Goal: Task Accomplishment & Management: Complete application form

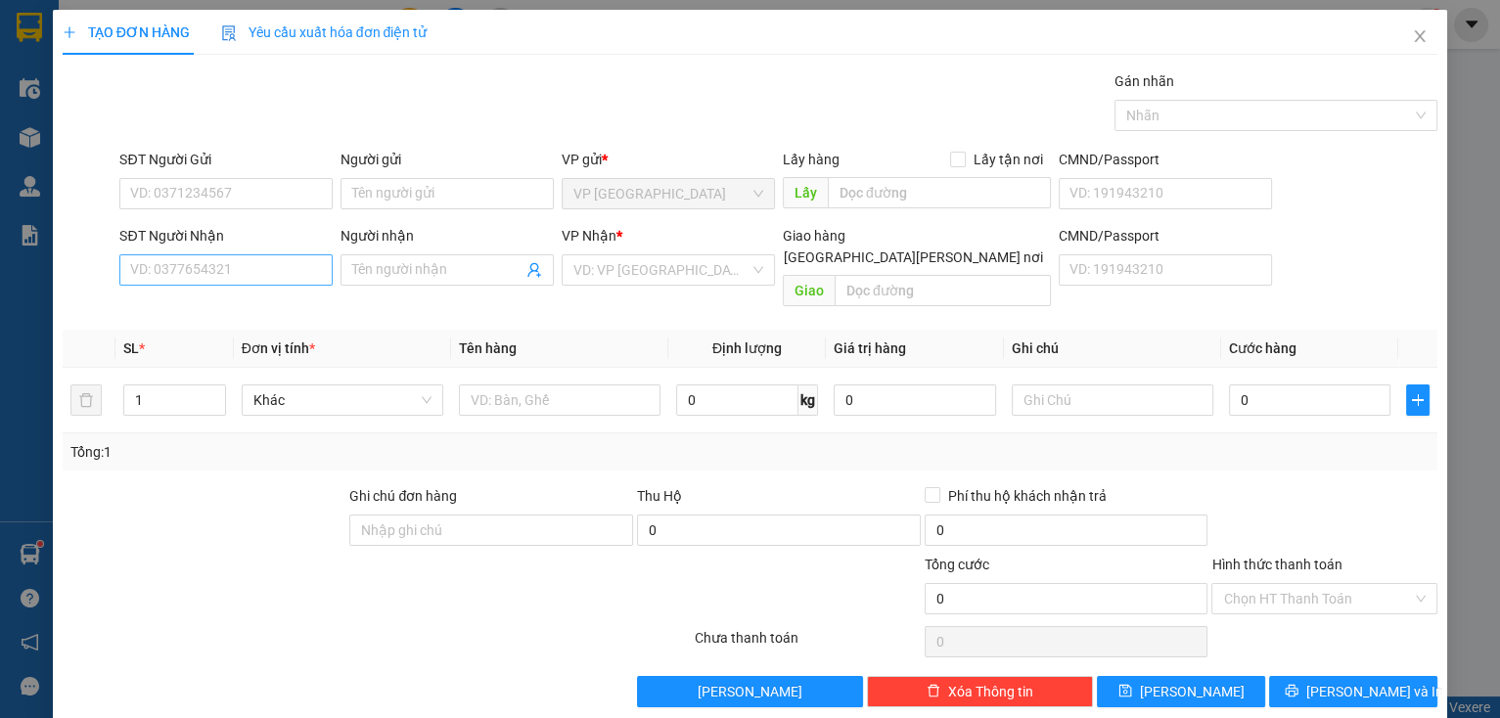
click at [137, 260] on input "SĐT Người Nhận" at bounding box center [225, 269] width 213 height 31
click at [270, 308] on div "0813203028 - [PERSON_NAME]" at bounding box center [226, 308] width 193 height 22
type input "0813203028"
type input "[PERSON_NAME]"
type input "vd2"
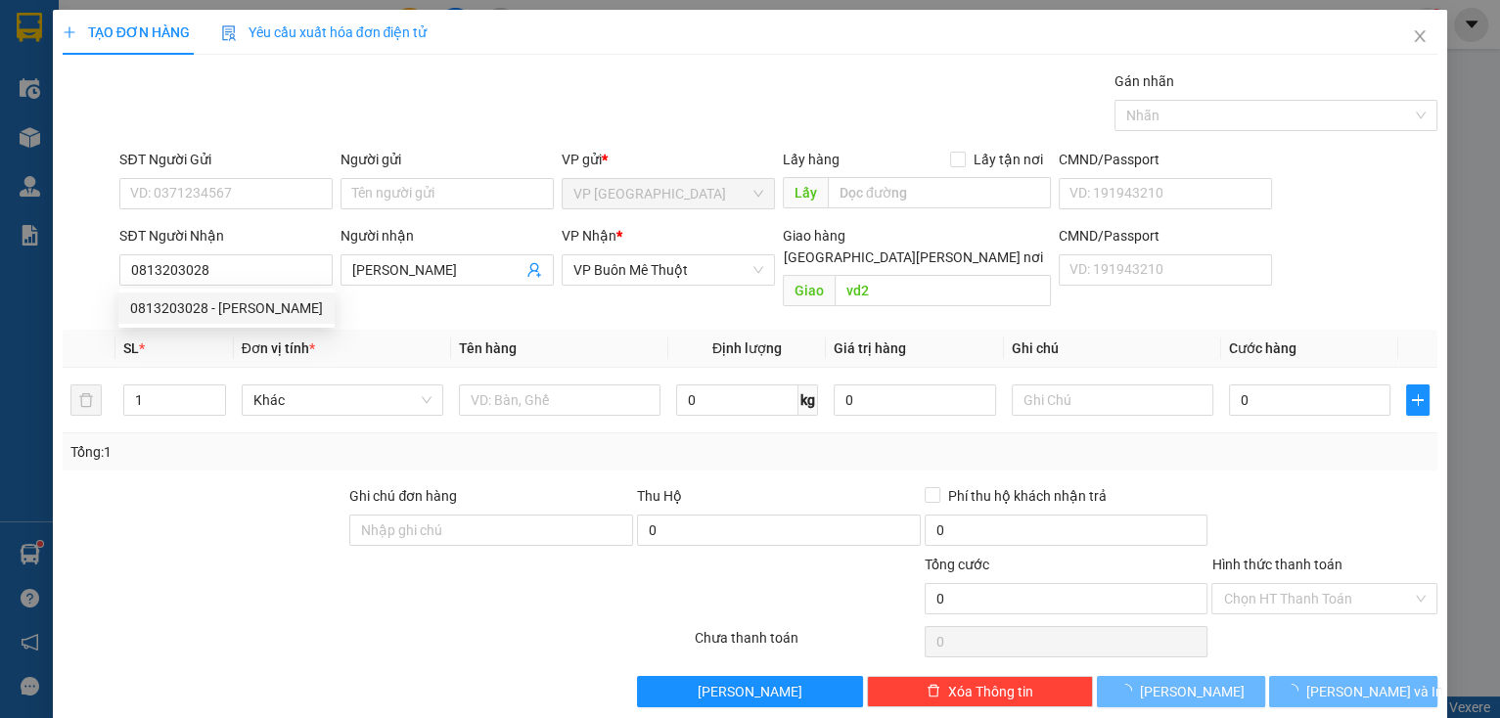
type input "120.000"
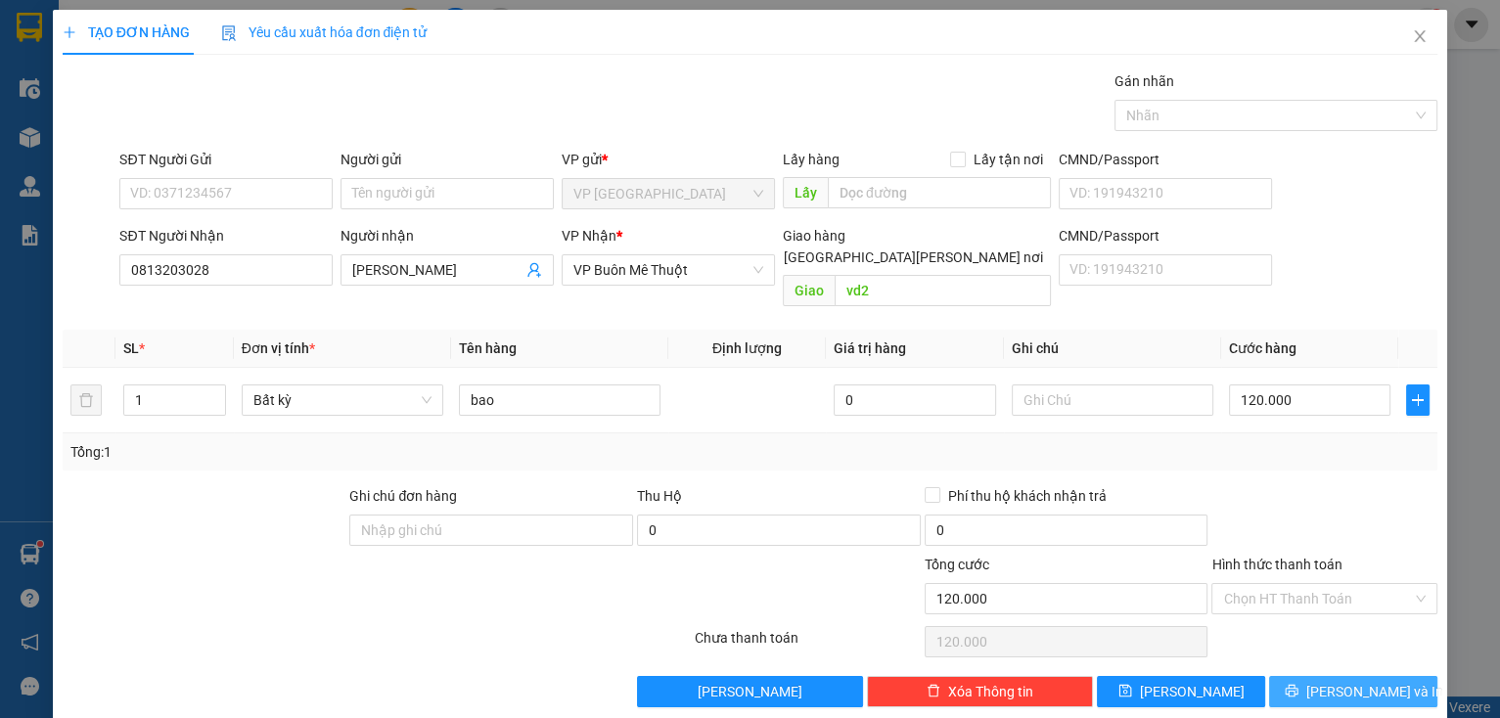
type input "0813203028"
click at [1296, 676] on button "[PERSON_NAME] và In" at bounding box center [1353, 691] width 168 height 31
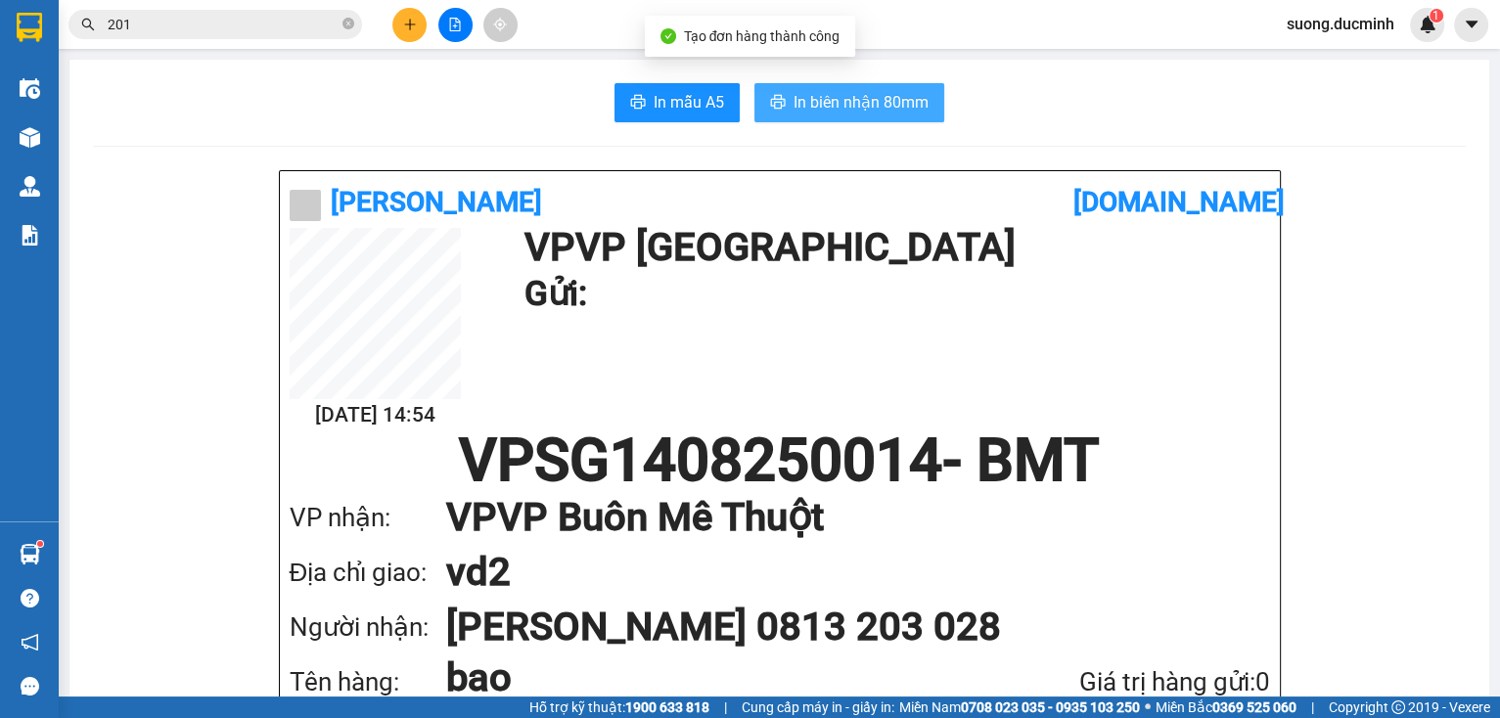
click at [842, 107] on span "In biên nhận 80mm" at bounding box center [860, 102] width 135 height 24
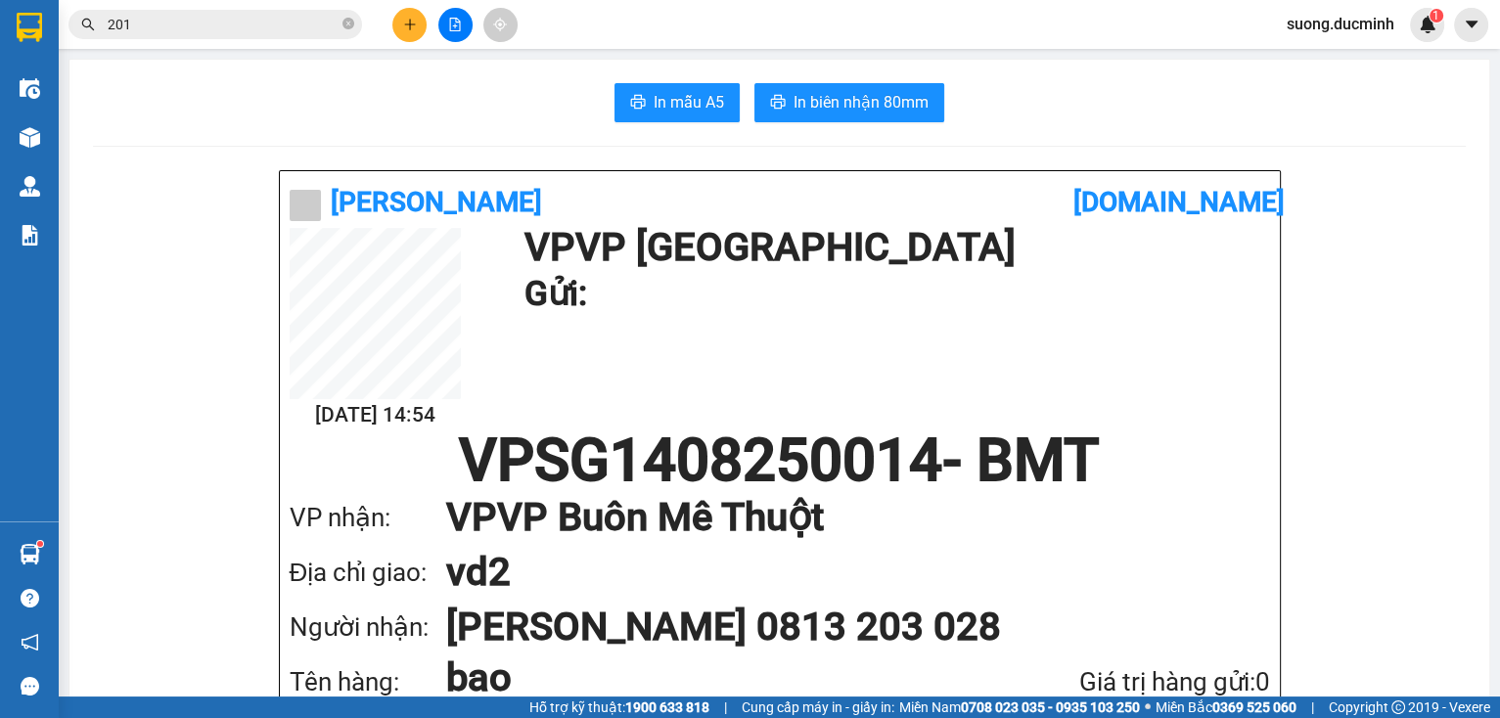
click at [415, 32] on button at bounding box center [409, 25] width 34 height 34
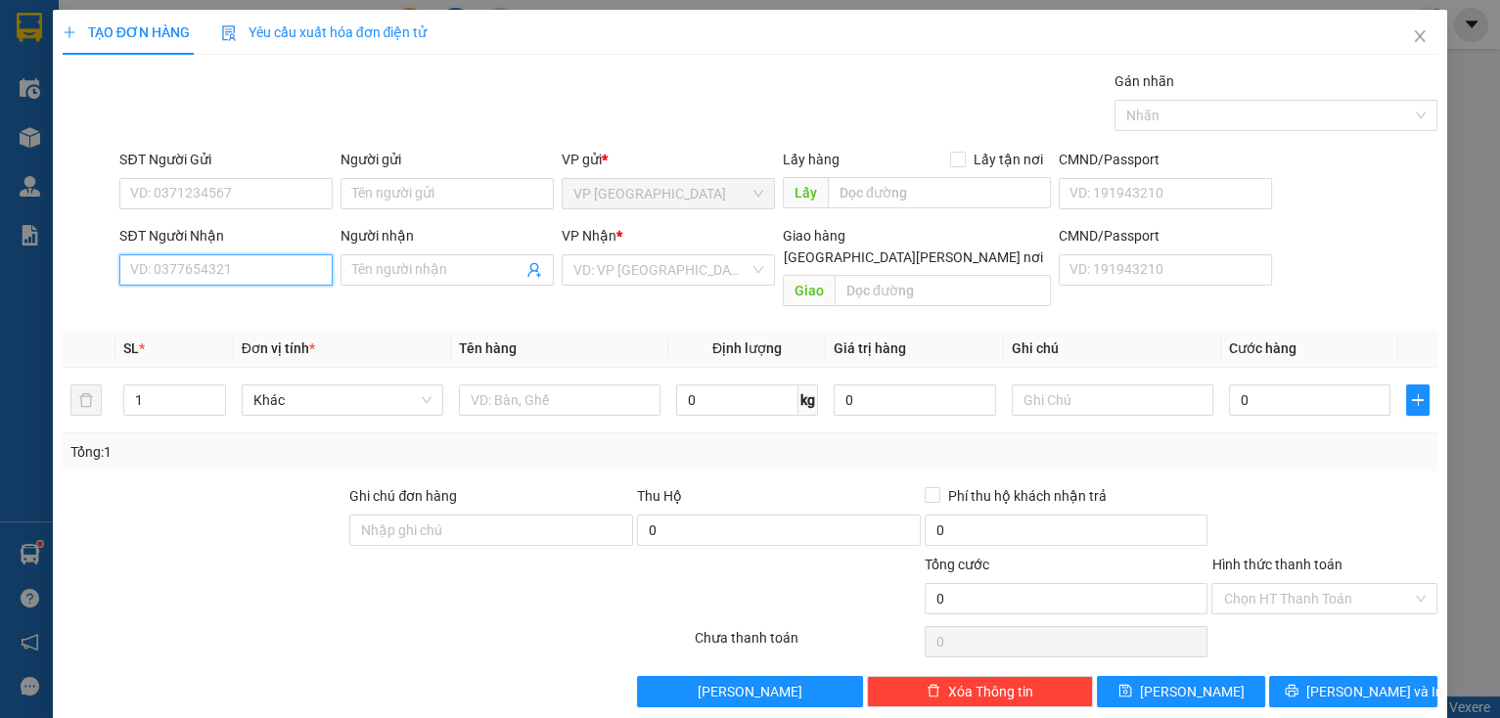
drag, startPoint x: 291, startPoint y: 257, endPoint x: 304, endPoint y: 256, distance: 13.7
click at [292, 258] on input "SĐT Người Nhận" at bounding box center [225, 269] width 213 height 31
click at [312, 303] on div "0886002294" at bounding box center [224, 308] width 188 height 22
type input "0886002294"
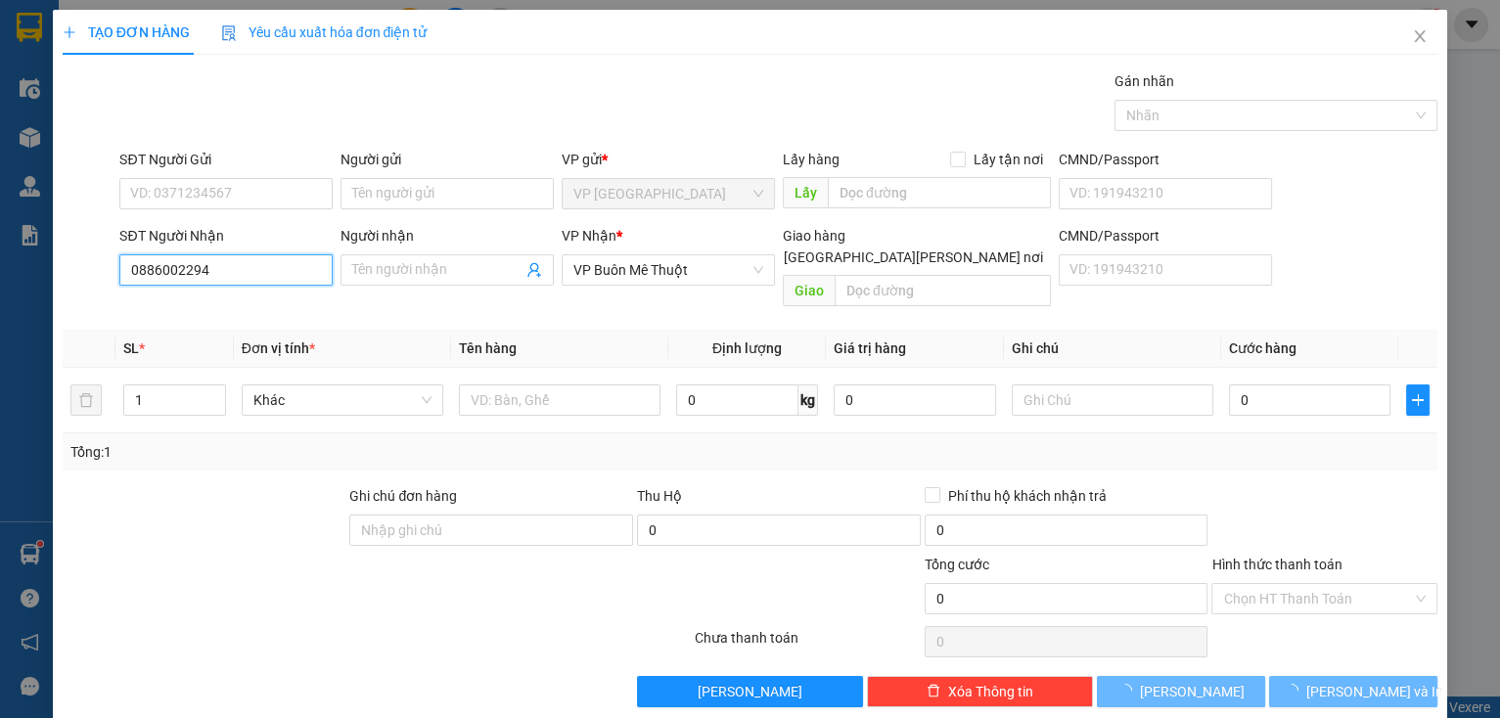
type input "800.000"
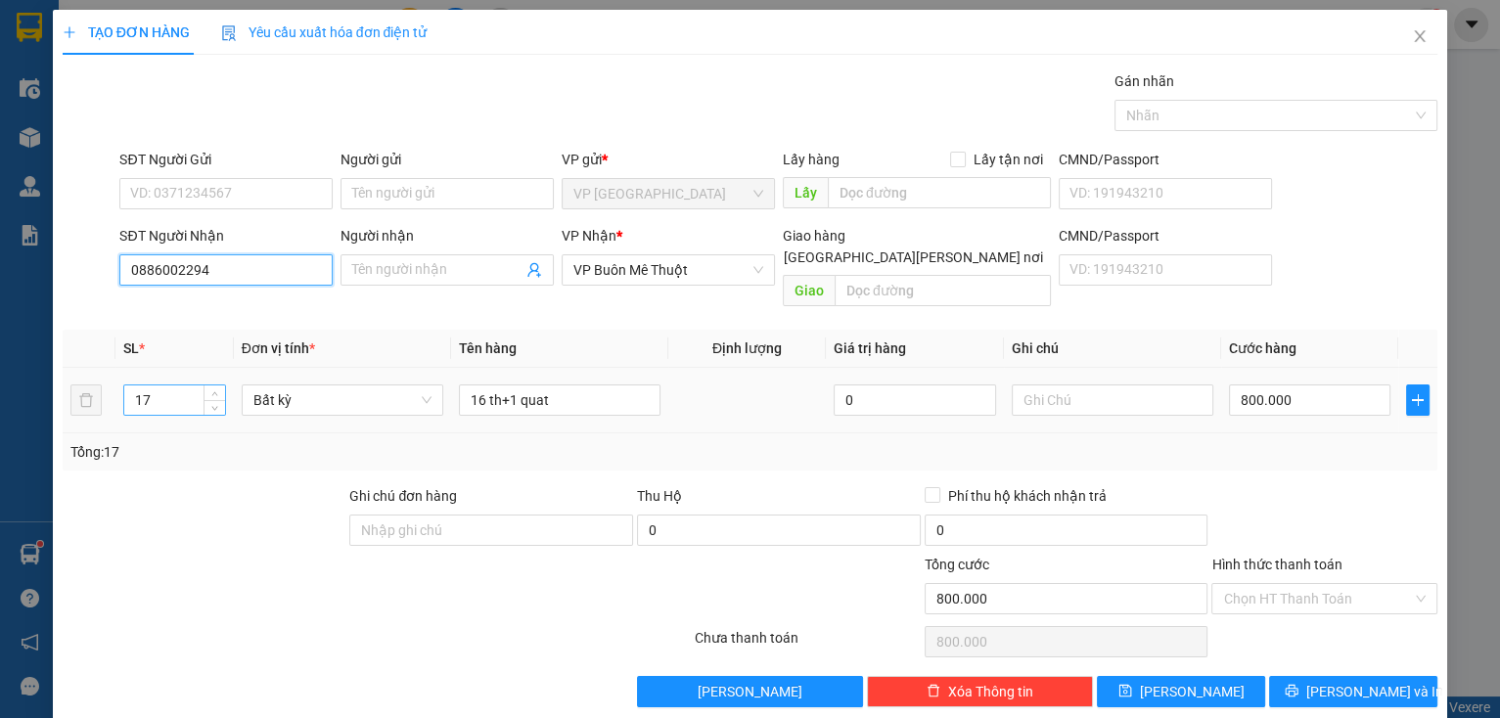
type input "0886002294"
click at [172, 385] on input "17" at bounding box center [174, 399] width 101 height 29
click at [213, 403] on icon "down" at bounding box center [214, 406] width 7 height 7
click at [215, 403] on icon "down" at bounding box center [214, 406] width 7 height 7
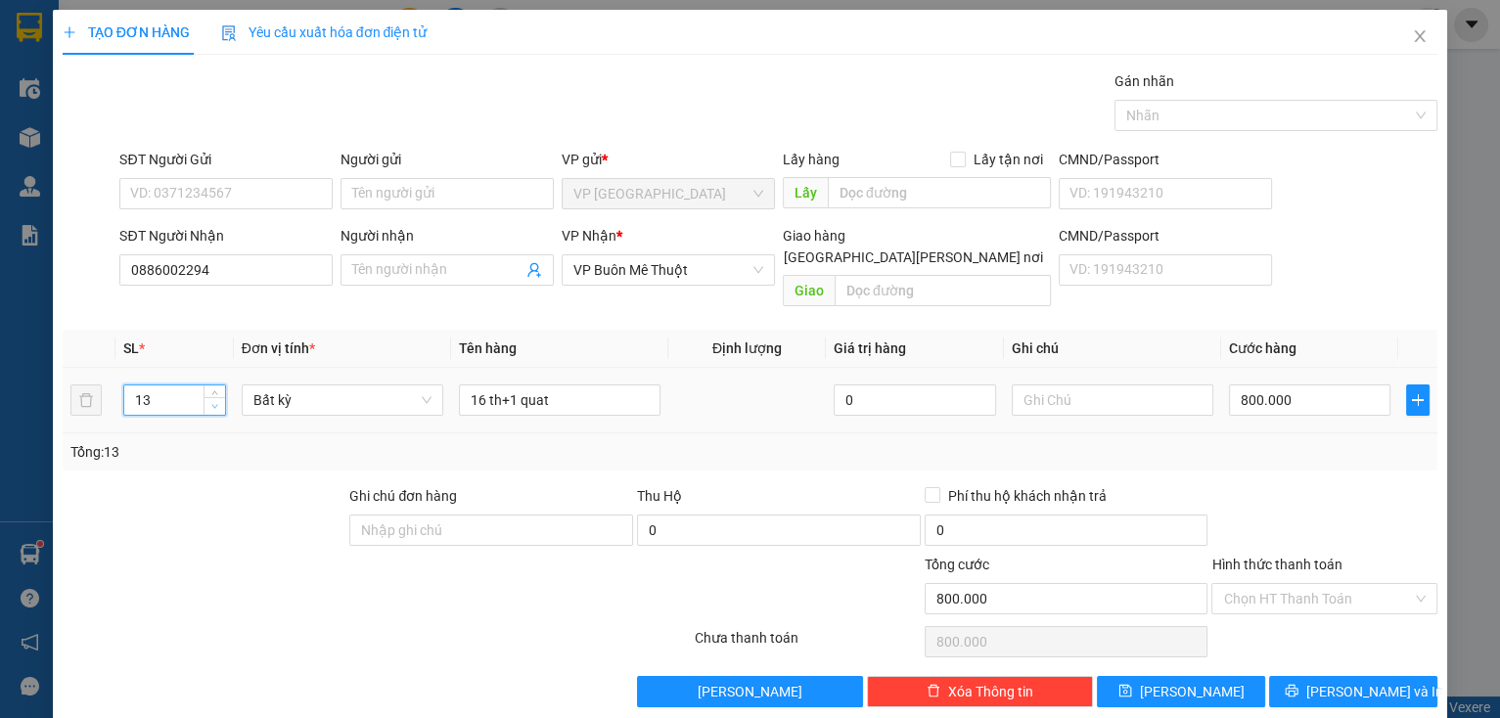
click at [215, 403] on icon "down" at bounding box center [214, 406] width 7 height 7
drag, startPoint x: 215, startPoint y: 383, endPoint x: 513, endPoint y: 337, distance: 301.1
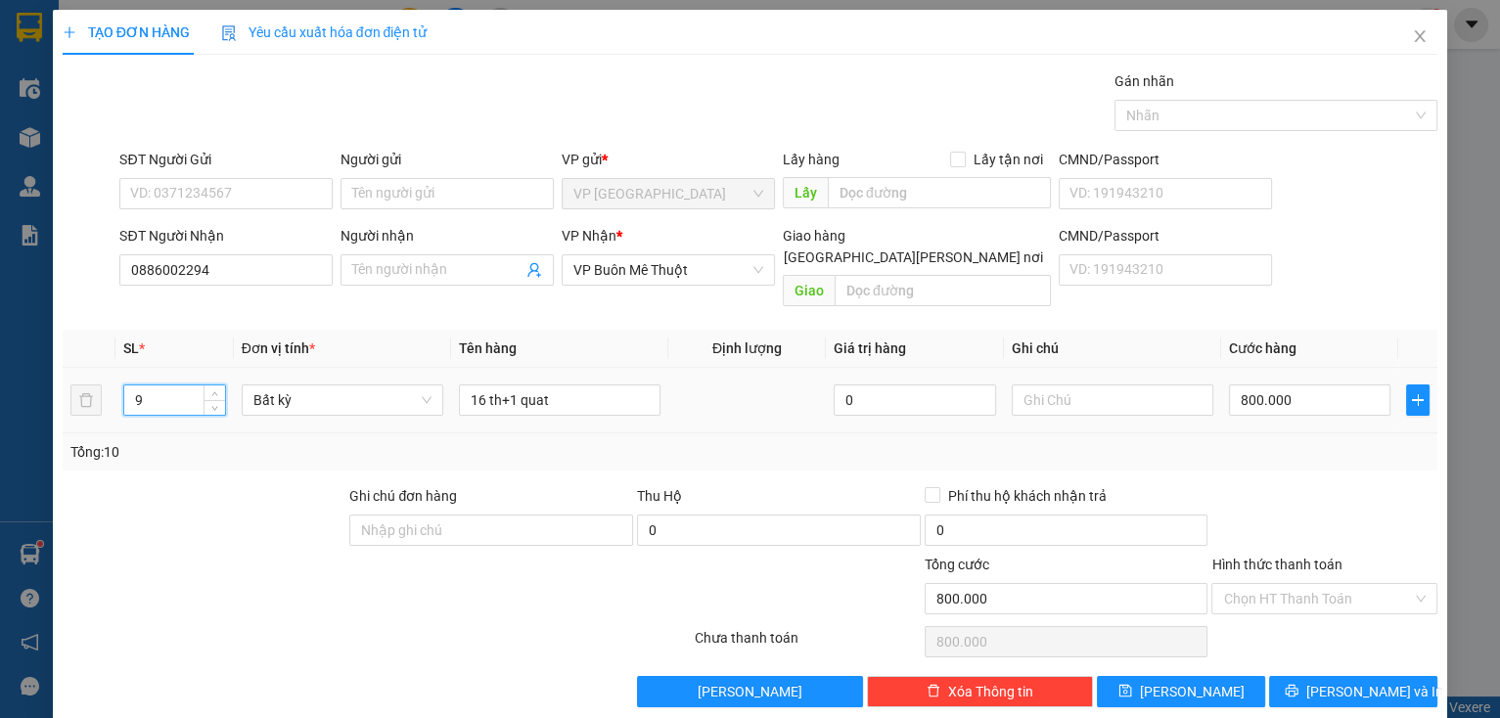
click at [513, 337] on table "SL * Đơn vị tính * Tên hàng Định [PERSON_NAME] trị hàng Ghi [PERSON_NAME] hàng …" at bounding box center [750, 382] width 1375 height 104
click at [97, 383] on tr "912 Bất kỳ 16 th+1 quat 0 800.000" at bounding box center [750, 401] width 1375 height 66
type input "1"
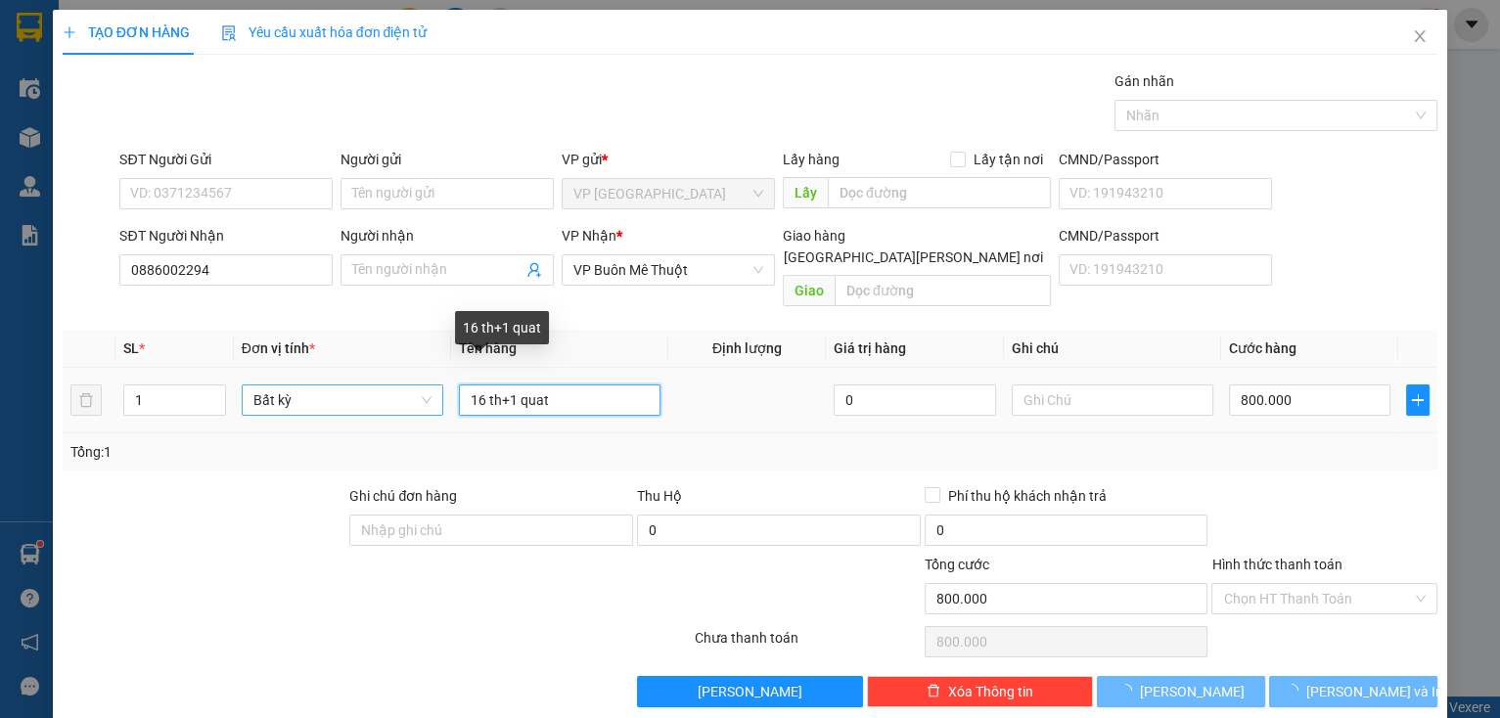
drag, startPoint x: 575, startPoint y: 381, endPoint x: 431, endPoint y: 384, distance: 143.9
click at [431, 384] on tr "1 Bất kỳ 16 th+1 quat 0 800.000" at bounding box center [750, 401] width 1375 height 66
type input "0"
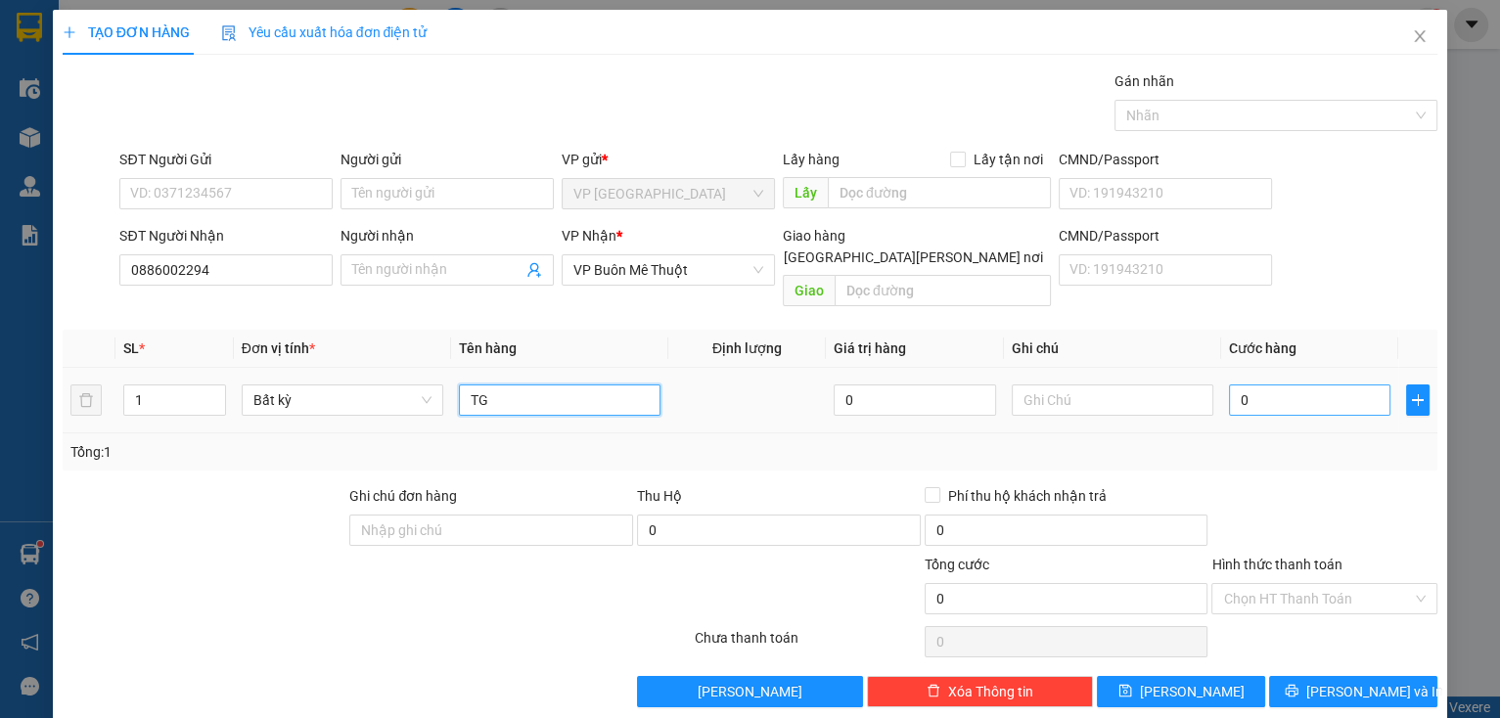
type input "TG"
click at [1287, 384] on input "0" at bounding box center [1310, 399] width 162 height 31
type input "5"
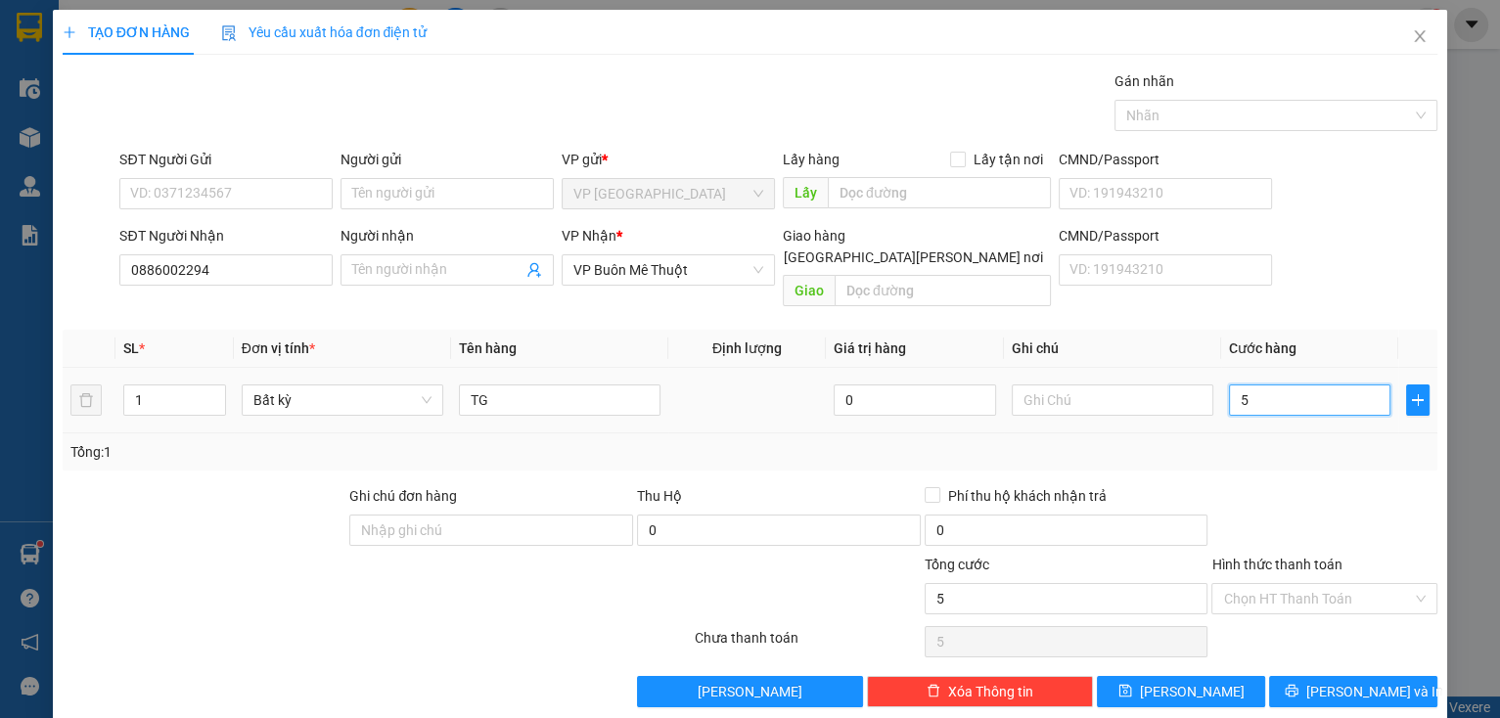
type input "50"
type input "50.000"
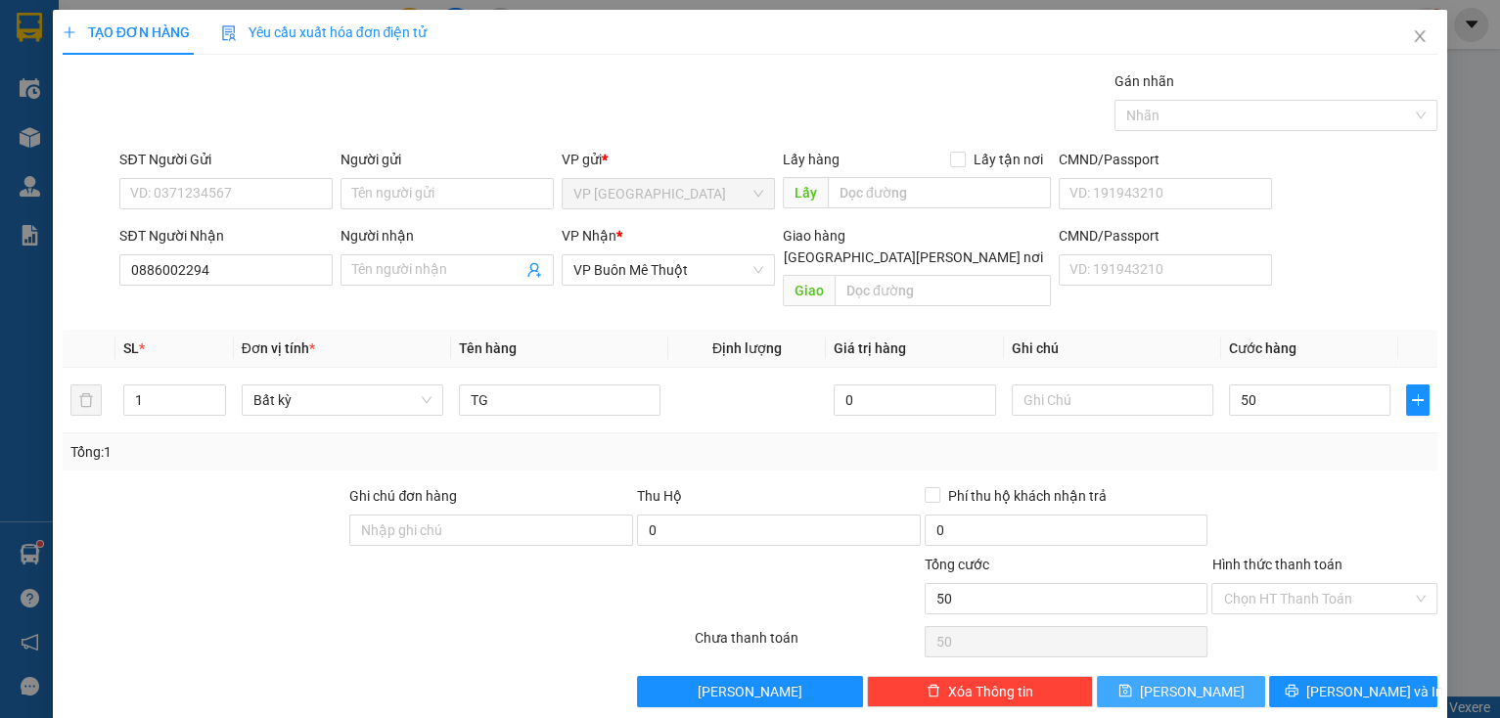
type input "50.000"
click at [1170, 681] on span "[PERSON_NAME]" at bounding box center [1192, 692] width 105 height 22
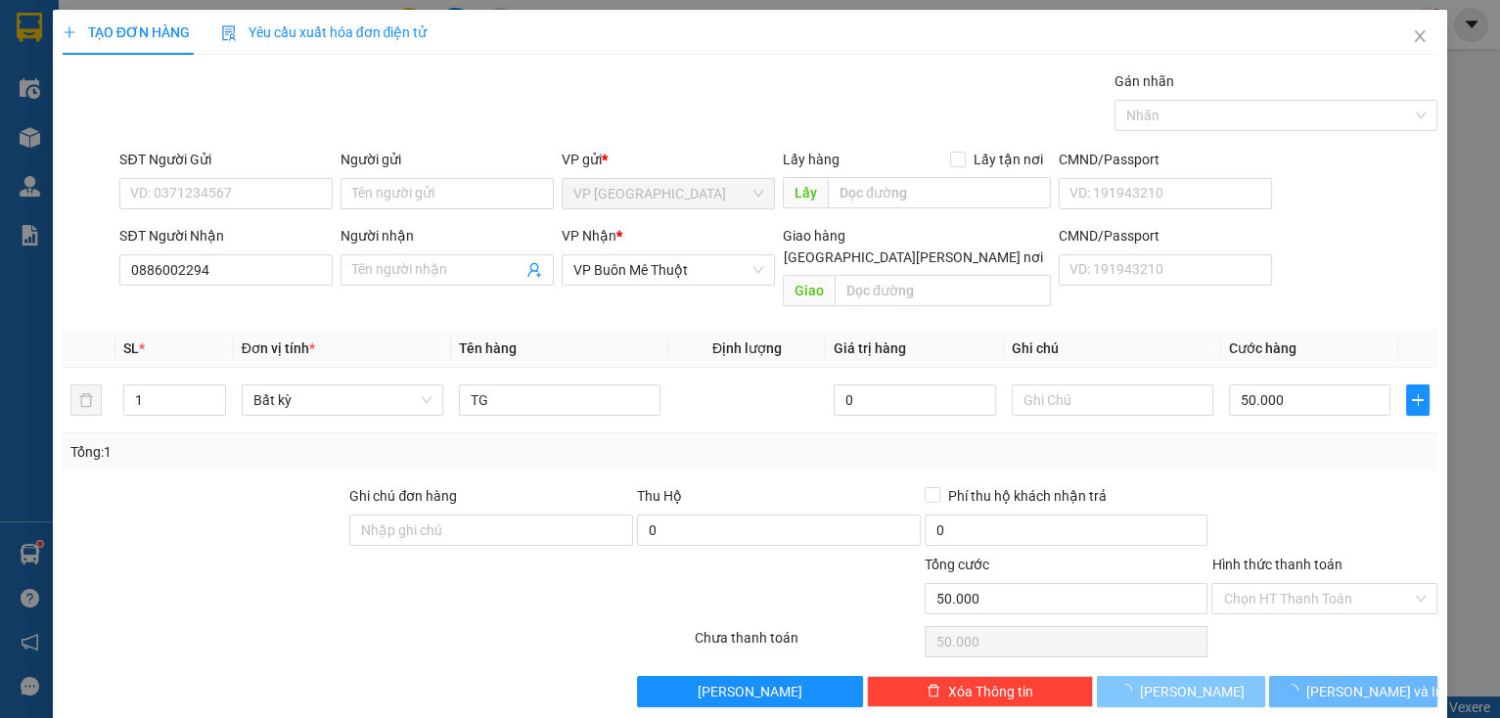
type input "0"
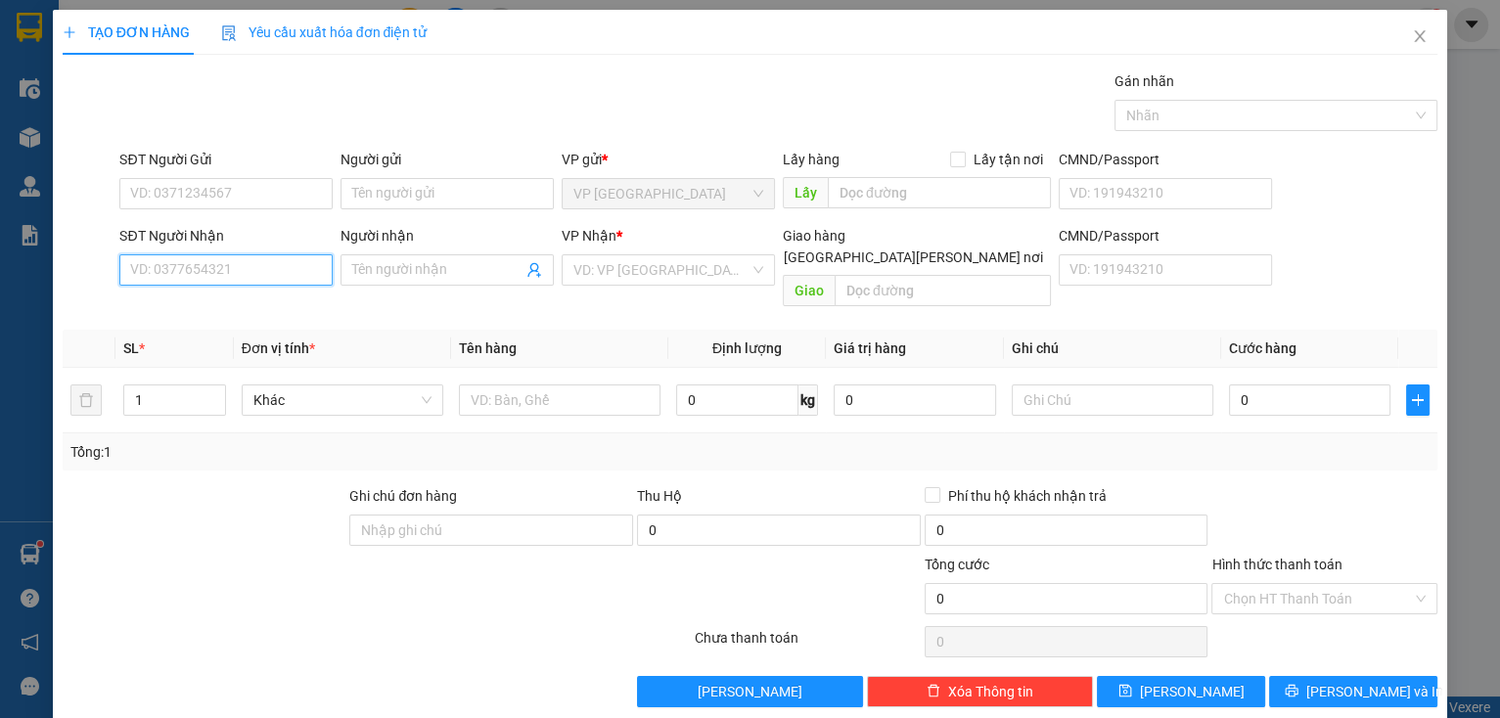
click at [275, 265] on input "SĐT Người Nhận" at bounding box center [225, 269] width 213 height 31
click at [227, 307] on div "0942500046 - [PERSON_NAME]" at bounding box center [226, 308] width 193 height 22
type input "0942500046"
type input "[PERSON_NAME]"
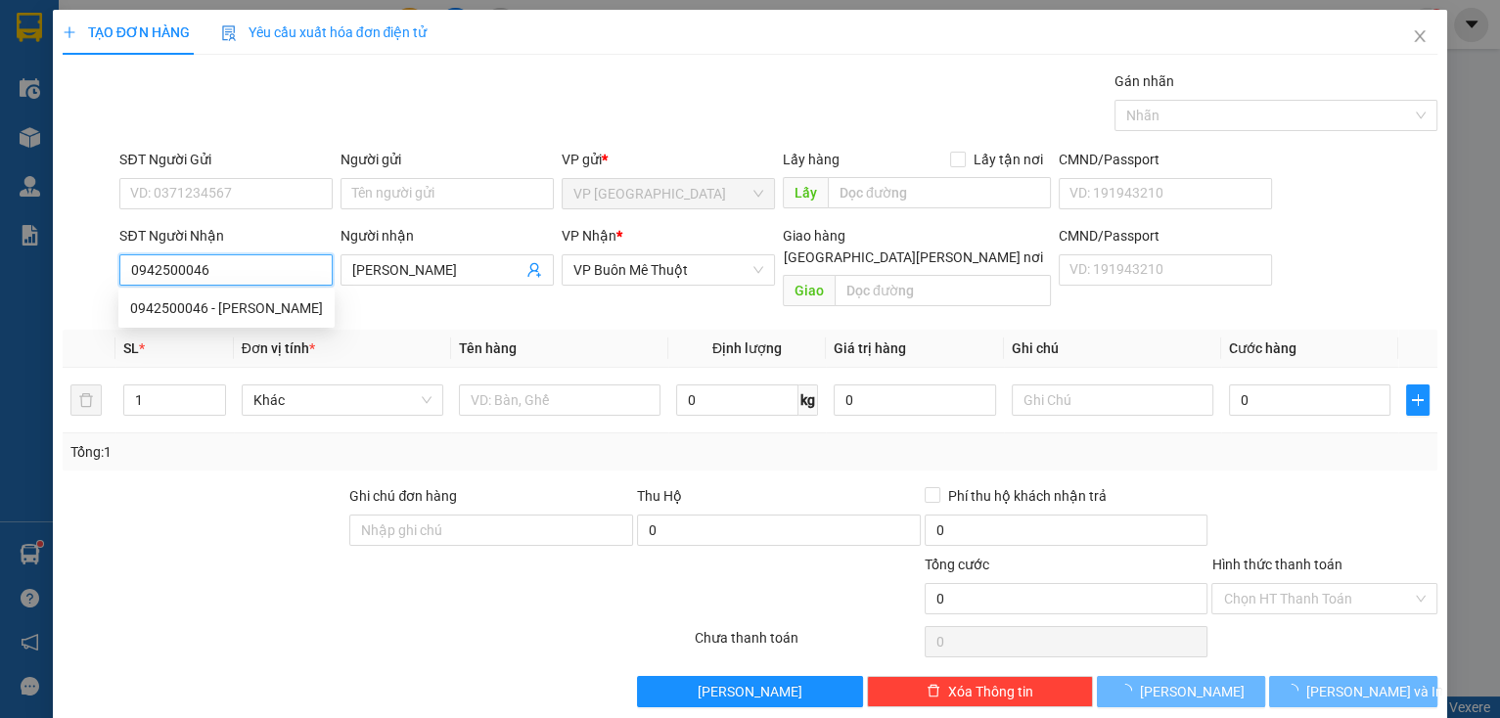
type input "120.000"
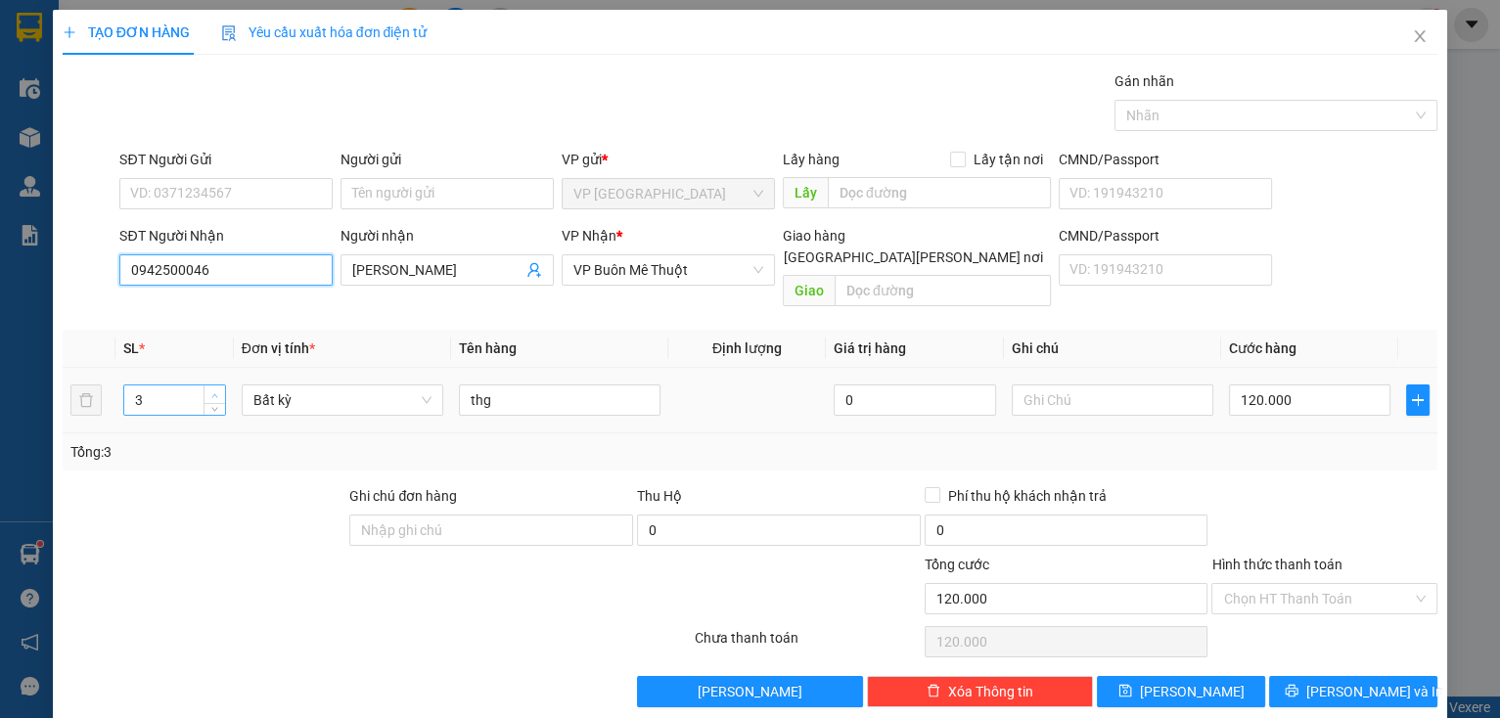
type input "0942500046"
type input "4"
click at [215, 393] on icon "up" at bounding box center [215, 395] width 6 height 4
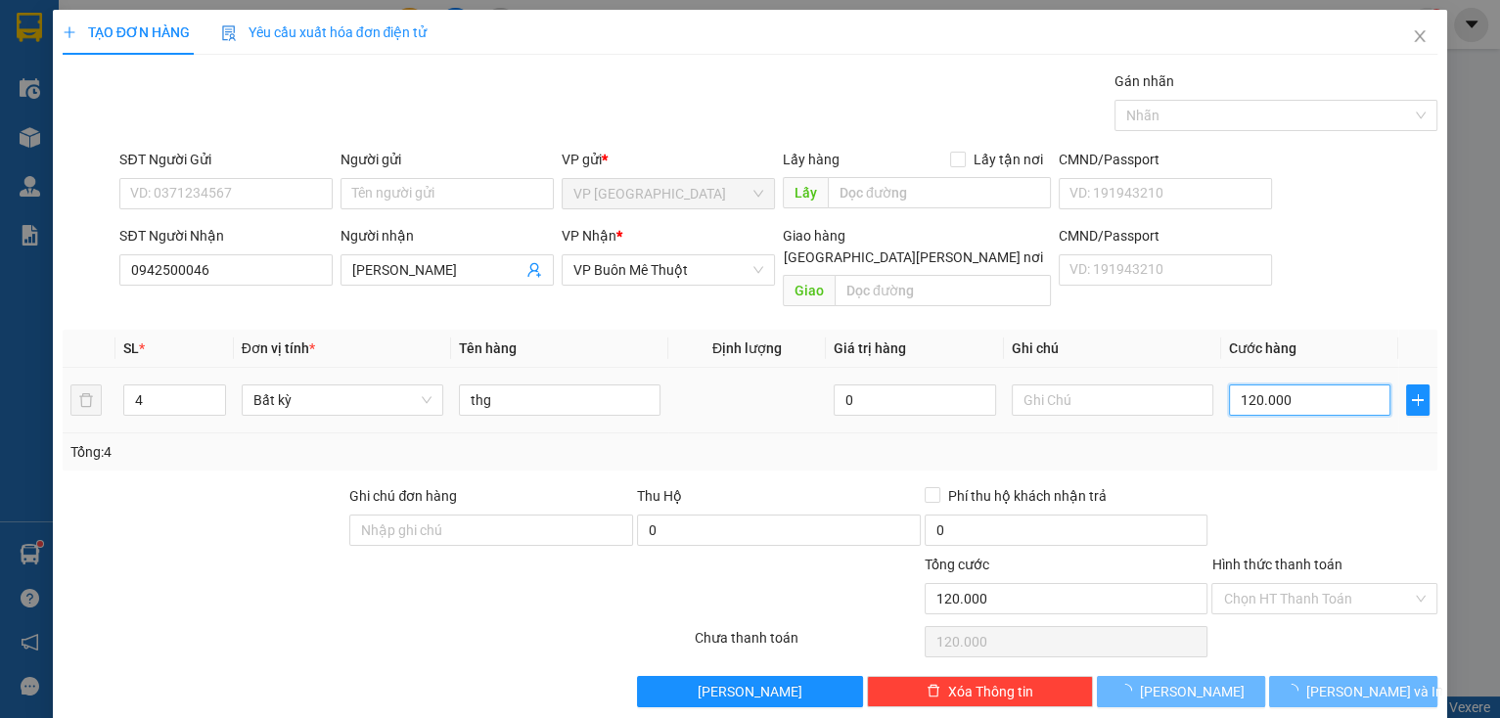
click at [1330, 386] on input "120.000" at bounding box center [1310, 399] width 162 height 31
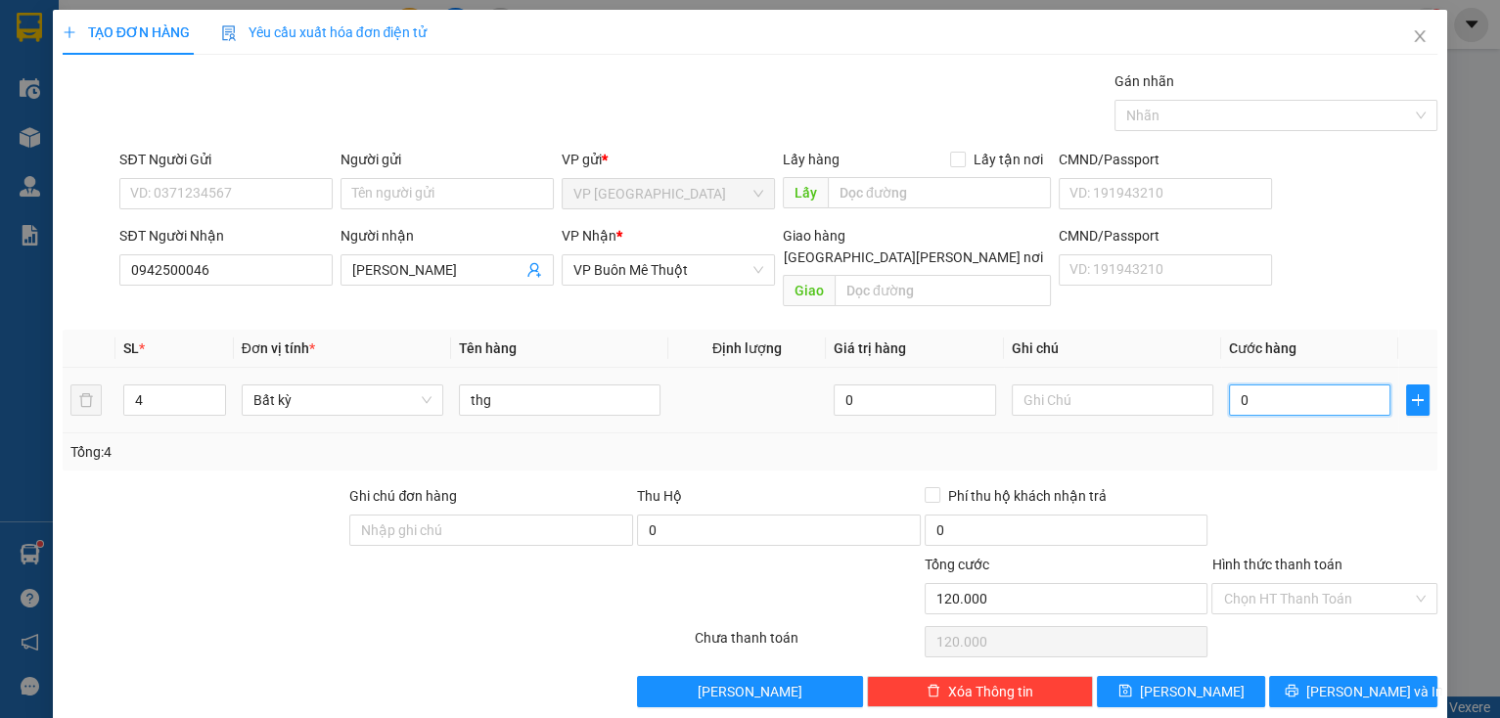
type input "0"
type input "1"
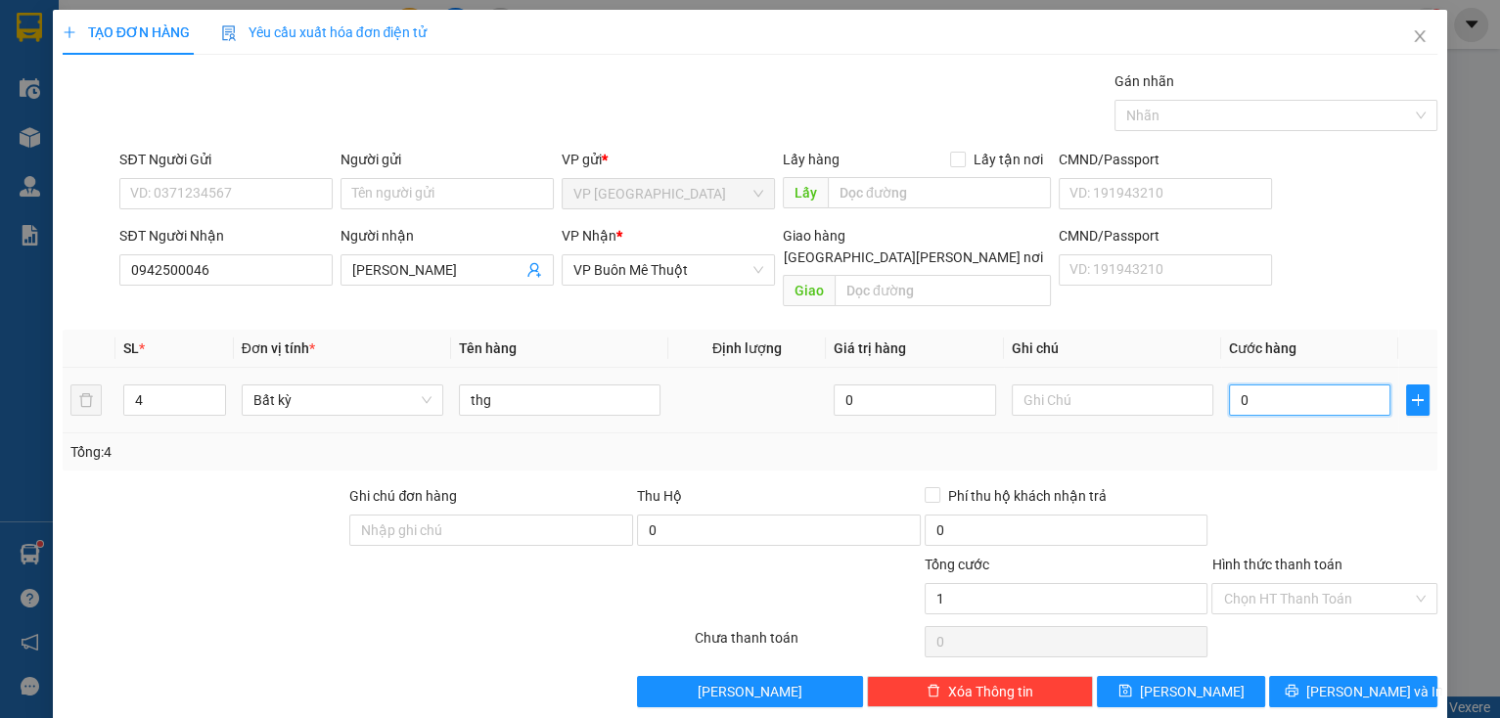
type input "01"
type input "15"
type input "015"
type input "150"
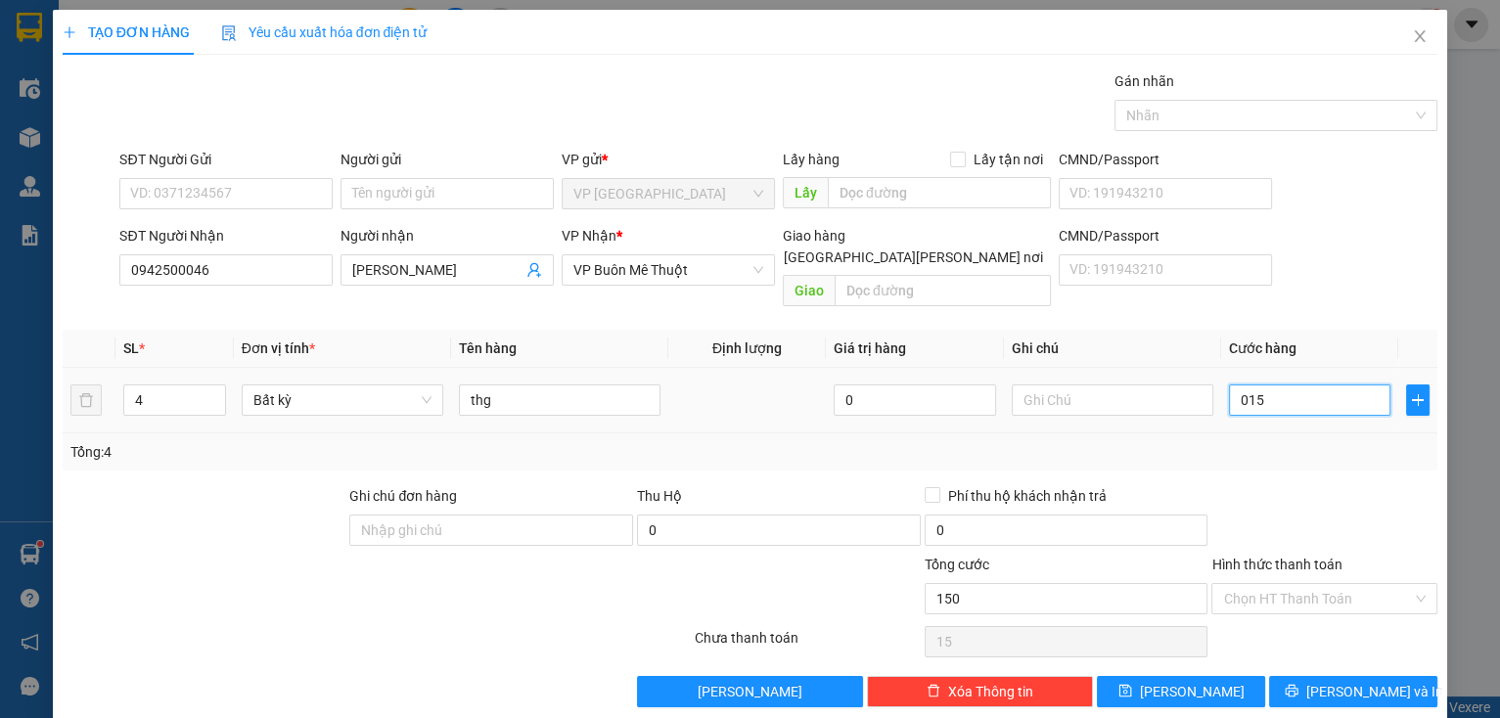
type input "150"
type input "0.150"
type input "150.000"
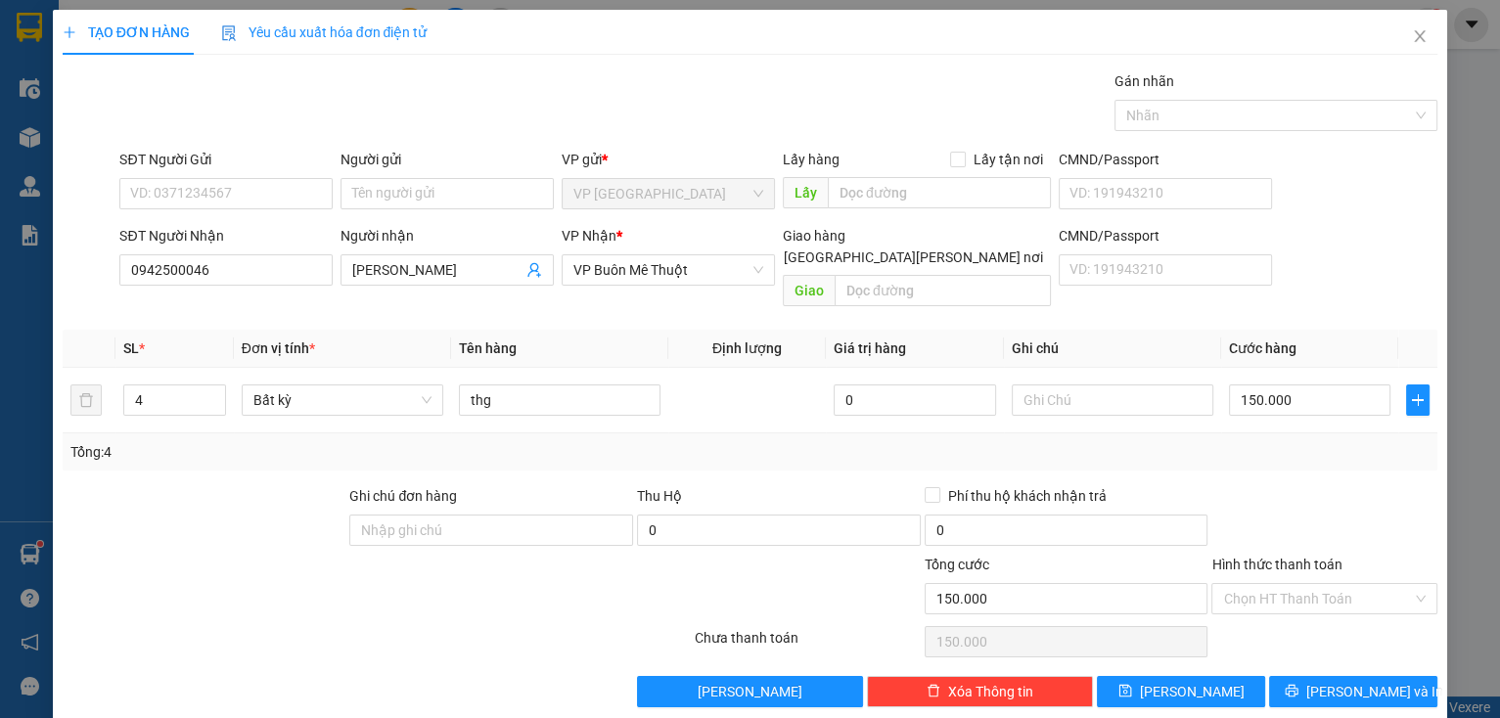
click at [1297, 504] on div at bounding box center [1324, 519] width 230 height 68
click at [1298, 684] on icon "printer" at bounding box center [1292, 691] width 14 height 14
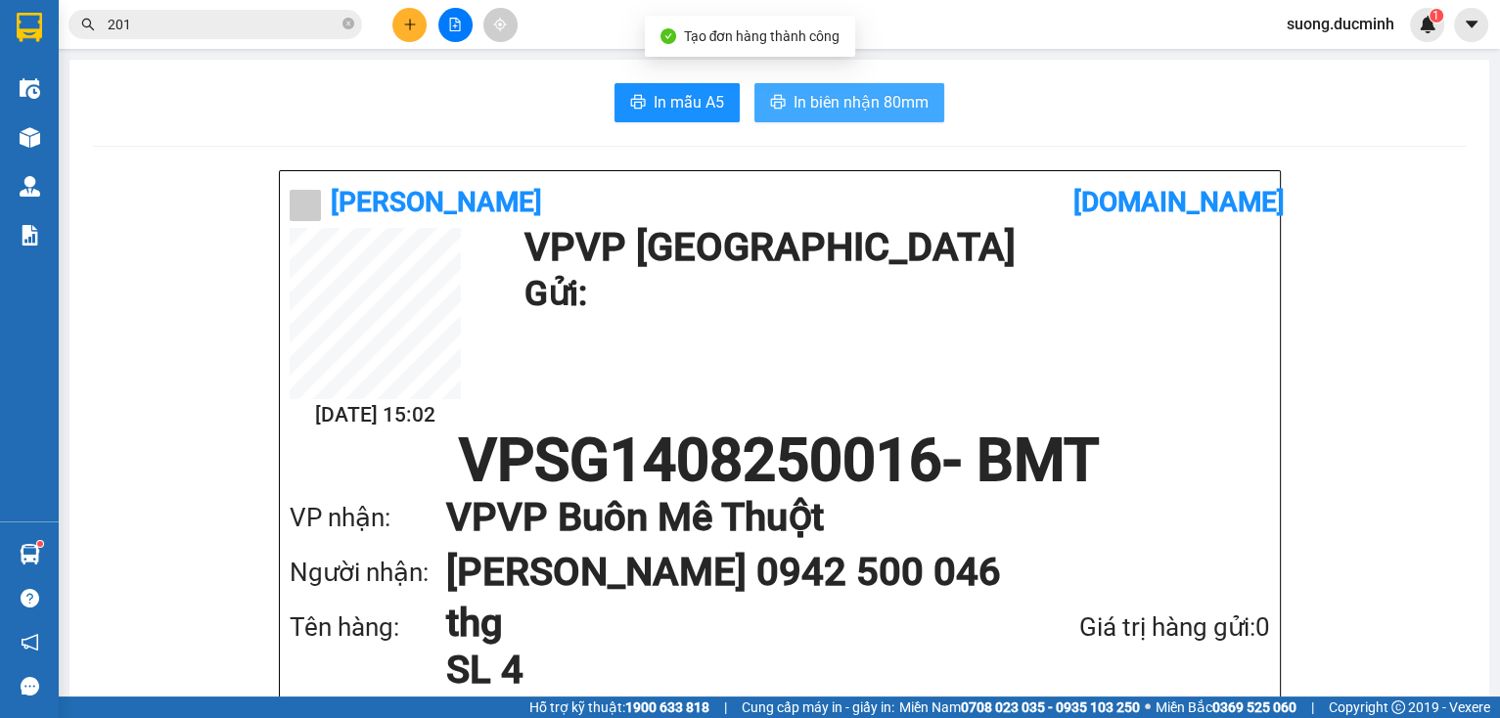
click at [783, 108] on button "In biên nhận 80mm" at bounding box center [849, 102] width 190 height 39
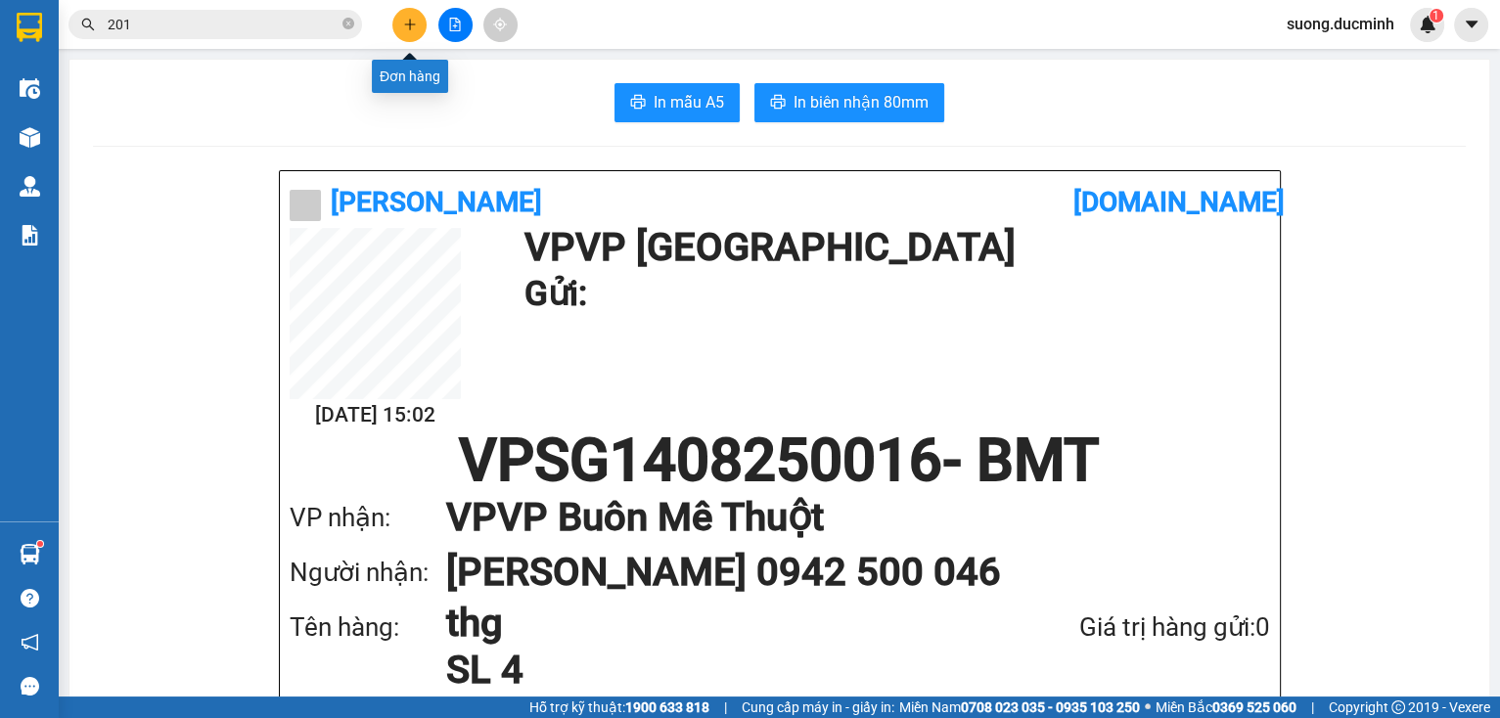
click at [412, 27] on icon "plus" at bounding box center [410, 25] width 14 height 14
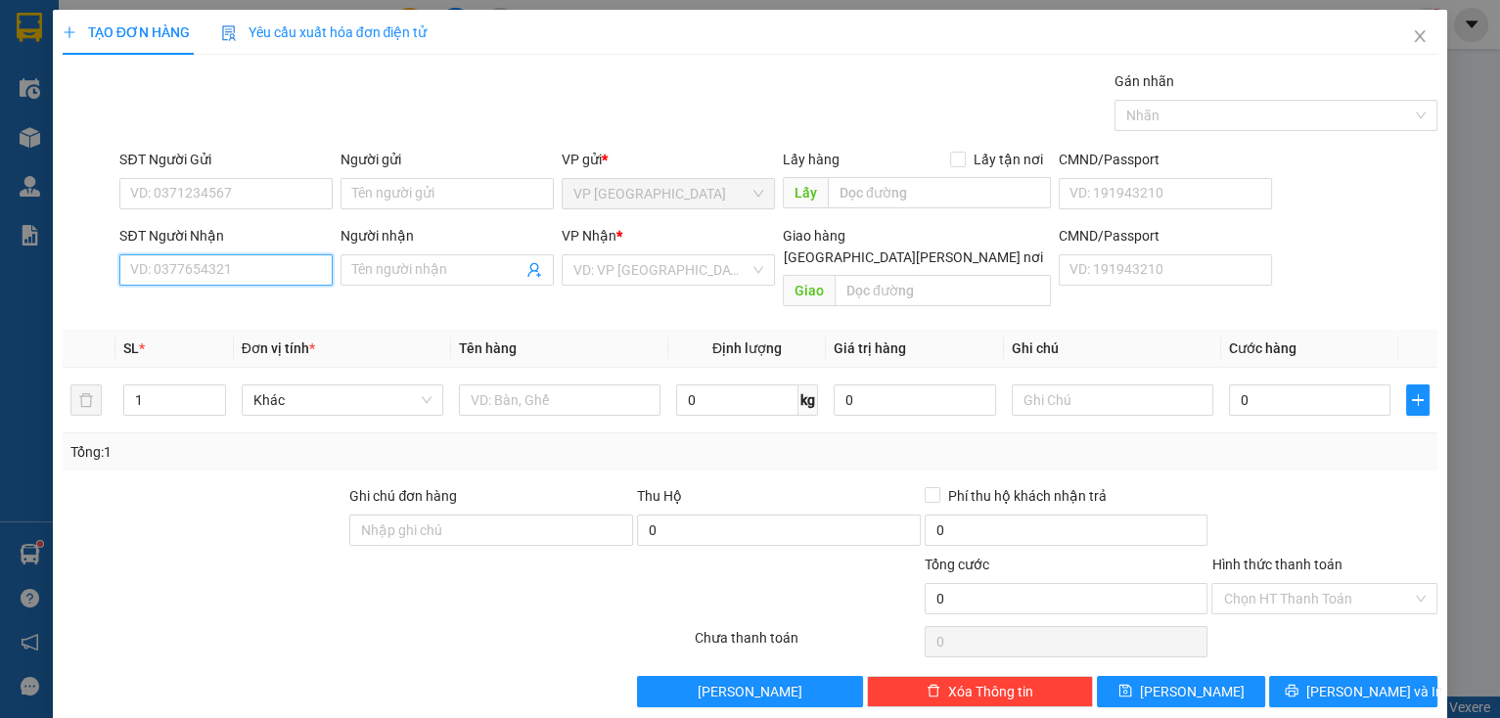
click at [286, 263] on input "SĐT Người Nhận" at bounding box center [225, 269] width 213 height 31
drag, startPoint x: 239, startPoint y: 312, endPoint x: 249, endPoint y: 340, distance: 30.3
click at [240, 313] on div "0969996679 - [PERSON_NAME]" at bounding box center [226, 308] width 193 height 22
type input "0969996679"
type input "[PERSON_NAME]"
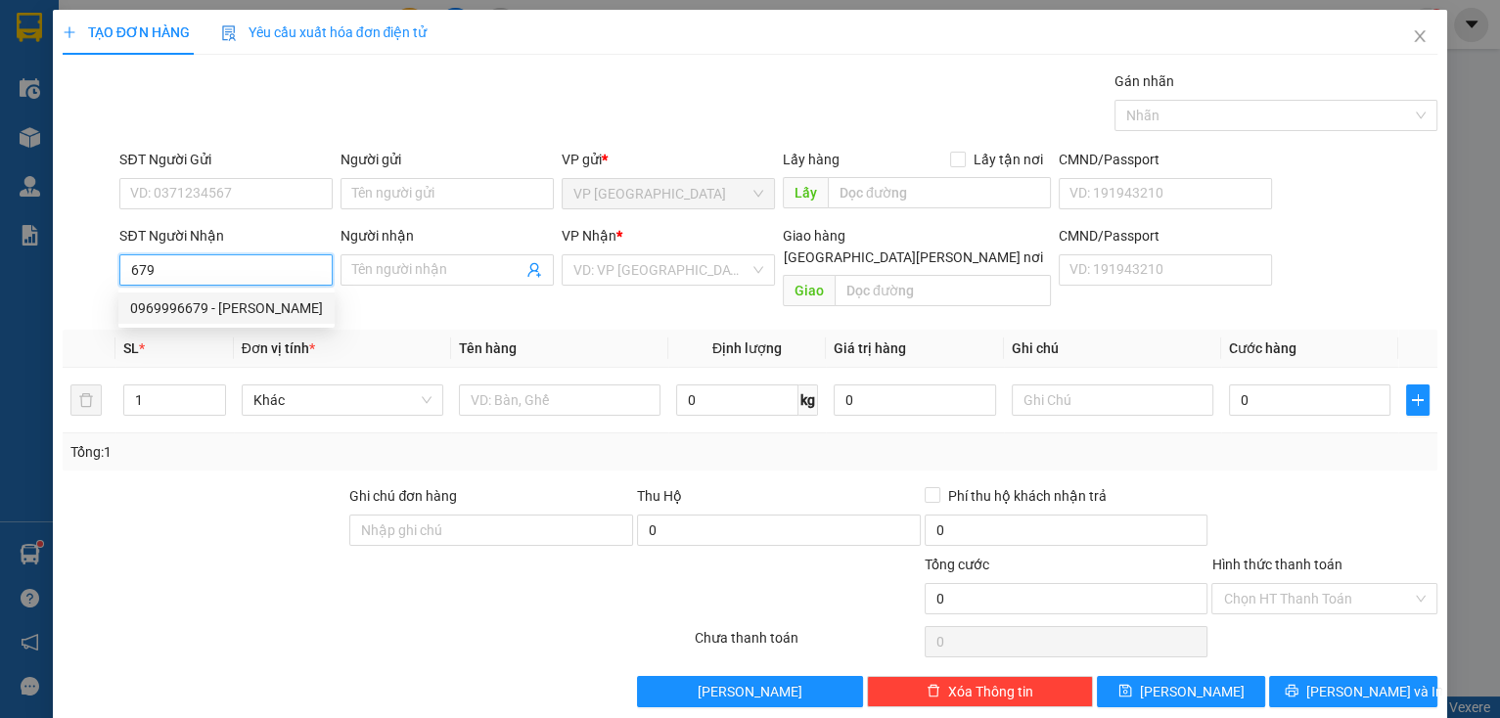
type input "y [PERSON_NAME]"
type input "120.000"
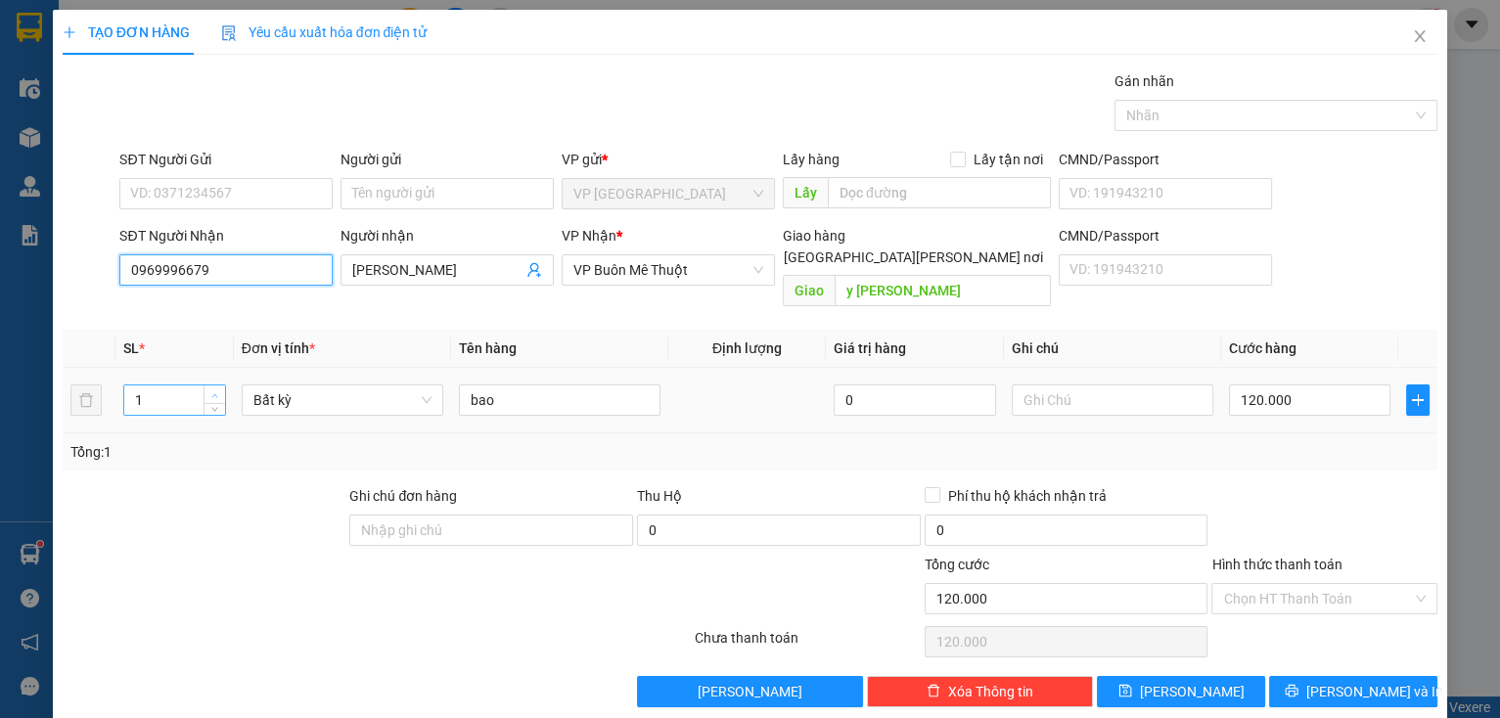
type input "0969996679"
type input "2"
click at [218, 389] on span "up" at bounding box center [215, 395] width 12 height 12
click at [1295, 384] on input "120.000" at bounding box center [1310, 399] width 162 height 31
type input "0"
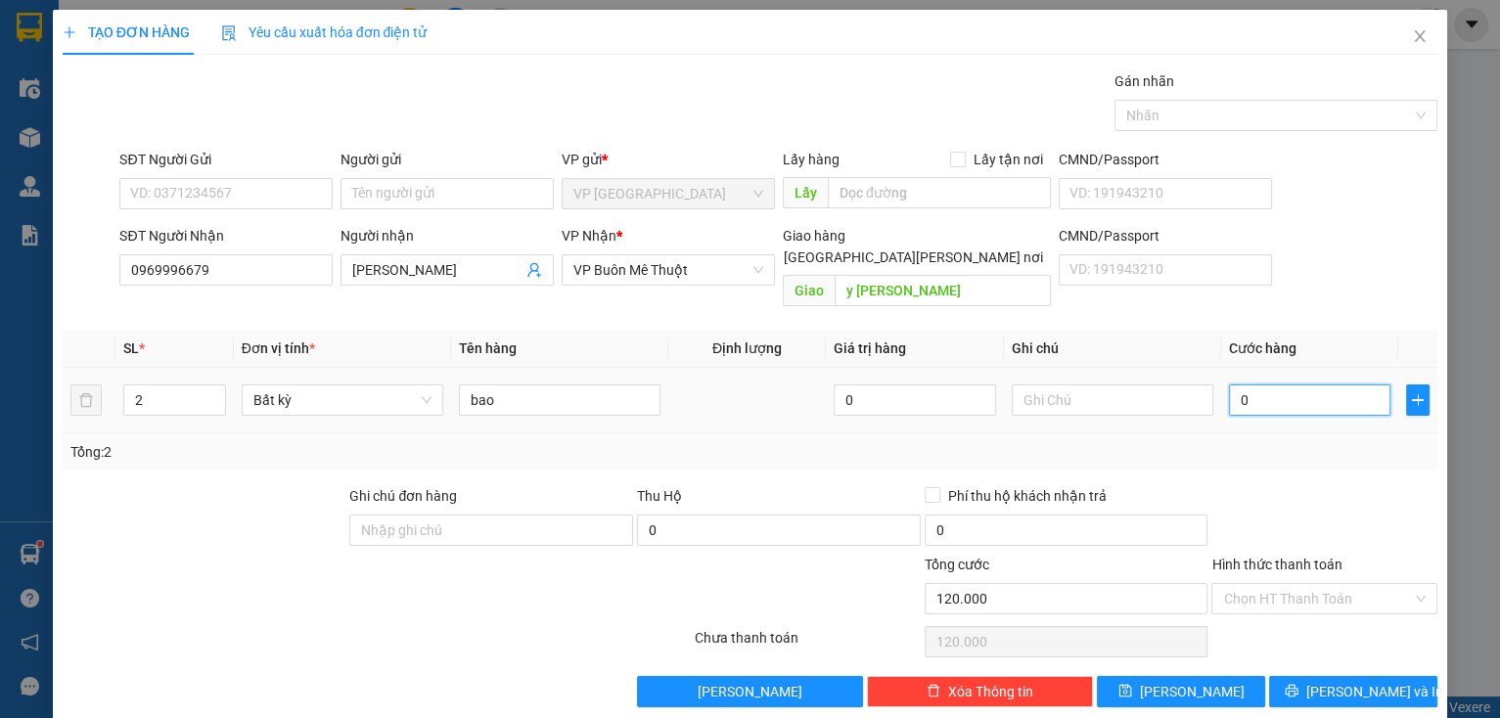
type input "0"
type input "2"
type input "02"
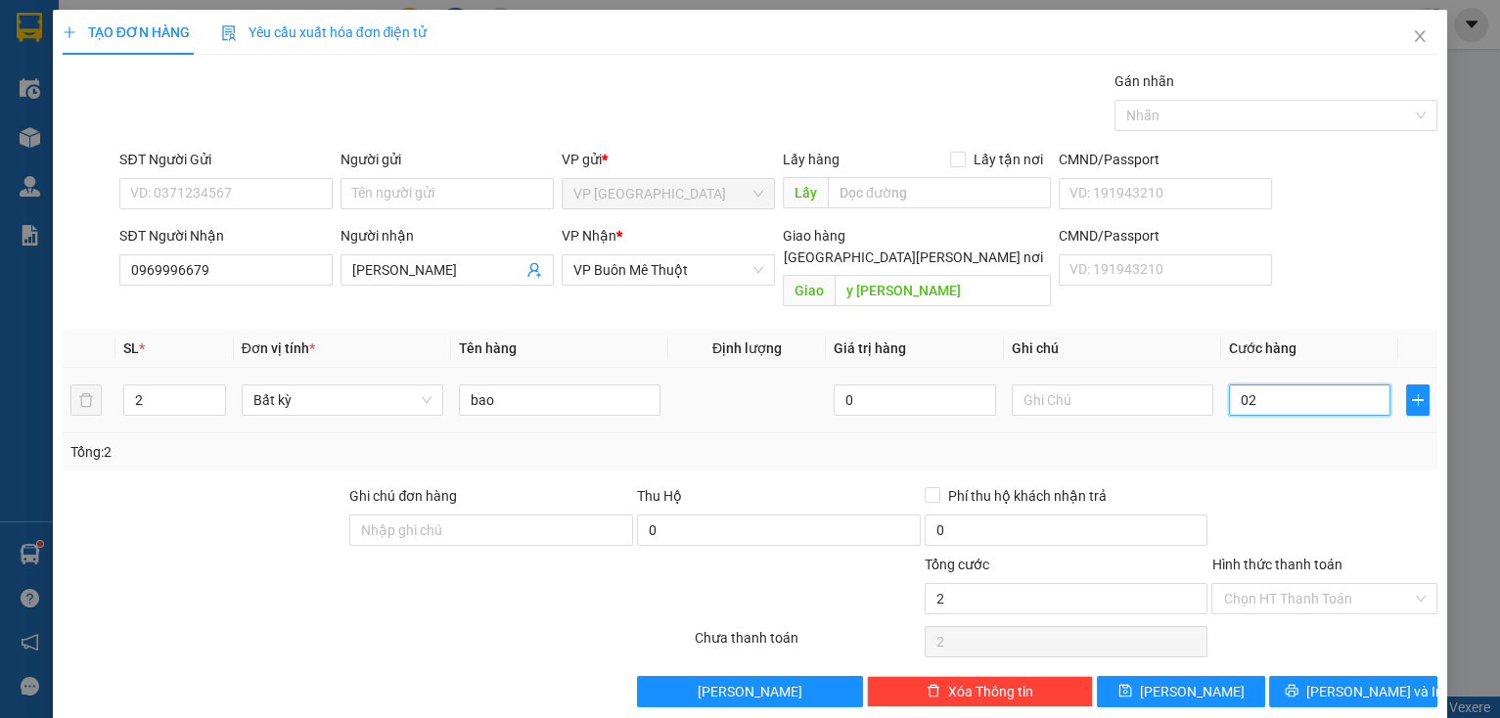
type input "24"
type input "024"
type input "240"
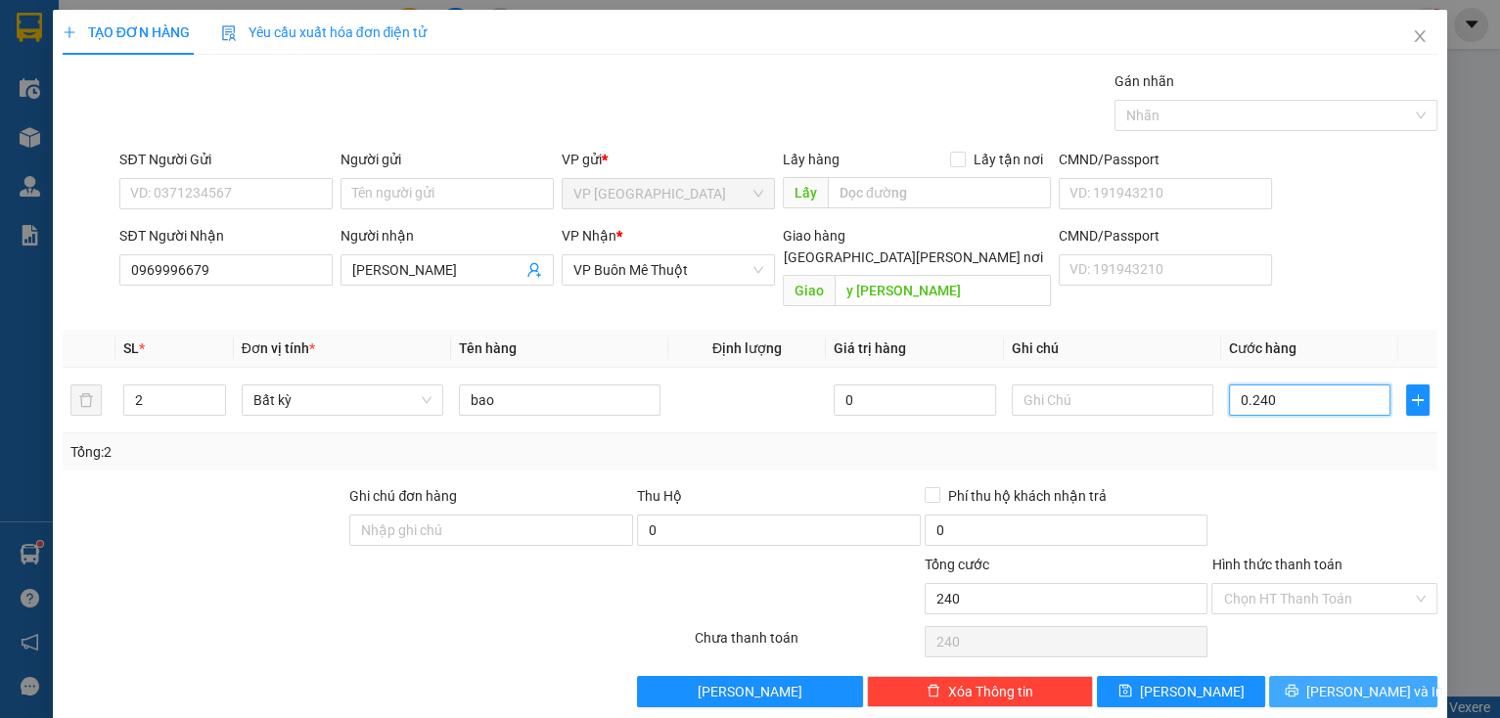
type input "0.240"
type input "240.000"
click at [1311, 676] on button "[PERSON_NAME] và In" at bounding box center [1353, 691] width 168 height 31
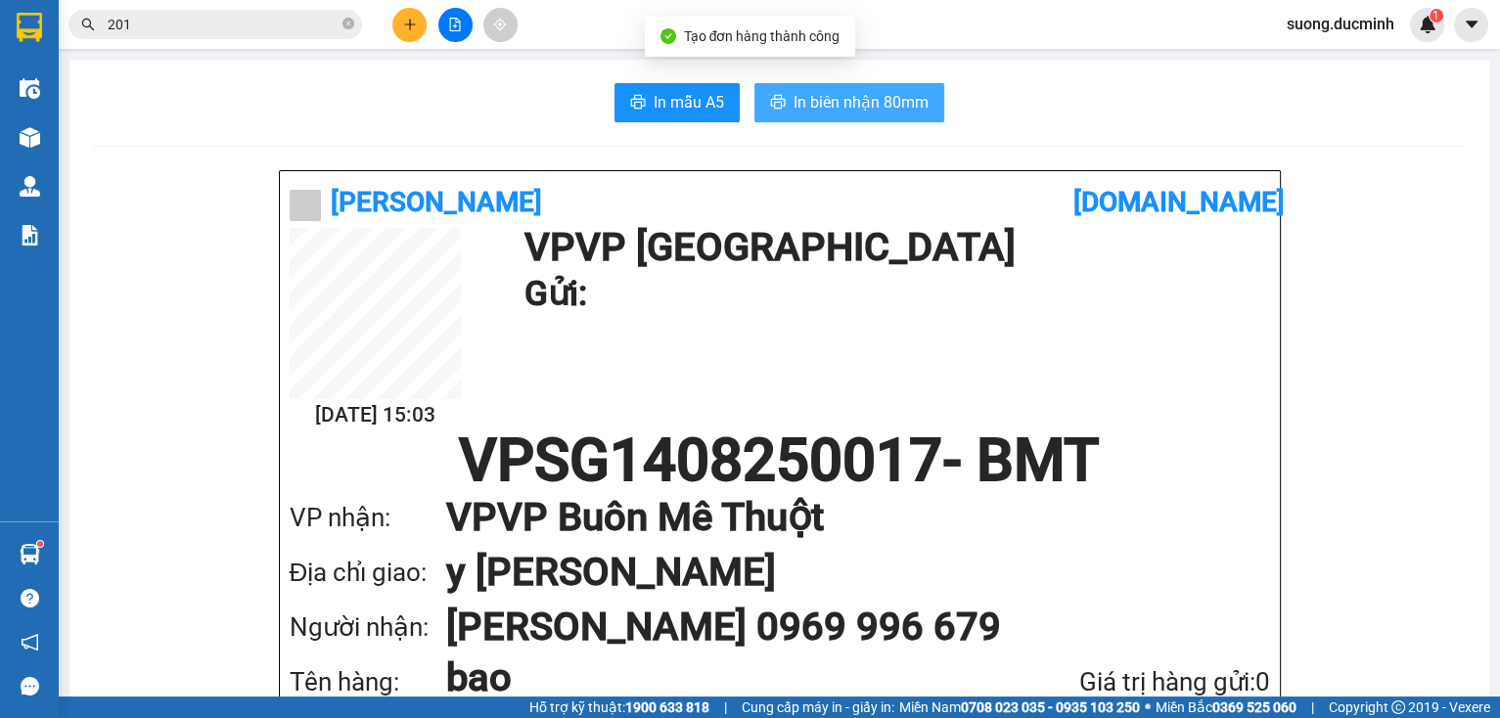
click at [775, 106] on icon "printer" at bounding box center [778, 102] width 15 height 14
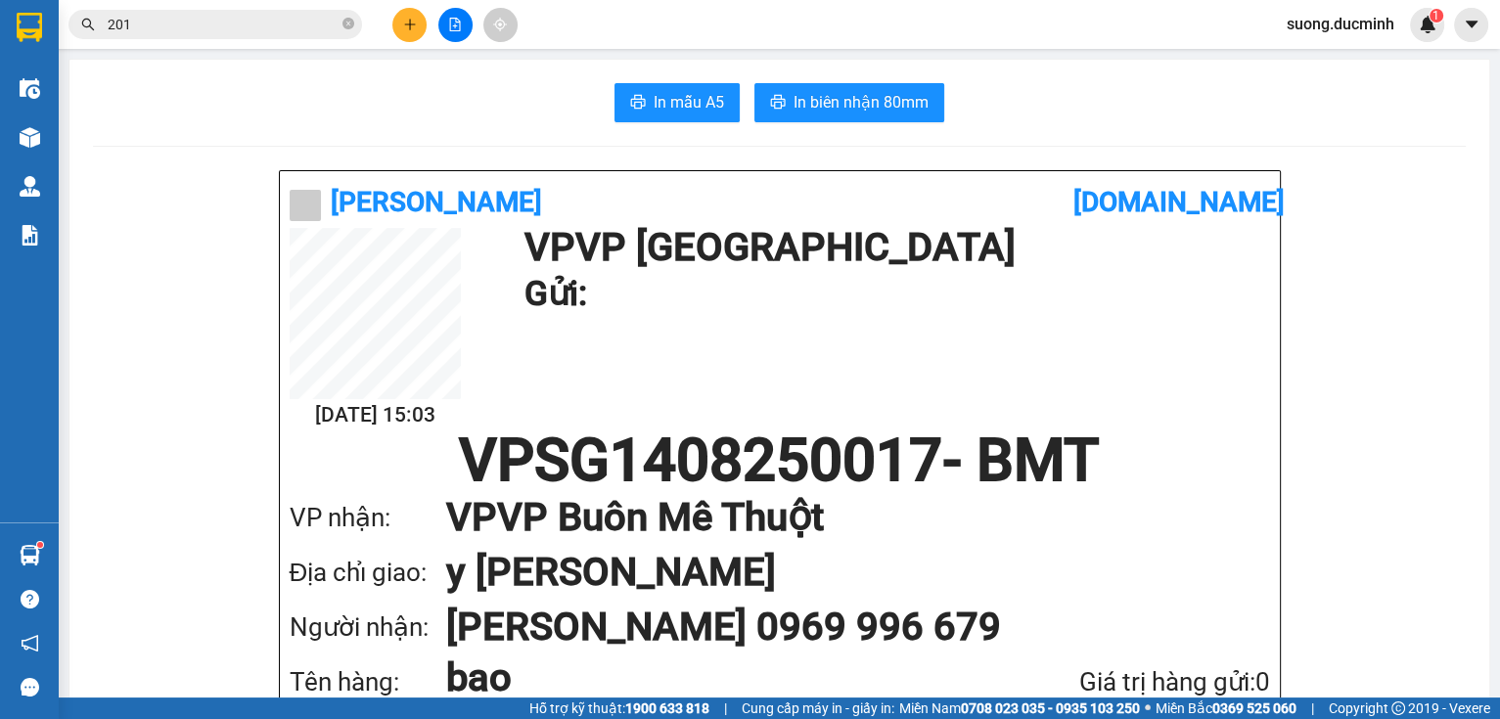
click at [399, 39] on div at bounding box center [455, 25] width 147 height 34
click at [410, 39] on button at bounding box center [409, 25] width 34 height 34
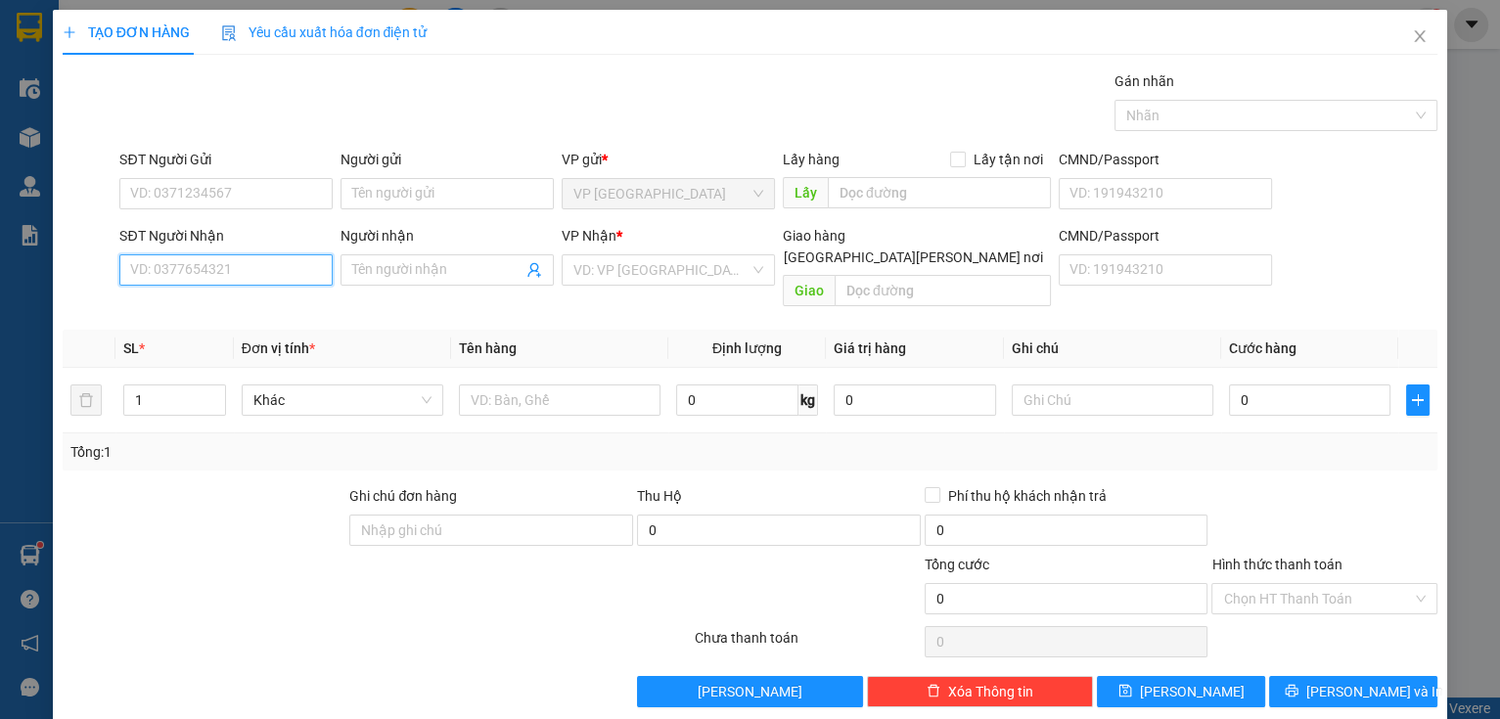
click at [306, 270] on input "SĐT Người Nhận" at bounding box center [225, 269] width 213 height 31
type input "0367394862"
click at [402, 272] on input "Người nhận" at bounding box center [437, 270] width 170 height 22
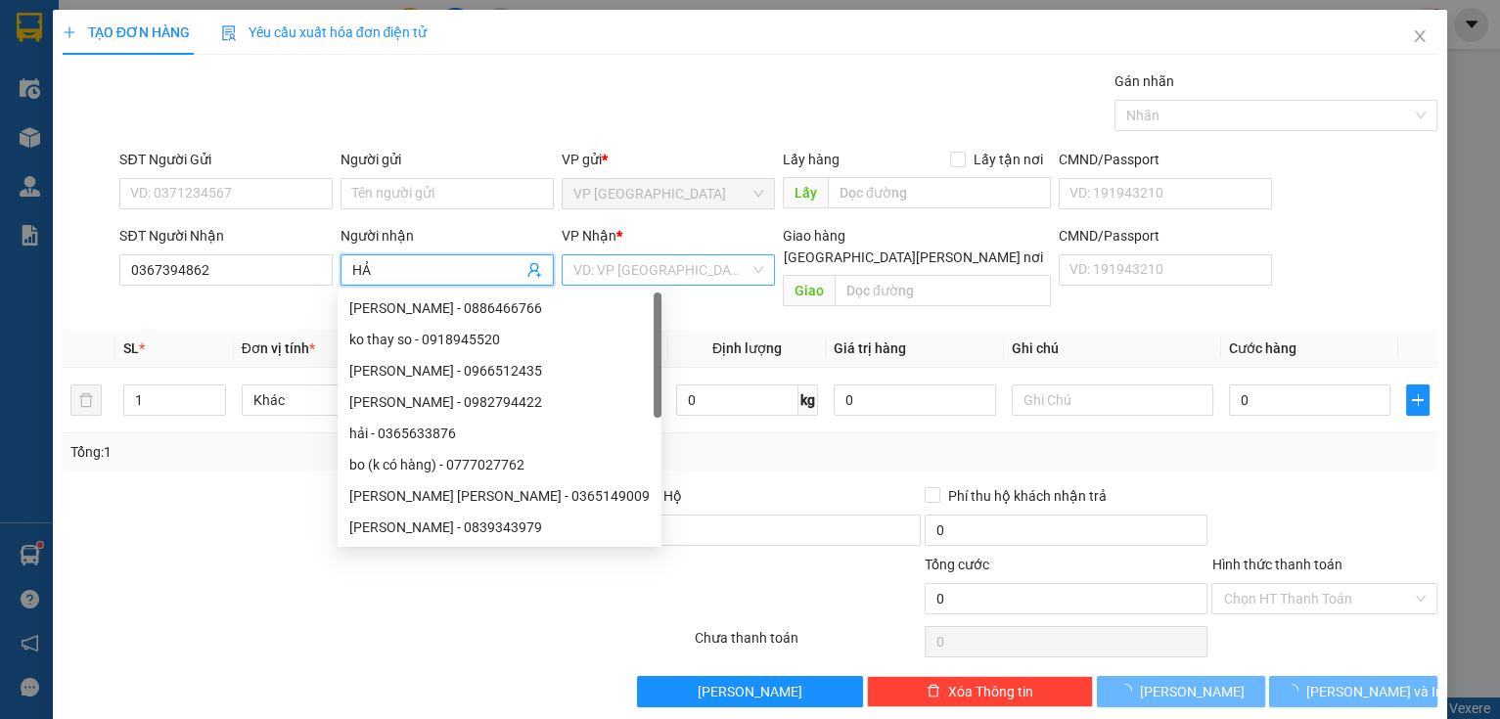
type input "H"
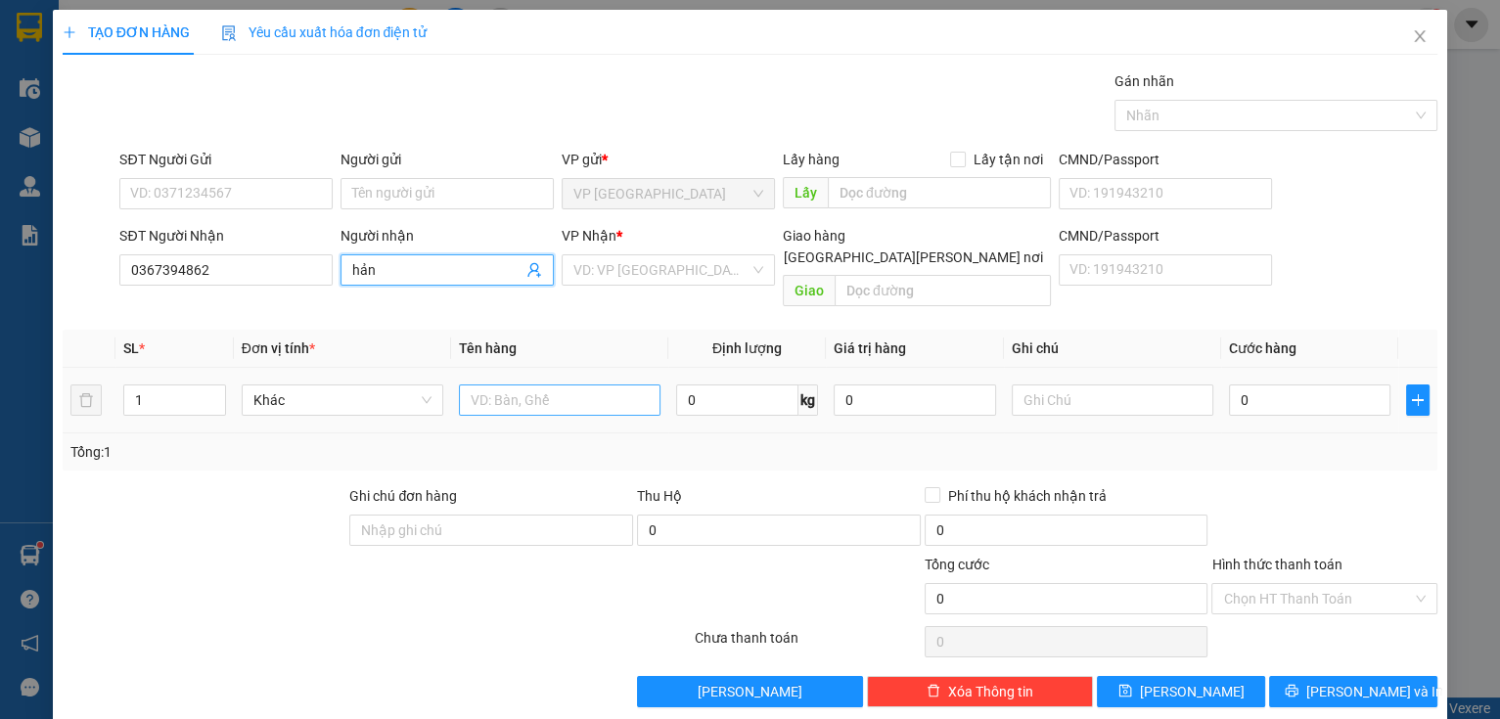
type input "hản"
click at [483, 384] on input "text" at bounding box center [560, 399] width 202 height 31
type input "bánh xe"
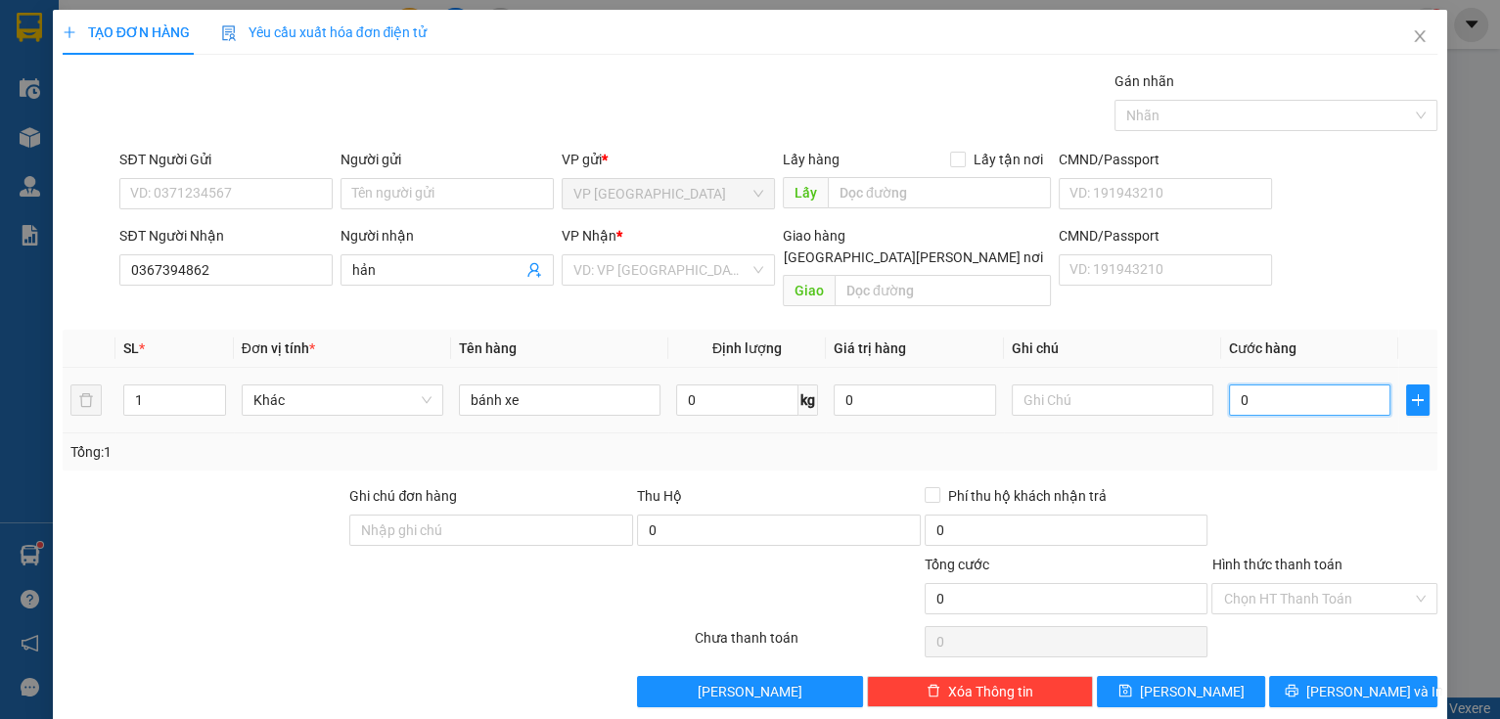
click at [1284, 384] on input "0" at bounding box center [1310, 399] width 162 height 31
type input "5"
type input "50"
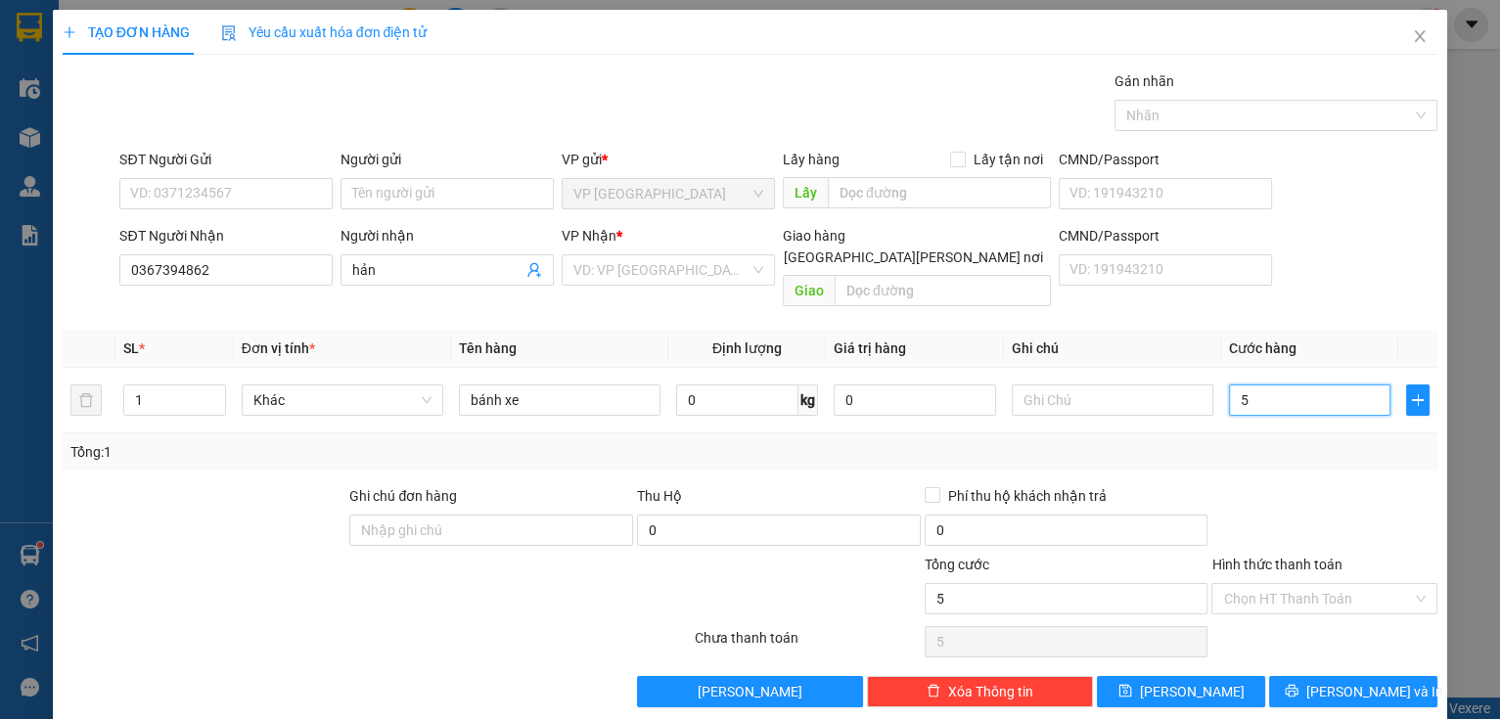
type input "50"
type input "50.000"
click at [1346, 554] on div "Hình thức thanh toán" at bounding box center [1324, 568] width 226 height 29
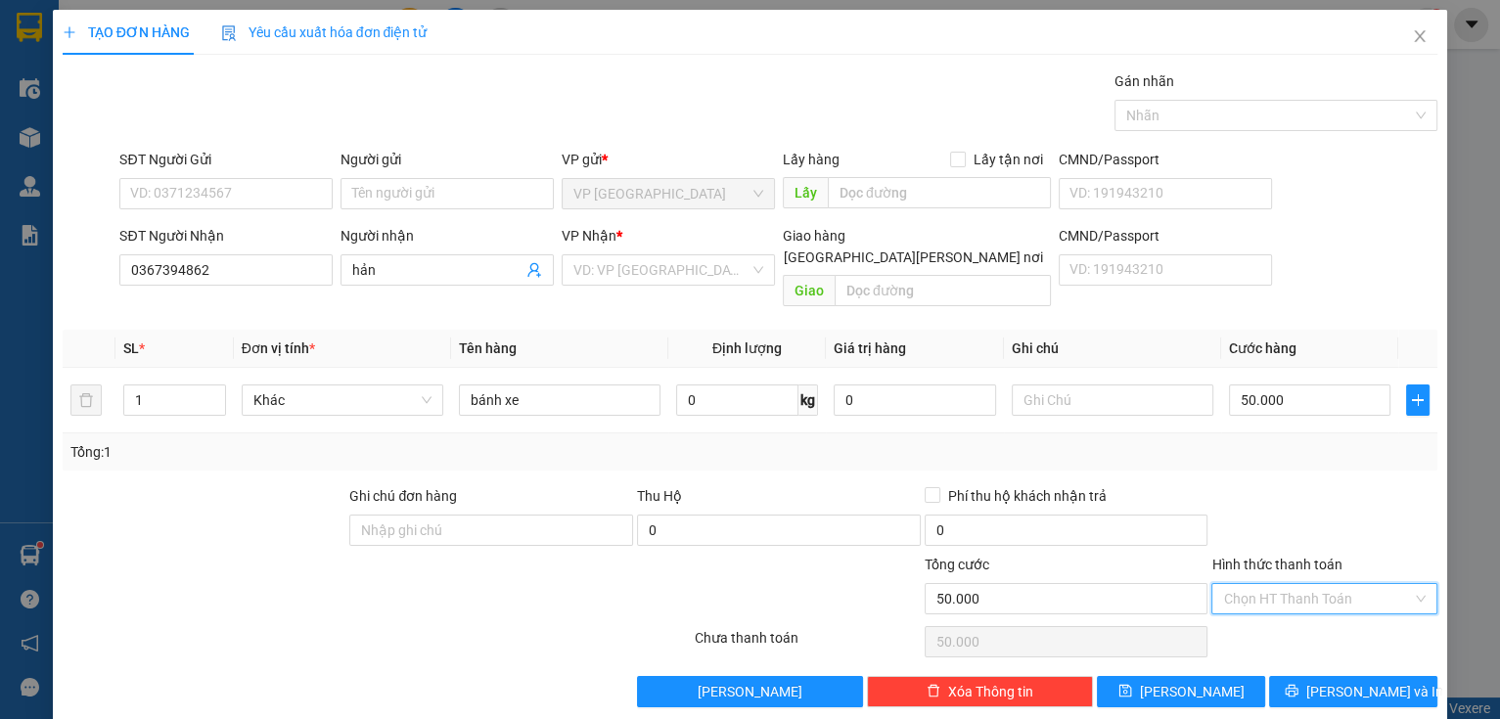
click at [1353, 584] on input "Hình thức thanh toán" at bounding box center [1317, 598] width 189 height 29
drag, startPoint x: 1287, startPoint y: 619, endPoint x: 1307, endPoint y: 646, distance: 32.9
click at [1291, 624] on div "Tại văn phòng" at bounding box center [1313, 615] width 201 height 22
type input "0"
click at [1321, 676] on button "[PERSON_NAME] và In" at bounding box center [1353, 691] width 168 height 31
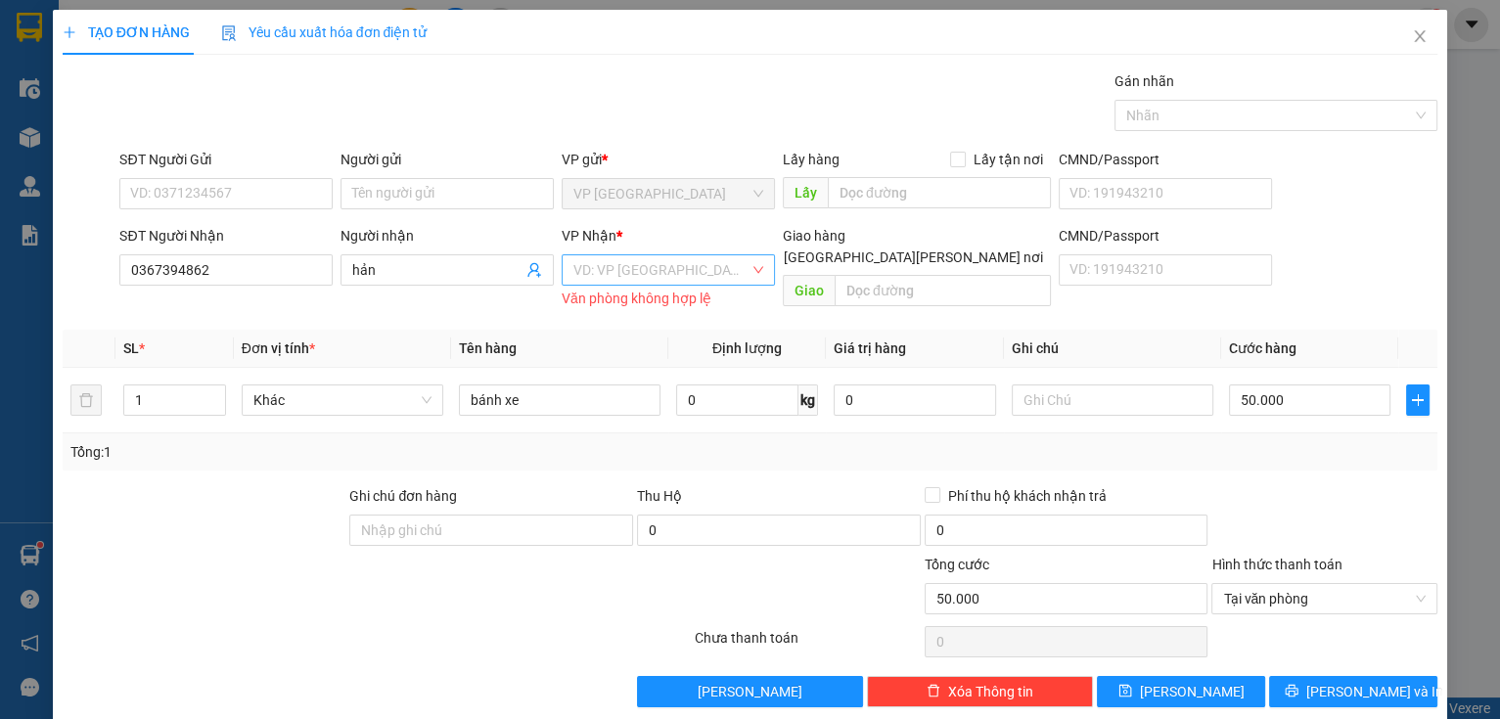
click at [694, 265] on input "search" at bounding box center [661, 269] width 176 height 29
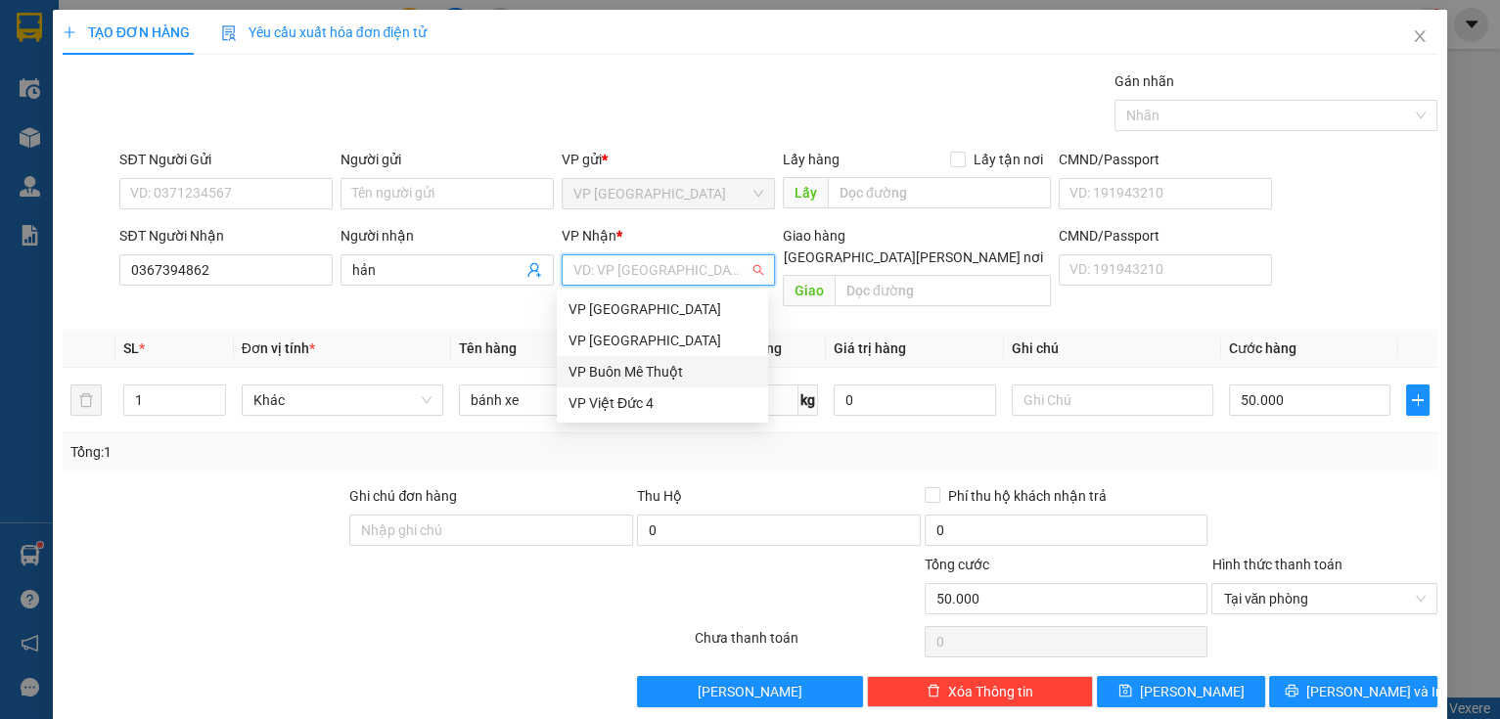
click at [599, 367] on div "VP Buôn Mê Thuột" at bounding box center [662, 372] width 188 height 22
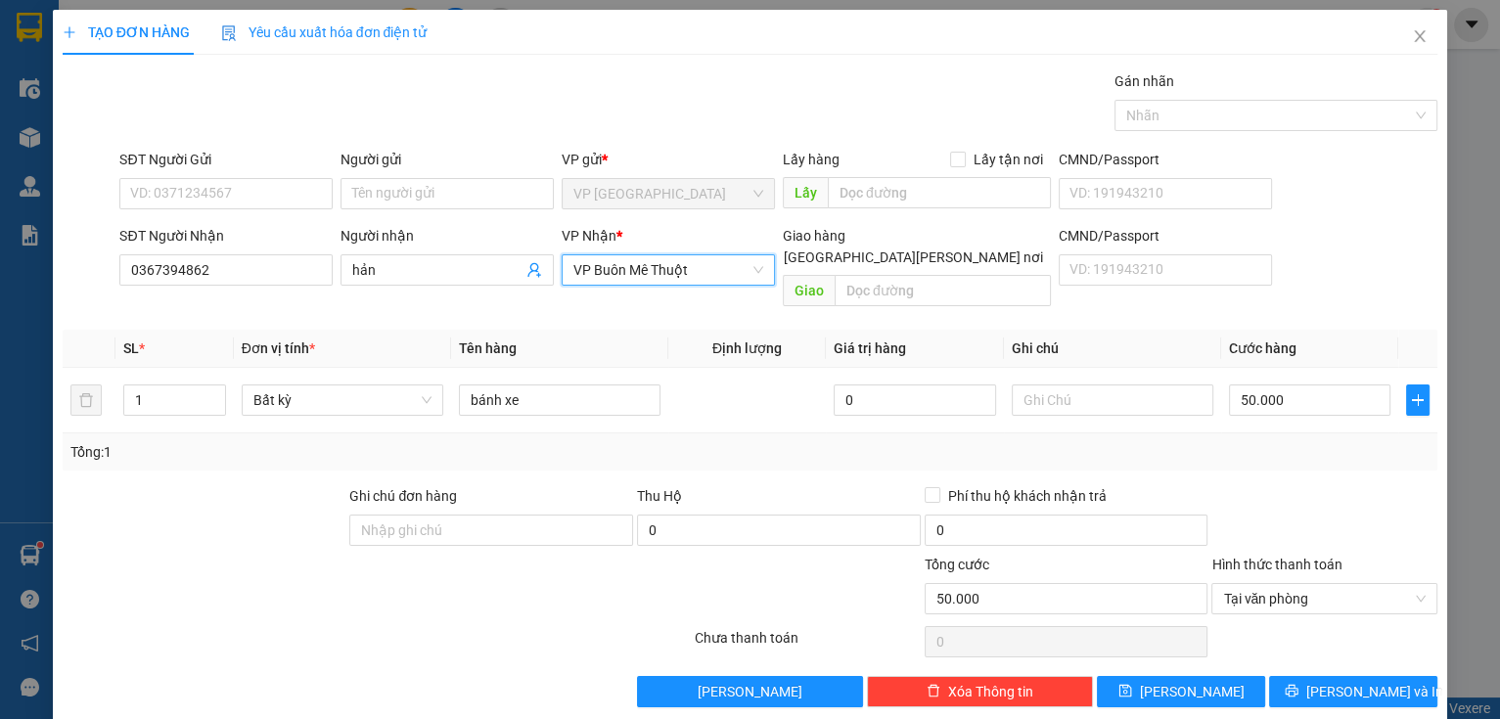
click at [630, 276] on span "VP Buôn Mê Thuột" at bounding box center [668, 269] width 190 height 29
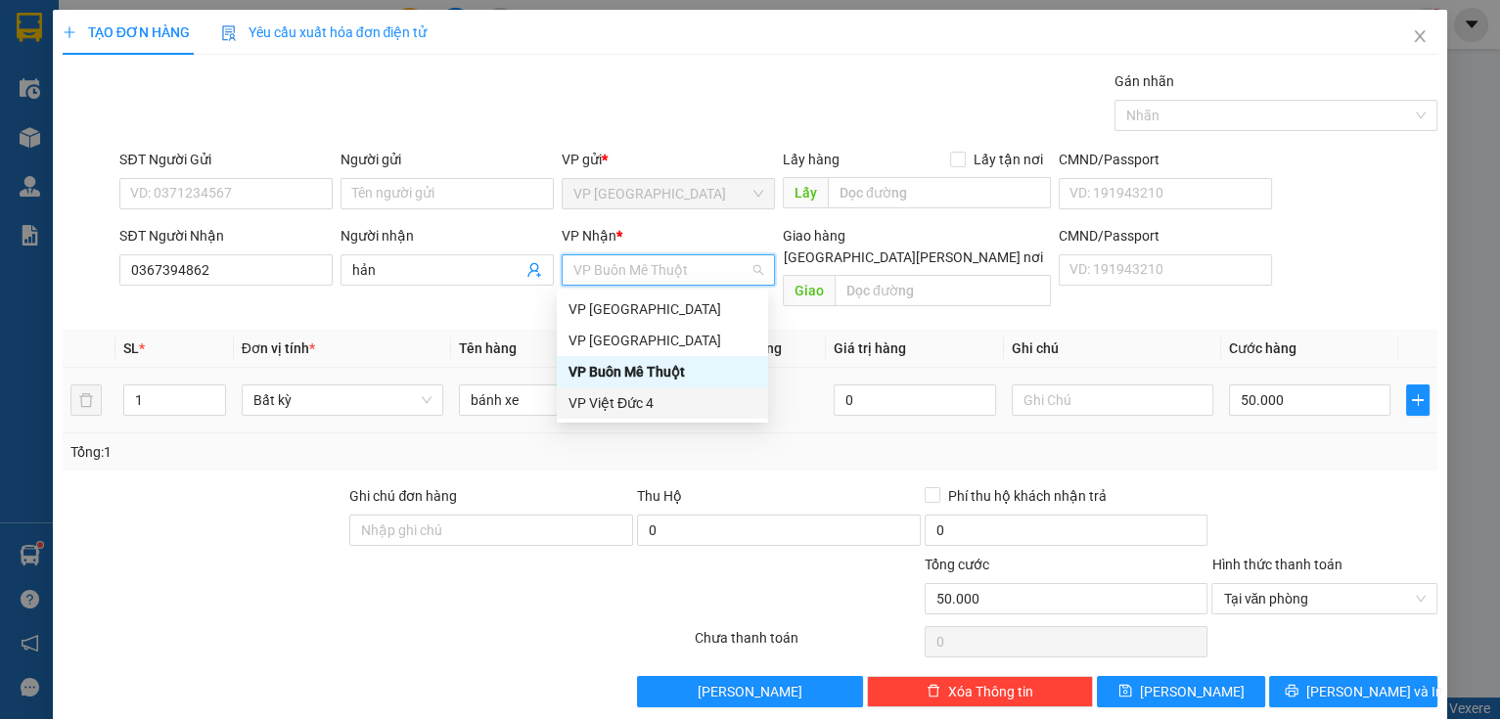
click at [658, 394] on div "VP Việt Đức 4" at bounding box center [662, 403] width 188 height 22
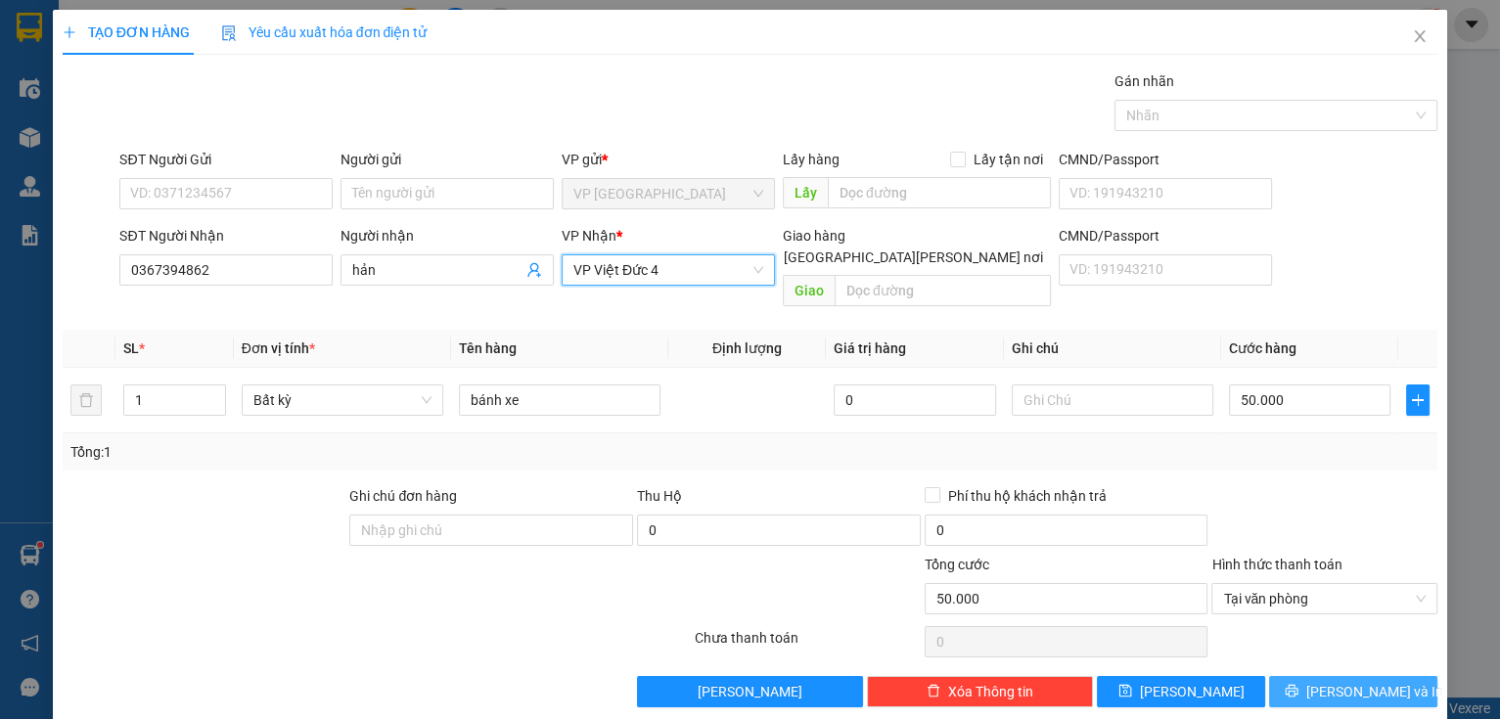
click at [1309, 676] on button "[PERSON_NAME] và In" at bounding box center [1353, 691] width 168 height 31
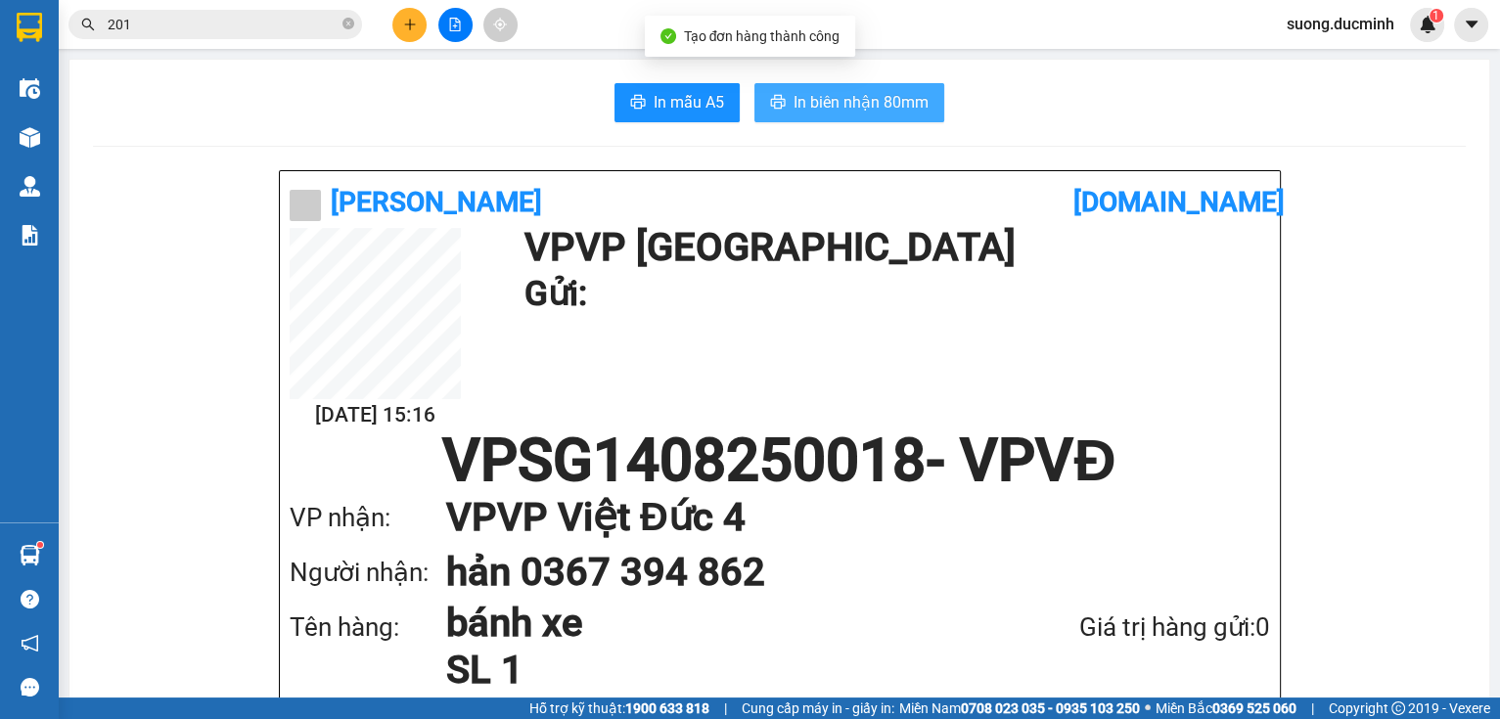
click at [822, 91] on span "In biên nhận 80mm" at bounding box center [860, 102] width 135 height 24
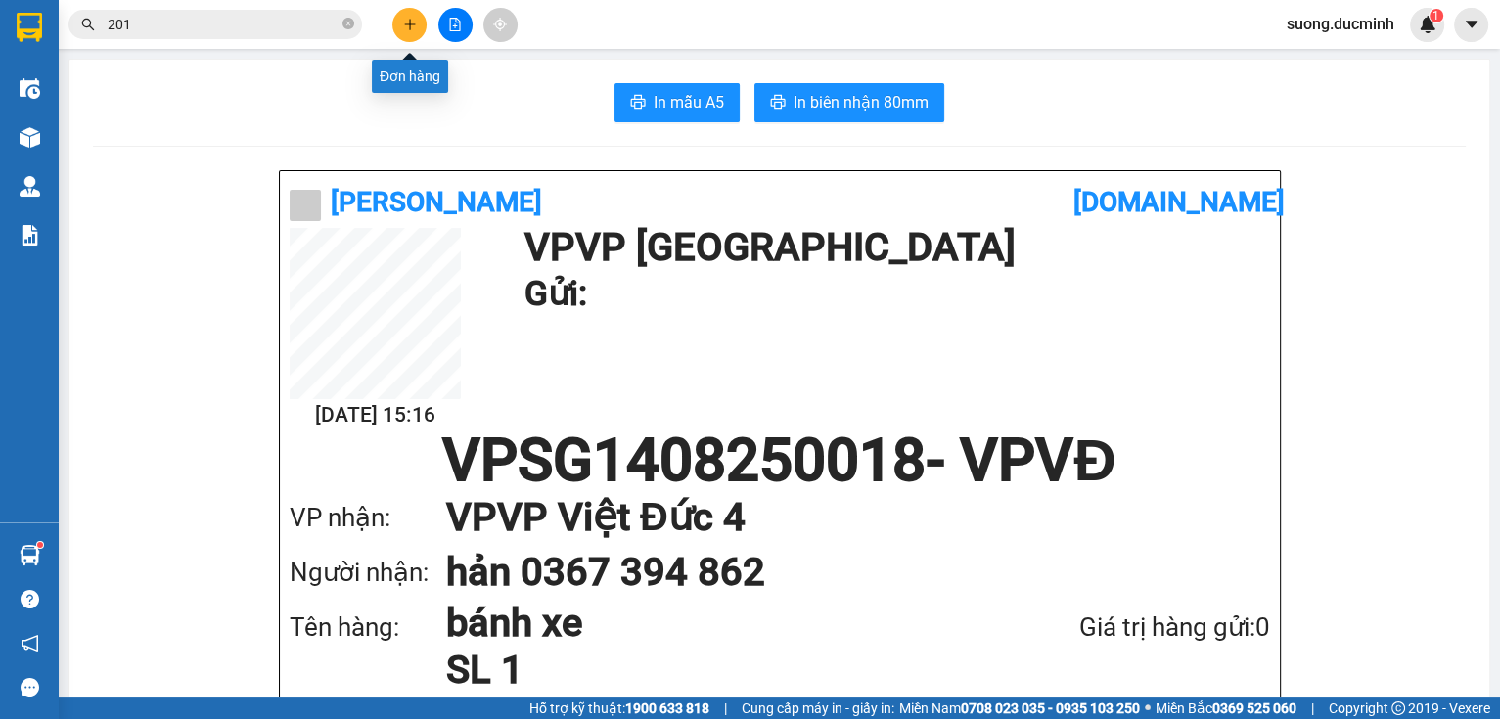
click at [404, 27] on icon "plus" at bounding box center [410, 25] width 14 height 14
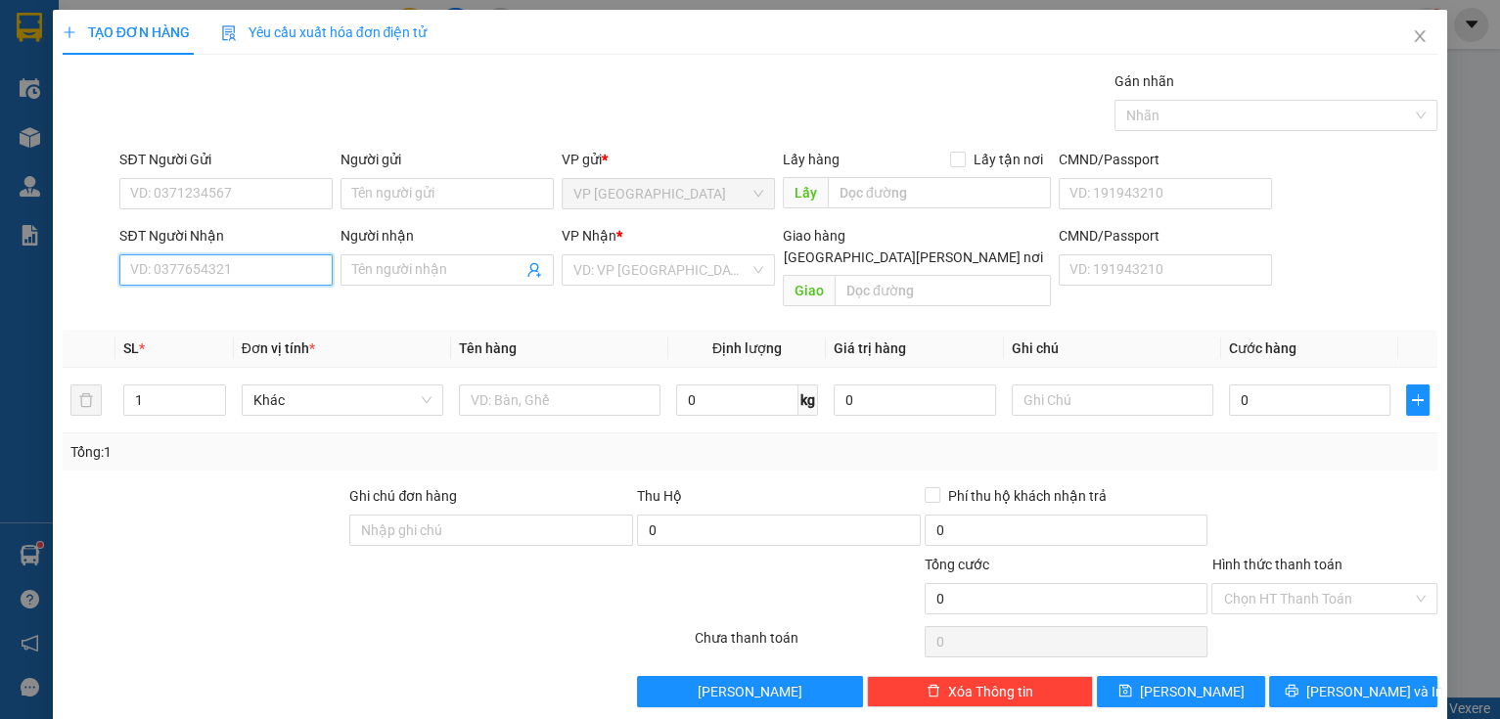
click at [257, 271] on input "SĐT Người Nhận" at bounding box center [225, 269] width 213 height 31
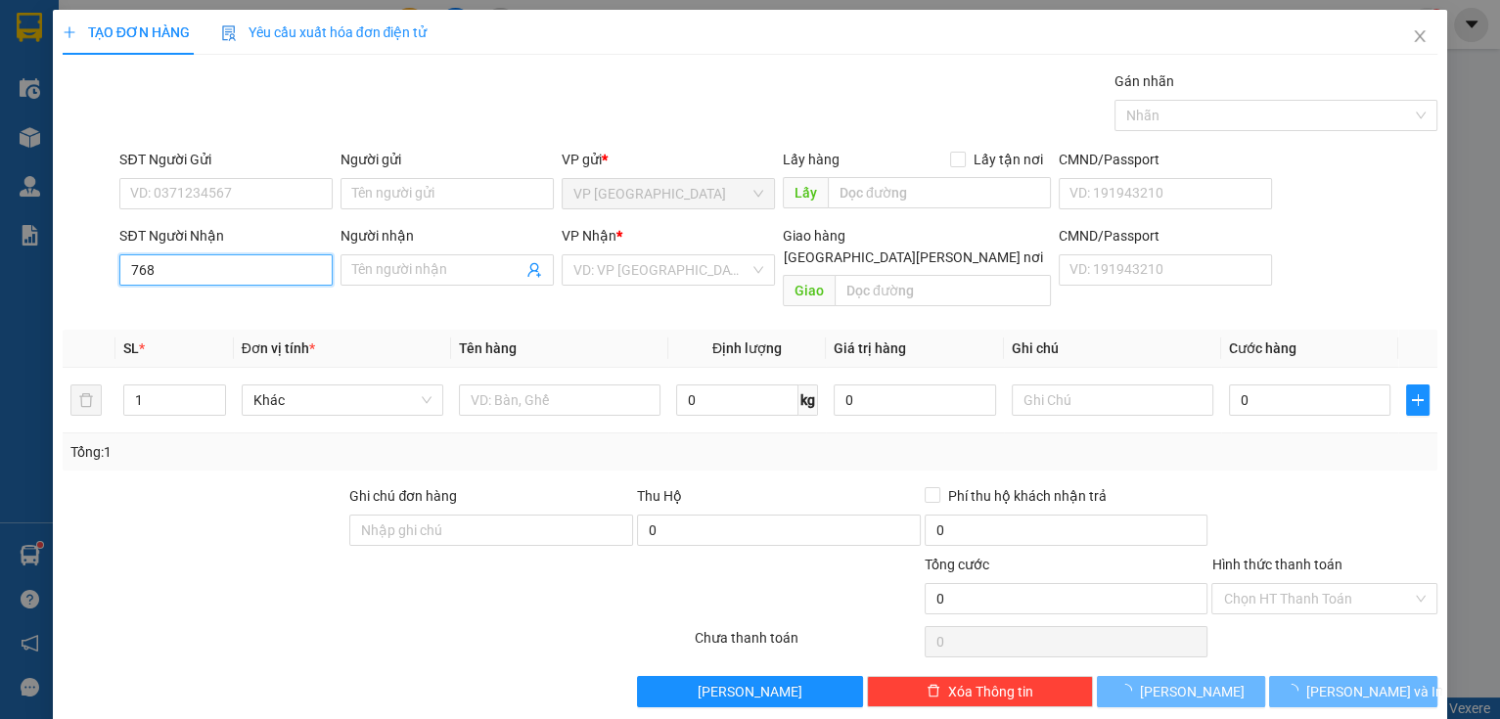
click at [251, 264] on input "768" at bounding box center [225, 269] width 213 height 31
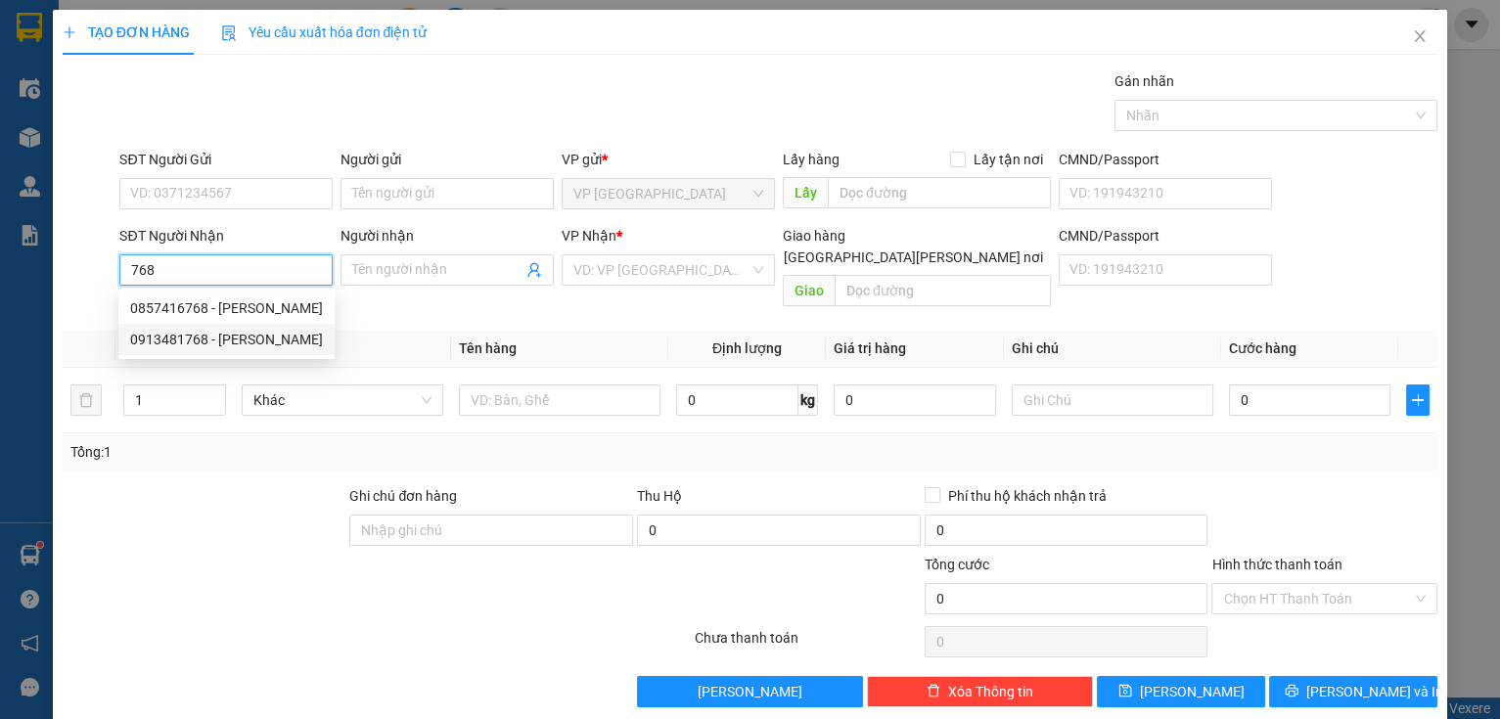
click at [219, 330] on div "0913481768 - [PERSON_NAME]" at bounding box center [226, 340] width 193 height 22
type input "0913481768"
type input "[PERSON_NAME]"
type input "60.000"
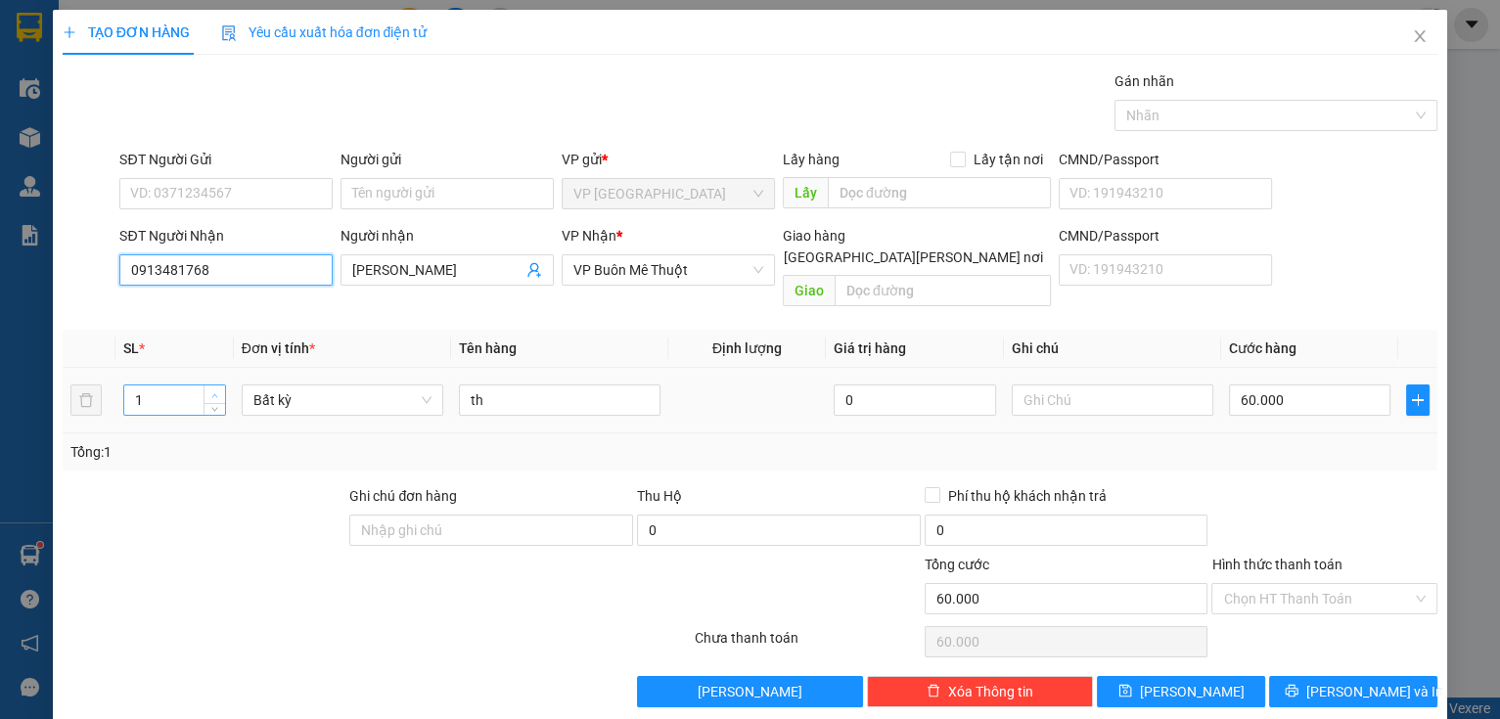
type input "0913481768"
click at [217, 385] on span "Increase Value" at bounding box center [214, 394] width 22 height 18
type input "2"
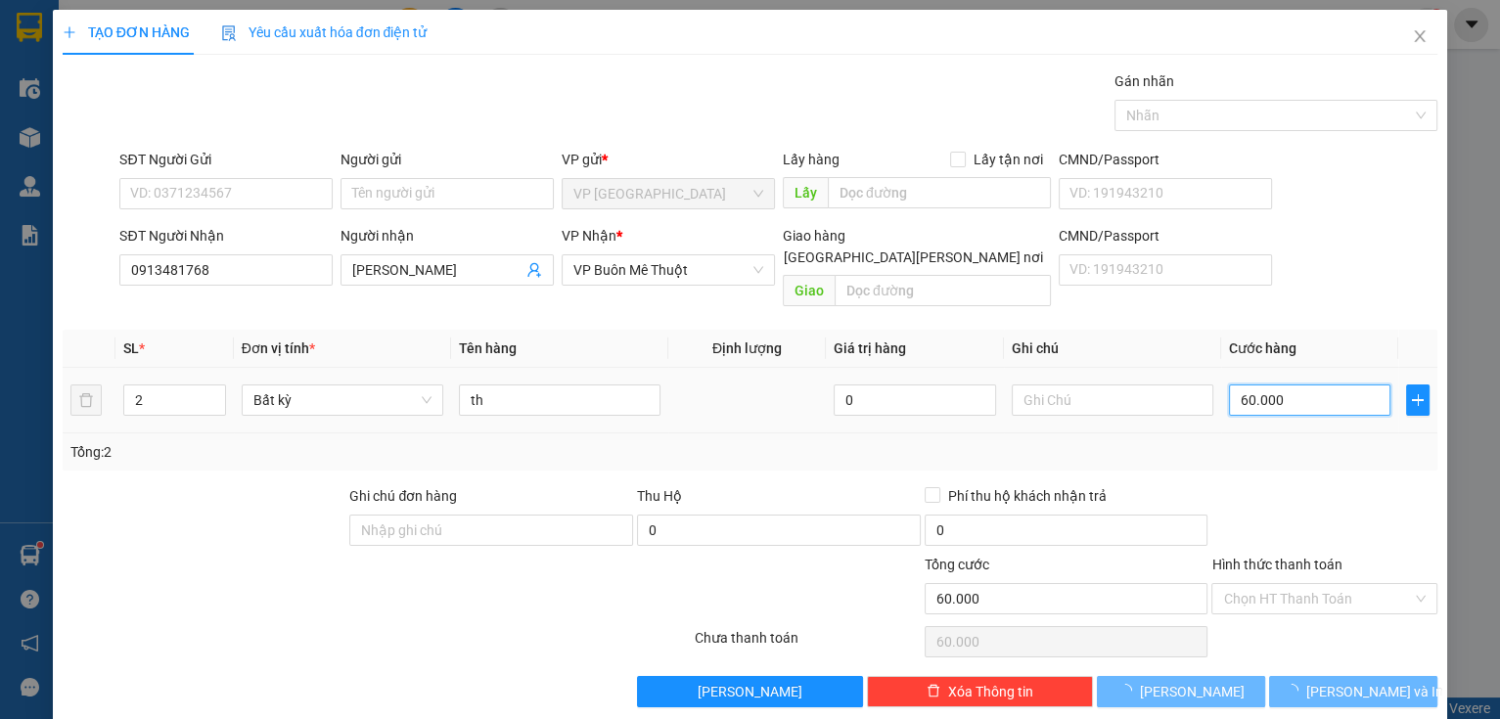
click at [1315, 384] on input "60.000" at bounding box center [1310, 399] width 162 height 31
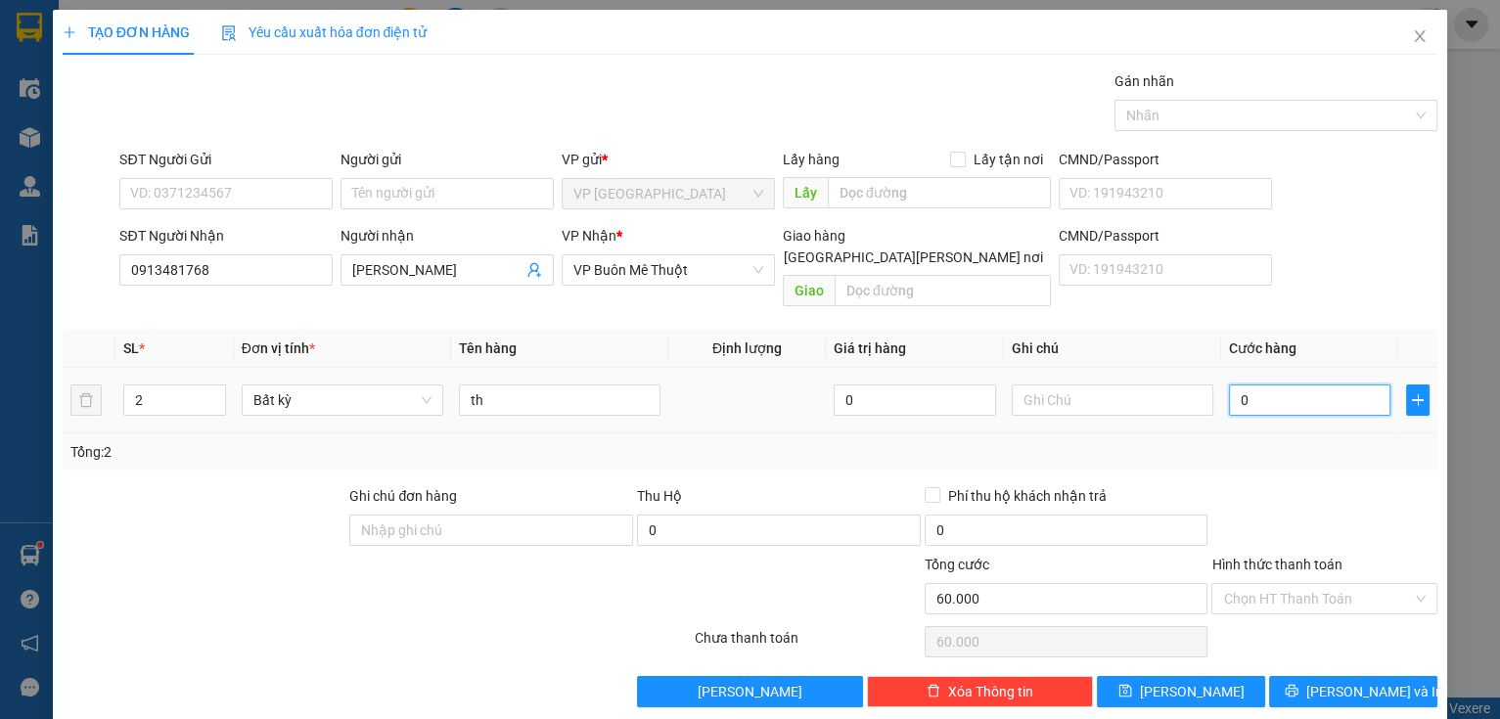
type input "0"
type input "1"
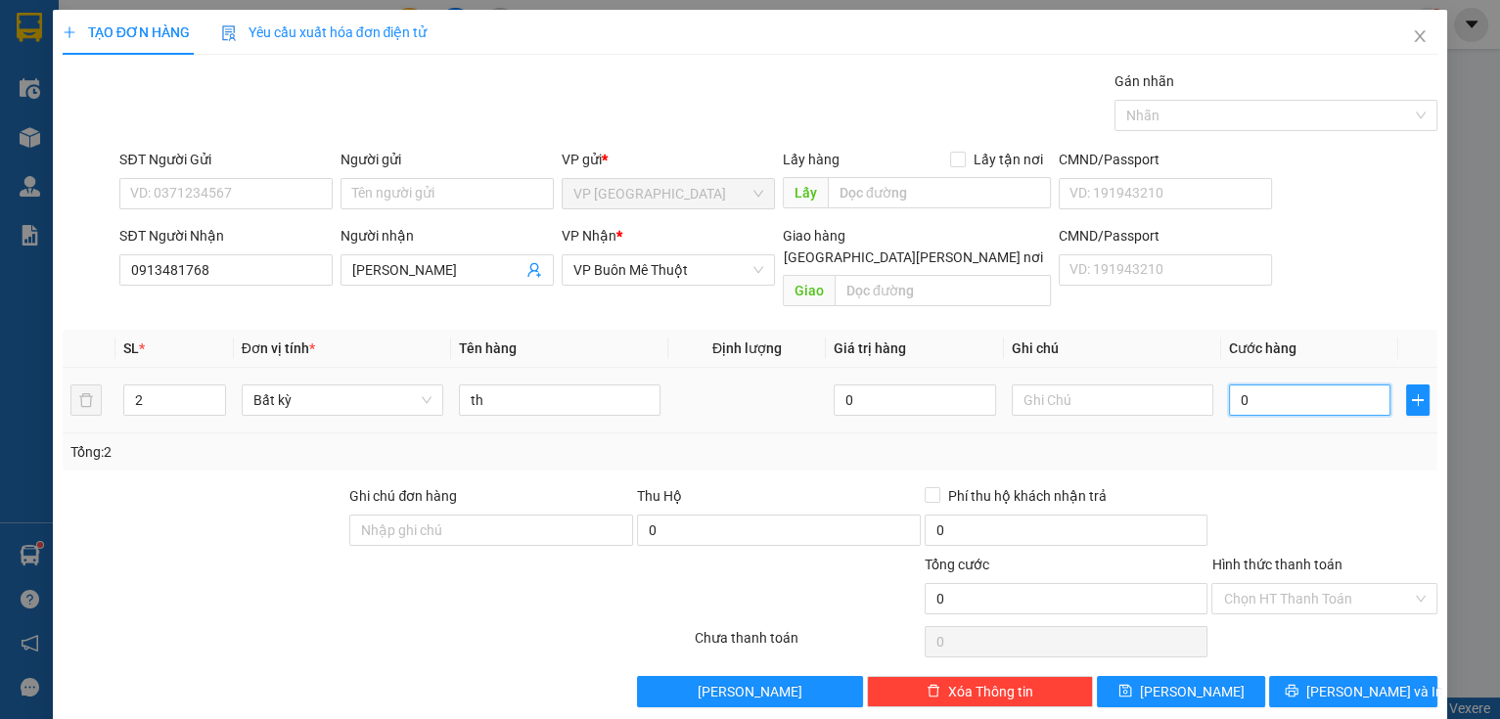
type input "01"
type input "12"
type input "012"
type input "120"
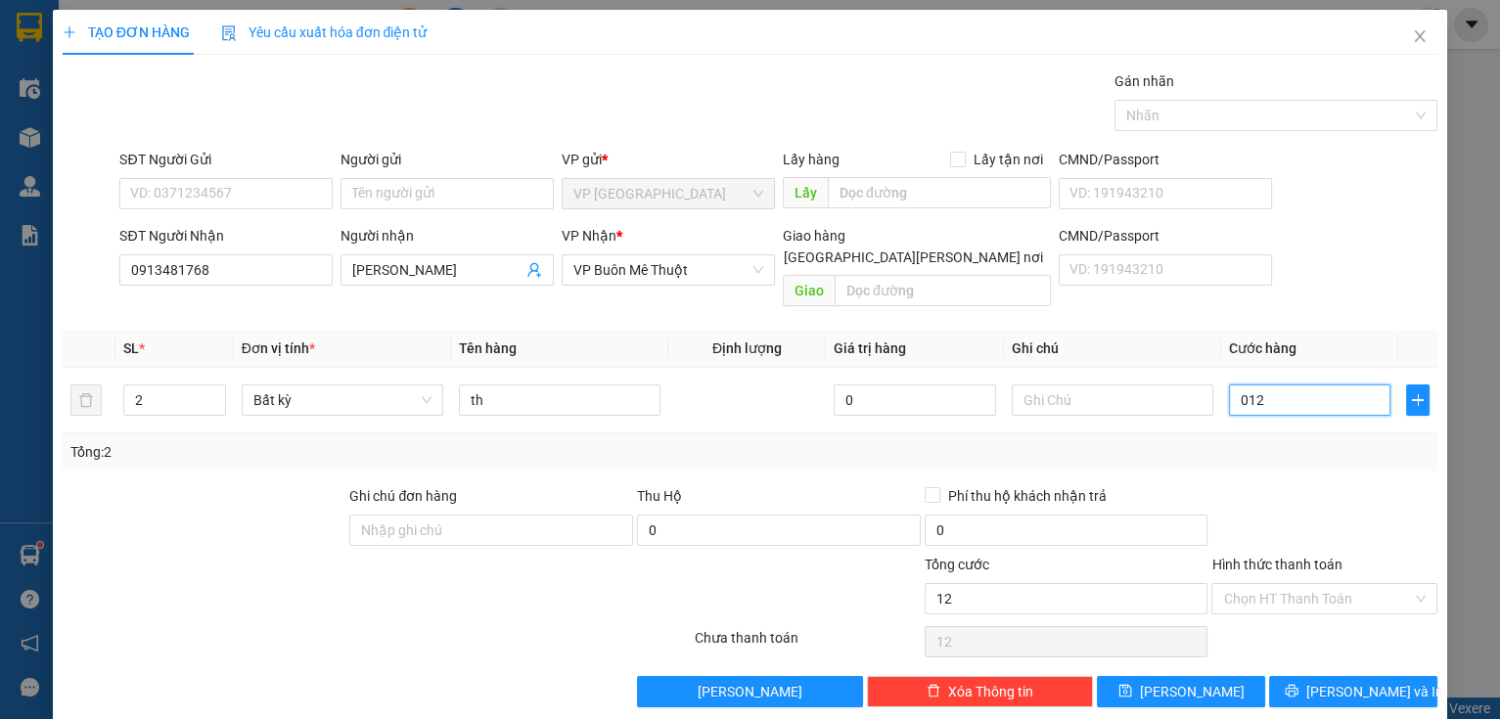
type input "120"
type input "0.120"
type input "120.000"
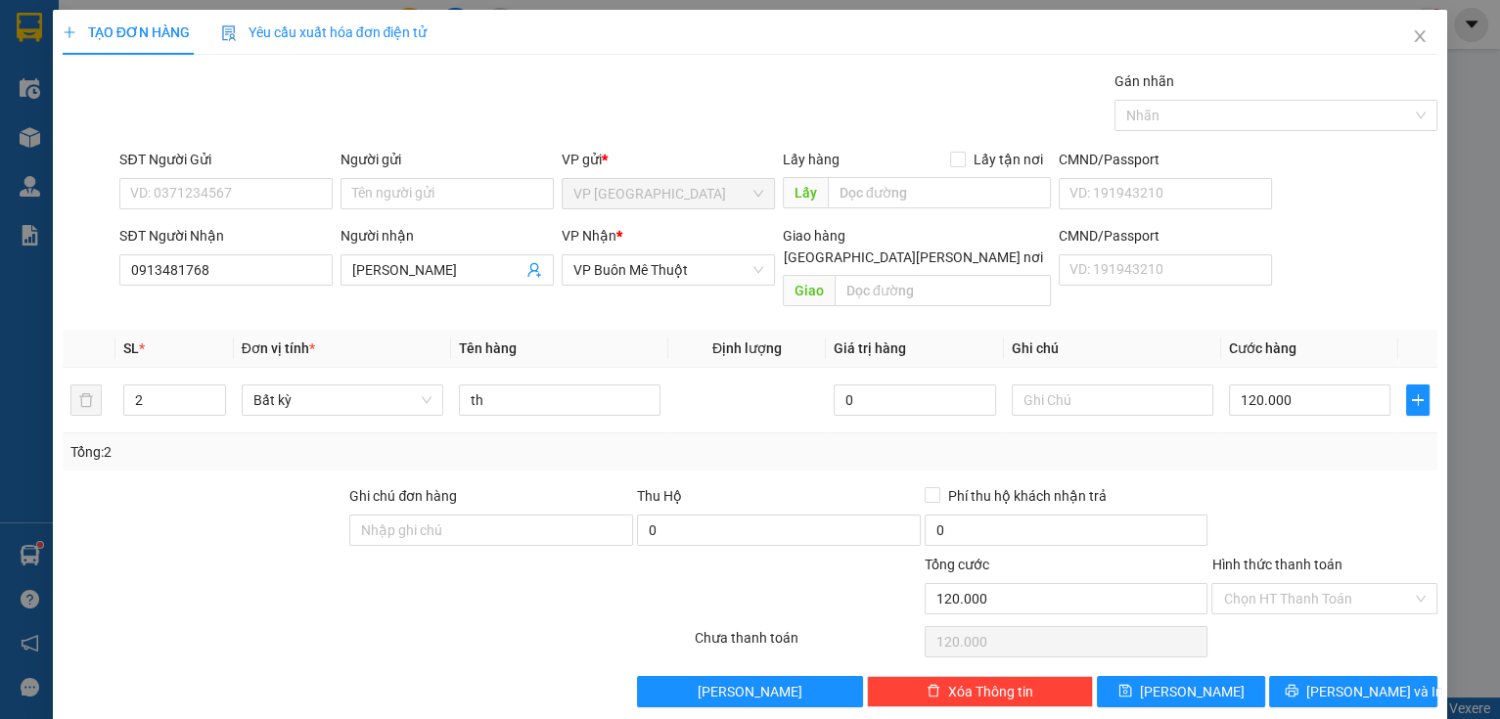
click at [1264, 458] on div "Transit Pickup Surcharge Ids Transit Deliver Surcharge Ids Transit Deliver Surc…" at bounding box center [750, 388] width 1375 height 637
click at [1287, 584] on input "Hình thức thanh toán" at bounding box center [1317, 598] width 189 height 29
click at [1309, 619] on div "Tại văn phòng" at bounding box center [1313, 615] width 201 height 22
type input "0"
click at [1199, 676] on button "[PERSON_NAME]" at bounding box center [1181, 691] width 168 height 31
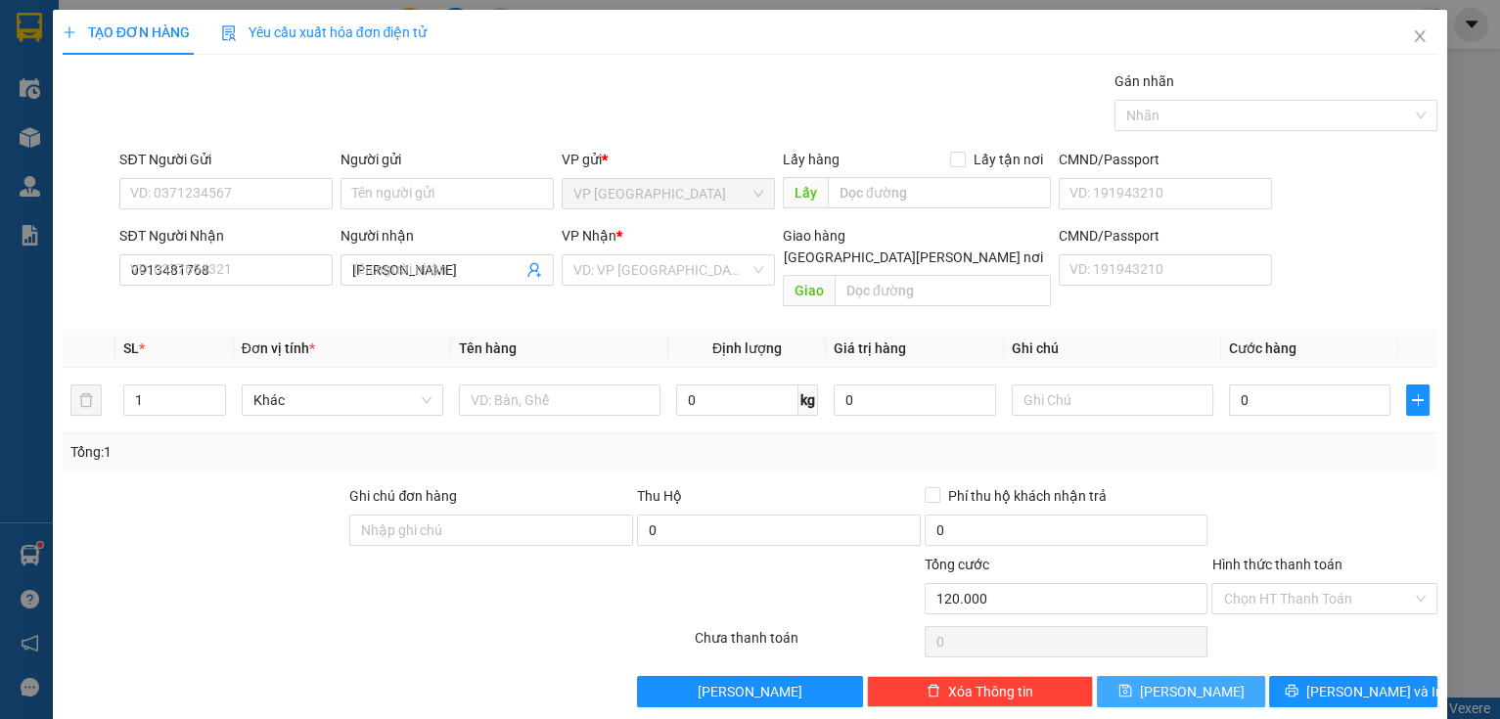
type input "0"
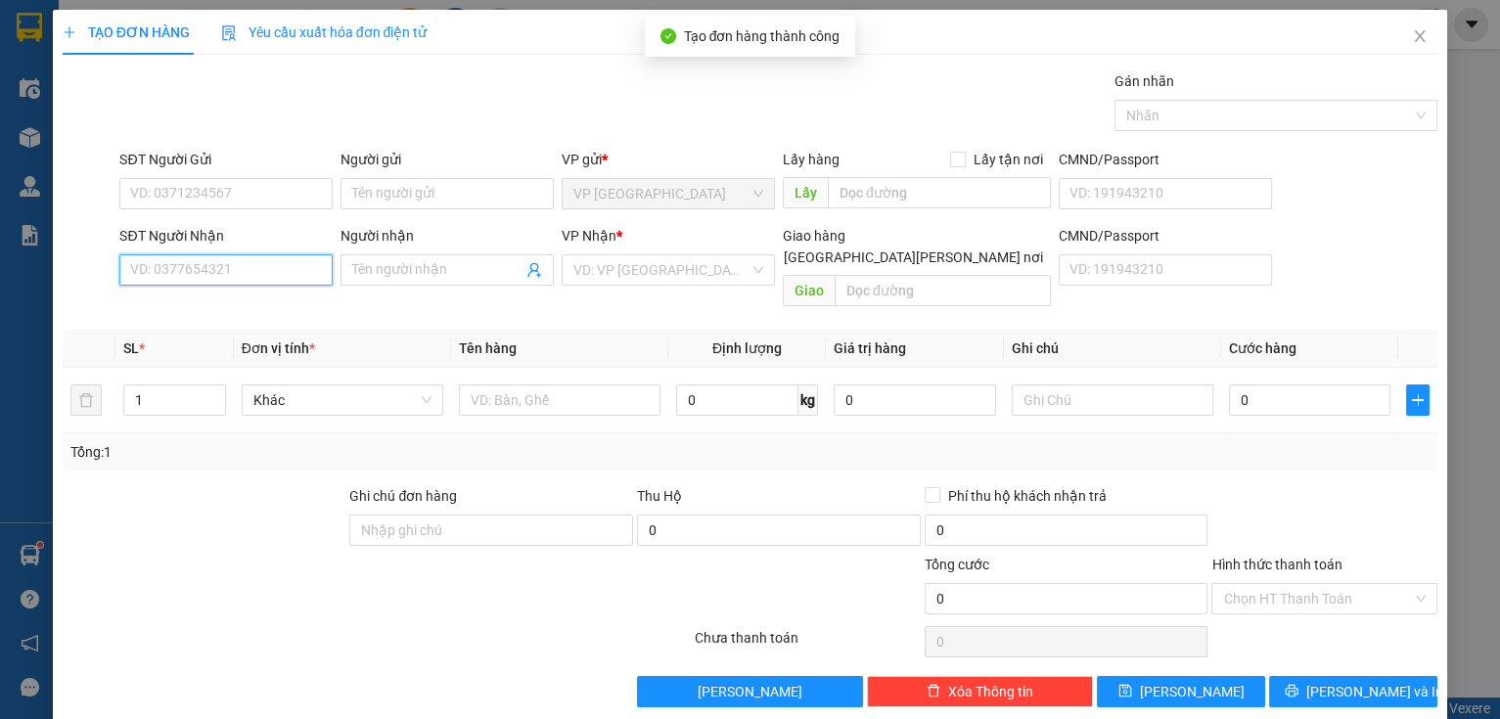
click at [282, 267] on input "SĐT Người Nhận" at bounding box center [225, 269] width 213 height 31
click at [284, 282] on input "SĐT Người Nhận" at bounding box center [225, 269] width 213 height 31
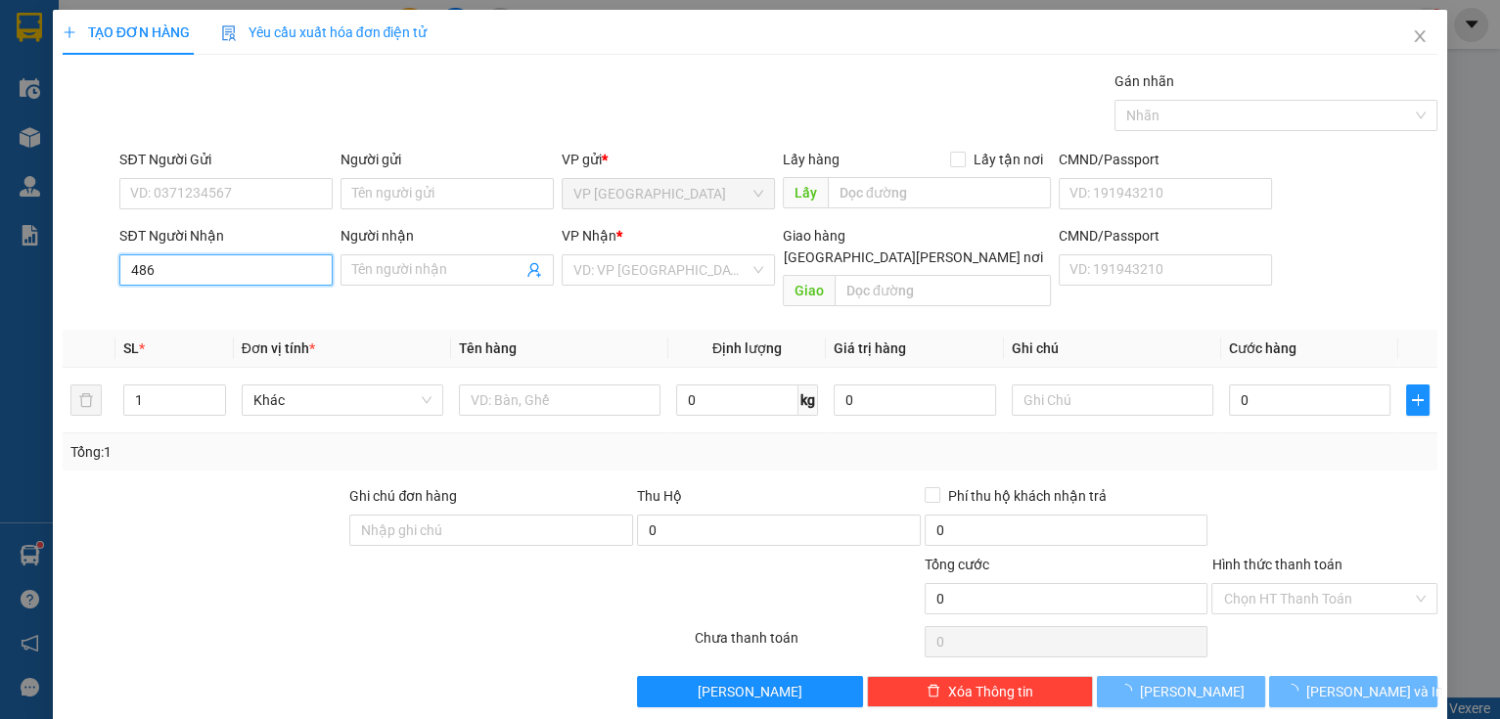
click at [264, 263] on input "486" at bounding box center [225, 269] width 213 height 31
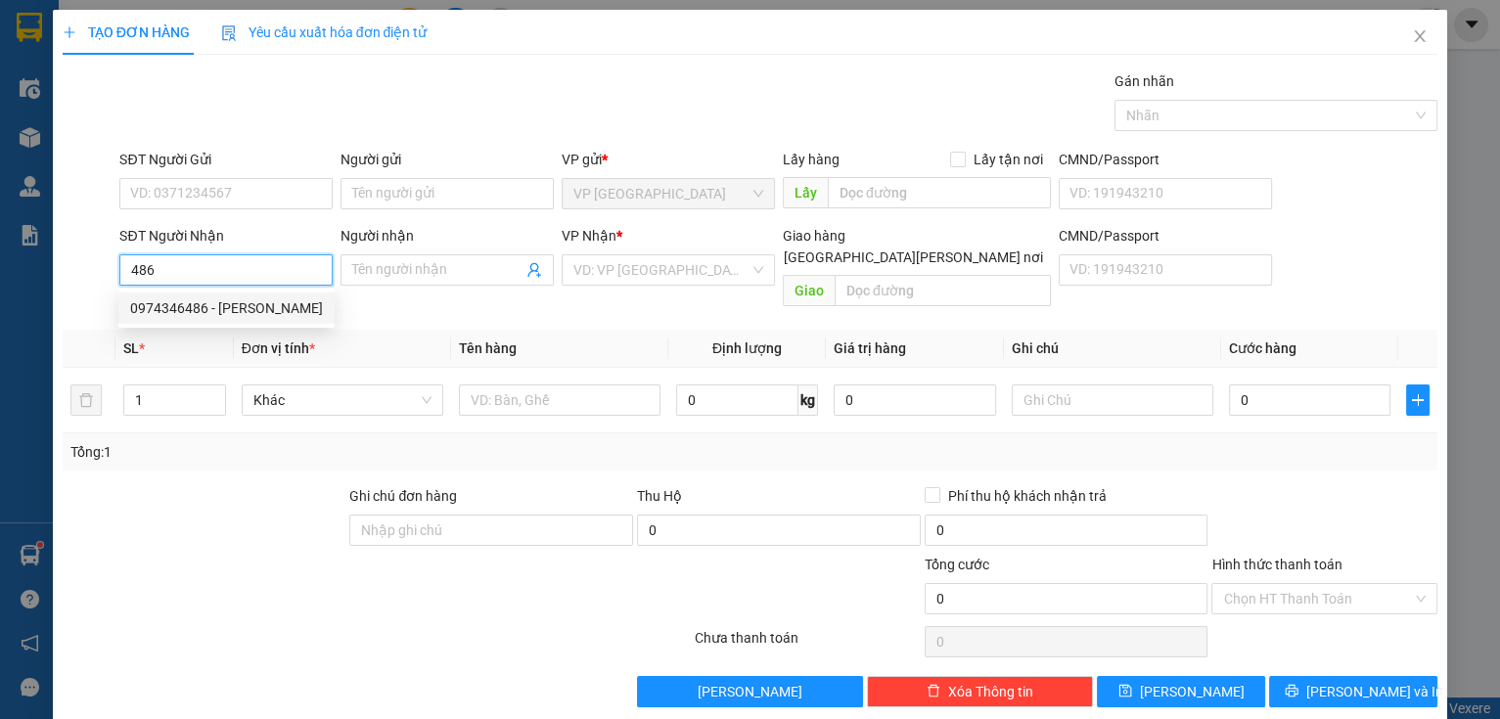
click at [235, 311] on div "0974346486 - [PERSON_NAME]" at bounding box center [226, 308] width 193 height 22
type input "0974346486"
type input "huynh t nghĩa"
type input "130.000"
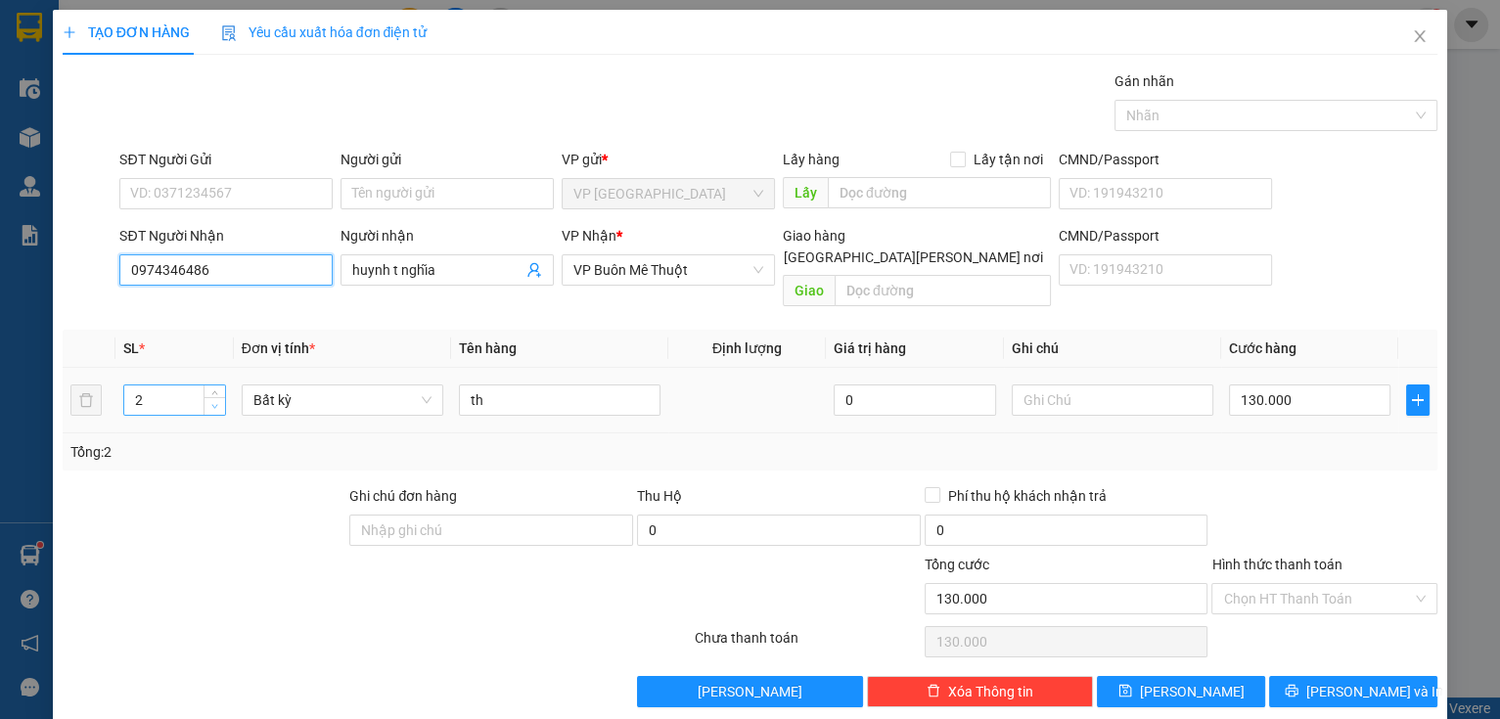
type input "0974346486"
type input "1"
click at [213, 403] on icon "down" at bounding box center [214, 406] width 7 height 7
click at [1288, 384] on input "130.000" at bounding box center [1310, 399] width 162 height 31
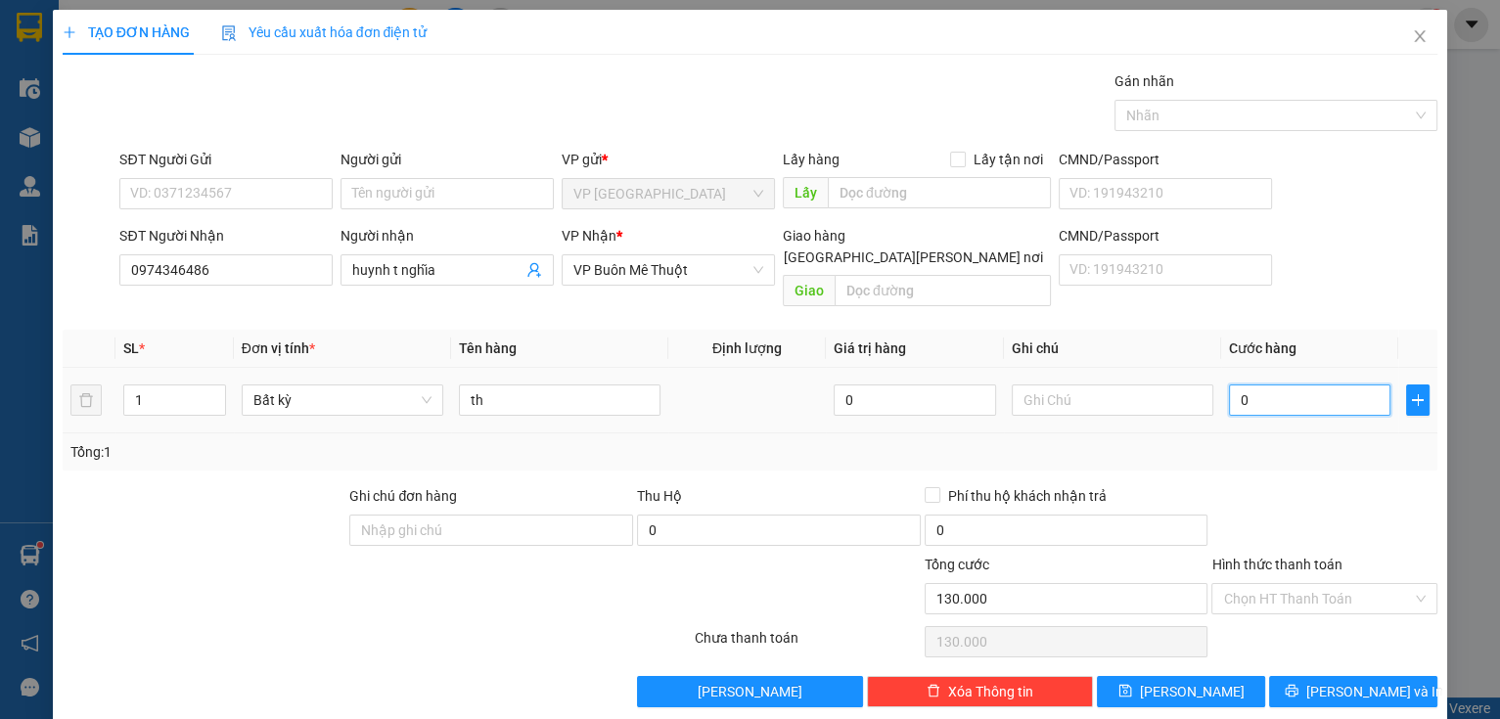
type input "0"
type input "6"
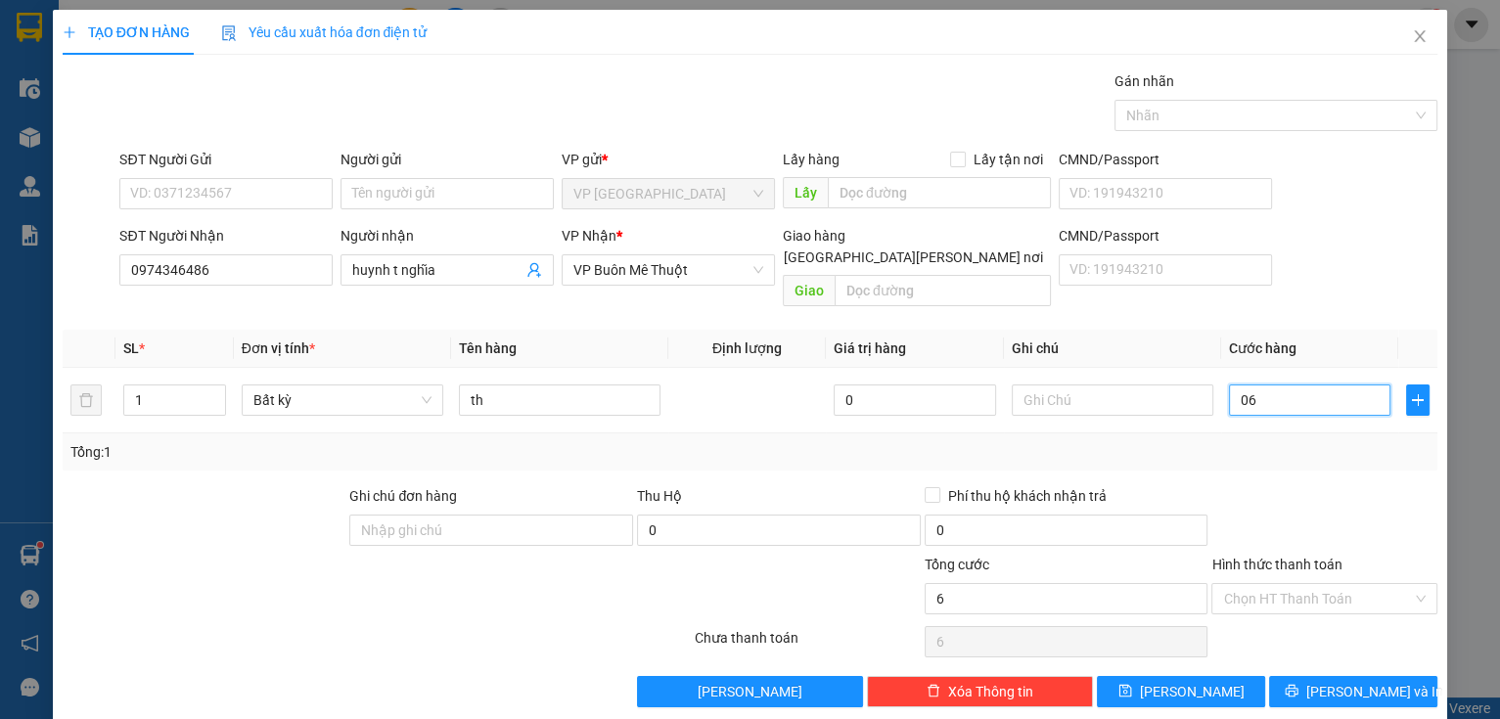
type input "062"
type input "62"
type input "6"
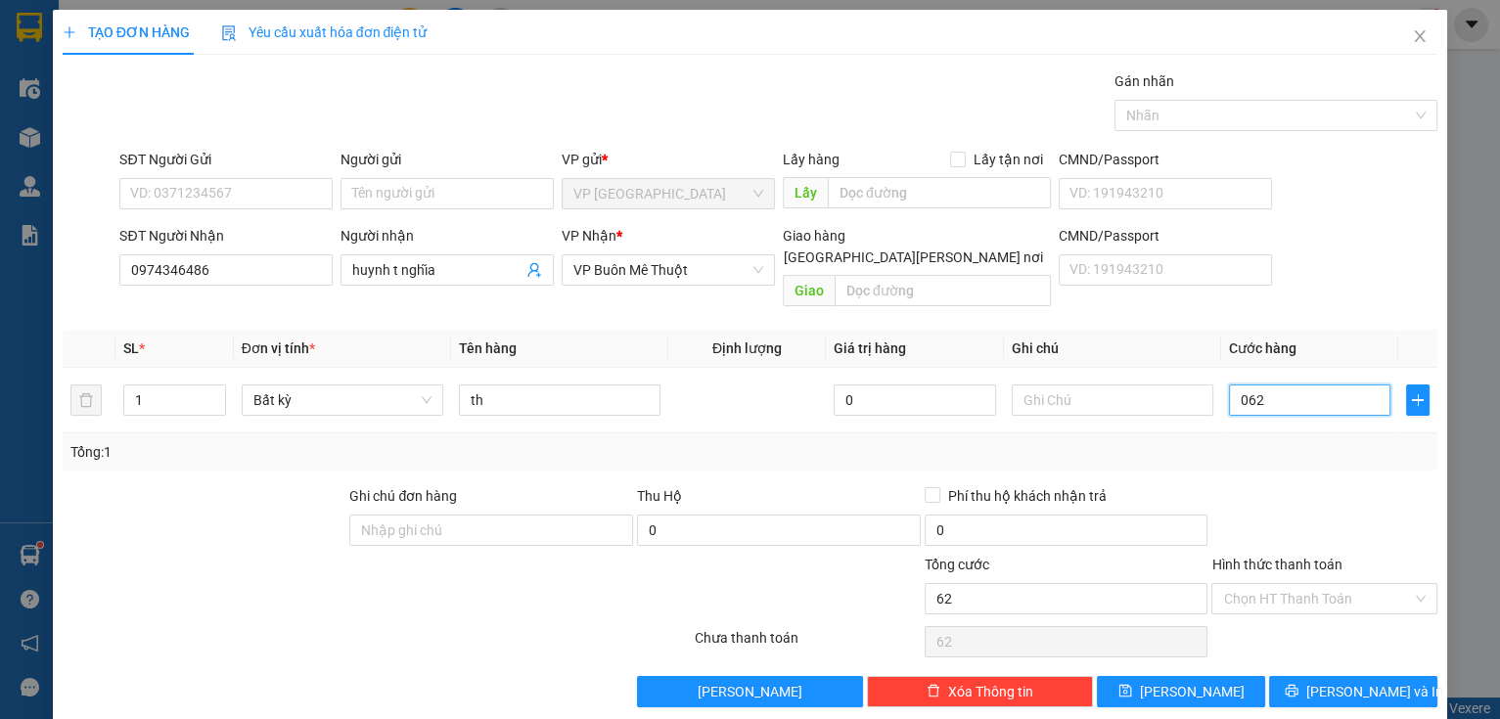
type input "06"
type input "60"
type input "060"
type input "60.000"
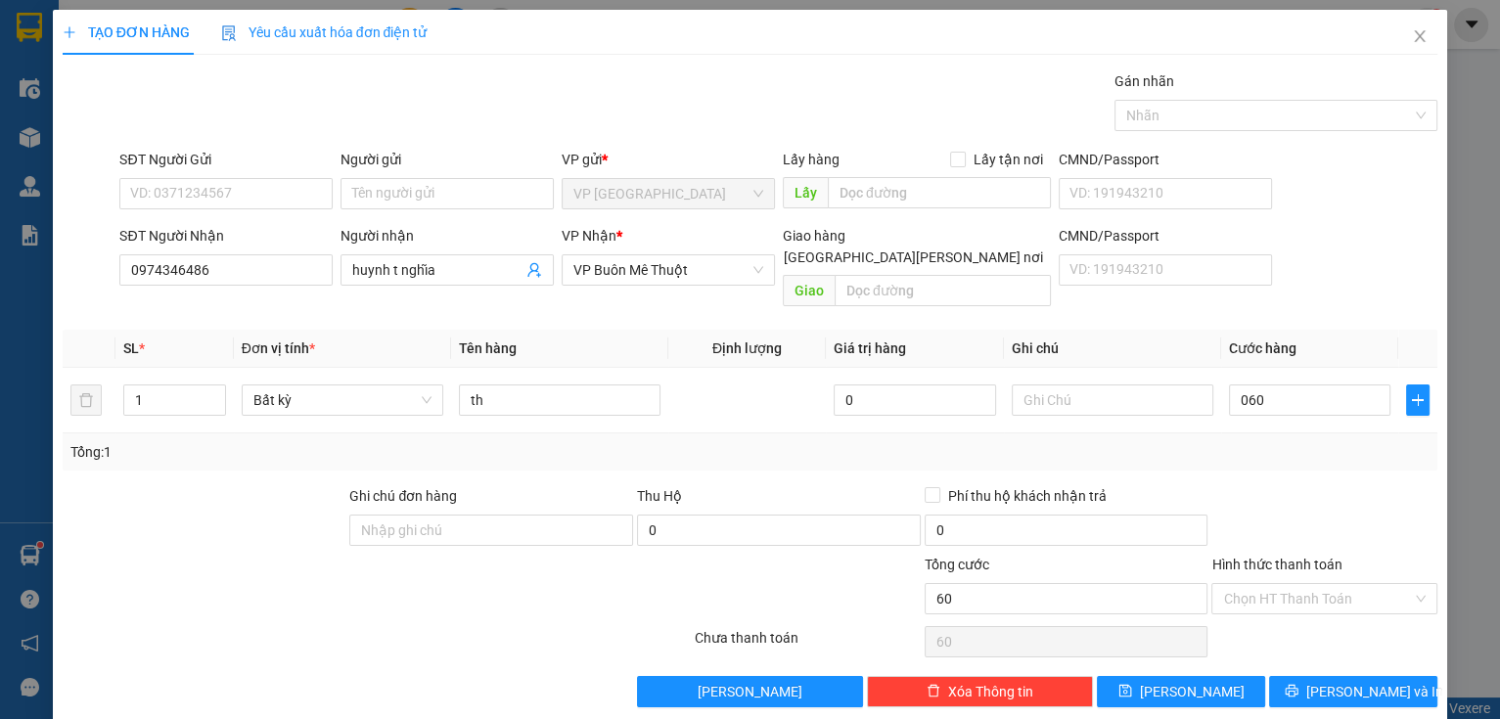
type input "60.000"
click at [1314, 557] on label "Hình thức thanh toán" at bounding box center [1276, 565] width 130 height 16
click at [1314, 584] on input "Hình thức thanh toán" at bounding box center [1317, 598] width 189 height 29
click at [1297, 584] on input "Hình thức thanh toán" at bounding box center [1317, 598] width 189 height 29
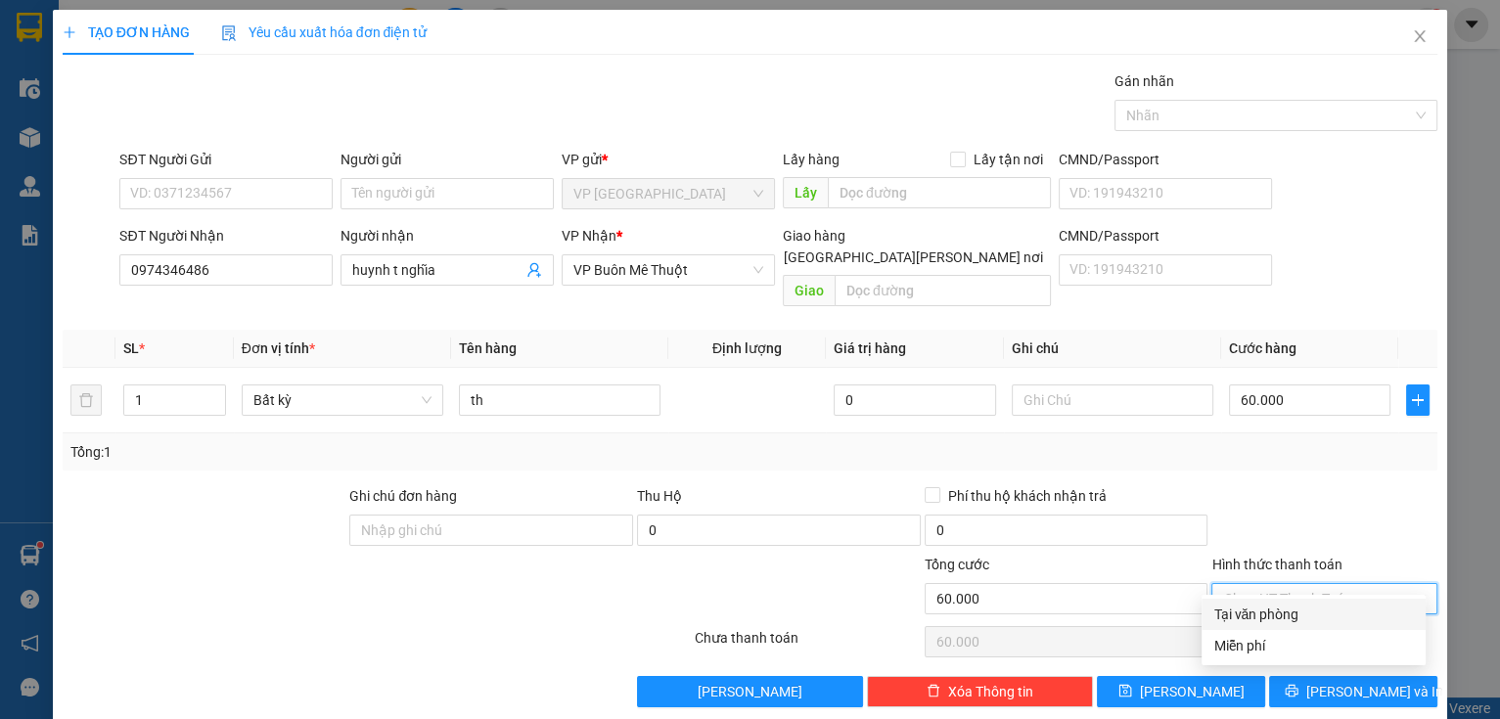
click at [1284, 619] on div "Tại văn phòng" at bounding box center [1313, 615] width 201 height 22
type input "0"
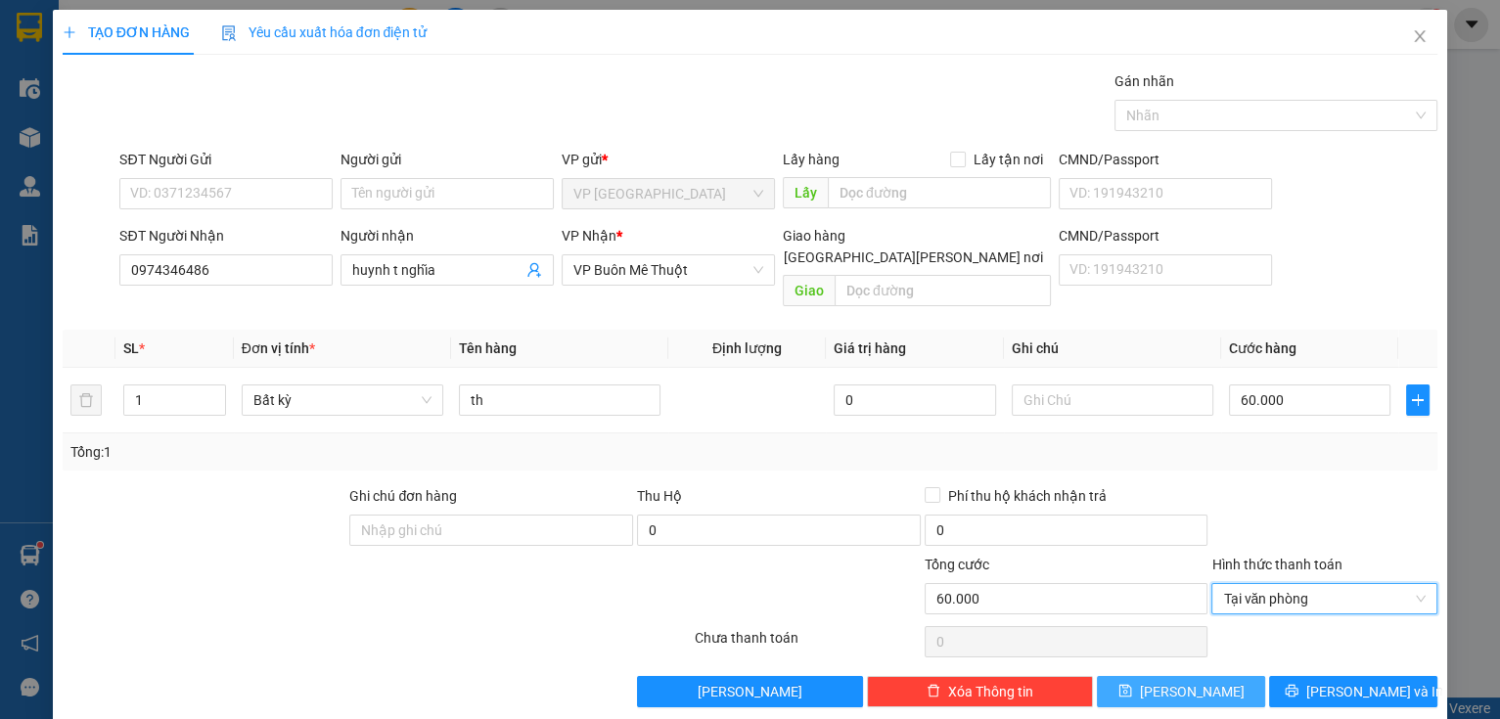
click at [1207, 676] on button "[PERSON_NAME]" at bounding box center [1181, 691] width 168 height 31
type input "0"
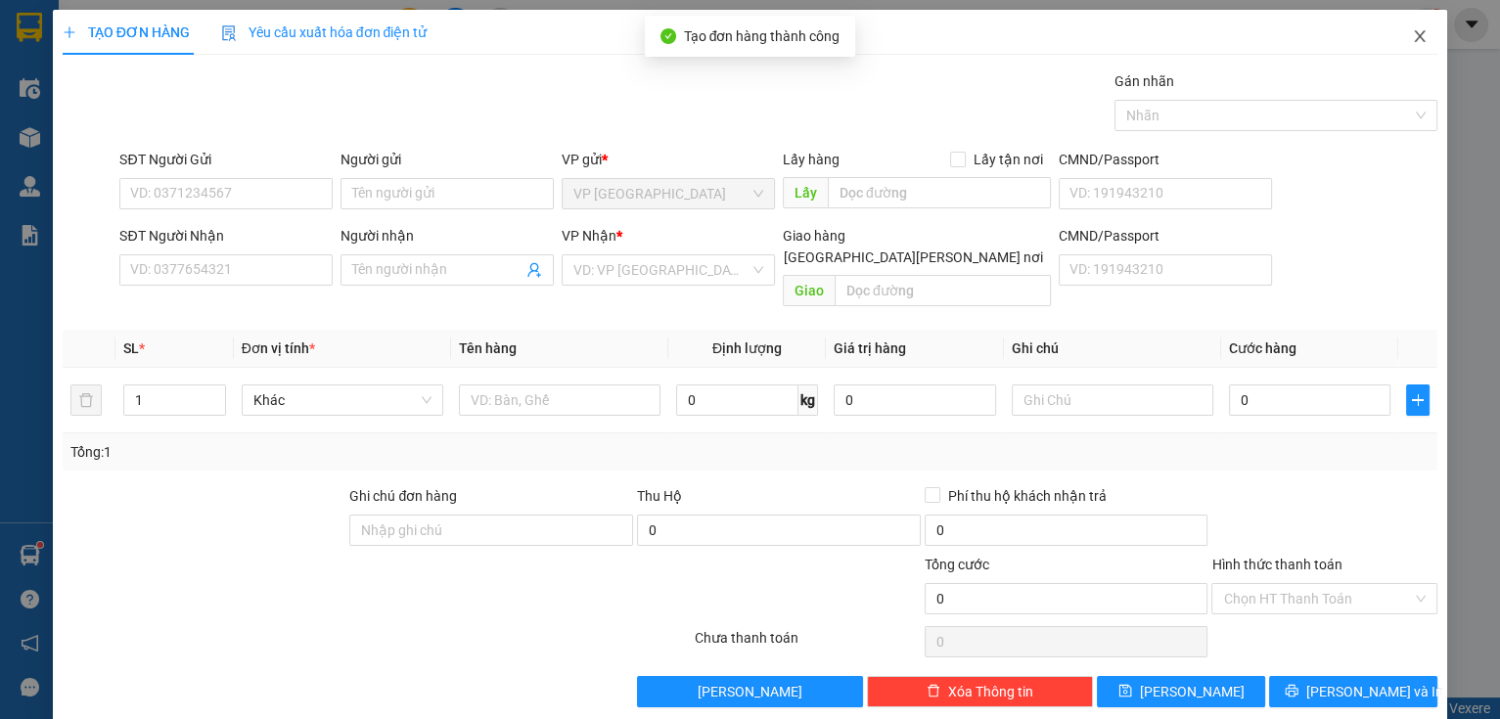
click at [1412, 34] on icon "close" at bounding box center [1420, 36] width 16 height 16
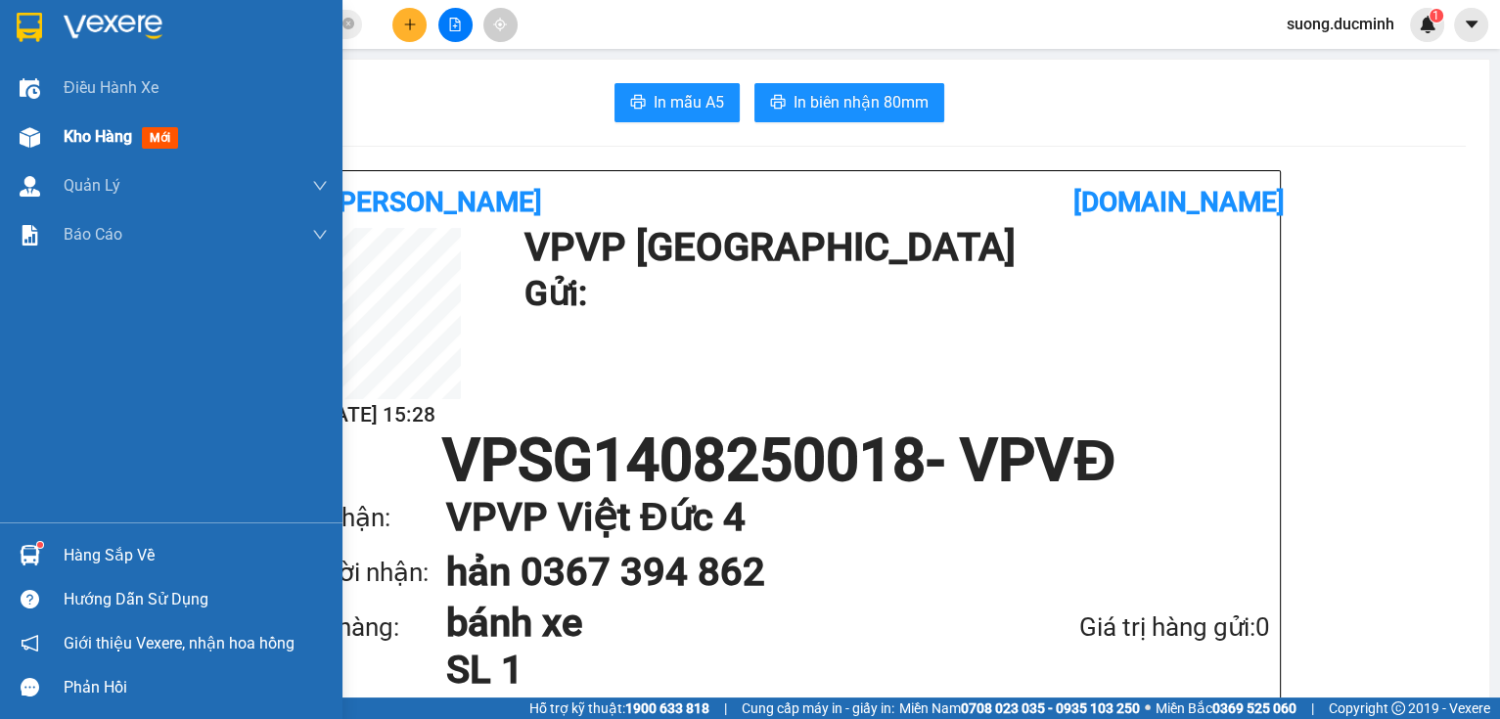
click at [87, 143] on span "Kho hàng" at bounding box center [98, 136] width 68 height 19
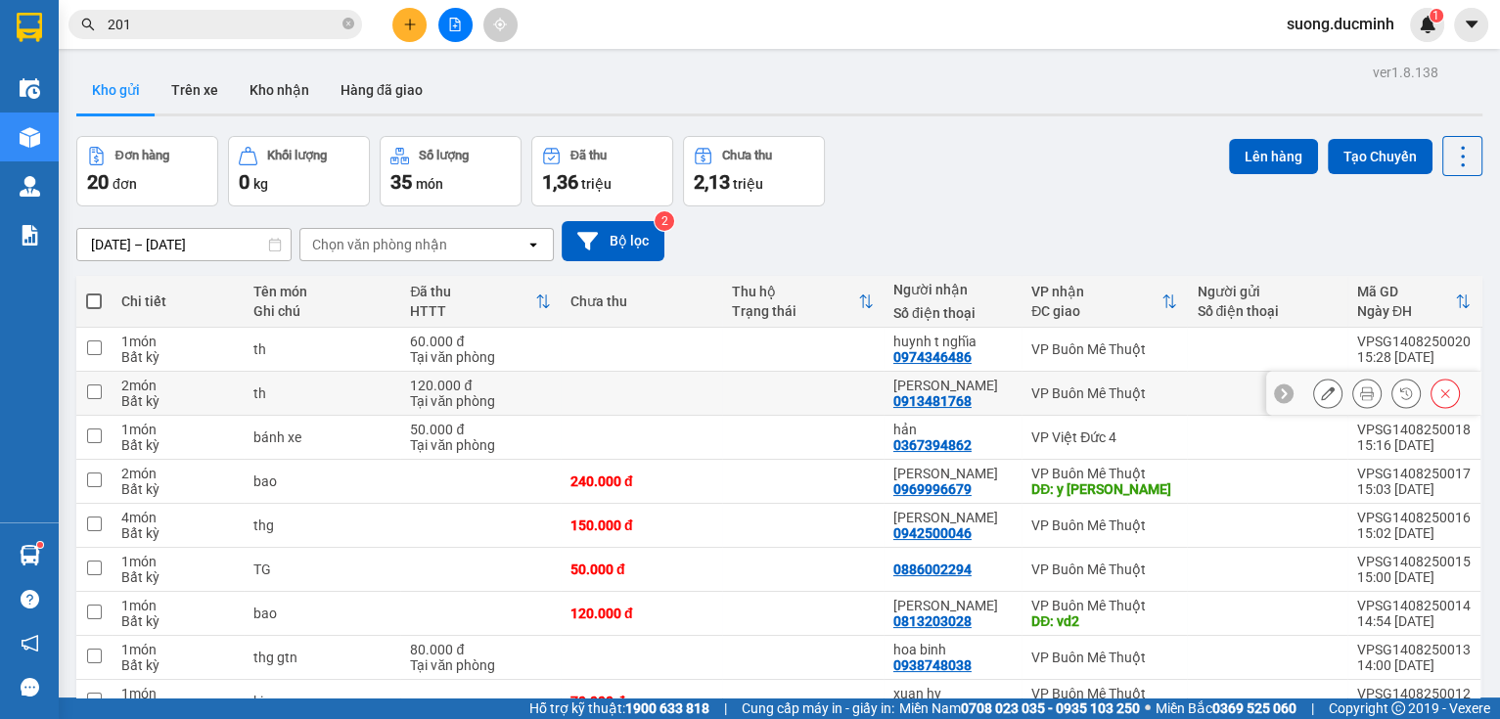
click at [1354, 403] on button at bounding box center [1366, 394] width 27 height 34
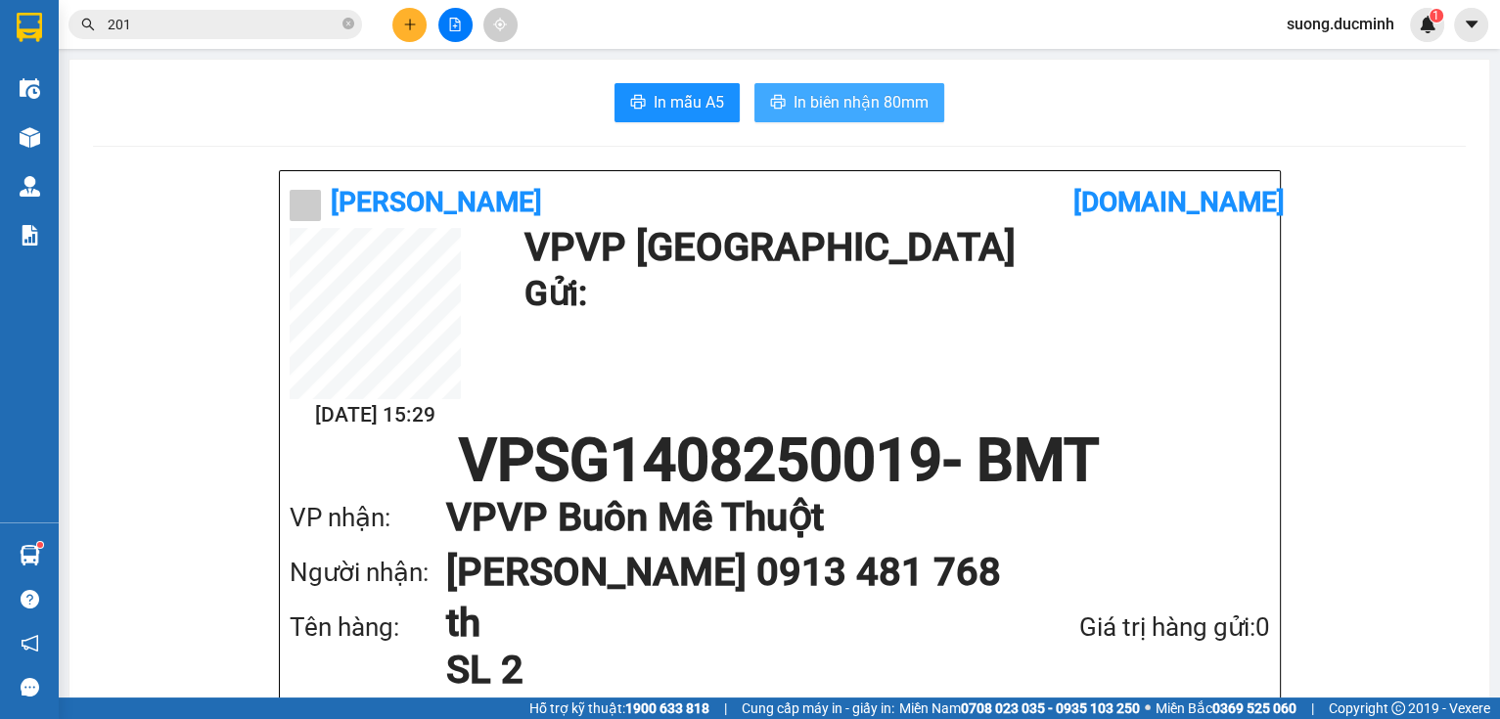
click at [857, 113] on span "In biên nhận 80mm" at bounding box center [860, 102] width 135 height 24
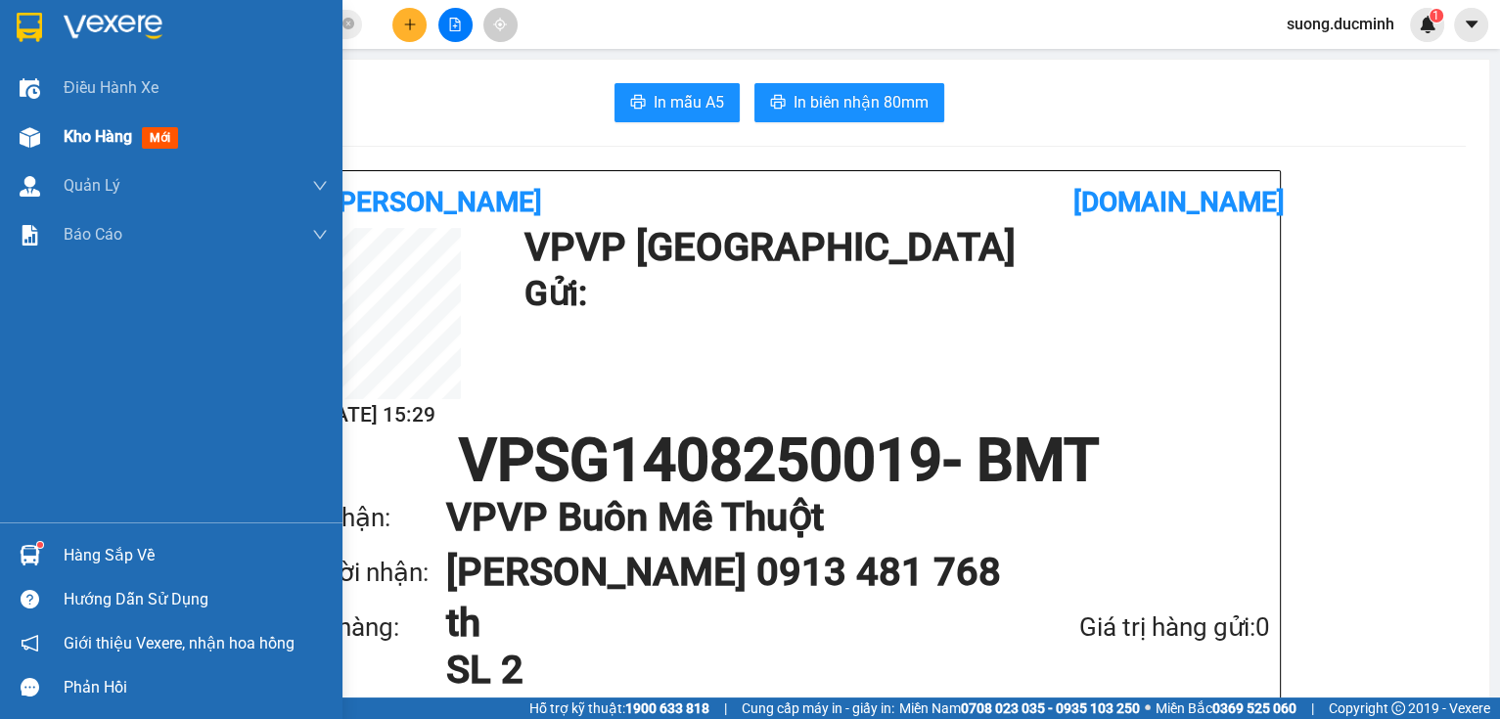
click at [102, 133] on span "Kho hàng" at bounding box center [98, 136] width 68 height 19
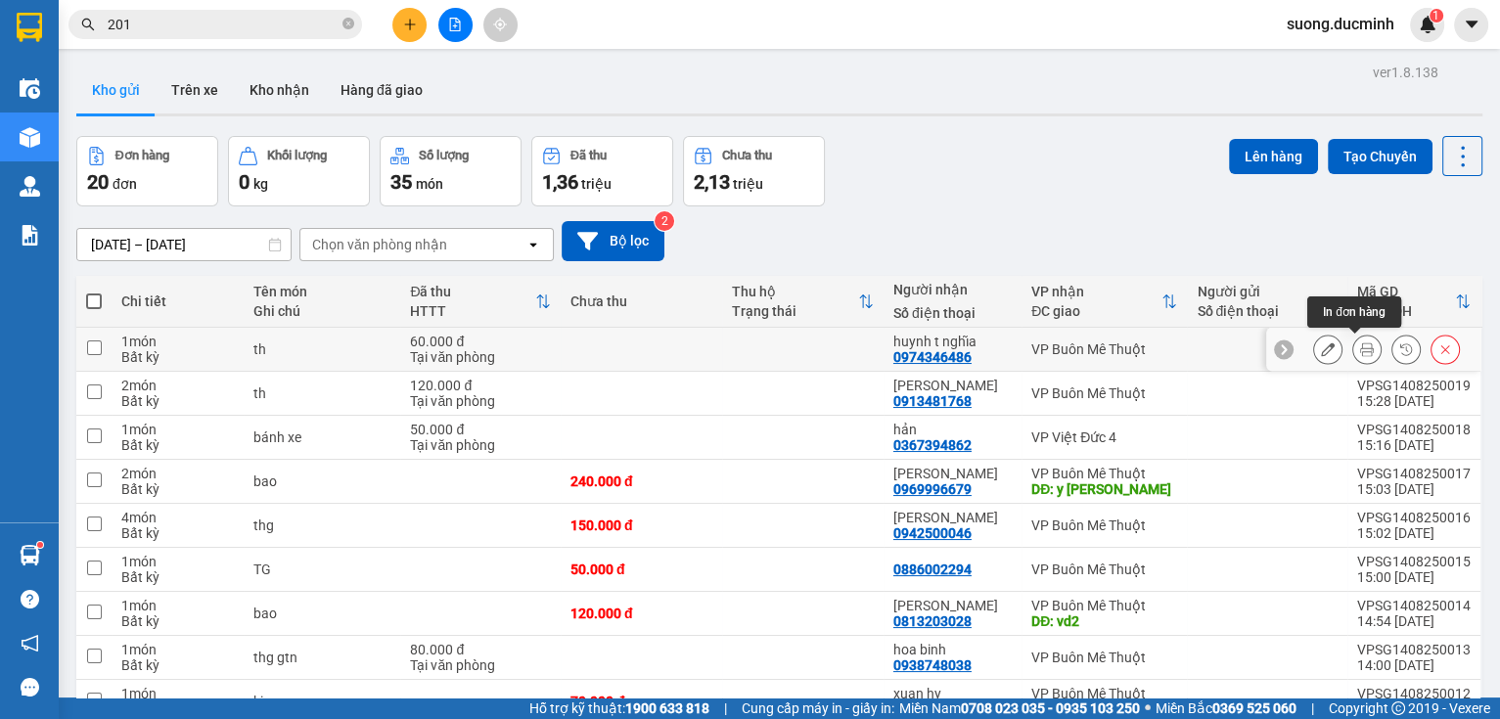
click at [1360, 350] on icon at bounding box center [1367, 349] width 14 height 14
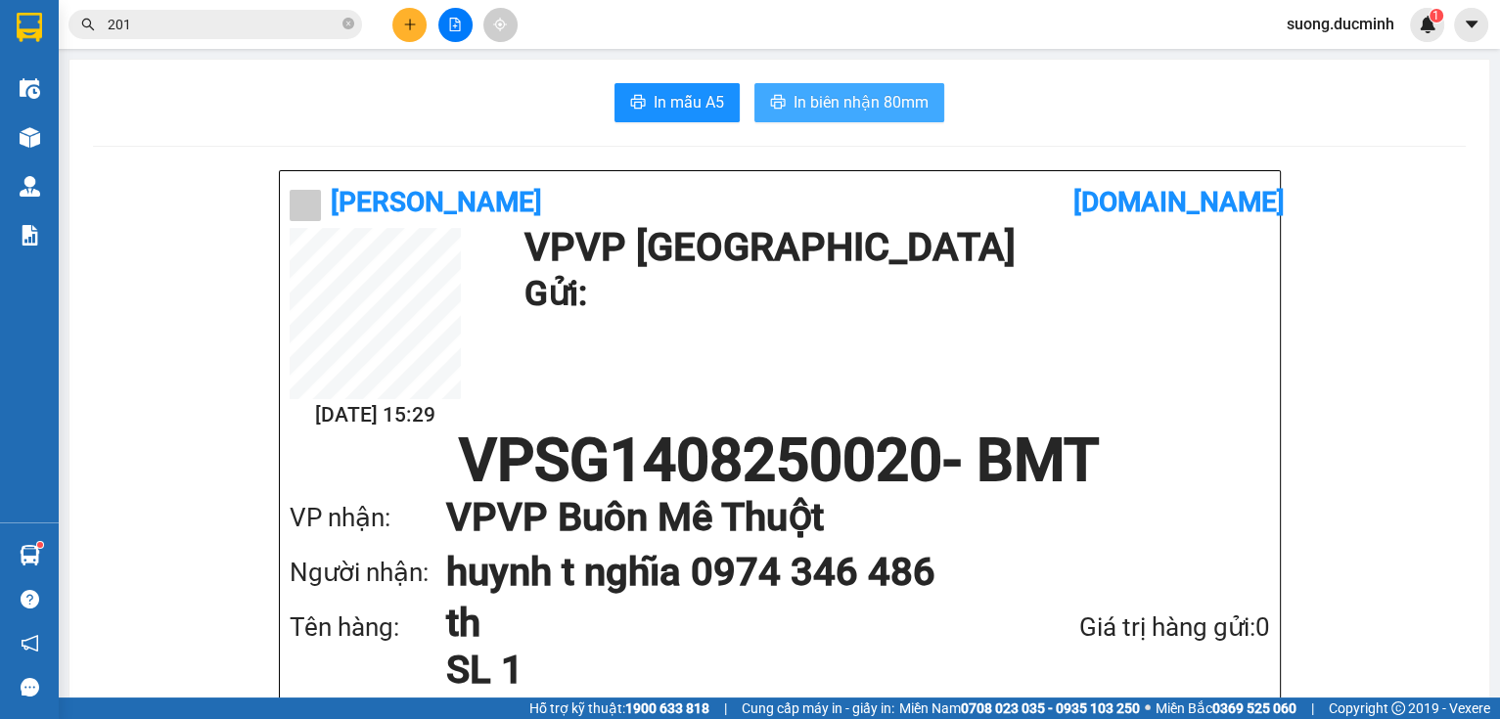
click at [869, 93] on span "In biên nhận 80mm" at bounding box center [860, 102] width 135 height 24
click at [344, 24] on icon "close-circle" at bounding box center [348, 24] width 12 height 12
click at [299, 32] on input "text" at bounding box center [223, 25] width 231 height 22
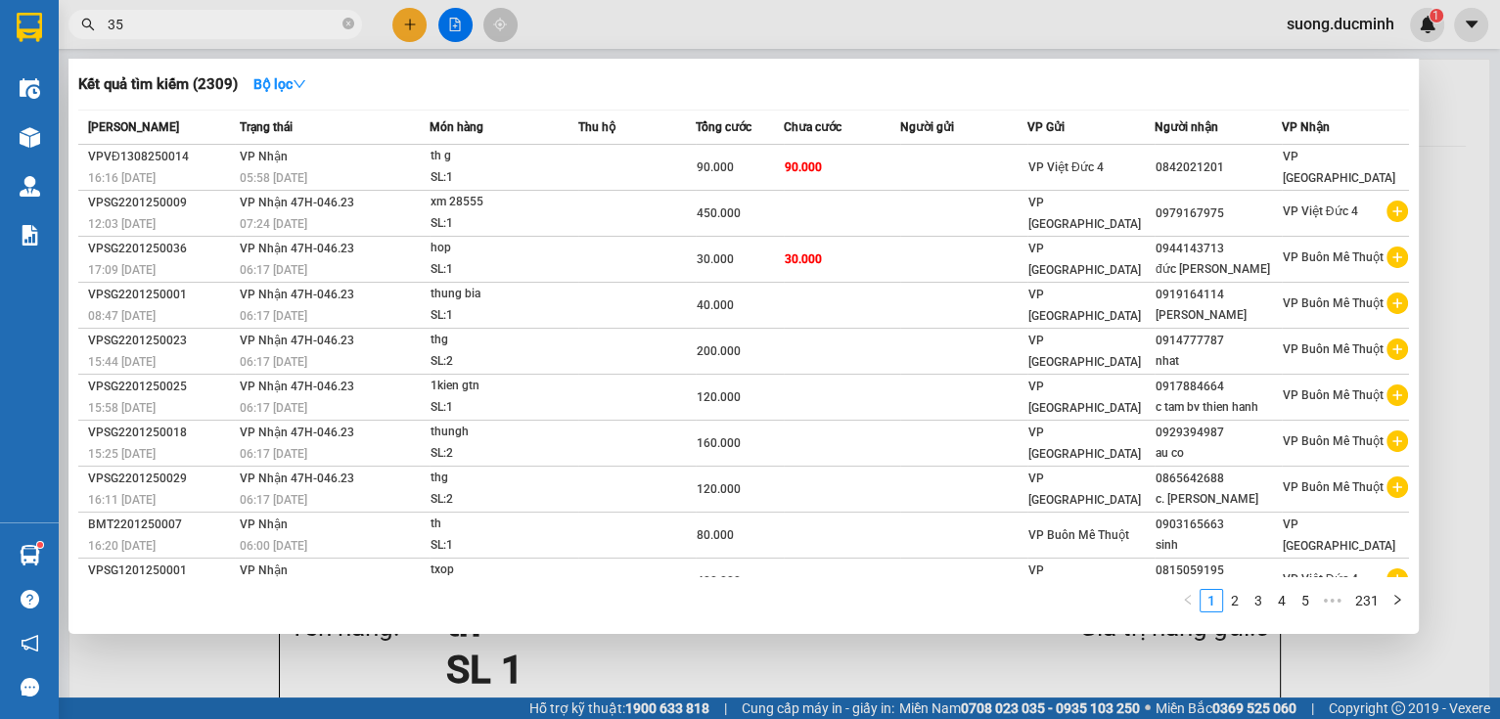
type input "355"
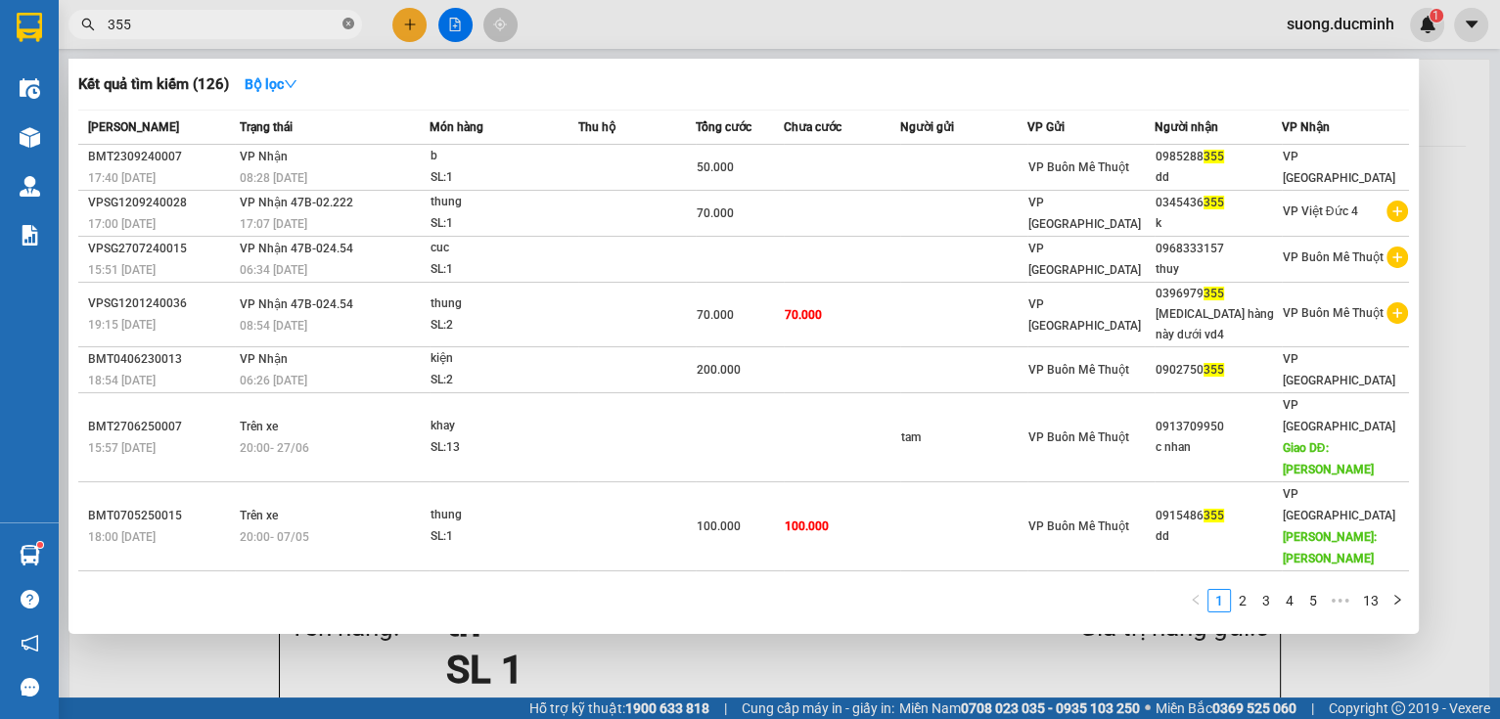
click at [349, 21] on icon "close-circle" at bounding box center [348, 24] width 12 height 12
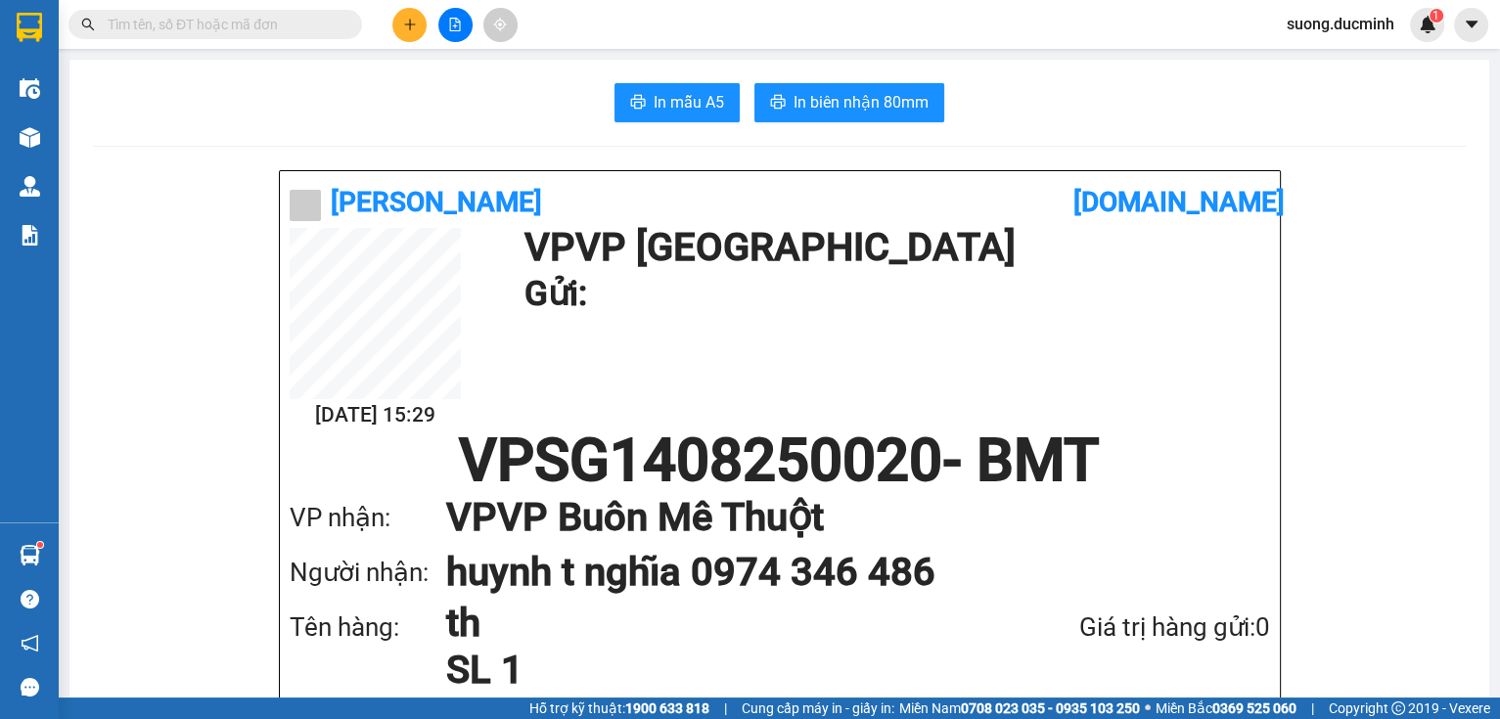
click at [347, 23] on span at bounding box center [348, 25] width 12 height 22
click at [230, 17] on input "text" at bounding box center [223, 25] width 231 height 22
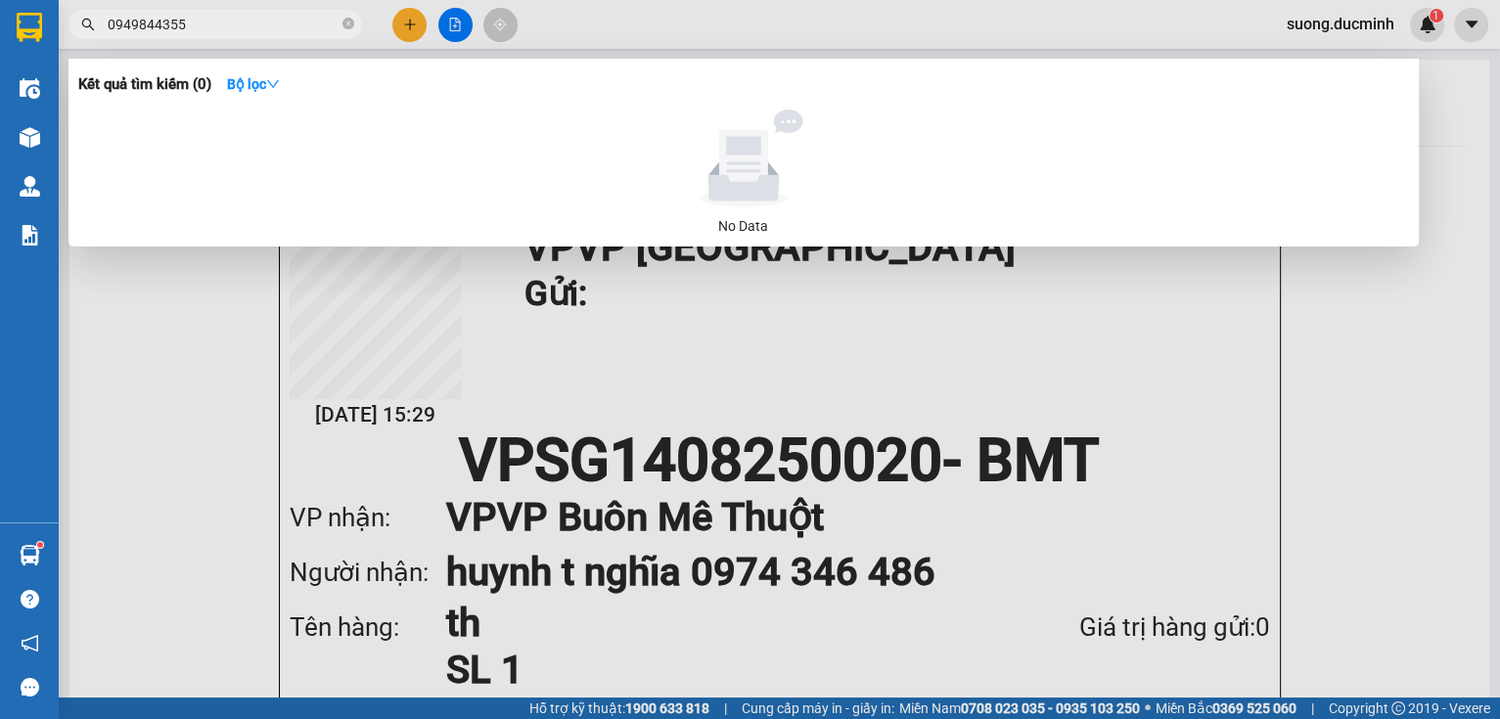
type input "0949844355"
click at [351, 23] on icon "close-circle" at bounding box center [348, 24] width 12 height 12
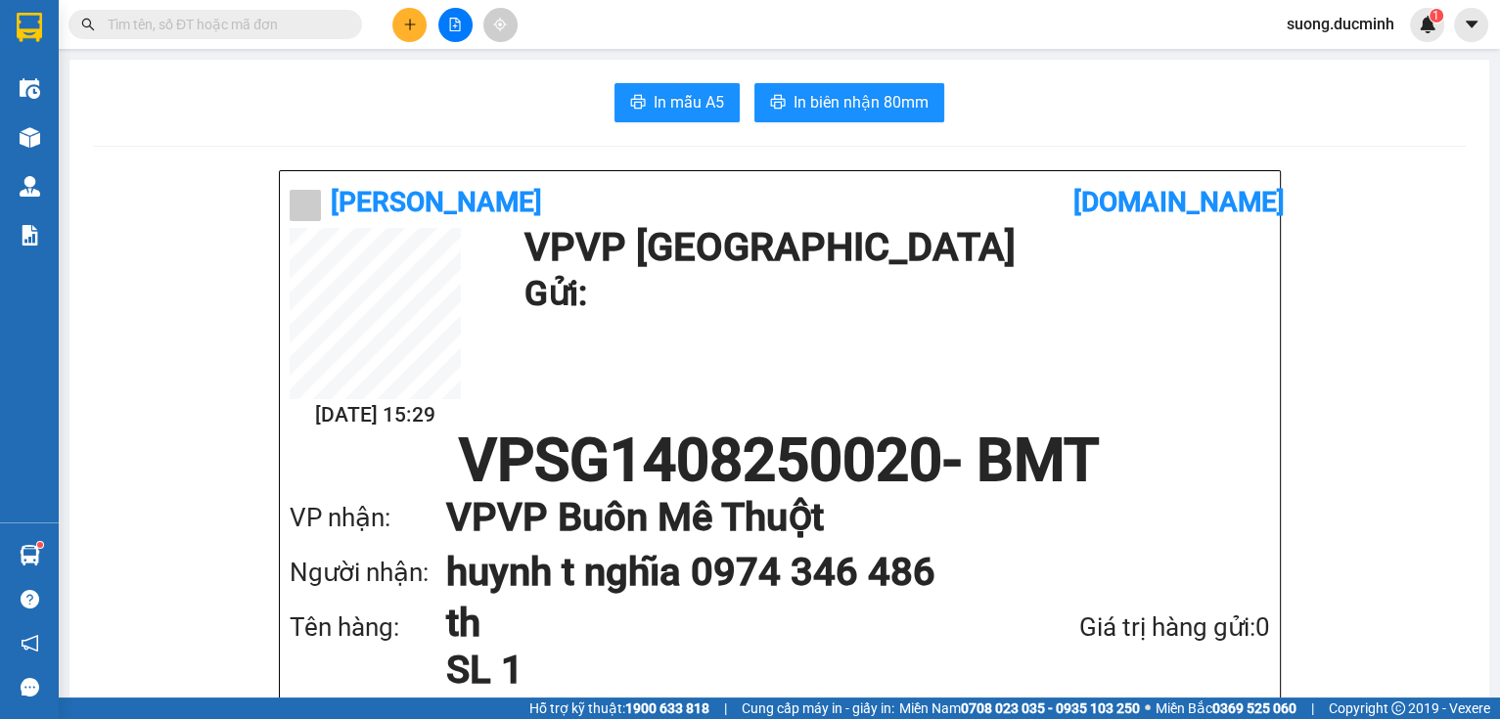
click at [303, 26] on input "text" at bounding box center [223, 25] width 231 height 22
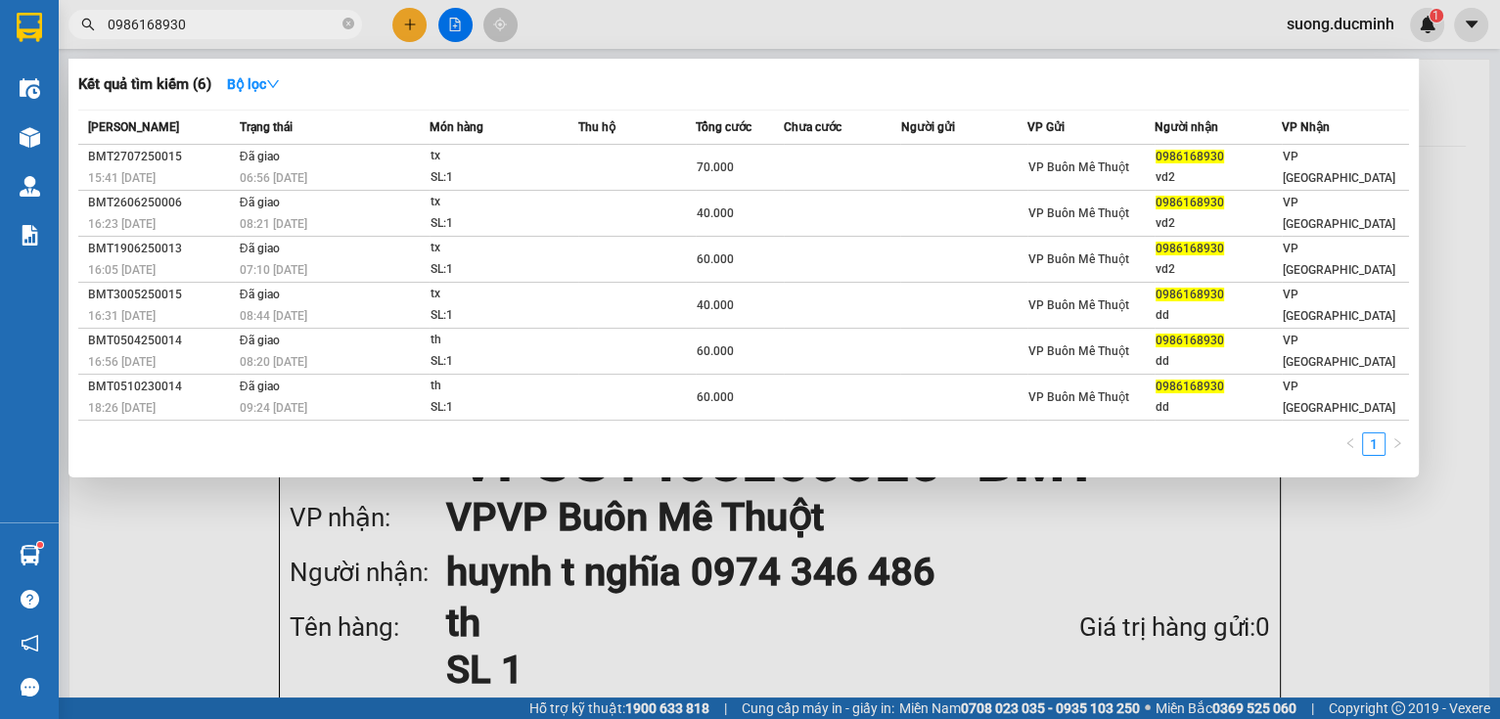
type input "0986168930"
click at [1490, 223] on div at bounding box center [750, 359] width 1500 height 719
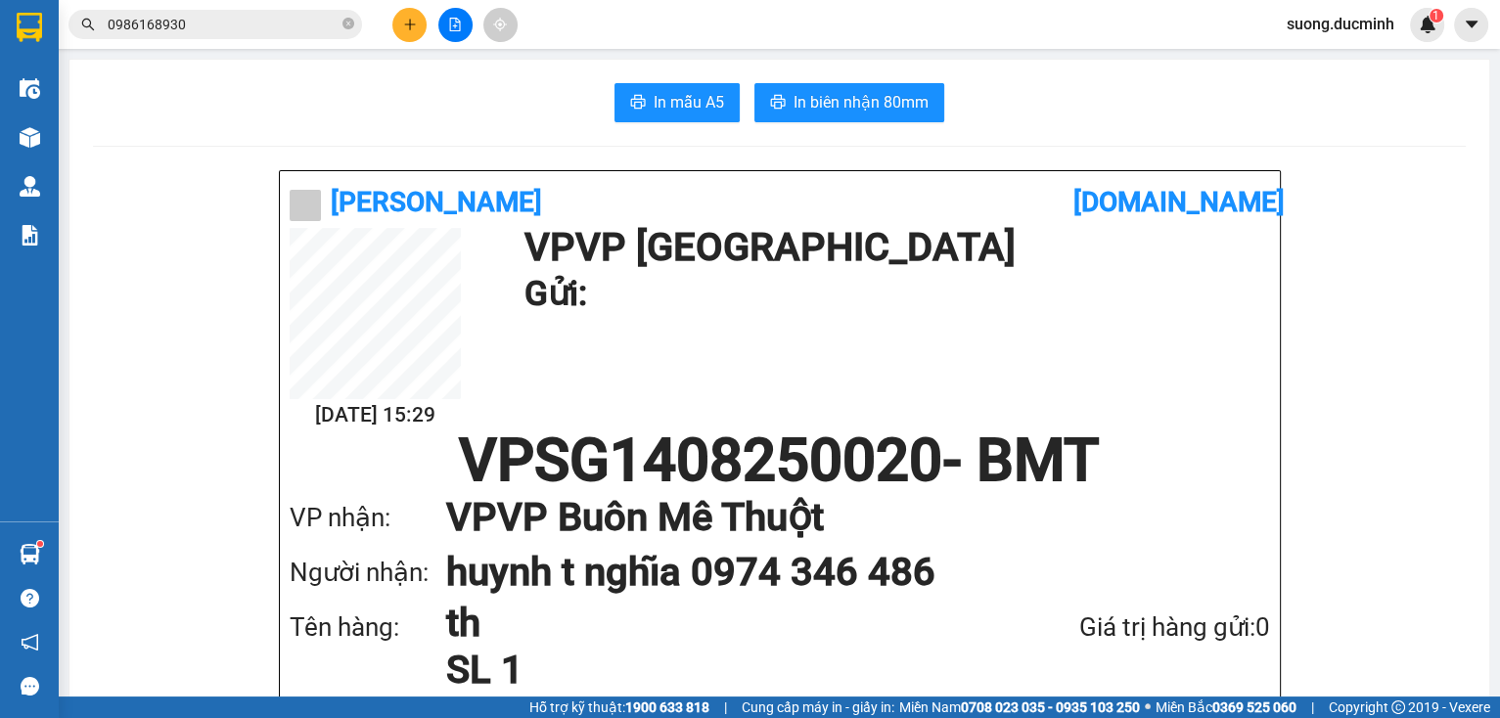
click at [411, 21] on icon "plus" at bounding box center [410, 25] width 14 height 14
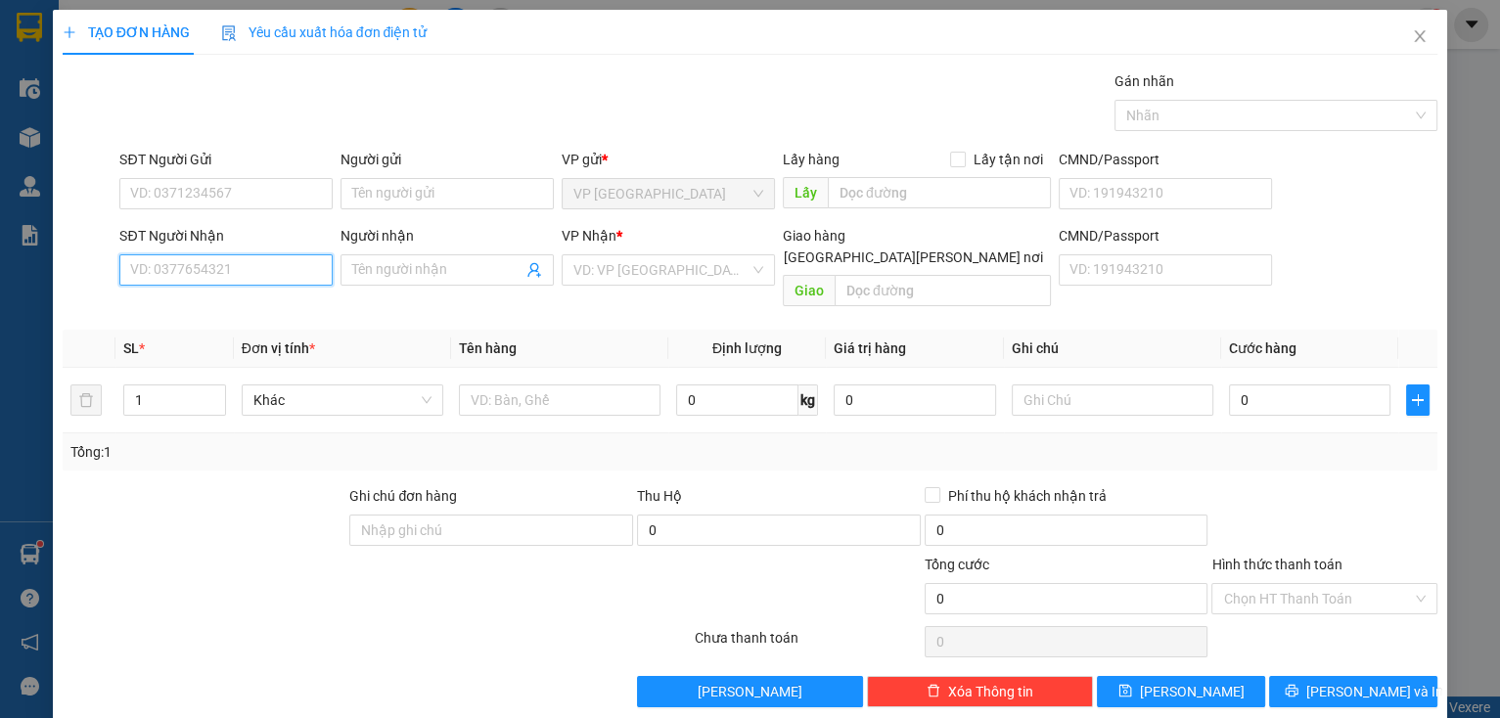
click at [184, 270] on input "SĐT Người Nhận" at bounding box center [225, 269] width 213 height 31
type input "031"
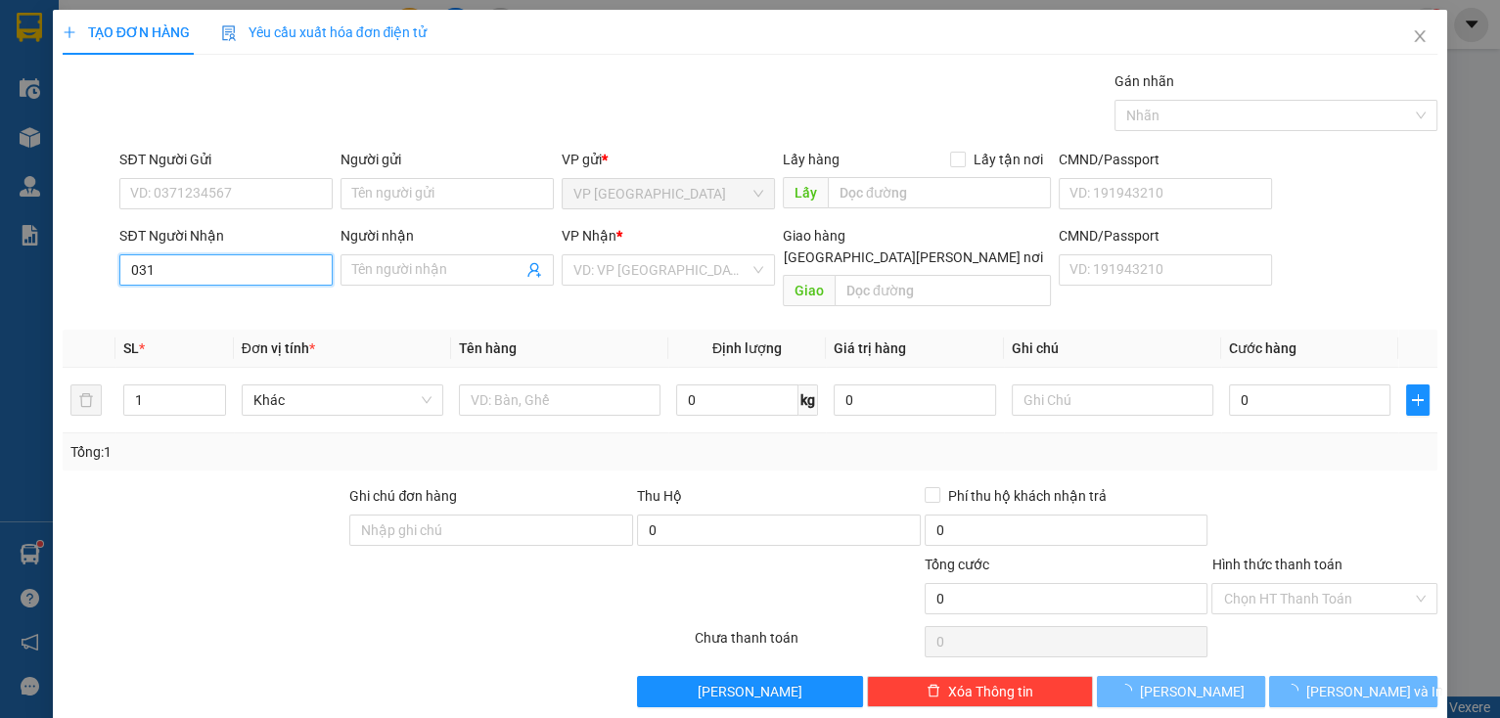
click at [187, 277] on input "031" at bounding box center [225, 269] width 213 height 31
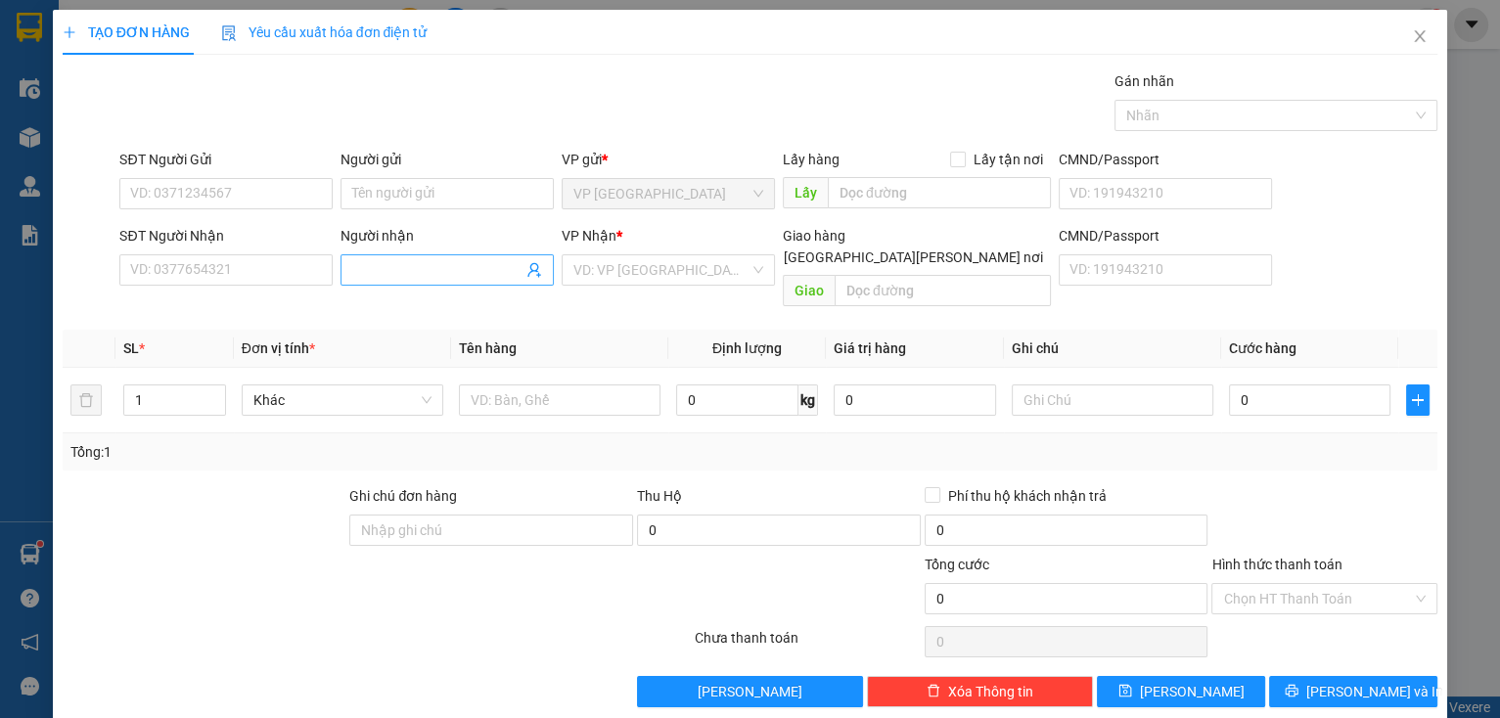
click at [376, 256] on span at bounding box center [446, 269] width 213 height 31
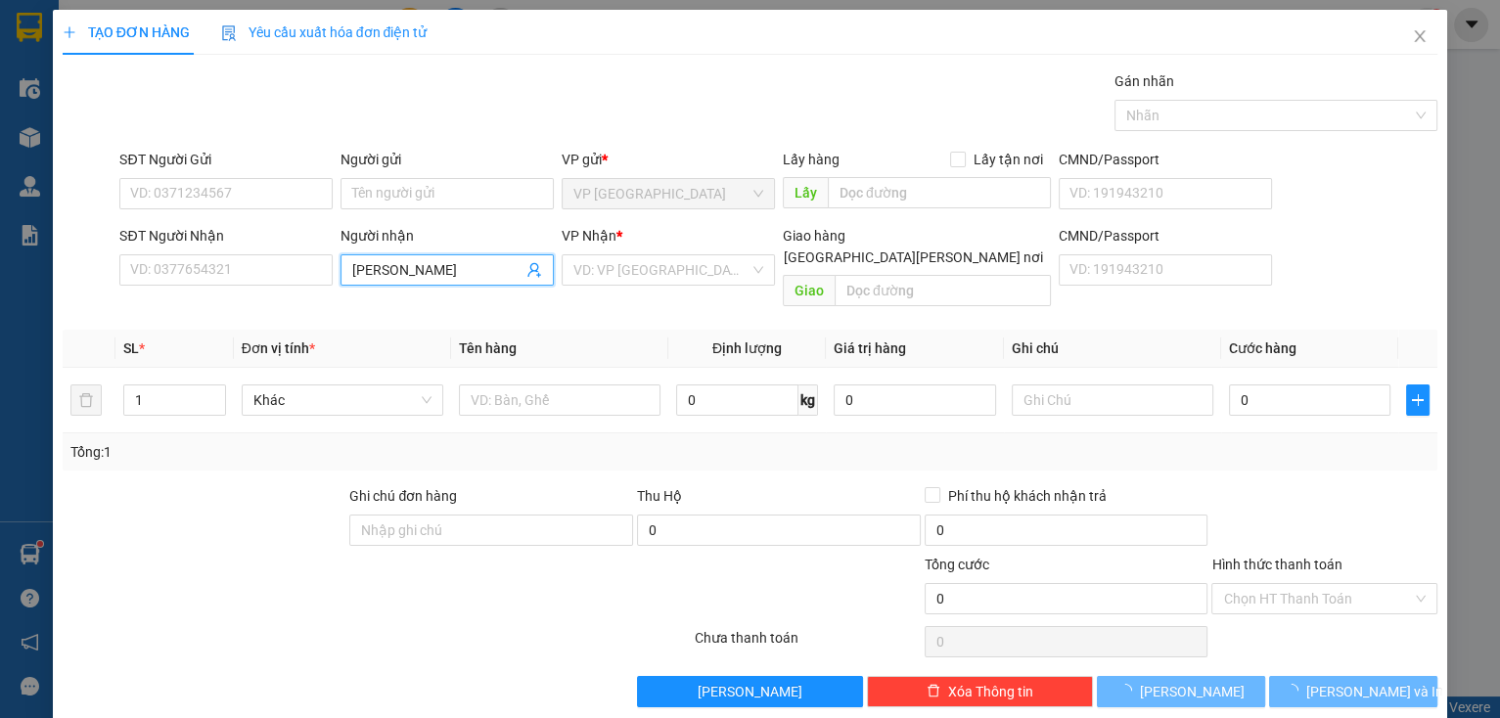
type input "banh trang"
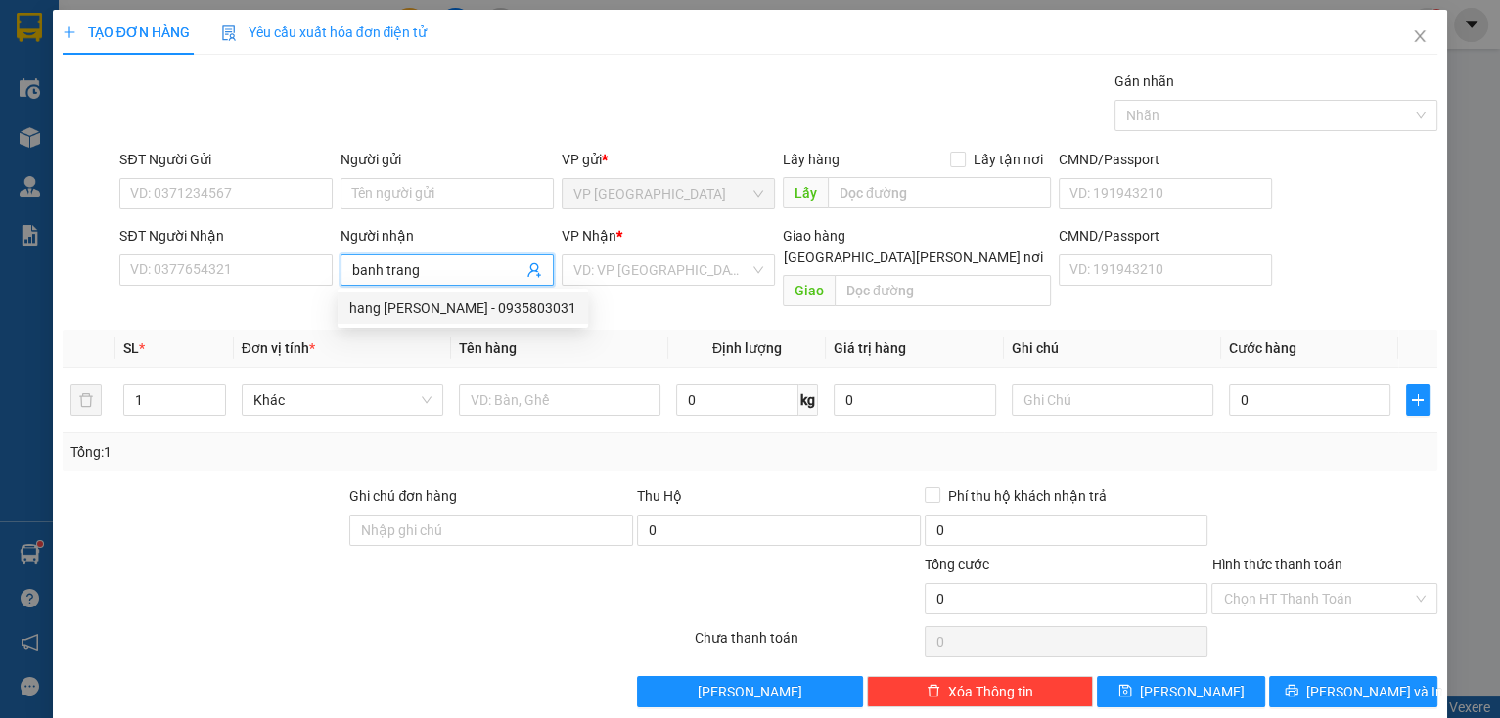
click at [469, 305] on div "hang [PERSON_NAME] - 0935803031" at bounding box center [462, 308] width 227 height 22
type input "0935803031"
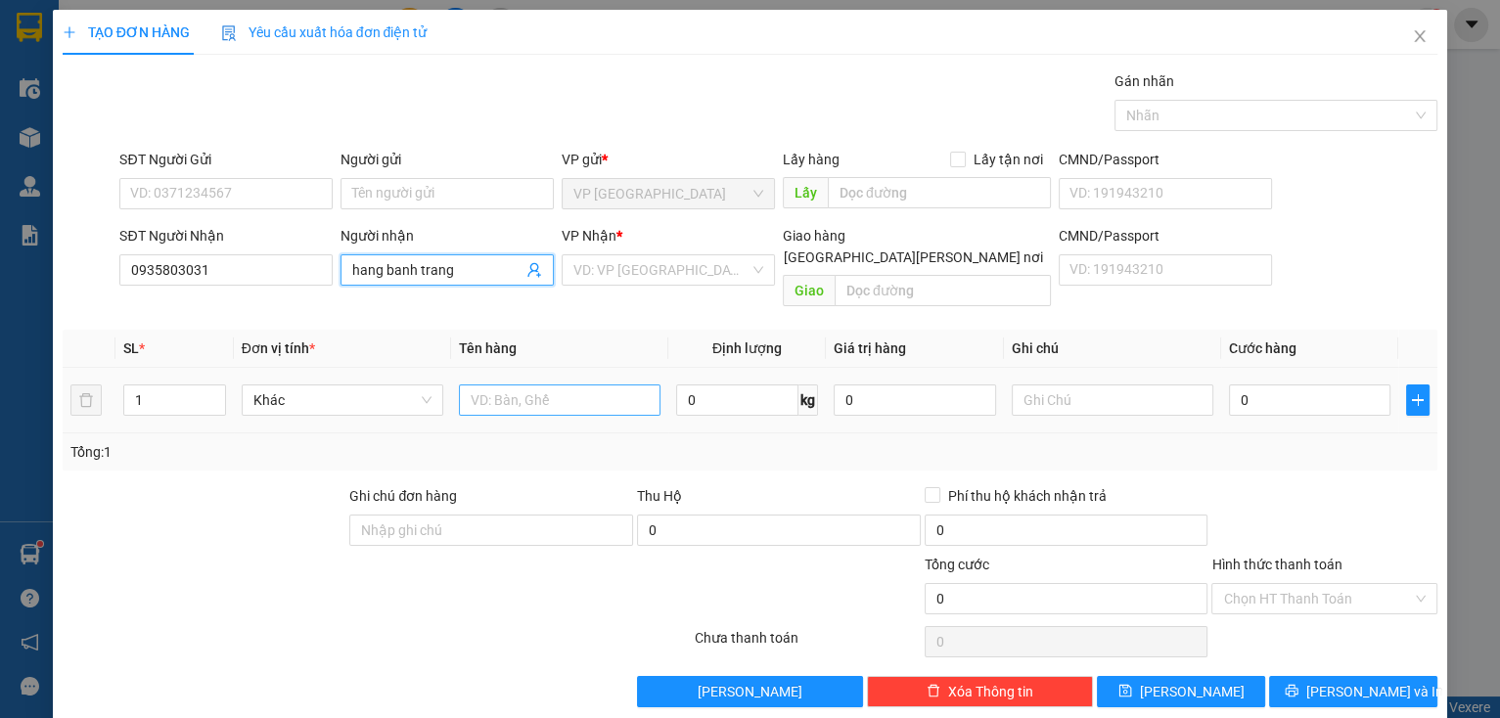
type input "hang banh trang"
click at [520, 388] on input "text" at bounding box center [560, 399] width 202 height 31
type input "thg"
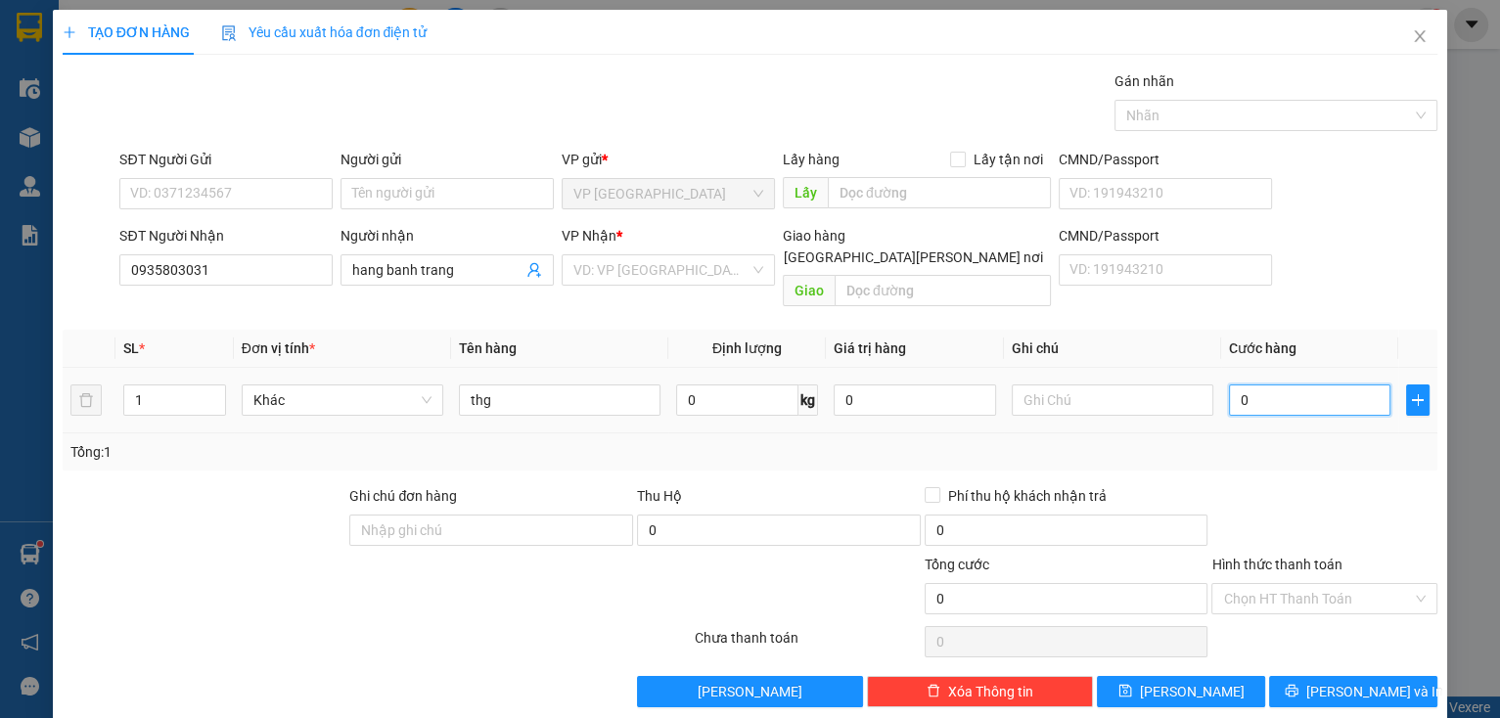
click at [1299, 384] on input "0" at bounding box center [1310, 399] width 162 height 31
type input "6"
type input "60"
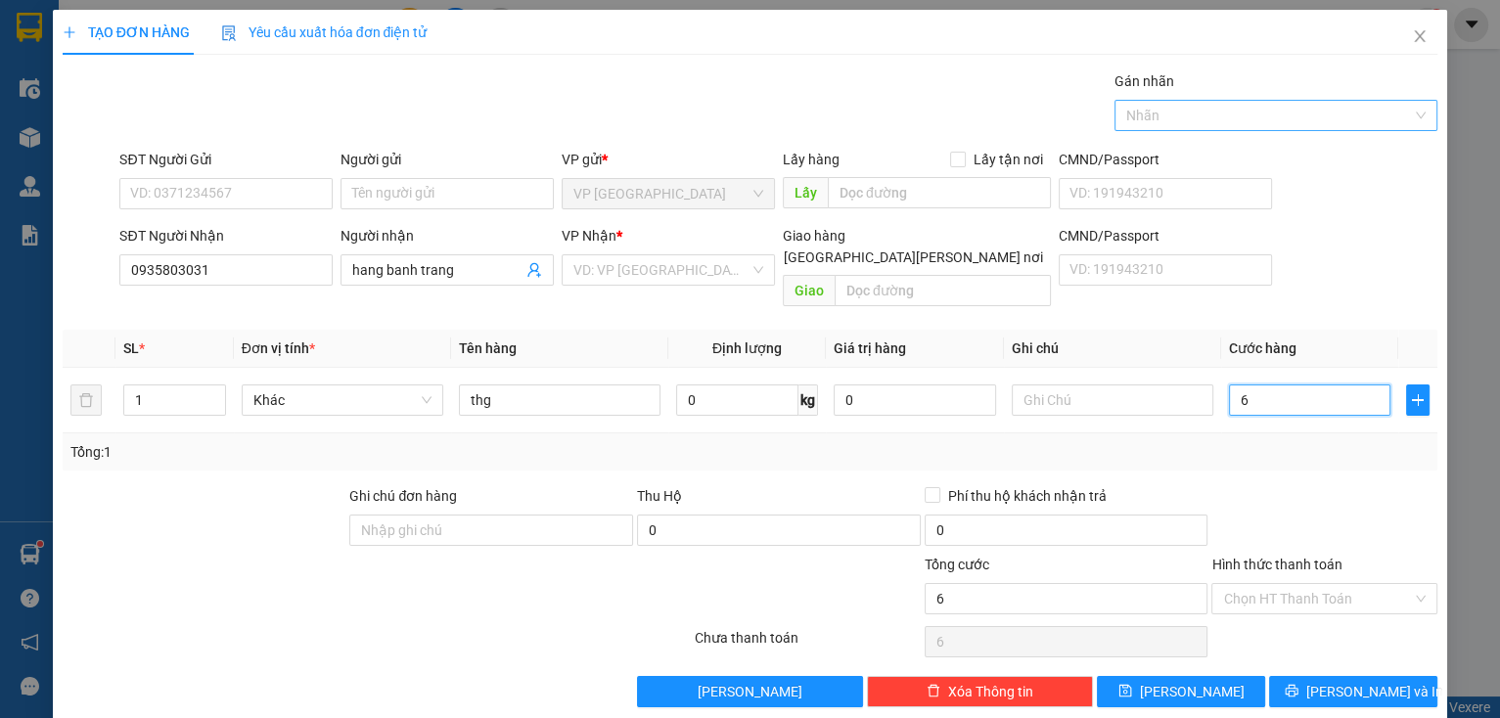
type input "60"
type input "60.000"
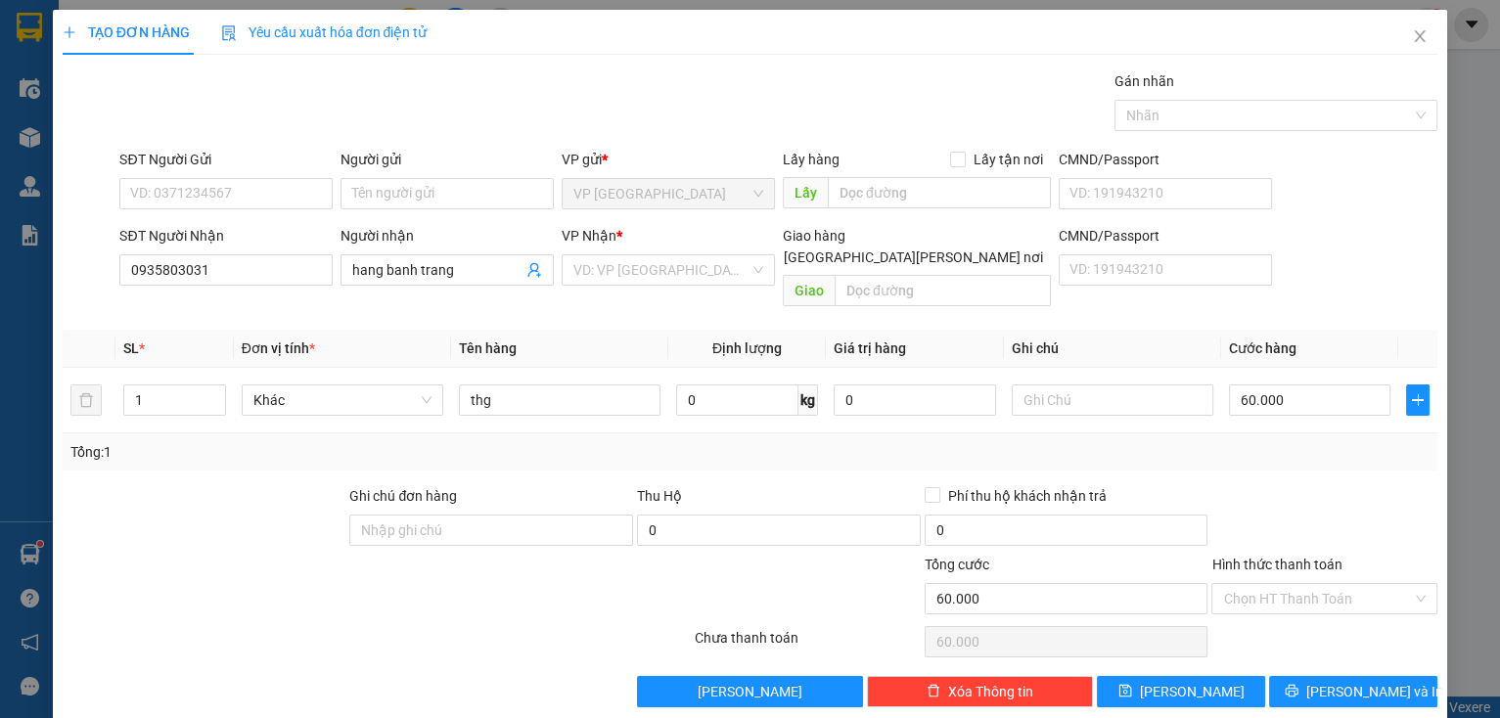
click at [1307, 485] on div at bounding box center [1324, 519] width 230 height 68
click at [1348, 681] on span "[PERSON_NAME] và In" at bounding box center [1374, 692] width 137 height 22
click at [677, 265] on input "search" at bounding box center [661, 269] width 176 height 29
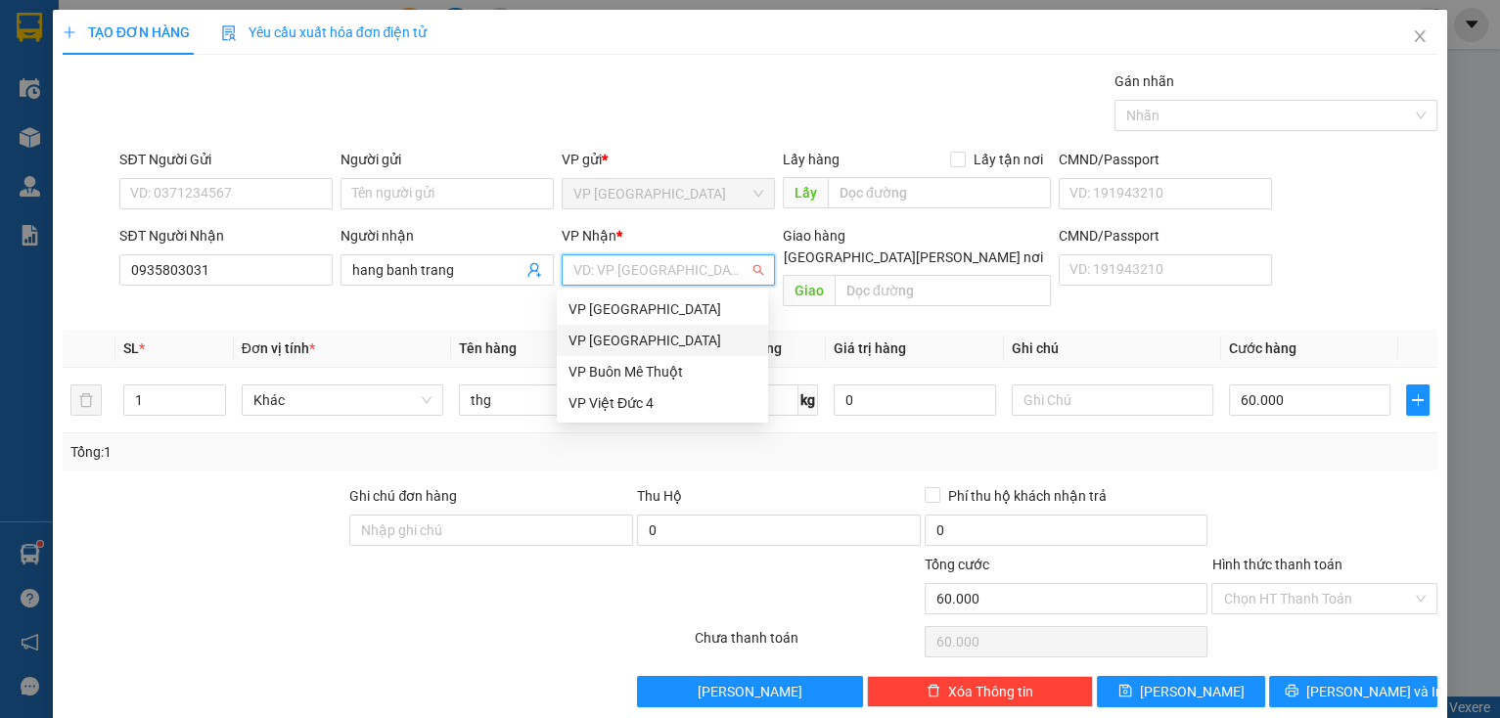
click at [655, 344] on div "VP [GEOGRAPHIC_DATA]" at bounding box center [662, 341] width 188 height 22
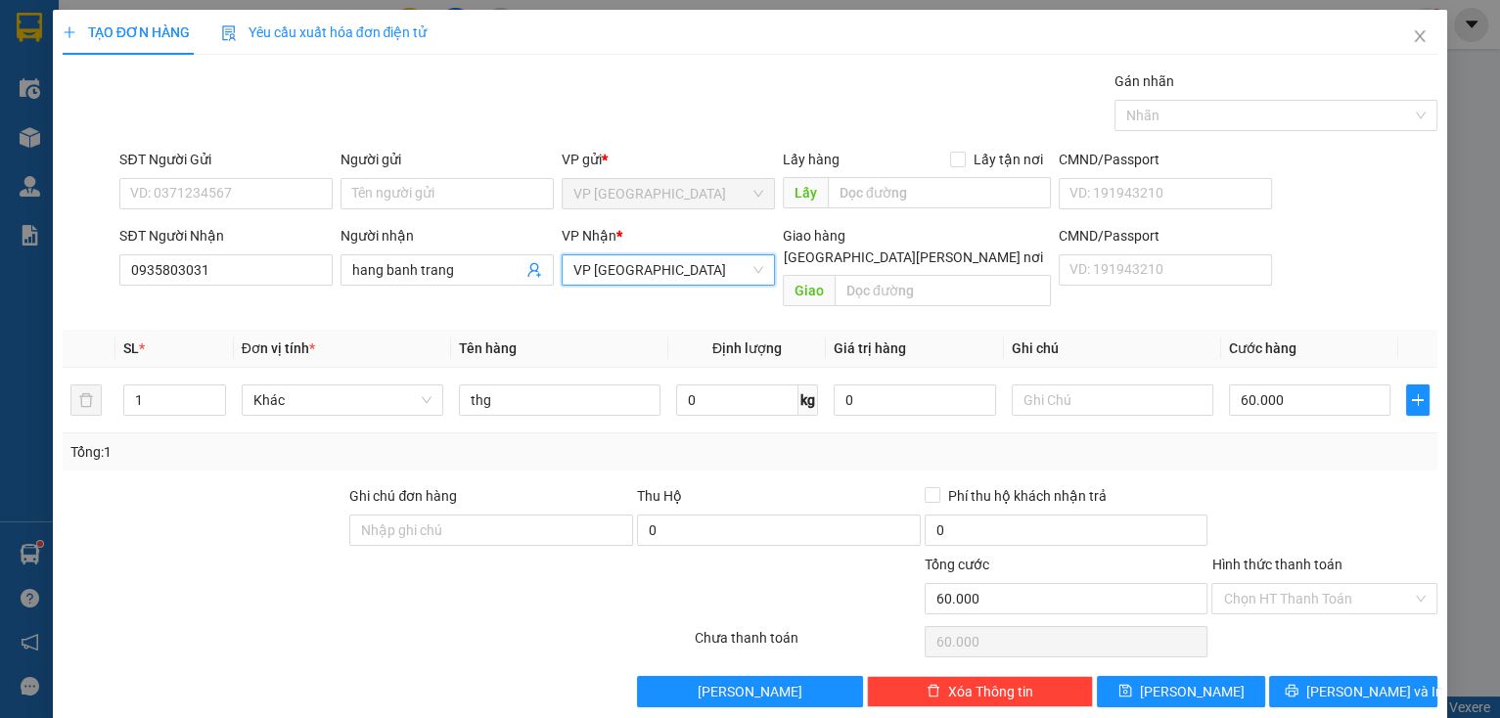
click at [679, 273] on span "VP [GEOGRAPHIC_DATA]" at bounding box center [668, 269] width 190 height 29
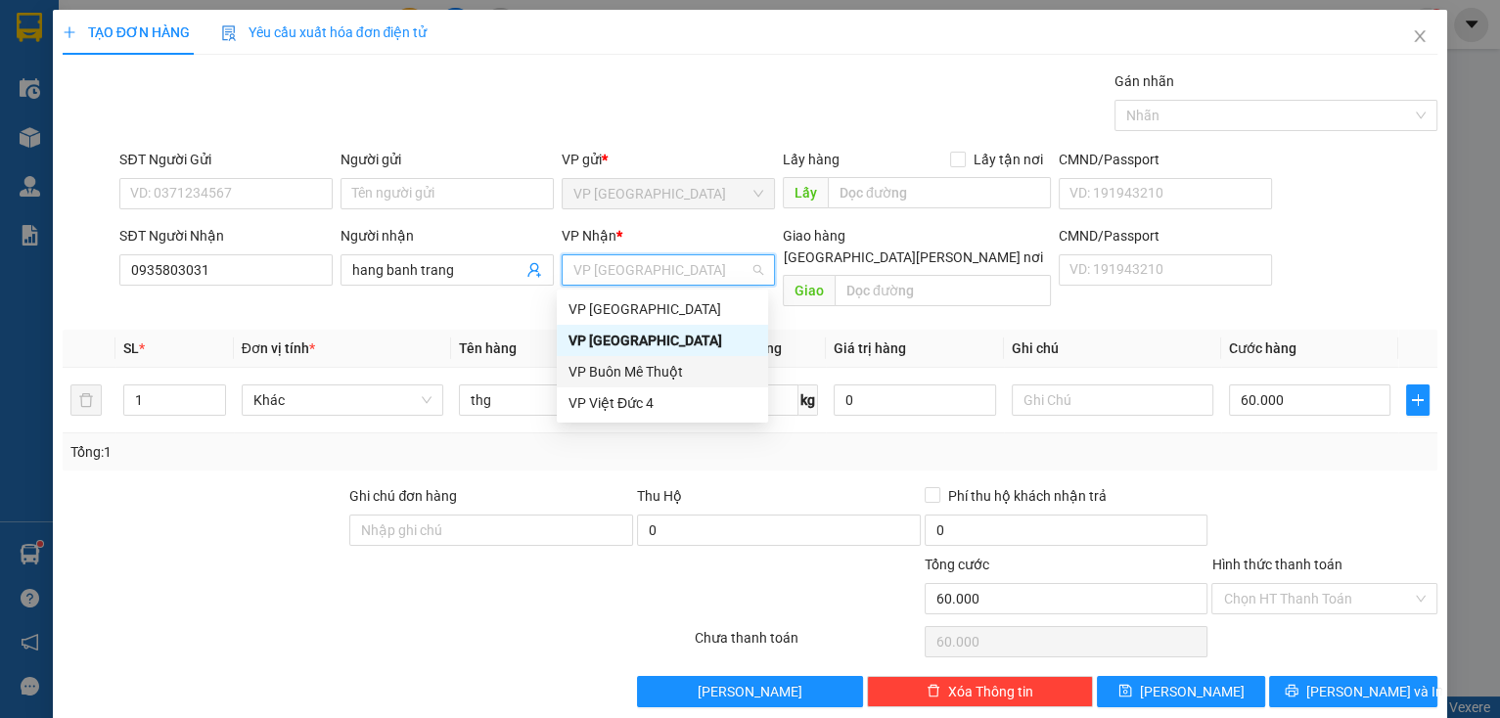
click at [678, 374] on div "VP Buôn Mê Thuột" at bounding box center [662, 372] width 188 height 22
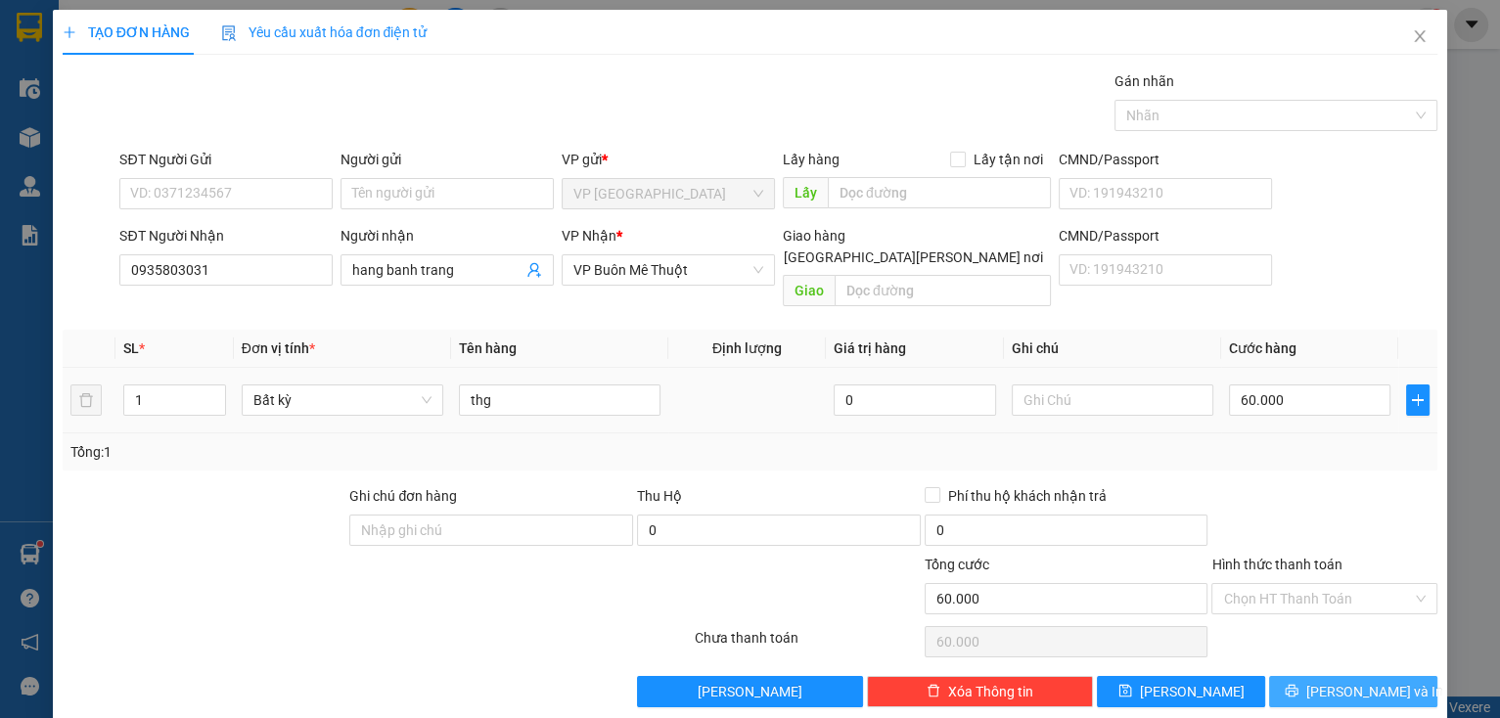
click at [1323, 684] on button "[PERSON_NAME] và In" at bounding box center [1353, 691] width 168 height 31
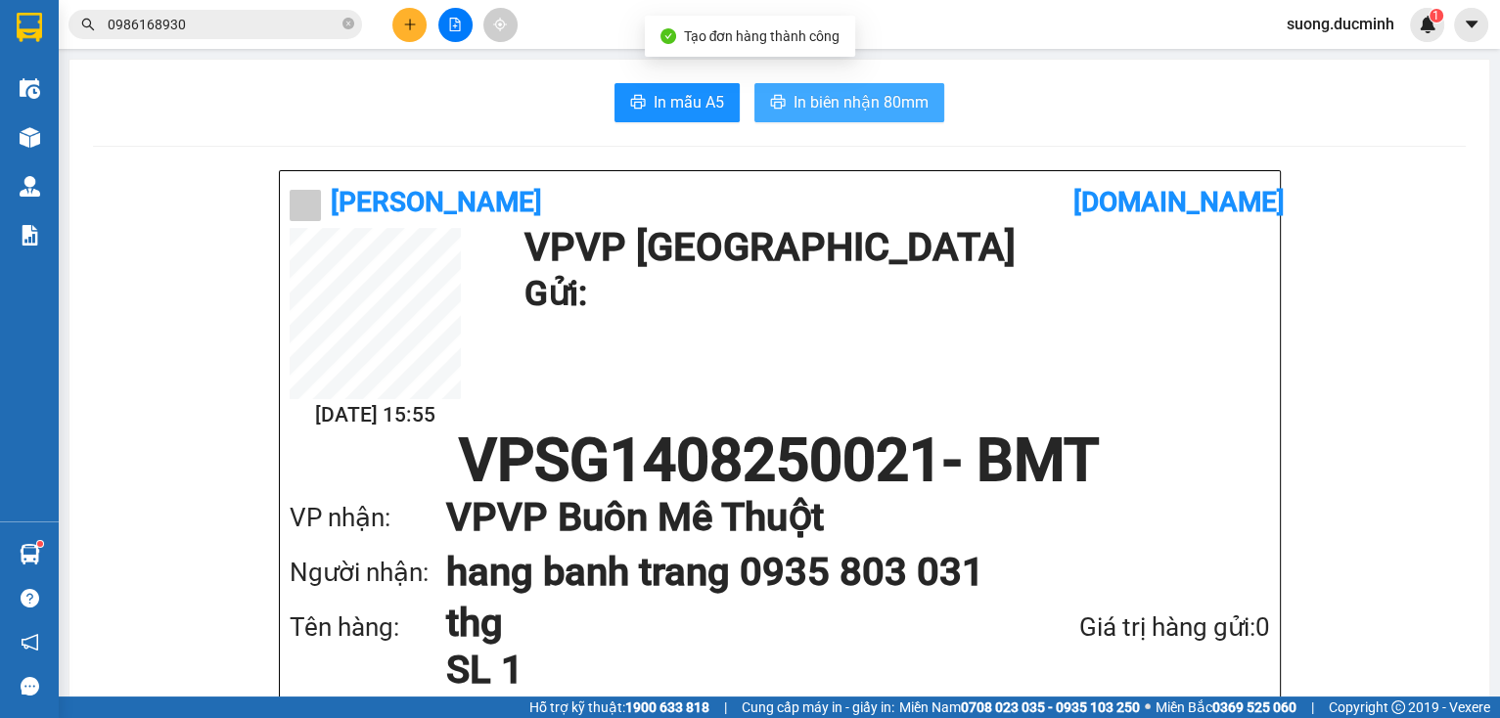
click at [845, 97] on span "In biên nhận 80mm" at bounding box center [860, 102] width 135 height 24
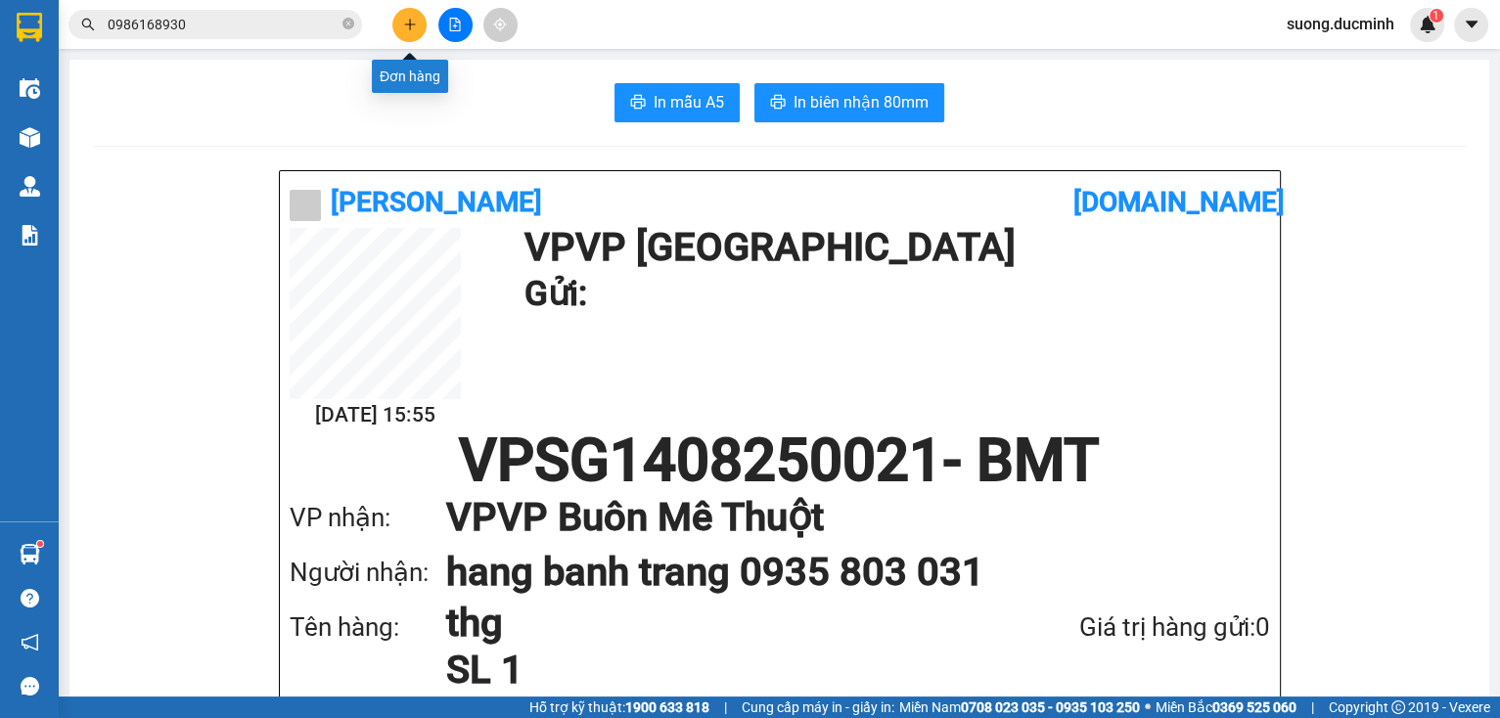
click at [413, 34] on button at bounding box center [409, 25] width 34 height 34
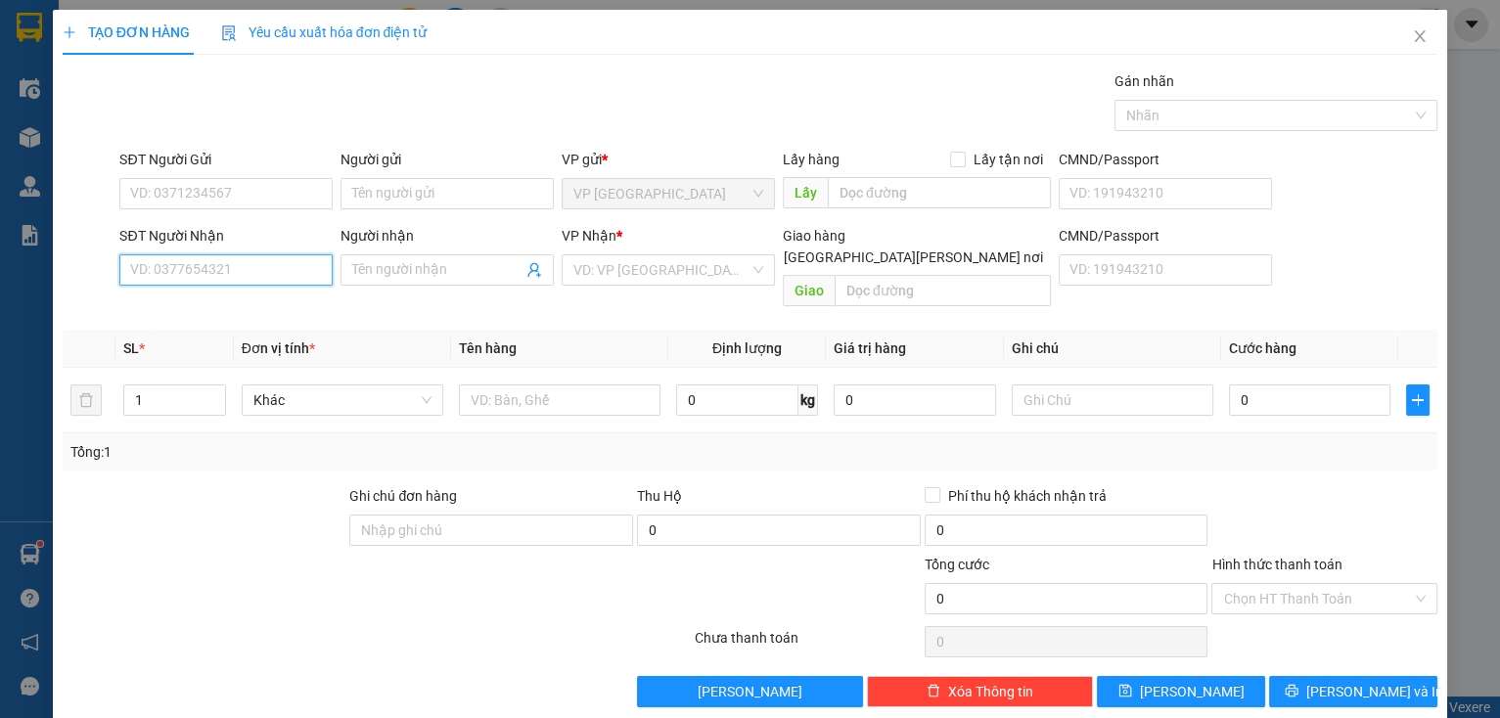
click at [274, 265] on input "SĐT Người Nhận" at bounding box center [225, 269] width 213 height 31
click at [223, 348] on div "0966445199 - di co" at bounding box center [240, 340] width 220 height 22
type input "0966445199"
type input "di co"
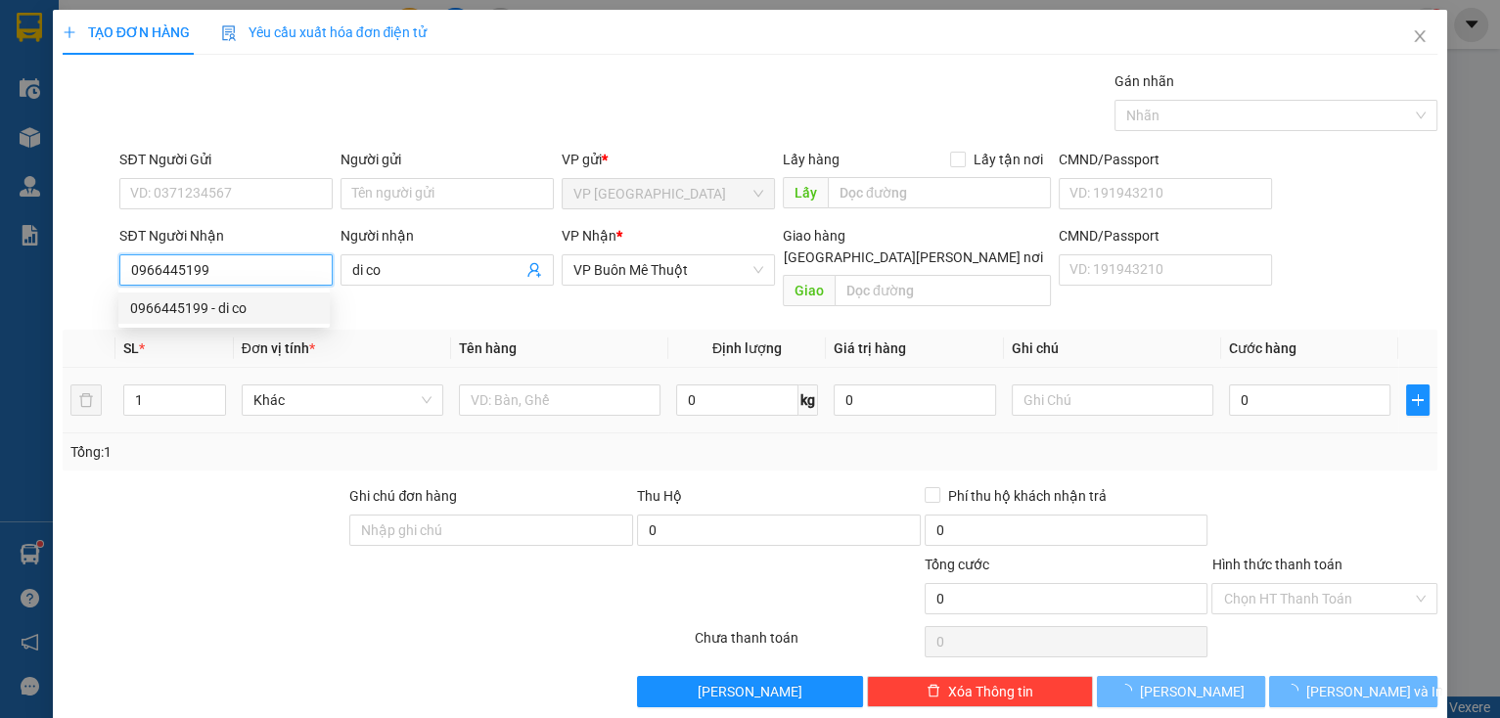
type input "0966445199"
type input "40.000"
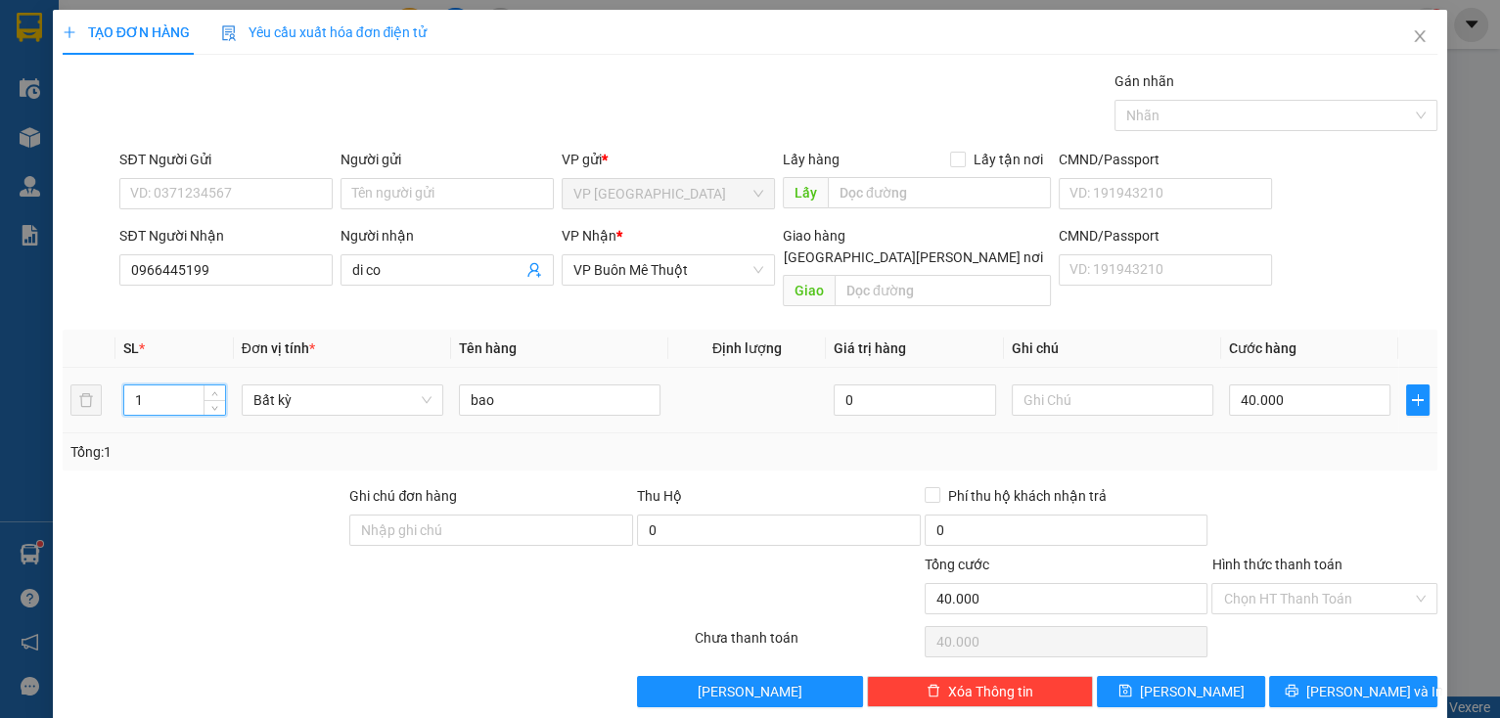
click at [117, 380] on td "1" at bounding box center [174, 401] width 118 height 66
type input "9"
click at [1315, 384] on input "40.000" at bounding box center [1310, 399] width 162 height 31
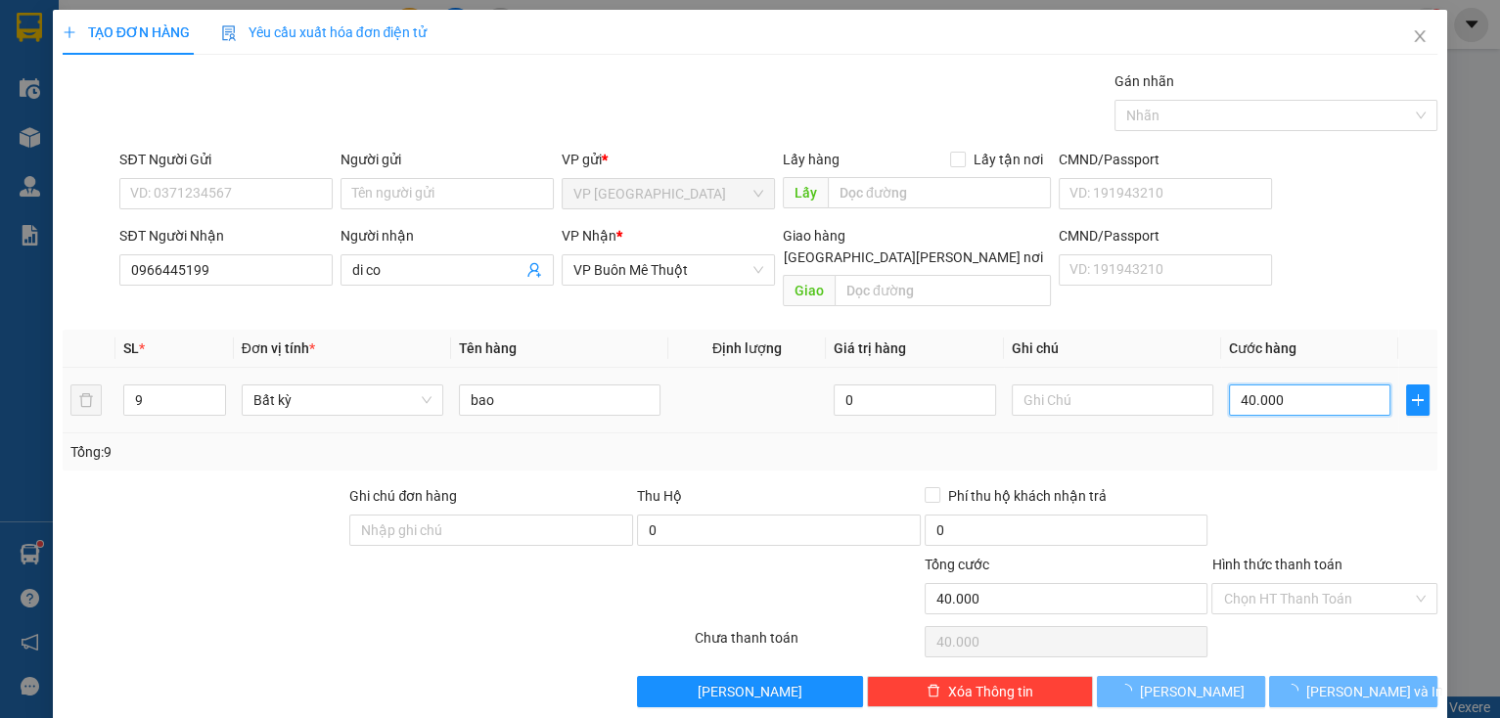
type input "0"
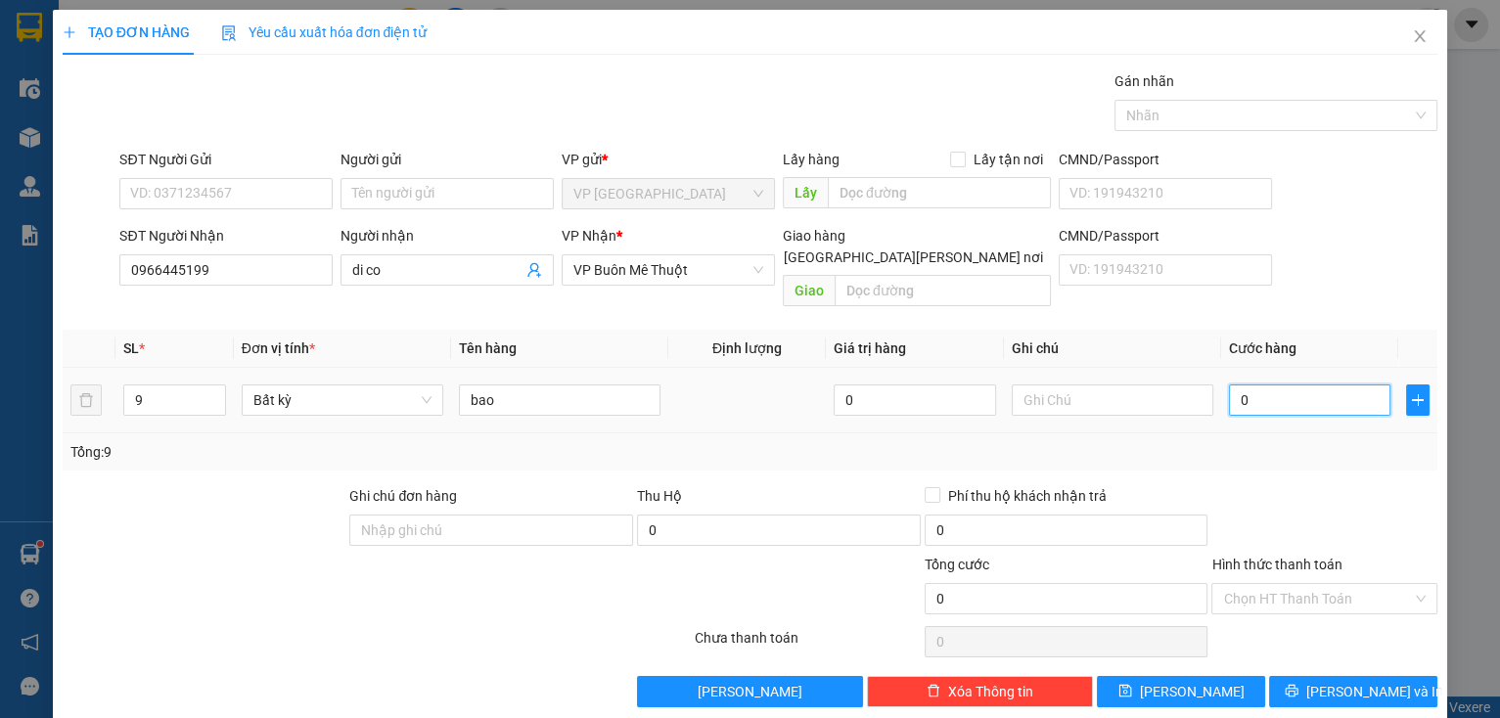
type input "3"
type input "03"
type input "31"
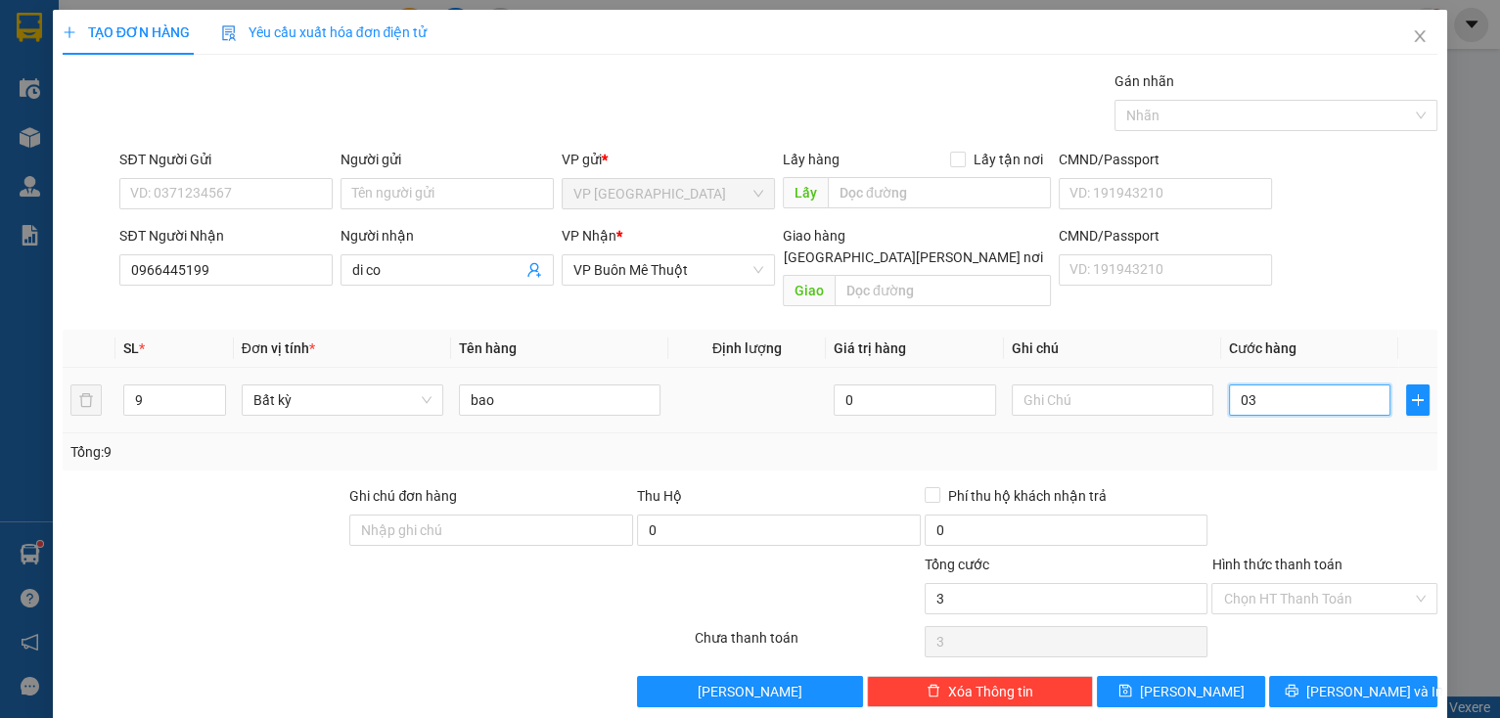
type input "031"
type input "315"
type input "0.315"
type input "315.000"
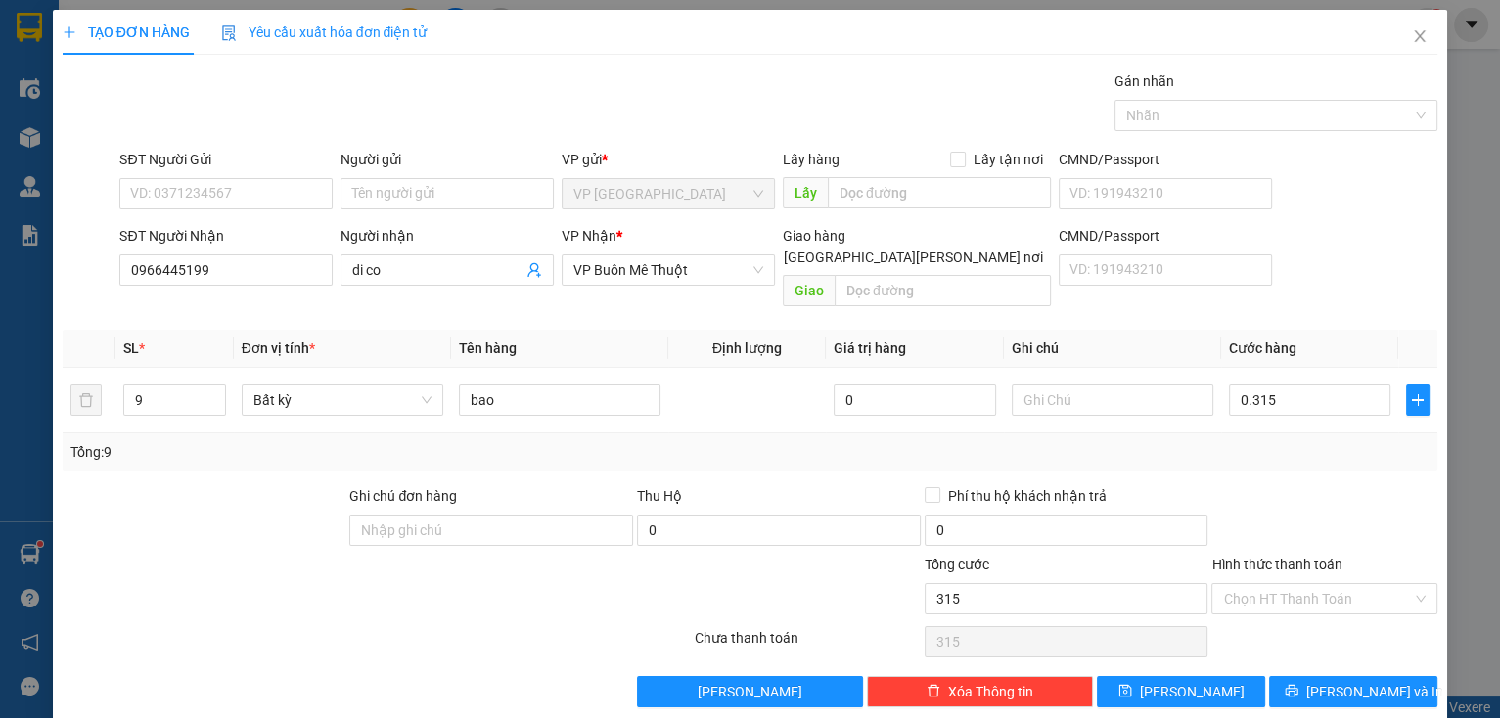
type input "315.000"
click at [1356, 493] on div at bounding box center [1324, 519] width 230 height 68
click at [1352, 681] on span "[PERSON_NAME] và In" at bounding box center [1374, 692] width 137 height 22
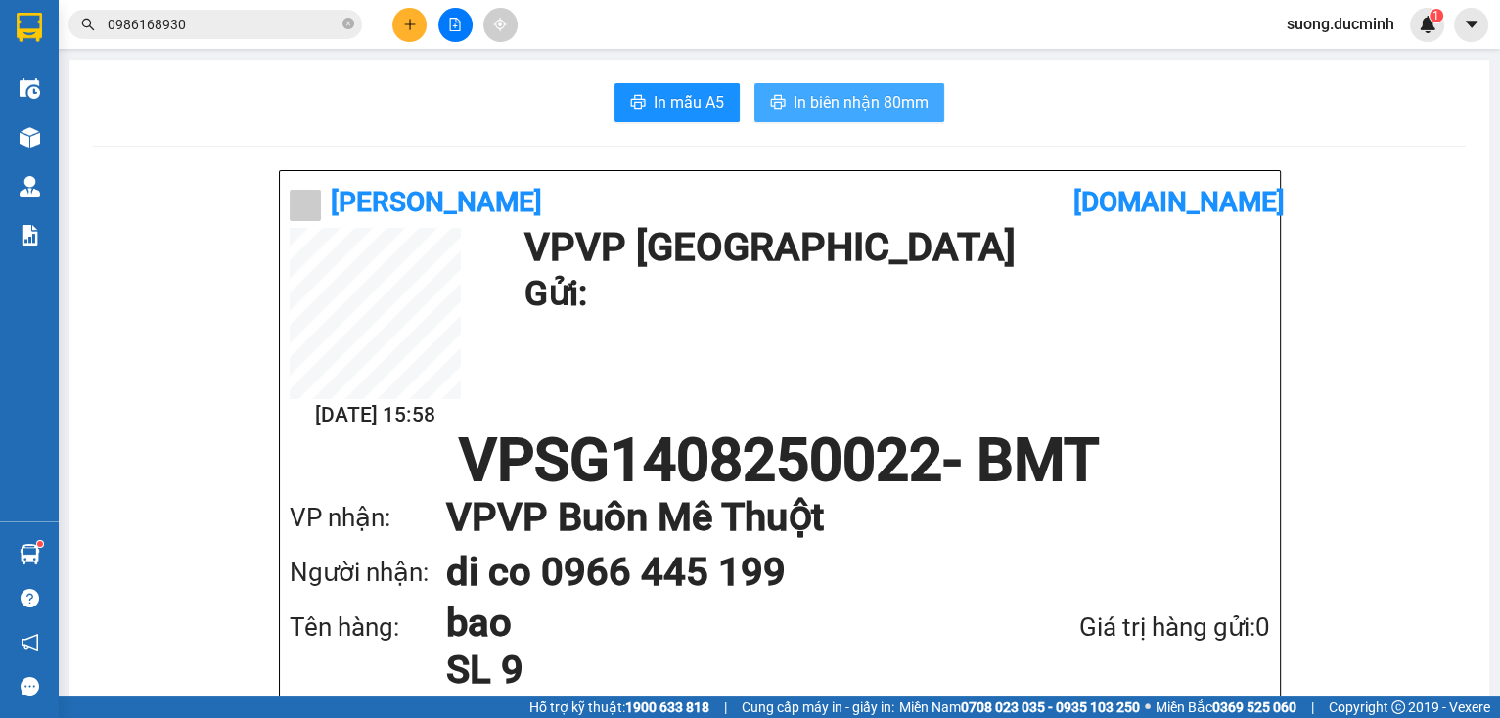
click at [827, 102] on span "In biên nhận 80mm" at bounding box center [860, 102] width 135 height 24
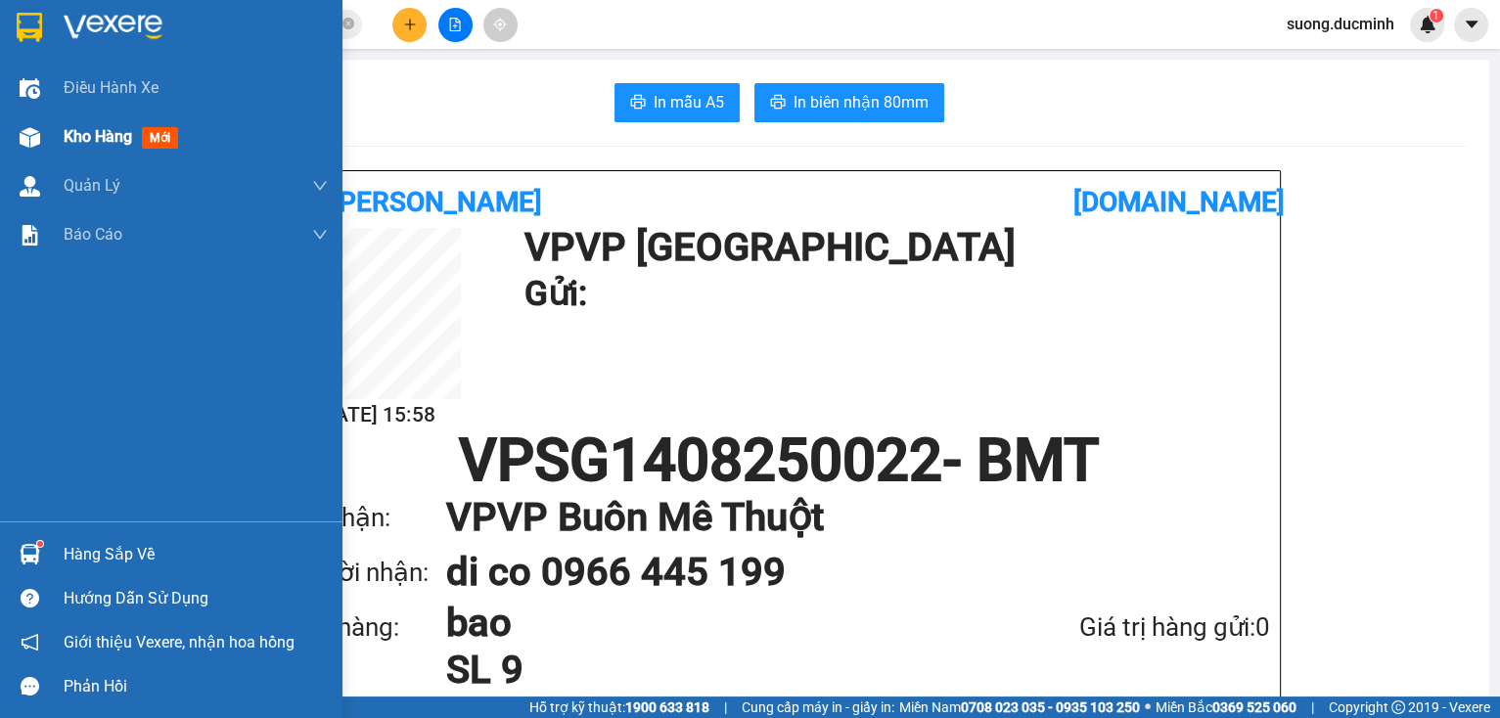
click at [92, 139] on span "Kho hàng" at bounding box center [98, 136] width 68 height 19
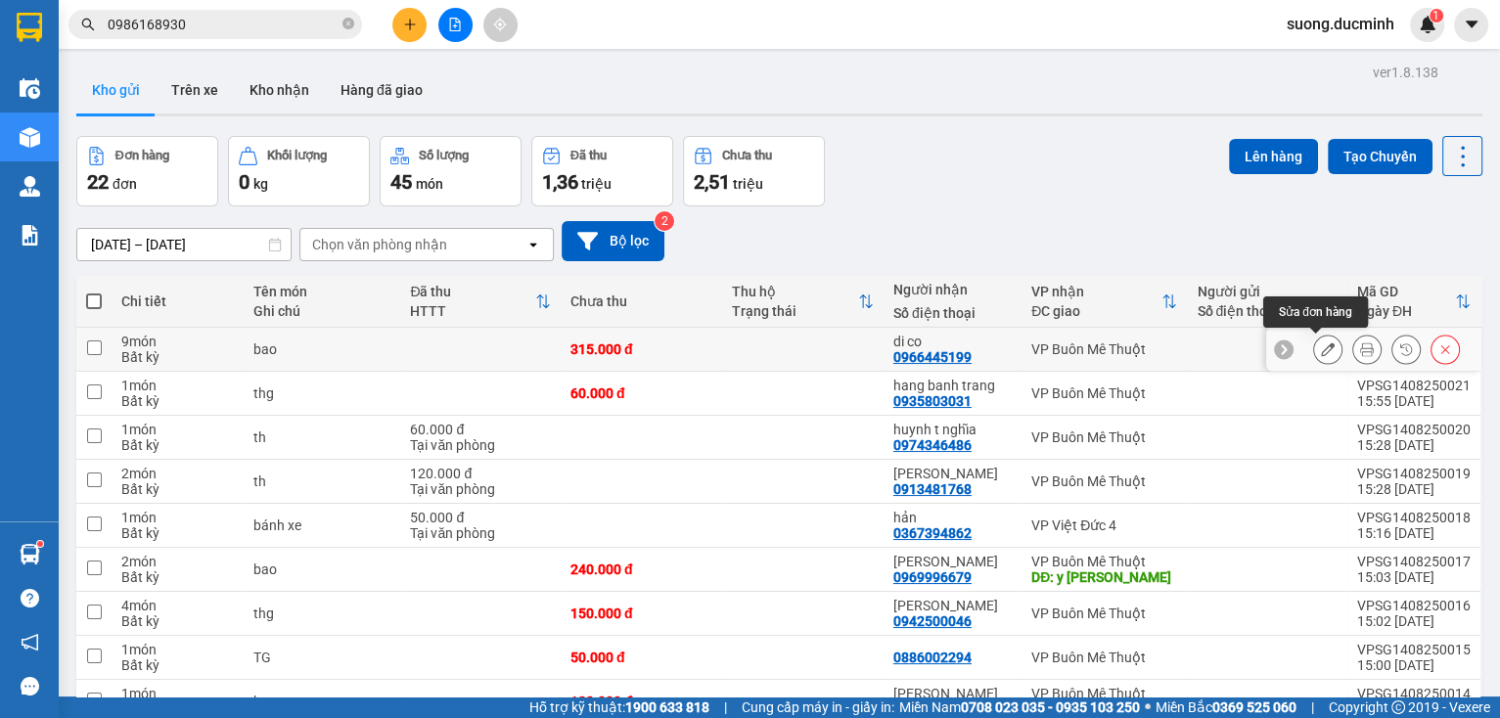
click at [1321, 350] on icon at bounding box center [1328, 349] width 14 height 14
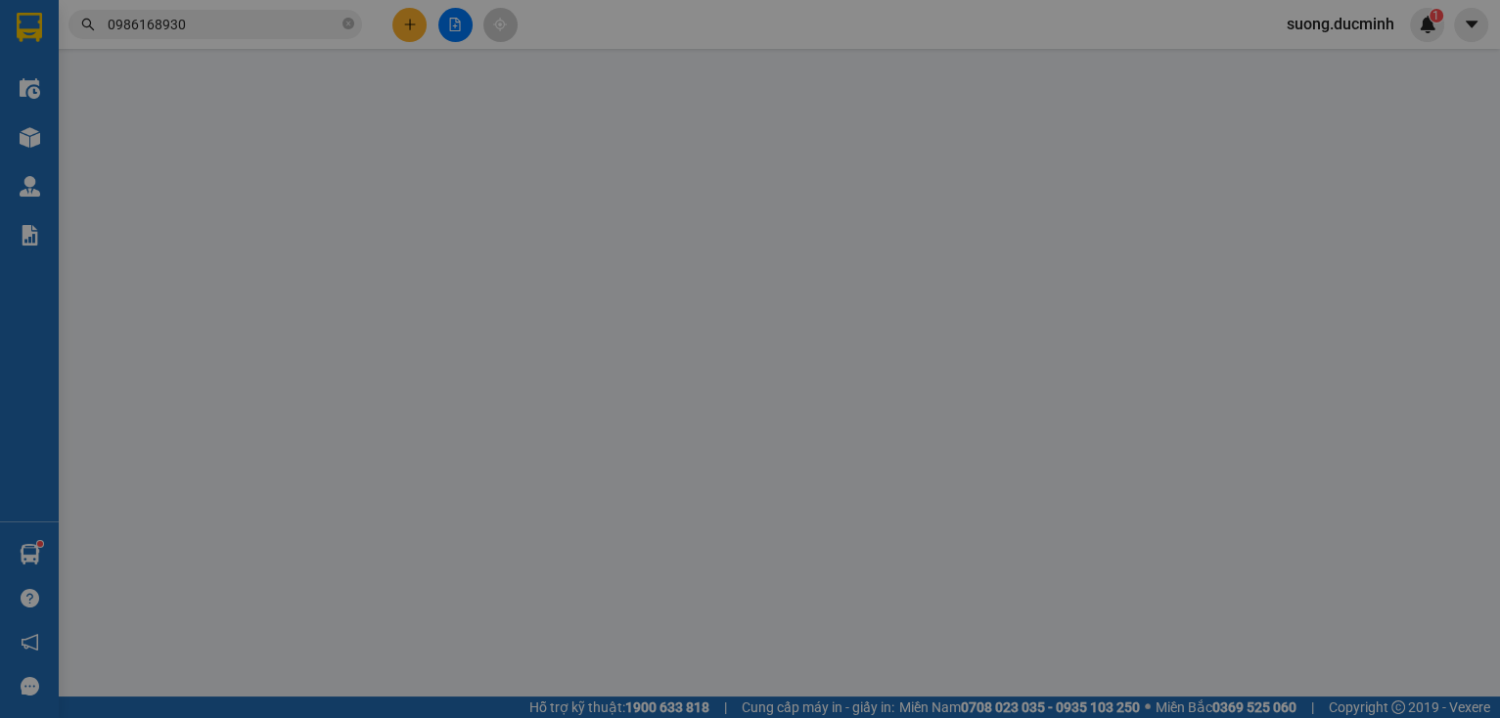
type input "0966445199"
type input "di co"
type input "315.000"
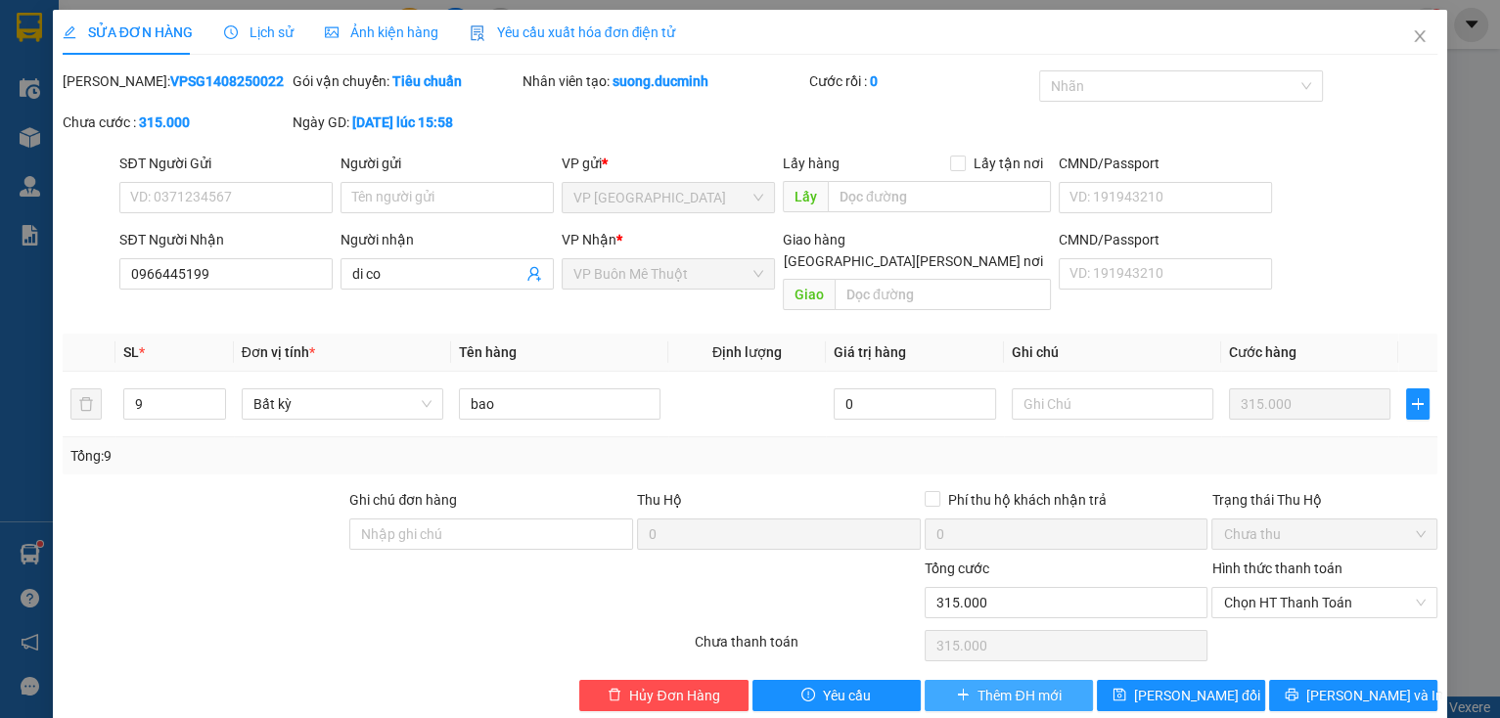
click at [1029, 680] on button "Thêm ĐH mới" at bounding box center [1008, 695] width 168 height 31
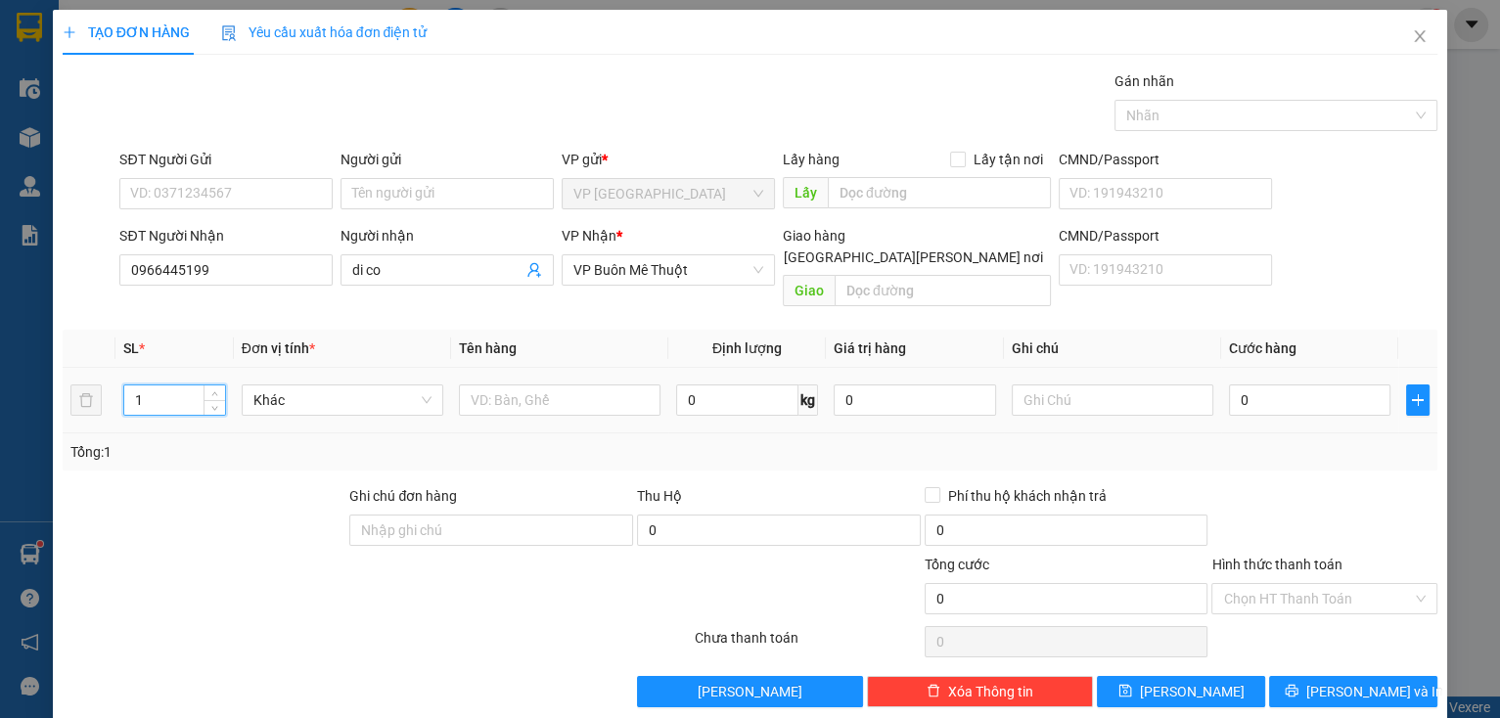
drag, startPoint x: 172, startPoint y: 385, endPoint x: 136, endPoint y: 383, distance: 36.3
click at [136, 385] on input "1" at bounding box center [174, 399] width 101 height 29
type input "8"
click at [491, 384] on input "text" at bounding box center [560, 399] width 202 height 31
type input "bao"
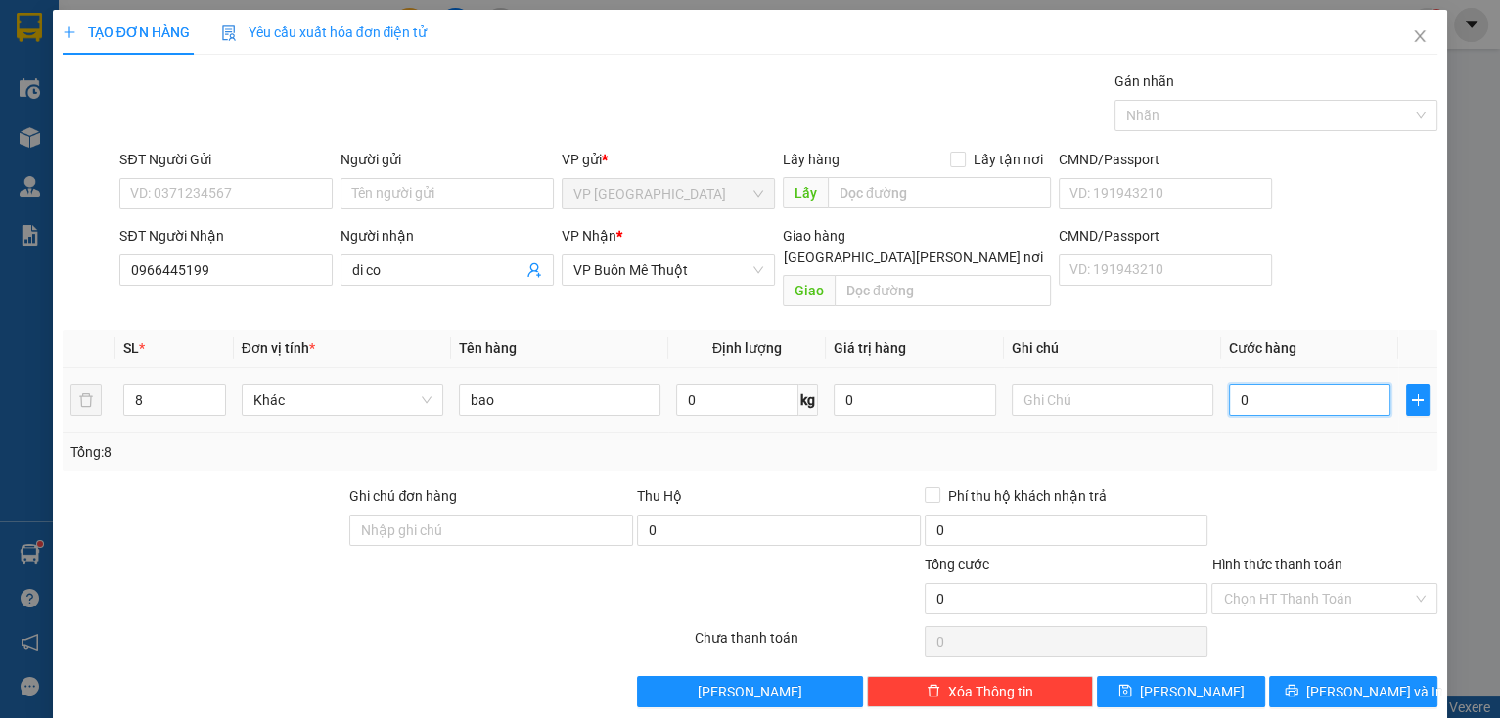
click at [1324, 385] on input "0" at bounding box center [1310, 399] width 162 height 31
type input "2"
type input "28"
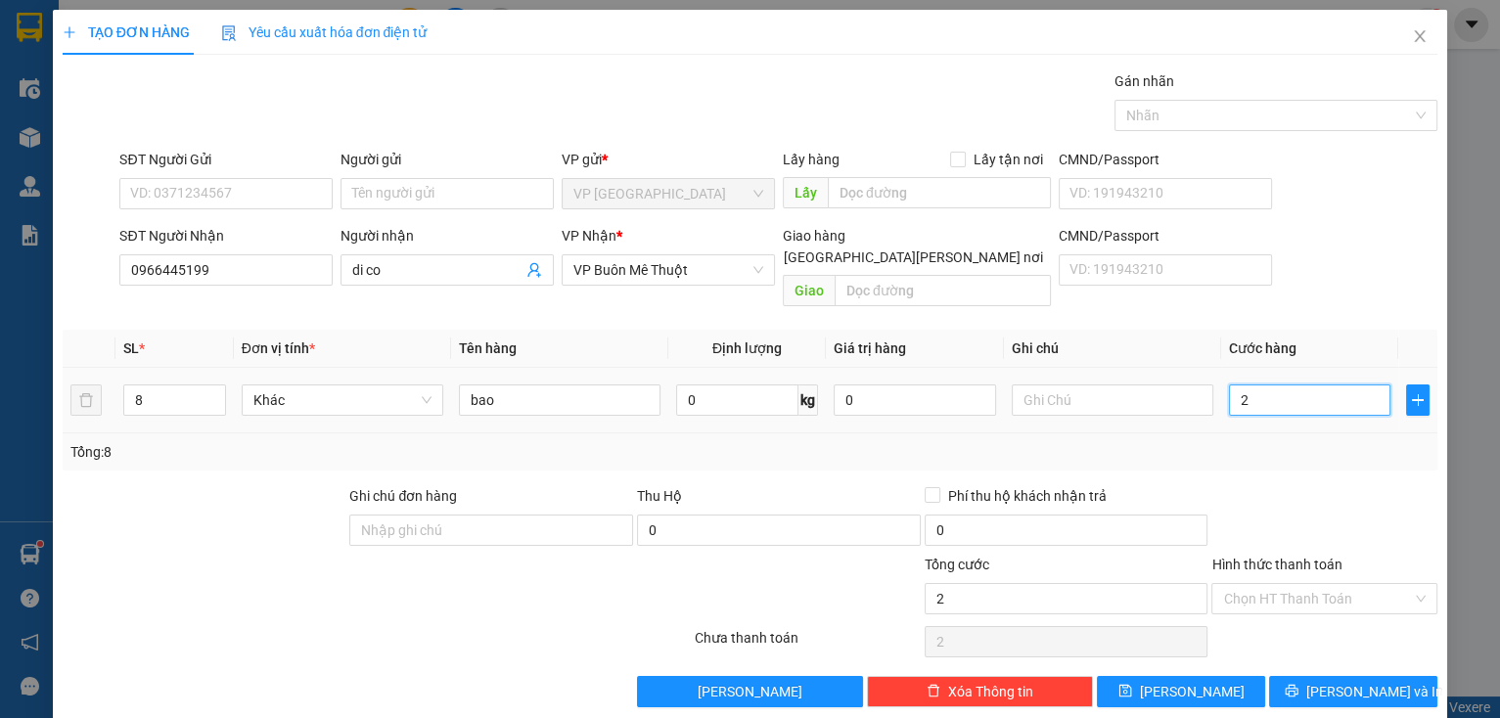
type input "28"
type input "280"
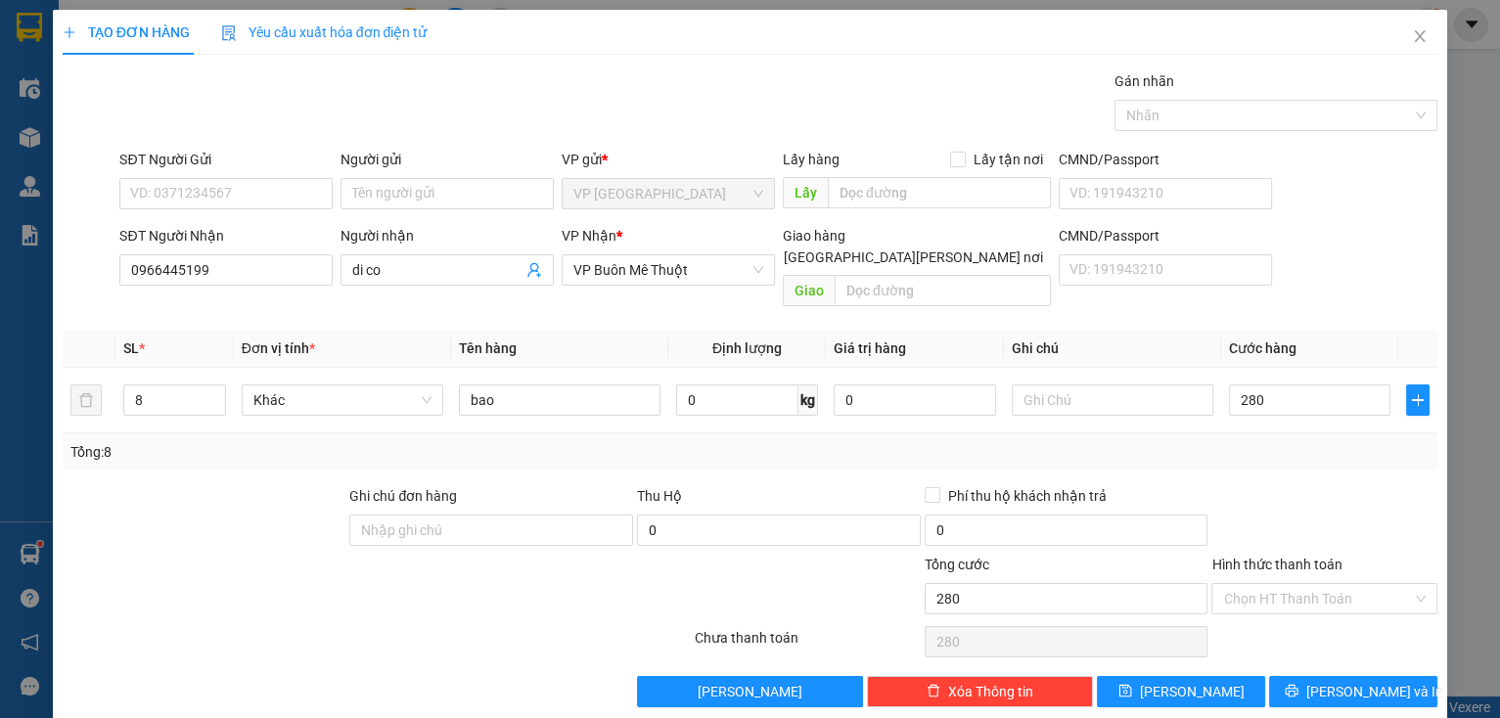
type input "280.000"
click at [1231, 557] on label "Hình thức thanh toán" at bounding box center [1276, 565] width 130 height 16
click at [1231, 584] on input "Hình thức thanh toán" at bounding box center [1317, 598] width 189 height 29
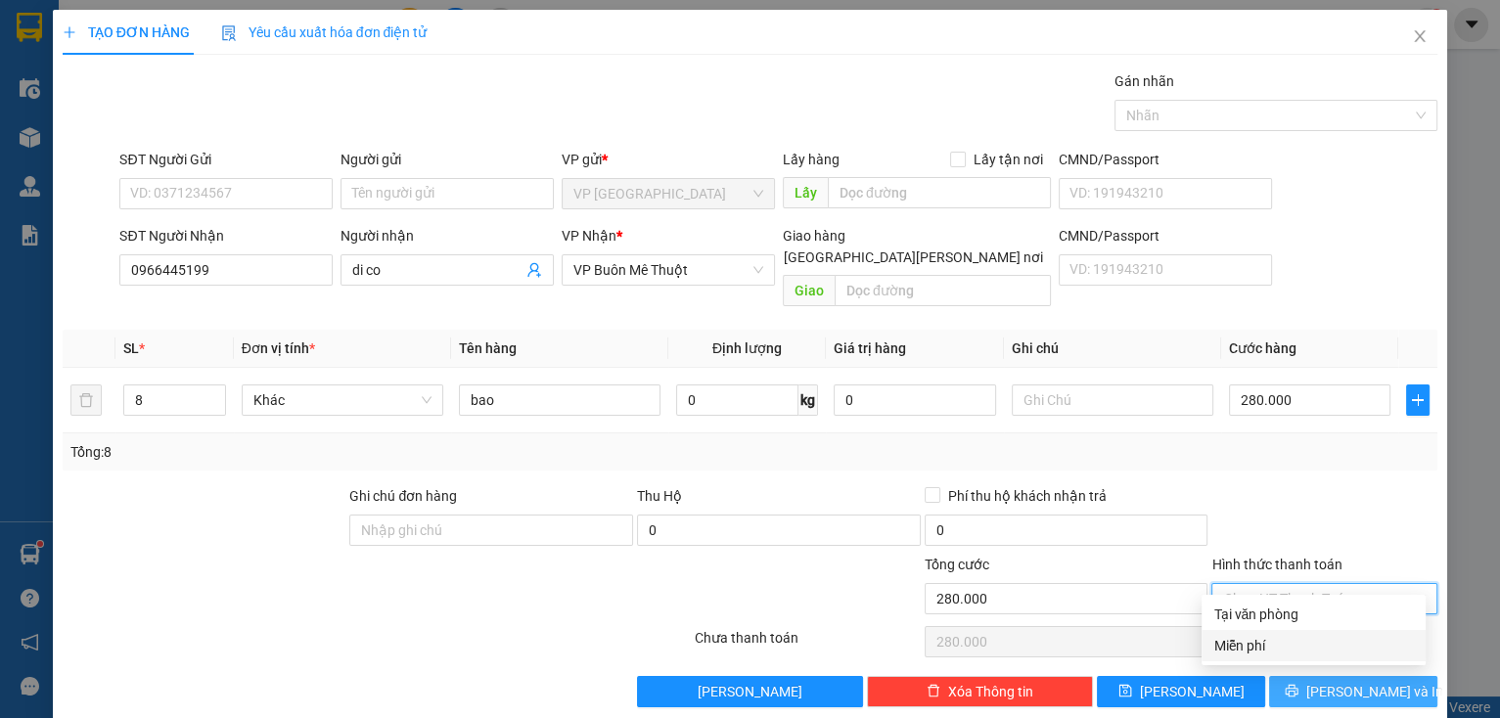
click at [1342, 682] on button "[PERSON_NAME] và In" at bounding box center [1353, 691] width 168 height 31
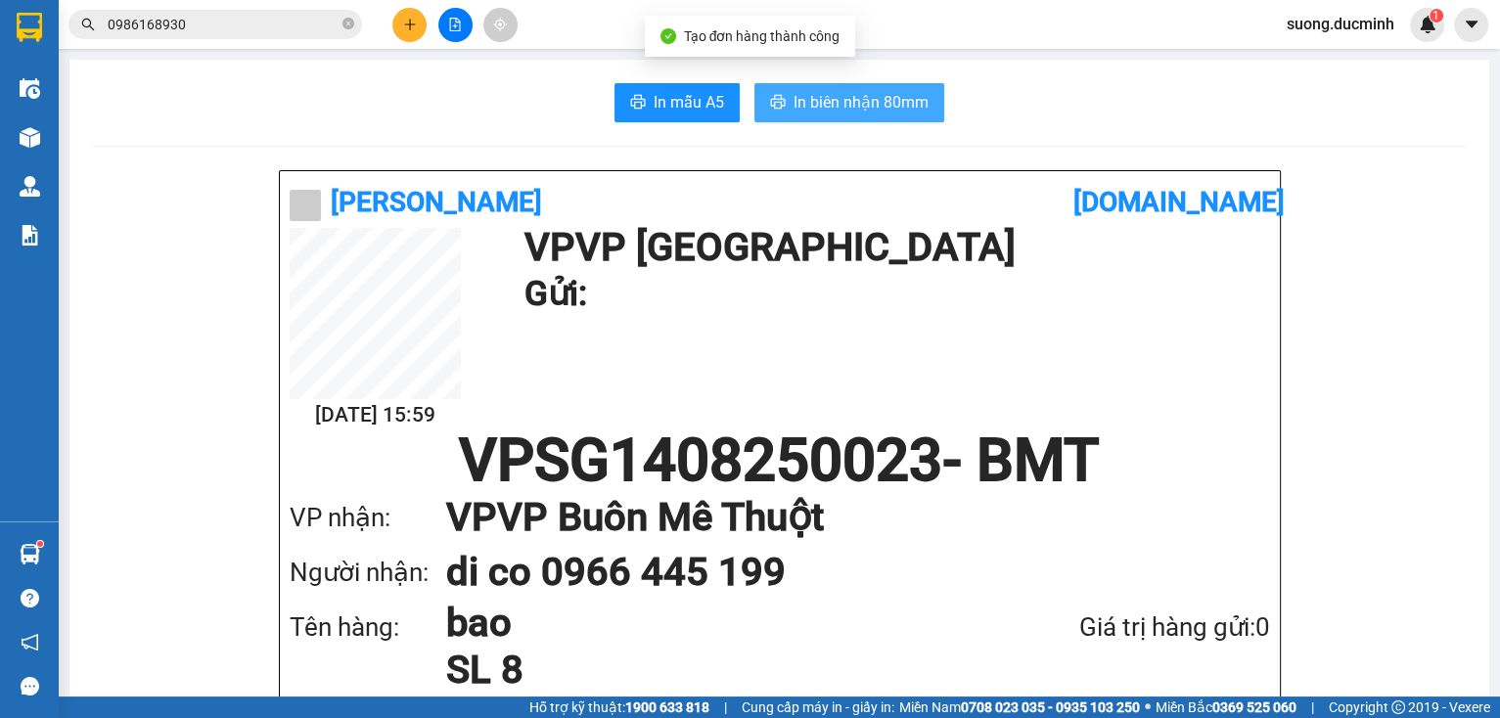
click at [822, 90] on span "In biên nhận 80mm" at bounding box center [860, 102] width 135 height 24
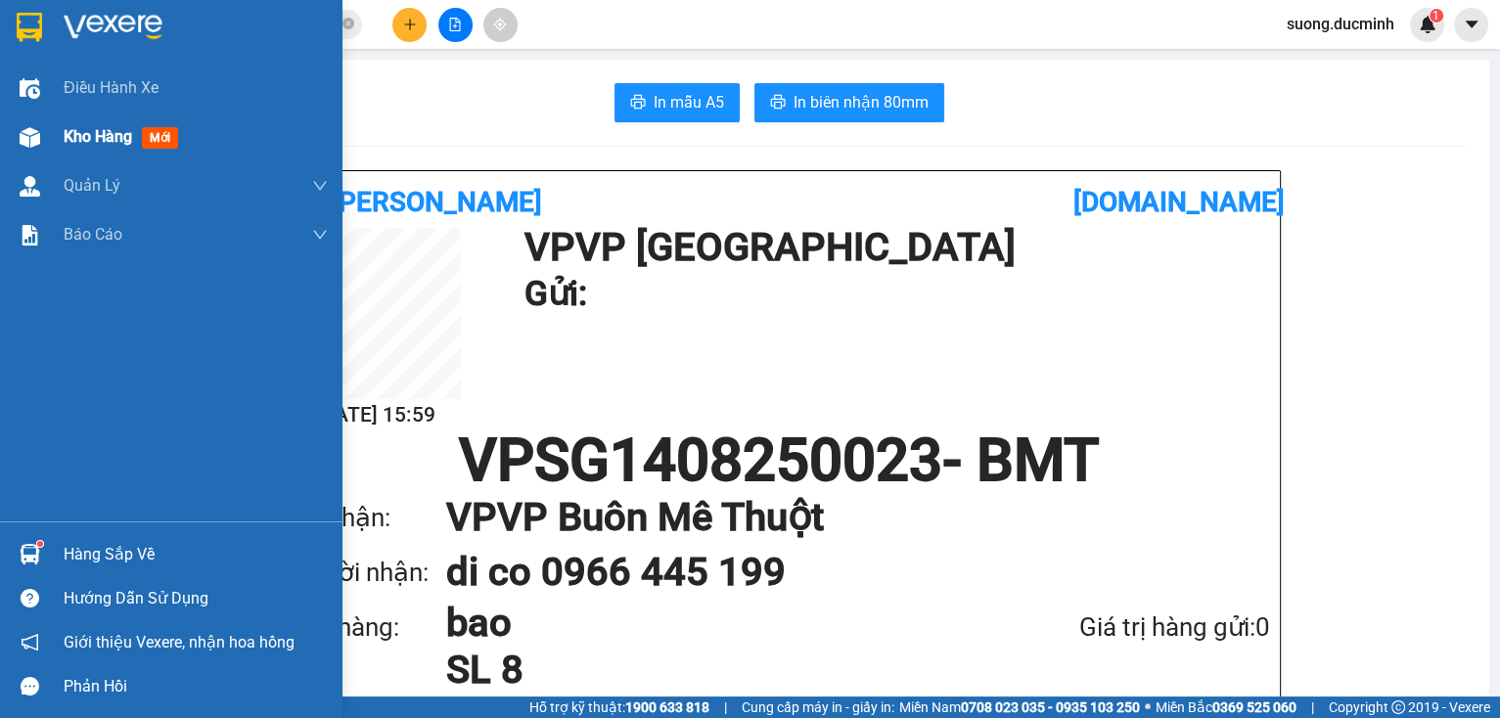
click at [70, 133] on span "Kho hàng" at bounding box center [98, 136] width 68 height 19
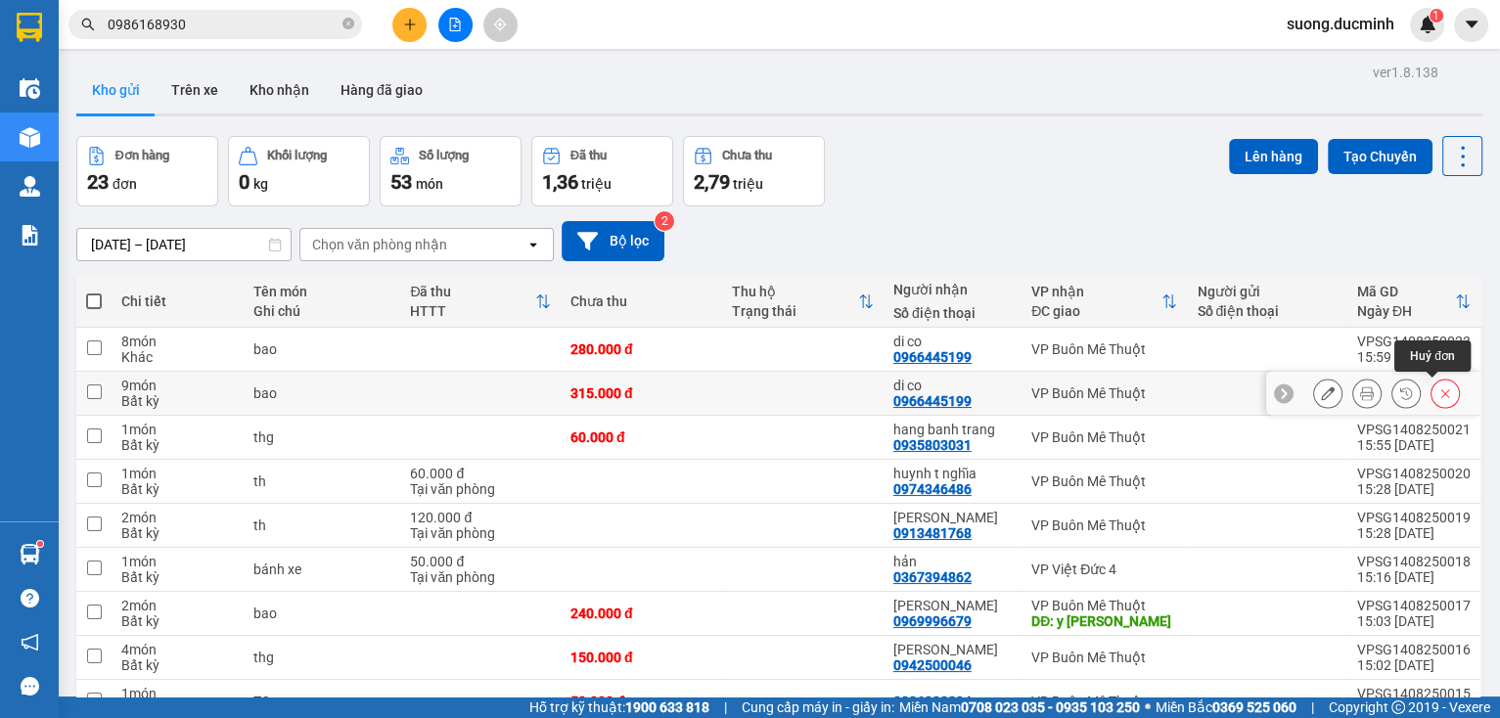
click at [1438, 396] on icon at bounding box center [1445, 393] width 14 height 14
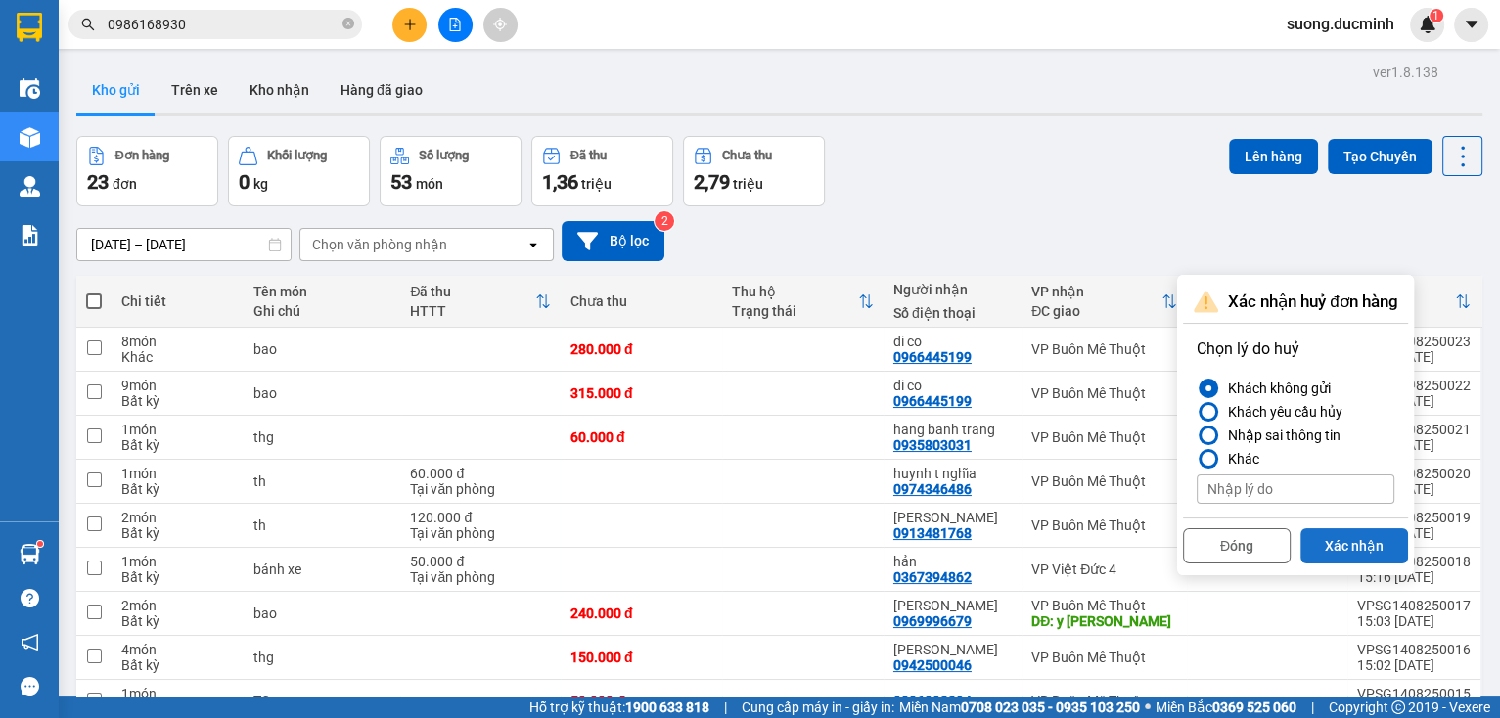
click at [1355, 551] on button "Xác nhận" at bounding box center [1354, 545] width 108 height 35
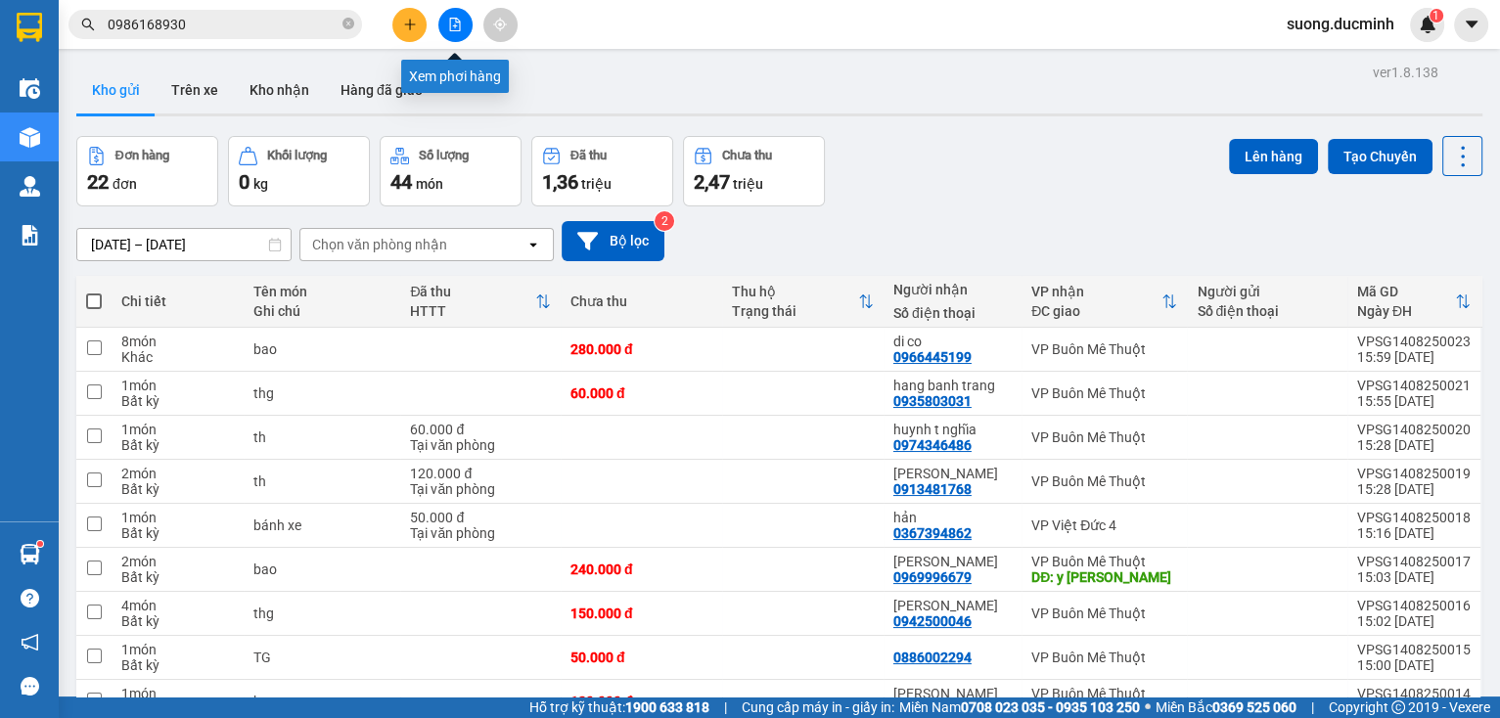
click at [458, 27] on icon "file-add" at bounding box center [455, 25] width 14 height 14
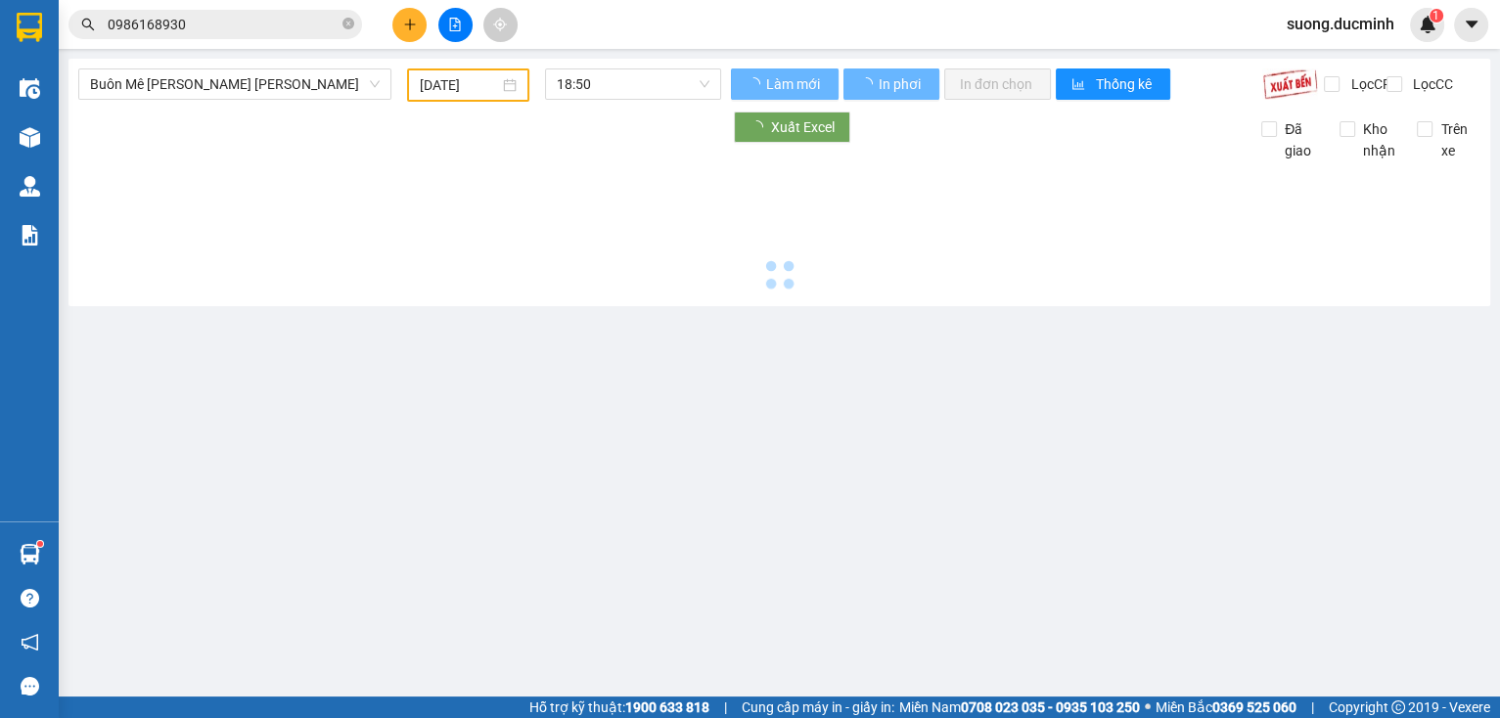
type input "[DATE]"
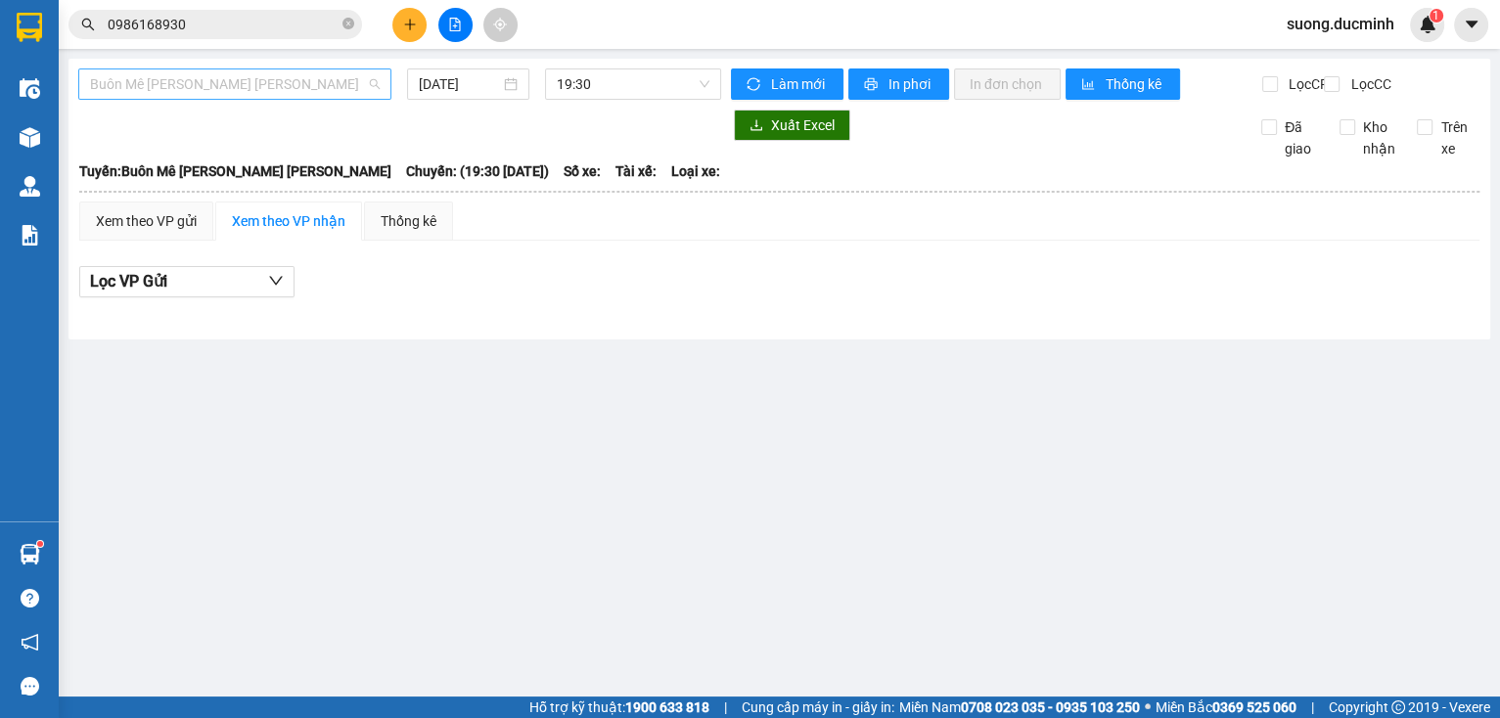
click at [263, 88] on span "Buôn Mê [PERSON_NAME] [PERSON_NAME]" at bounding box center [235, 83] width 290 height 29
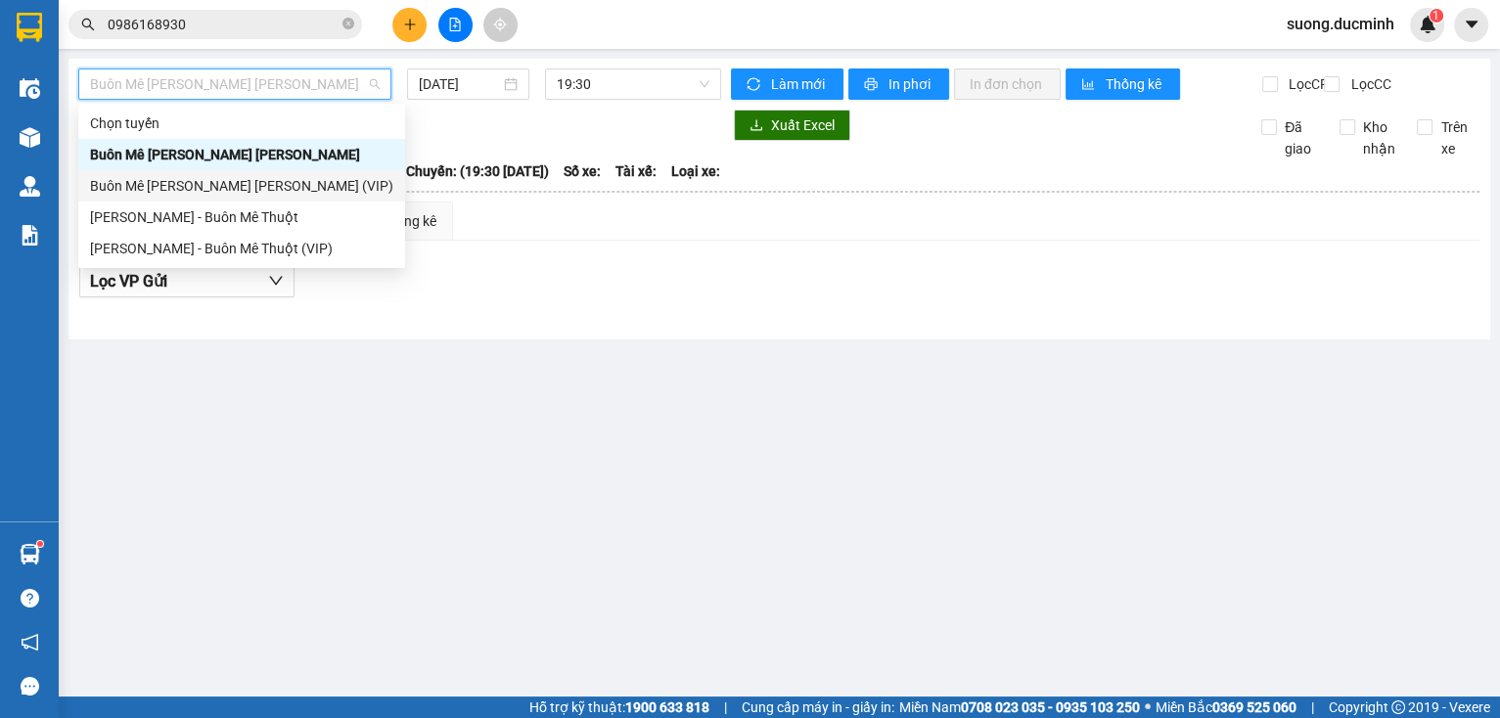
click at [276, 186] on div "Buôn Mê [PERSON_NAME] [PERSON_NAME] (VIP)" at bounding box center [241, 186] width 303 height 22
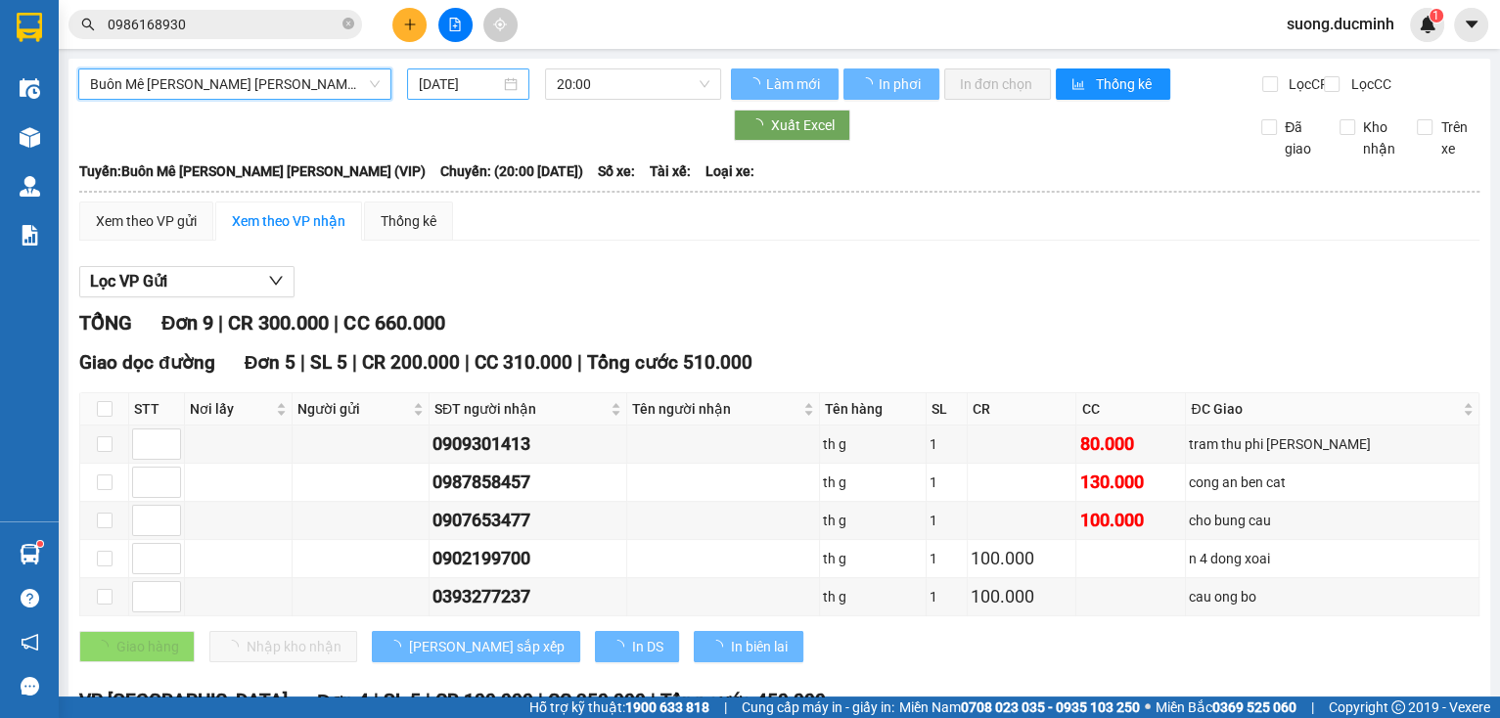
click at [460, 86] on input "[DATE]" at bounding box center [459, 84] width 80 height 22
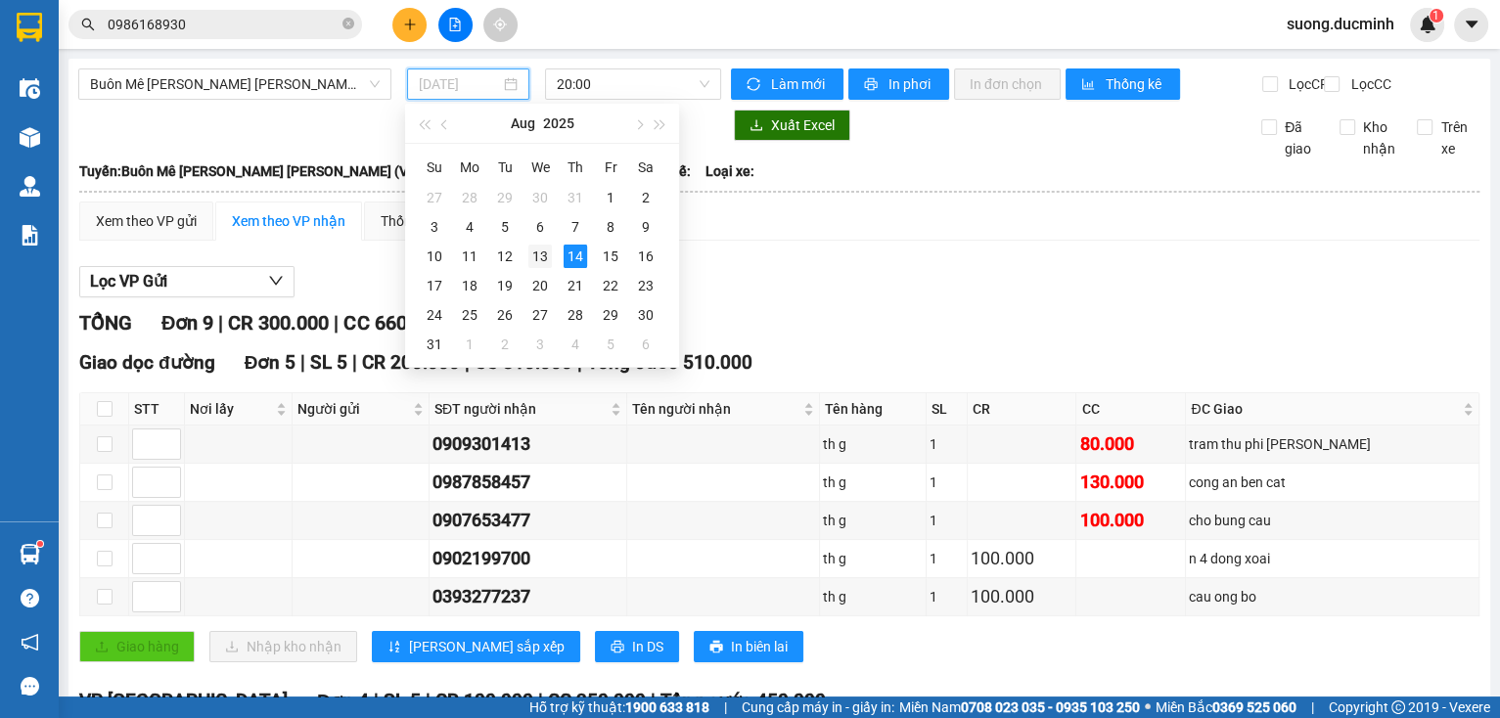
click at [538, 254] on div "13" at bounding box center [539, 256] width 23 height 23
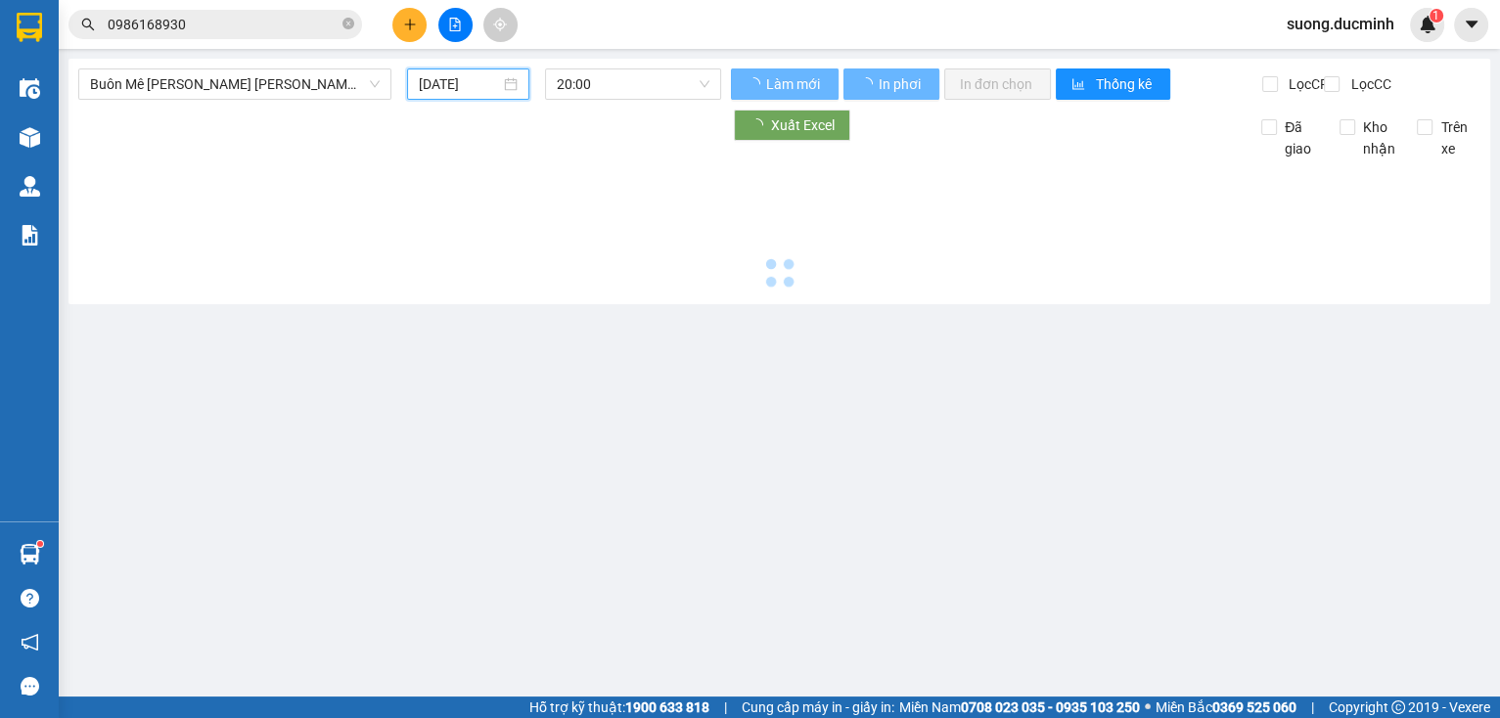
type input "[DATE]"
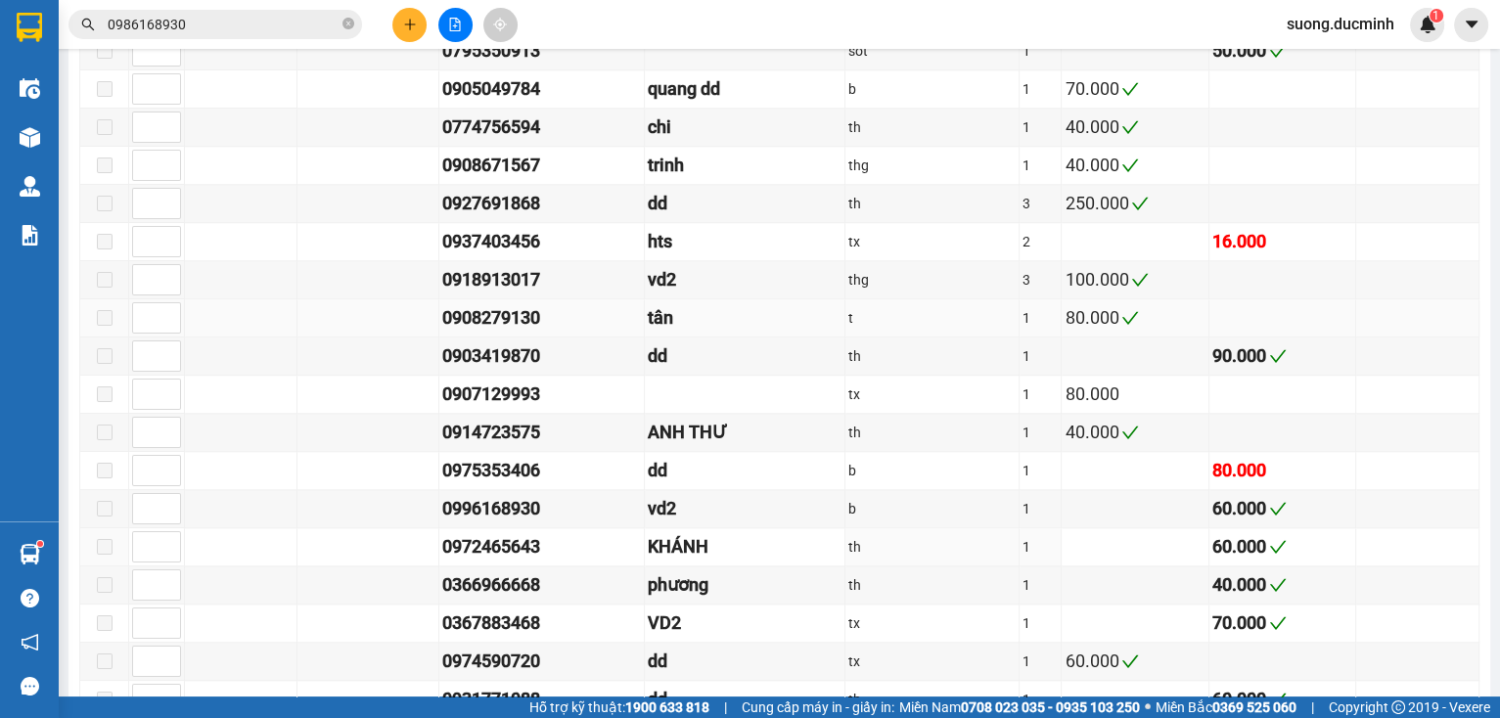
scroll to position [2035, 0]
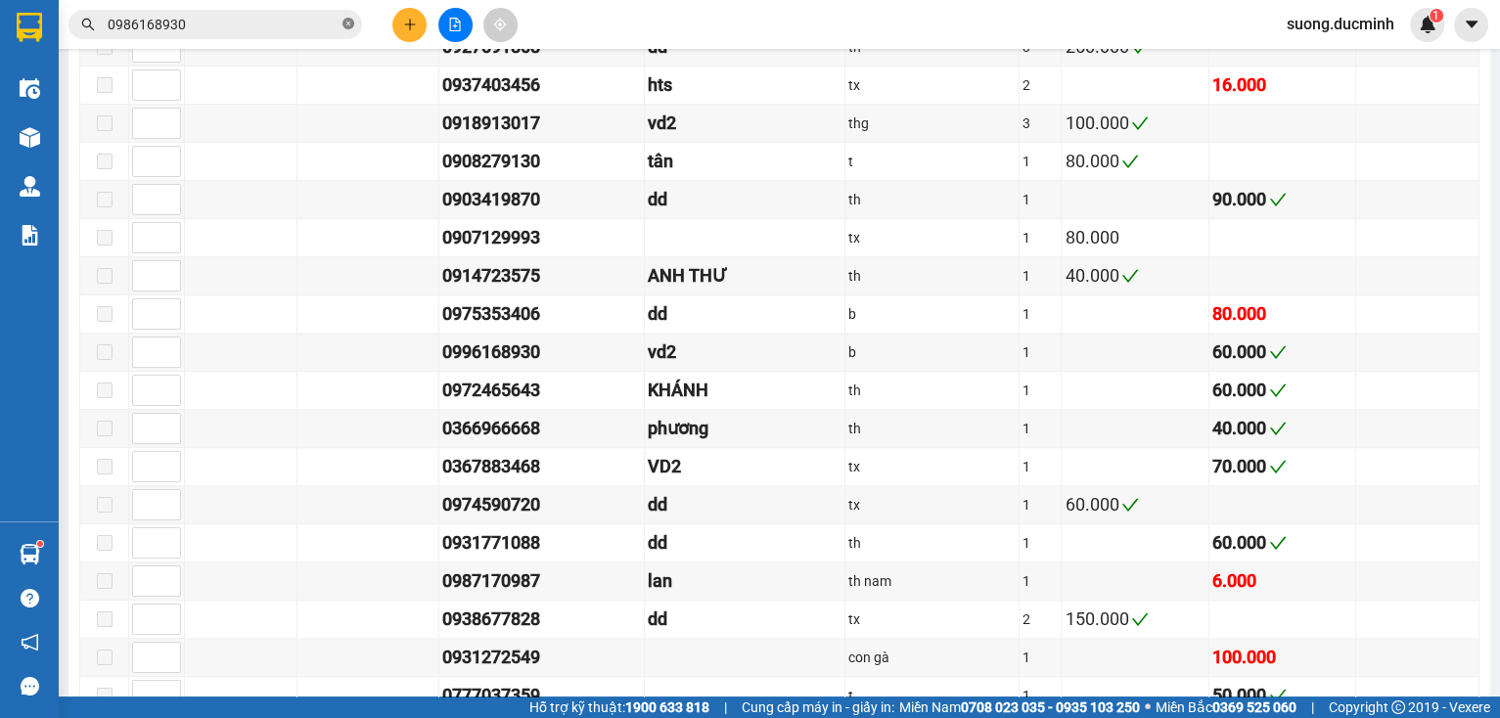
click at [348, 17] on span at bounding box center [348, 25] width 12 height 19
click at [304, 22] on input "text" at bounding box center [223, 25] width 231 height 22
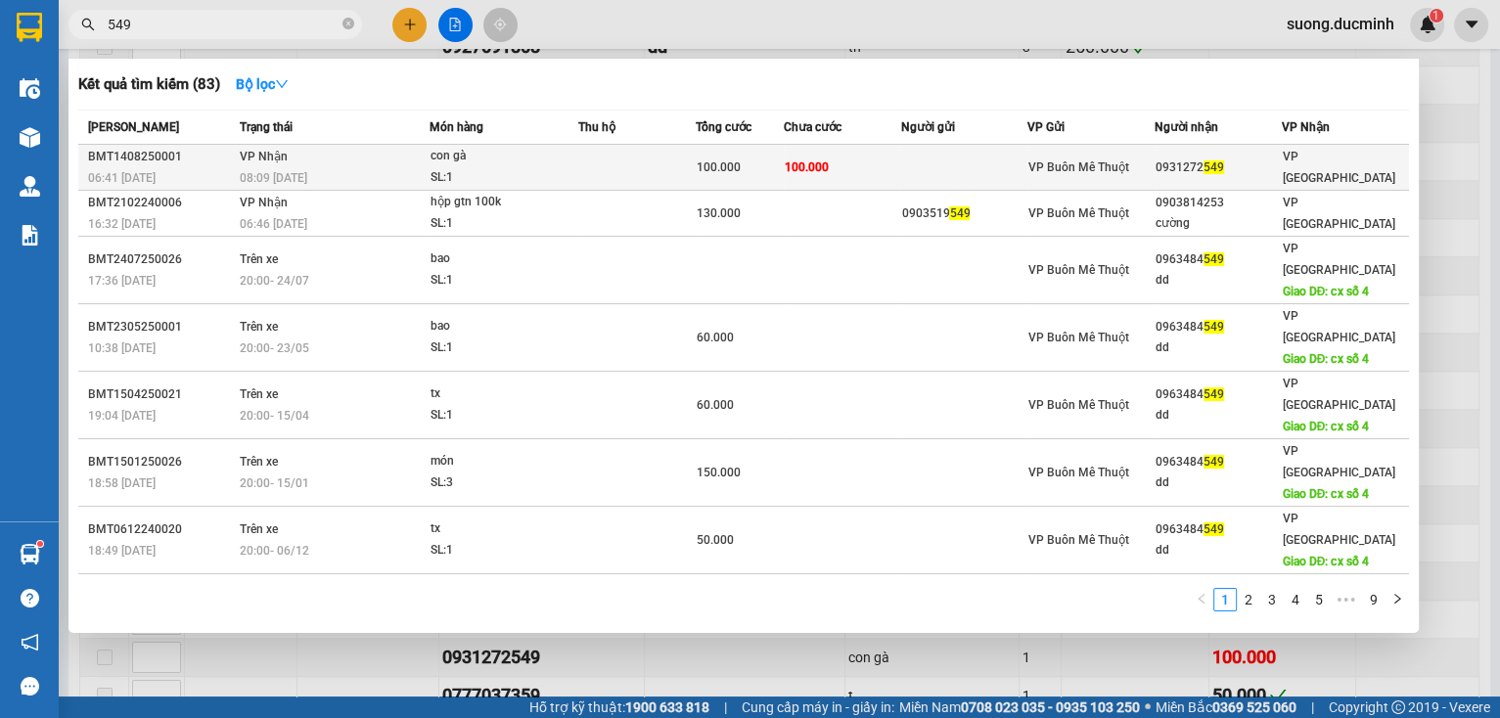
type input "549"
click at [765, 159] on div "100.000" at bounding box center [740, 168] width 86 height 22
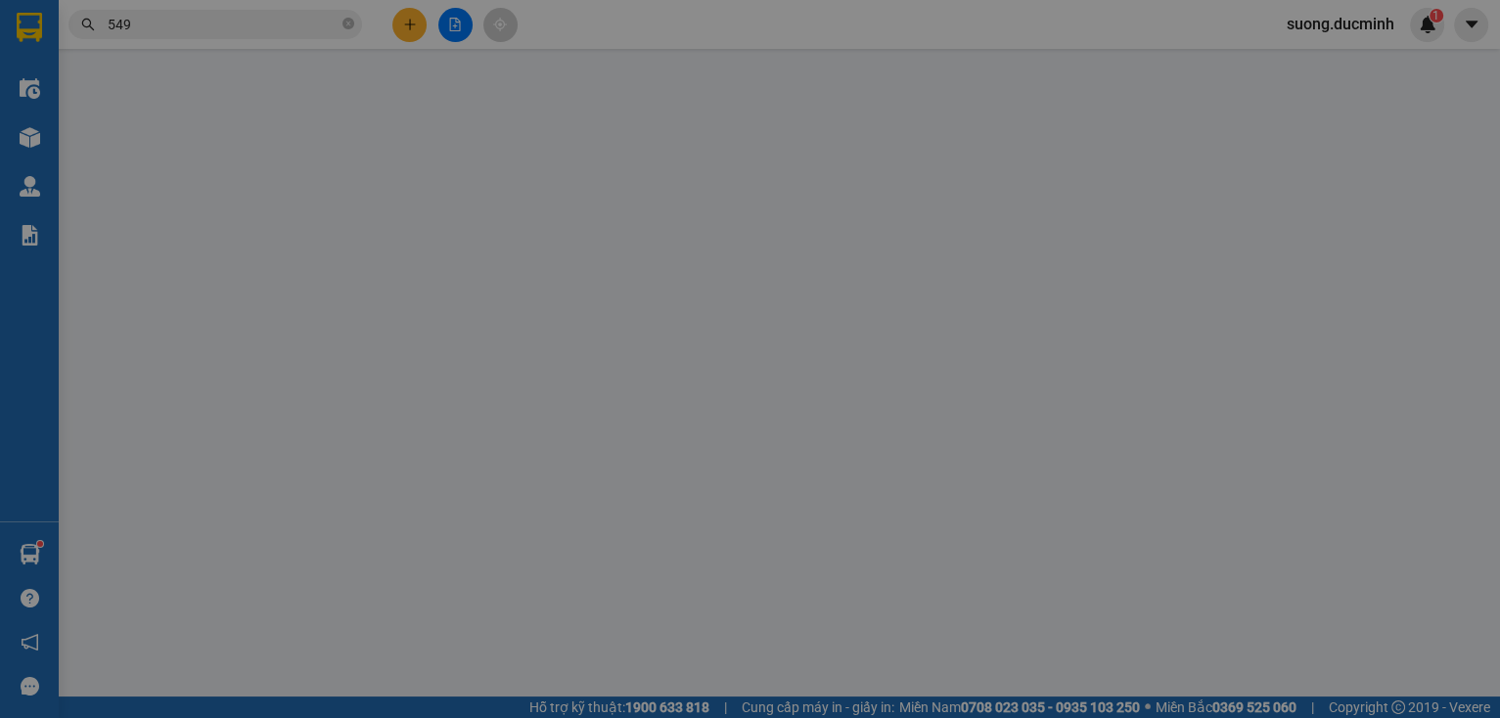
type input "0931272549"
type input "100.000"
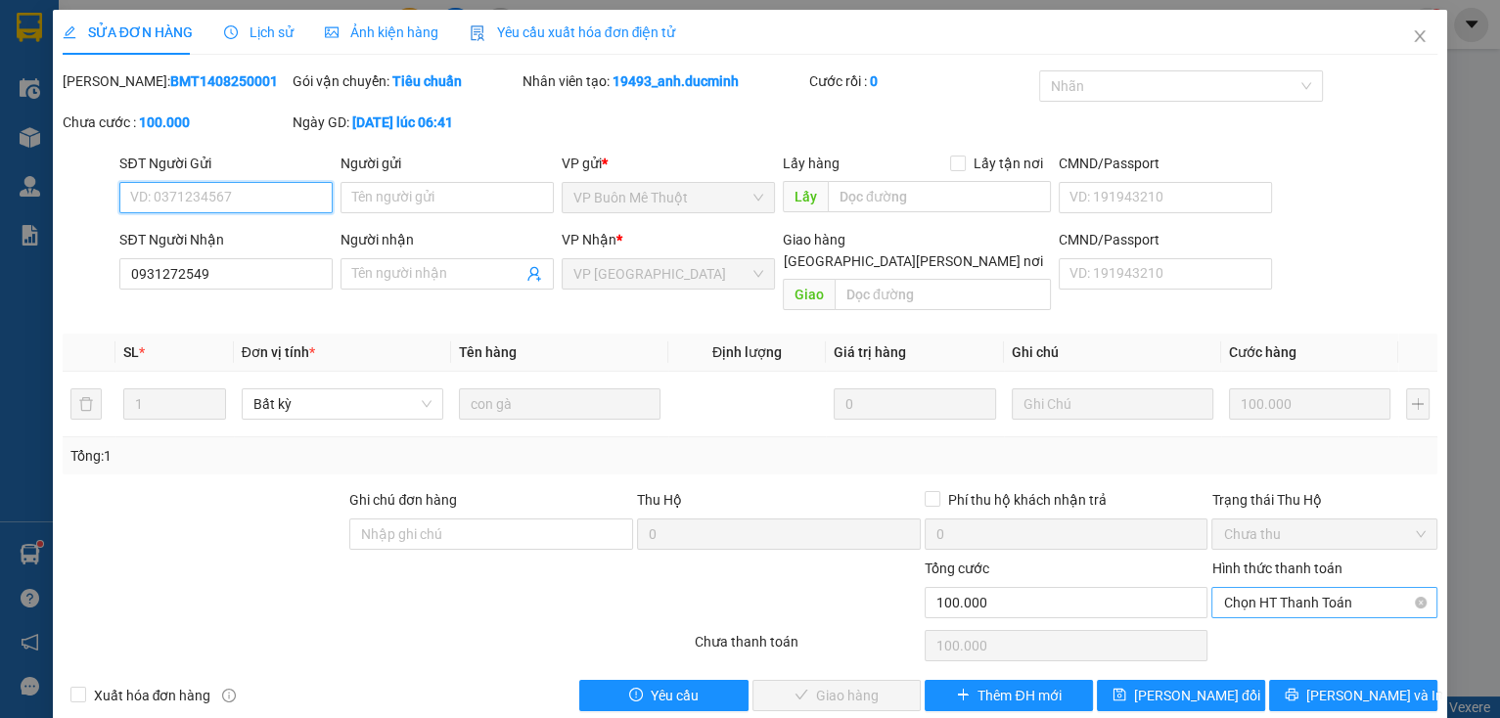
click at [1279, 591] on span "Chọn HT Thanh Toán" at bounding box center [1324, 602] width 203 height 29
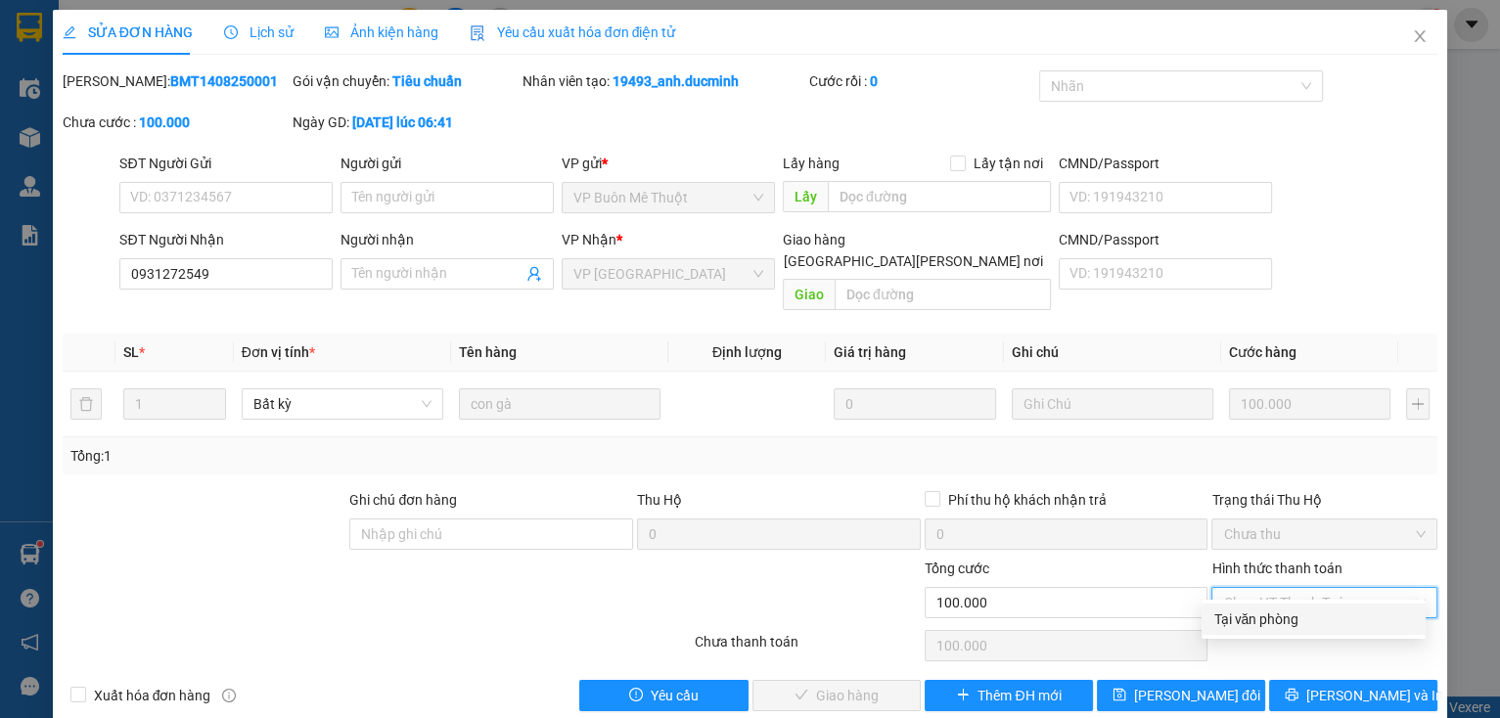
drag, startPoint x: 1282, startPoint y: 622, endPoint x: 1037, endPoint y: 626, distance: 244.6
click at [1270, 623] on div "Tại văn phòng" at bounding box center [1313, 620] width 201 height 22
type input "0"
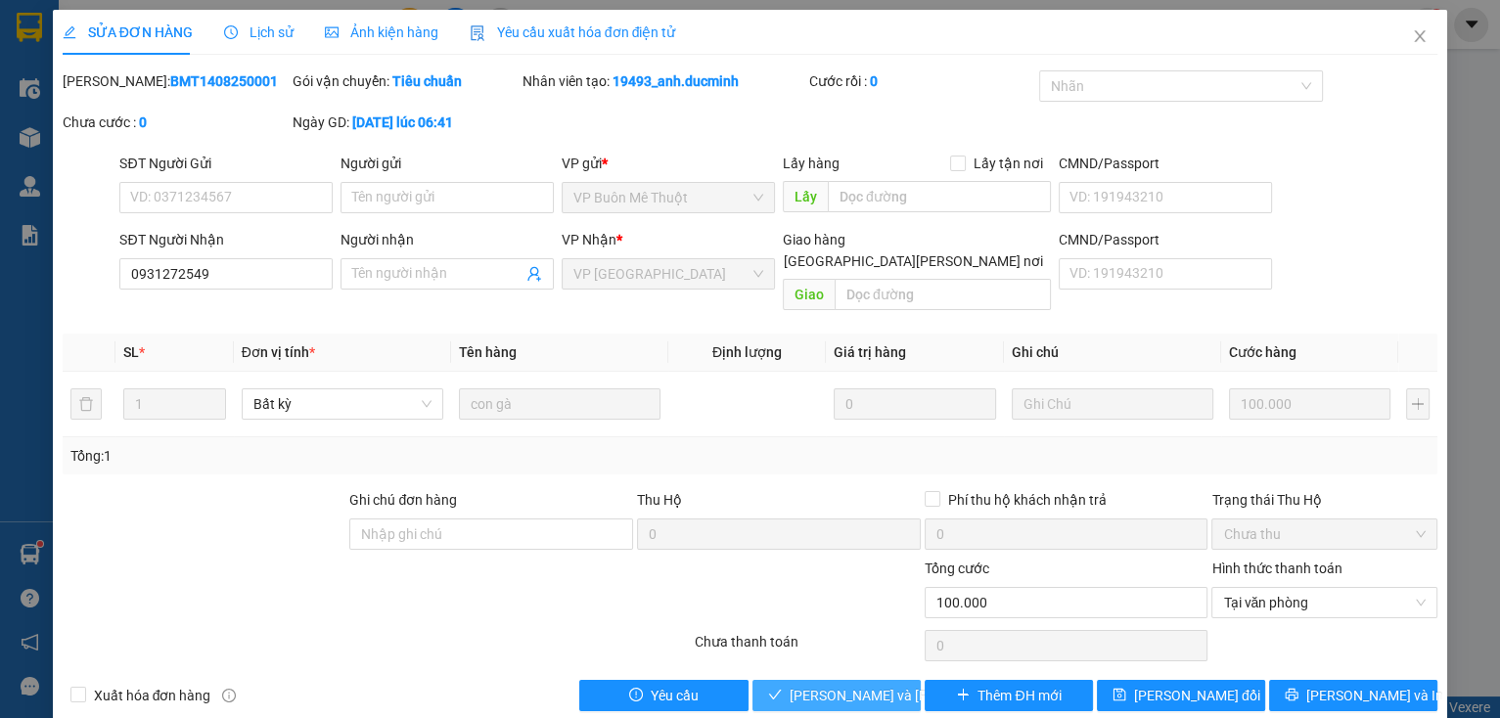
click at [883, 685] on span "[PERSON_NAME] và [PERSON_NAME] hàng" at bounding box center [921, 696] width 264 height 22
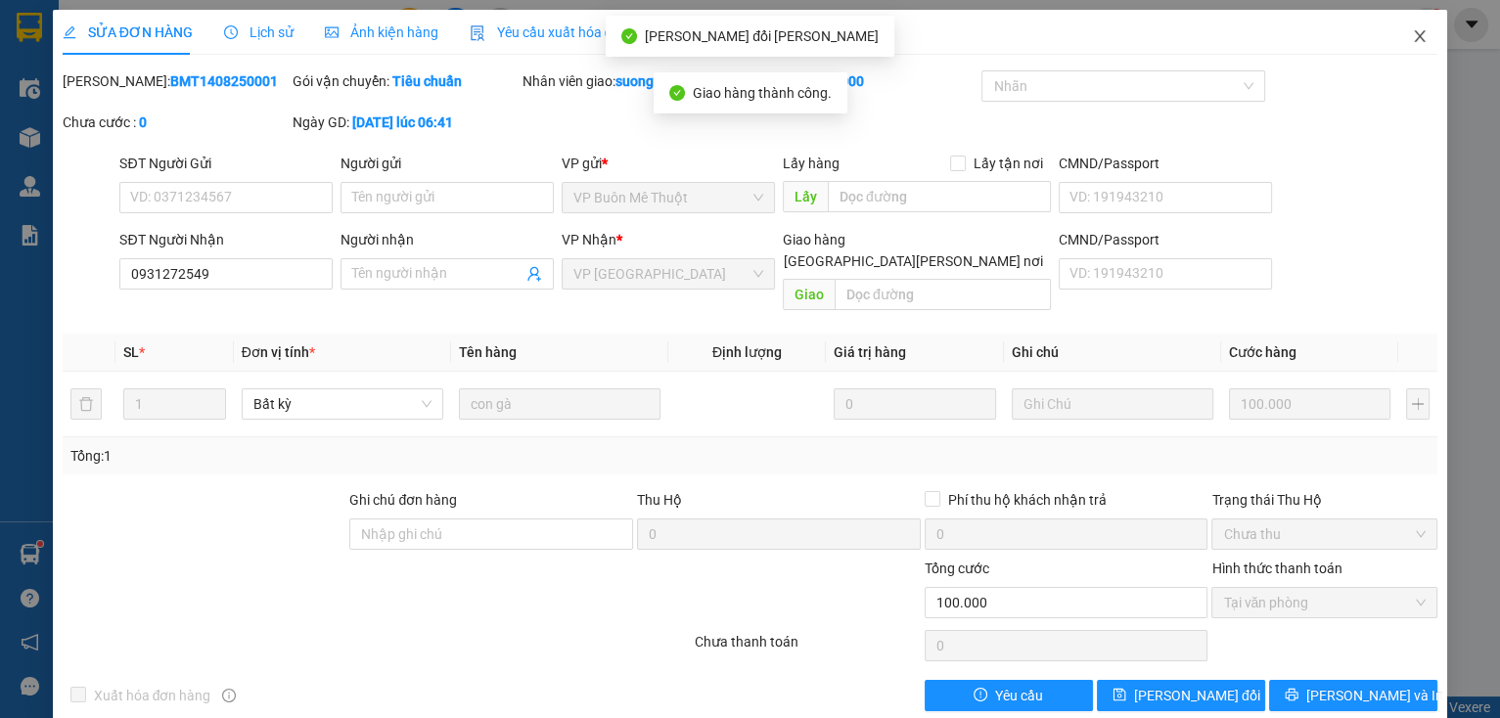
click at [1413, 37] on icon "close" at bounding box center [1420, 36] width 16 height 16
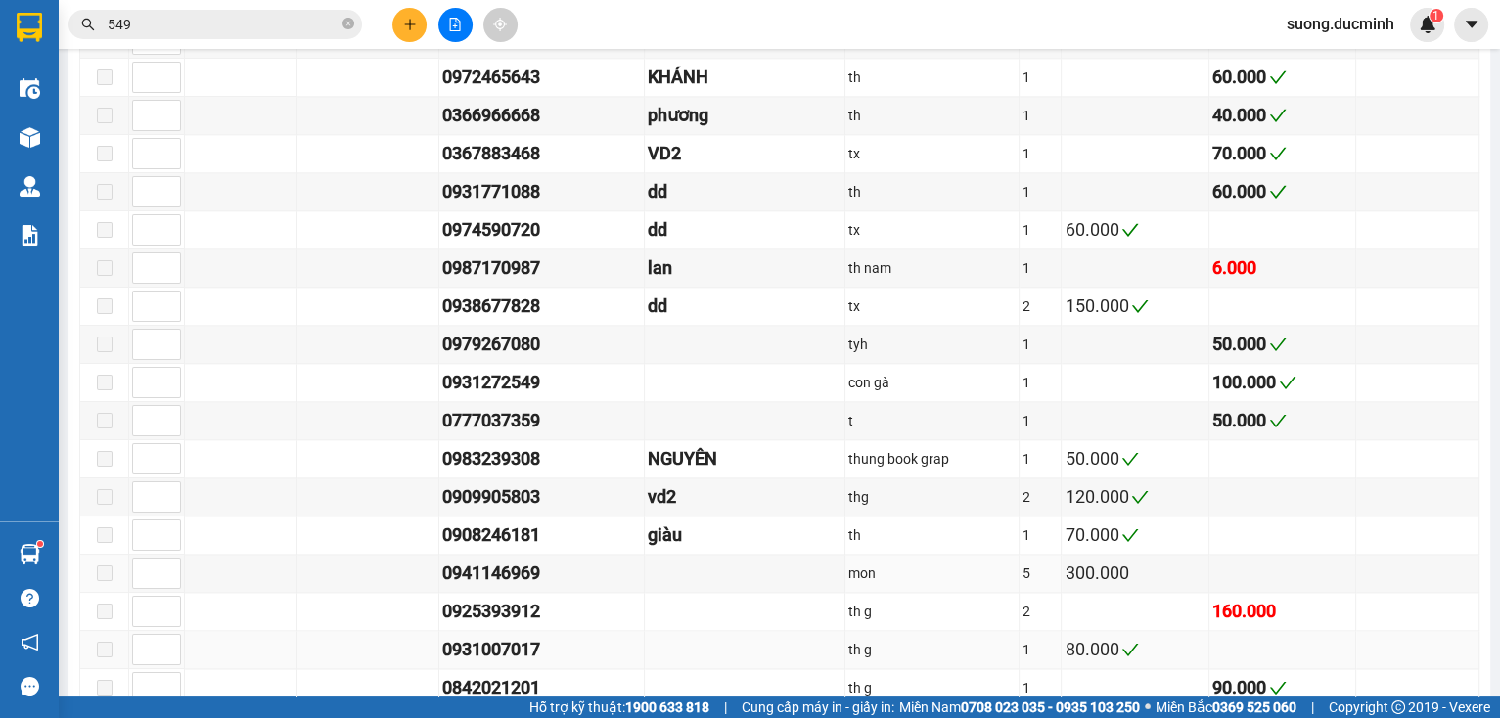
scroll to position [2426, 0]
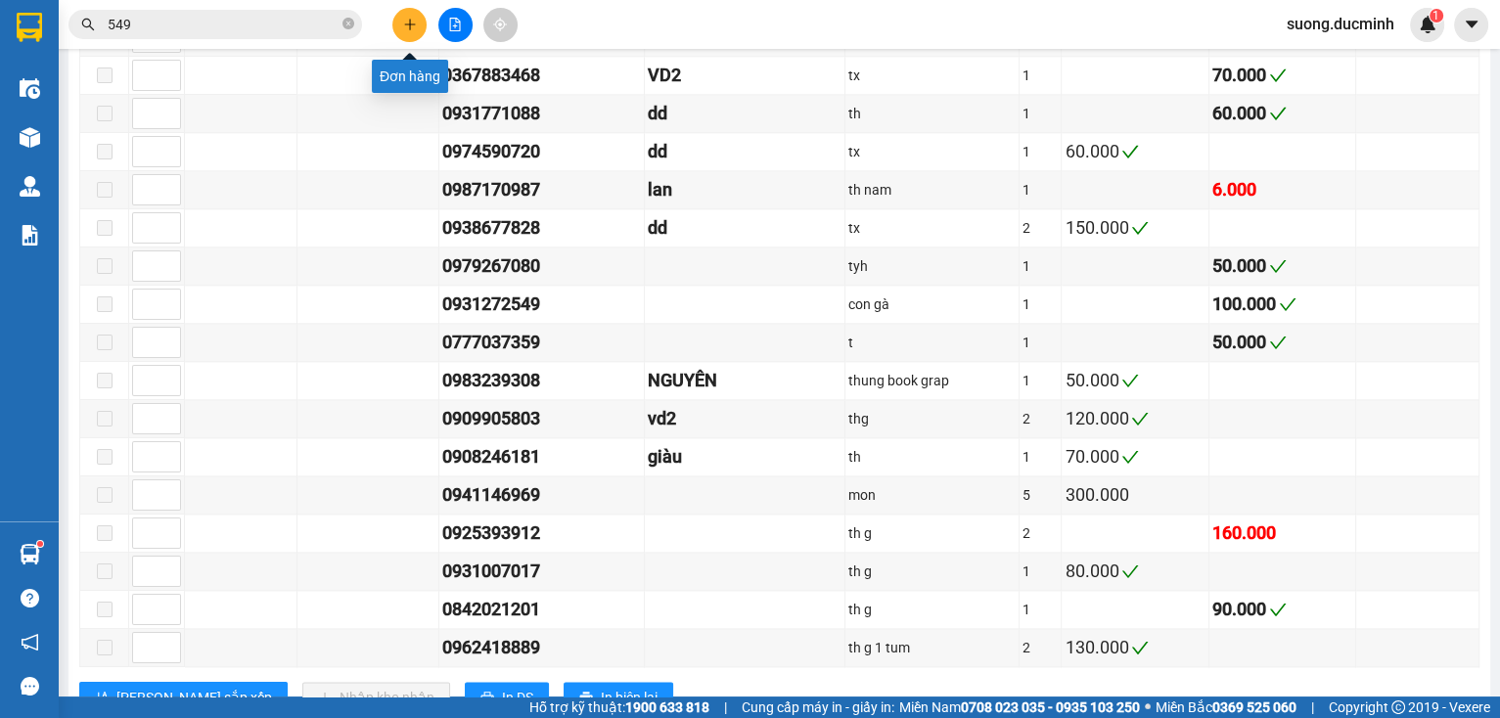
click at [407, 28] on icon "plus" at bounding box center [410, 25] width 14 height 14
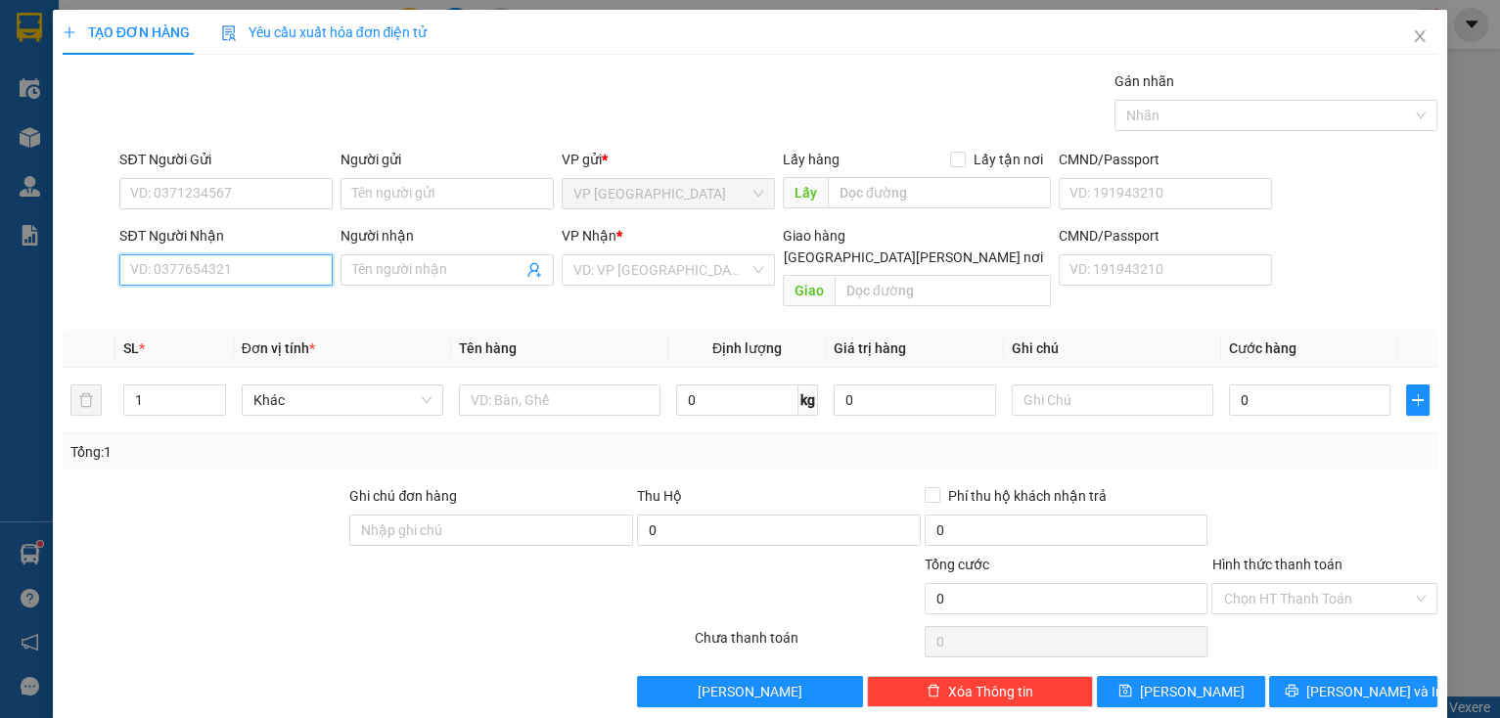
click at [270, 270] on input "SĐT Người Nhận" at bounding box center [225, 269] width 213 height 31
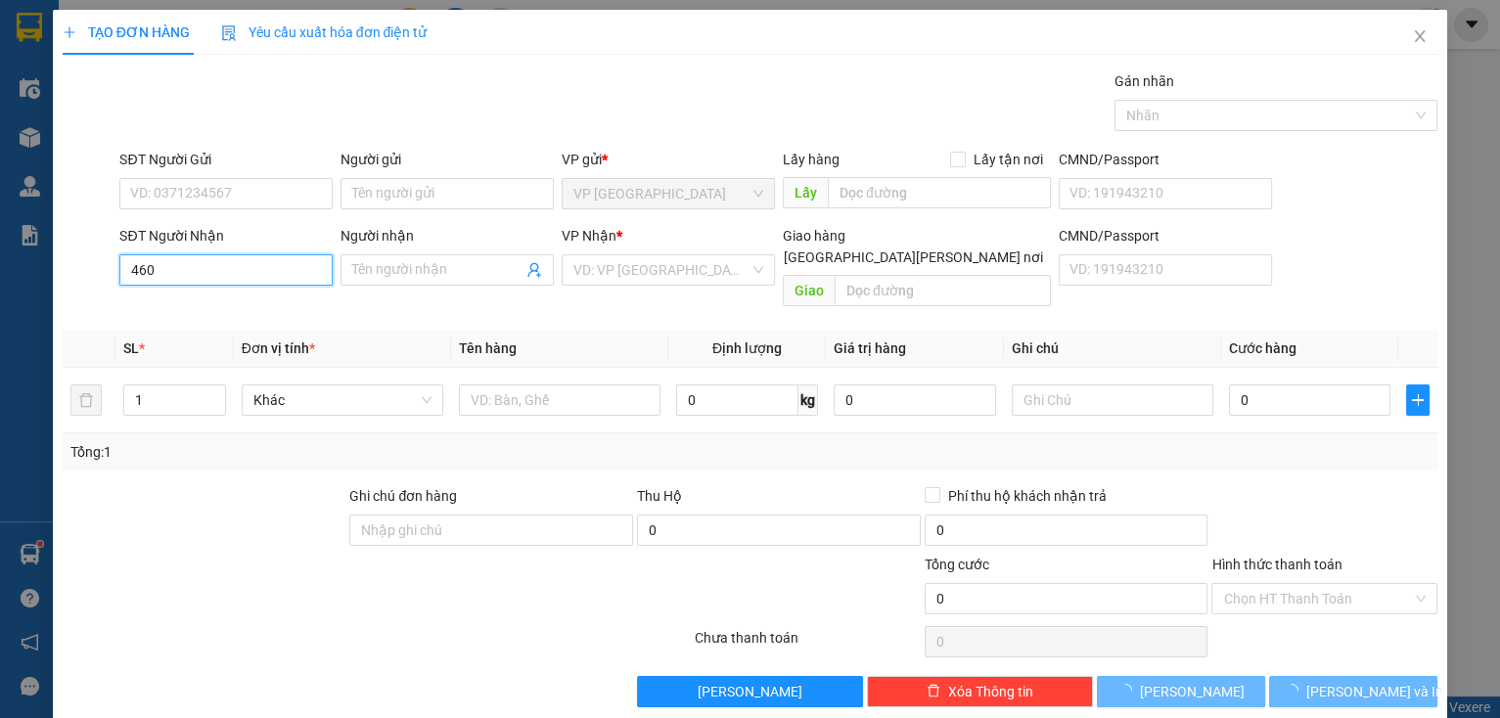
click at [243, 262] on input "460" at bounding box center [225, 269] width 213 height 31
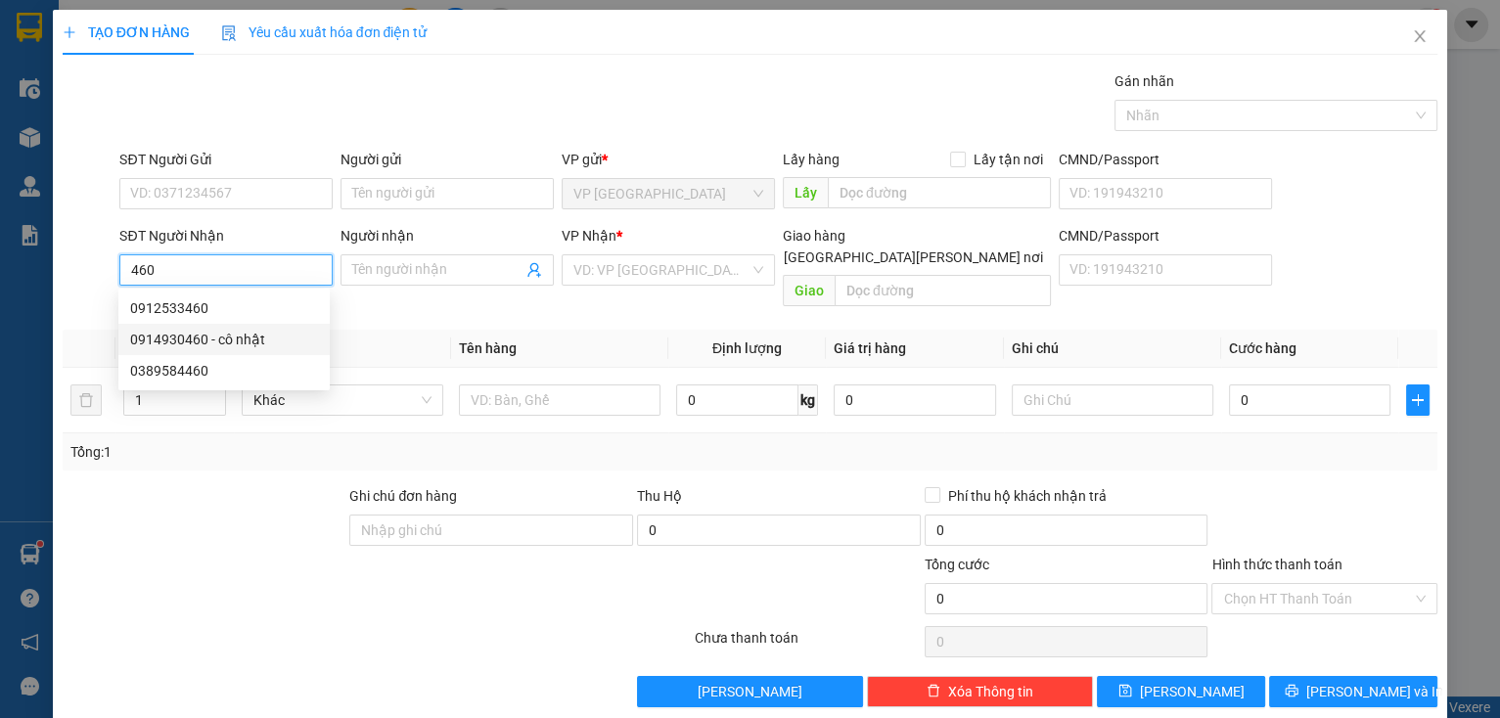
click at [211, 344] on div "0914930460 - cô nhật" at bounding box center [224, 340] width 188 height 22
type input "0914930460"
type input "cô nhật"
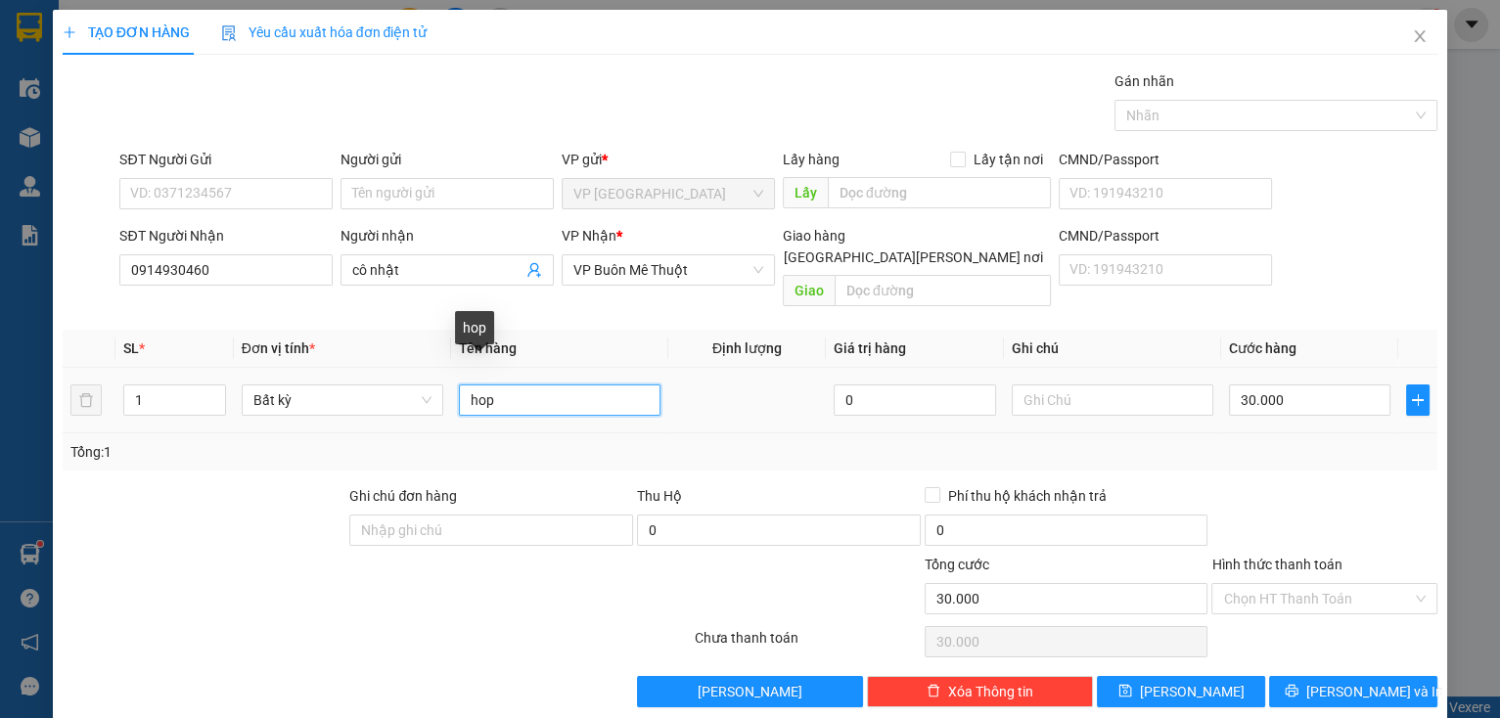
drag, startPoint x: 500, startPoint y: 380, endPoint x: 400, endPoint y: 361, distance: 101.5
click at [400, 368] on tr "1 Bất kỳ hop 0 30.000" at bounding box center [750, 401] width 1375 height 66
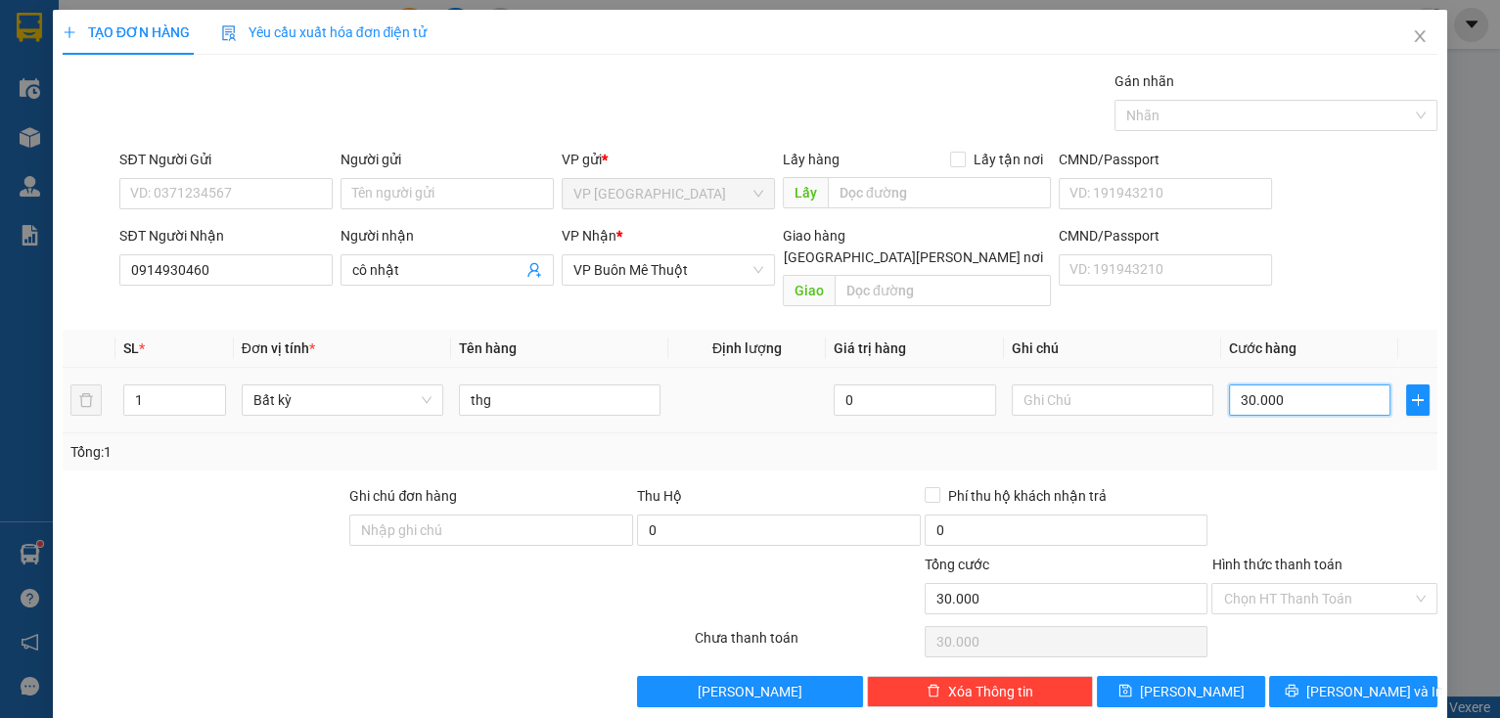
click at [1289, 385] on input "30.000" at bounding box center [1310, 399] width 162 height 31
click at [1333, 584] on input "Hình thức thanh toán" at bounding box center [1317, 598] width 189 height 29
click at [1329, 386] on input "30.000" at bounding box center [1310, 399] width 162 height 31
drag, startPoint x: 1274, startPoint y: 545, endPoint x: 1287, endPoint y: 551, distance: 14.9
click at [1275, 557] on label "Hình thức thanh toán" at bounding box center [1276, 565] width 130 height 16
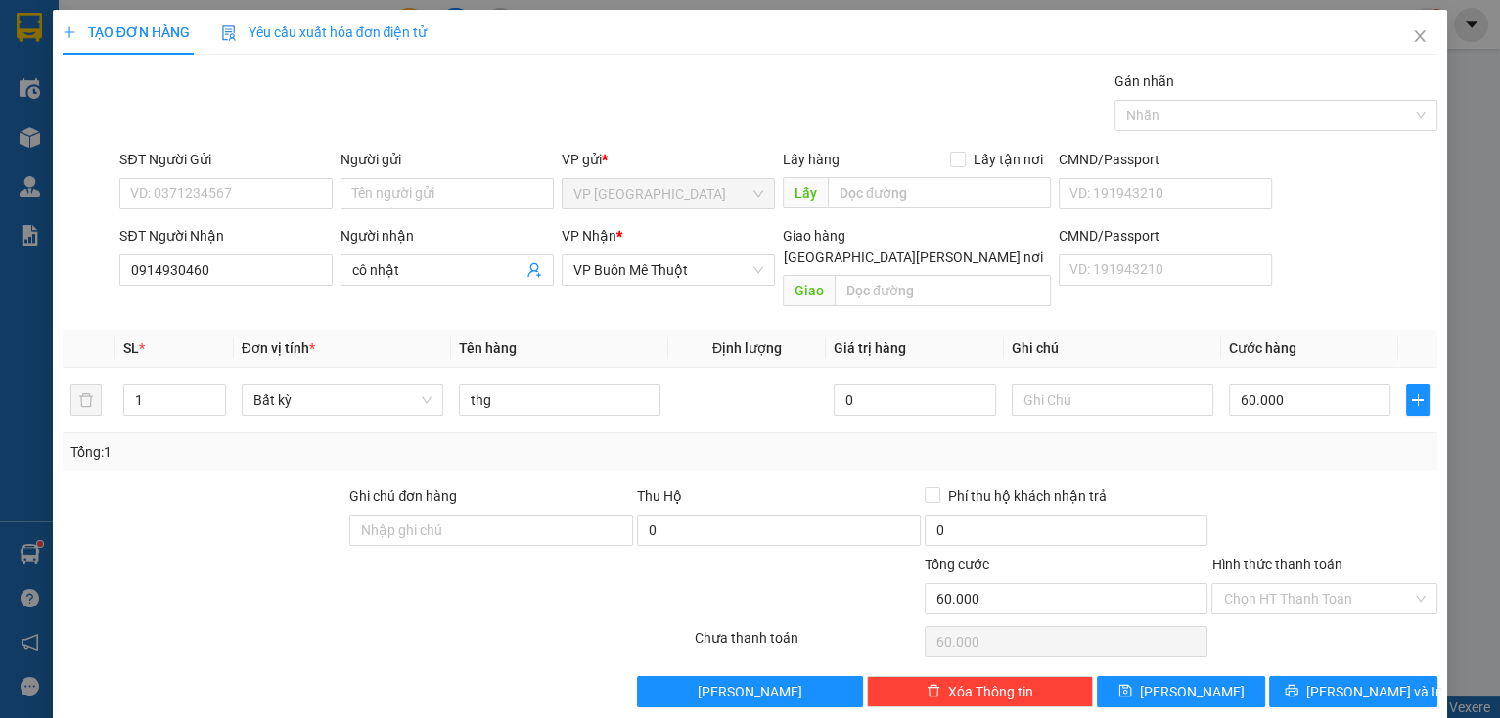
click at [1275, 584] on input "Hình thức thanh toán" at bounding box center [1317, 598] width 189 height 29
drag, startPoint x: 1309, startPoint y: 583, endPoint x: 1313, endPoint y: 611, distance: 28.6
click at [1311, 584] on input "Hình thức thanh toán" at bounding box center [1317, 598] width 189 height 29
click at [1308, 622] on div "Tại văn phòng" at bounding box center [1313, 615] width 201 height 22
click at [1328, 685] on div "TẠO ĐƠN HÀNG Yêu cầu xuất [PERSON_NAME] điện tử Transit Pickup Surcharge Ids Tr…" at bounding box center [750, 366] width 1395 height 712
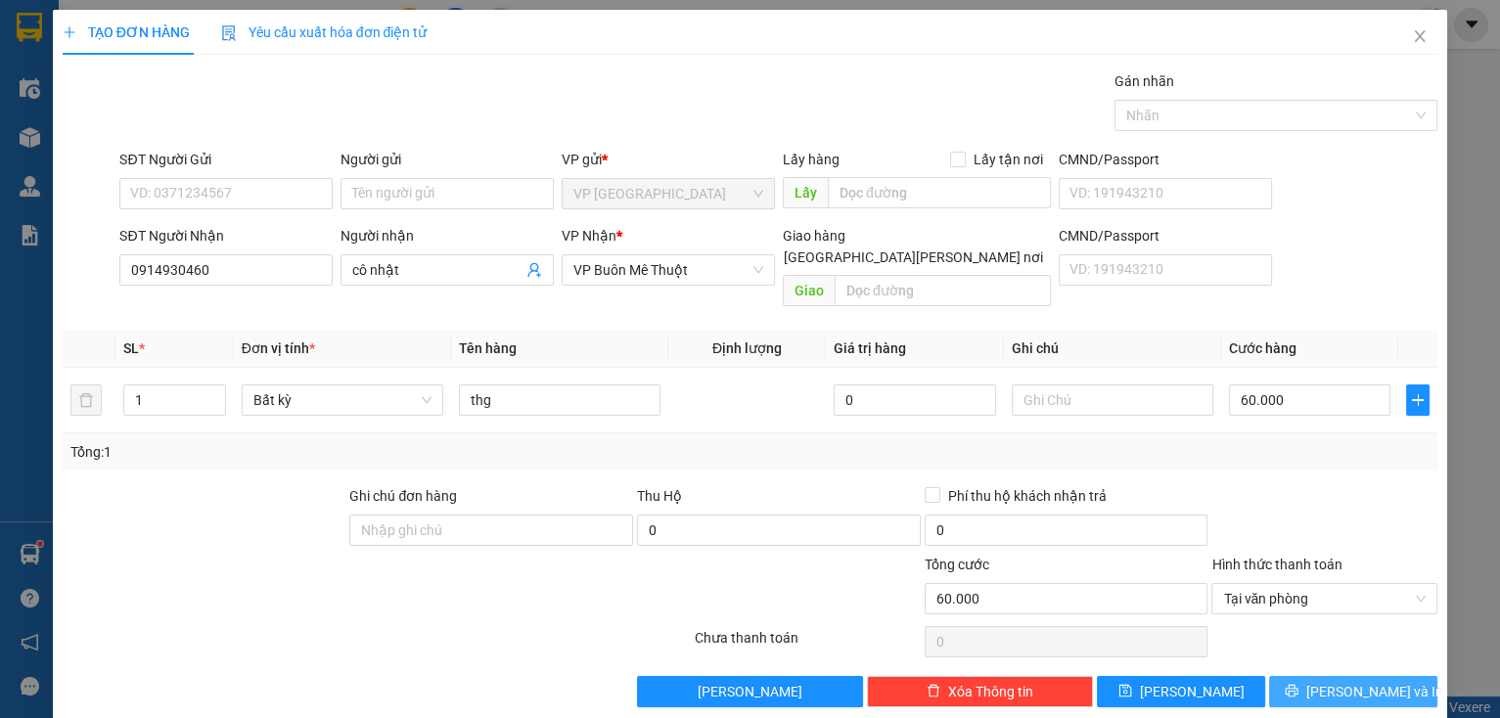
click at [1310, 676] on button "[PERSON_NAME] và In" at bounding box center [1353, 691] width 168 height 31
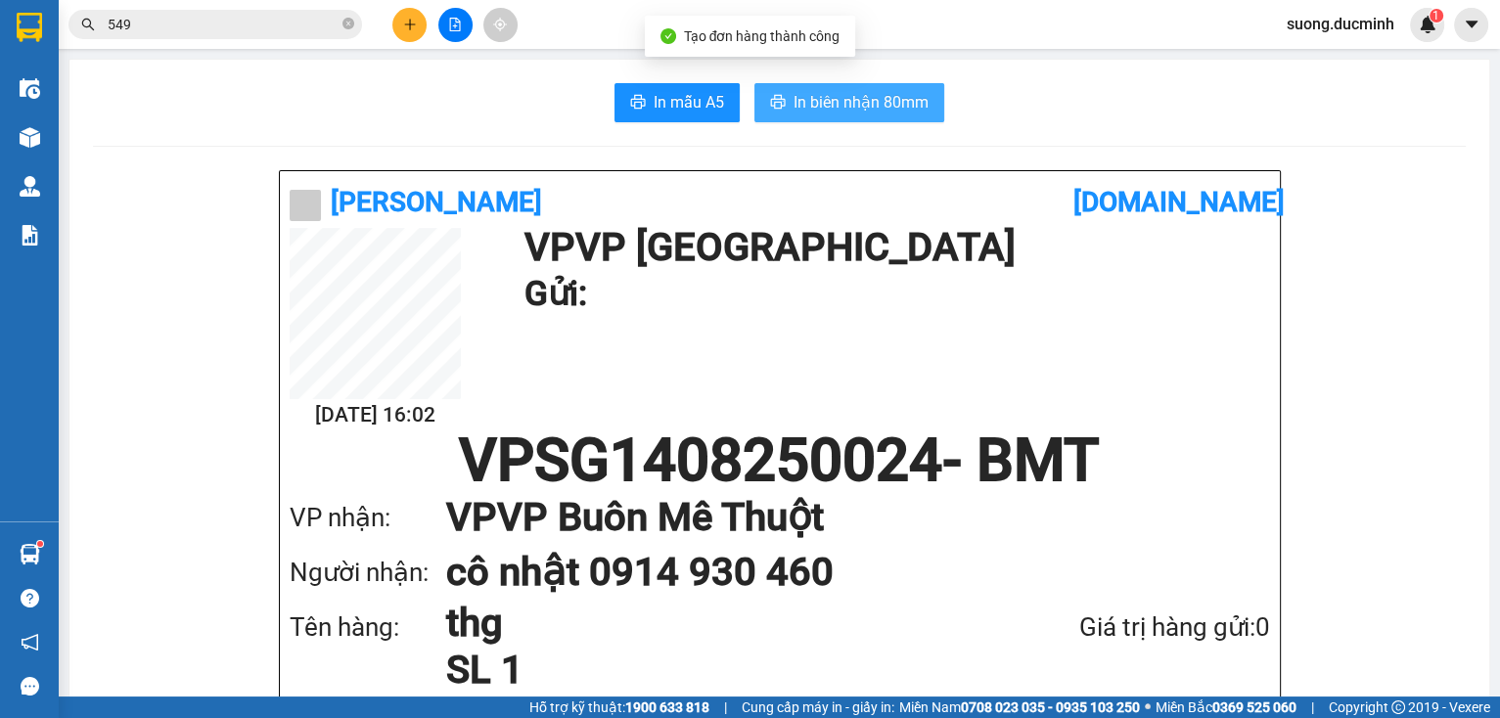
click at [888, 98] on span "In biên nhận 80mm" at bounding box center [860, 102] width 135 height 24
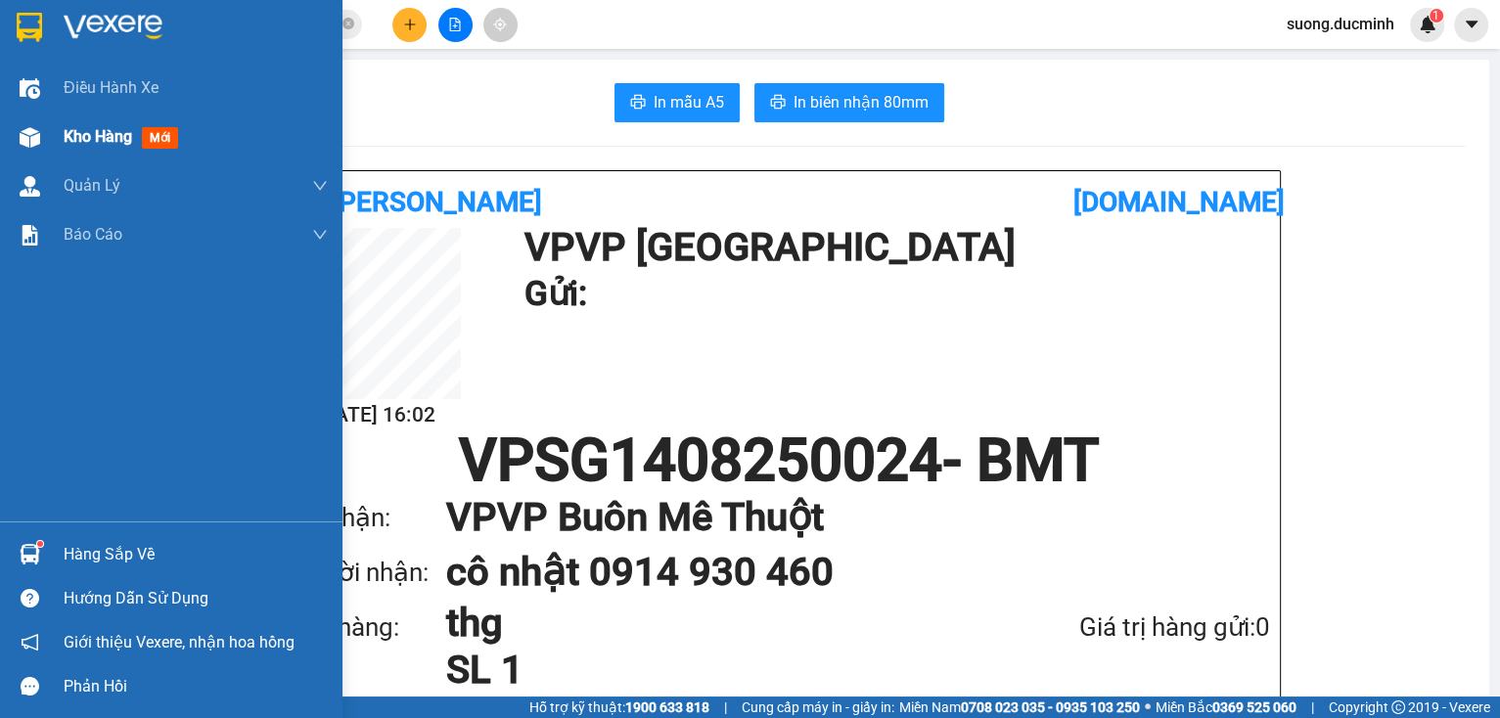
click at [95, 133] on span "Kho hàng" at bounding box center [98, 136] width 68 height 19
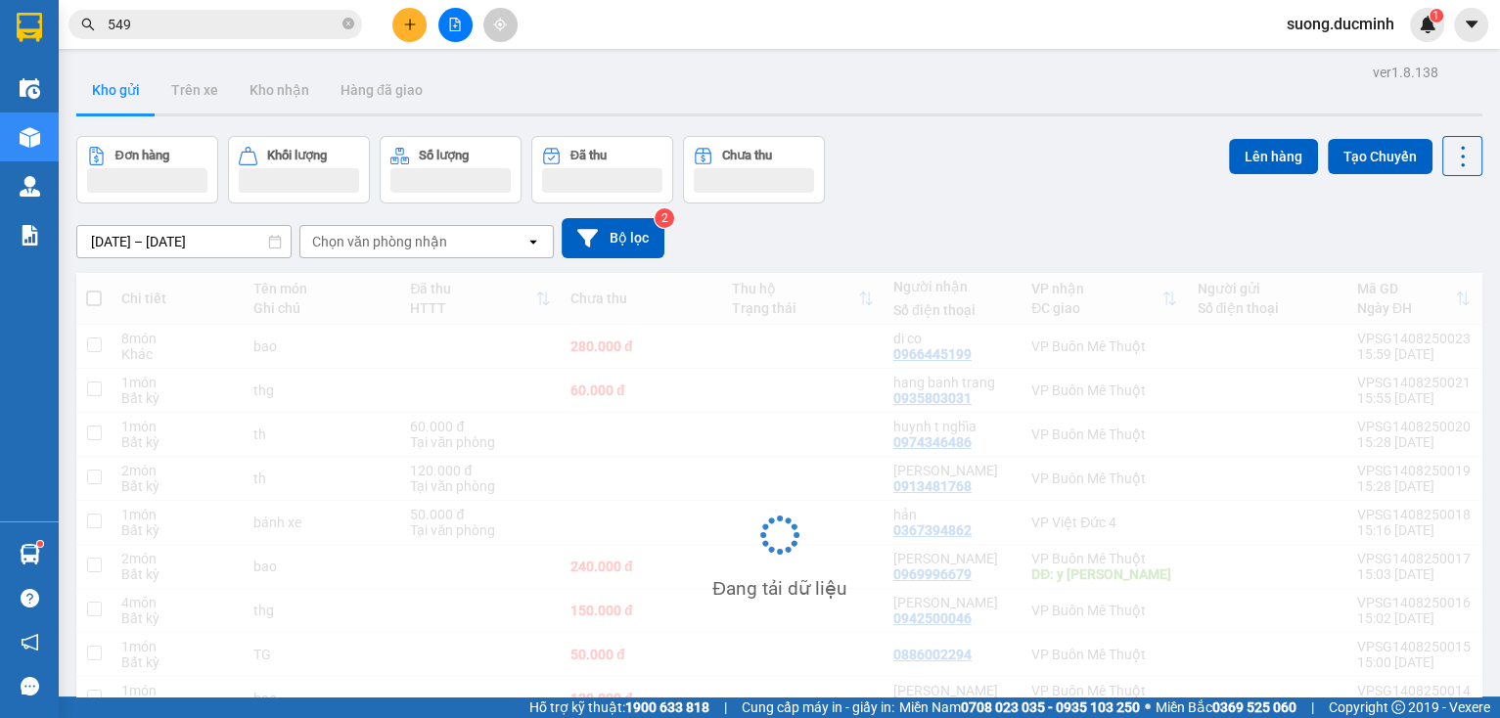
click at [452, 23] on icon "file-add" at bounding box center [455, 25] width 14 height 14
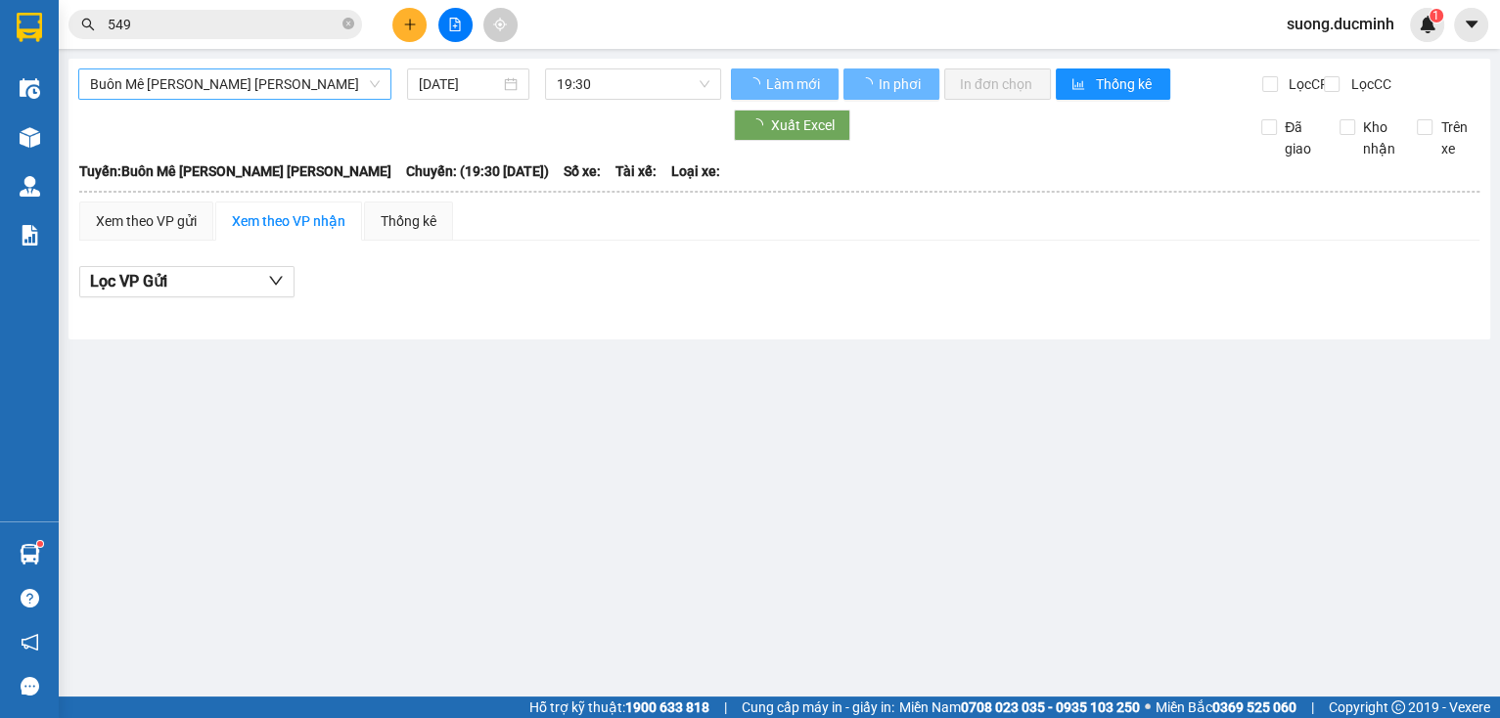
click at [309, 86] on span "Buôn Mê [PERSON_NAME] [PERSON_NAME]" at bounding box center [235, 83] width 290 height 29
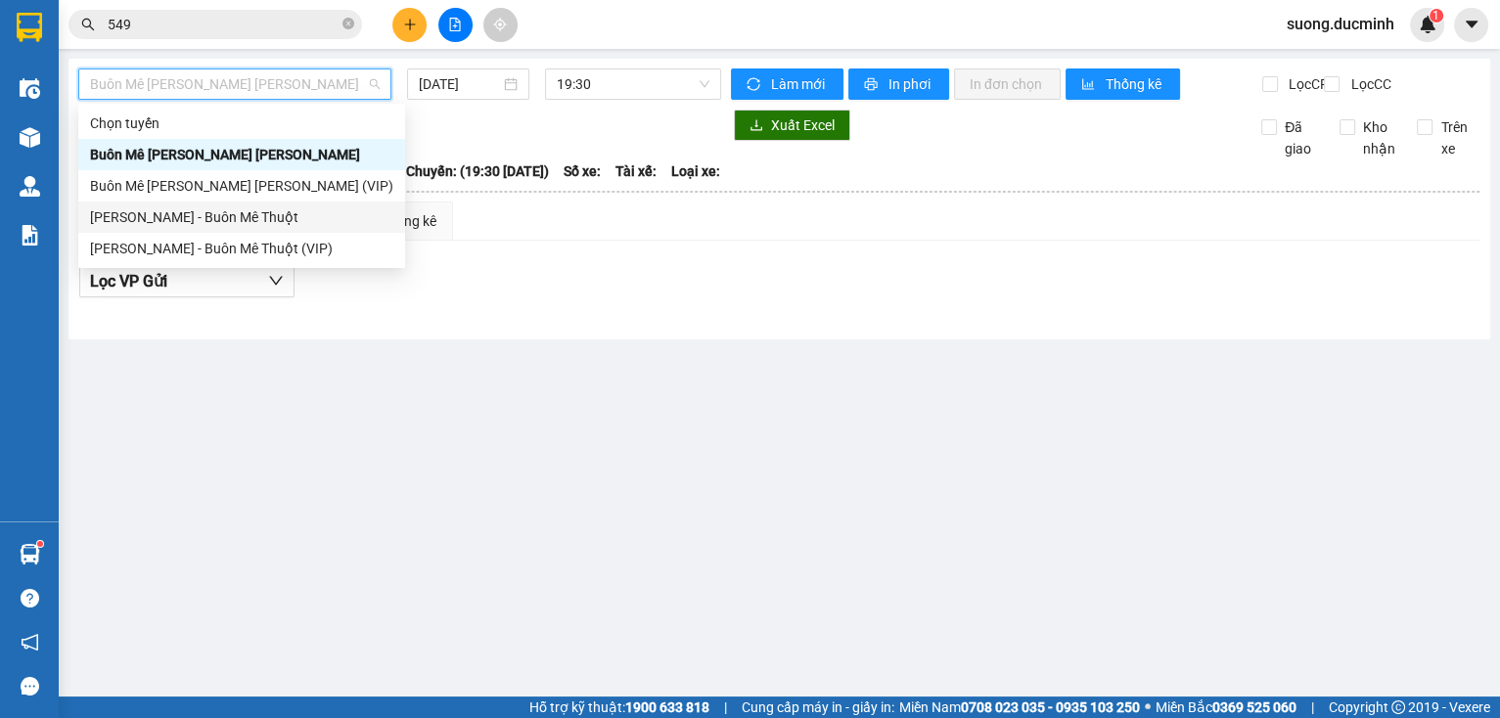
click at [303, 221] on div "[PERSON_NAME] - Buôn Mê Thuột" at bounding box center [241, 217] width 303 height 22
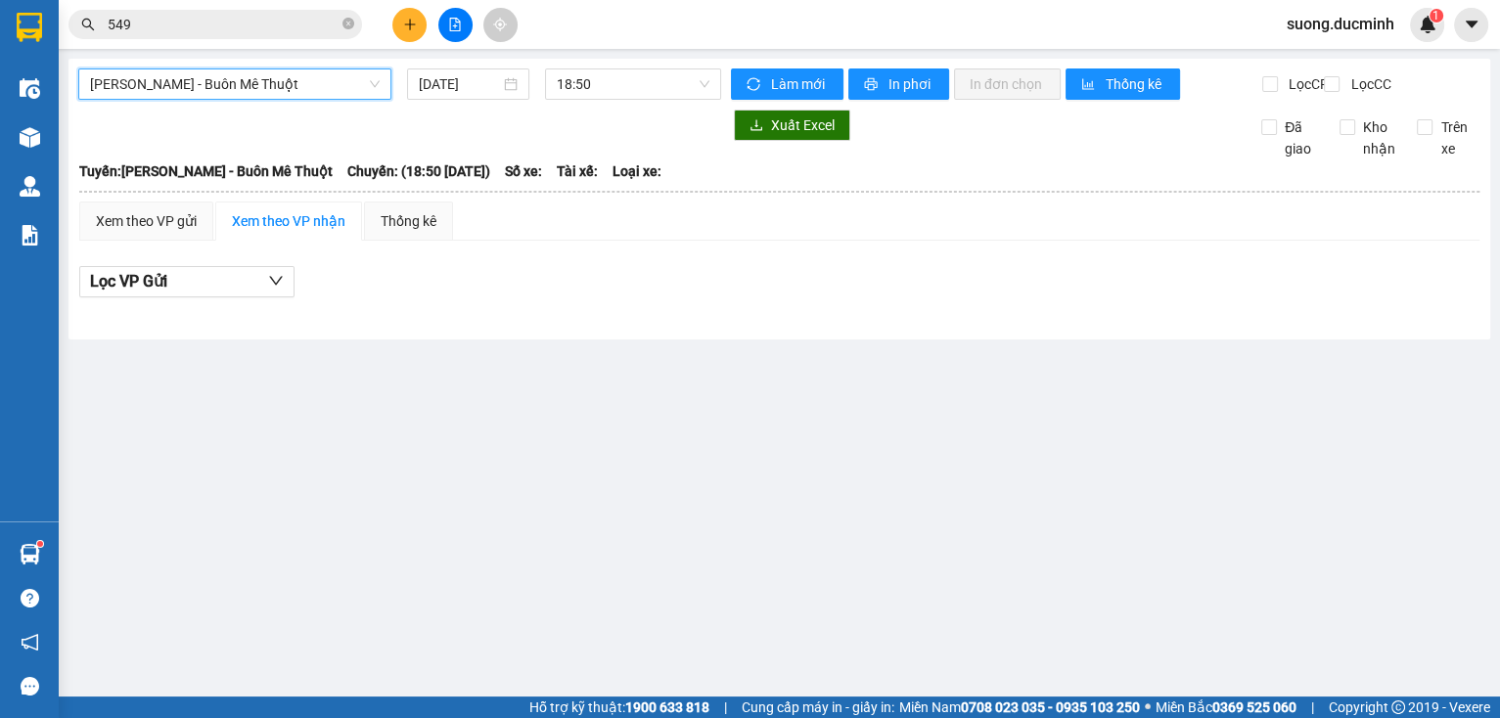
click at [323, 98] on span "[PERSON_NAME] - Buôn Mê Thuột" at bounding box center [235, 83] width 290 height 29
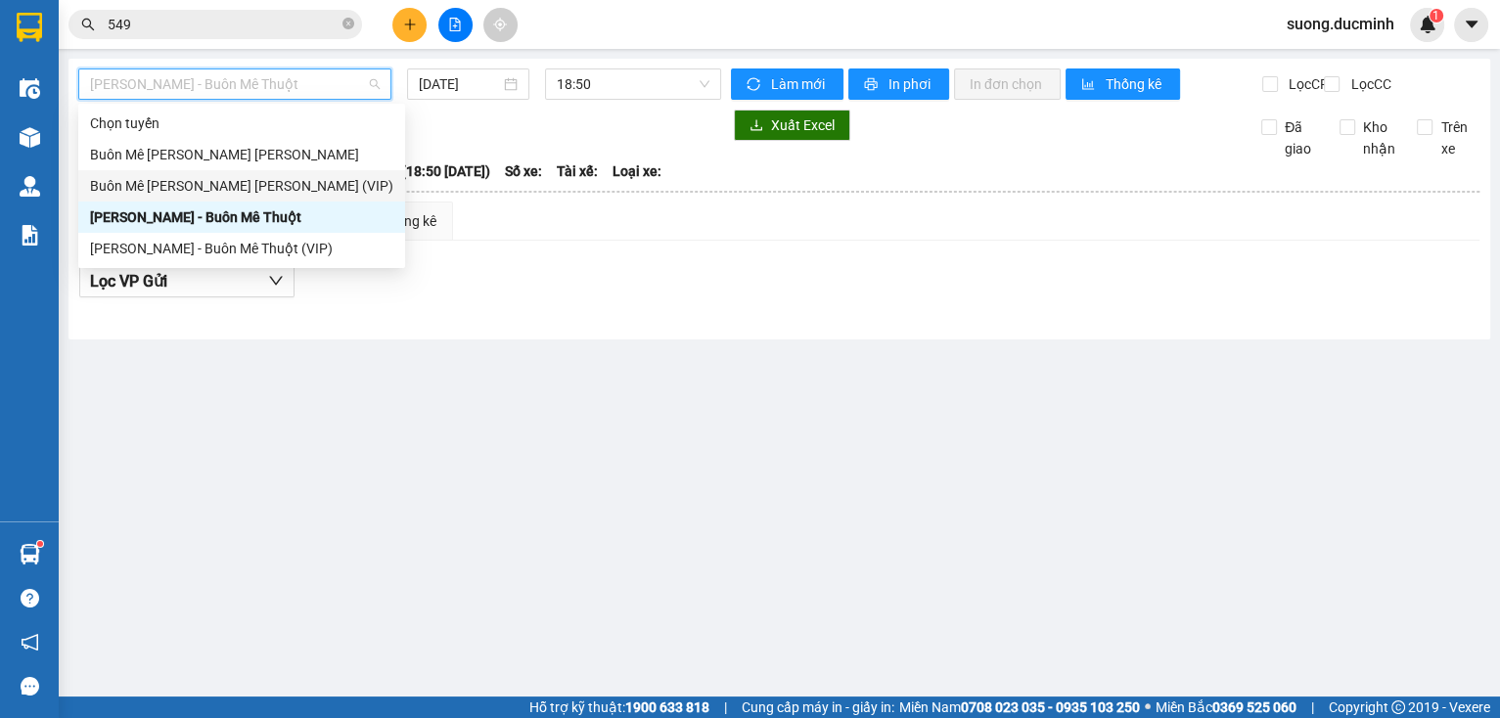
click at [305, 189] on div "Buôn Mê [PERSON_NAME] [PERSON_NAME] (VIP)" at bounding box center [241, 186] width 303 height 22
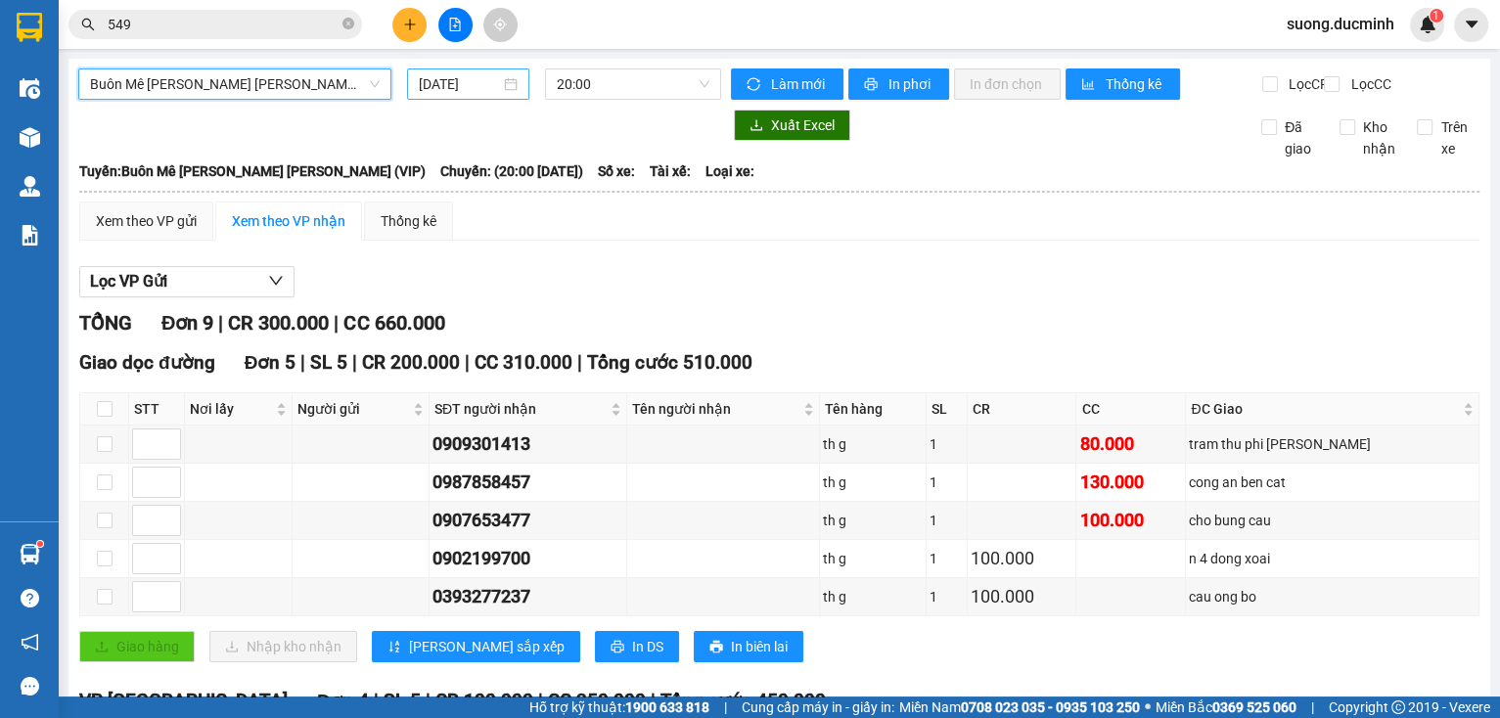
click at [440, 94] on input "[DATE]" at bounding box center [459, 84] width 80 height 22
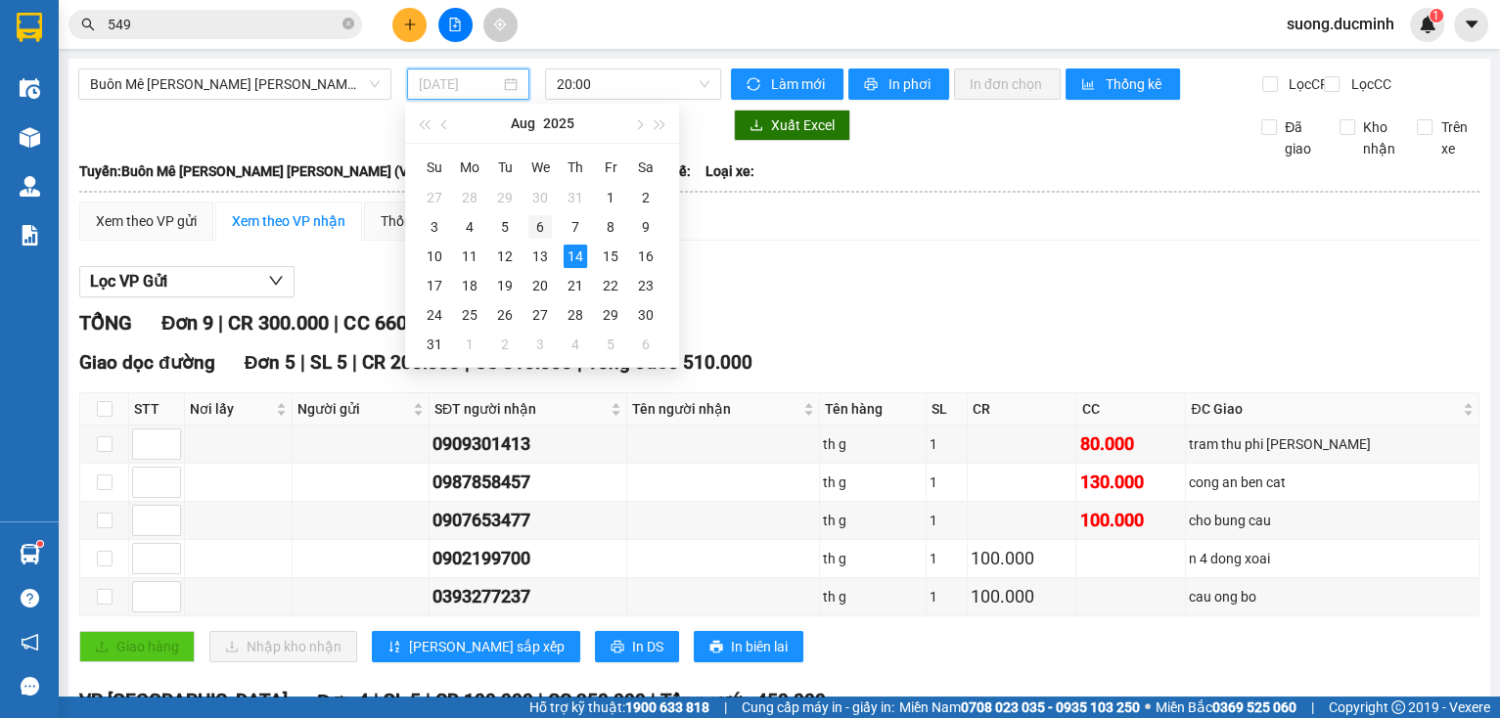
click at [536, 235] on div "6" at bounding box center [539, 226] width 23 height 23
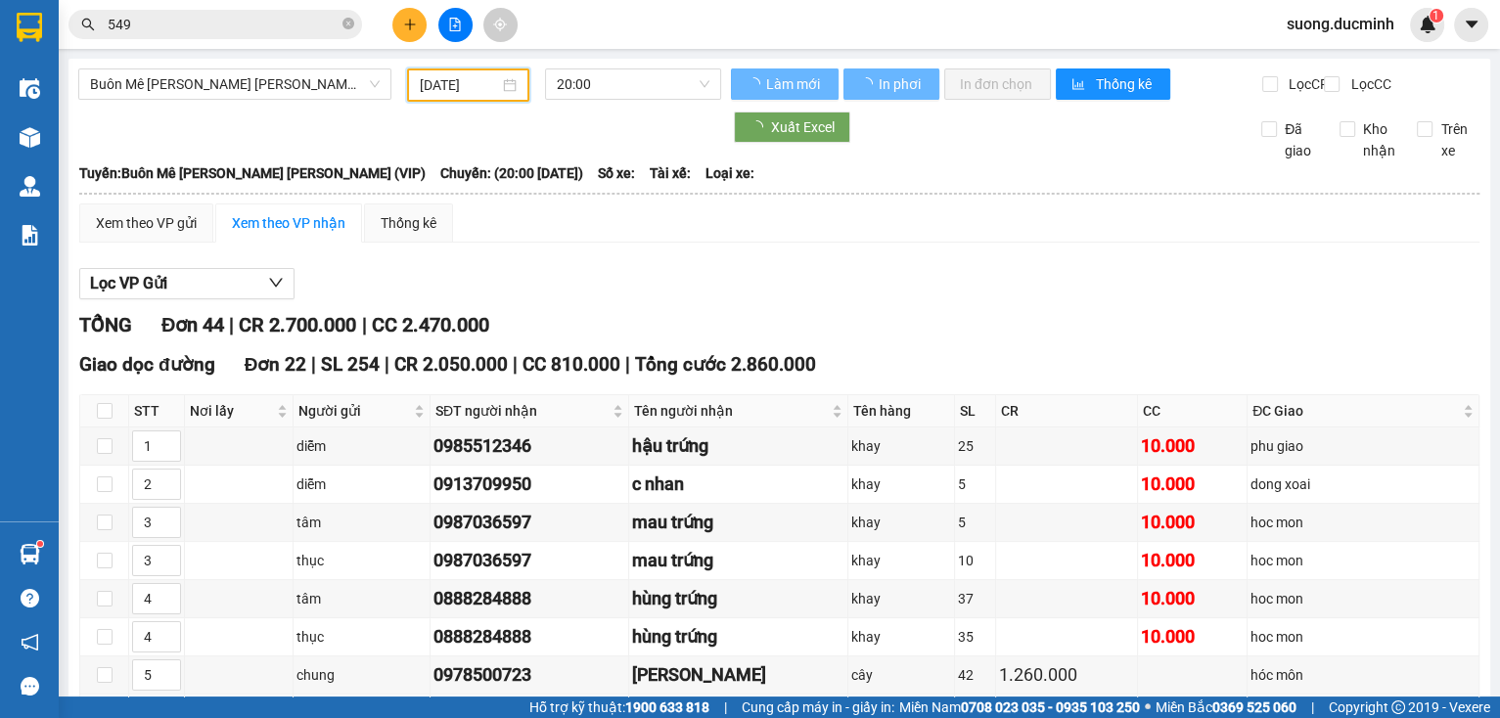
drag, startPoint x: 464, startPoint y: 83, endPoint x: 547, endPoint y: 284, distance: 217.1
click at [464, 85] on input "[DATE]" at bounding box center [459, 85] width 78 height 22
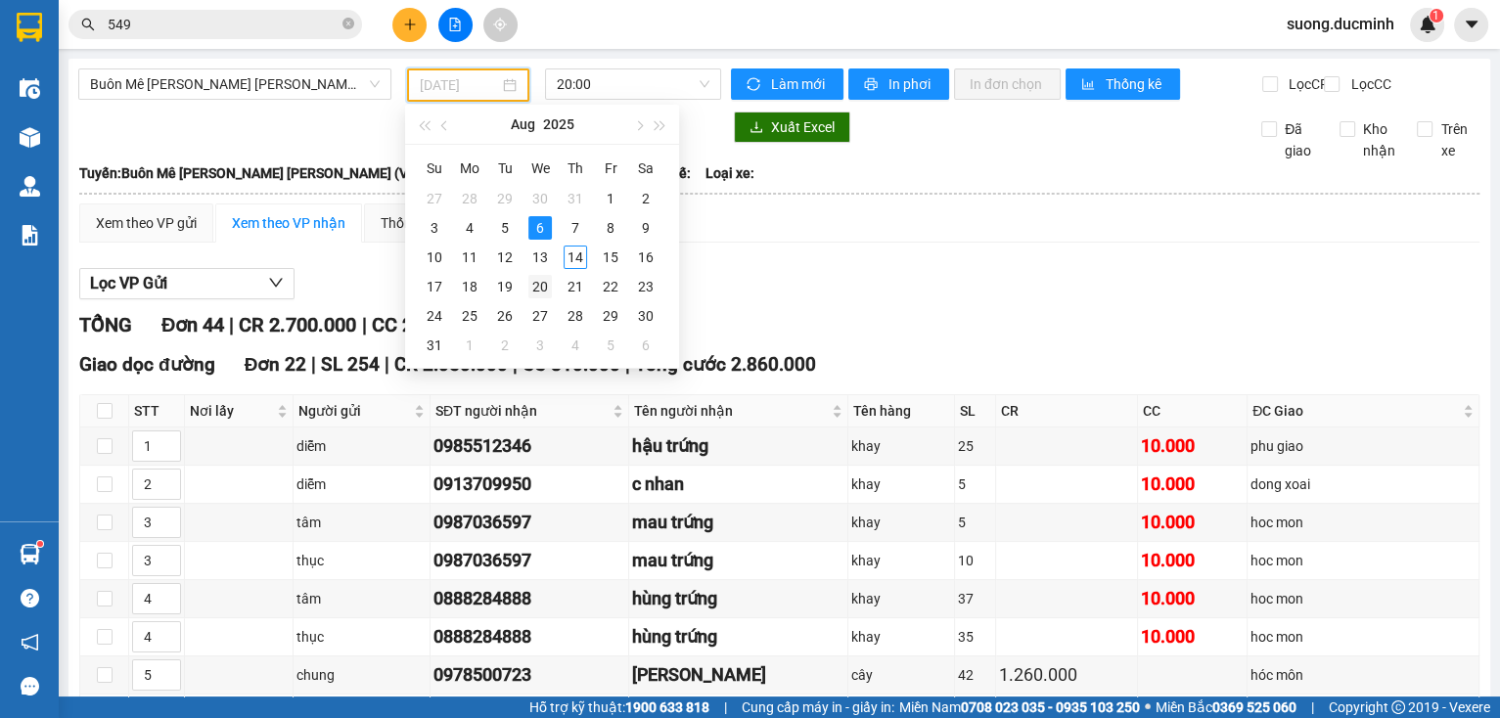
click at [533, 272] on td "20" at bounding box center [539, 286] width 35 height 29
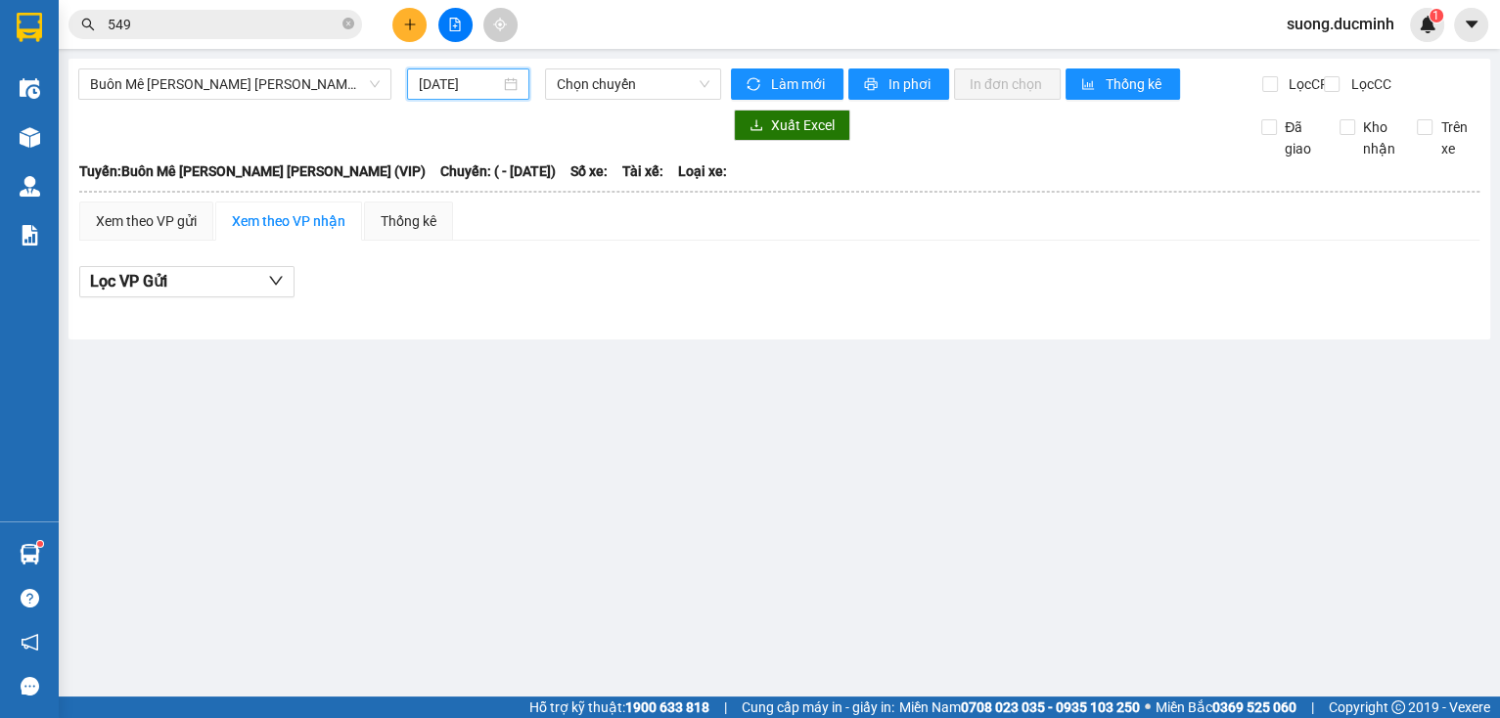
click at [434, 84] on input "[DATE]" at bounding box center [459, 84] width 80 height 22
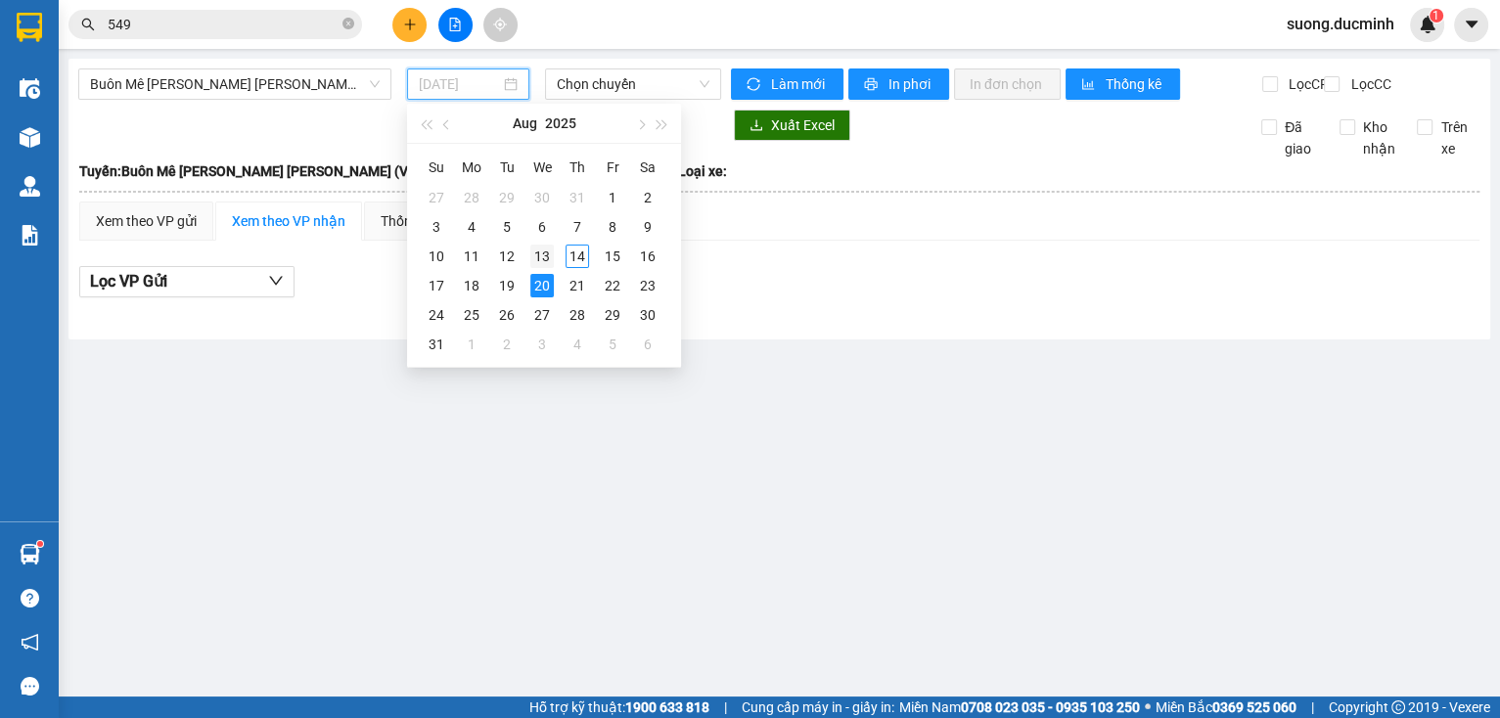
click at [548, 256] on div "13" at bounding box center [541, 256] width 23 height 23
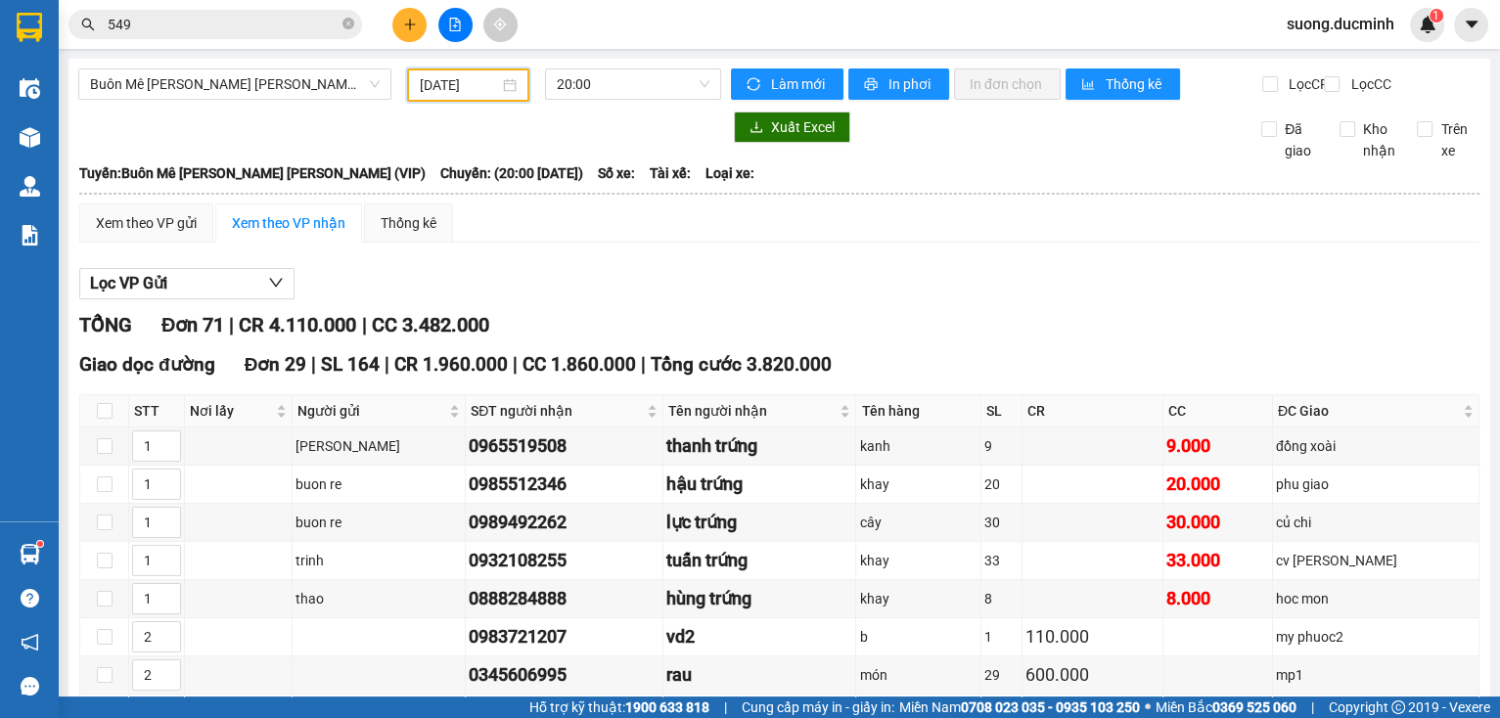
click at [415, 21] on icon "plus" at bounding box center [410, 25] width 14 height 14
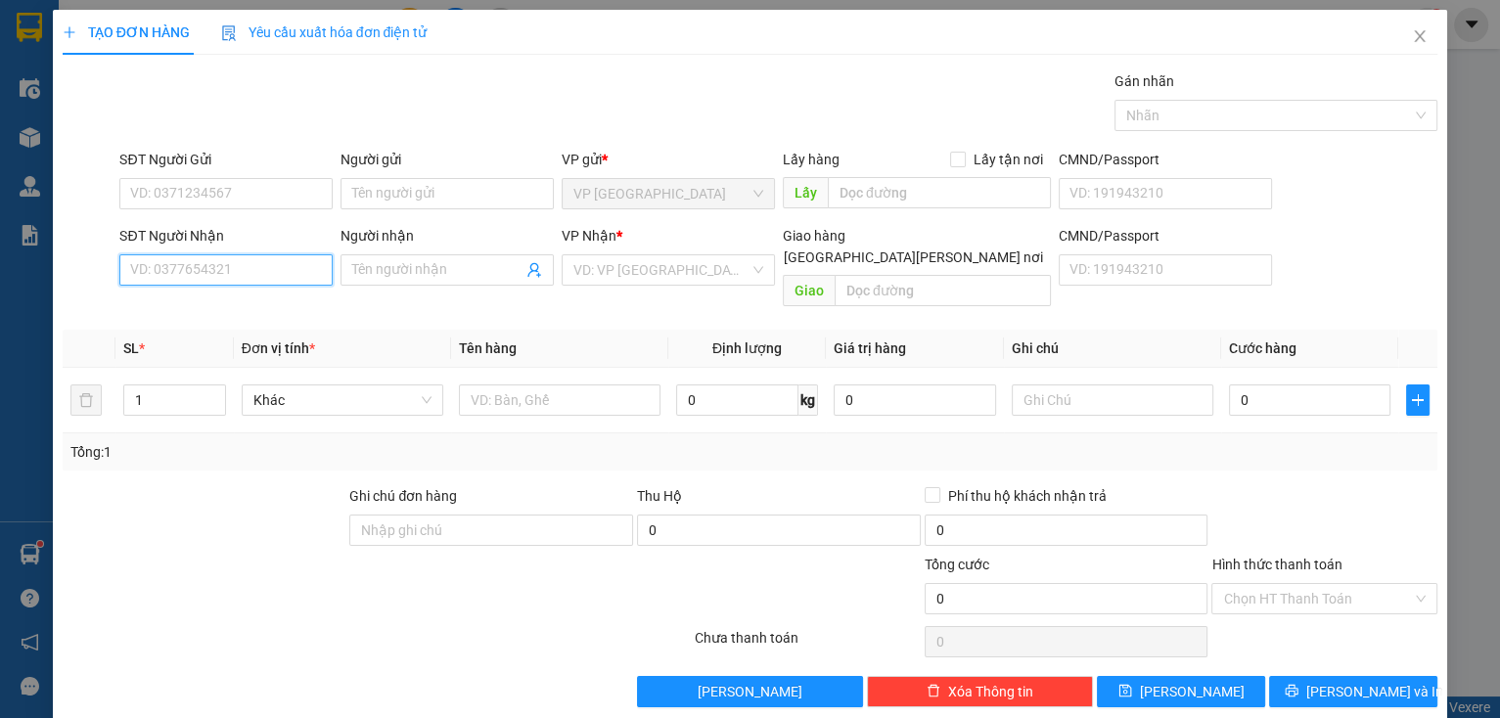
click at [240, 280] on input "SĐT Người Nhận" at bounding box center [225, 269] width 213 height 31
click at [238, 276] on input "698" at bounding box center [225, 269] width 213 height 31
click at [255, 317] on div "0947955698 - lan [PERSON_NAME]" at bounding box center [237, 308] width 214 height 22
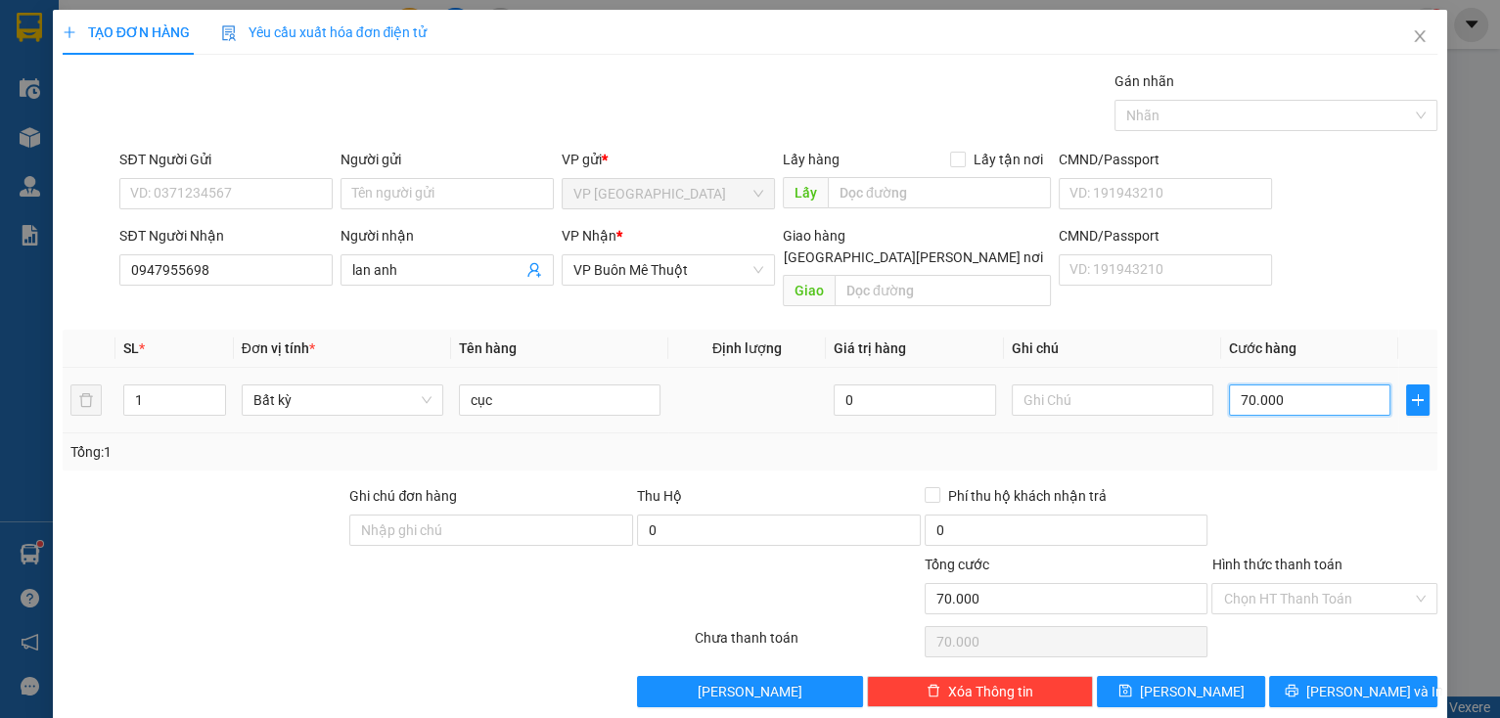
click at [1297, 390] on input "70.000" at bounding box center [1310, 399] width 162 height 31
drag, startPoint x: 1280, startPoint y: 518, endPoint x: 1326, endPoint y: 593, distance: 87.4
click at [1285, 532] on form "Ghi [PERSON_NAME] hàng Thu Hộ 0 Phí thu hộ [PERSON_NAME] trả 0 [PERSON_NAME] 50…" at bounding box center [750, 553] width 1375 height 137
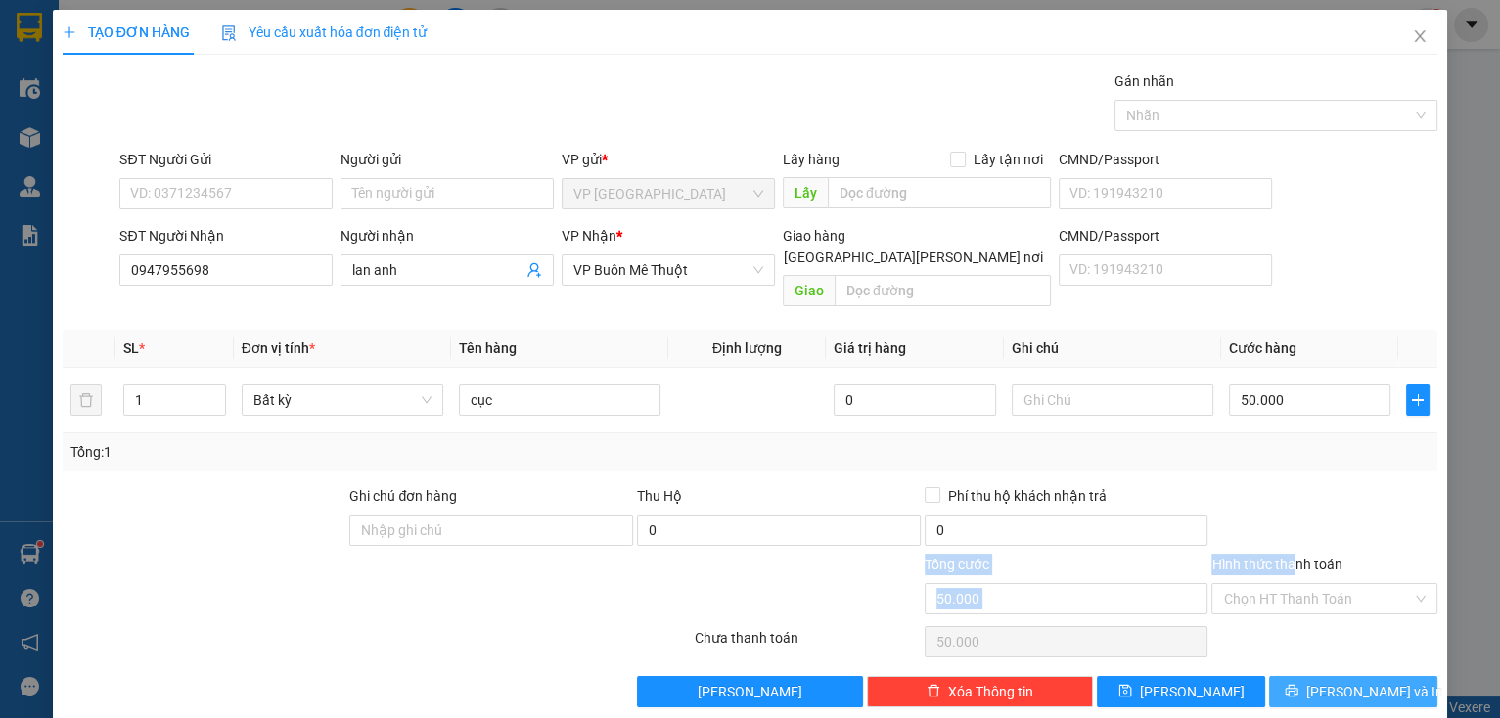
click at [1338, 681] on span "[PERSON_NAME] và In" at bounding box center [1374, 692] width 137 height 22
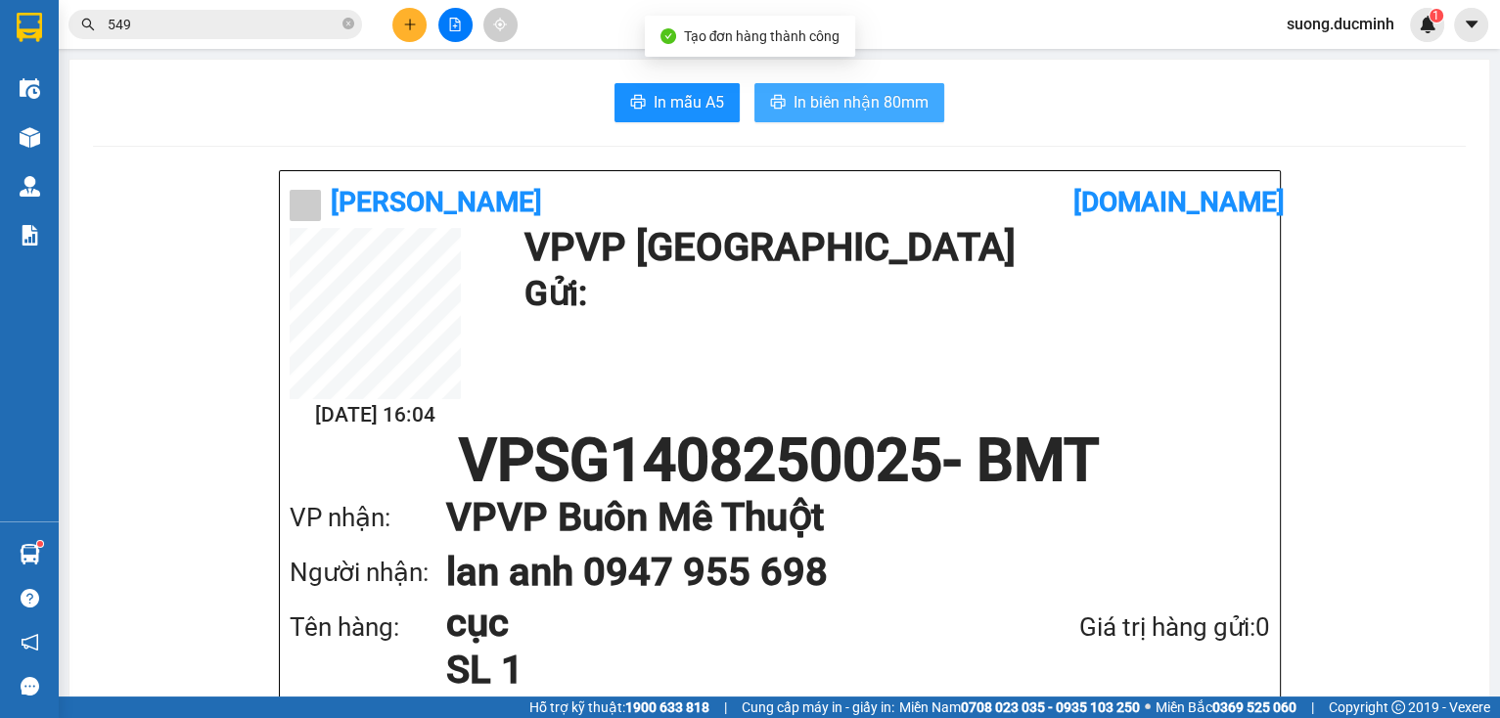
click at [826, 113] on span "In biên nhận 80mm" at bounding box center [860, 102] width 135 height 24
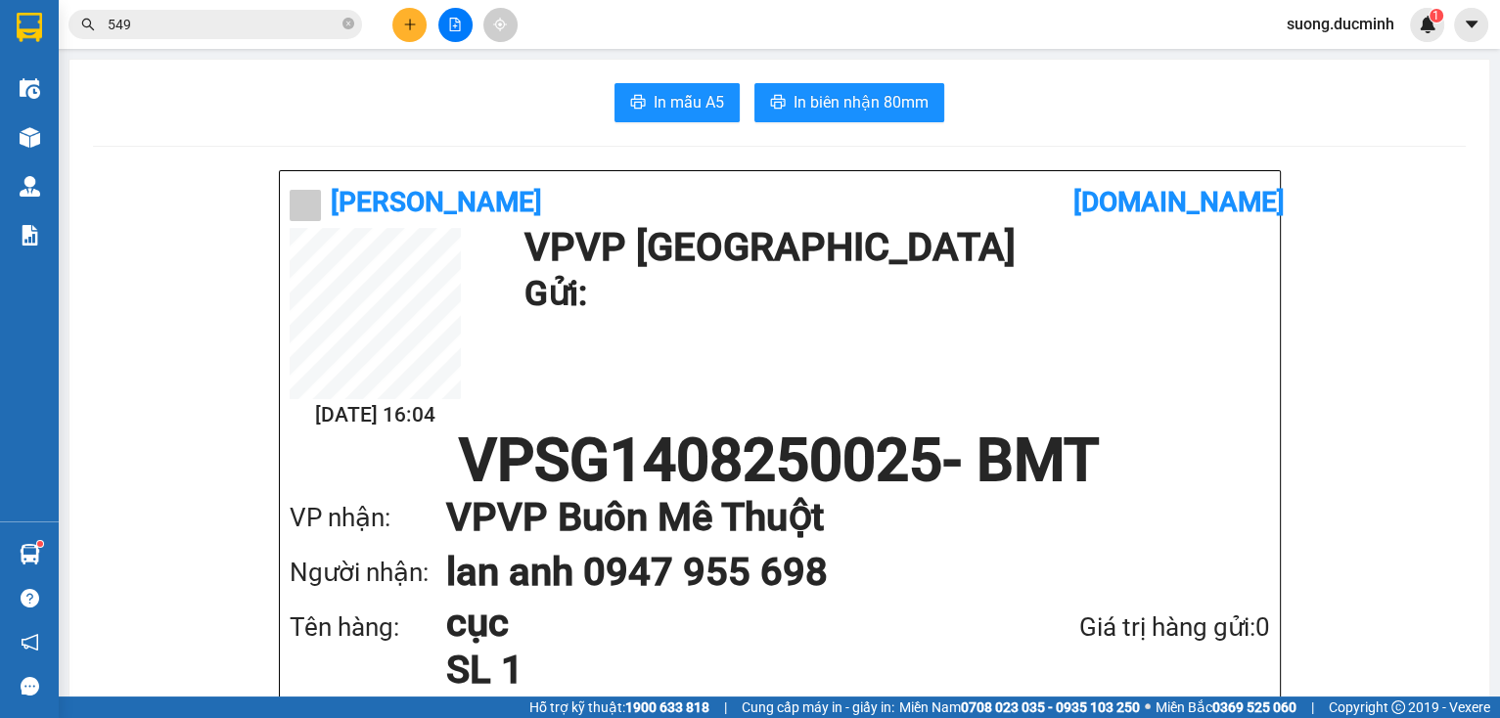
click at [444, 23] on button at bounding box center [455, 25] width 34 height 34
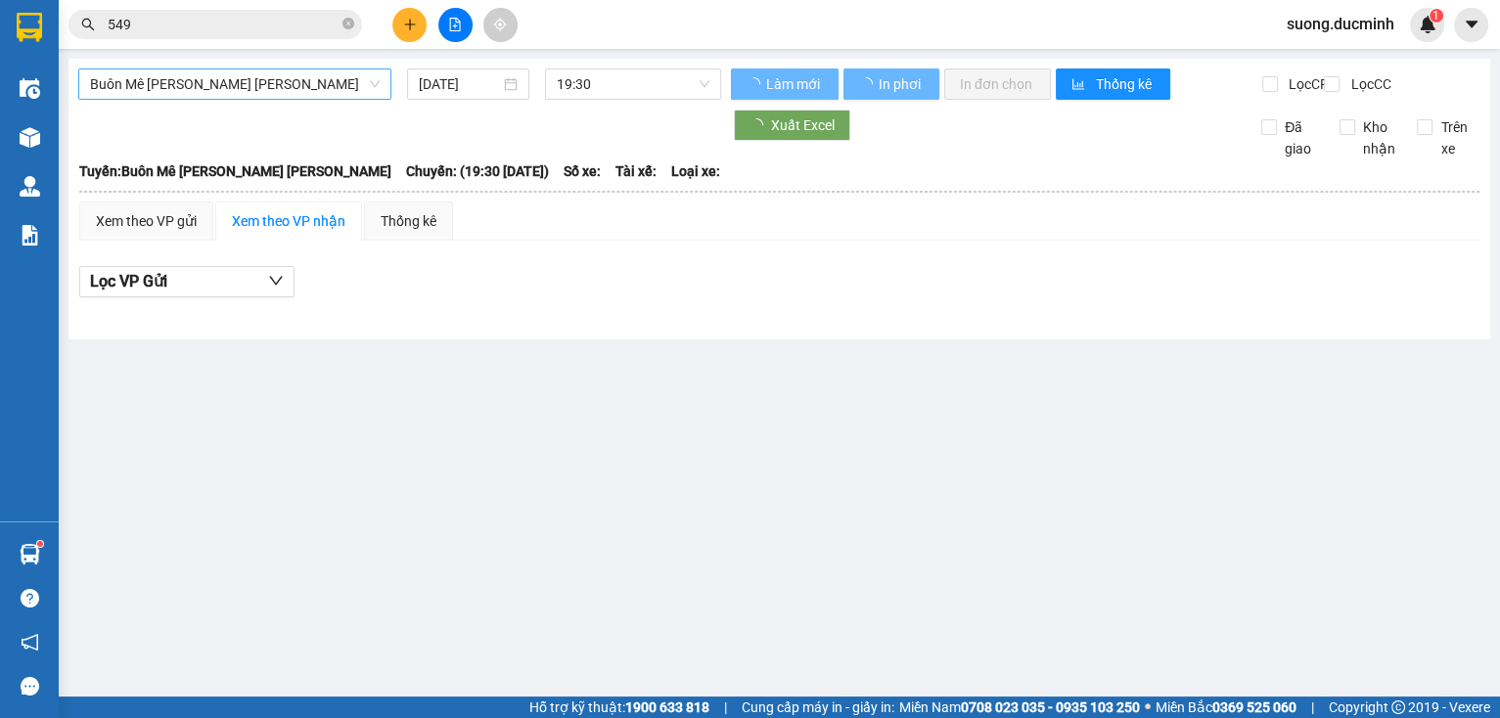
click at [318, 84] on span "Buôn Mê [PERSON_NAME] [PERSON_NAME]" at bounding box center [235, 83] width 290 height 29
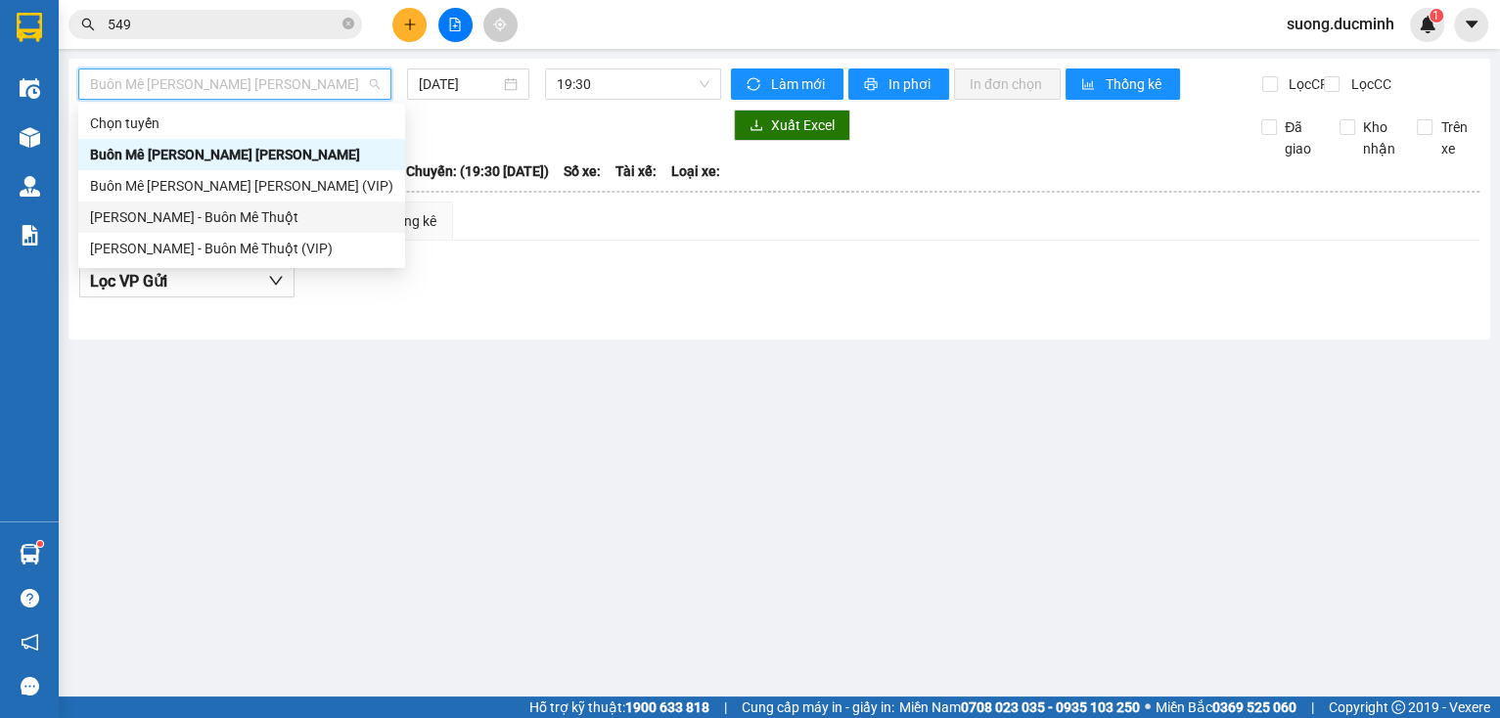
click at [252, 215] on div "[PERSON_NAME] - Buôn Mê Thuột" at bounding box center [241, 217] width 303 height 22
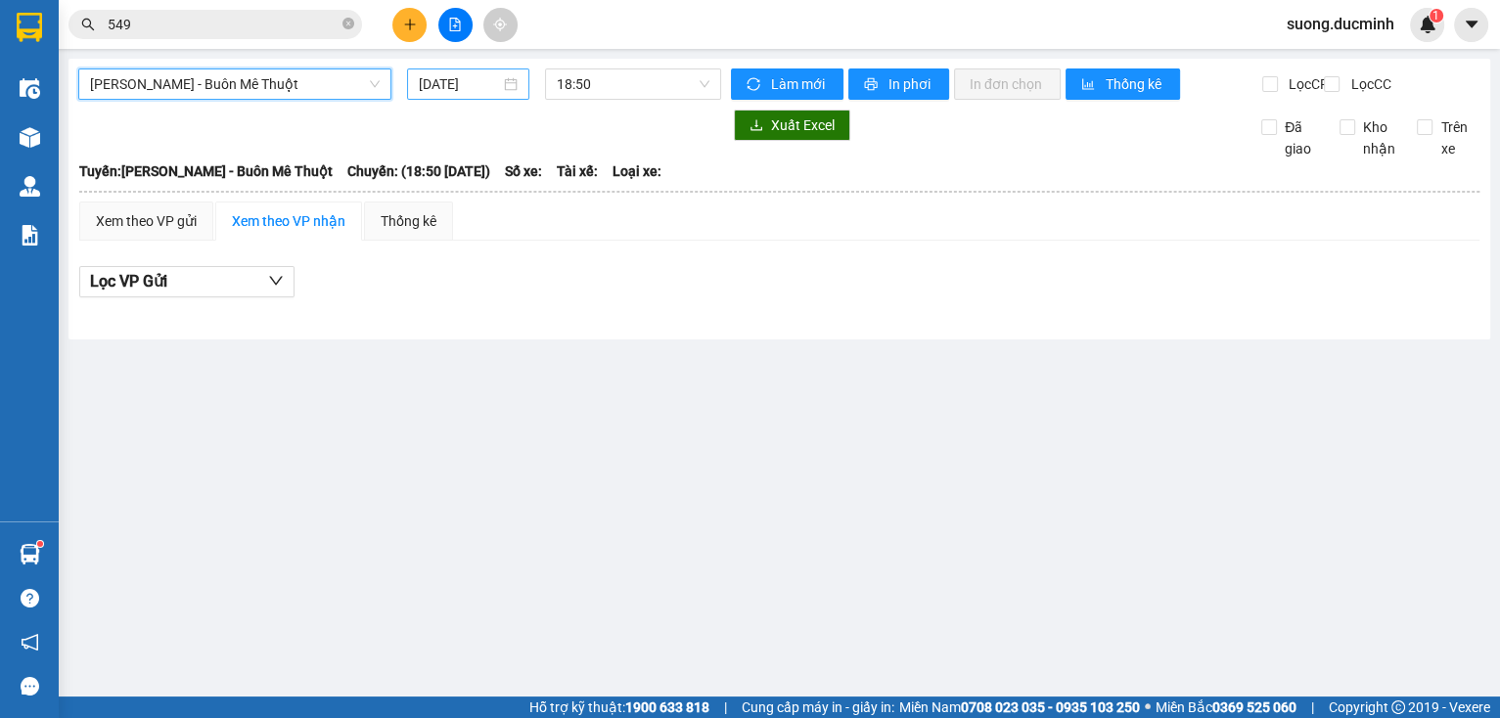
click at [426, 78] on input "[DATE]" at bounding box center [459, 84] width 80 height 22
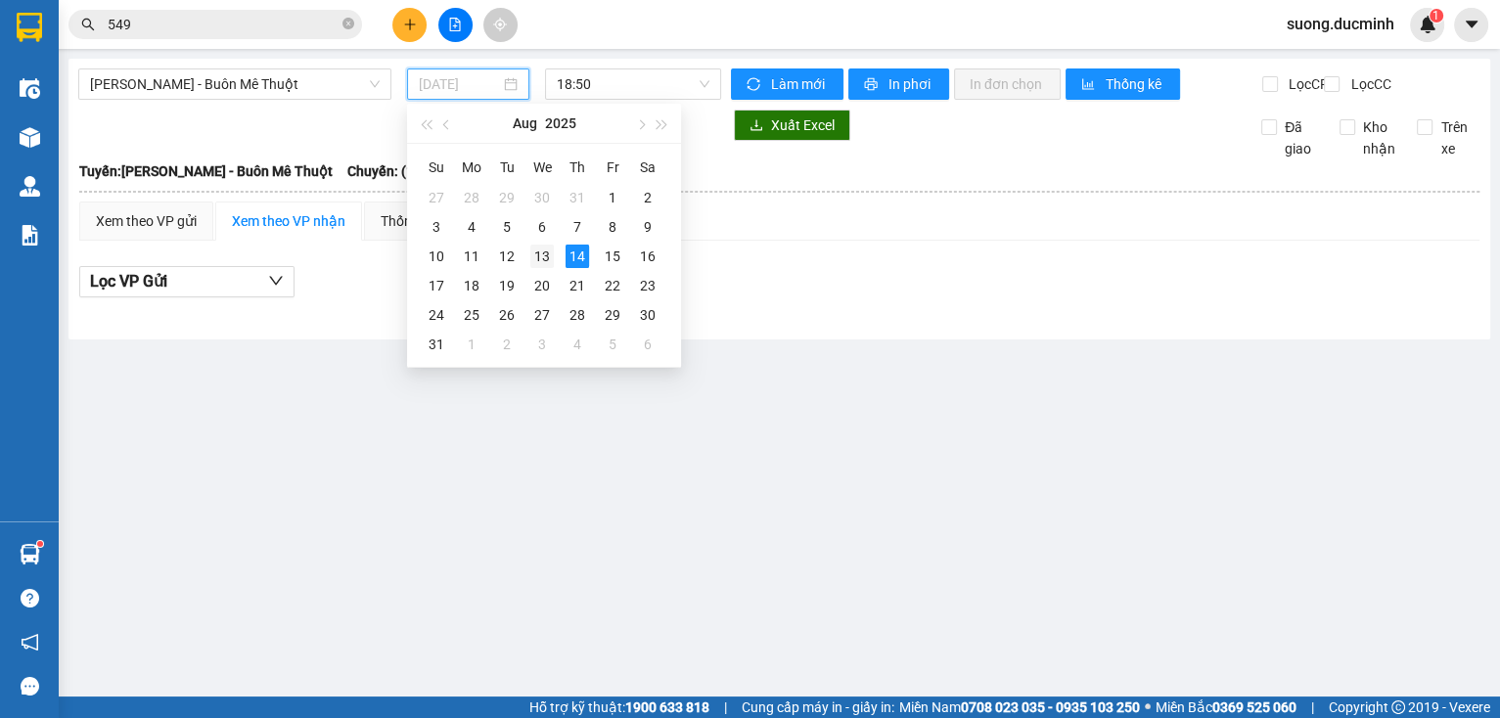
click at [545, 251] on div "13" at bounding box center [541, 256] width 23 height 23
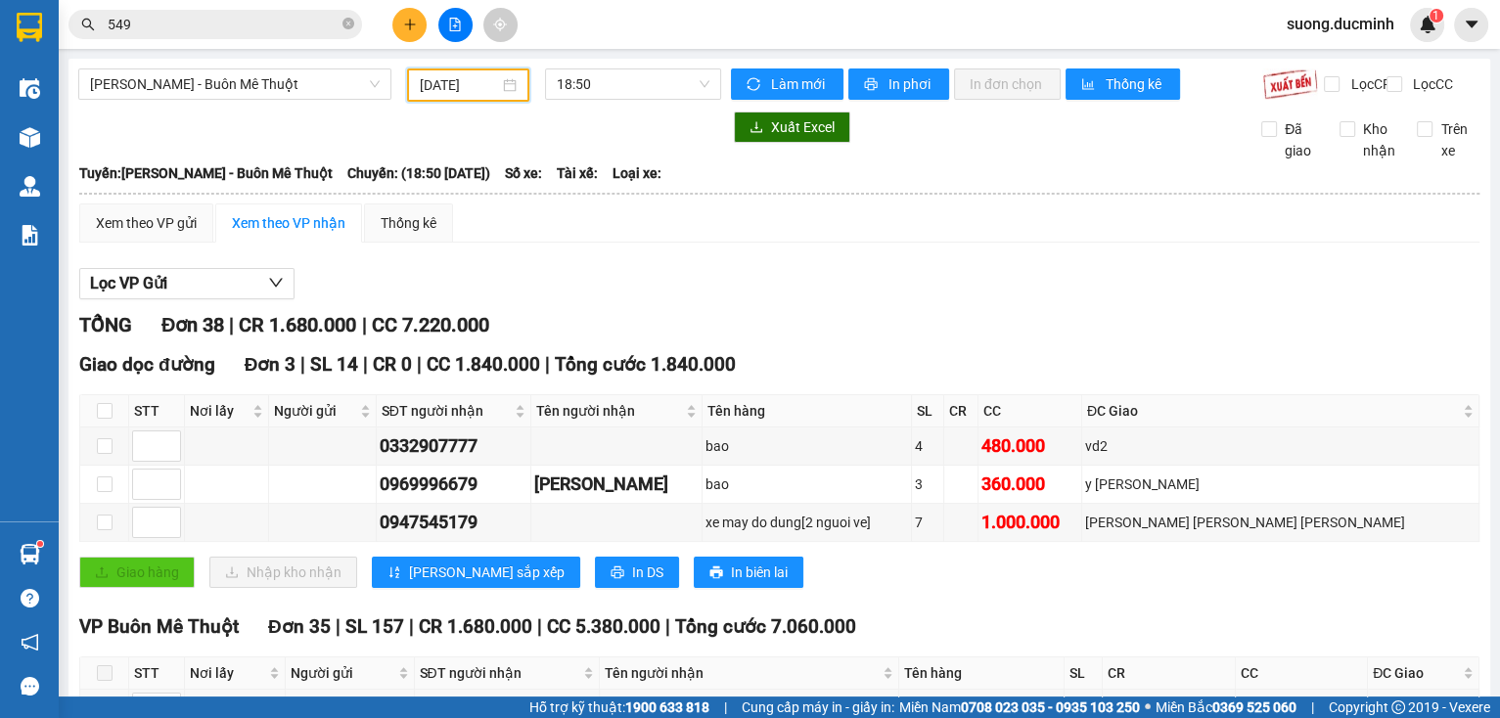
click at [270, 102] on div "[PERSON_NAME] - Buôn Mê Thuột [DATE] 18:50" at bounding box center [399, 84] width 643 height 33
click at [272, 99] on div "[PERSON_NAME] - Buôn Mê Thuột" at bounding box center [234, 83] width 313 height 31
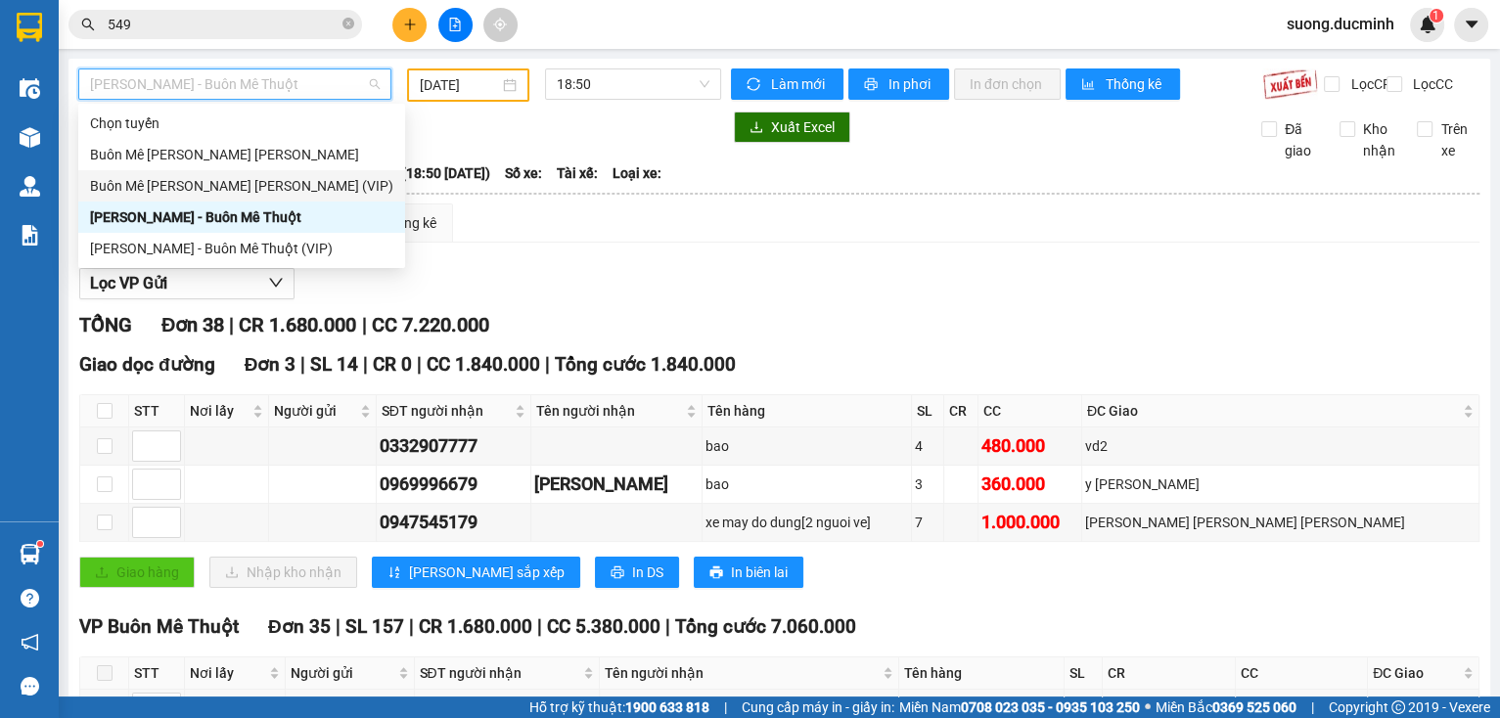
click at [272, 191] on div "Buôn Mê [PERSON_NAME] [PERSON_NAME] (VIP)" at bounding box center [241, 186] width 303 height 22
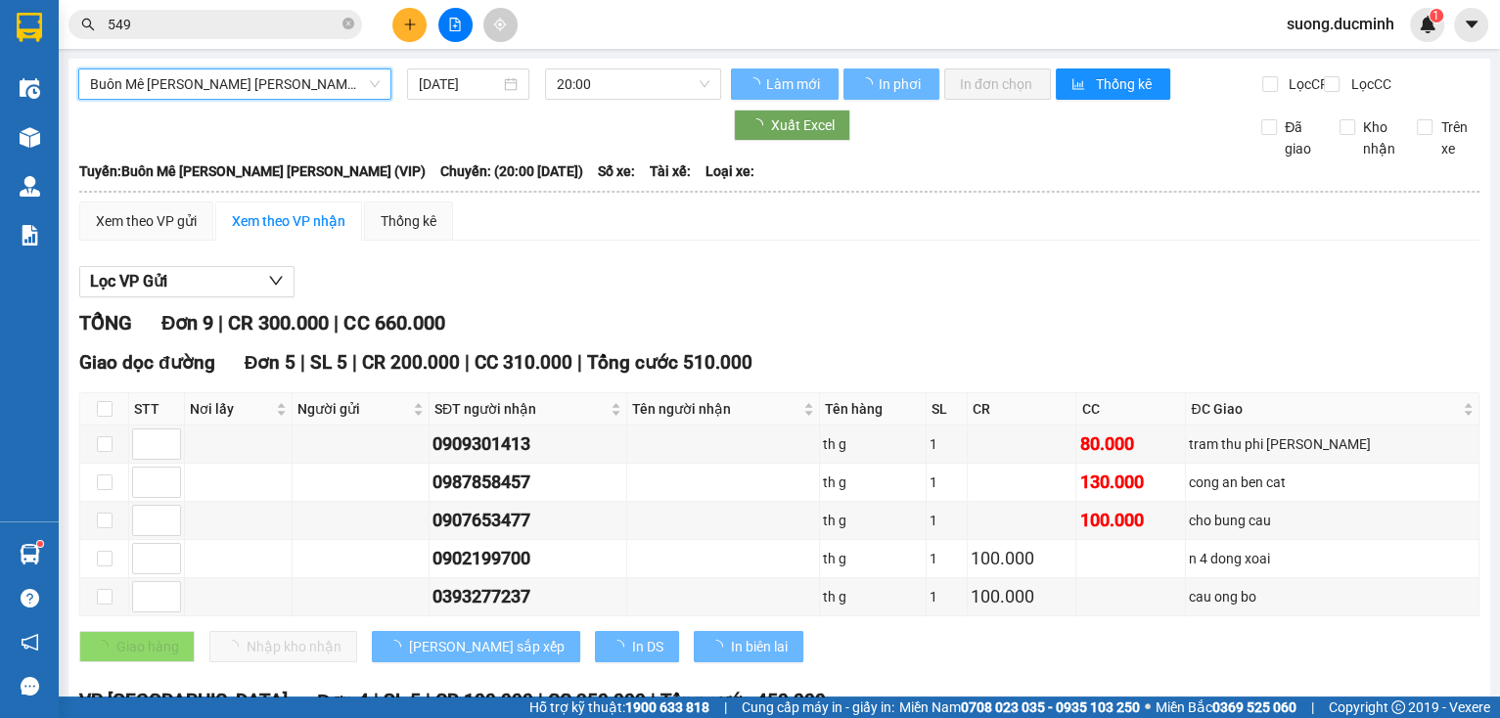
drag, startPoint x: 469, startPoint y: 89, endPoint x: 485, endPoint y: 277, distance: 188.6
click at [469, 91] on input "[DATE]" at bounding box center [459, 84] width 80 height 22
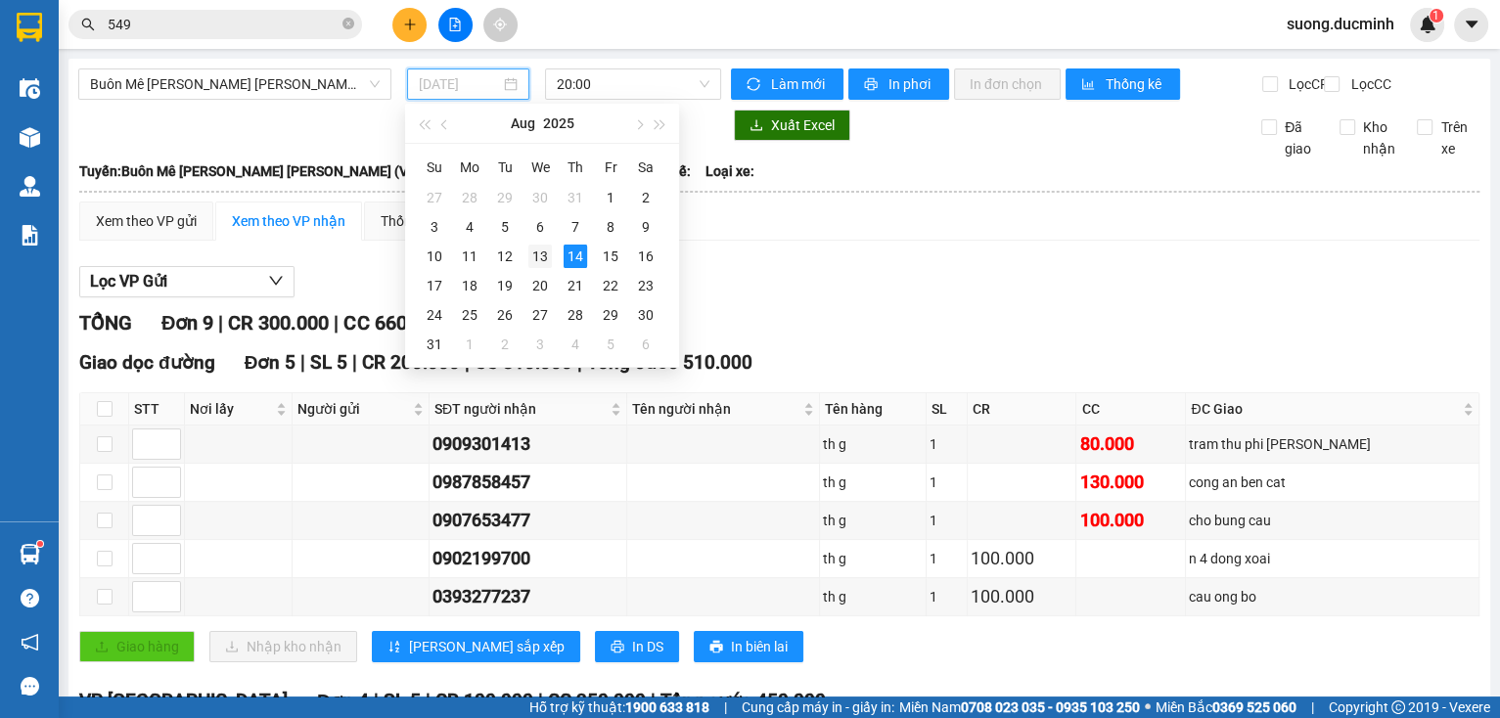
click at [537, 254] on div "13" at bounding box center [539, 256] width 23 height 23
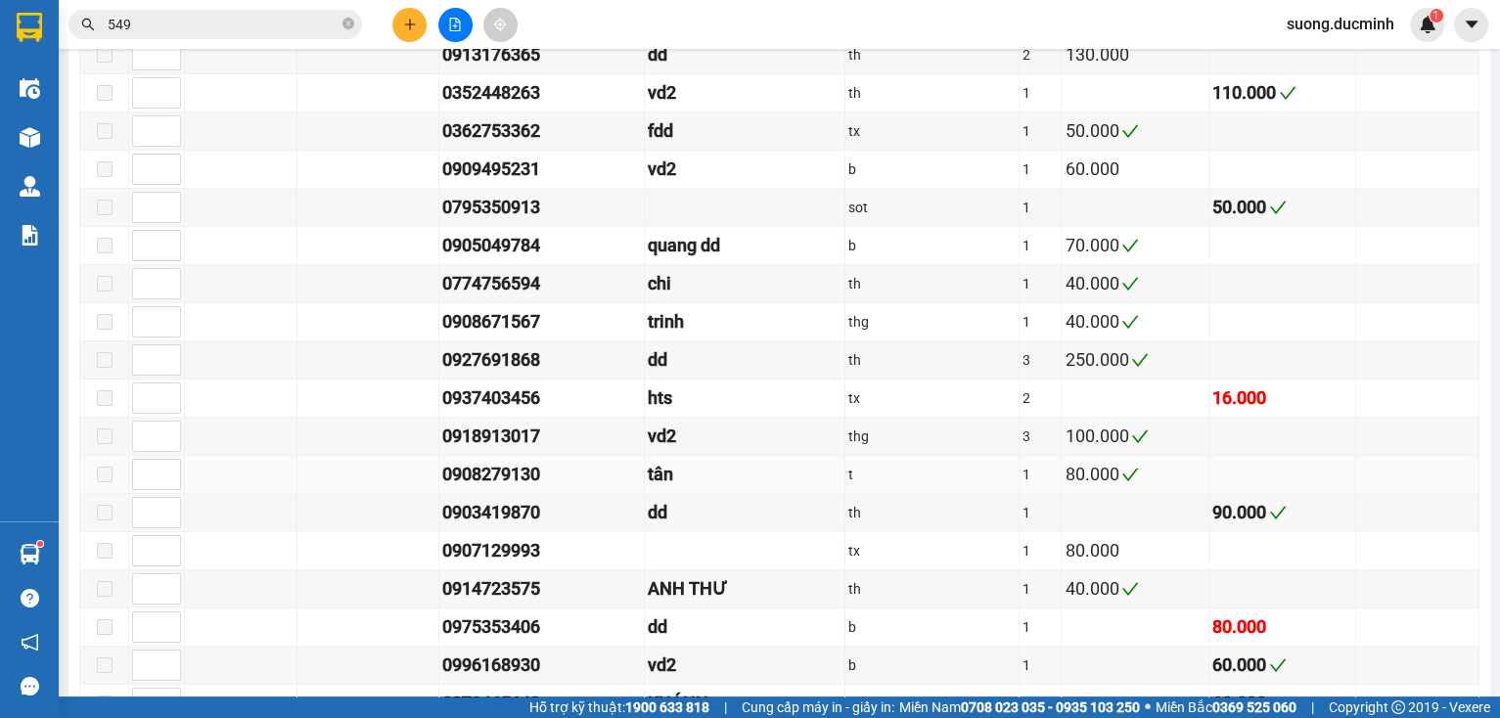
scroll to position [1800, 0]
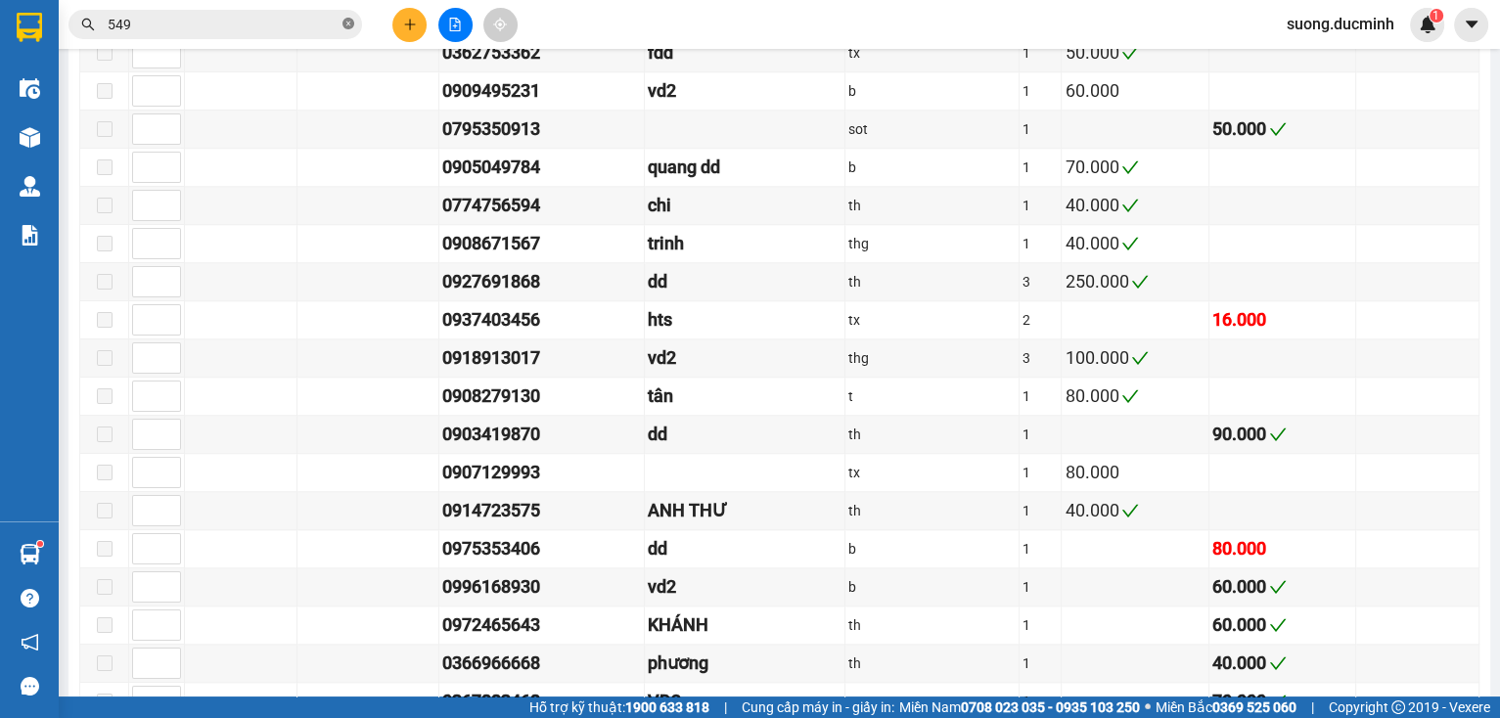
click at [352, 27] on icon "close-circle" at bounding box center [348, 24] width 12 height 12
click at [395, 28] on button at bounding box center [409, 25] width 34 height 34
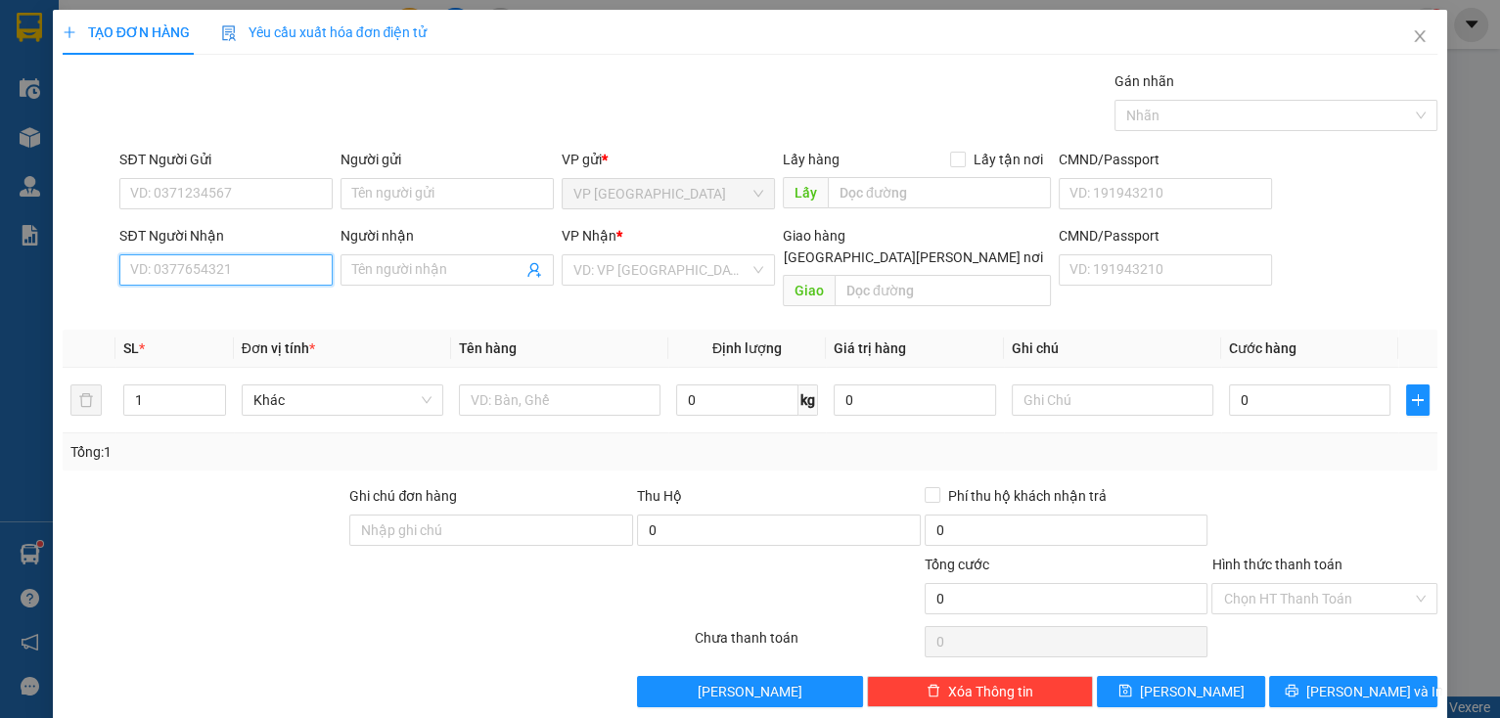
click at [249, 274] on input "SĐT Người Nhận" at bounding box center [225, 269] width 213 height 31
click at [248, 338] on div "0945506767 - [PERSON_NAME]" at bounding box center [226, 340] width 193 height 22
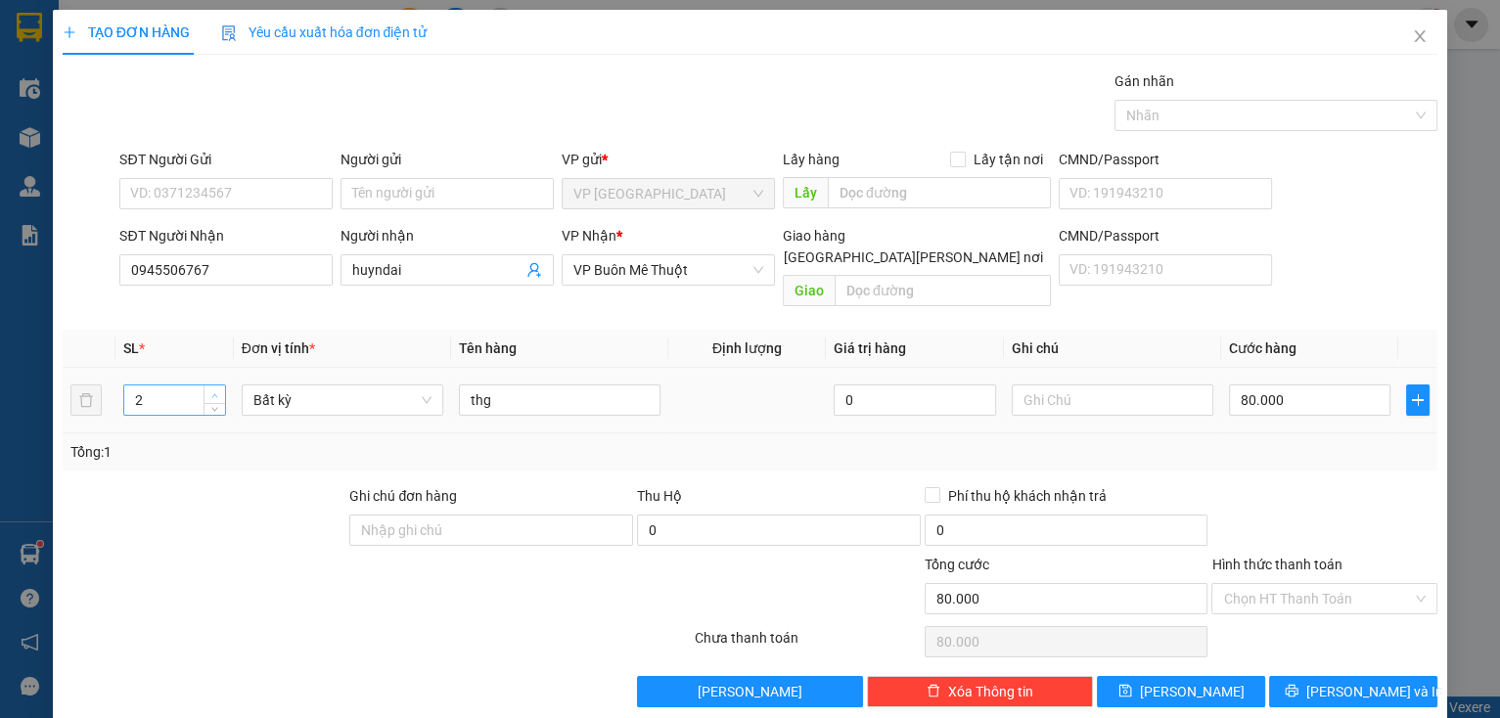
click at [211, 389] on span "up" at bounding box center [215, 395] width 12 height 12
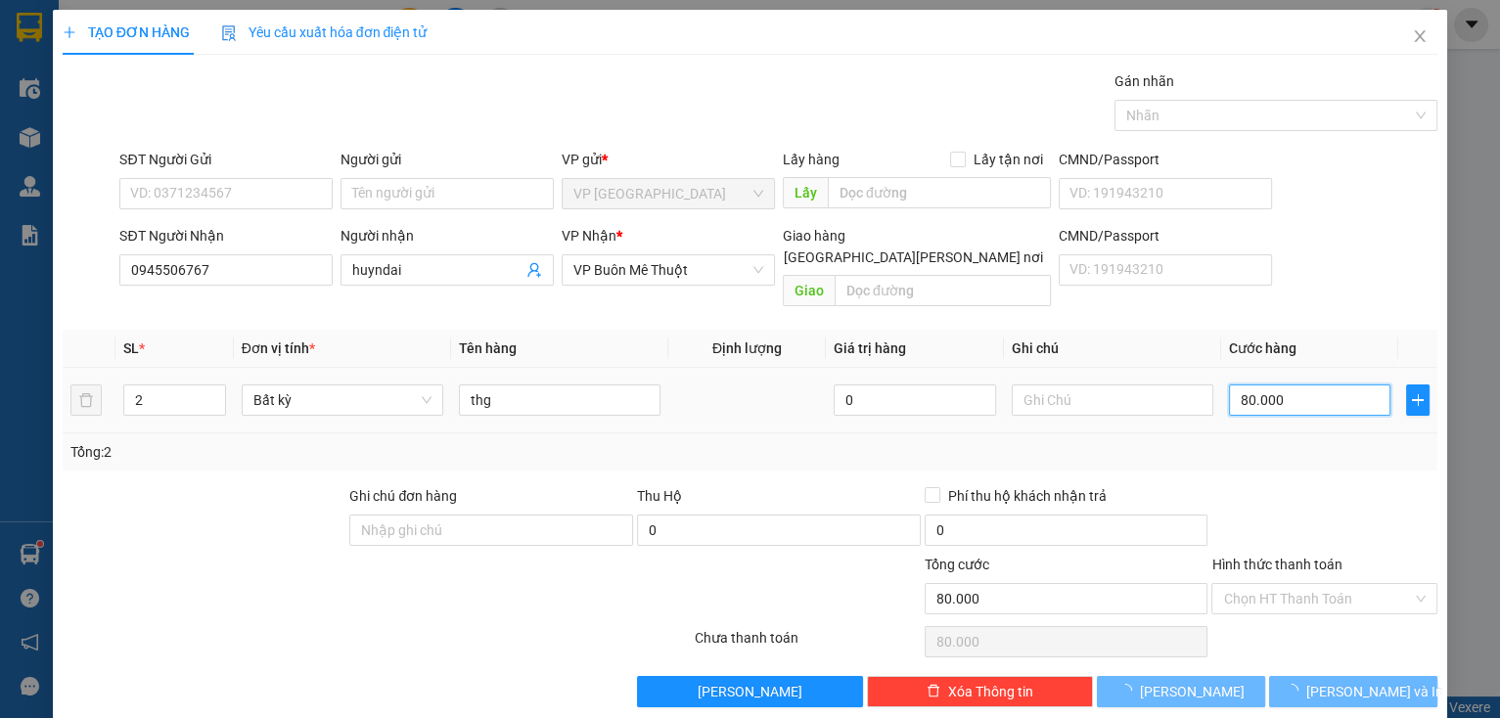
click at [1315, 387] on input "80.000" at bounding box center [1310, 399] width 162 height 31
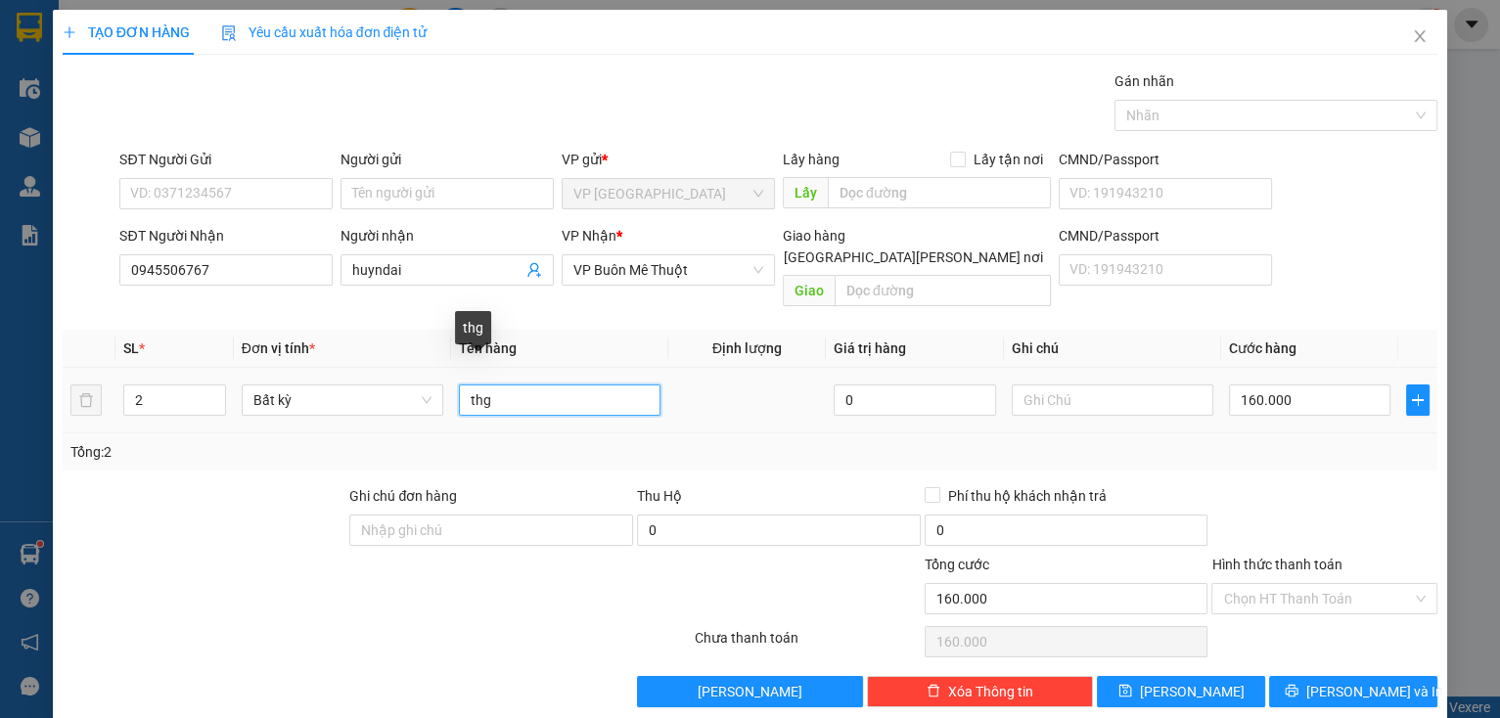
click at [528, 390] on input "thg" at bounding box center [560, 399] width 202 height 31
click at [493, 384] on input "thg _can" at bounding box center [560, 399] width 202 height 31
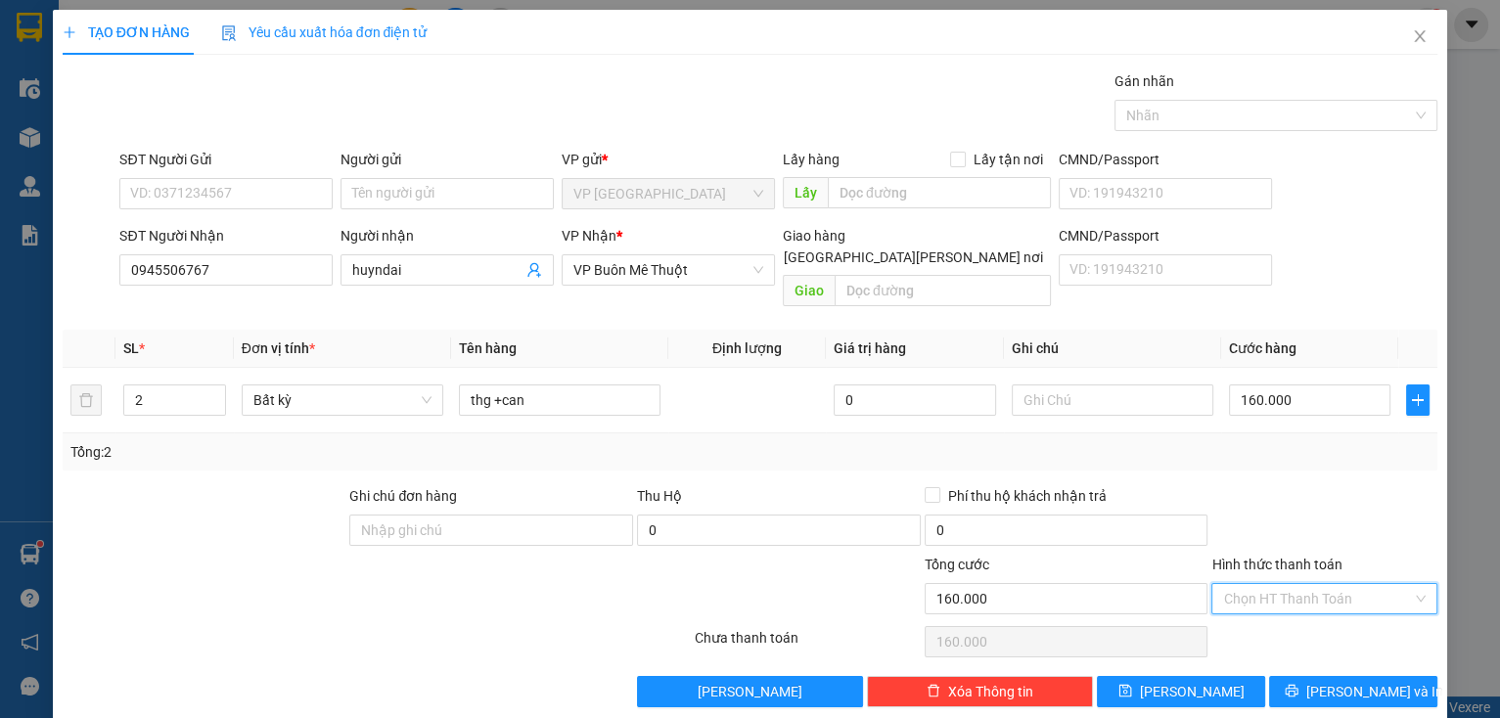
click at [1262, 584] on input "Hình thức thanh toán" at bounding box center [1317, 598] width 189 height 29
click at [1262, 609] on div "Tại văn phòng" at bounding box center [1313, 615] width 201 height 22
click at [1320, 676] on button "[PERSON_NAME] và In" at bounding box center [1353, 691] width 168 height 31
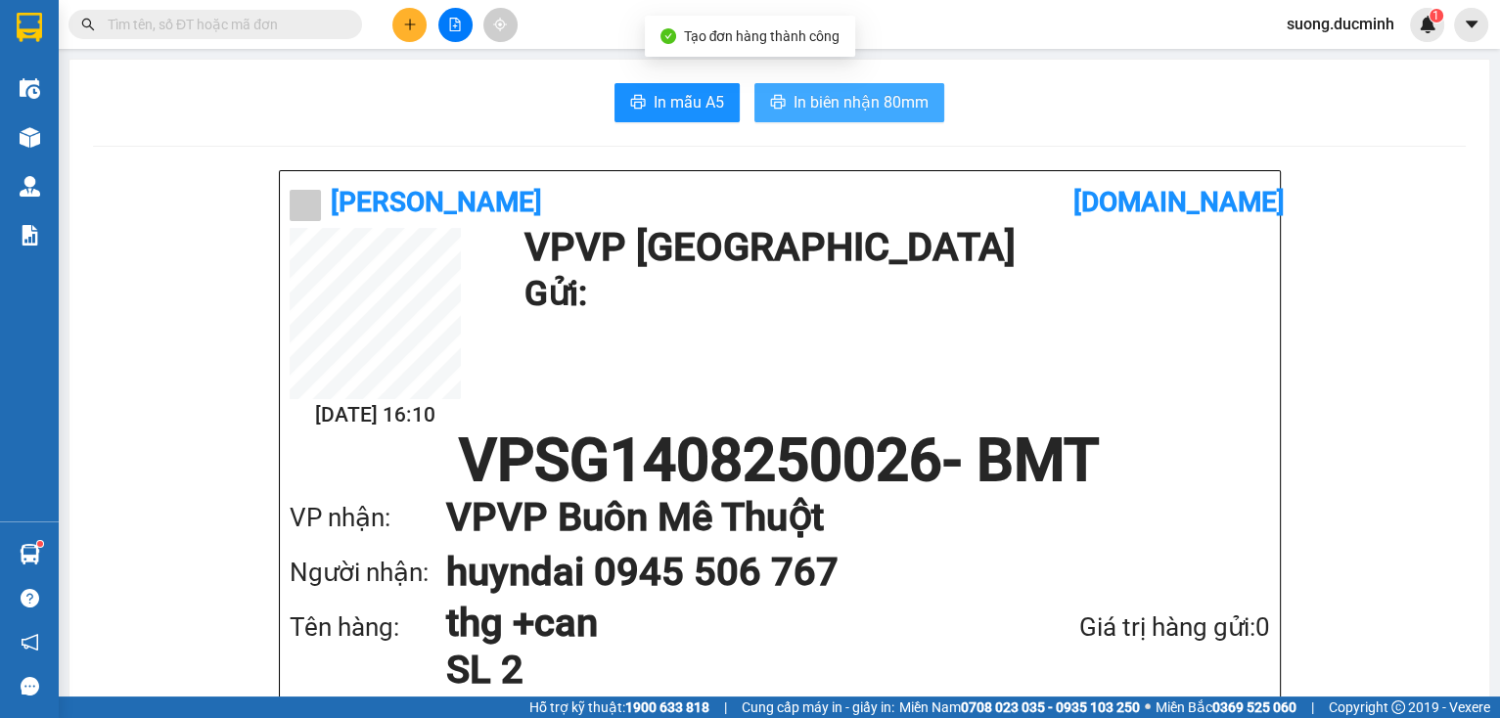
click at [812, 98] on span "In biên nhận 80mm" at bounding box center [860, 102] width 135 height 24
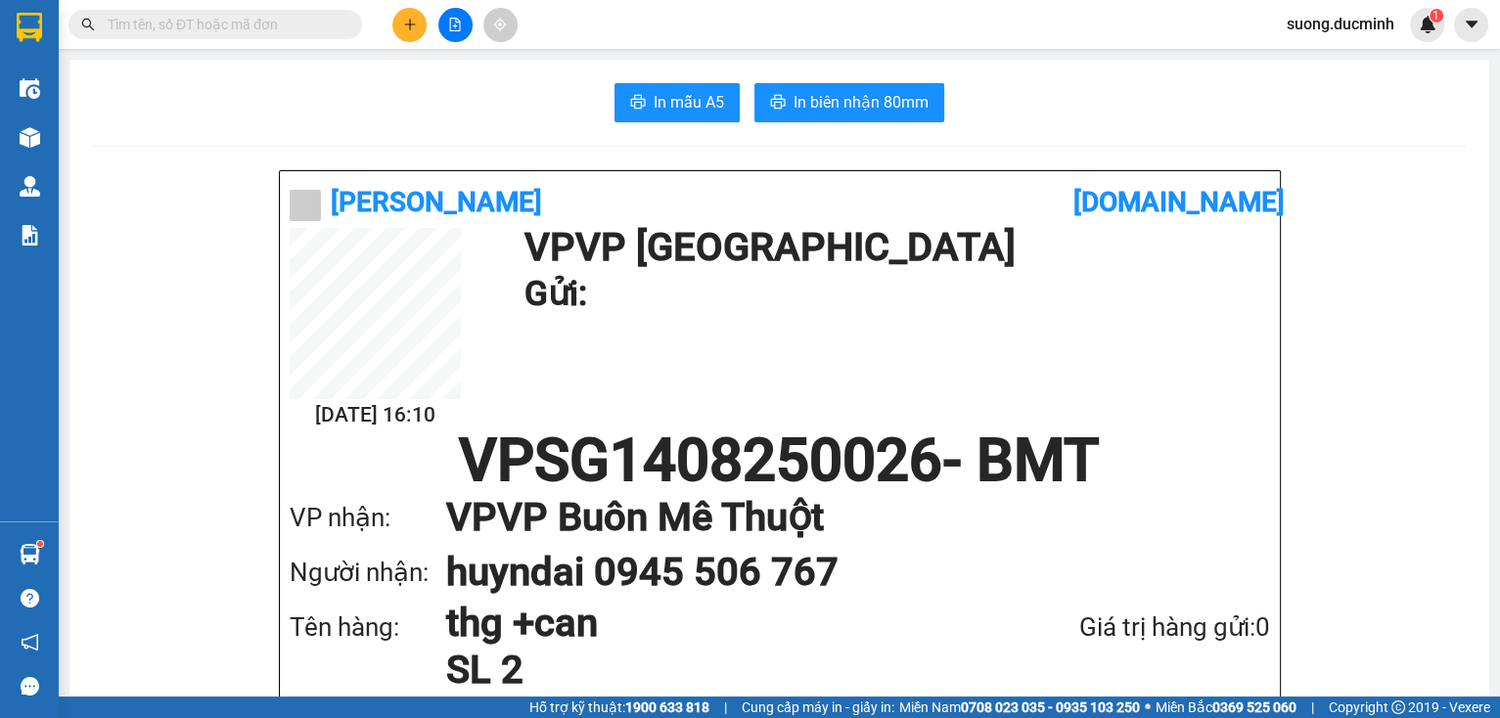
click at [308, 17] on input "text" at bounding box center [223, 25] width 231 height 22
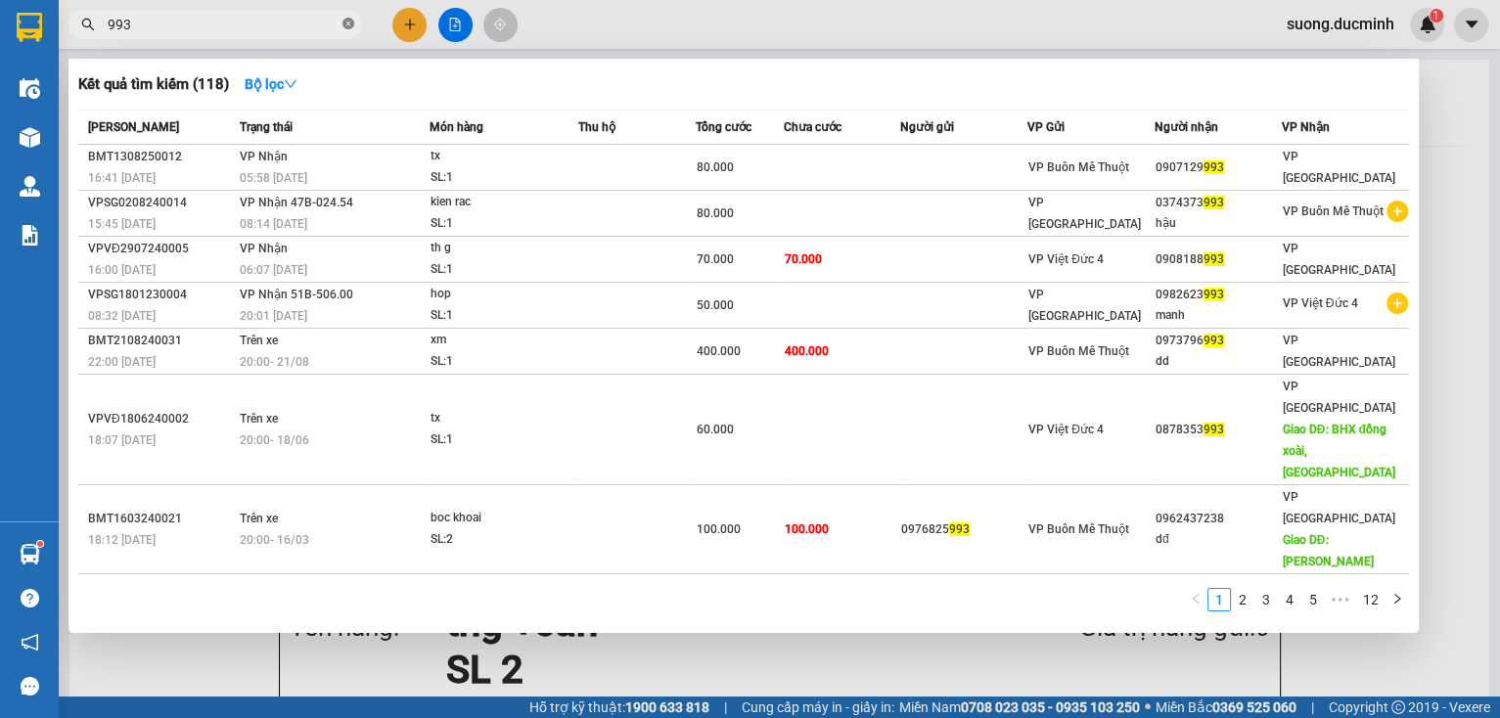
click at [342, 24] on icon "close-circle" at bounding box center [348, 24] width 12 height 12
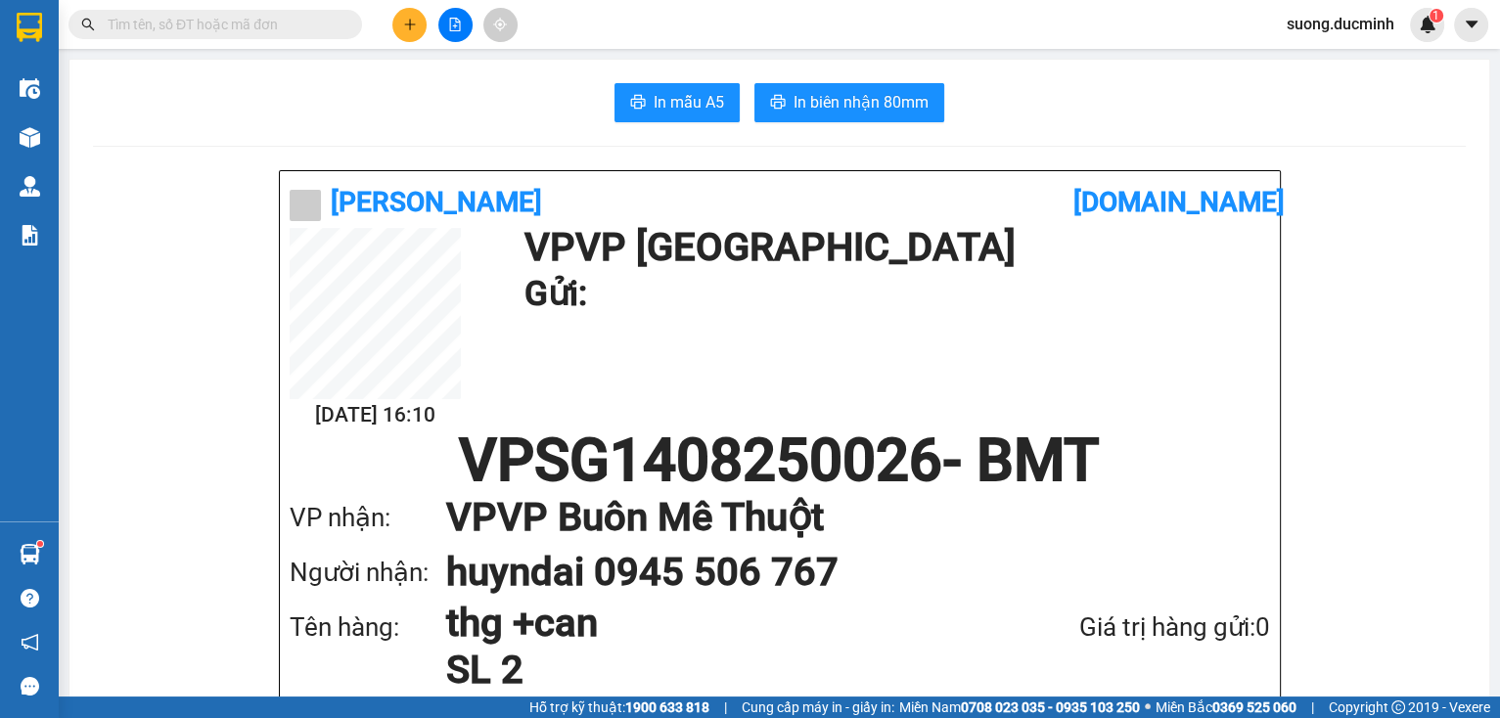
click at [281, 29] on input "text" at bounding box center [223, 25] width 231 height 22
click at [321, 23] on input "text" at bounding box center [223, 25] width 231 height 22
click at [282, 21] on input "text" at bounding box center [223, 25] width 231 height 22
click at [246, 33] on input "text" at bounding box center [223, 25] width 231 height 22
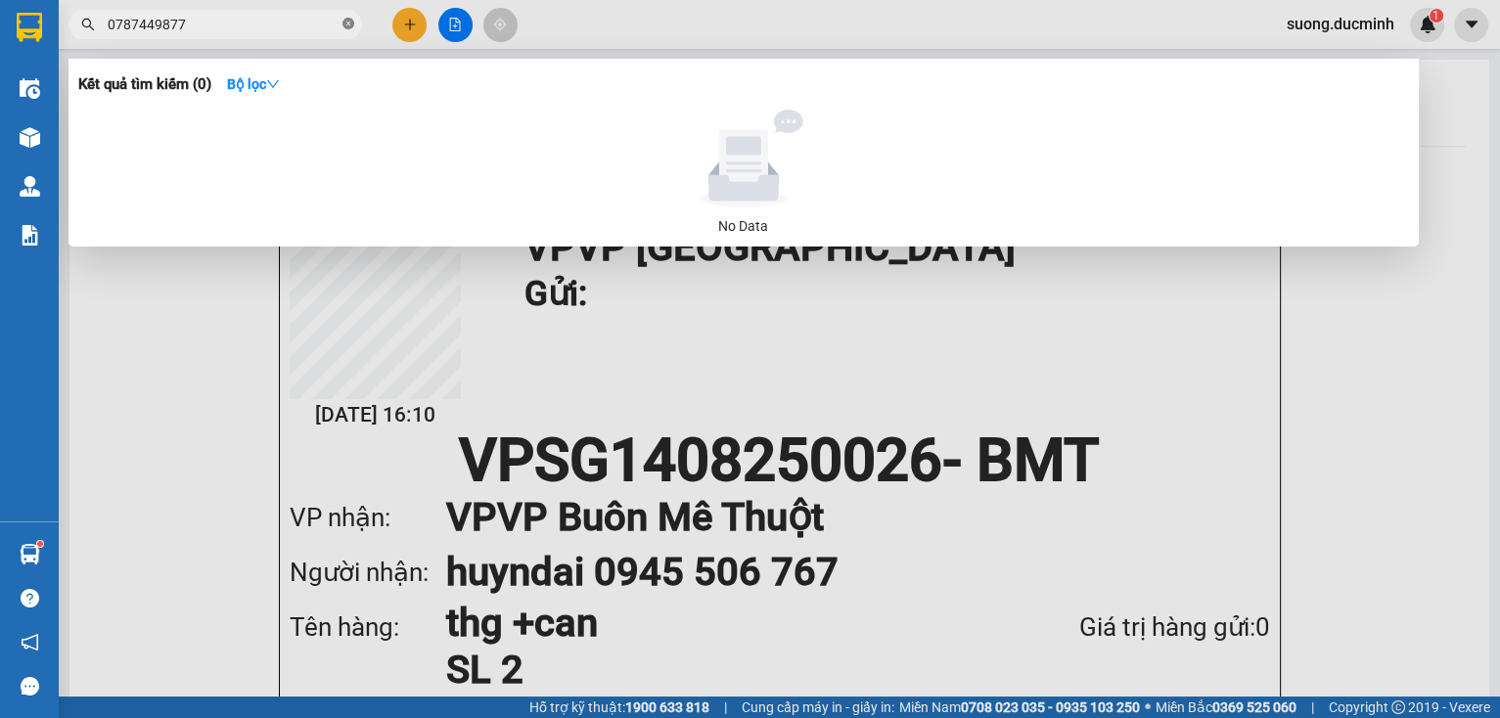
click at [353, 21] on icon "close-circle" at bounding box center [348, 24] width 12 height 12
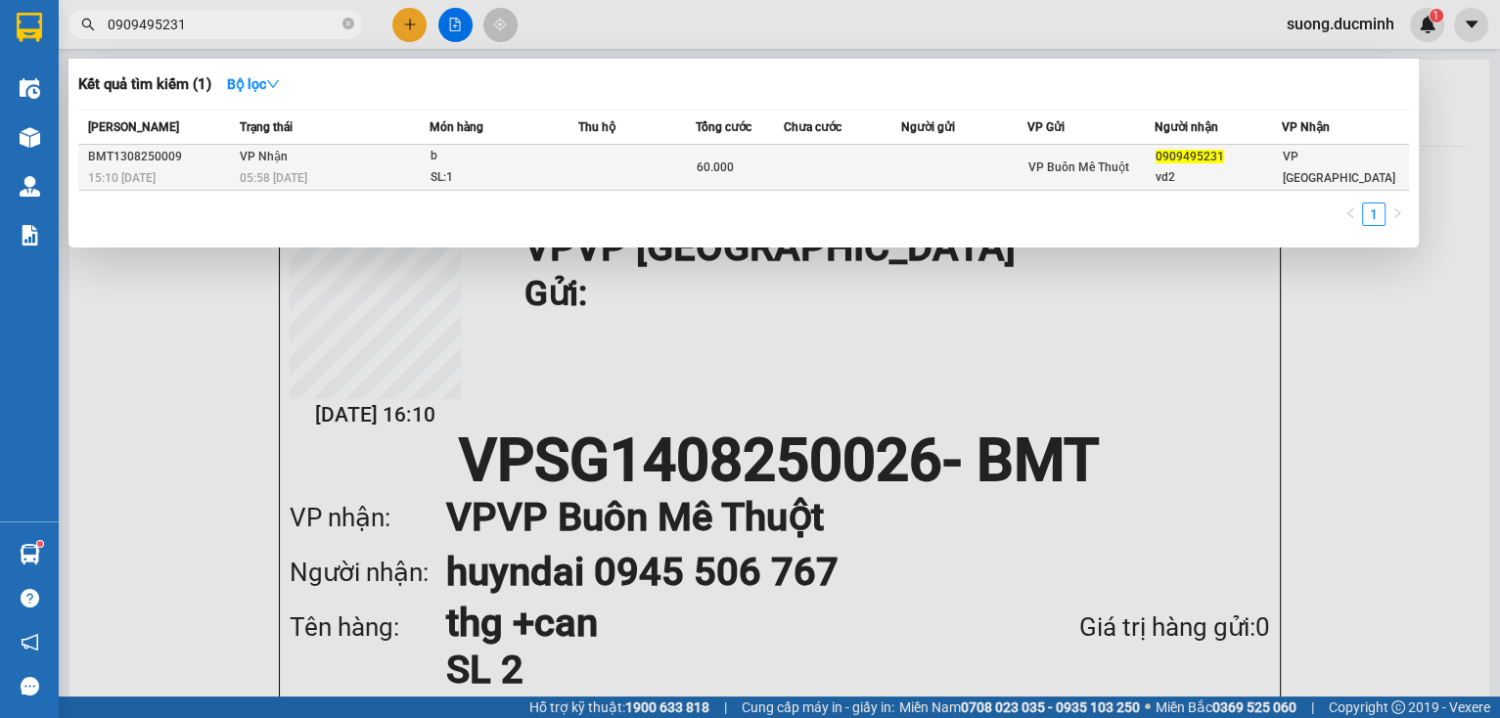
click at [447, 165] on div "b" at bounding box center [503, 157] width 147 height 22
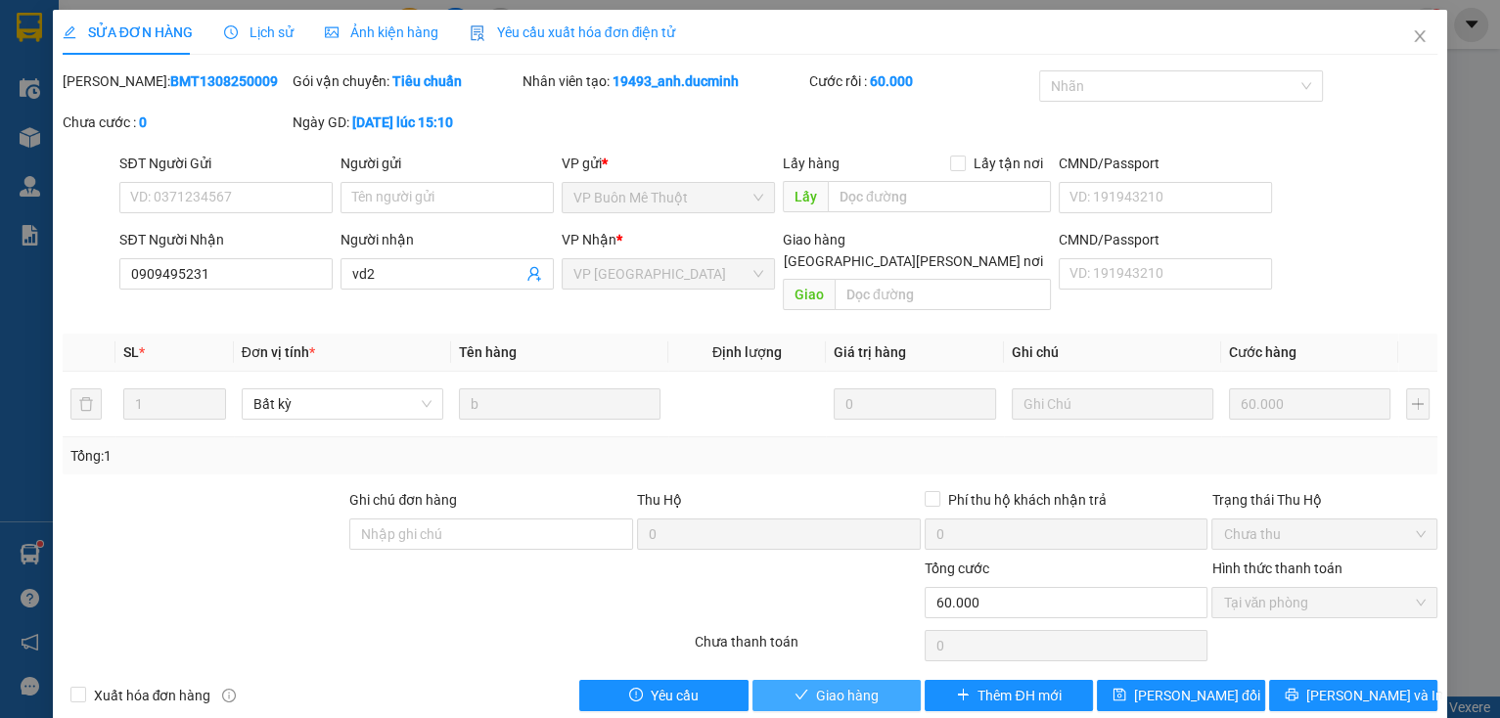
click at [771, 680] on button "Giao hàng" at bounding box center [836, 695] width 168 height 31
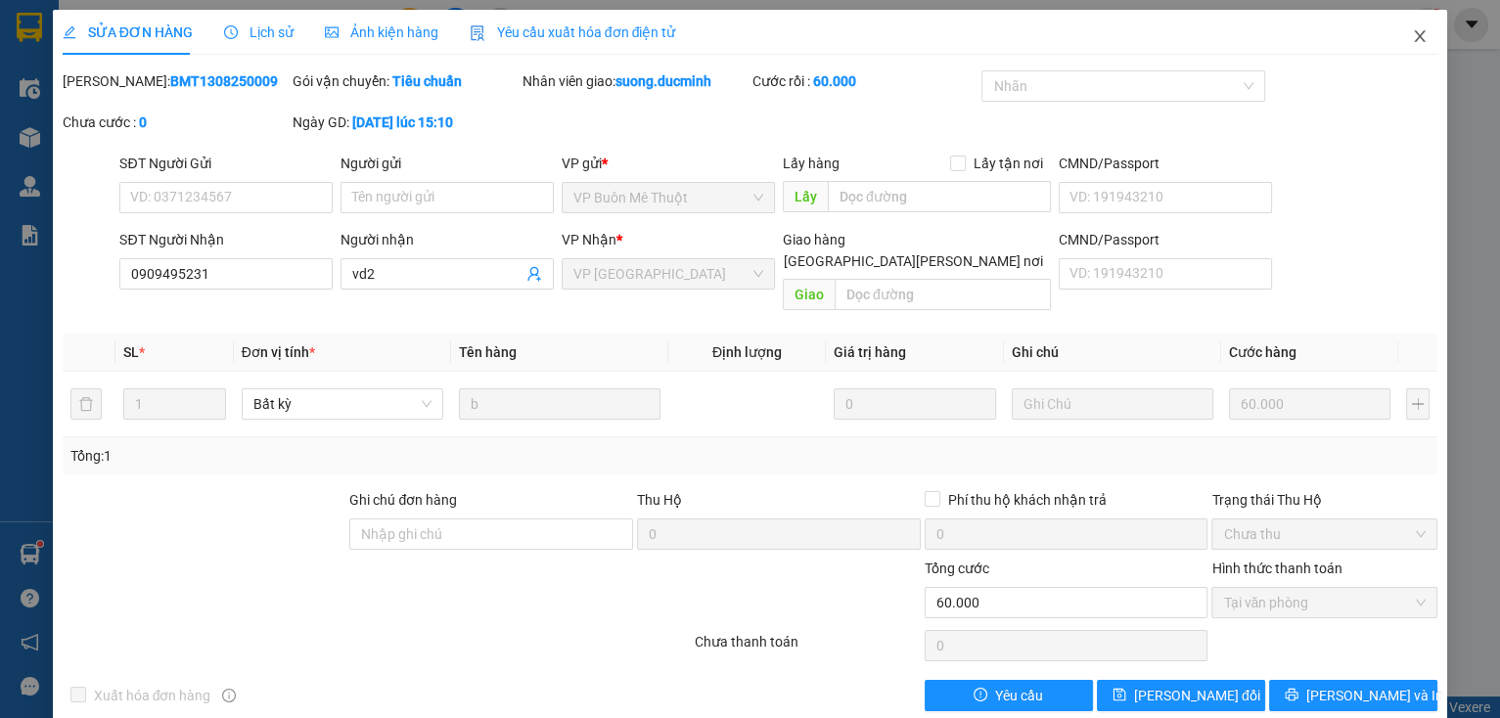
click at [1412, 31] on icon "close" at bounding box center [1420, 36] width 16 height 16
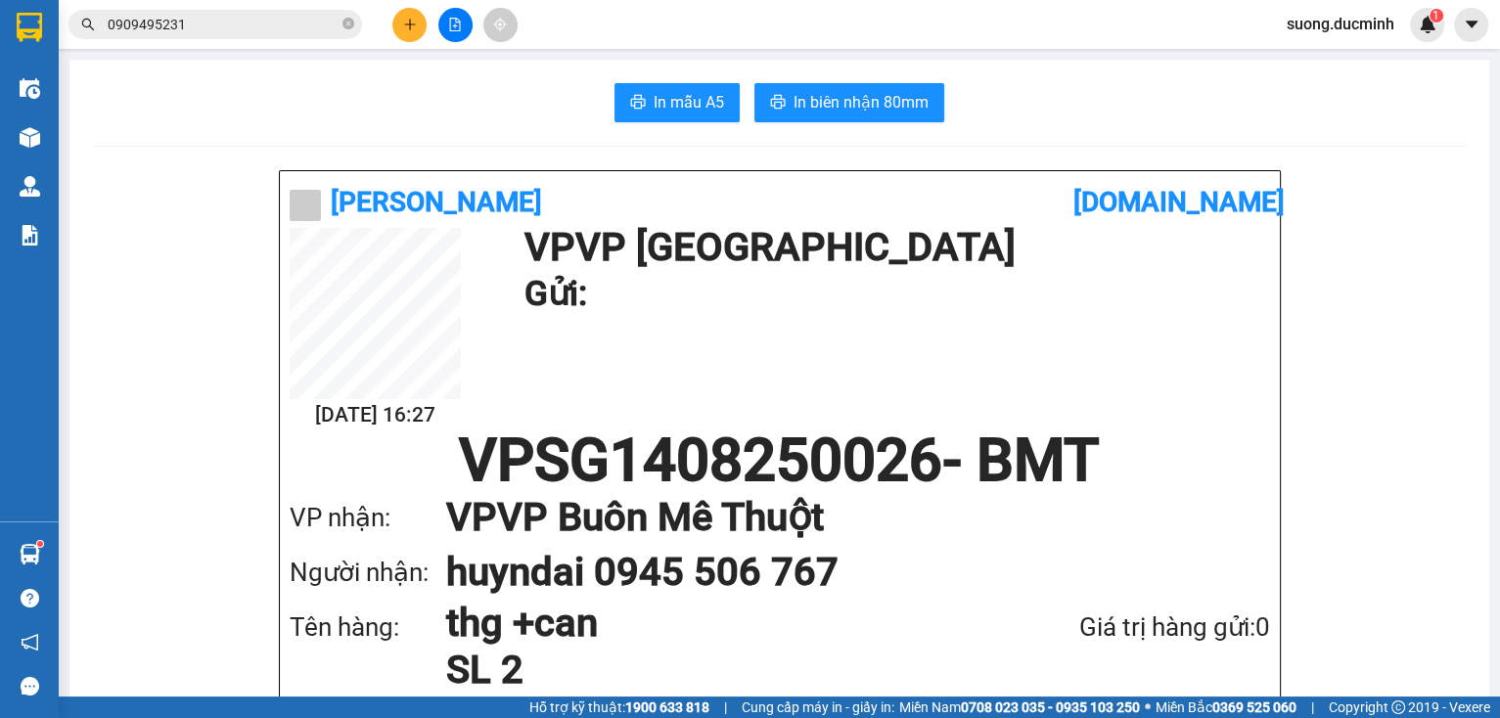
click at [335, 24] on input "0909495231" at bounding box center [223, 25] width 231 height 22
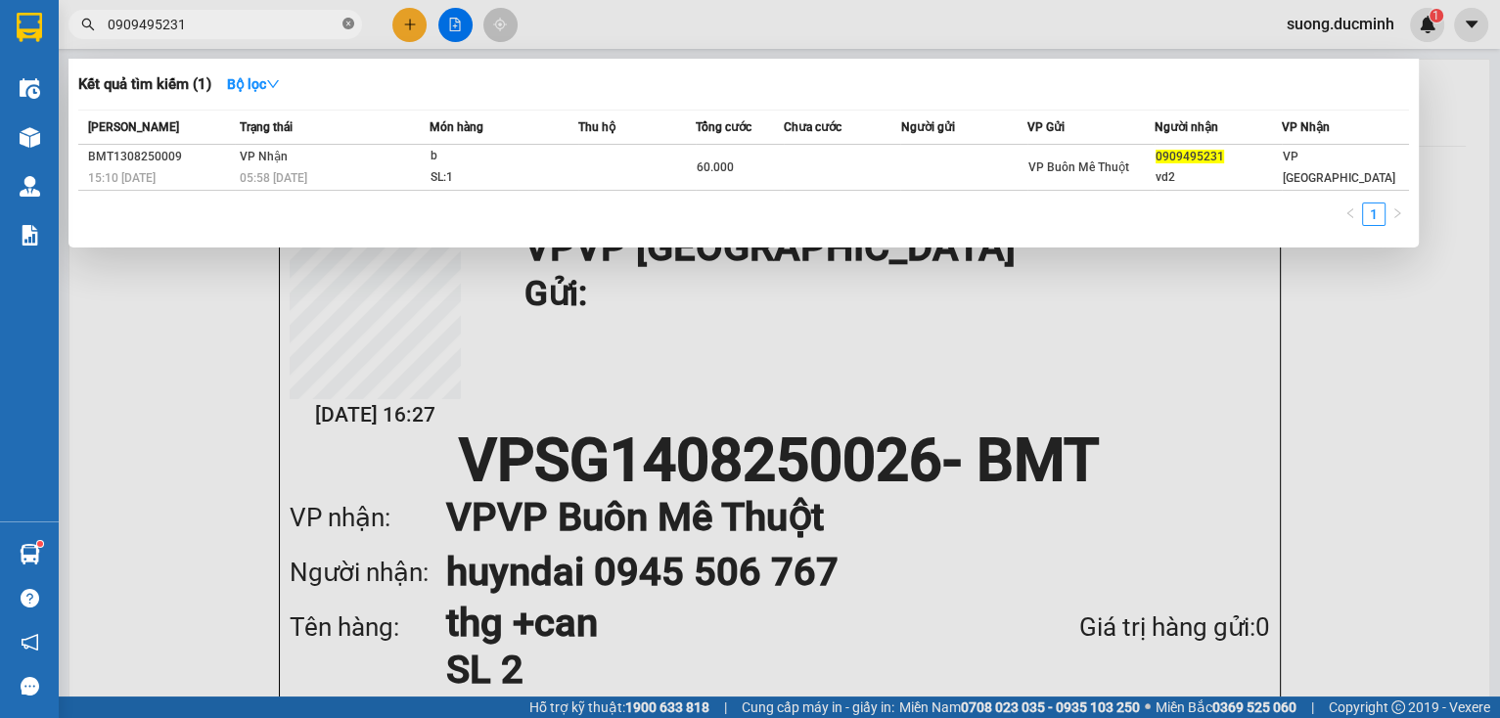
click at [344, 25] on icon "close-circle" at bounding box center [348, 24] width 12 height 12
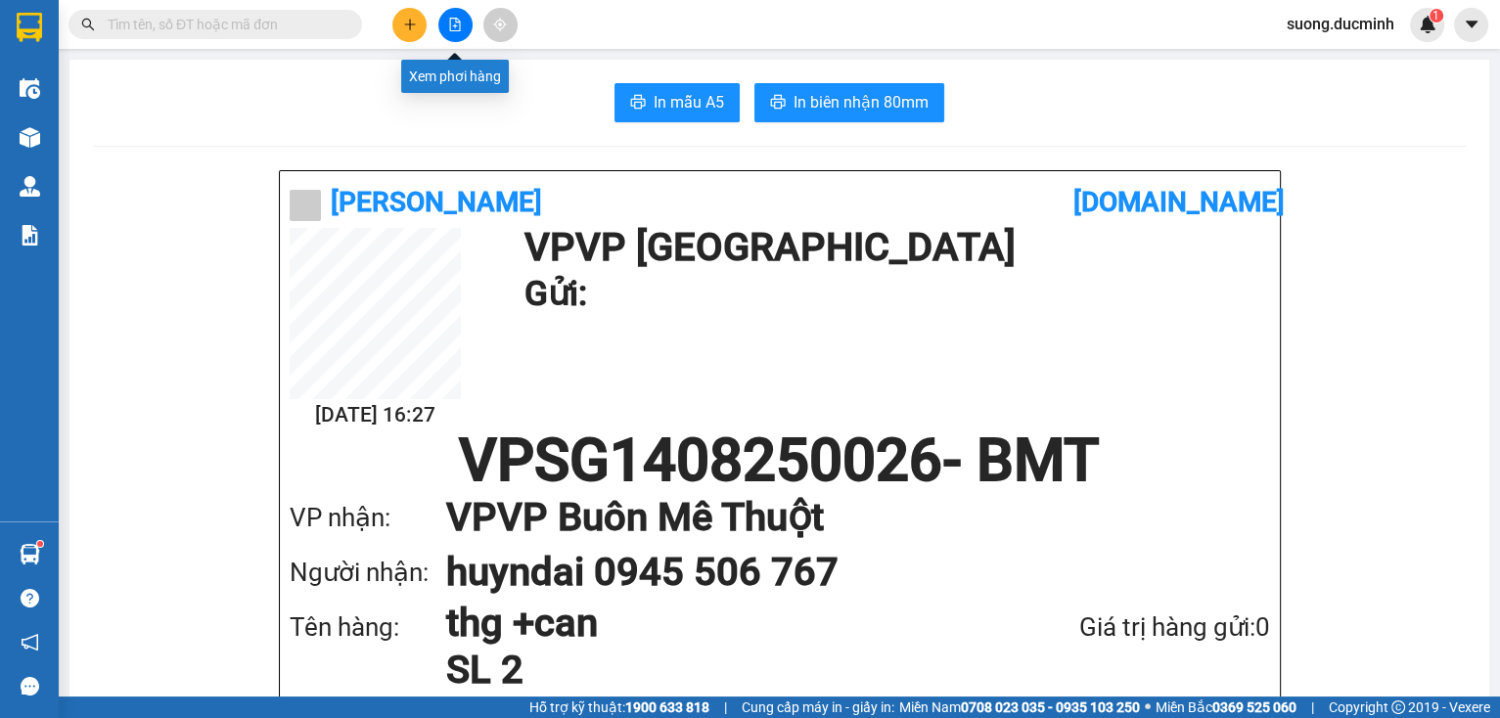
click at [451, 26] on icon "file-add" at bounding box center [455, 25] width 14 height 14
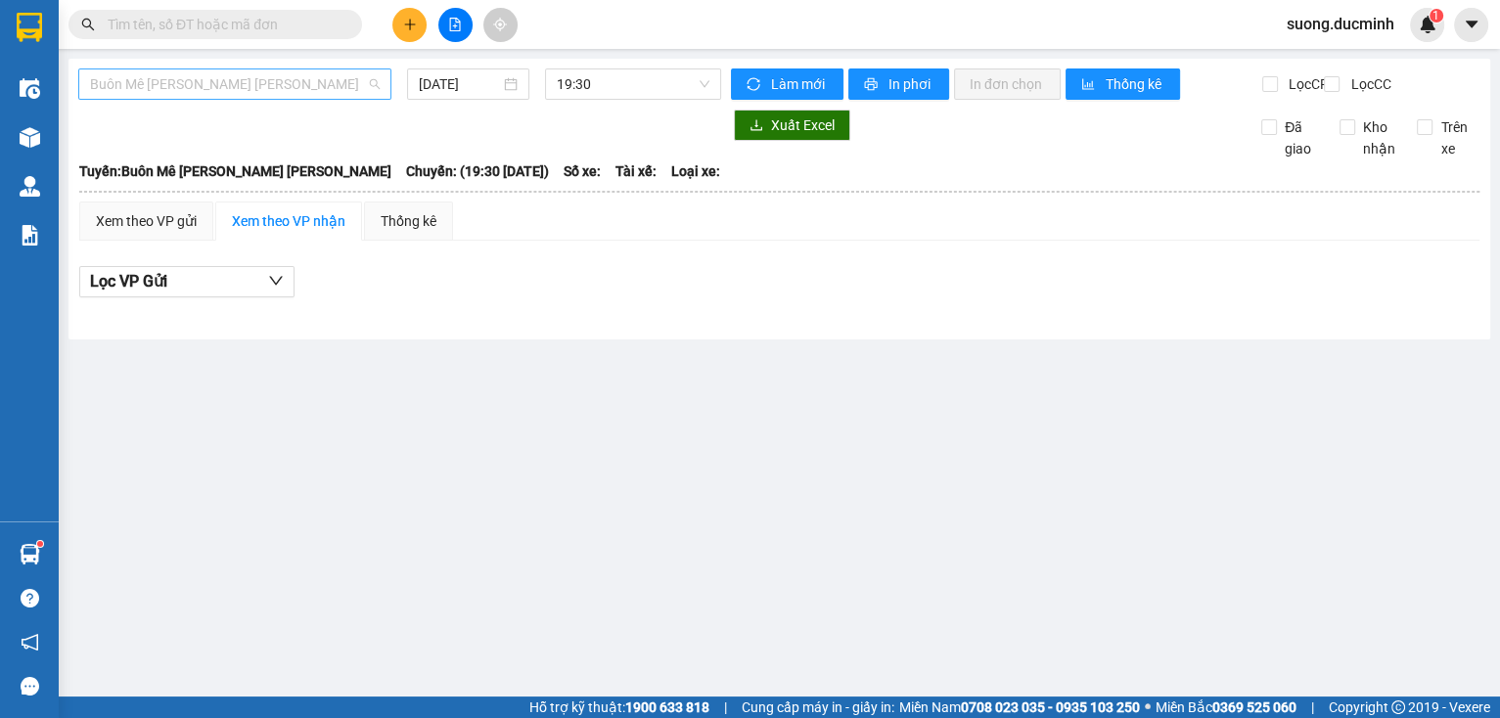
click at [325, 97] on span "Buôn Mê [PERSON_NAME] [PERSON_NAME]" at bounding box center [235, 83] width 290 height 29
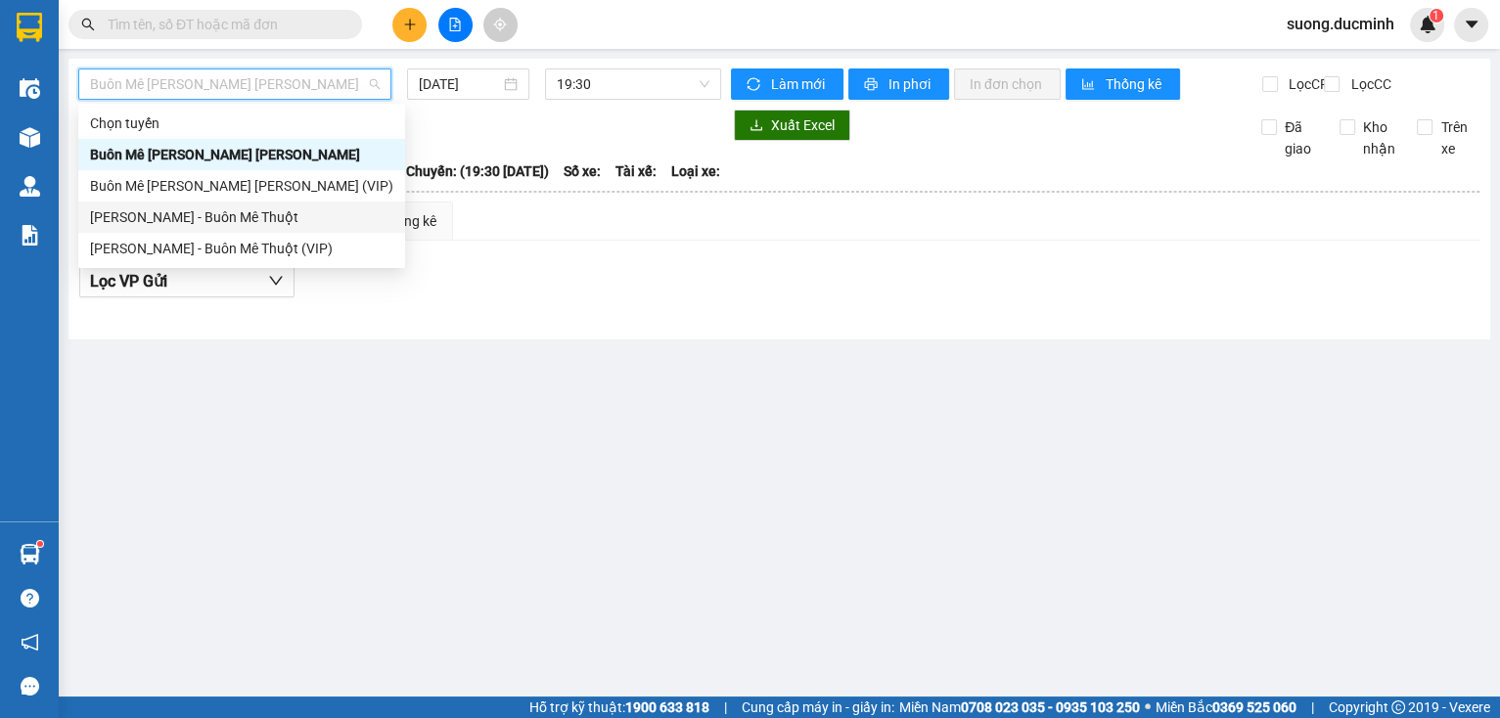
click at [258, 223] on div "[PERSON_NAME] - Buôn Mê Thuột" at bounding box center [241, 217] width 303 height 22
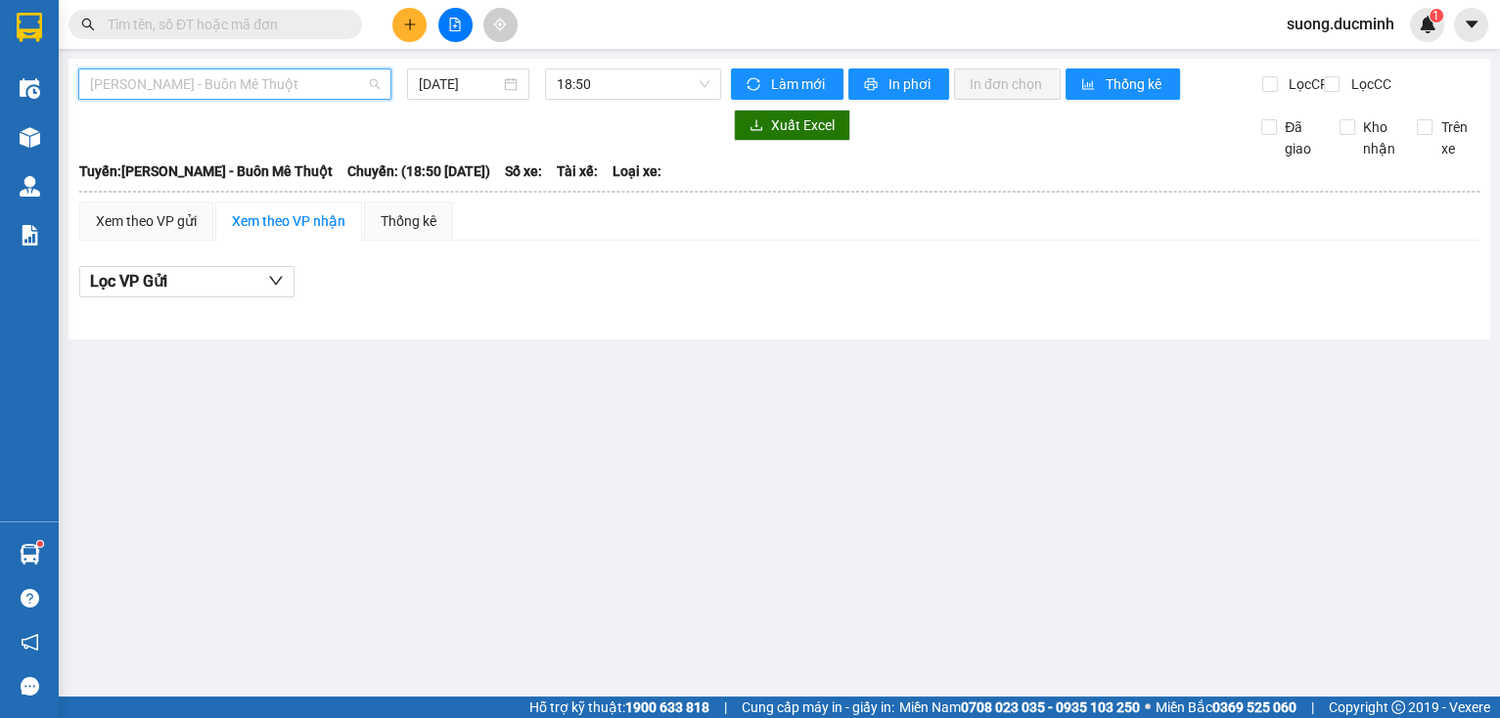
click at [304, 83] on span "[PERSON_NAME] - Buôn Mê Thuột" at bounding box center [235, 83] width 290 height 29
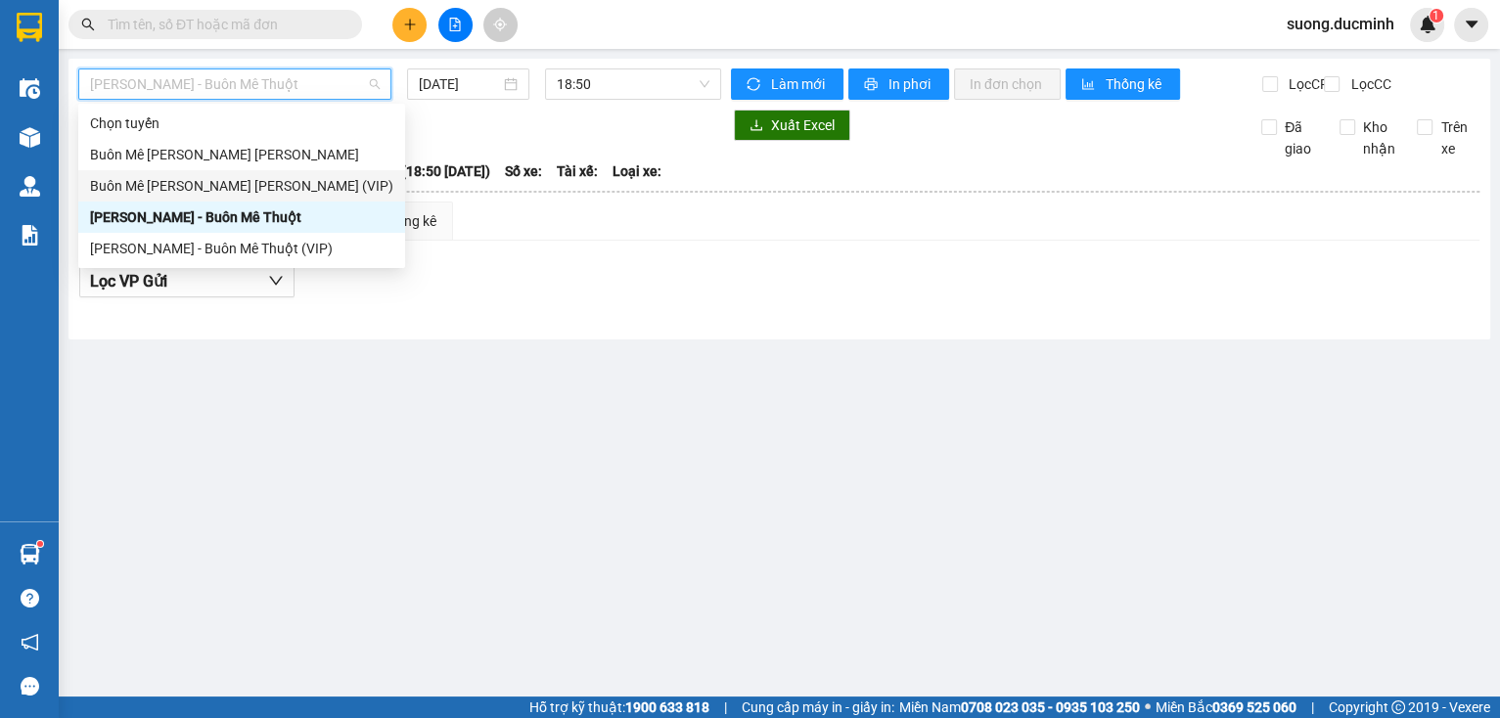
click at [302, 178] on div "Buôn Mê [PERSON_NAME] [PERSON_NAME] (VIP)" at bounding box center [241, 186] width 303 height 22
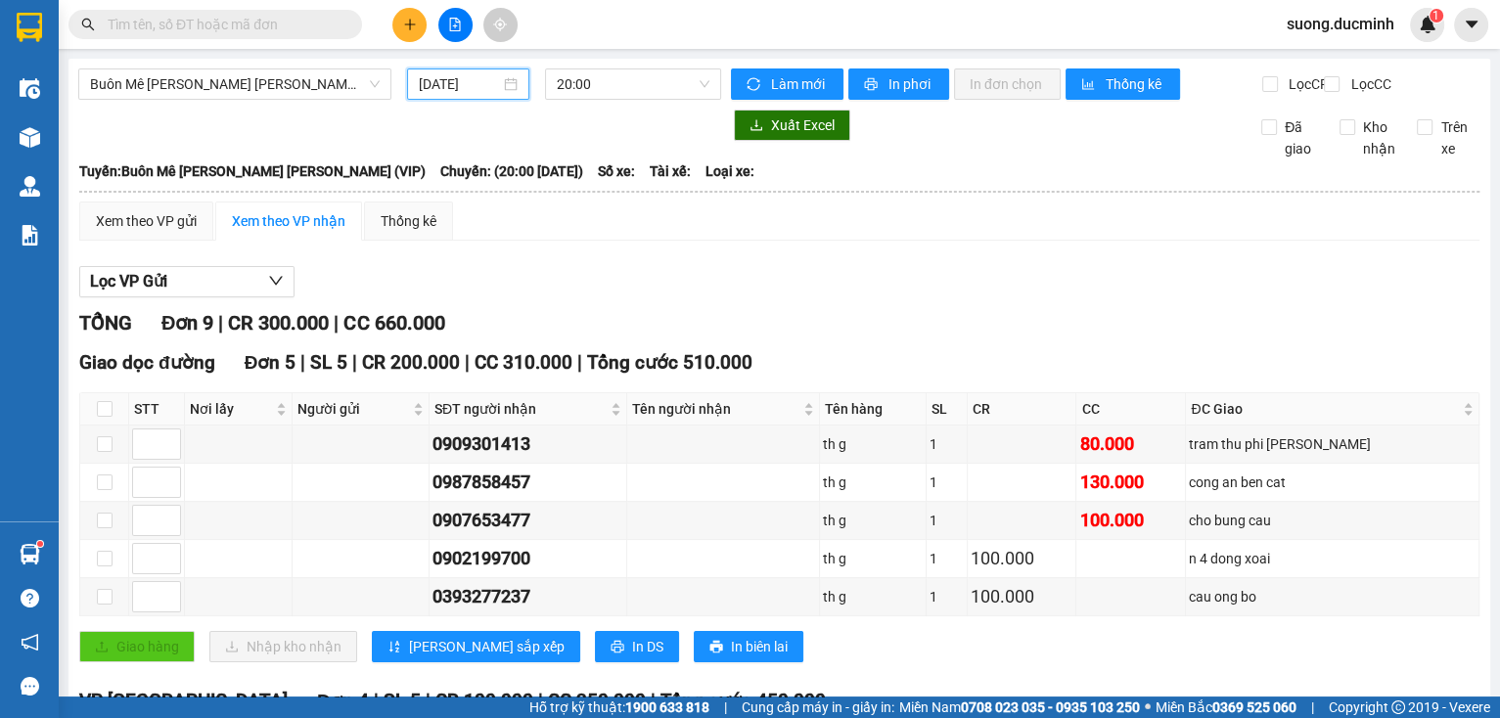
click at [467, 86] on input "[DATE]" at bounding box center [459, 84] width 80 height 22
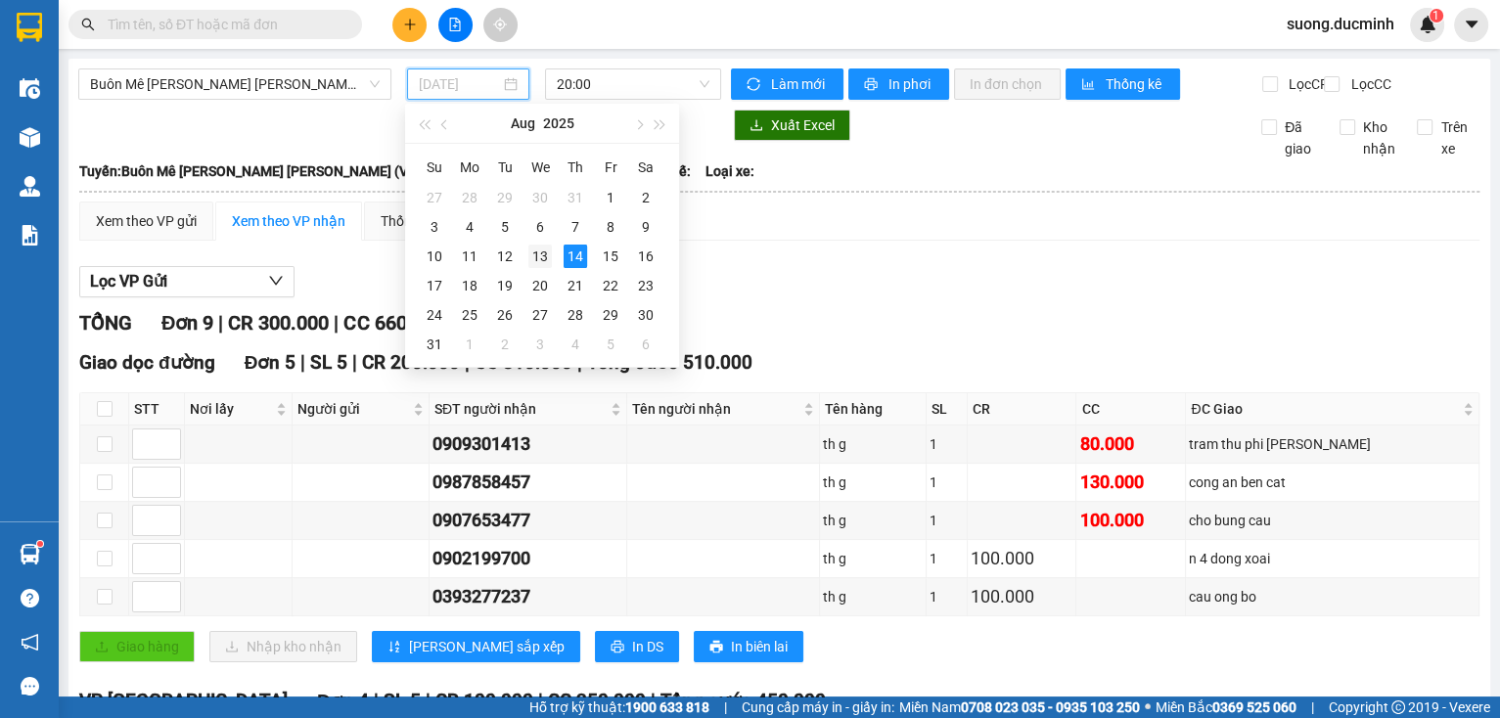
click at [535, 258] on div "13" at bounding box center [539, 256] width 23 height 23
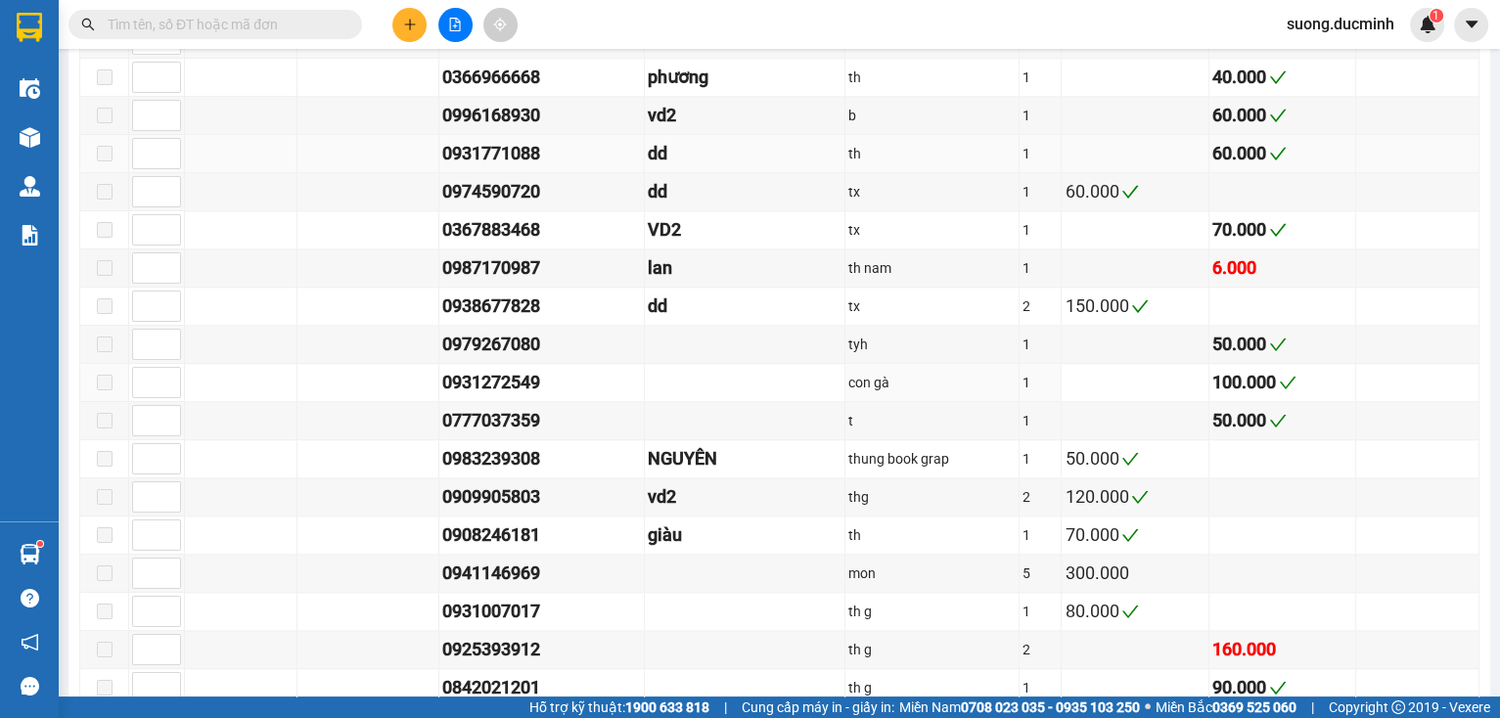
scroll to position [2426, 0]
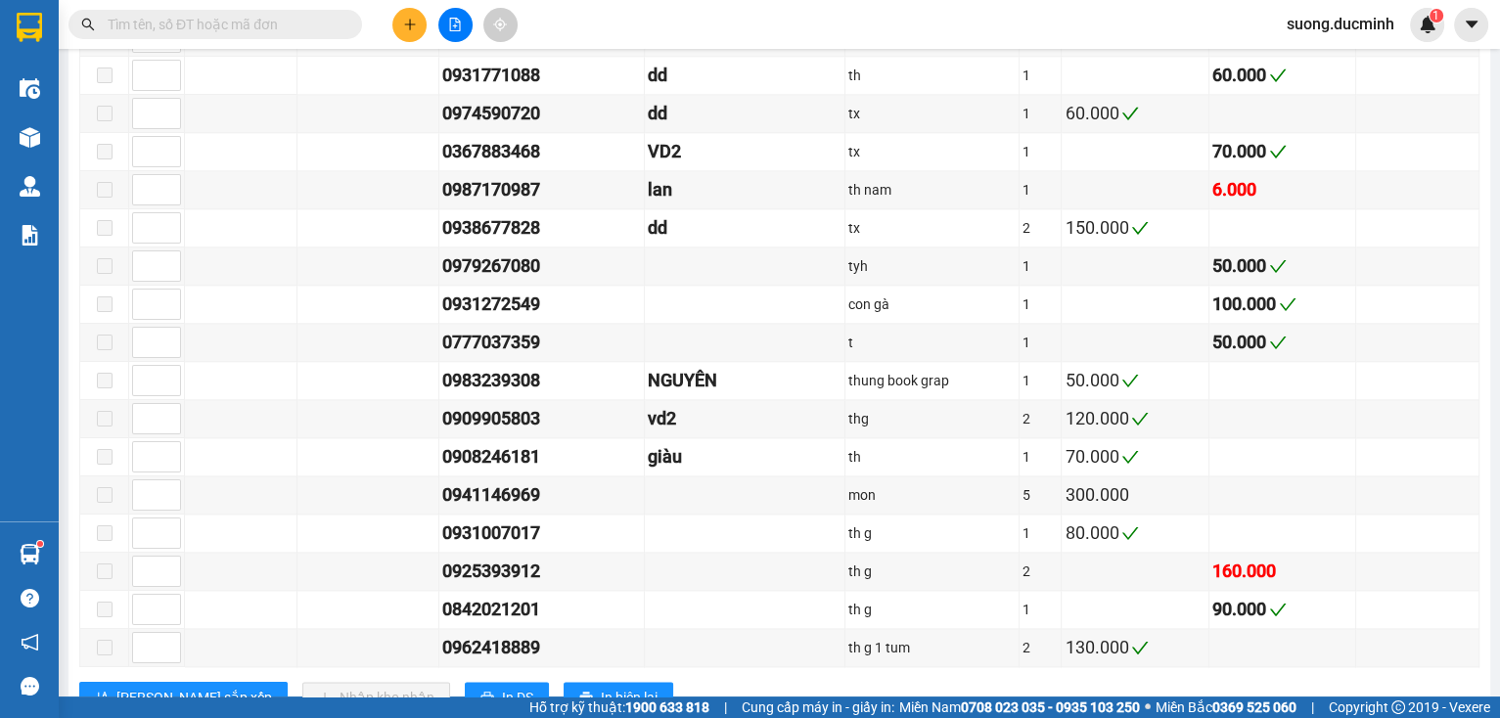
click at [242, 12] on span at bounding box center [214, 24] width 293 height 29
click at [247, 27] on input "text" at bounding box center [223, 25] width 231 height 22
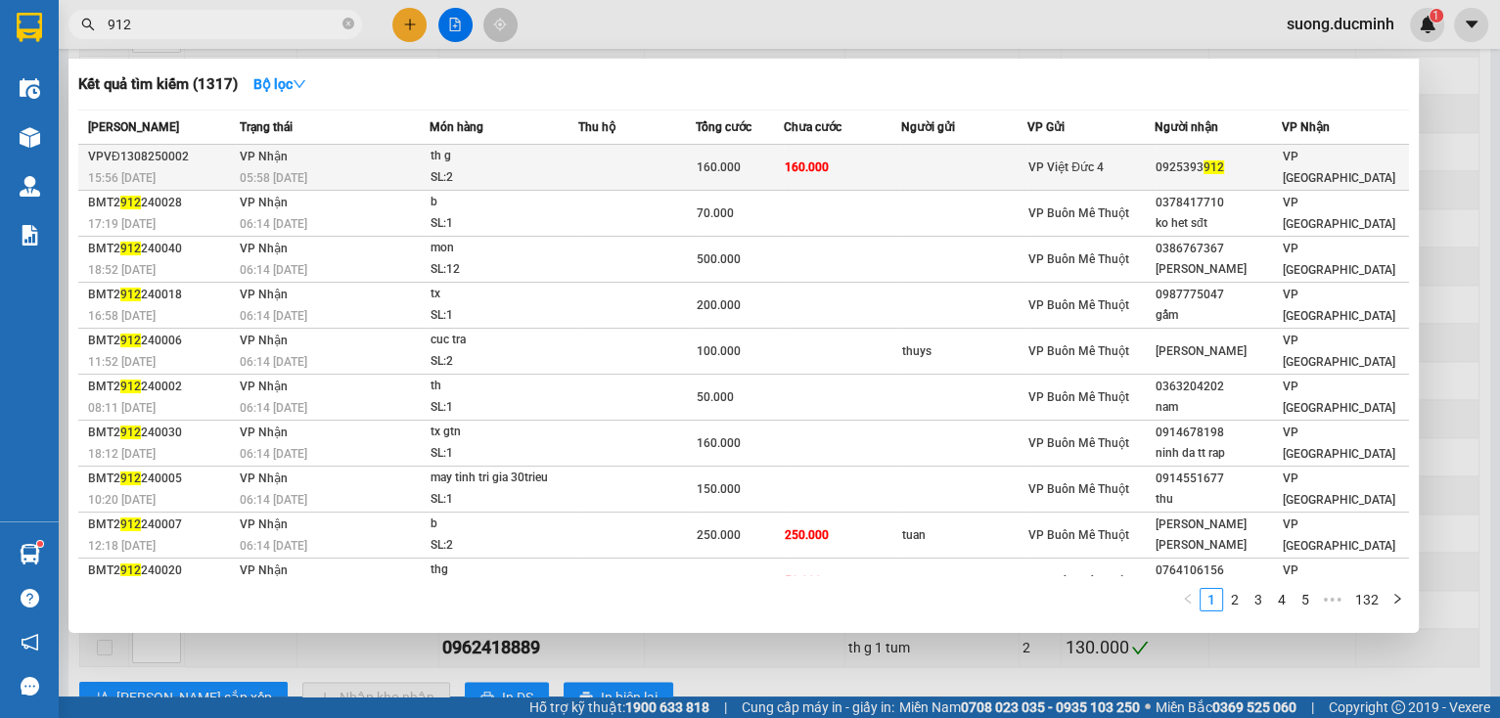
click at [1072, 172] on span "VP Việt Đức 4" at bounding box center [1065, 167] width 75 height 14
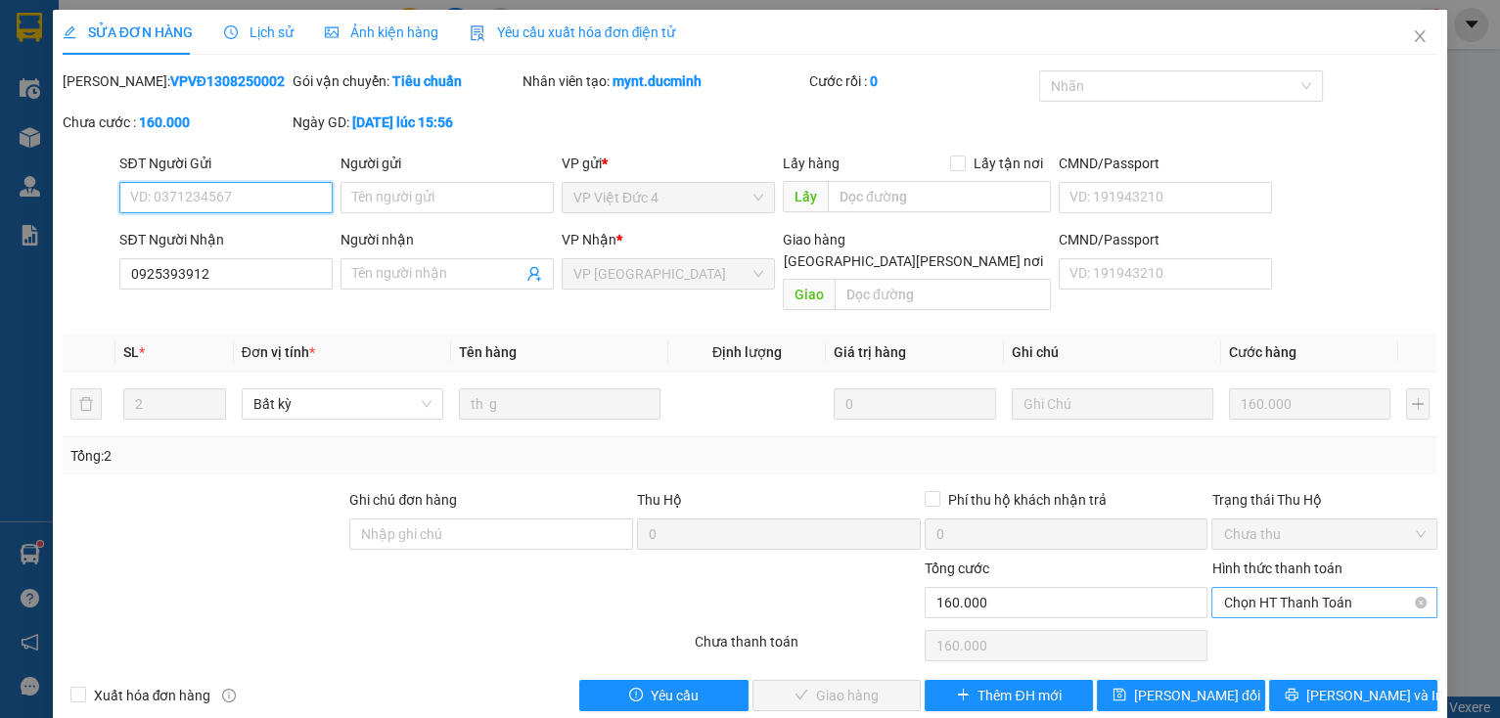
click at [1288, 588] on span "Chọn HT Thanh Toán" at bounding box center [1324, 602] width 203 height 29
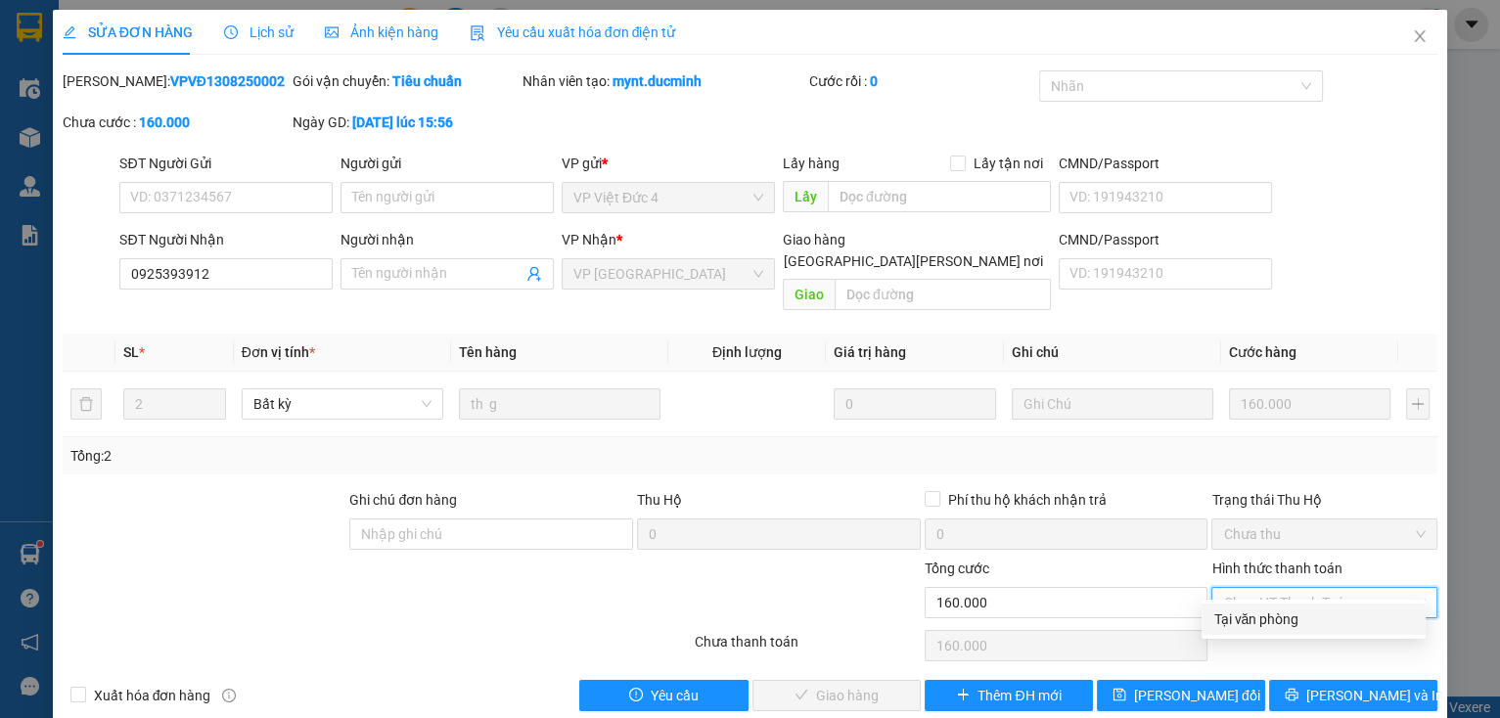
click at [1252, 618] on div "Tại văn phòng" at bounding box center [1313, 620] width 201 height 22
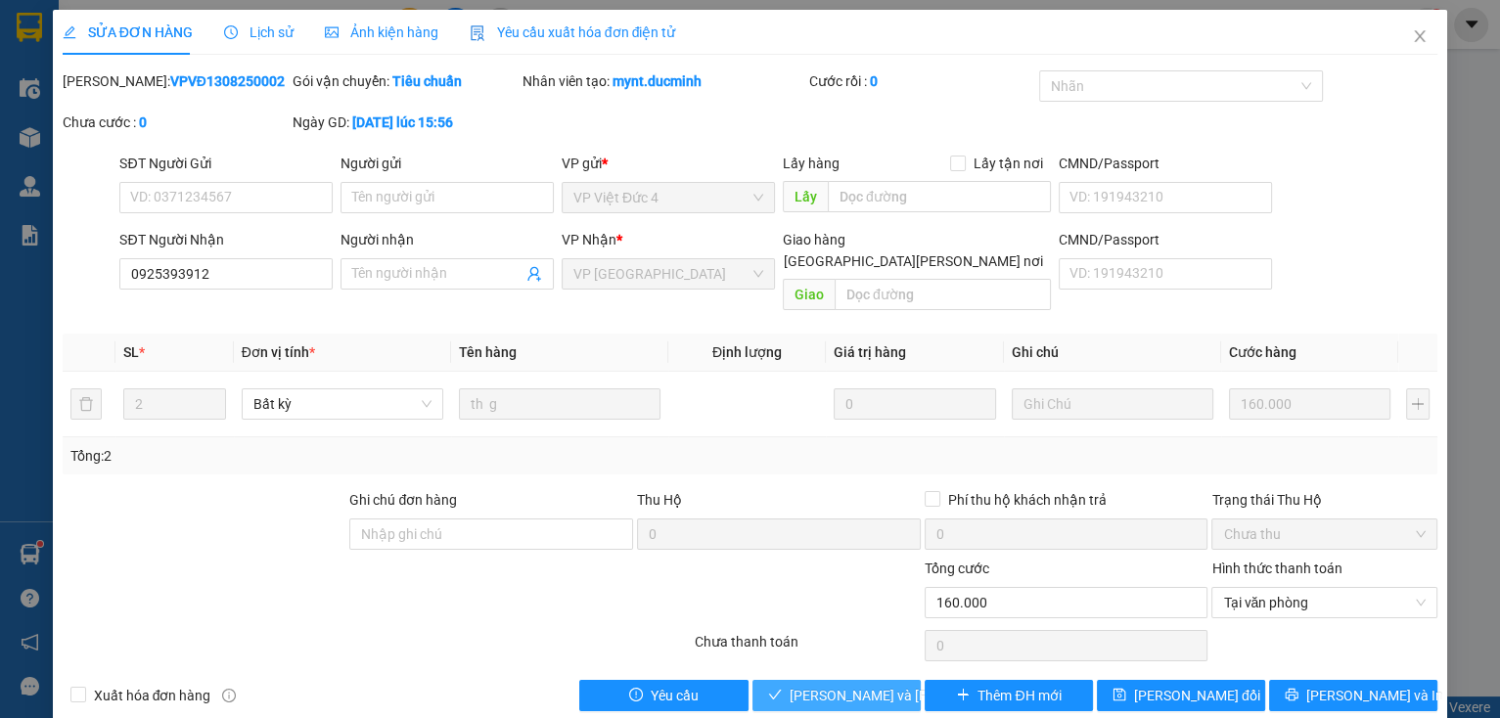
click at [826, 685] on span "[PERSON_NAME] và [PERSON_NAME] hàng" at bounding box center [921, 696] width 264 height 22
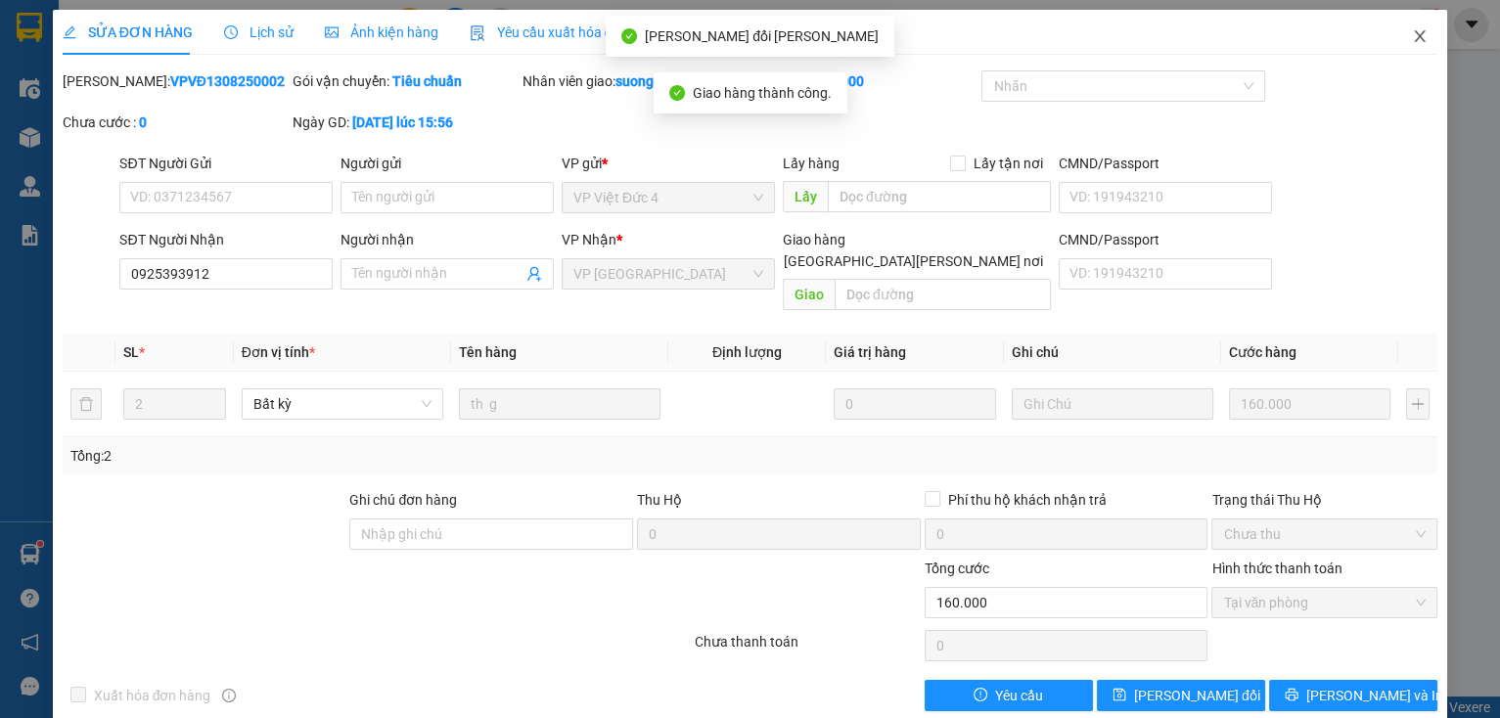
click at [1412, 34] on icon "close" at bounding box center [1420, 36] width 16 height 16
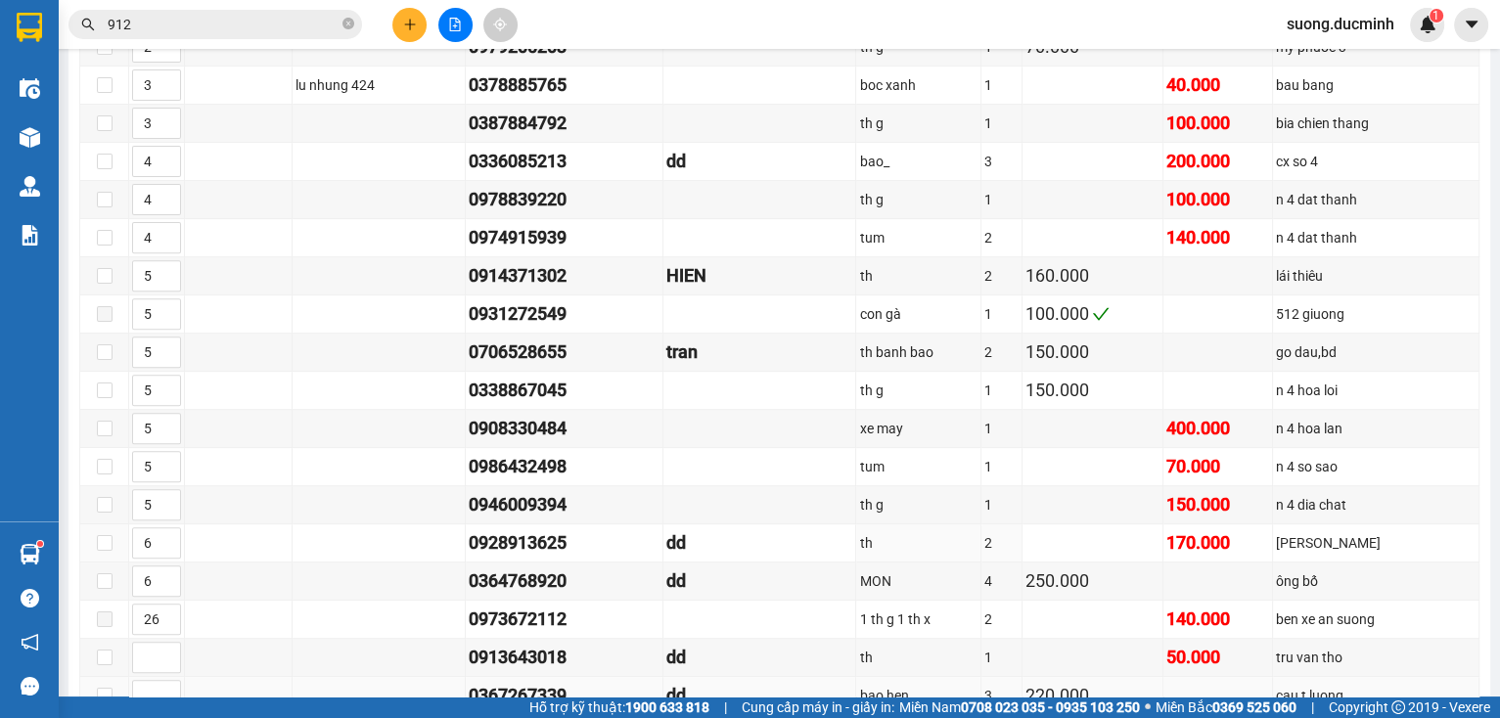
scroll to position [783, 0]
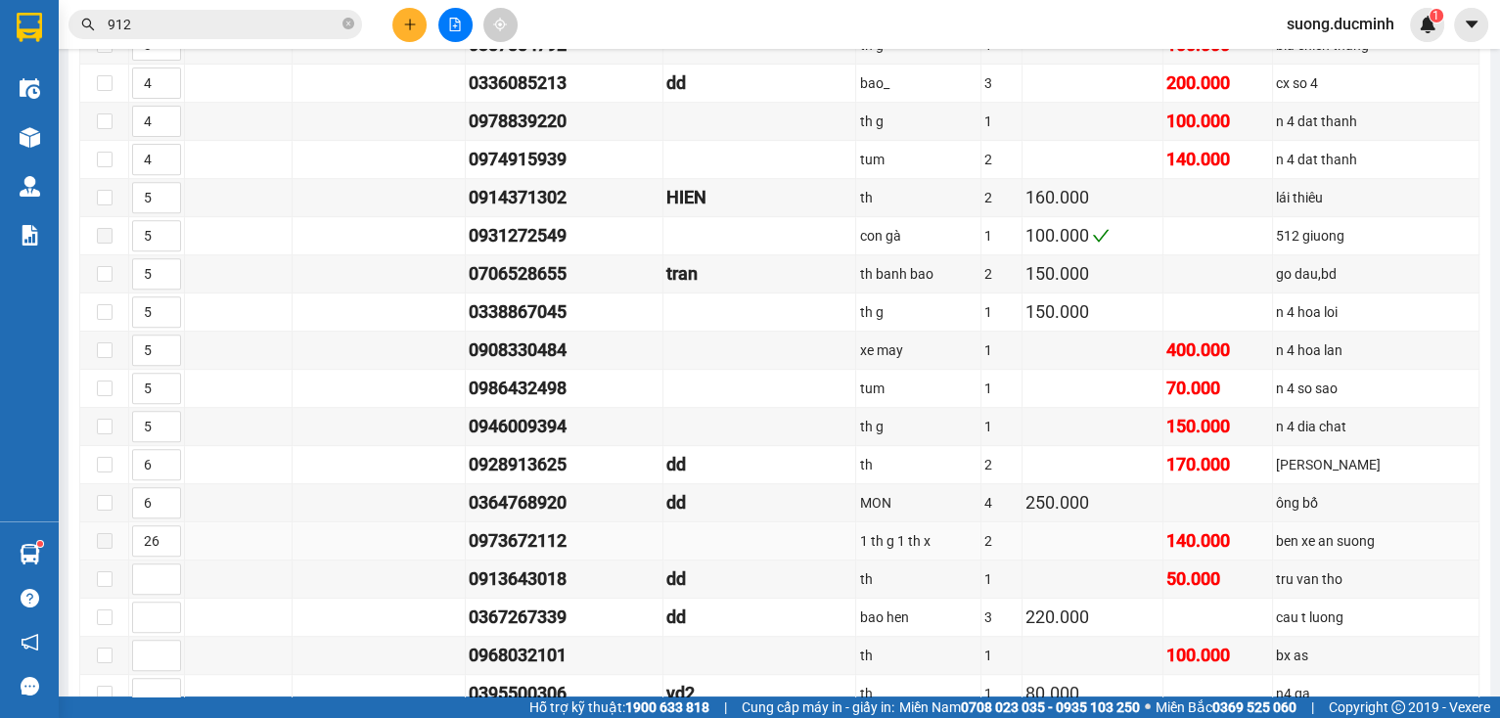
click at [113, 544] on td at bounding box center [104, 541] width 49 height 38
click at [110, 544] on span at bounding box center [105, 541] width 16 height 16
click at [106, 544] on span at bounding box center [105, 541] width 16 height 16
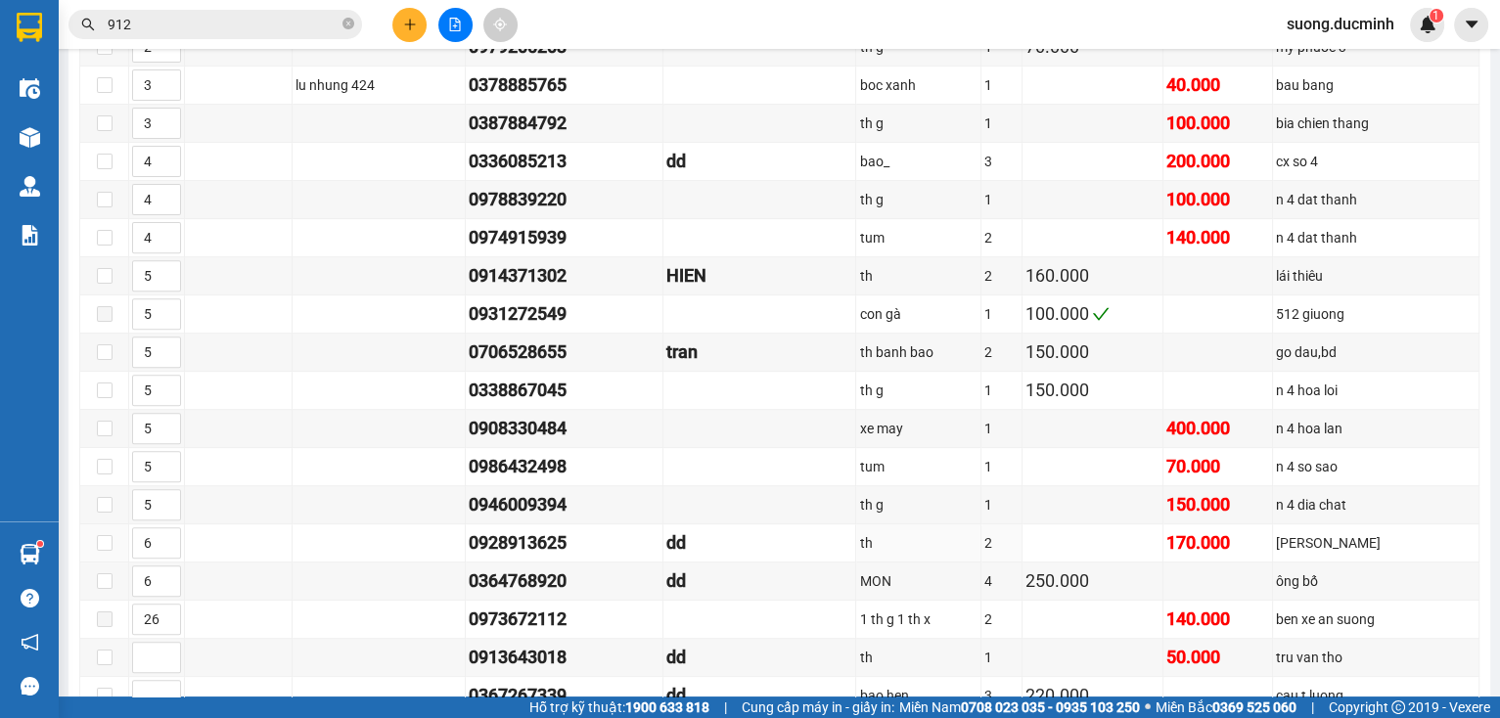
scroll to position [939, 0]
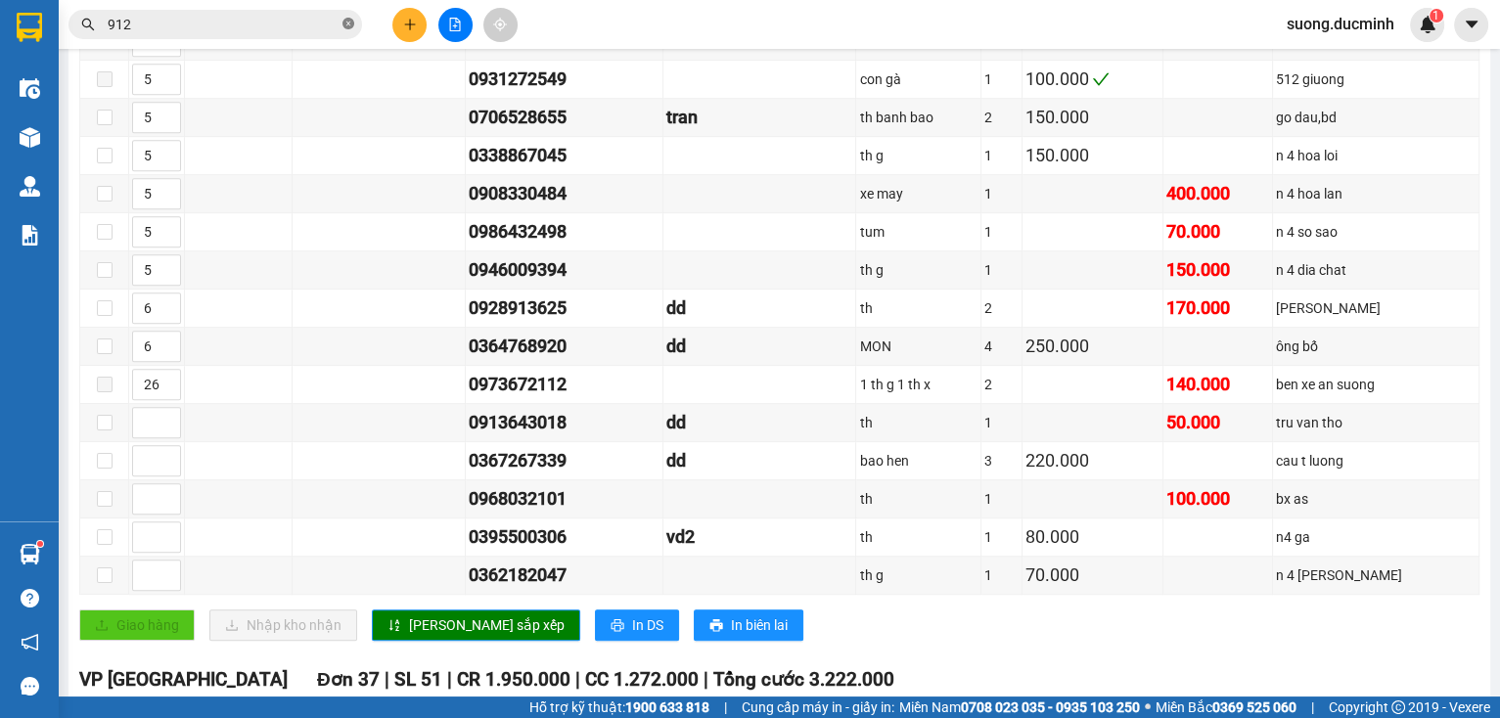
click at [352, 23] on icon "close-circle" at bounding box center [348, 24] width 12 height 12
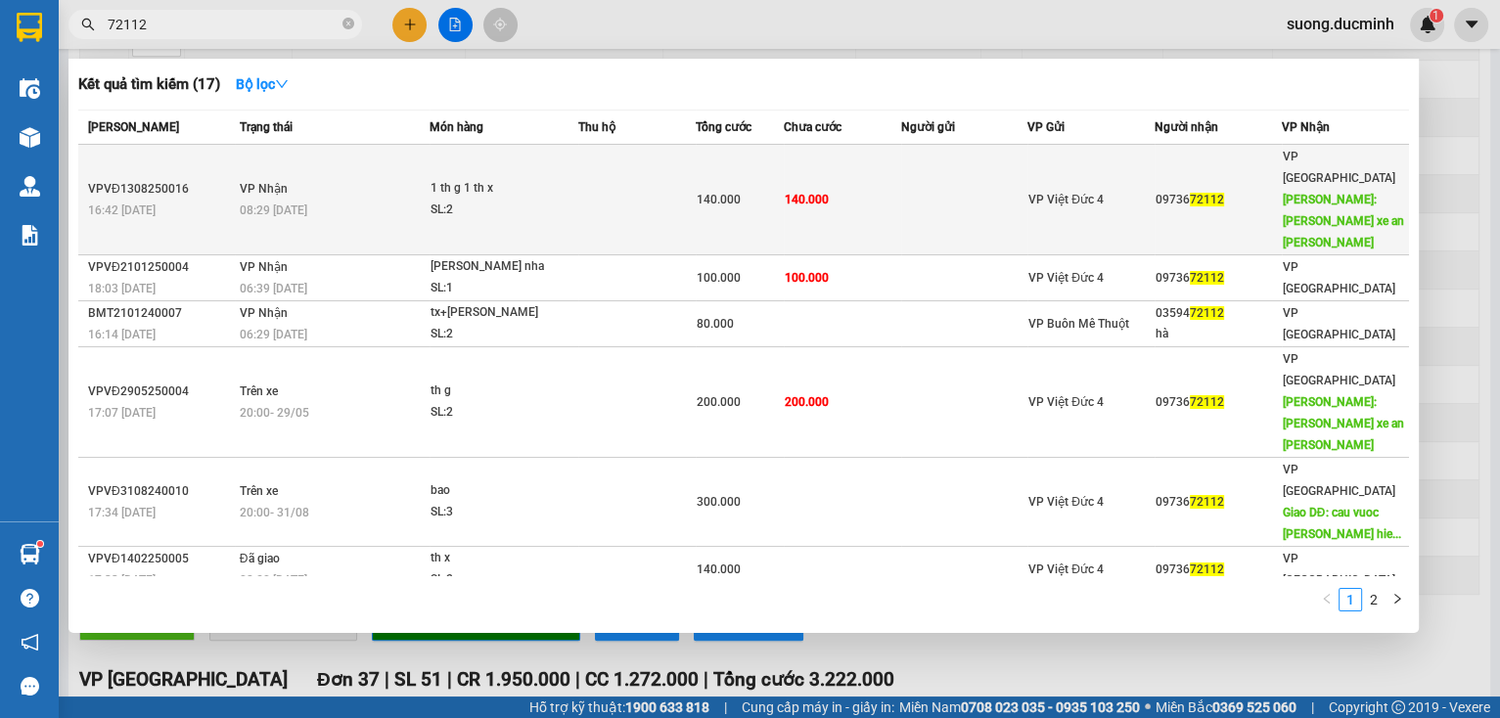
click at [759, 193] on td "140.000" at bounding box center [740, 200] width 88 height 111
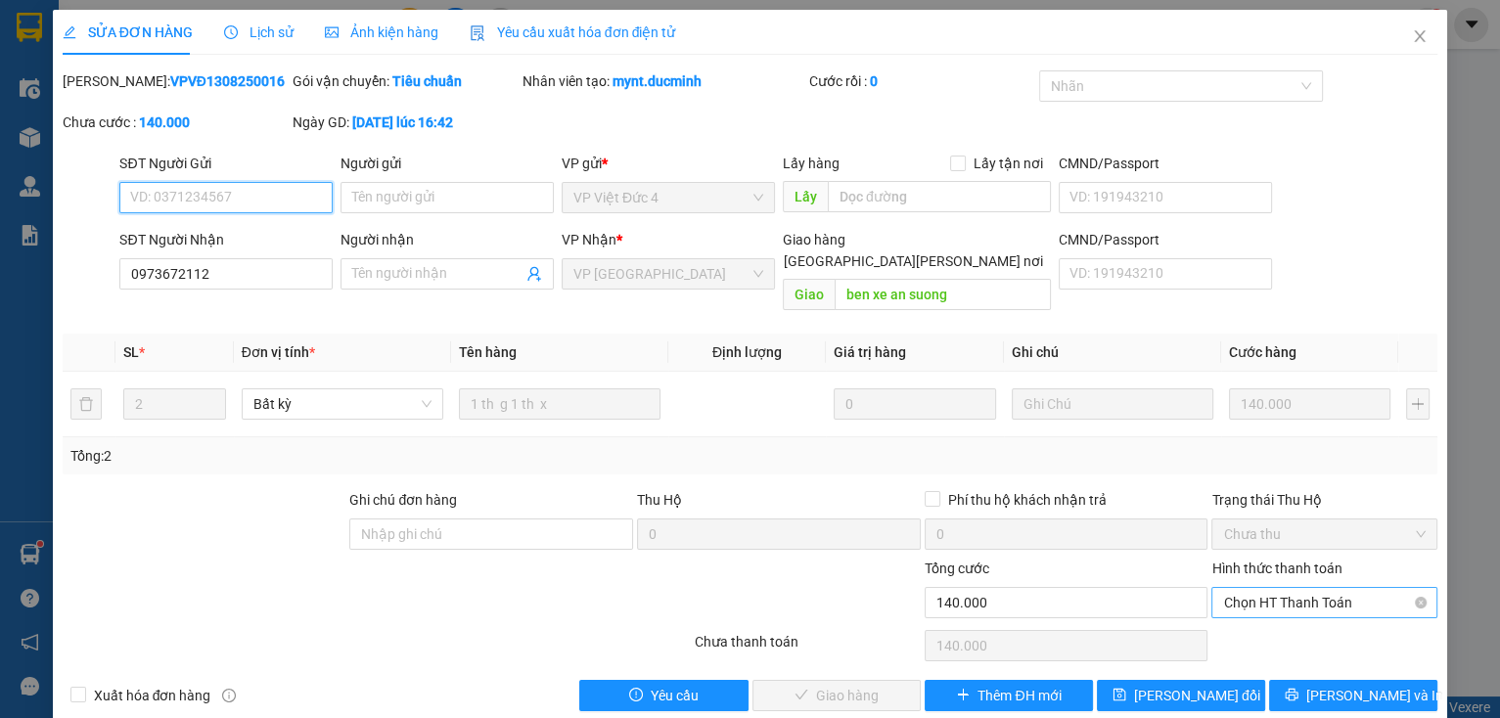
click at [1260, 588] on span "Chọn HT Thanh Toán" at bounding box center [1324, 602] width 203 height 29
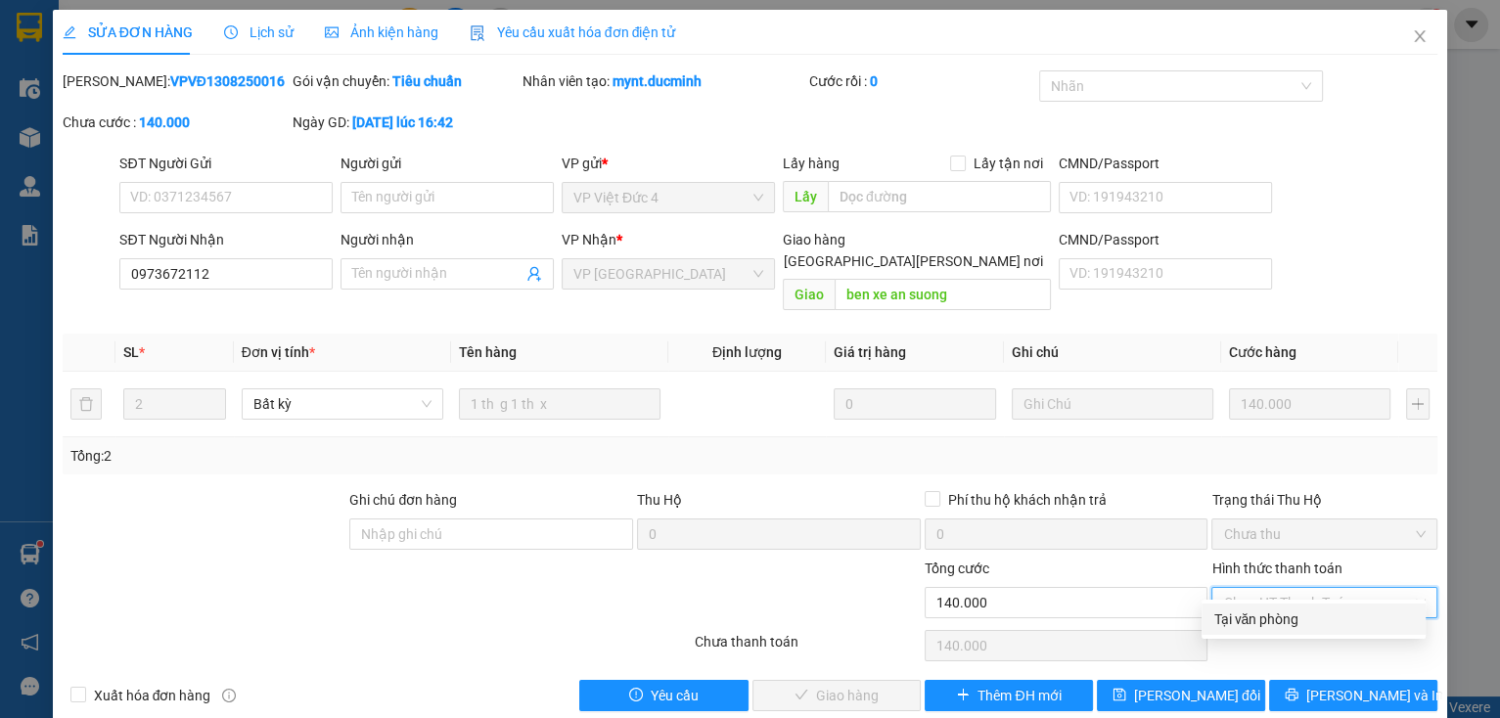
drag, startPoint x: 1251, startPoint y: 622, endPoint x: 1105, endPoint y: 628, distance: 146.9
click at [1251, 622] on div "Tại văn phòng" at bounding box center [1313, 620] width 201 height 22
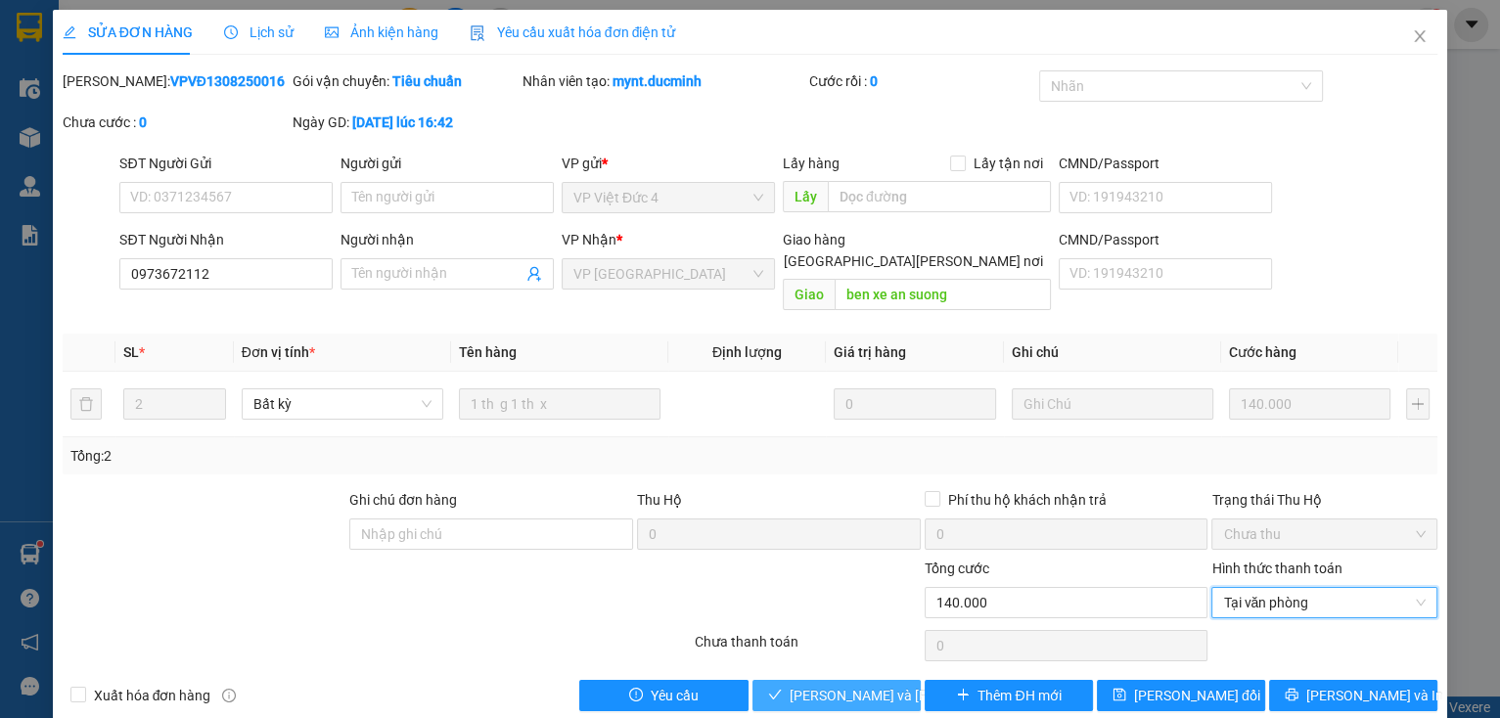
click at [816, 685] on span "[PERSON_NAME] và [PERSON_NAME] hàng" at bounding box center [921, 696] width 264 height 22
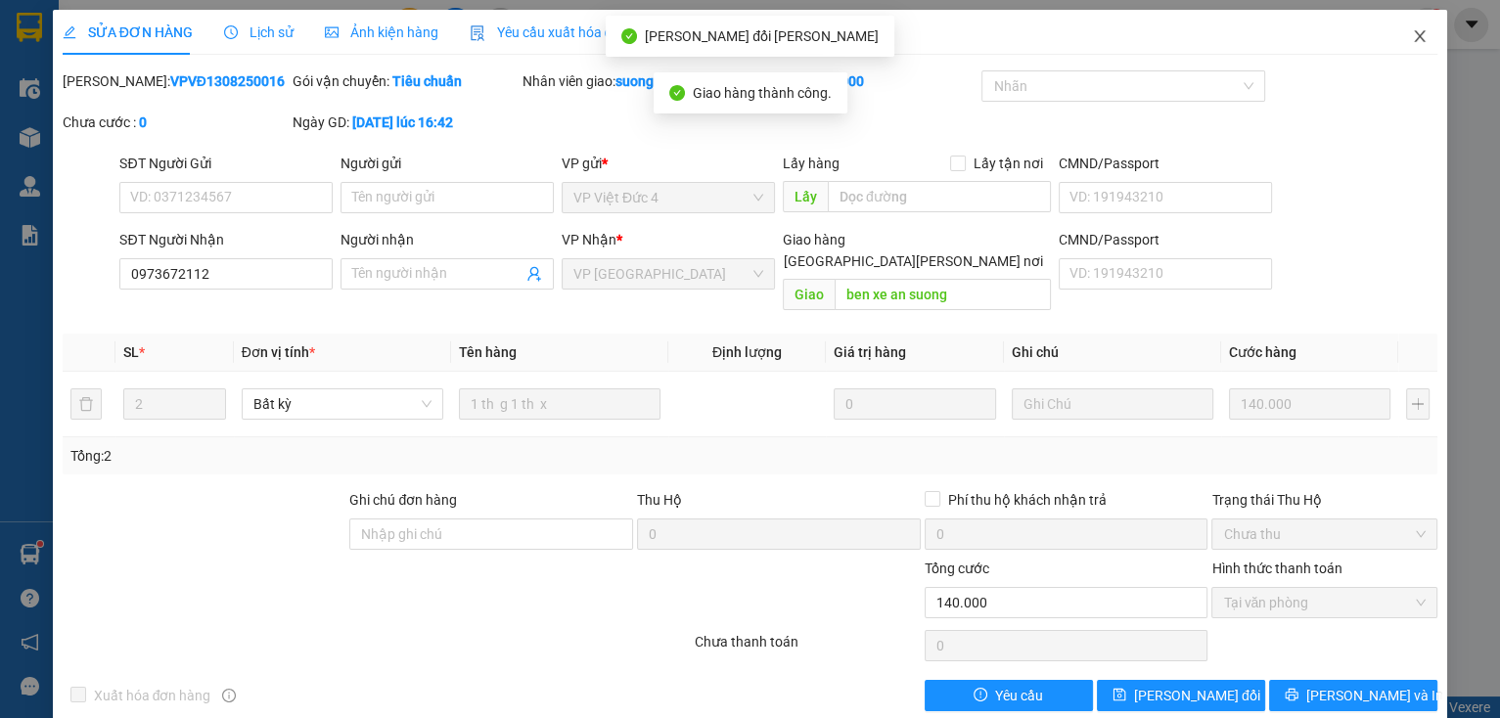
click at [1418, 38] on span "Close" at bounding box center [1419, 37] width 55 height 55
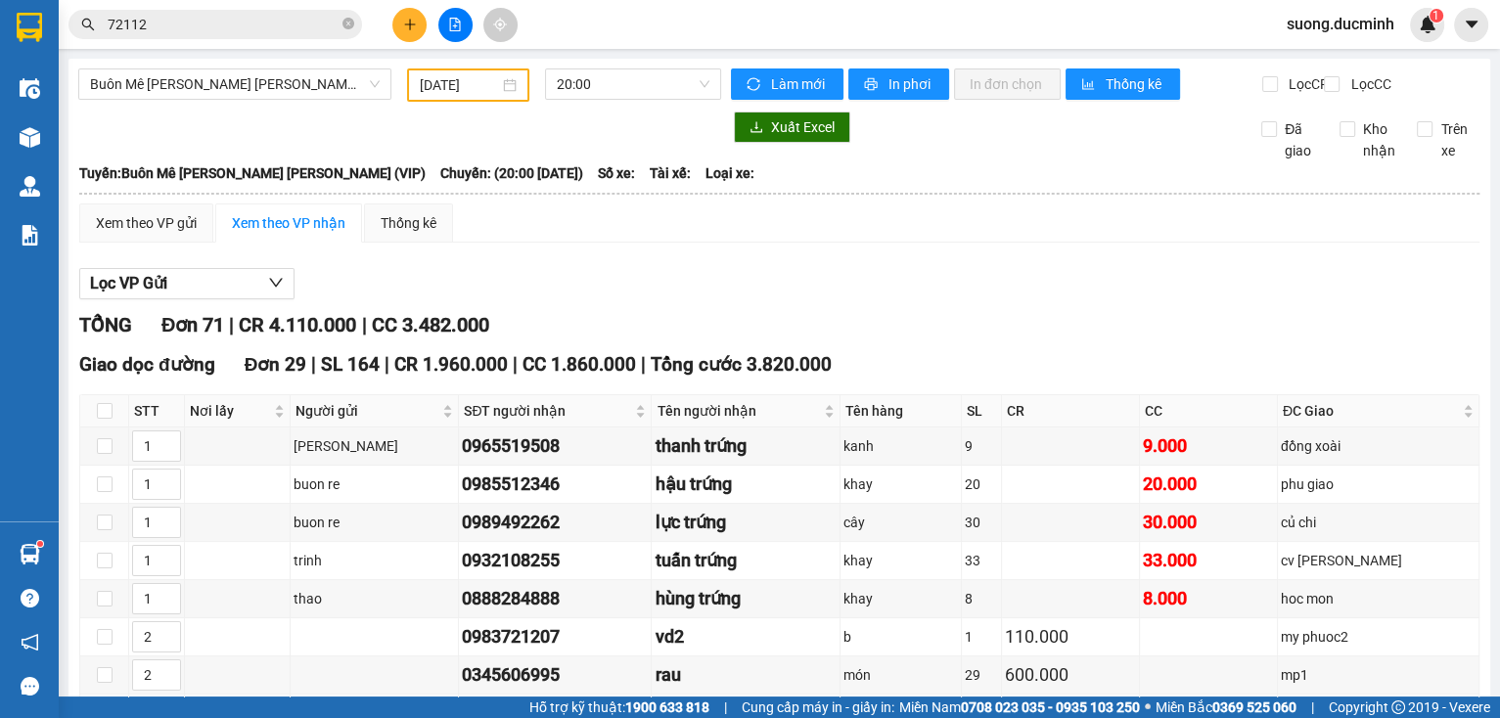
click at [410, 34] on button at bounding box center [409, 25] width 34 height 34
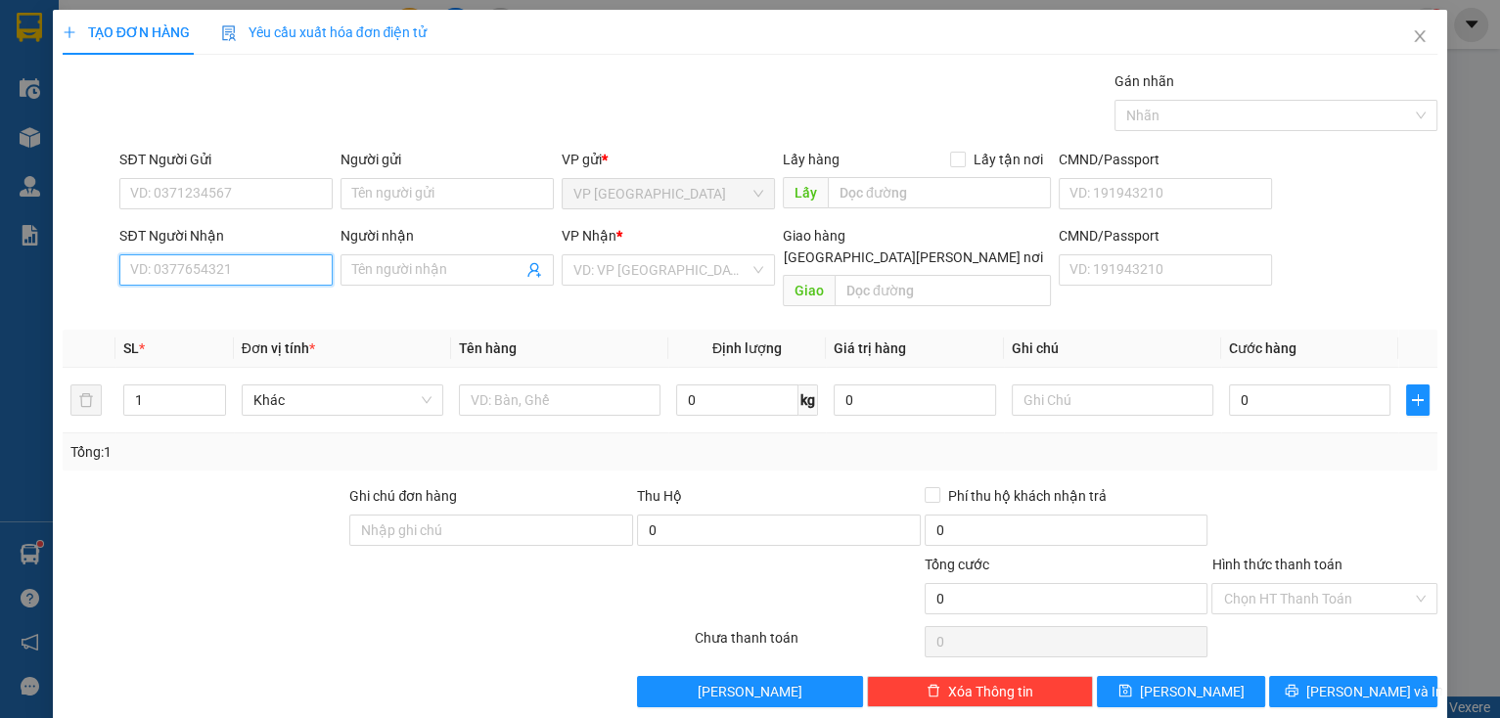
click at [293, 270] on input "SĐT Người Nhận" at bounding box center [225, 269] width 213 height 31
click at [231, 276] on input "SĐT Người Nhận" at bounding box center [225, 269] width 213 height 31
click at [219, 301] on div "0919732260 - lan" at bounding box center [224, 308] width 188 height 22
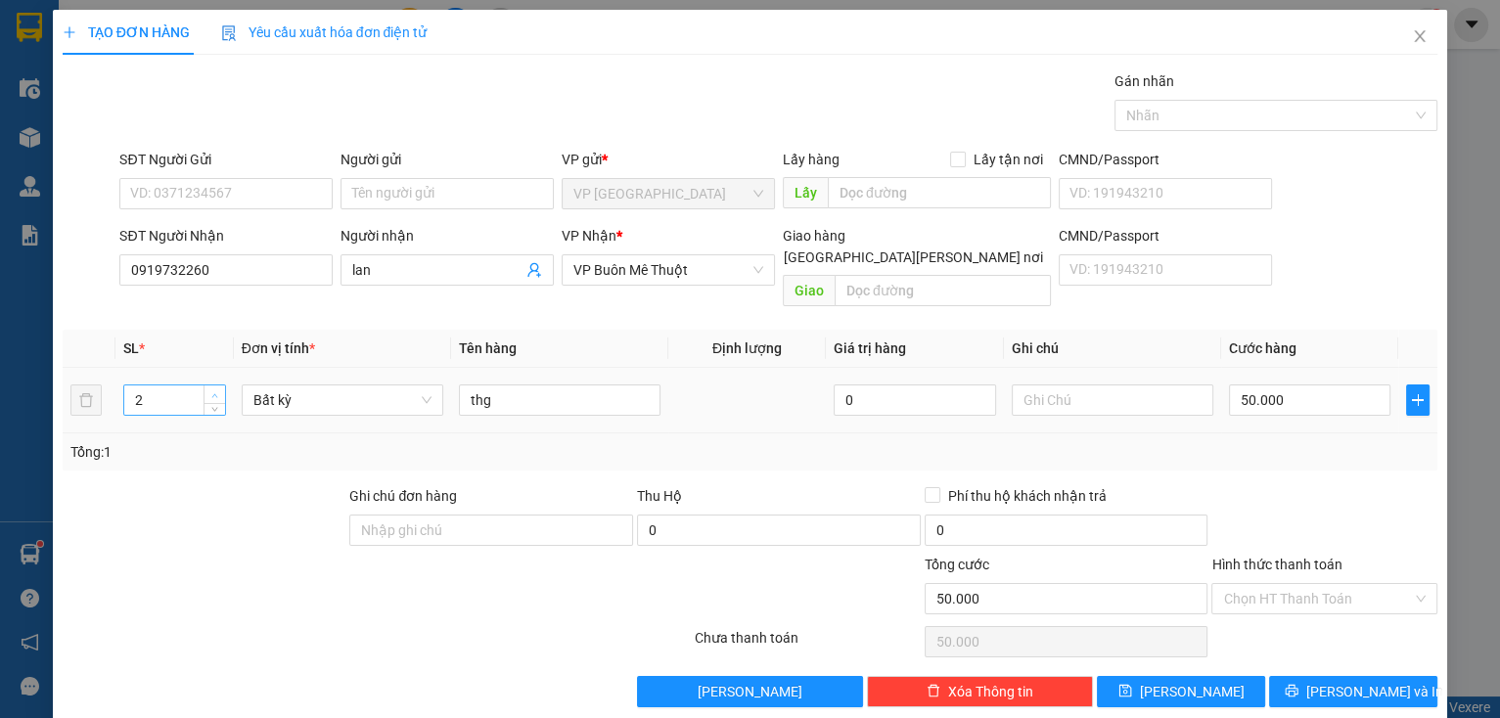
click at [212, 392] on icon "up" at bounding box center [214, 395] width 7 height 7
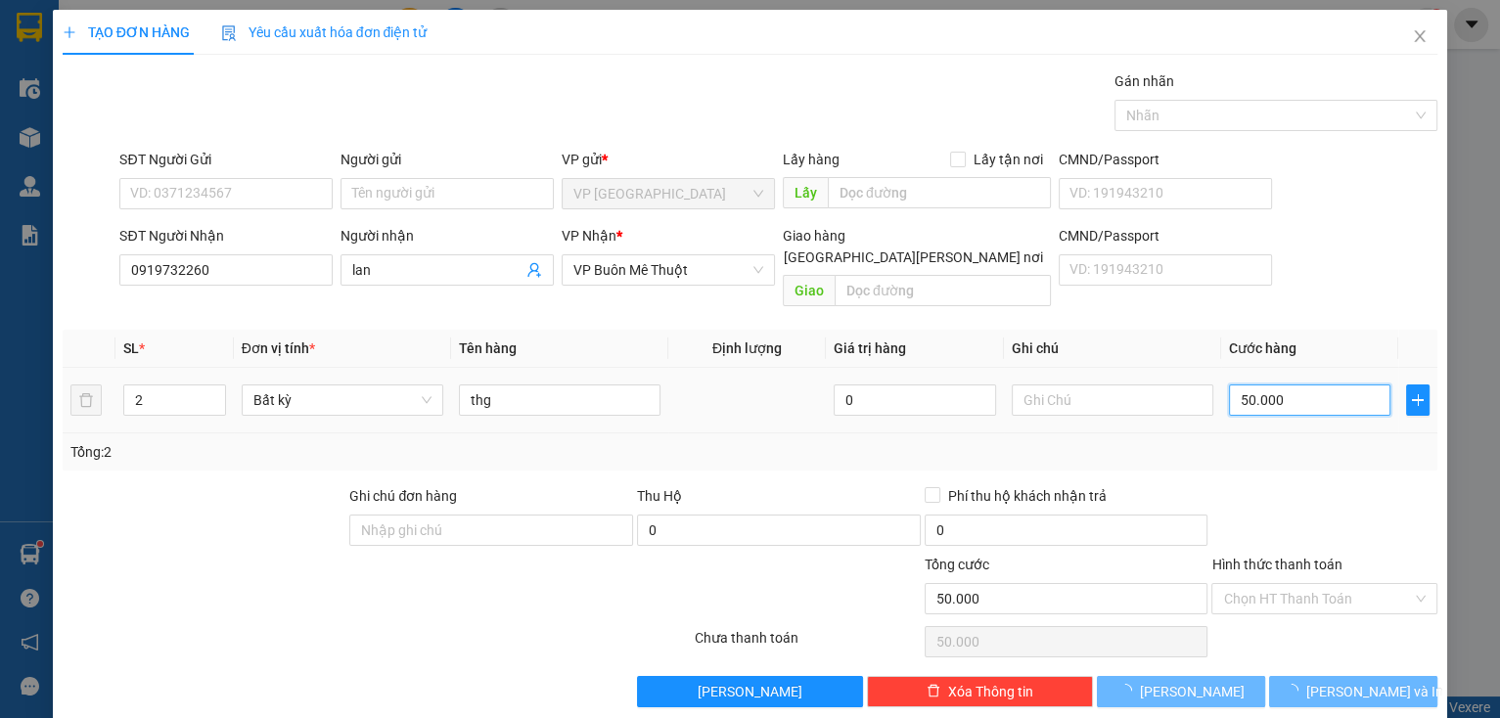
click at [1272, 384] on input "50.000" at bounding box center [1310, 399] width 162 height 31
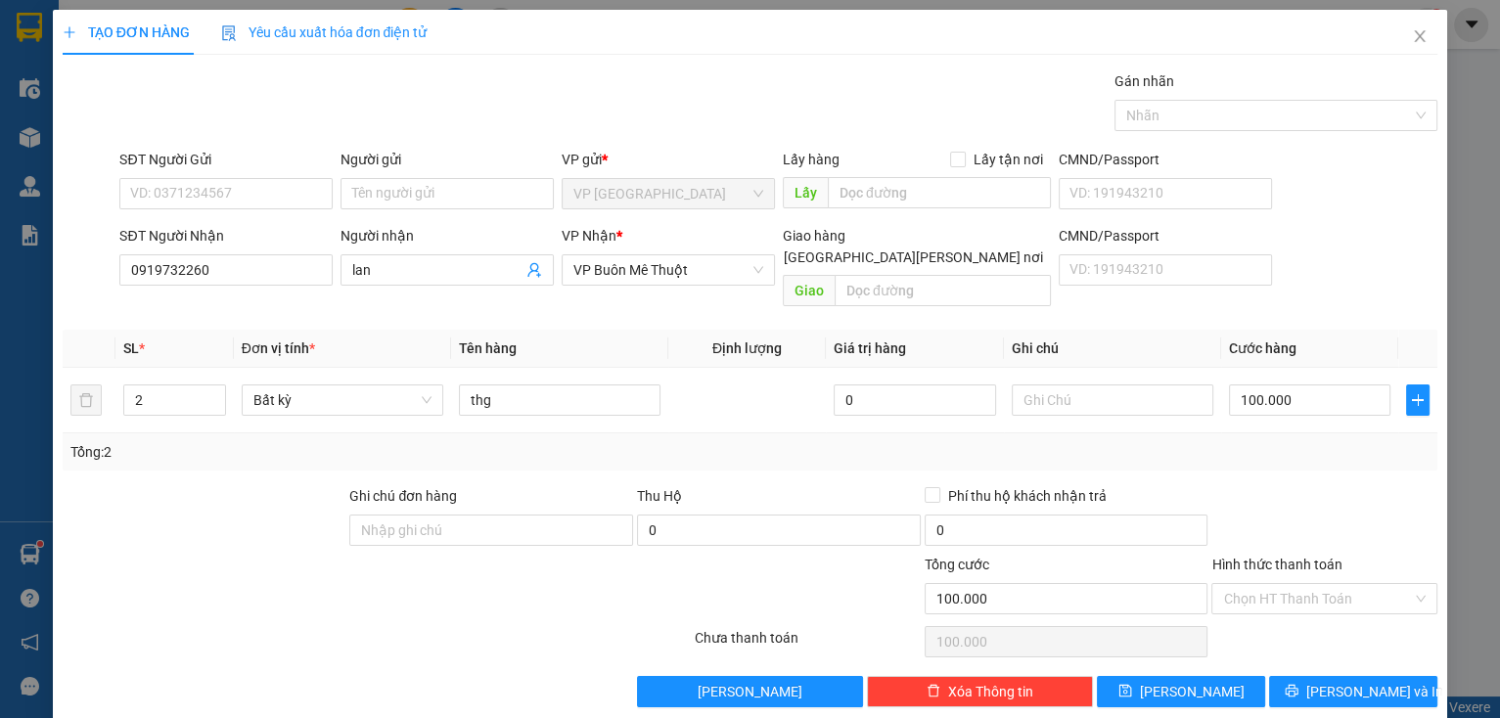
click at [1315, 513] on div at bounding box center [1324, 519] width 230 height 68
click at [1276, 676] on button "[PERSON_NAME] và In" at bounding box center [1353, 691] width 168 height 31
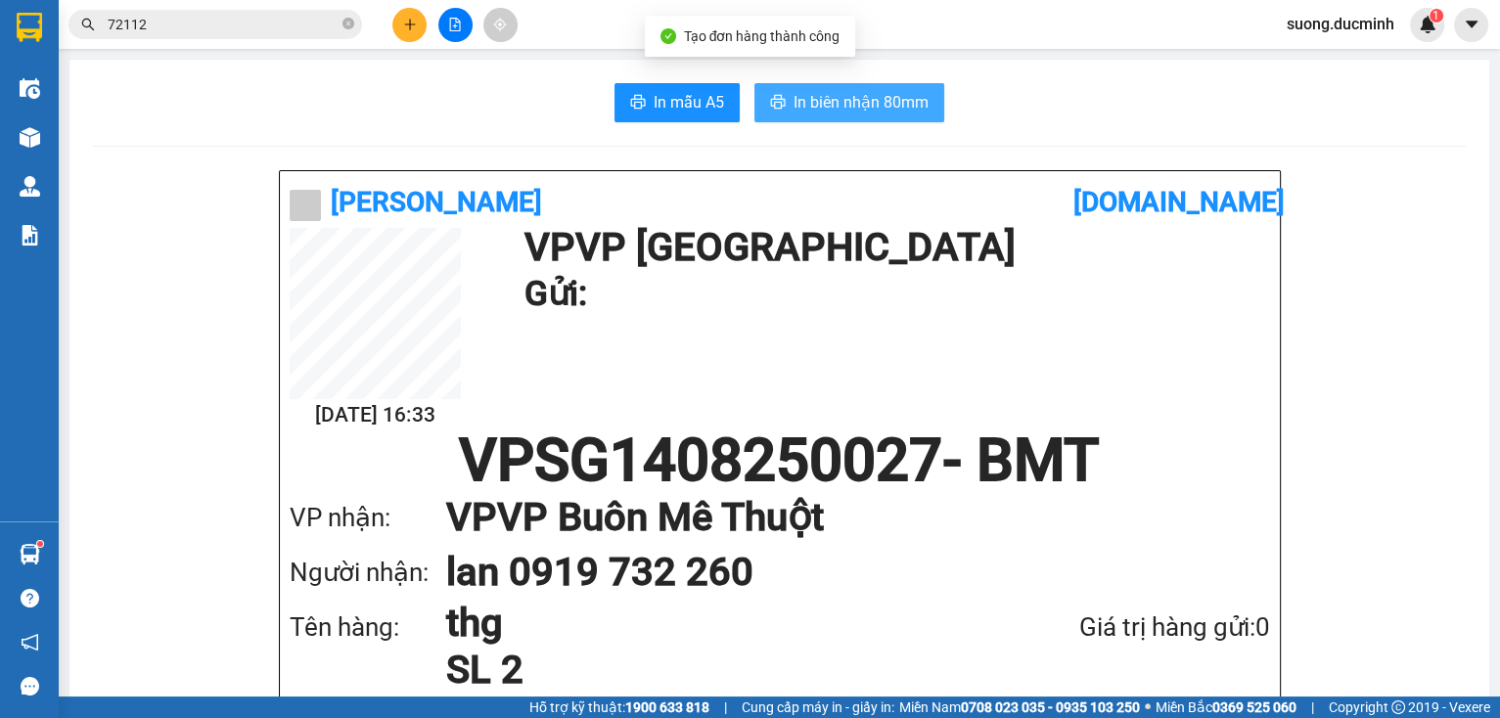
click at [856, 105] on span "In biên nhận 80mm" at bounding box center [860, 102] width 135 height 24
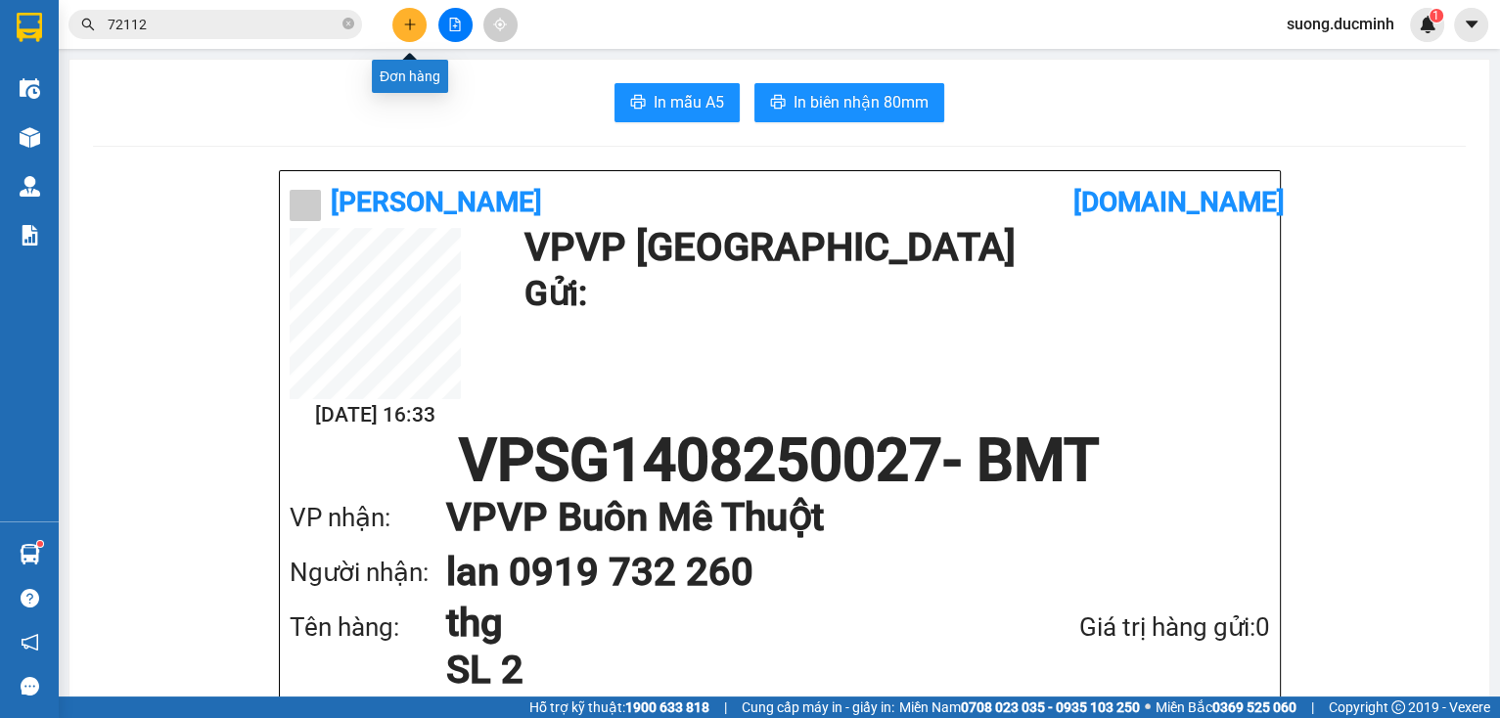
click at [403, 22] on icon "plus" at bounding box center [410, 25] width 14 height 14
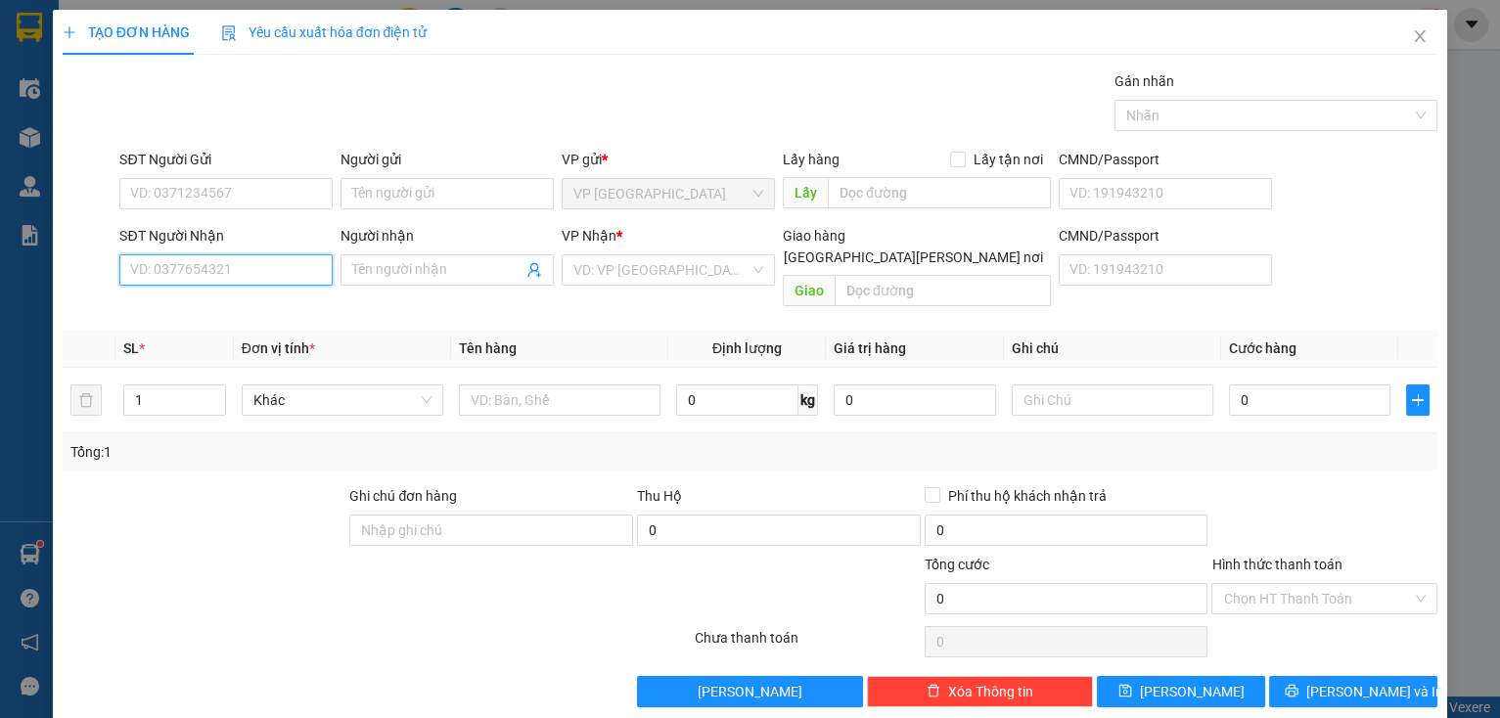
click at [243, 266] on input "SĐT Người Nhận" at bounding box center [225, 269] width 213 height 31
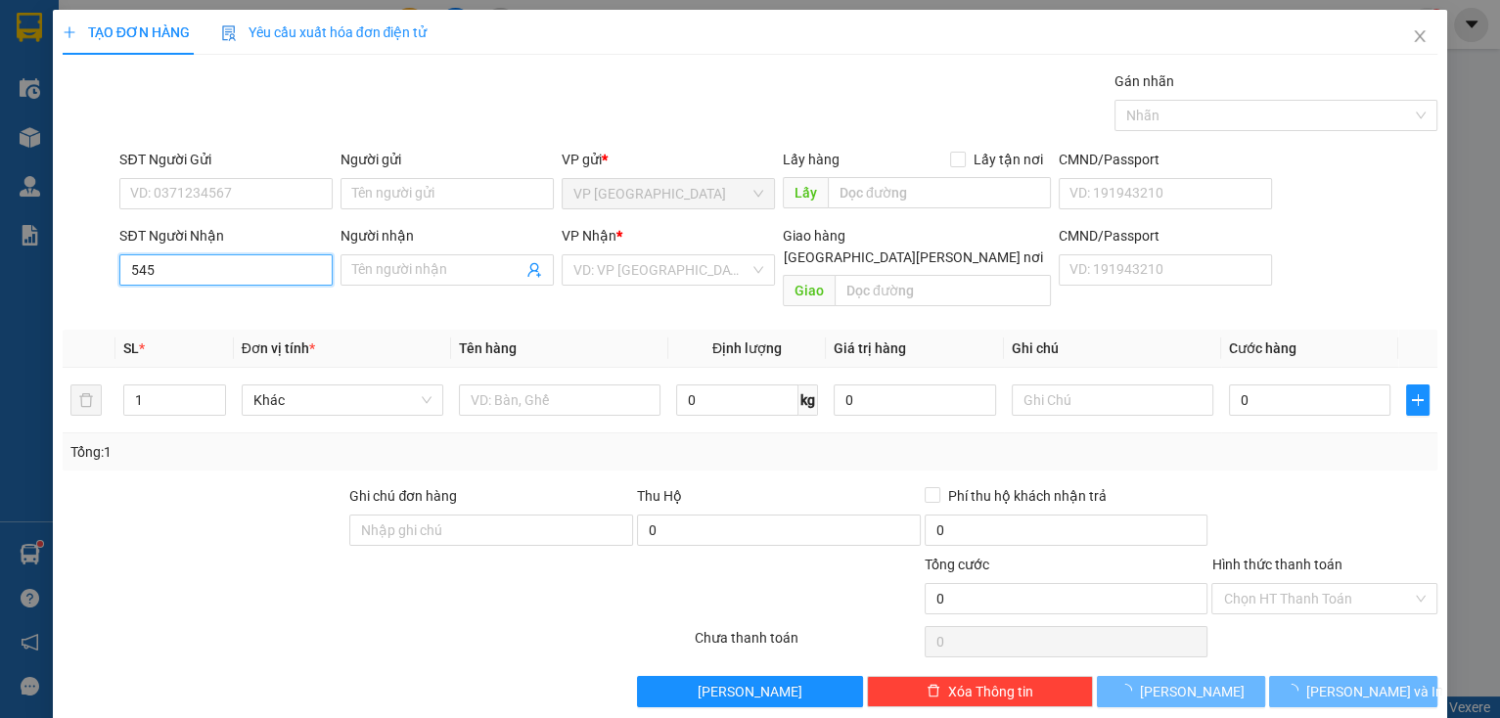
click at [240, 265] on input "545" at bounding box center [225, 269] width 213 height 31
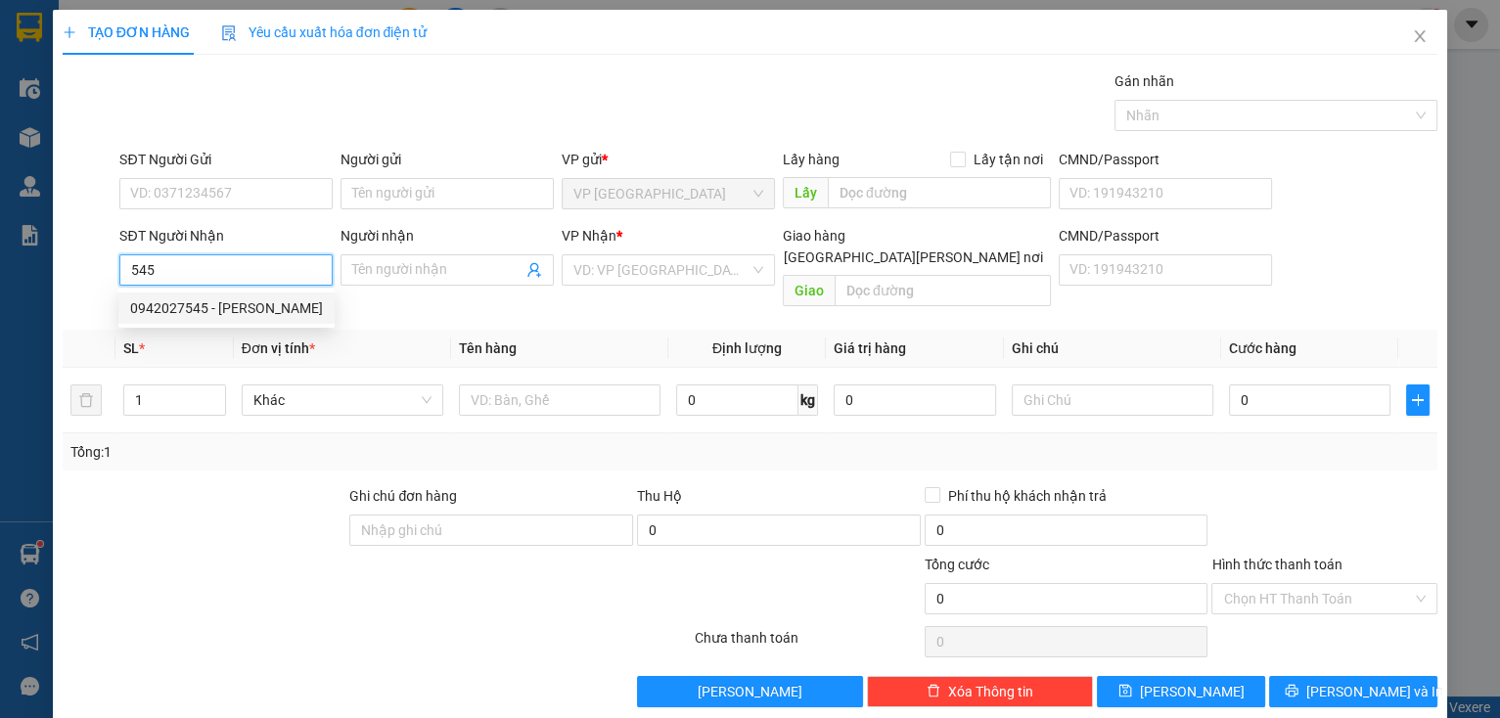
click at [220, 305] on div "0942027545 - [PERSON_NAME]" at bounding box center [226, 308] width 193 height 22
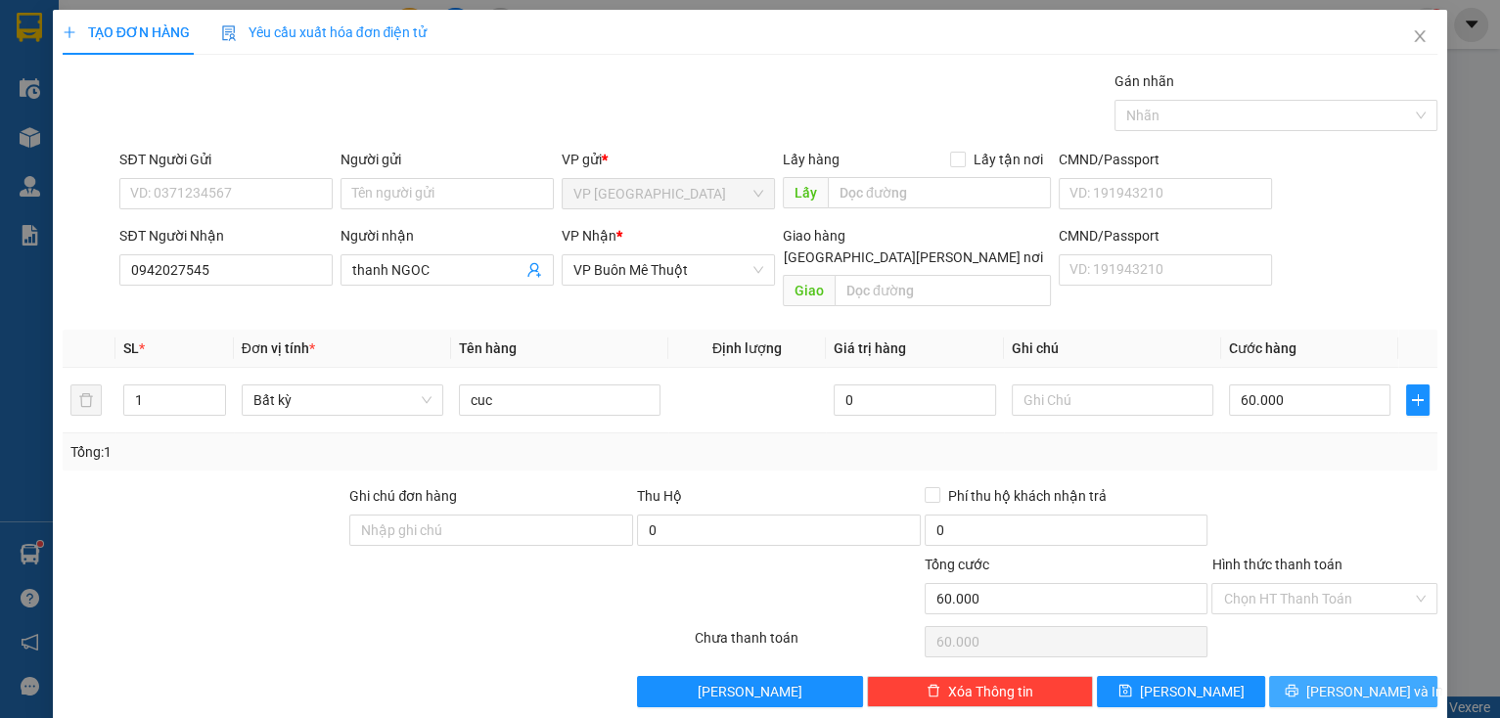
click at [1280, 676] on button "[PERSON_NAME] và In" at bounding box center [1353, 691] width 168 height 31
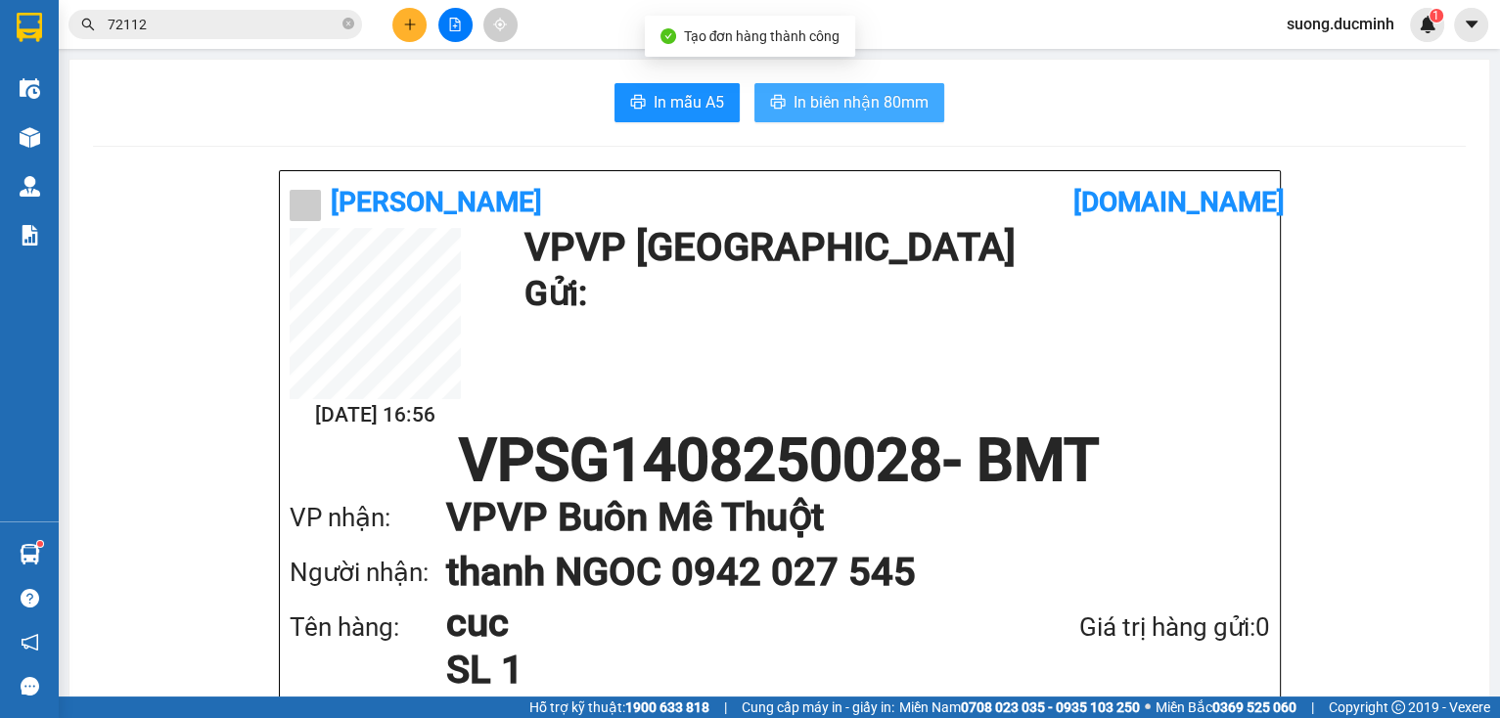
click at [921, 116] on button "In biên nhận 80mm" at bounding box center [849, 102] width 190 height 39
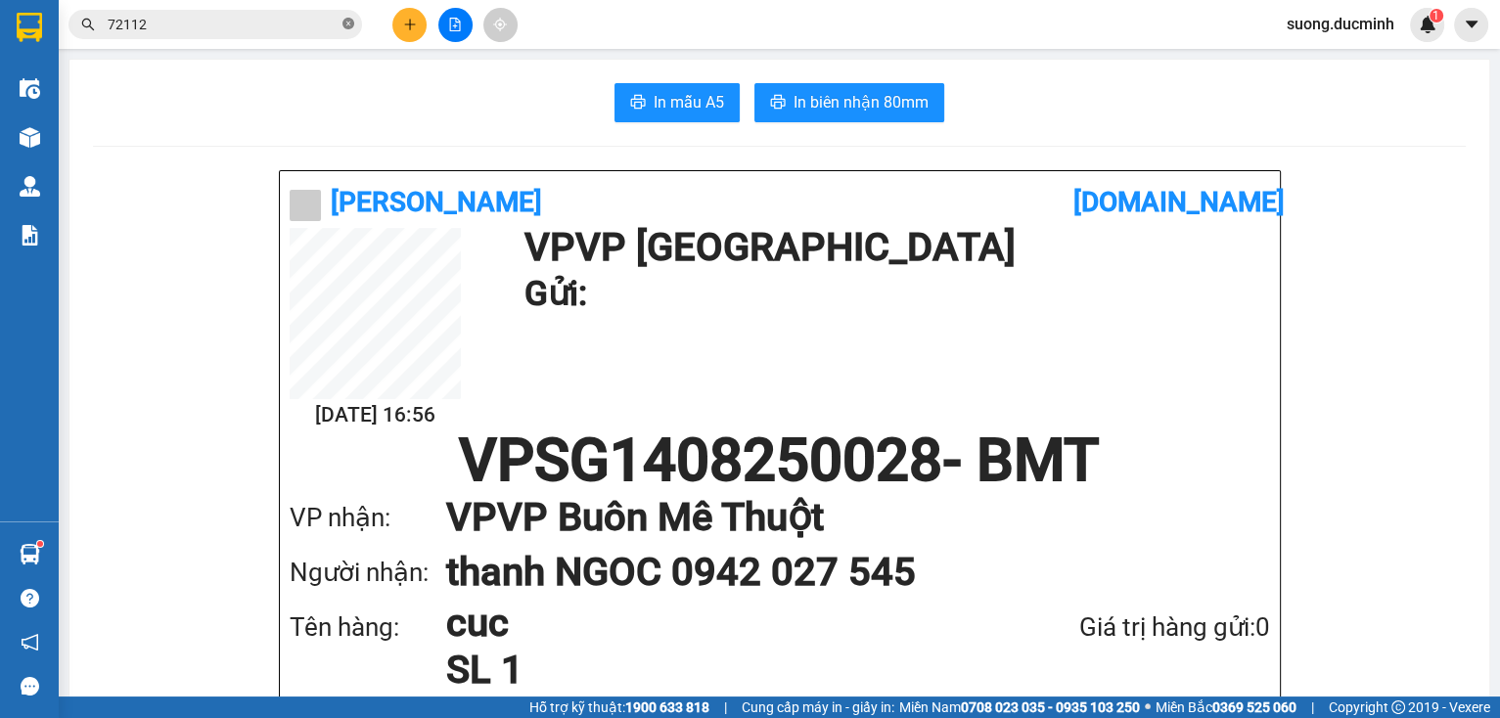
click at [350, 23] on icon "close-circle" at bounding box center [348, 24] width 12 height 12
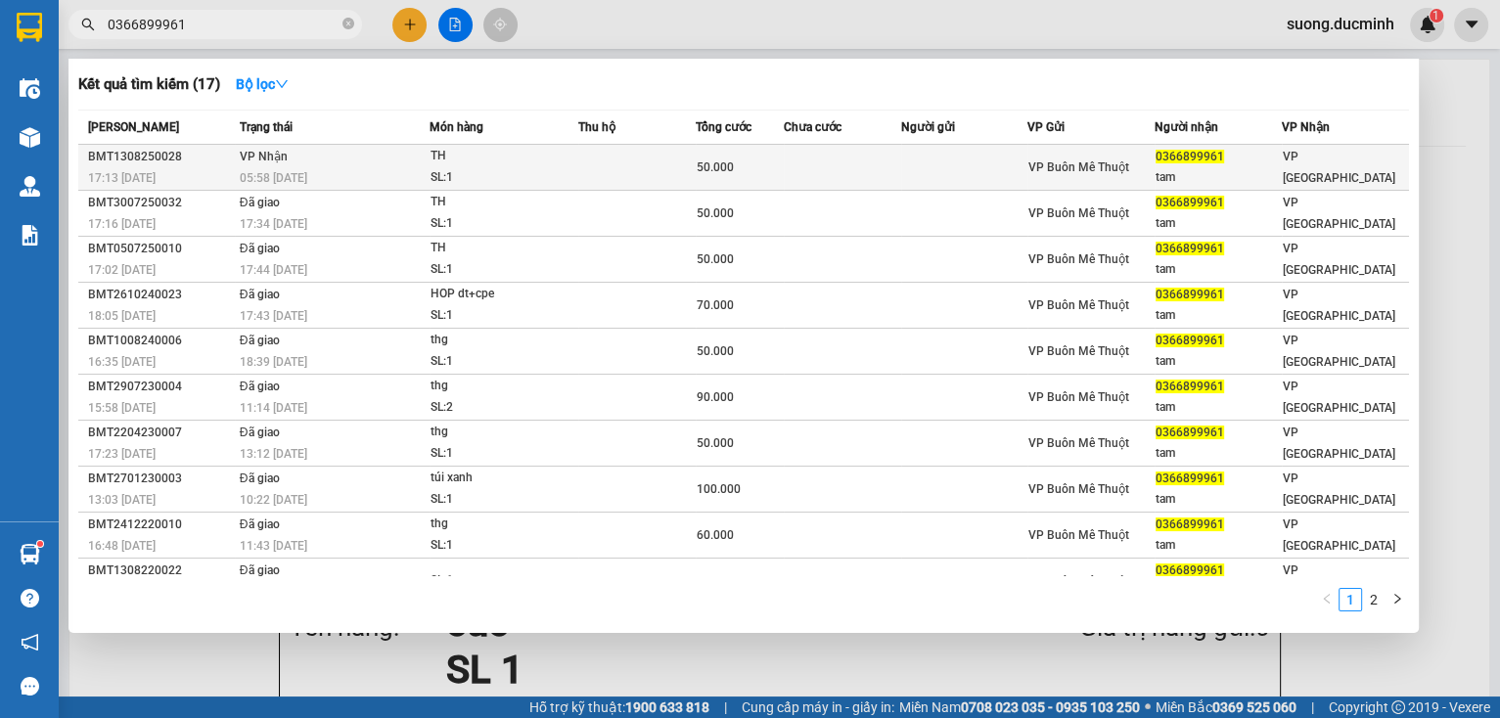
click at [735, 173] on div "50.000" at bounding box center [740, 168] width 86 height 22
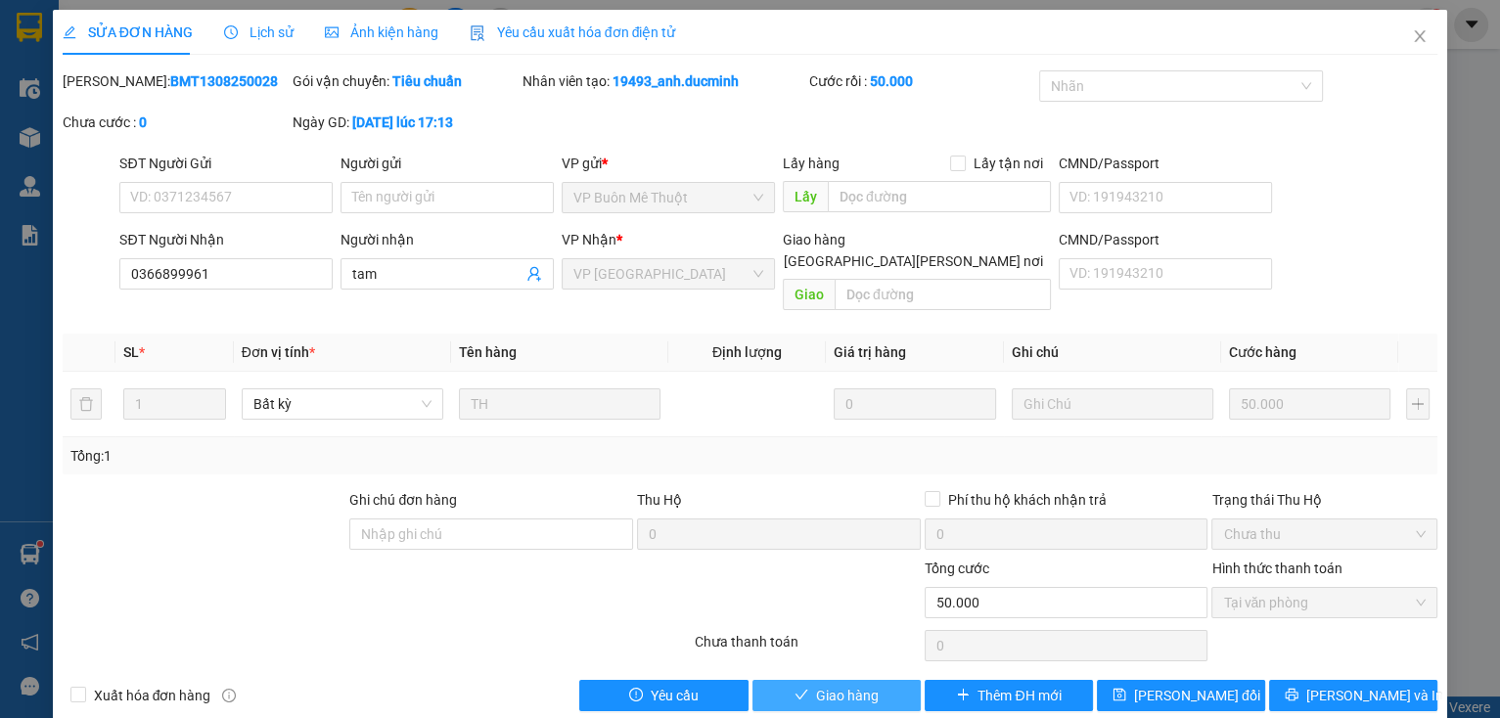
click at [857, 685] on span "Giao hàng" at bounding box center [847, 696] width 63 height 22
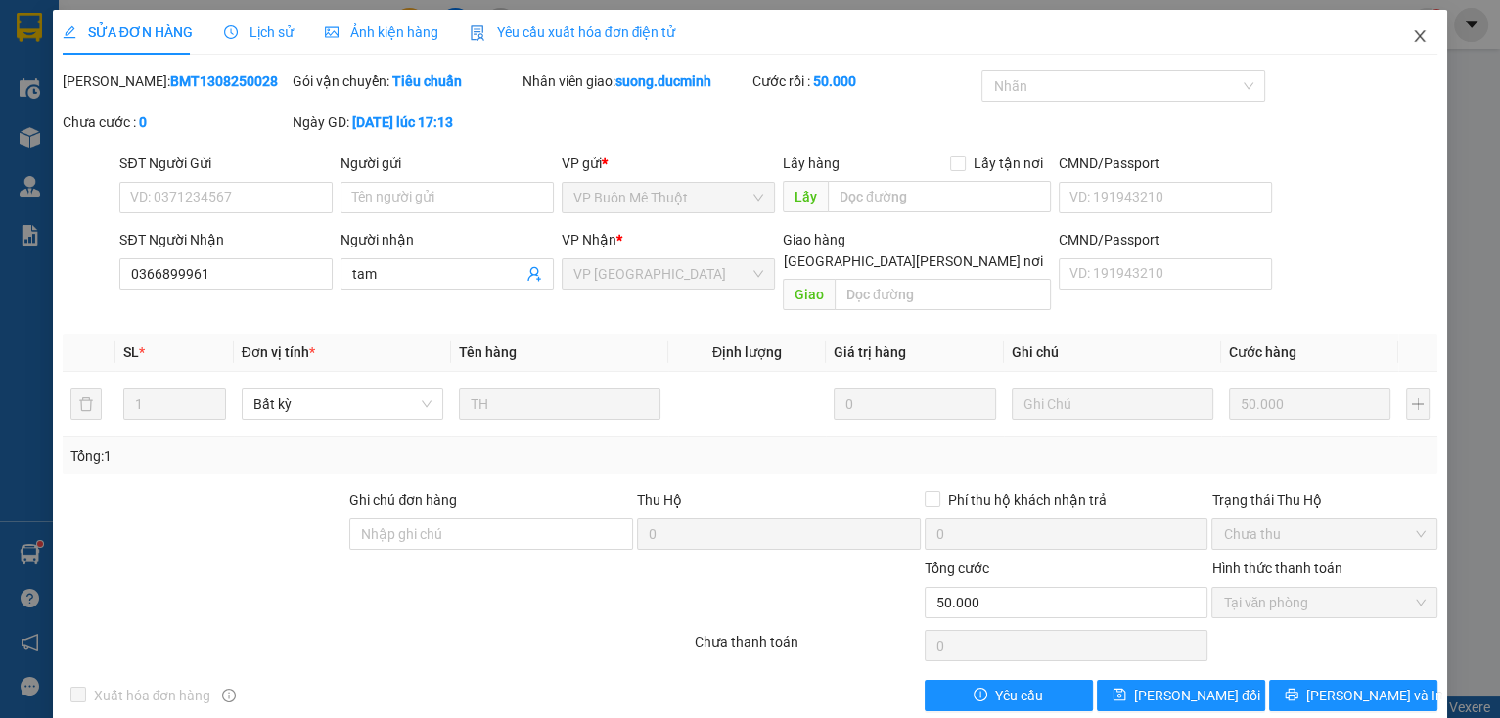
click at [1414, 39] on icon "close" at bounding box center [1420, 36] width 16 height 16
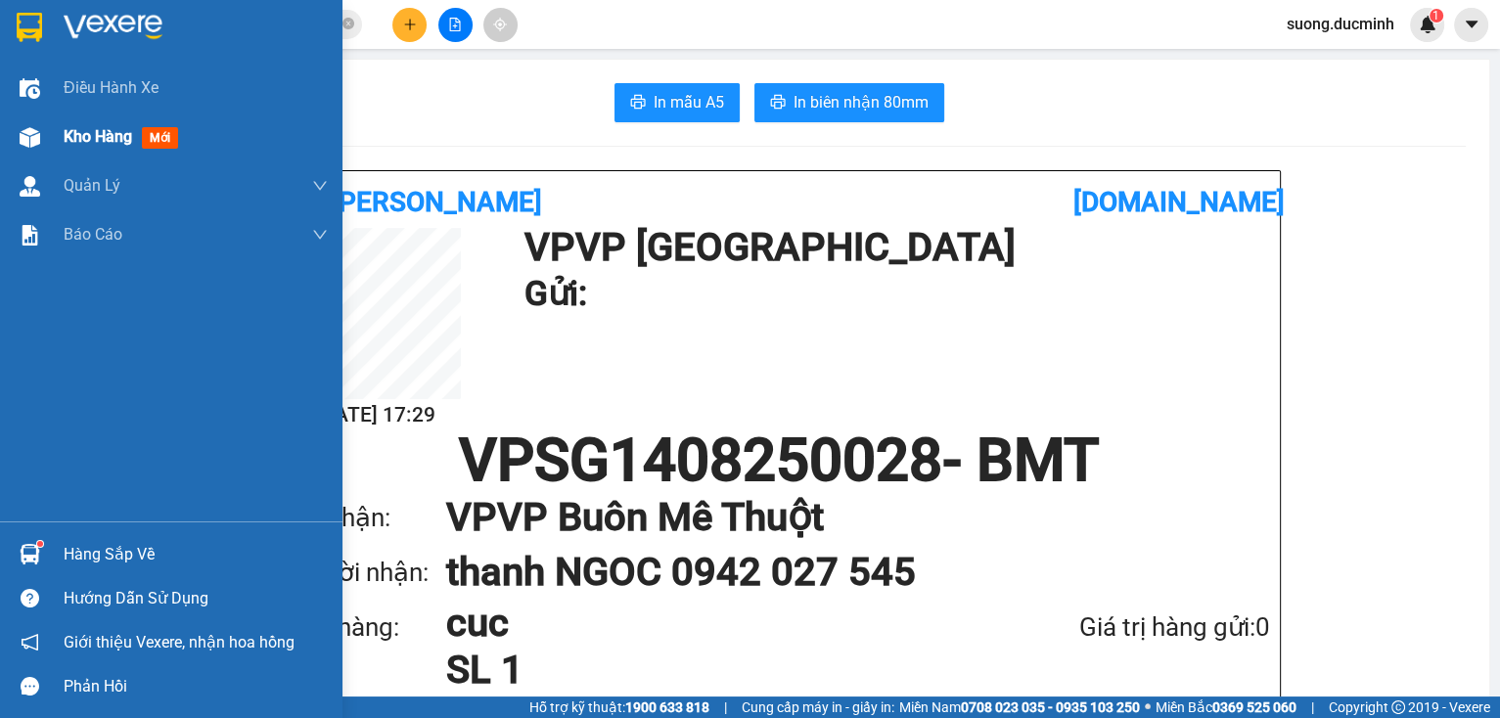
click at [80, 145] on span "Kho hàng" at bounding box center [98, 136] width 68 height 19
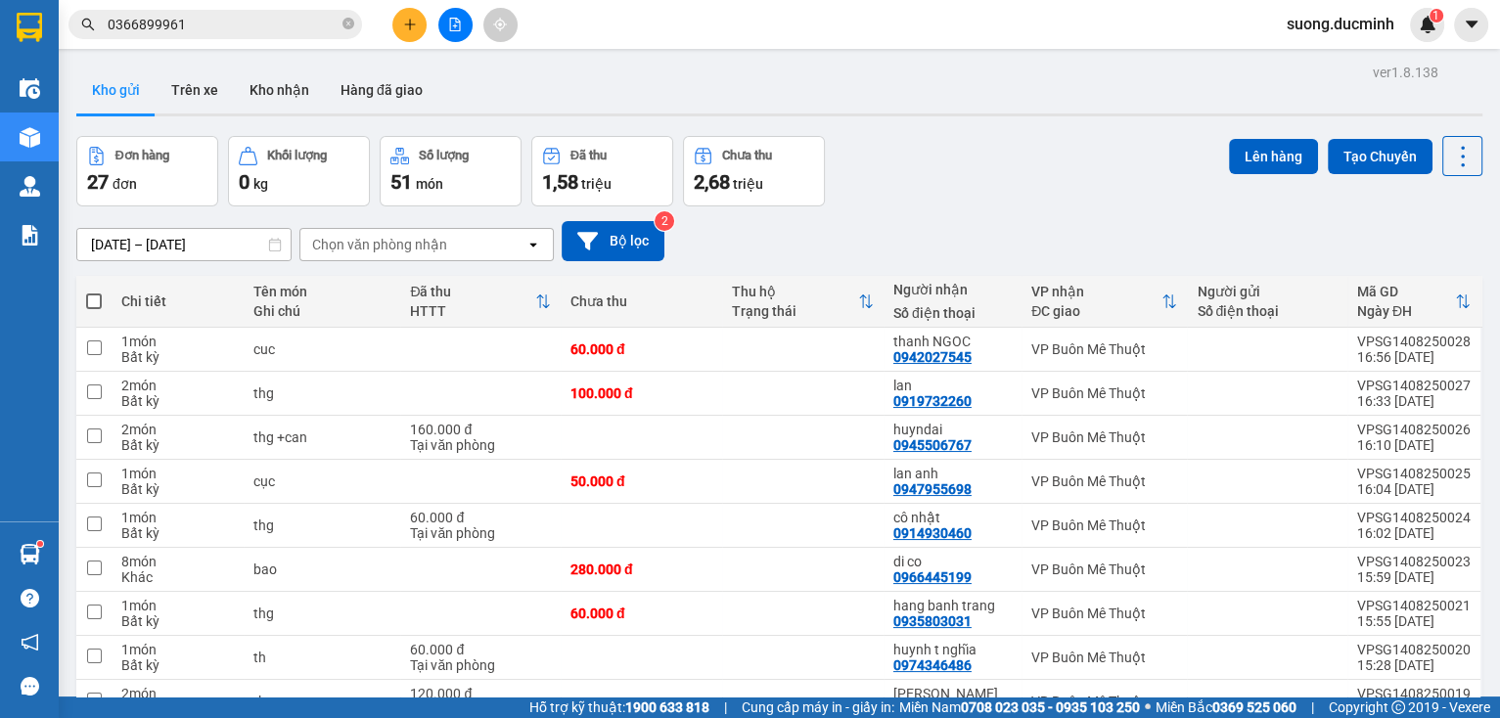
click at [94, 305] on span at bounding box center [94, 301] width 16 height 16
click at [94, 292] on input "checkbox" at bounding box center [94, 292] width 0 height 0
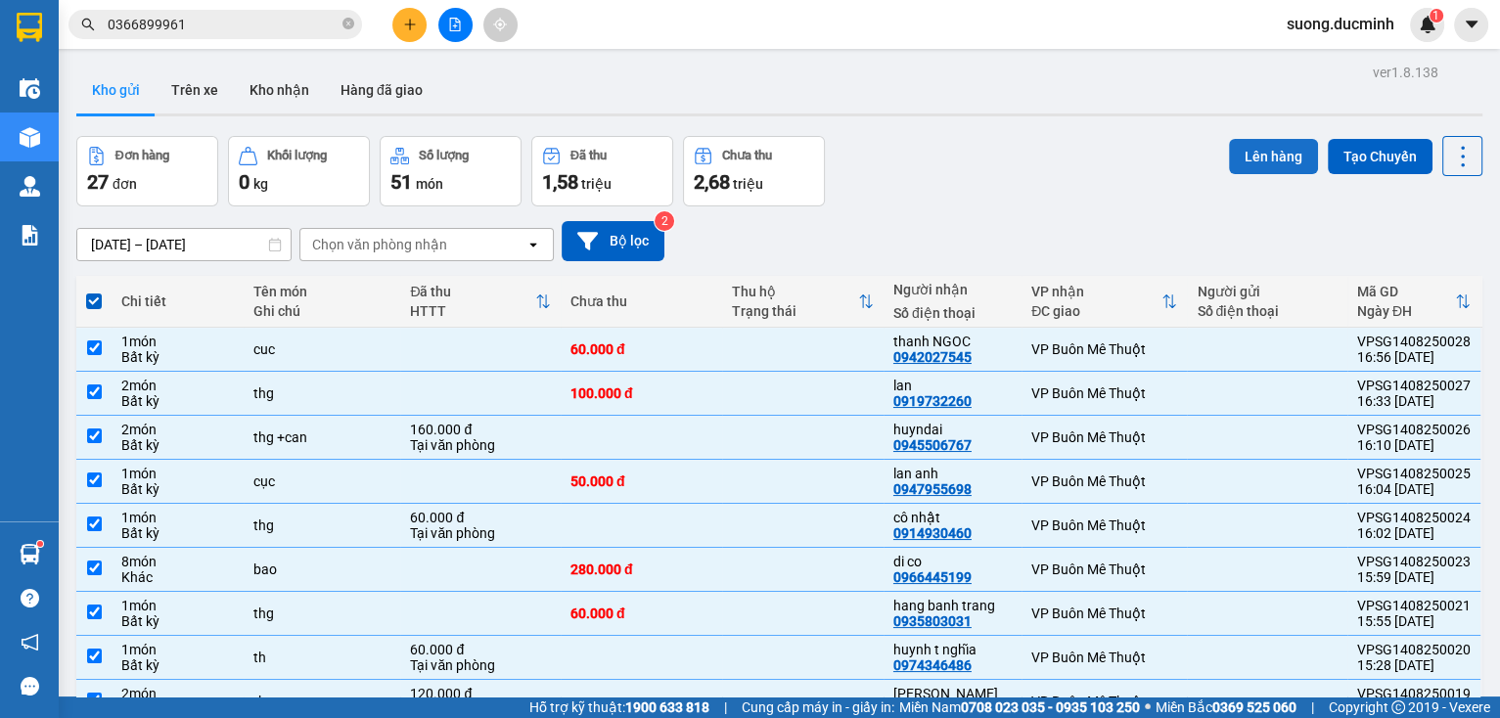
click at [1276, 172] on button "Lên hàng" at bounding box center [1273, 156] width 89 height 35
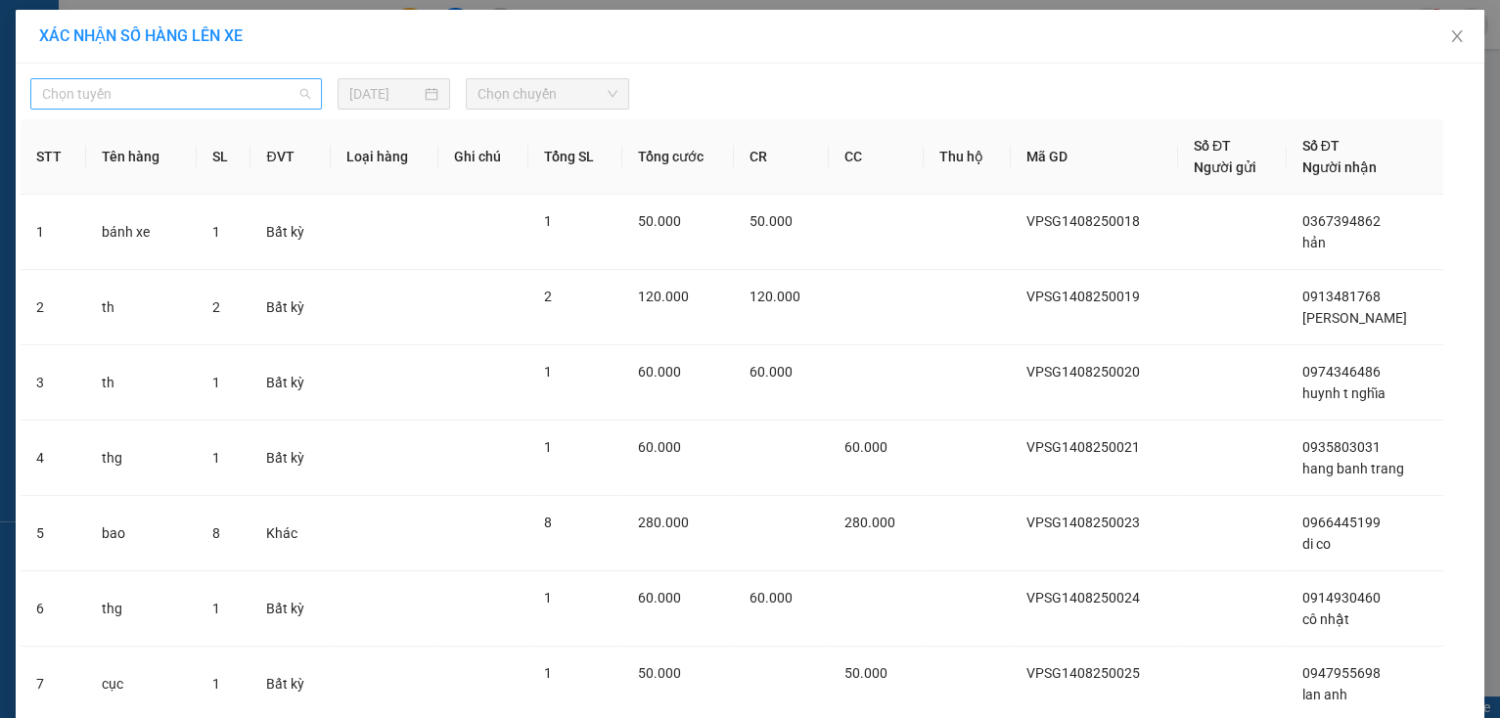
click at [141, 104] on span "Chọn tuyến" at bounding box center [176, 93] width 268 height 29
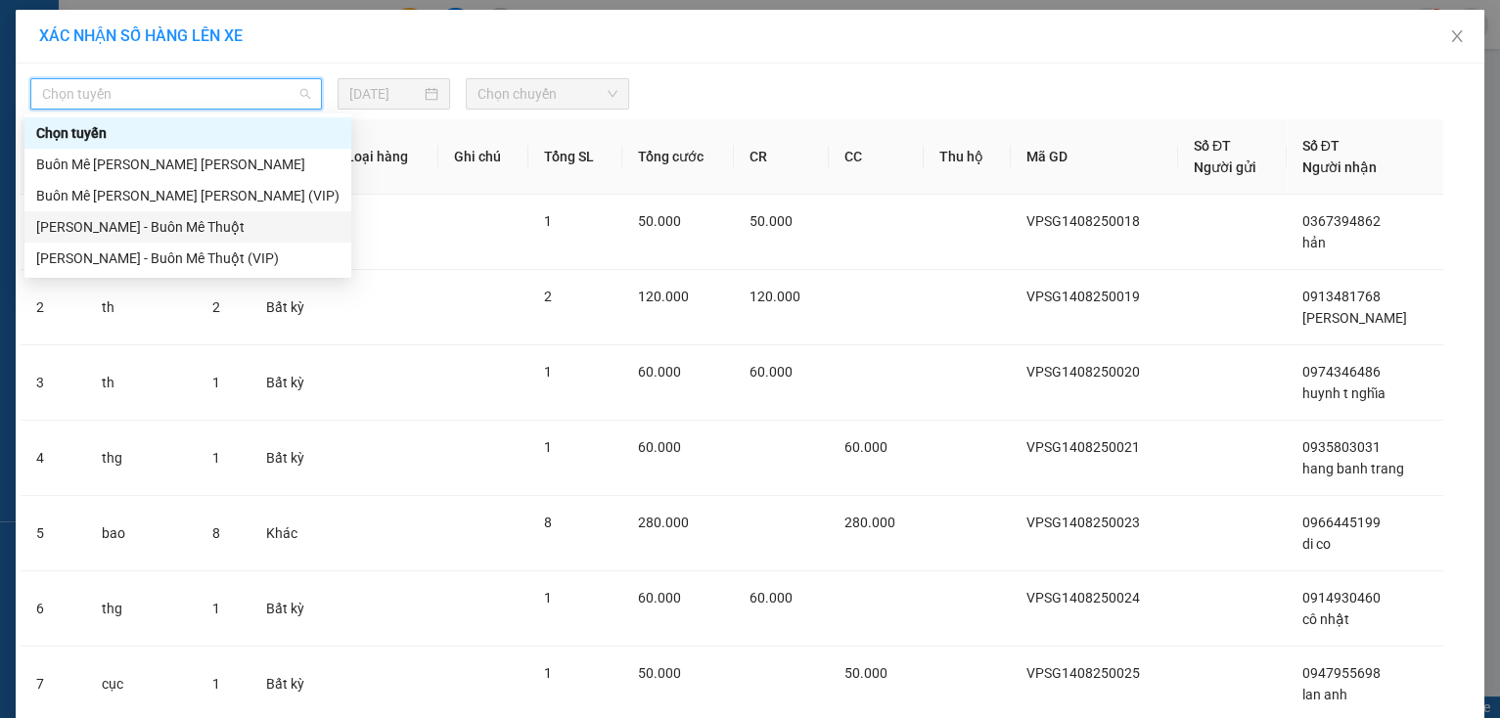
click at [129, 228] on div "[PERSON_NAME] - Buôn Mê Thuột" at bounding box center [187, 227] width 303 height 22
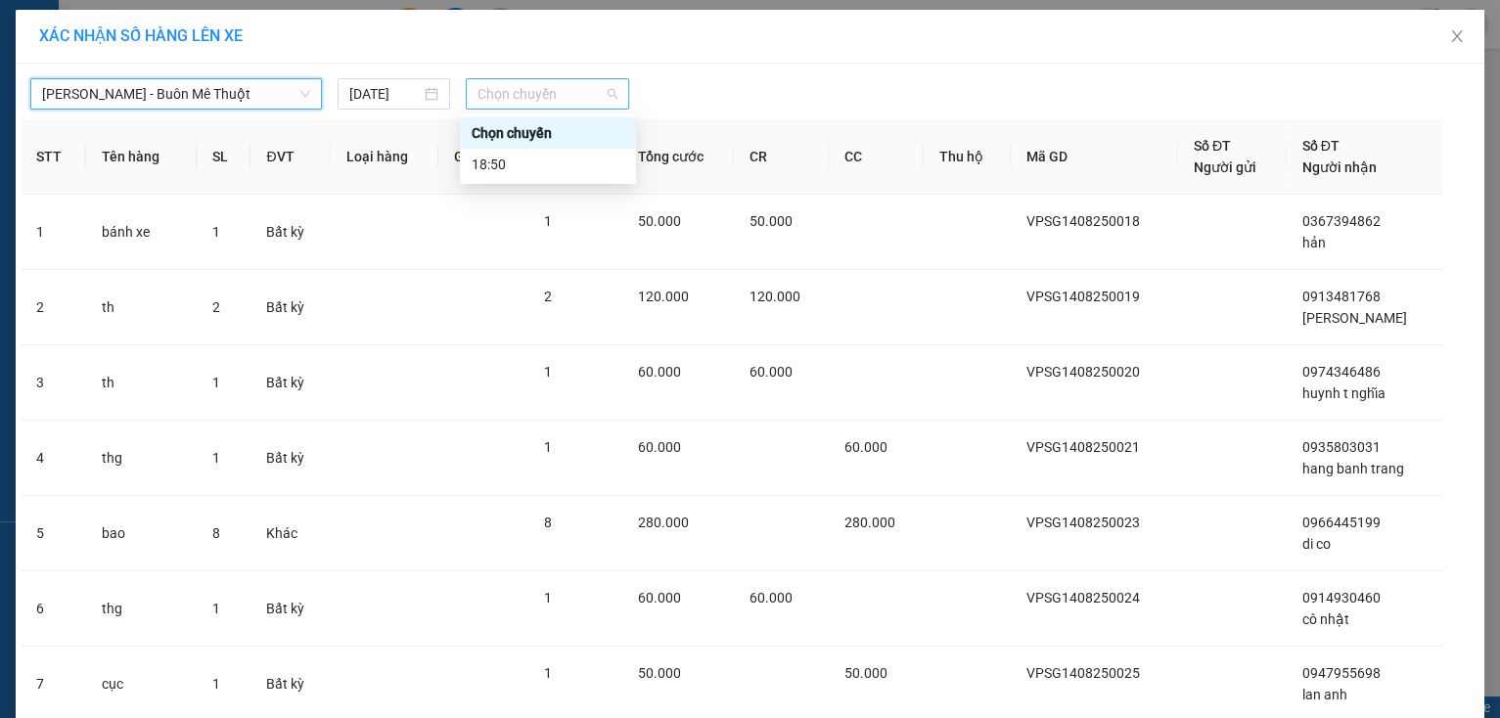
click at [500, 98] on span "Chọn chuyến" at bounding box center [547, 93] width 140 height 29
click at [513, 160] on div "18:50" at bounding box center [548, 165] width 153 height 22
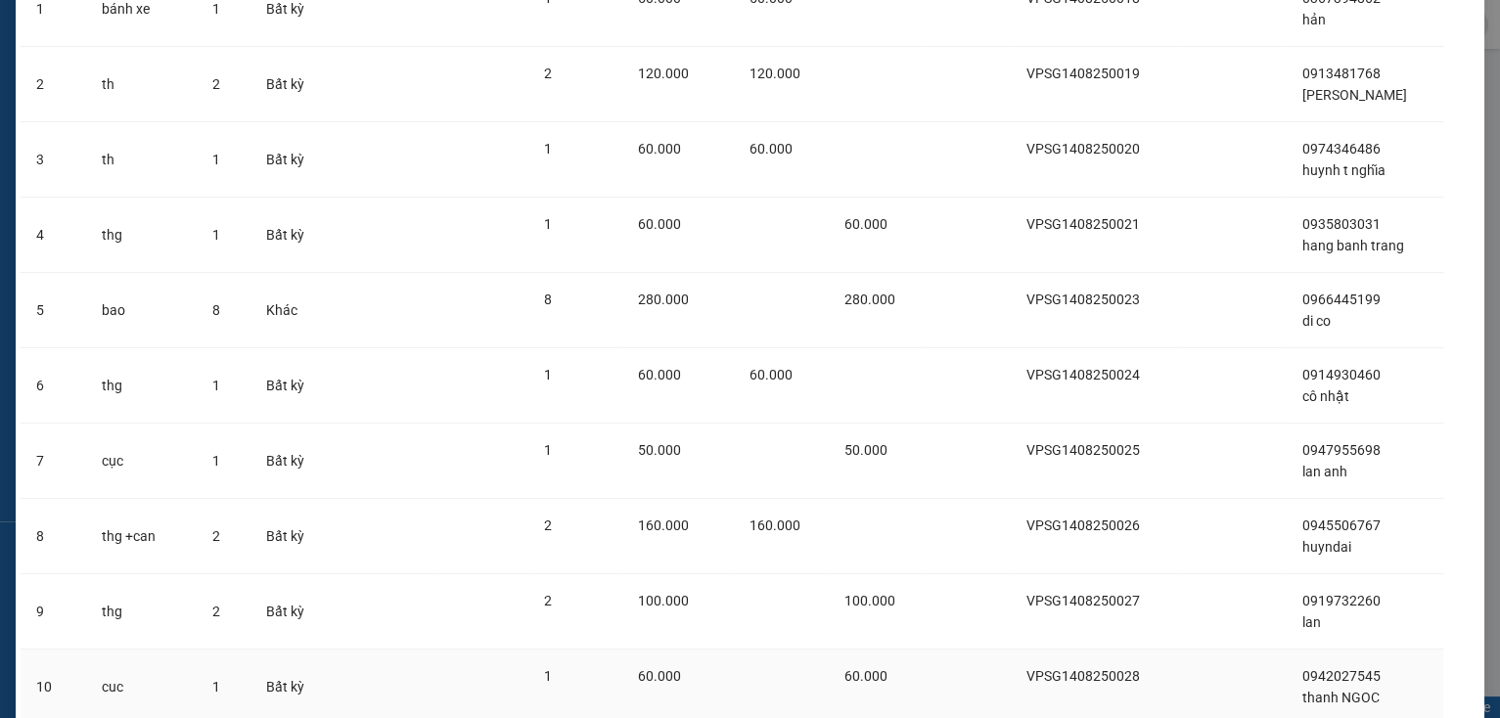
scroll to position [382, 0]
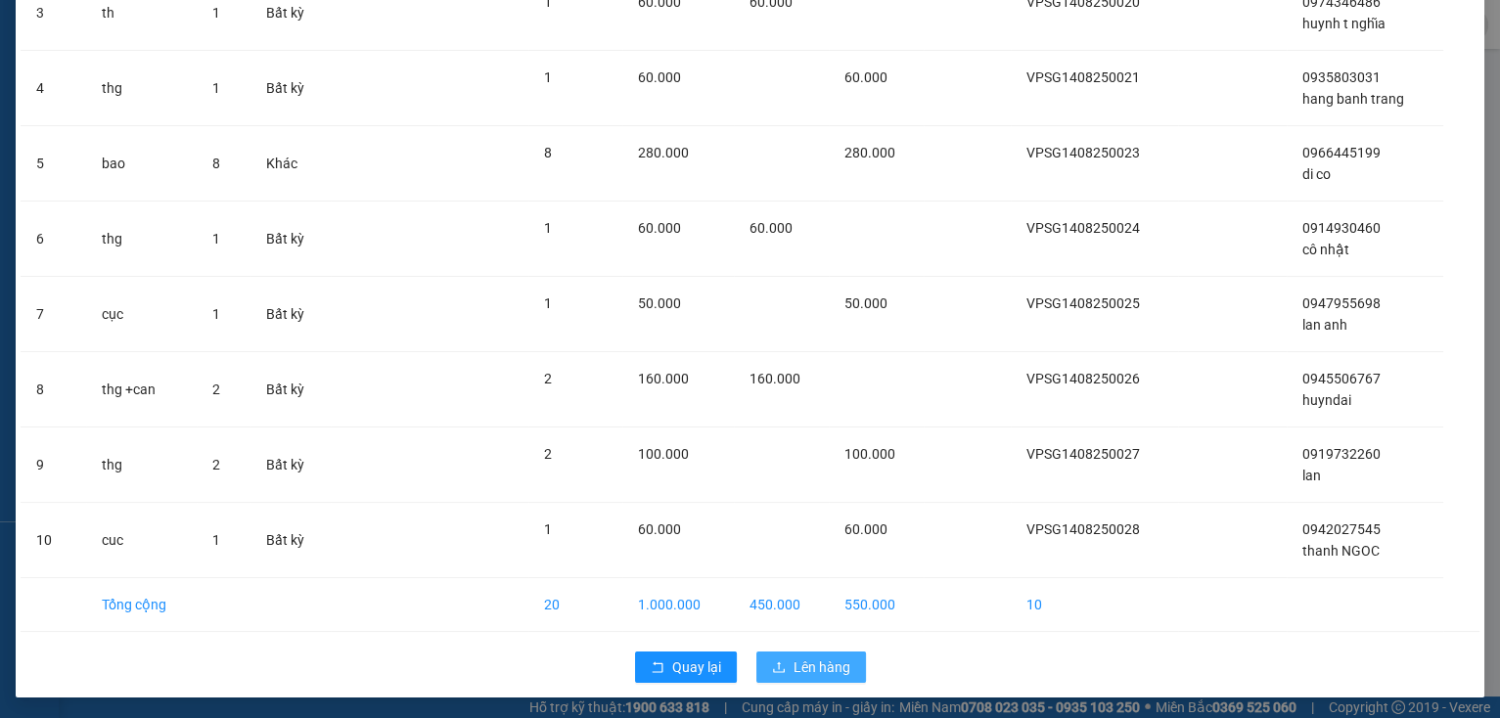
click at [793, 656] on span "Lên hàng" at bounding box center [821, 667] width 57 height 22
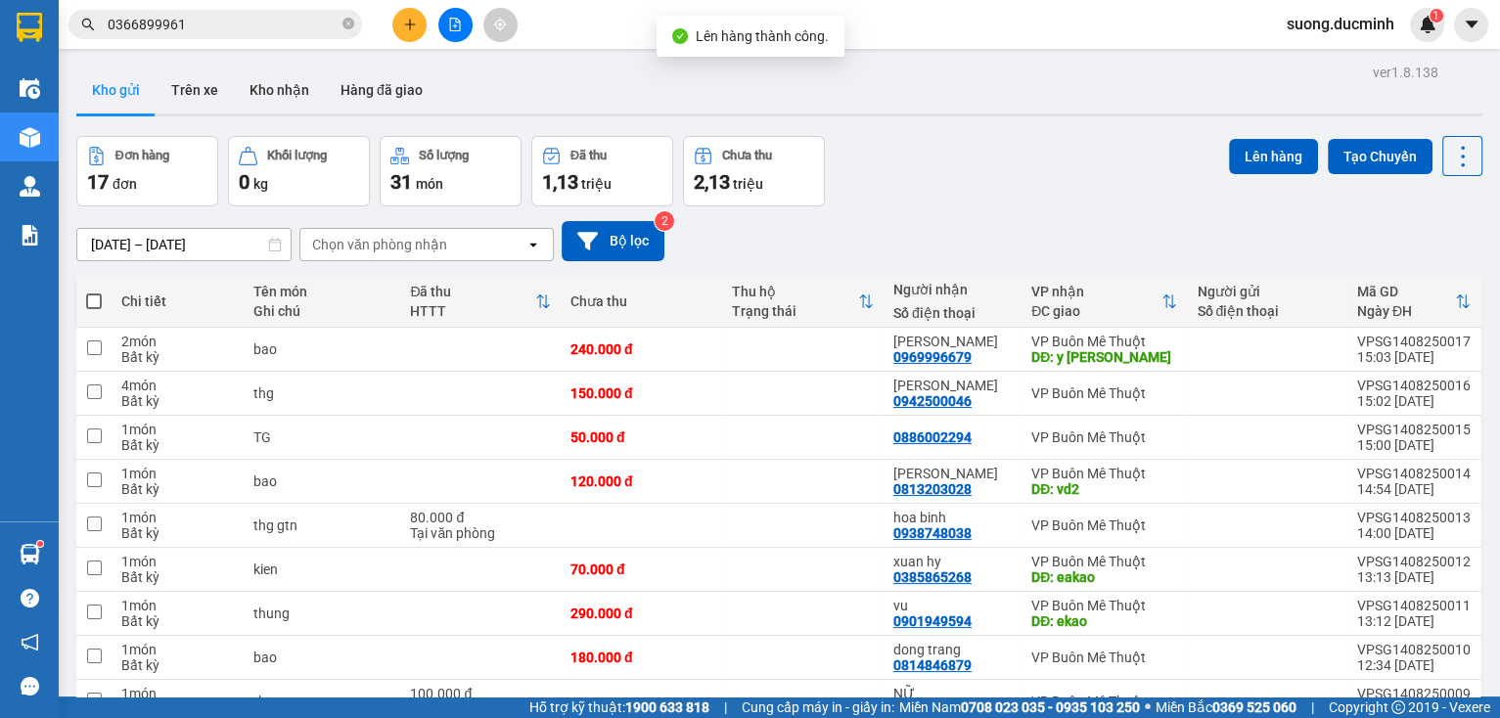
click at [95, 297] on span at bounding box center [94, 301] width 16 height 16
click at [94, 292] on input "checkbox" at bounding box center [94, 292] width 0 height 0
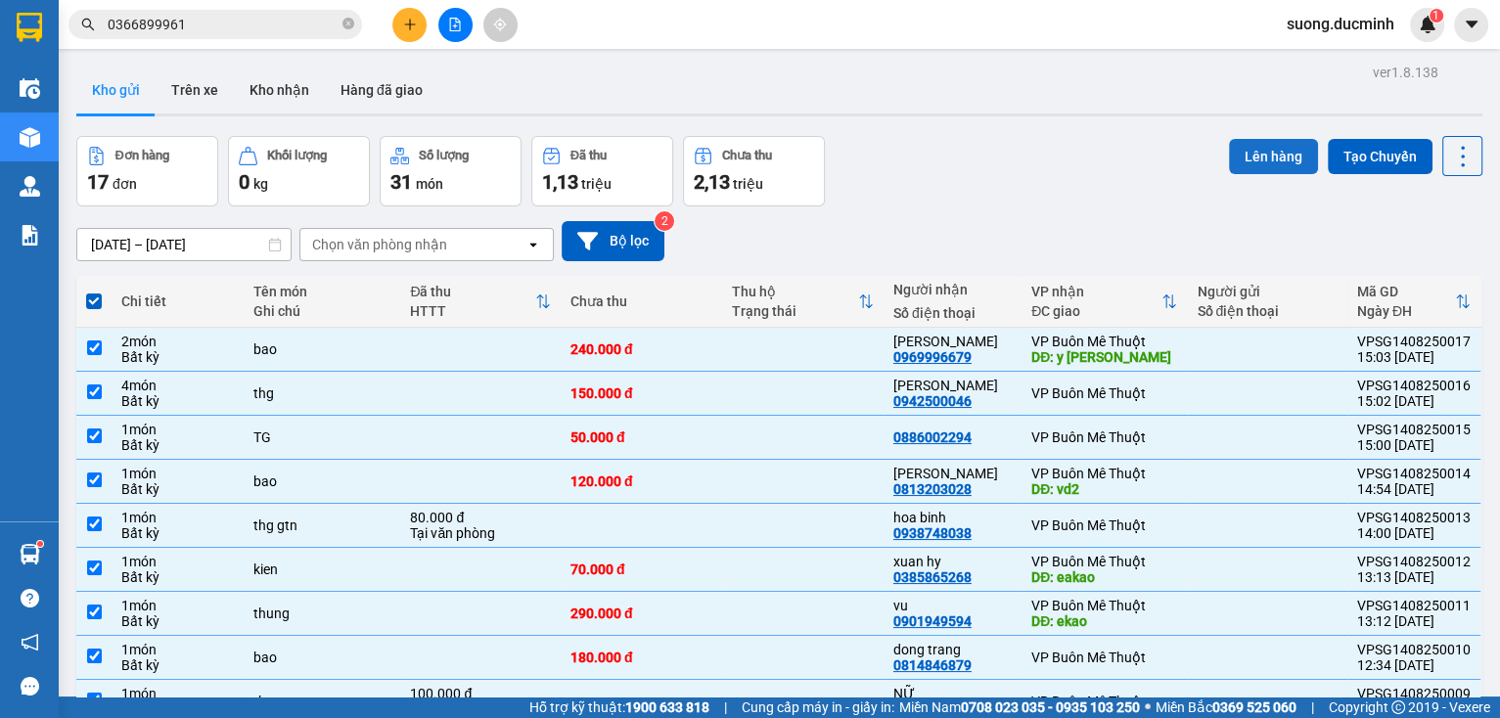
click at [1303, 145] on button "Lên hàng" at bounding box center [1273, 156] width 89 height 35
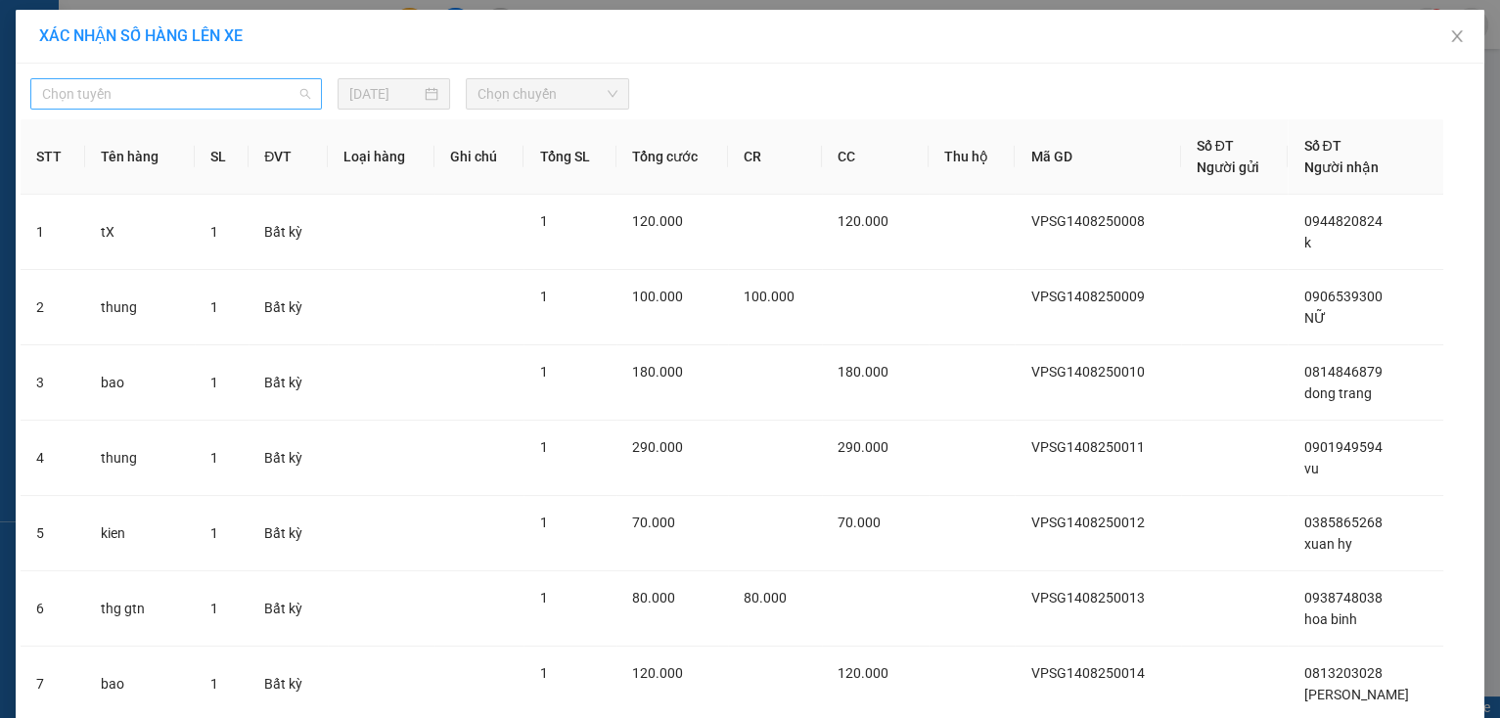
click at [129, 83] on span "Chọn tuyến" at bounding box center [176, 93] width 268 height 29
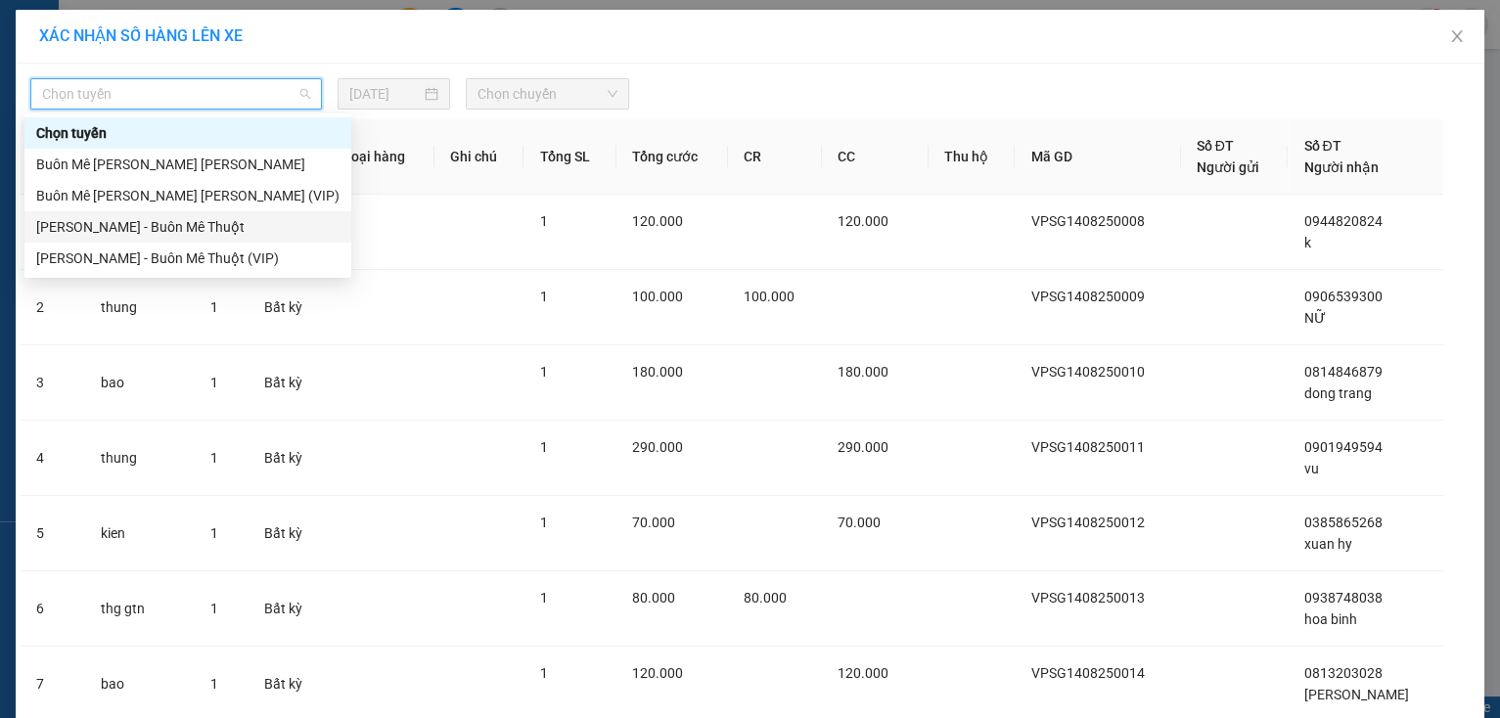
click at [155, 219] on div "[PERSON_NAME] - Buôn Mê Thuột" at bounding box center [187, 227] width 303 height 22
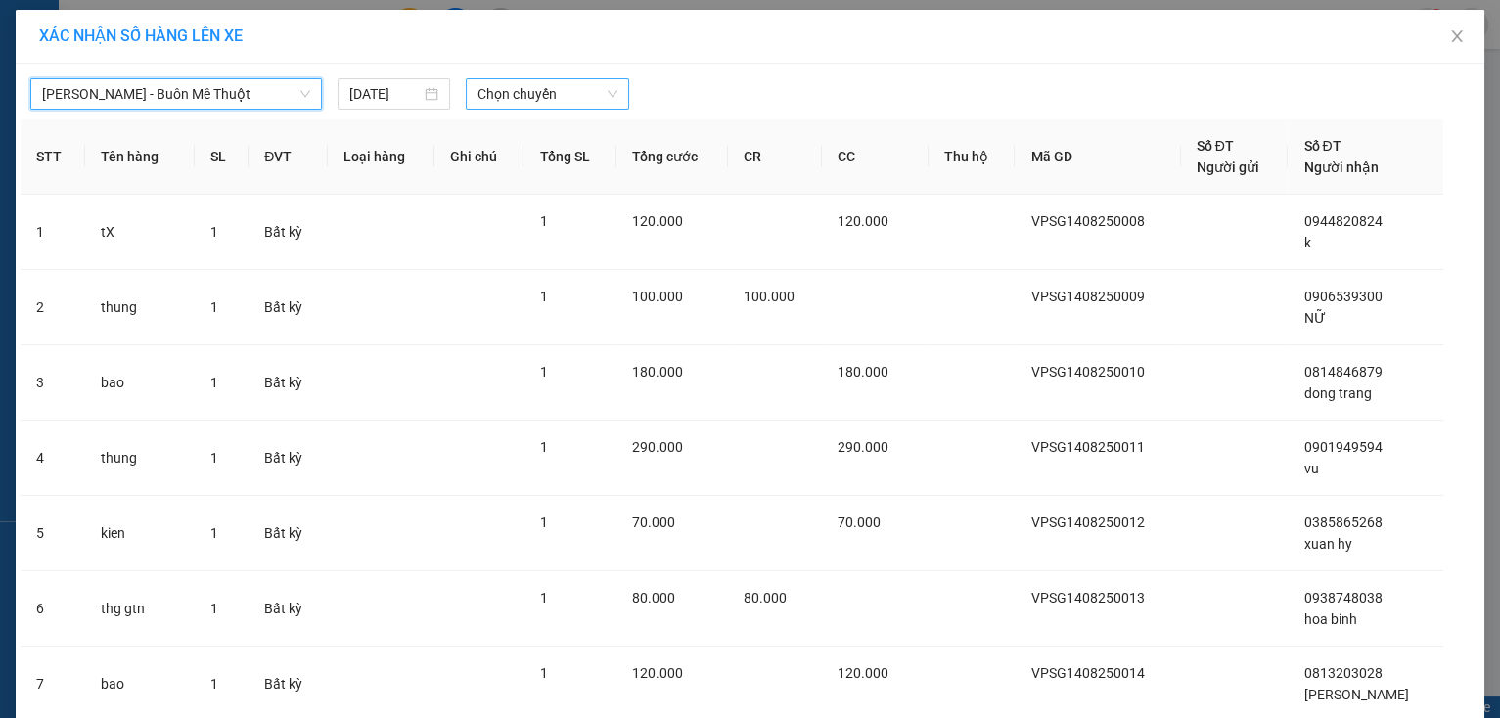
click at [532, 108] on span "Chọn chuyến" at bounding box center [547, 93] width 140 height 29
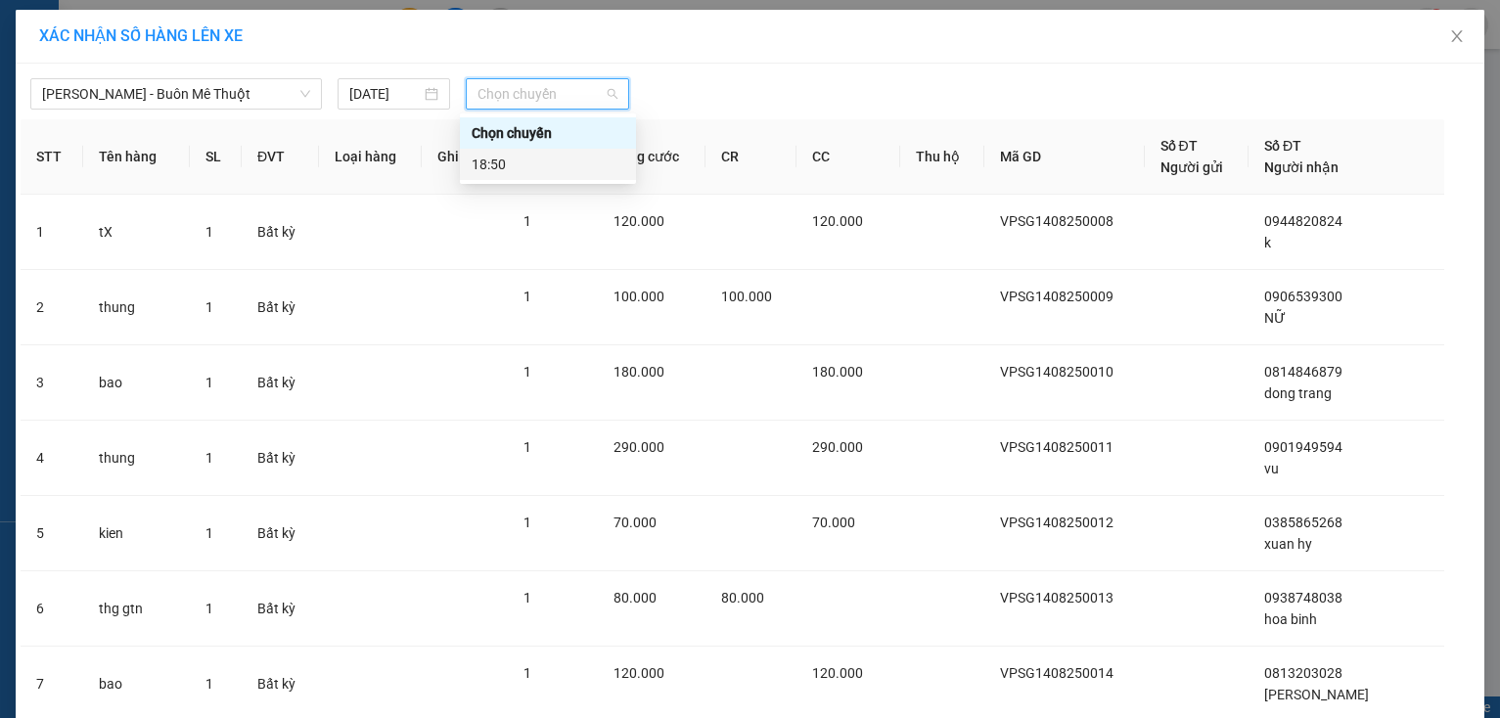
click at [524, 161] on div "18:50" at bounding box center [548, 165] width 153 height 22
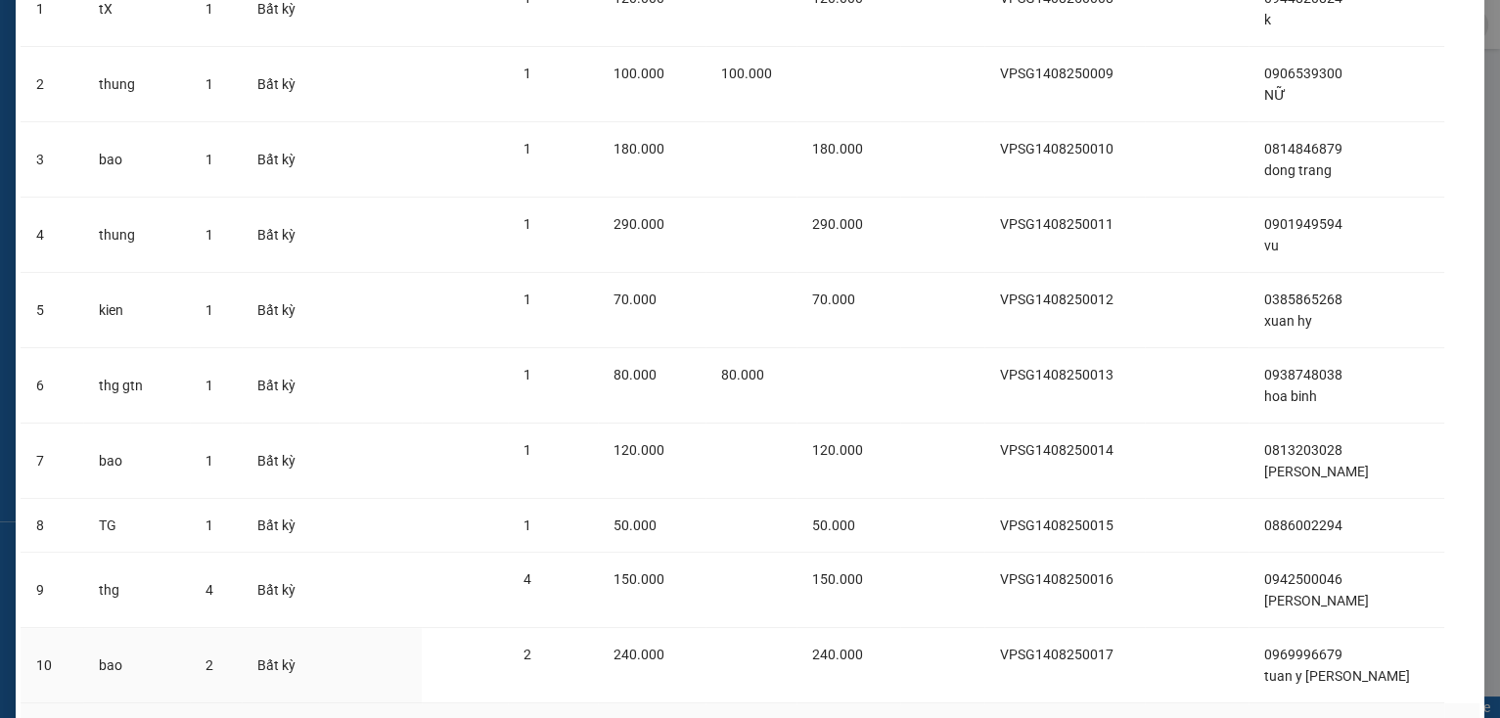
scroll to position [360, 0]
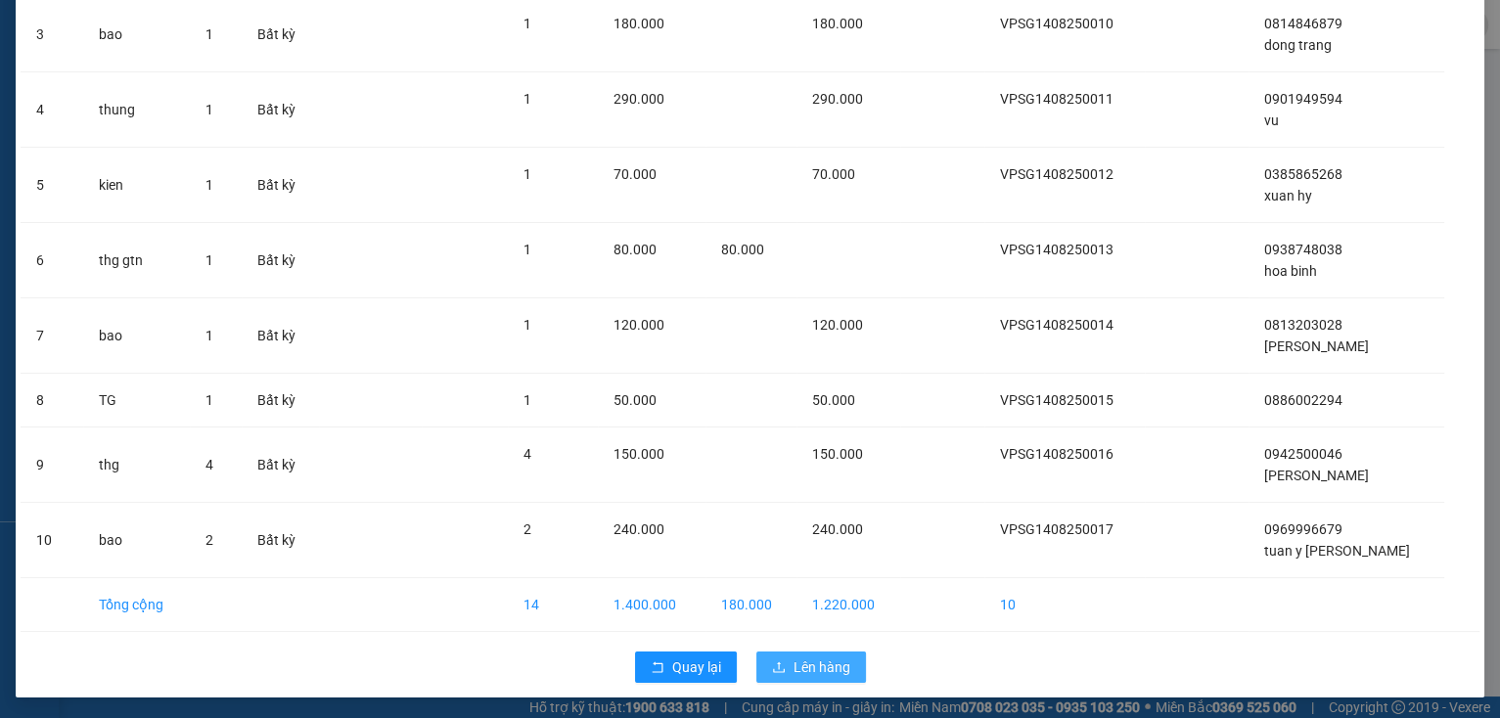
click at [798, 656] on span "Lên hàng" at bounding box center [821, 667] width 57 height 22
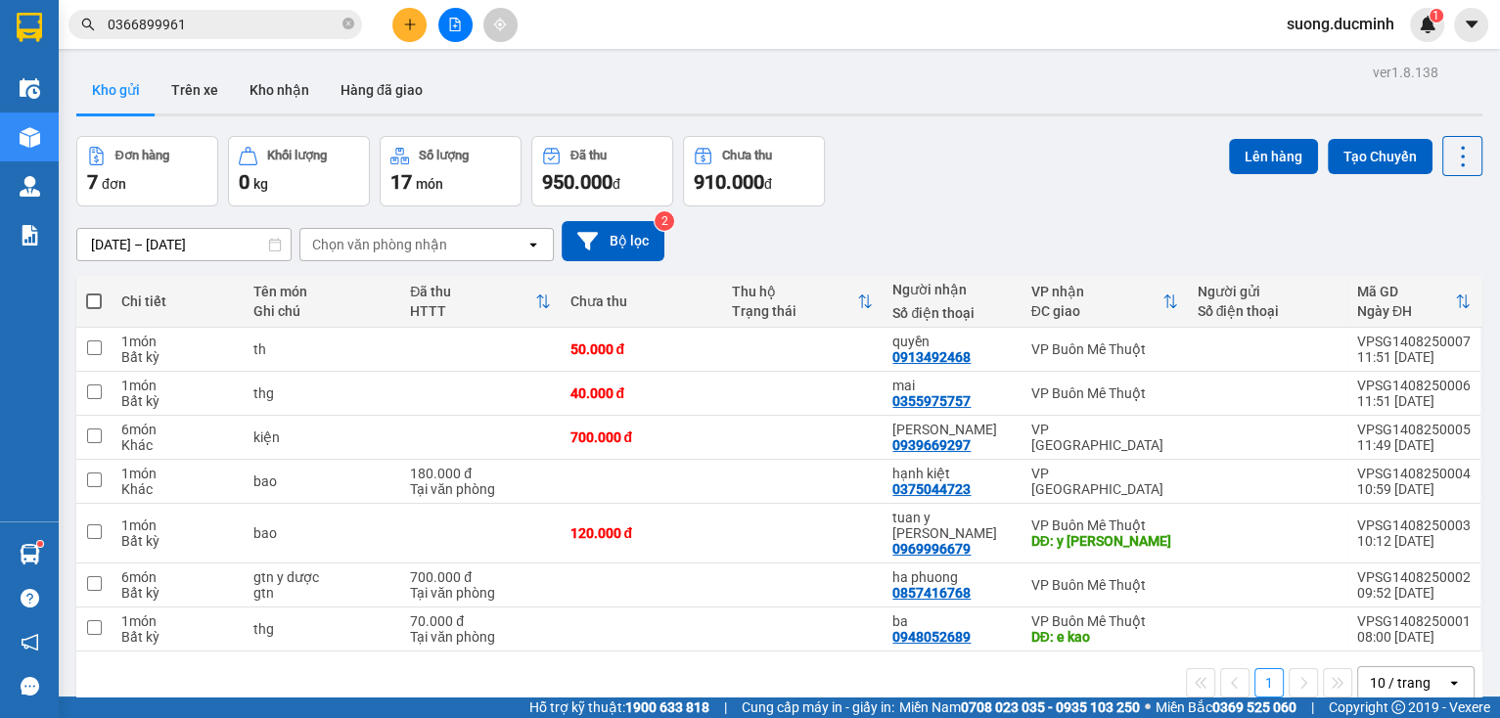
click at [90, 293] on span at bounding box center [94, 301] width 16 height 16
click at [94, 292] on input "checkbox" at bounding box center [94, 292] width 0 height 0
checkbox input "true"
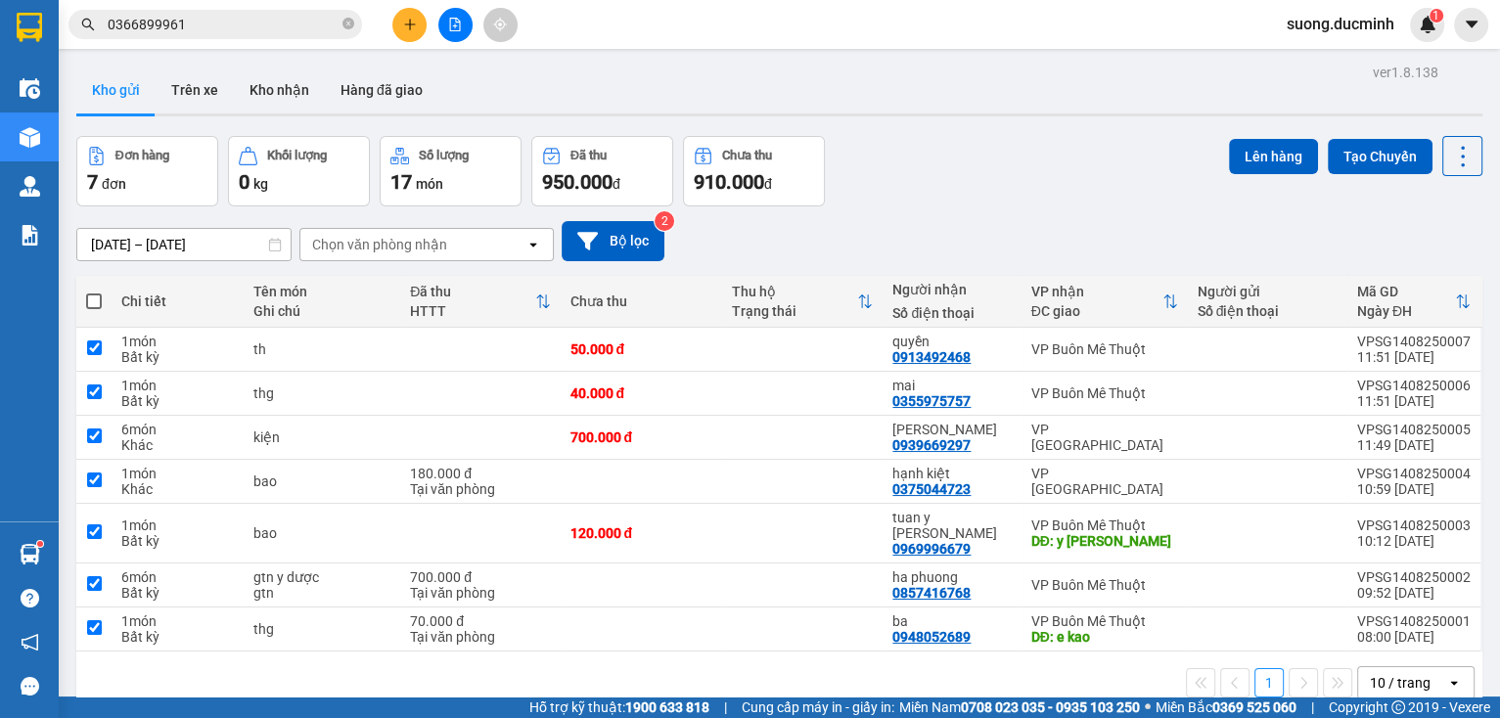
checkbox input "true"
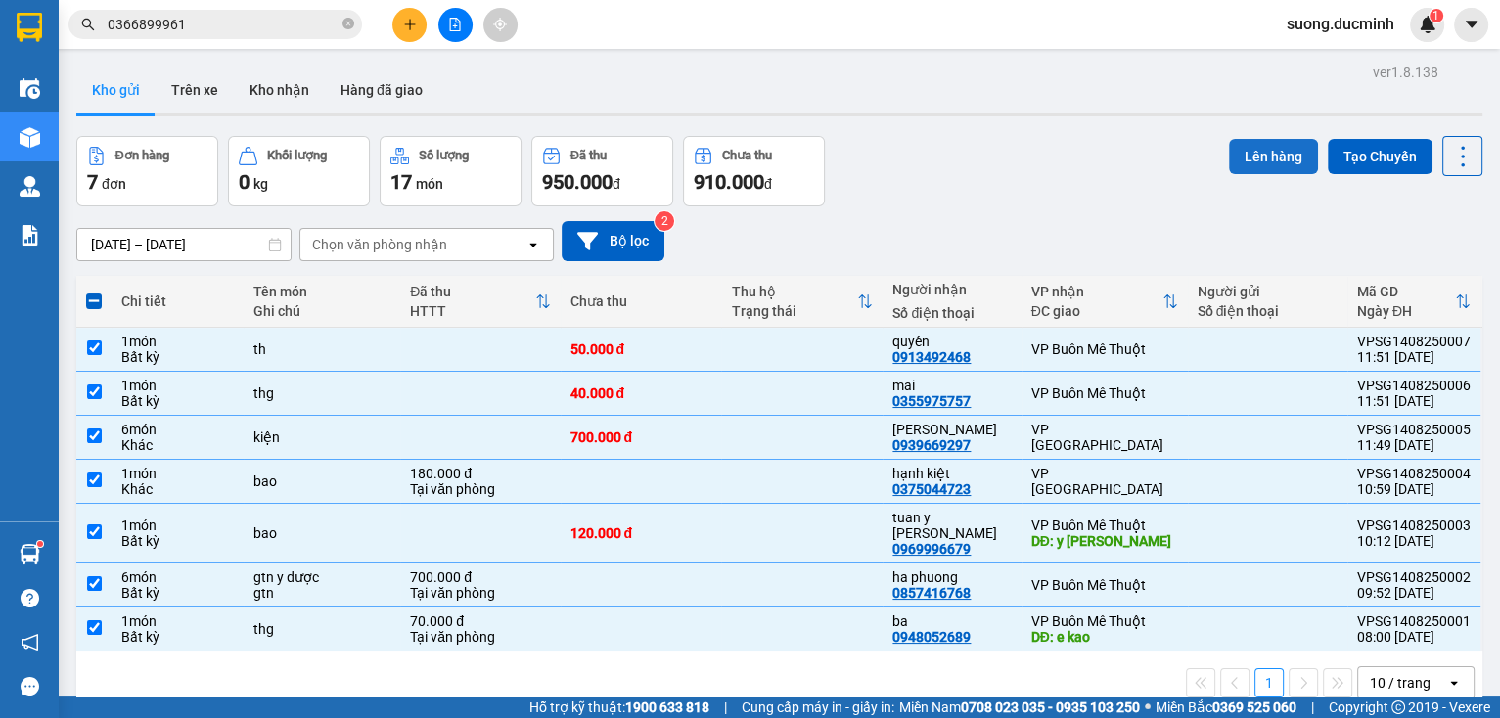
click at [1253, 148] on button "Lên hàng" at bounding box center [1273, 156] width 89 height 35
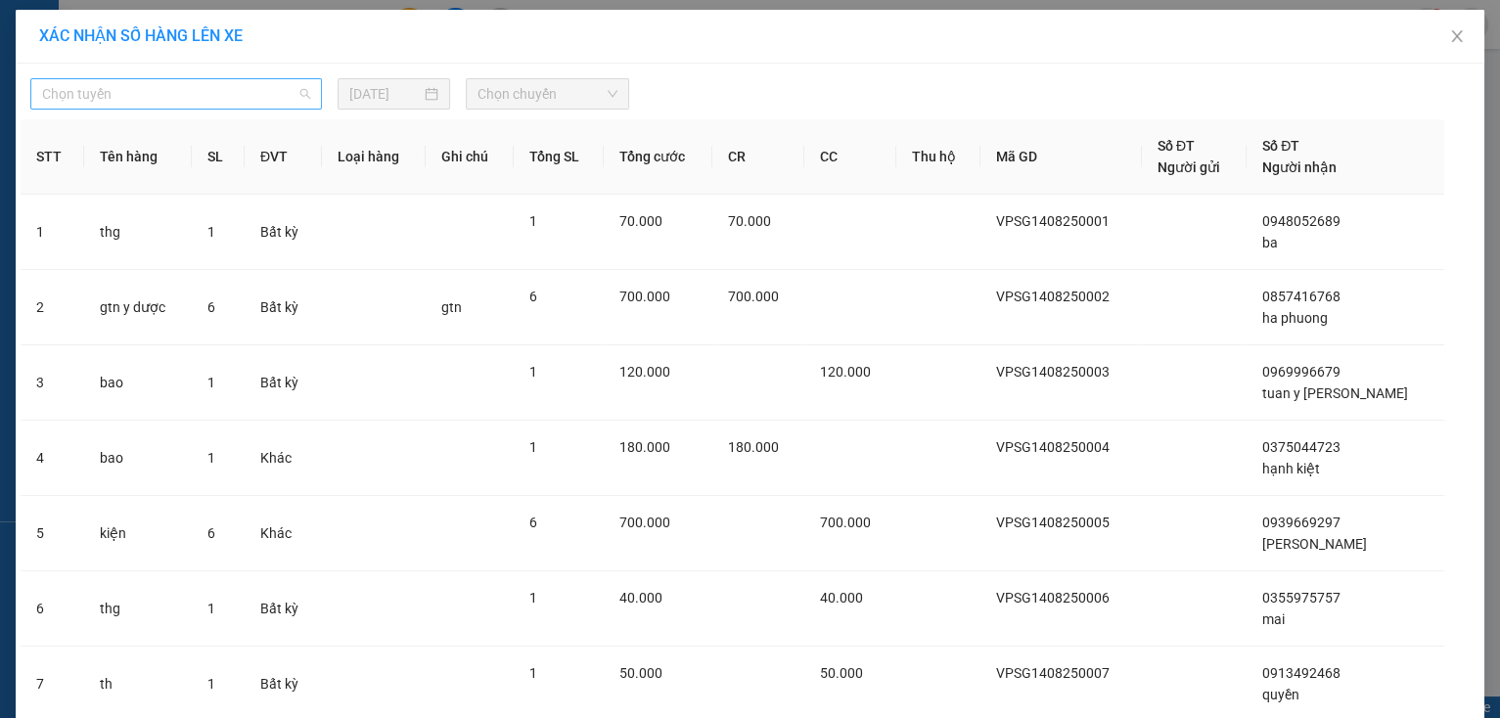
click at [157, 94] on span "Chọn tuyến" at bounding box center [176, 93] width 268 height 29
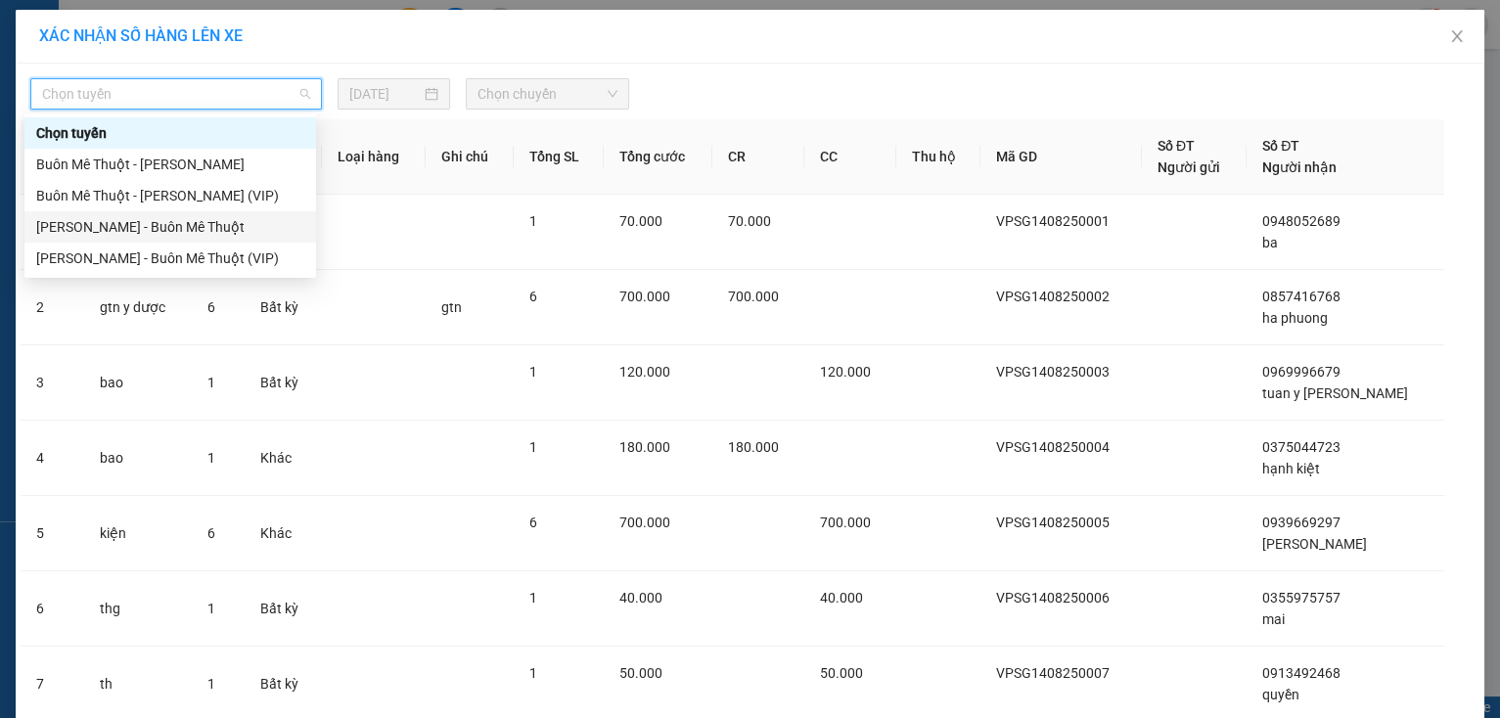
click at [198, 223] on div "[PERSON_NAME] - Buôn Mê Thuột" at bounding box center [170, 227] width 268 height 22
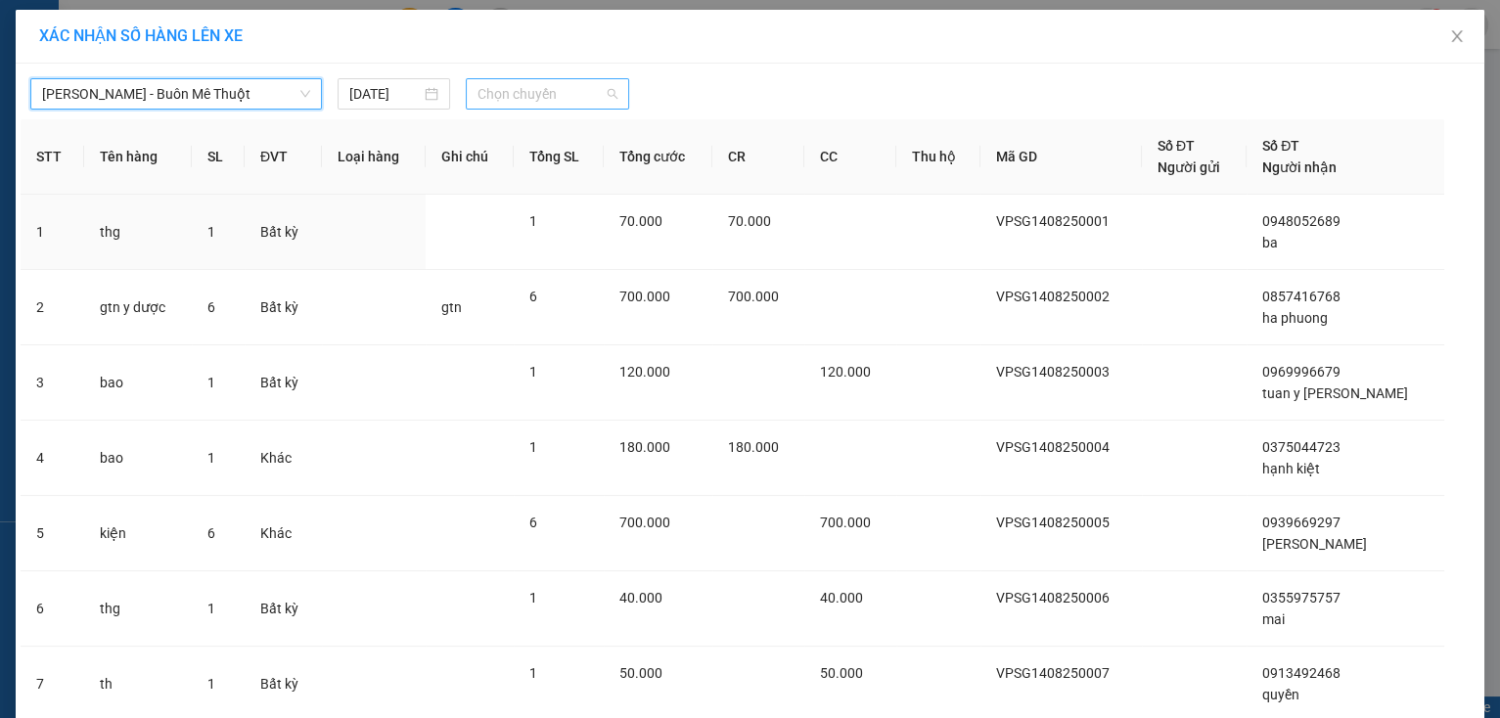
click at [488, 104] on span "Chọn chuyến" at bounding box center [547, 93] width 140 height 29
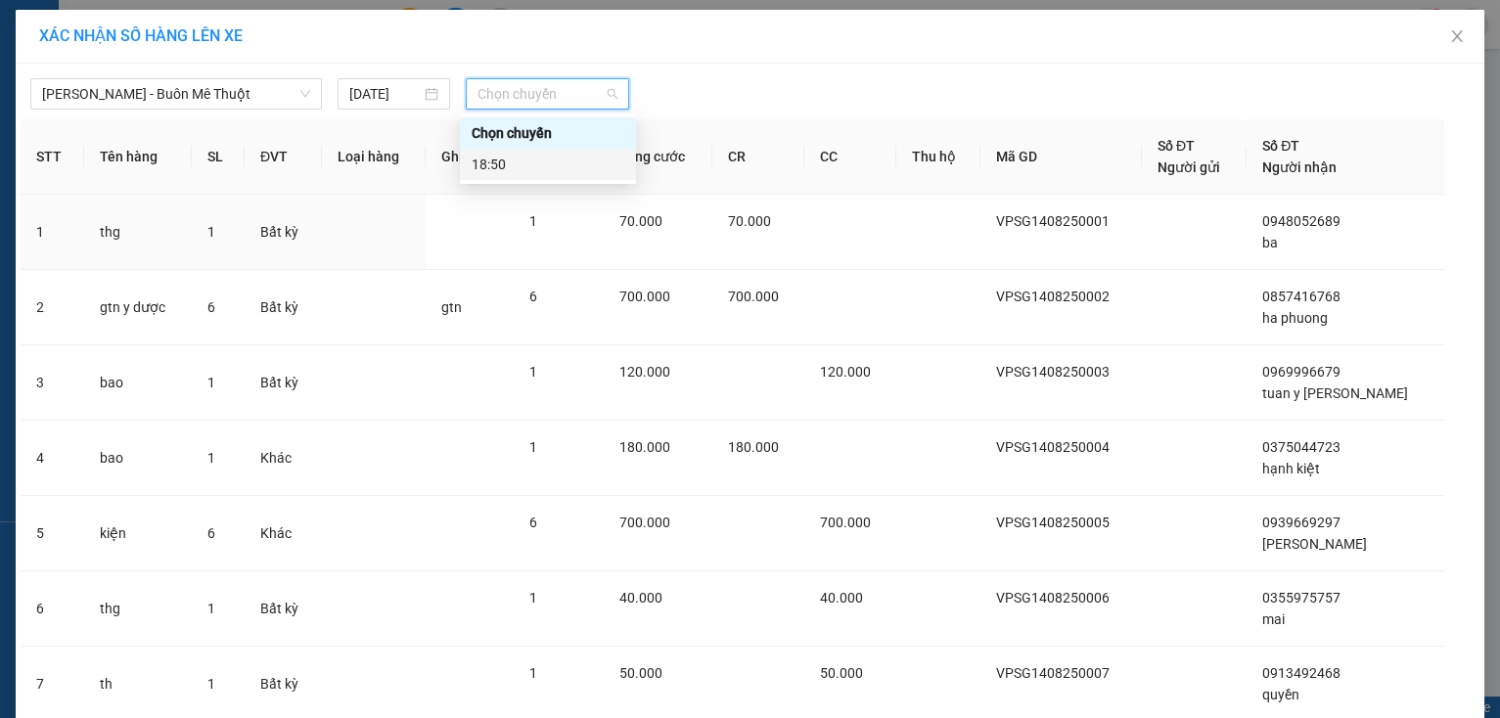
click at [518, 170] on div "18:50" at bounding box center [548, 165] width 153 height 22
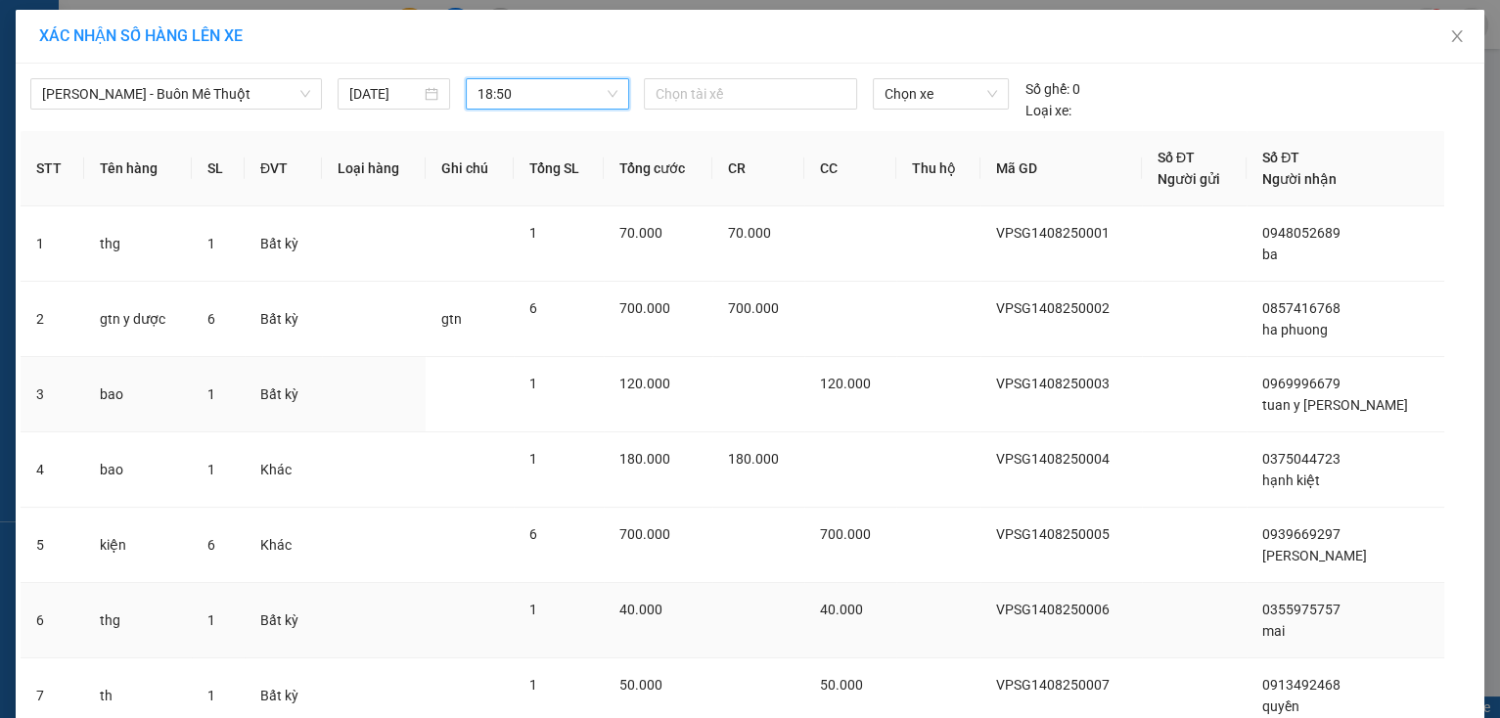
scroll to position [157, 0]
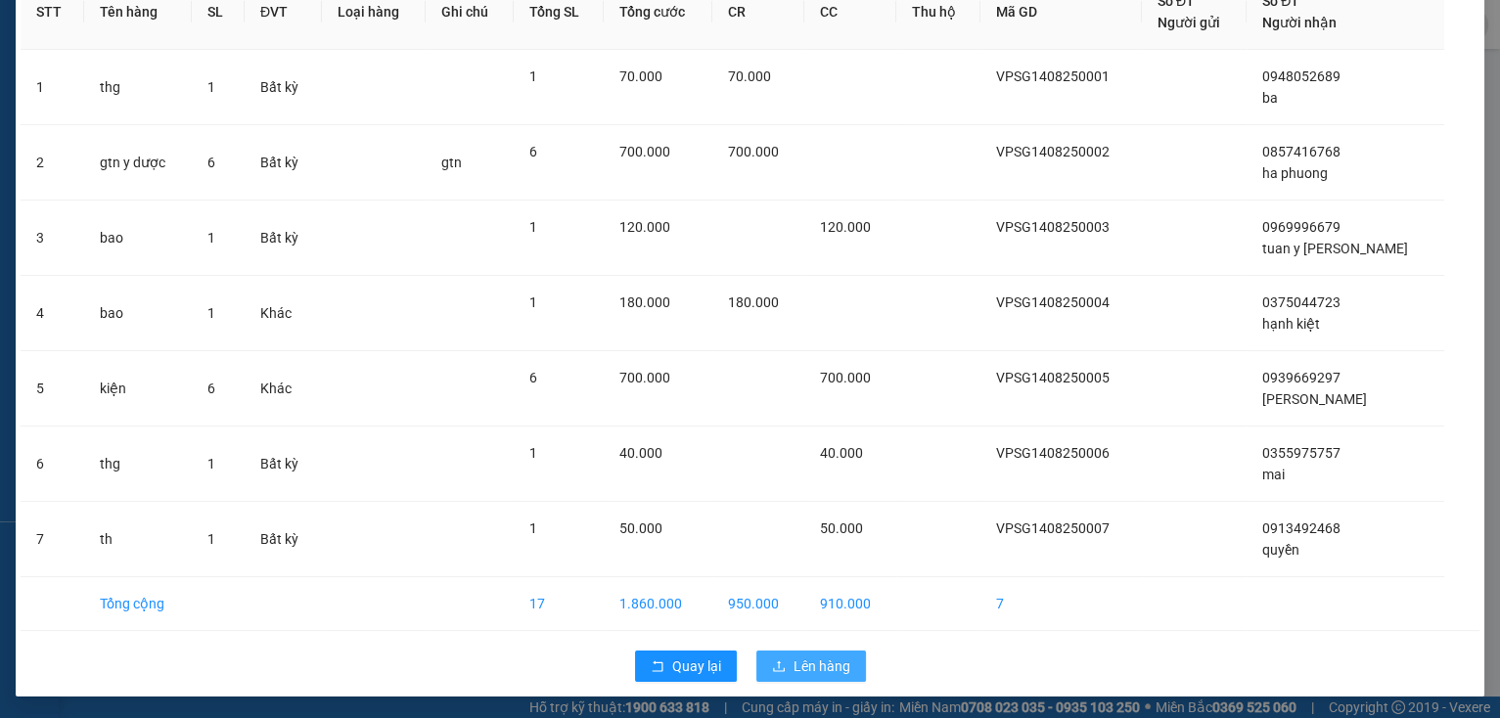
click at [784, 652] on button "Lên hàng" at bounding box center [811, 666] width 110 height 31
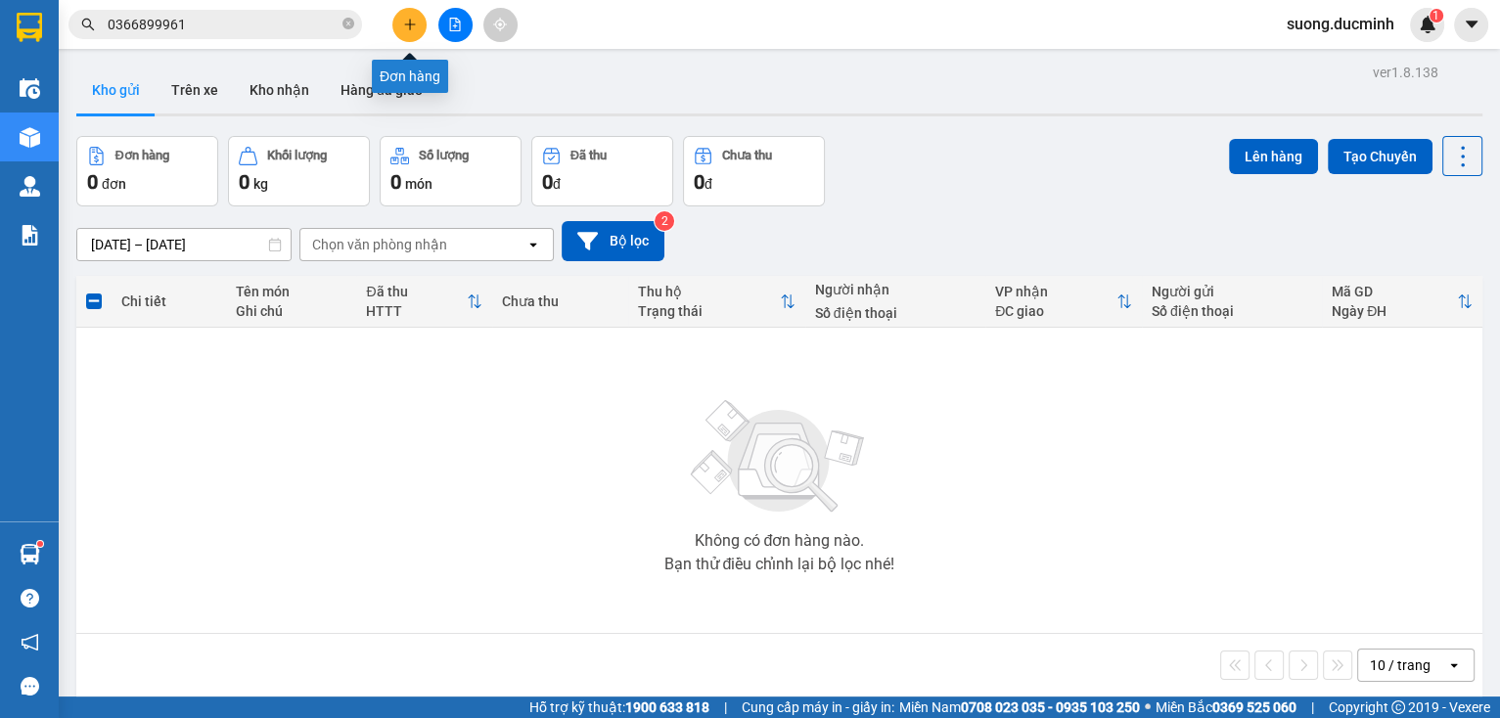
click at [403, 19] on icon "plus" at bounding box center [410, 25] width 14 height 14
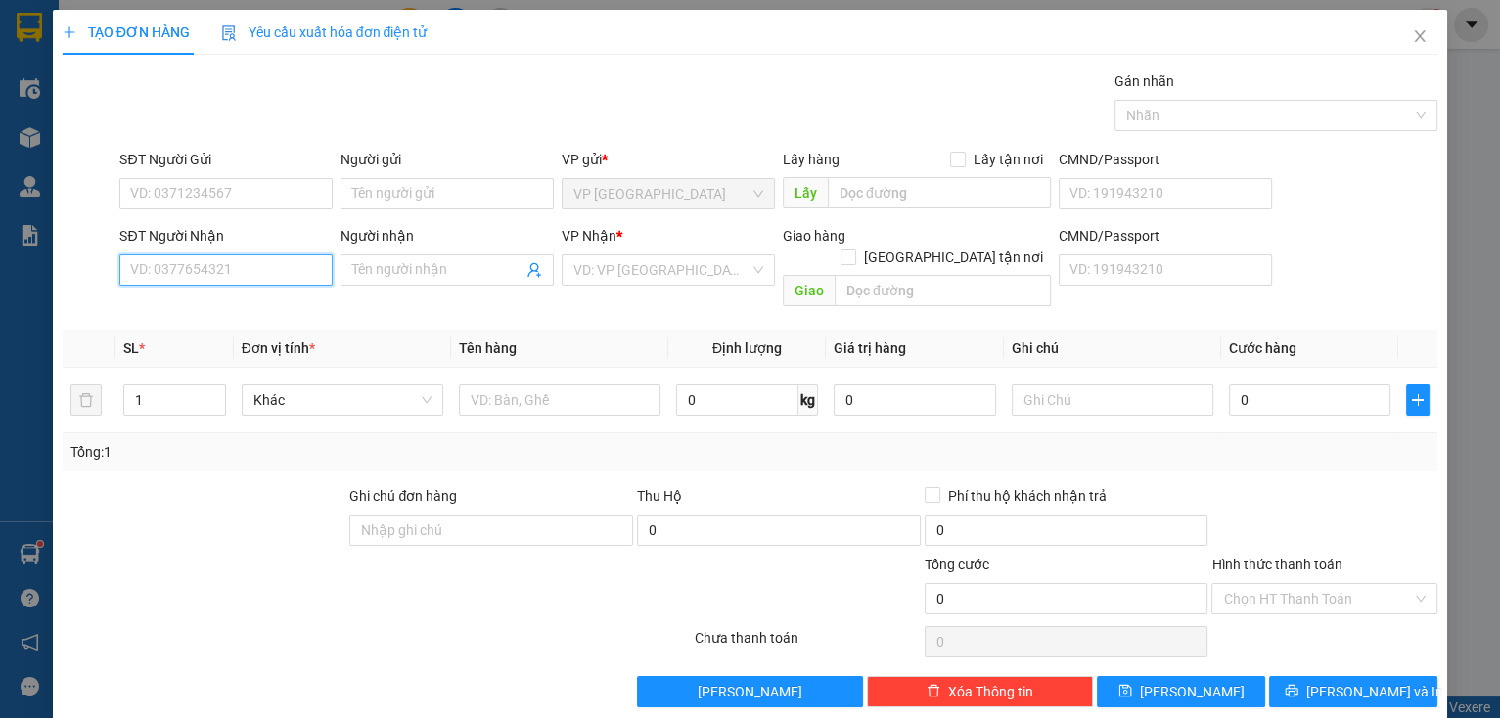
click at [213, 273] on input "SĐT Người Nhận" at bounding box center [225, 269] width 213 height 31
type input "0913437789"
click at [190, 308] on div "0913437789 - hiền" at bounding box center [224, 308] width 188 height 22
type input "hiền"
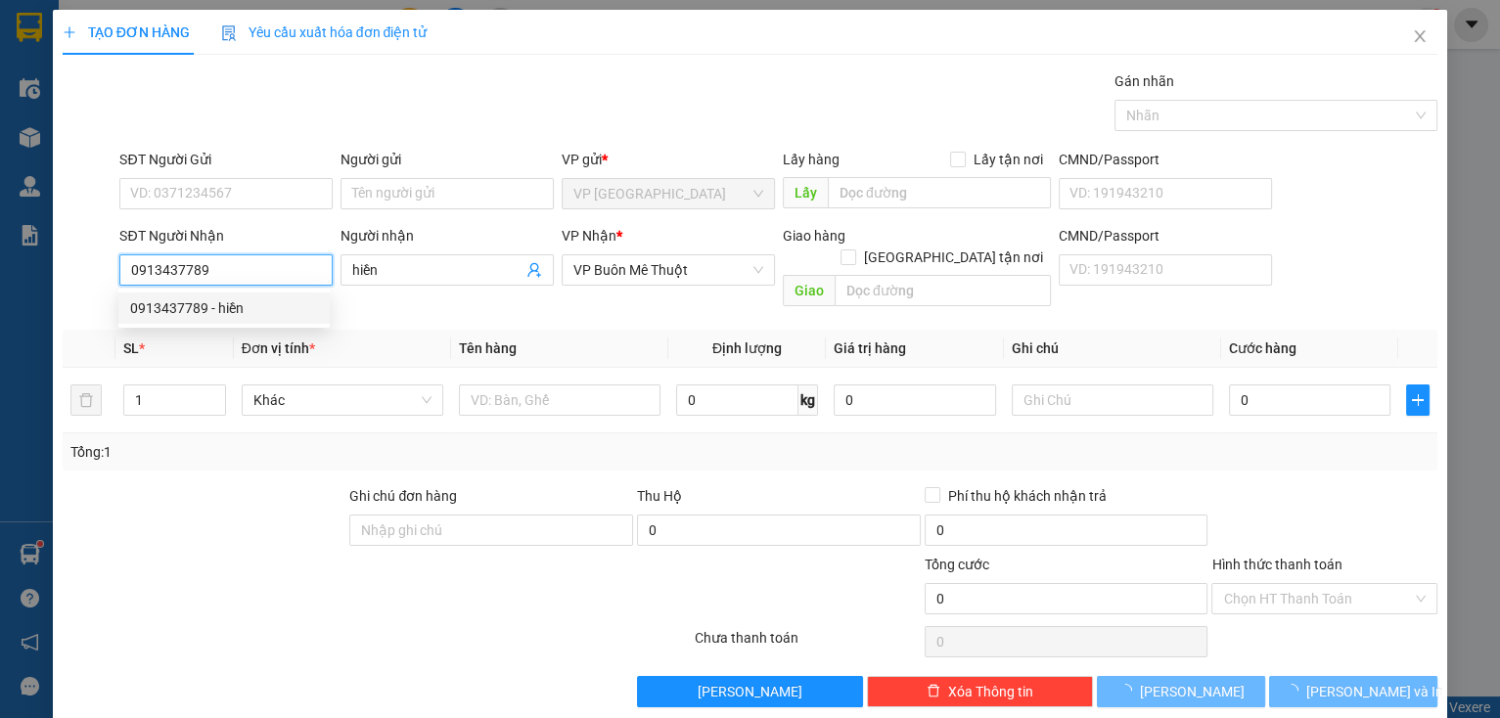
type input "50.000"
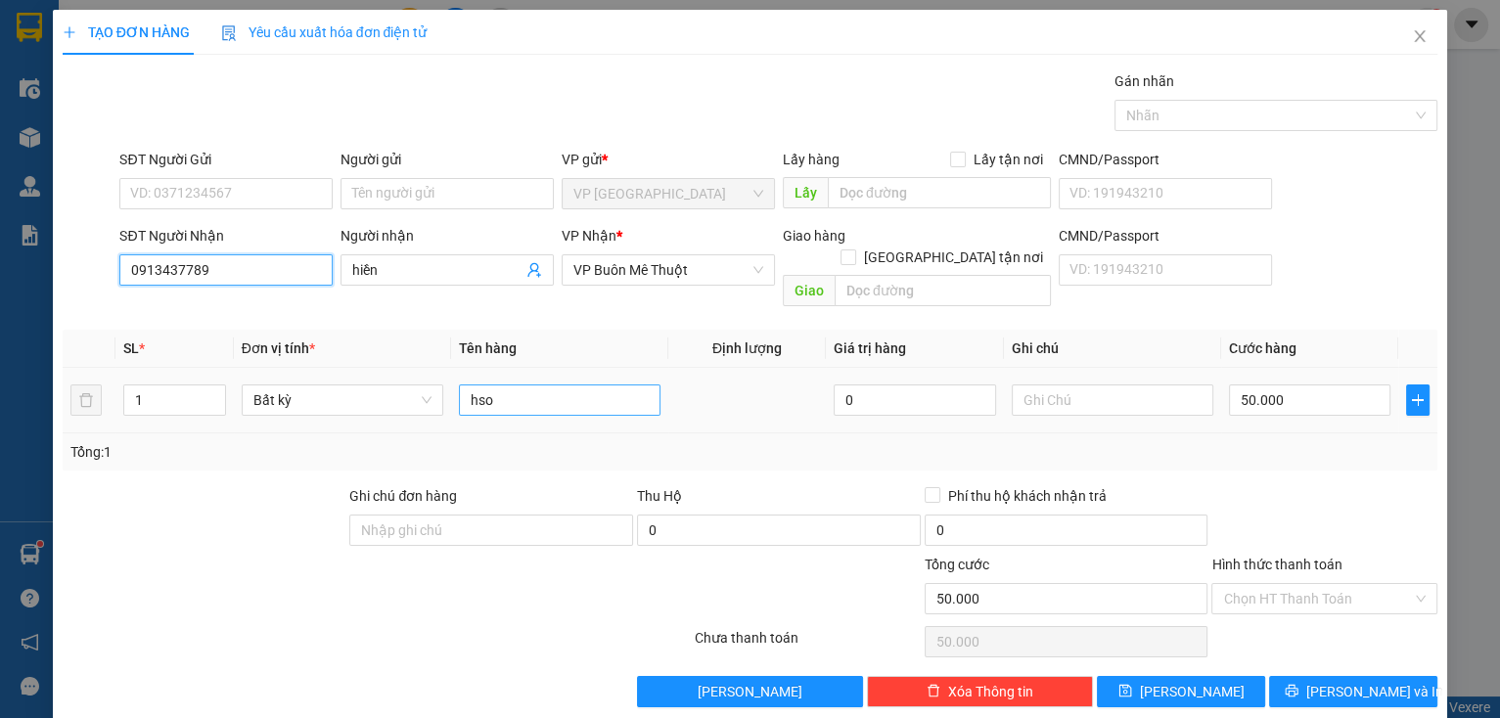
type input "0913437789"
click at [471, 384] on input "hso" at bounding box center [560, 399] width 202 height 31
drag, startPoint x: 489, startPoint y: 381, endPoint x: 436, endPoint y: 380, distance: 52.8
click at [436, 380] on tr "1 Bất kỳ hso 0 50.000" at bounding box center [750, 401] width 1375 height 66
type input "cục"
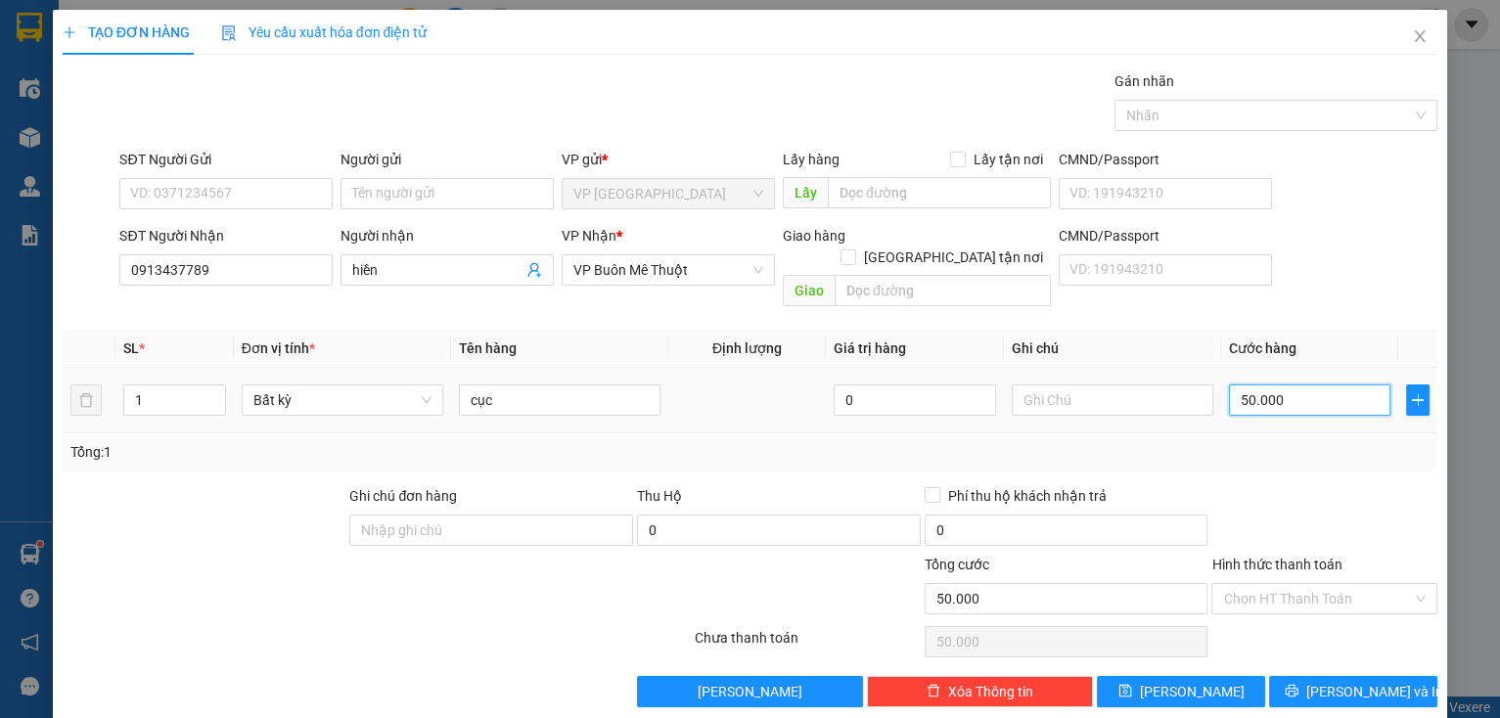
click at [1331, 384] on input "50.000" at bounding box center [1310, 399] width 162 height 31
type input "3"
type input "30"
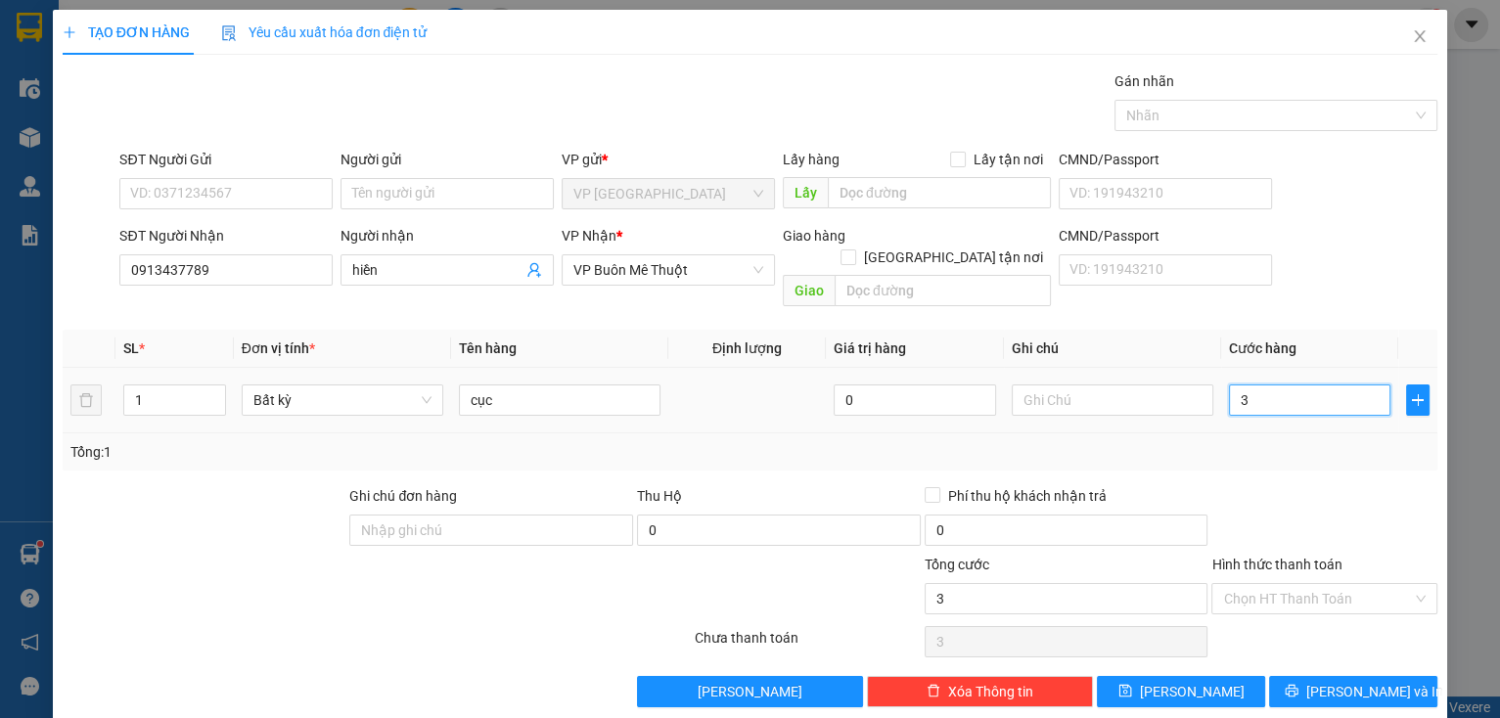
type input "30"
type input "30.000"
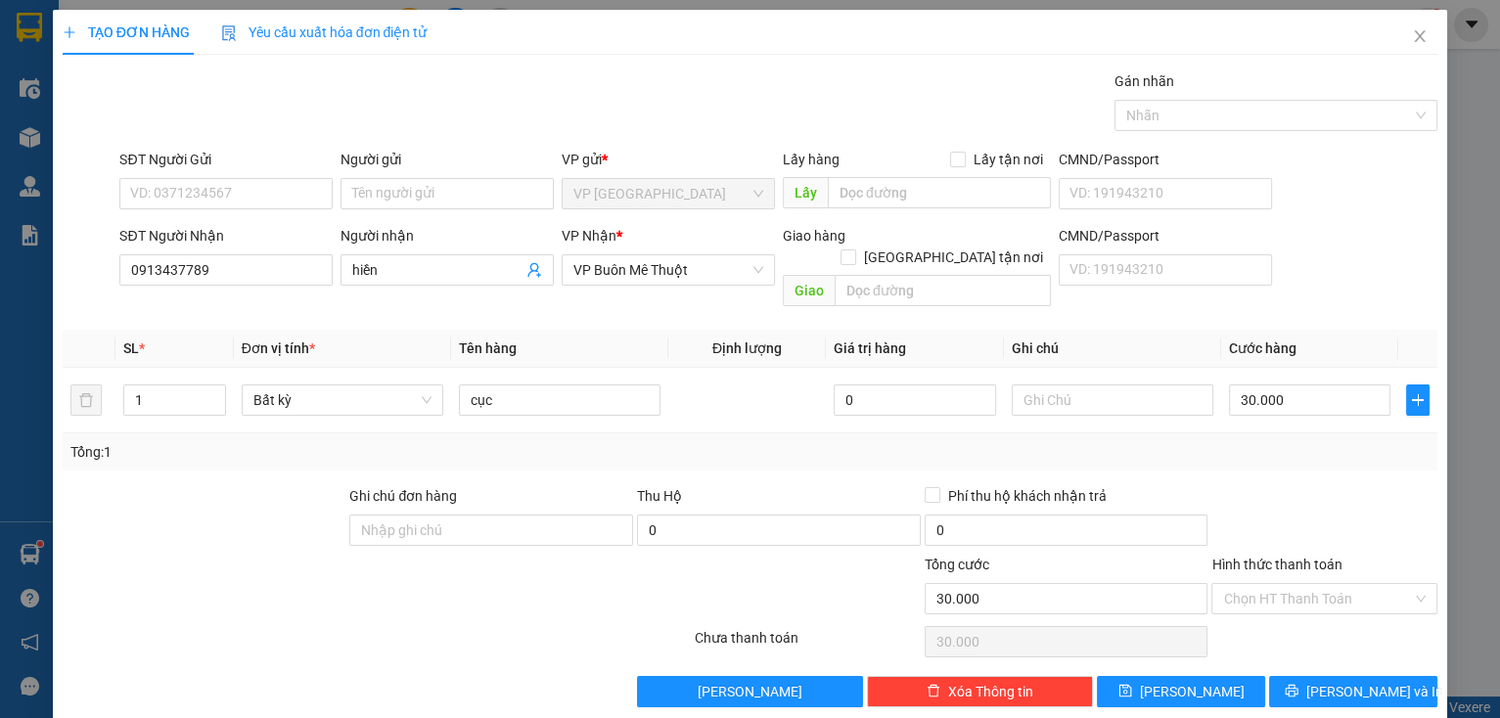
drag, startPoint x: 1291, startPoint y: 489, endPoint x: 1294, endPoint y: 558, distance: 68.5
click at [1291, 489] on div at bounding box center [1324, 519] width 230 height 68
click at [1292, 584] on input "Hình thức thanh toán" at bounding box center [1317, 598] width 189 height 29
click at [1277, 617] on div "Tại văn phòng" at bounding box center [1313, 615] width 201 height 22
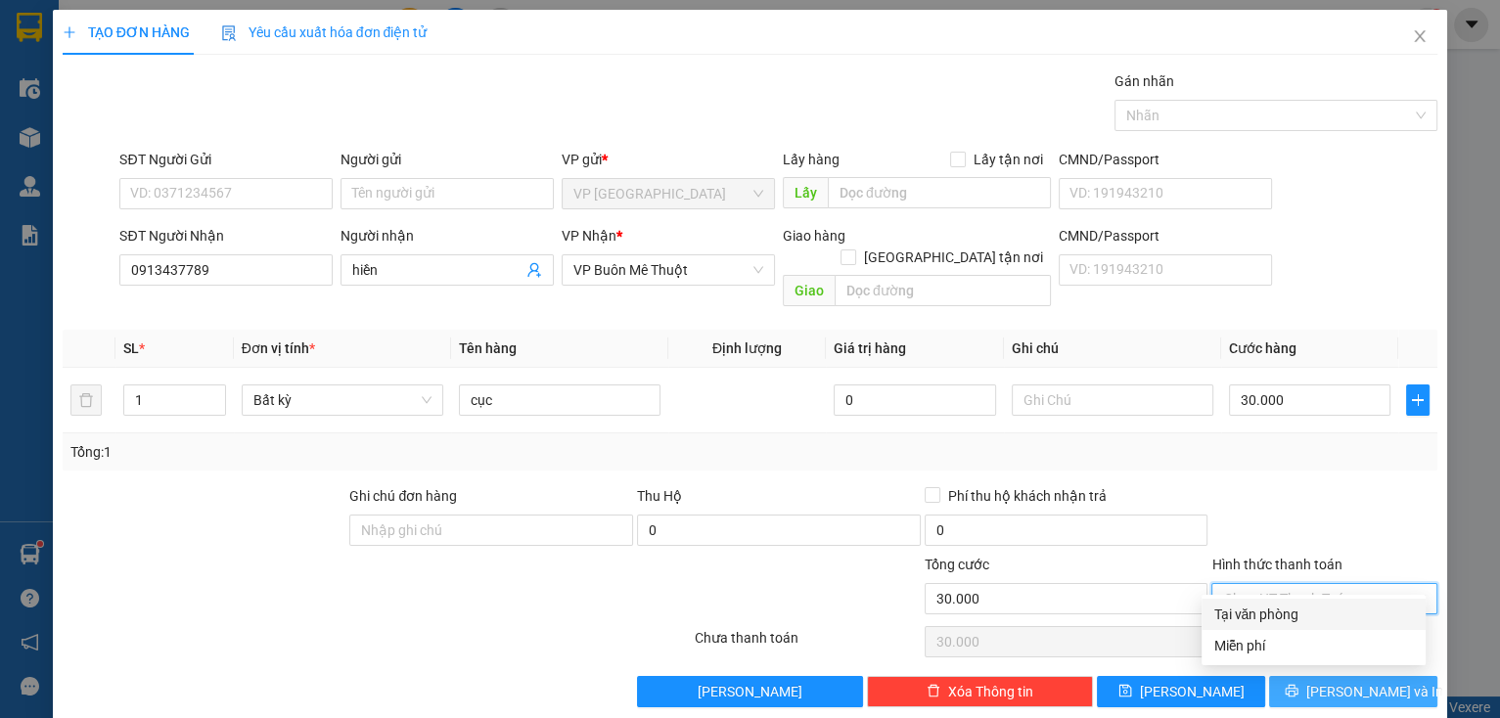
type input "0"
click at [1298, 684] on icon "printer" at bounding box center [1292, 691] width 14 height 14
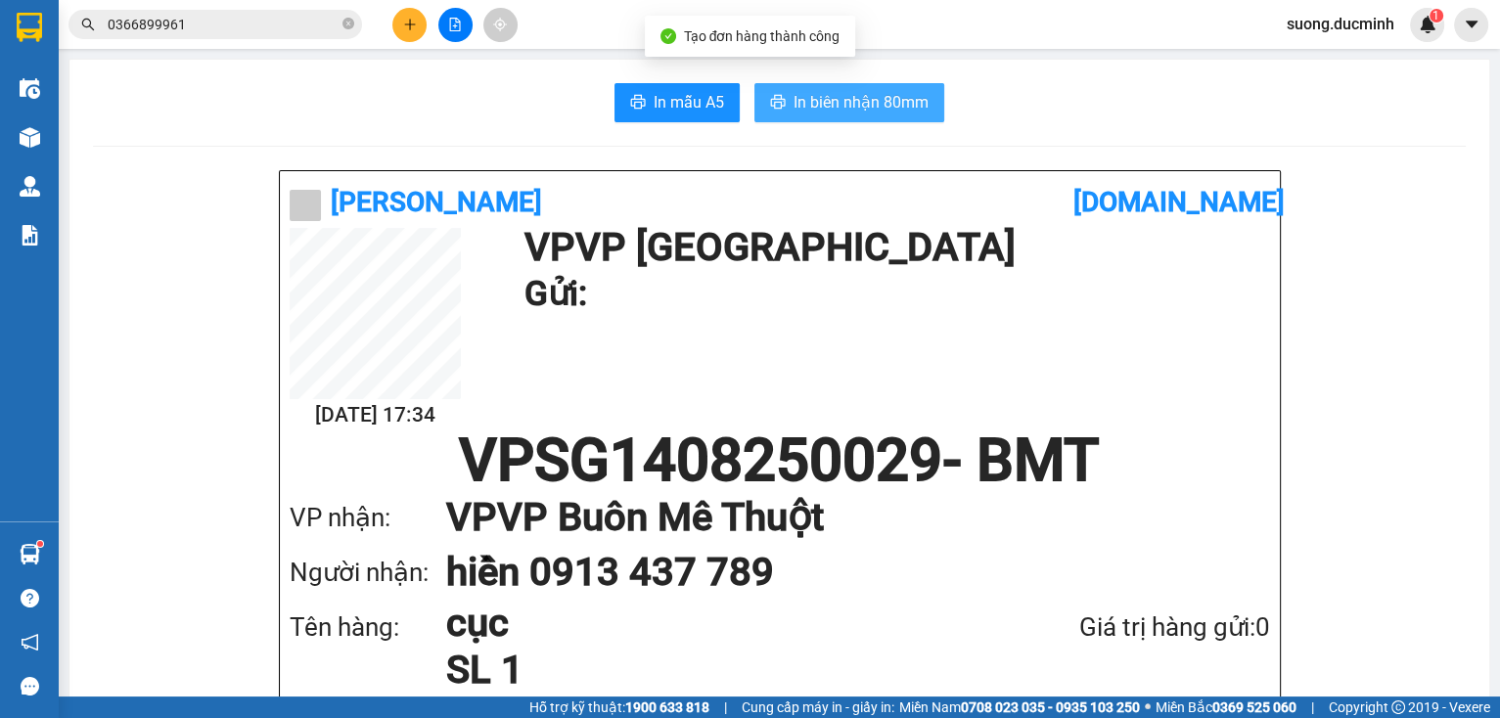
click at [843, 114] on button "In biên nhận 80mm" at bounding box center [849, 102] width 190 height 39
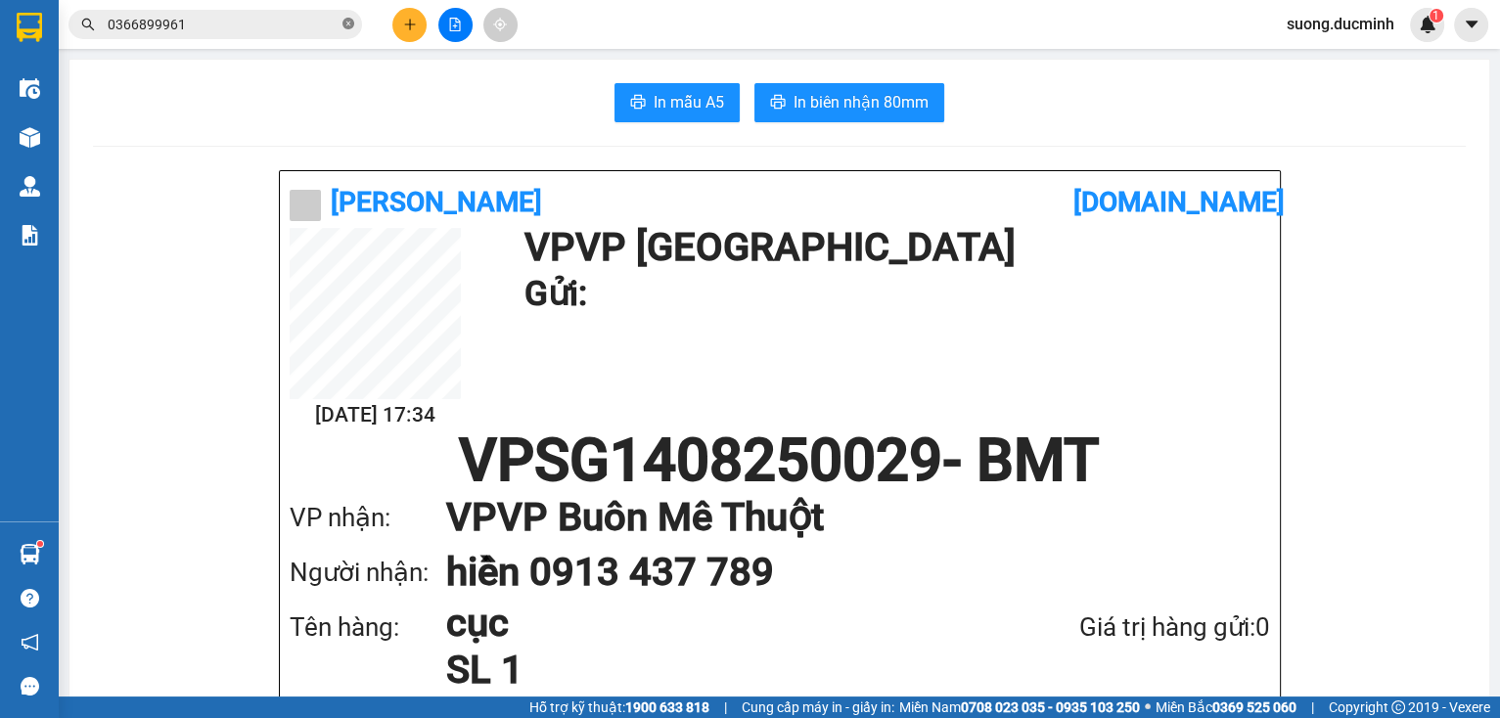
click at [347, 25] on icon "close-circle" at bounding box center [348, 24] width 12 height 12
click at [314, 30] on input "text" at bounding box center [223, 25] width 231 height 22
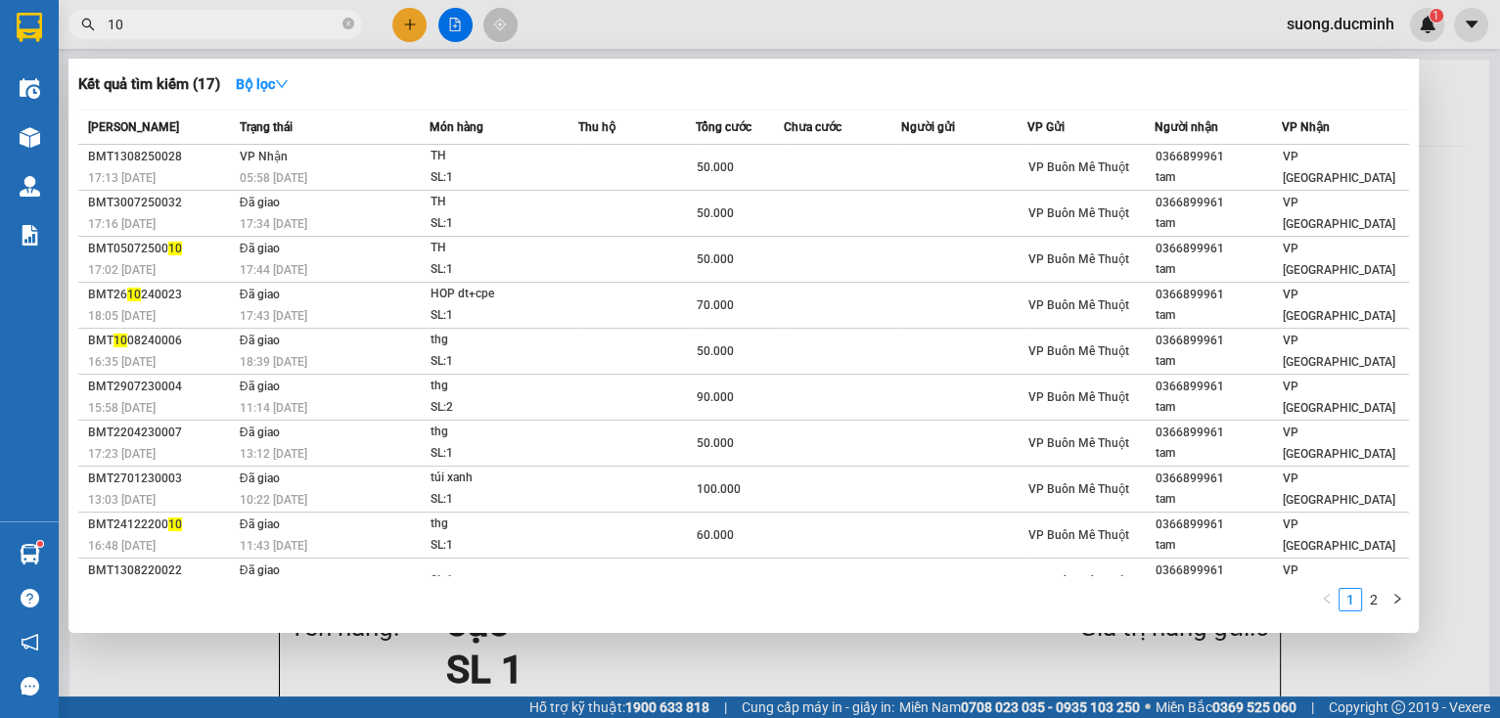
type input "101"
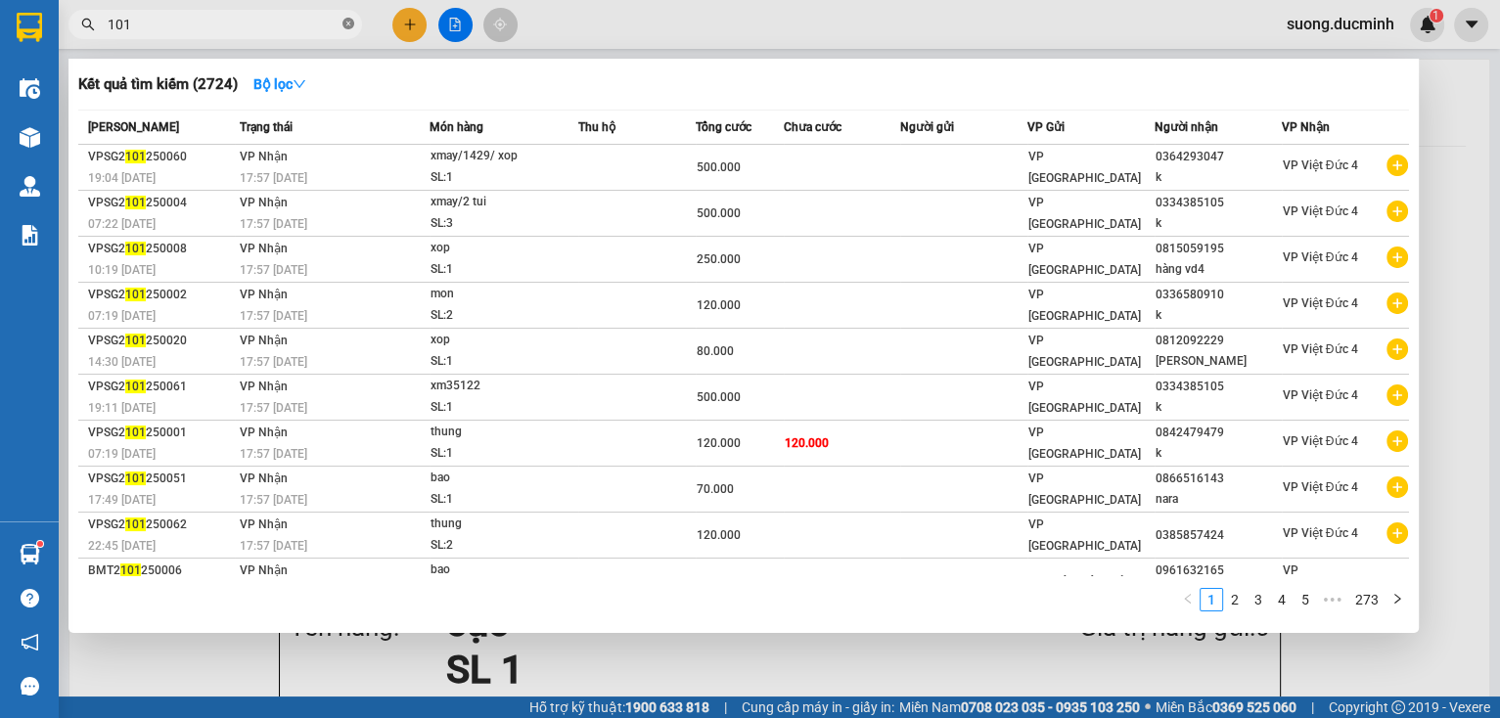
click at [347, 28] on icon "close-circle" at bounding box center [348, 24] width 12 height 12
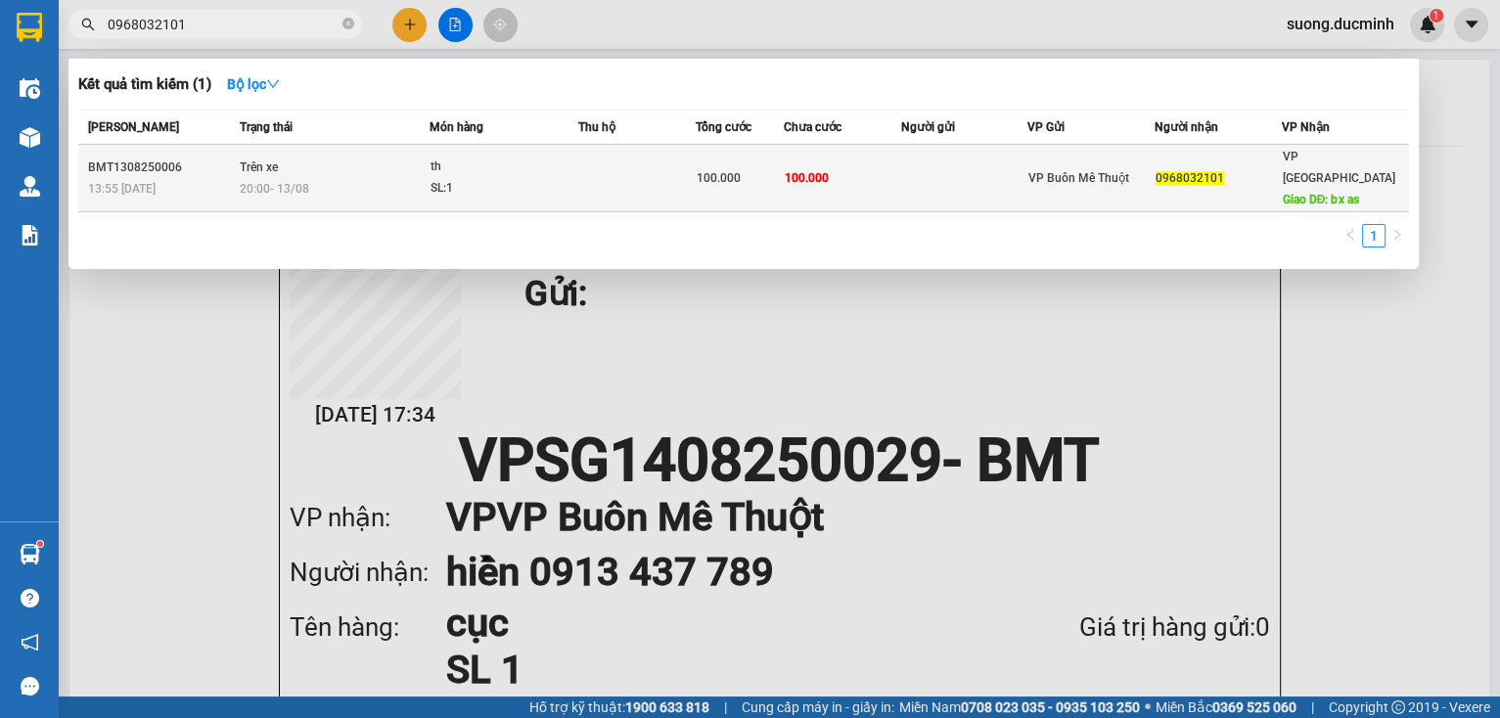
type input "0968032101"
click at [691, 156] on td at bounding box center [636, 179] width 117 height 68
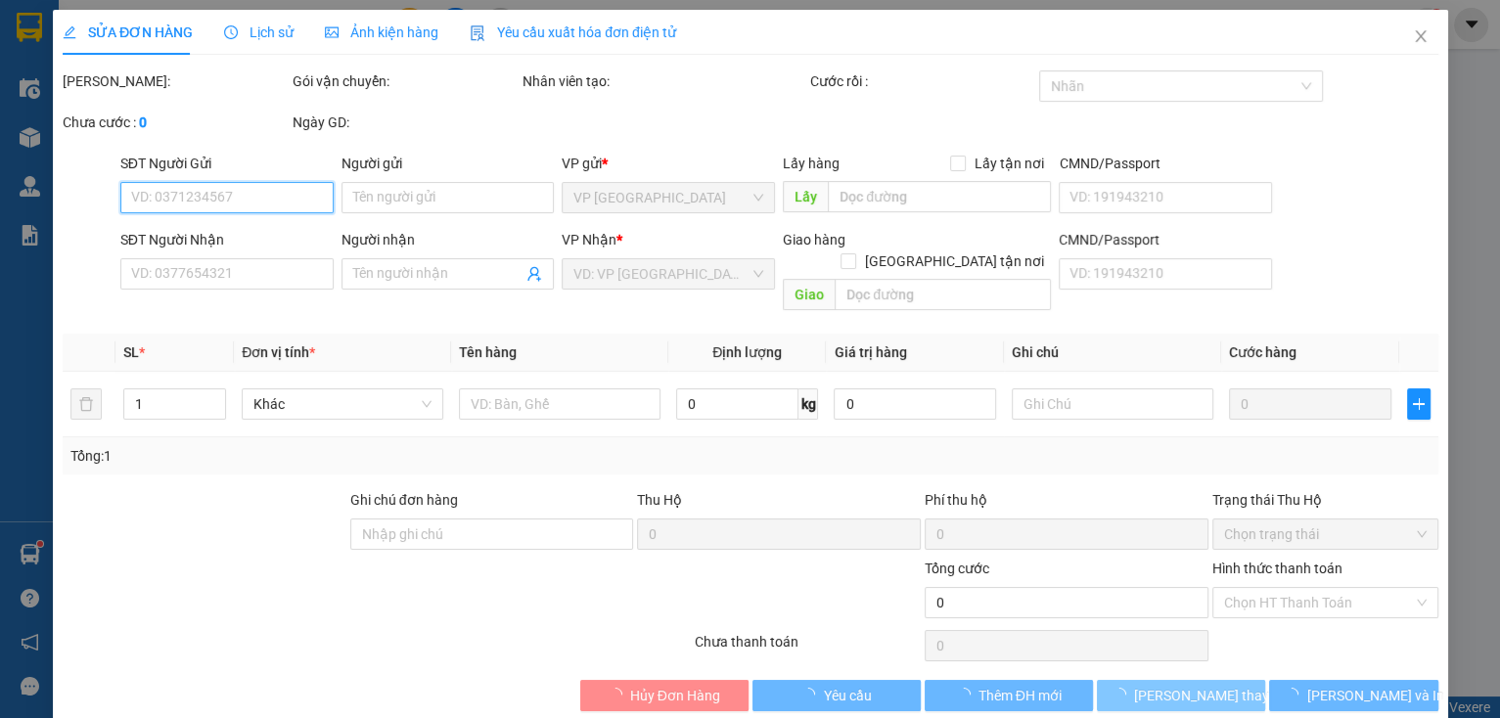
type input "0968032101"
type input "bx as"
type input "100.000"
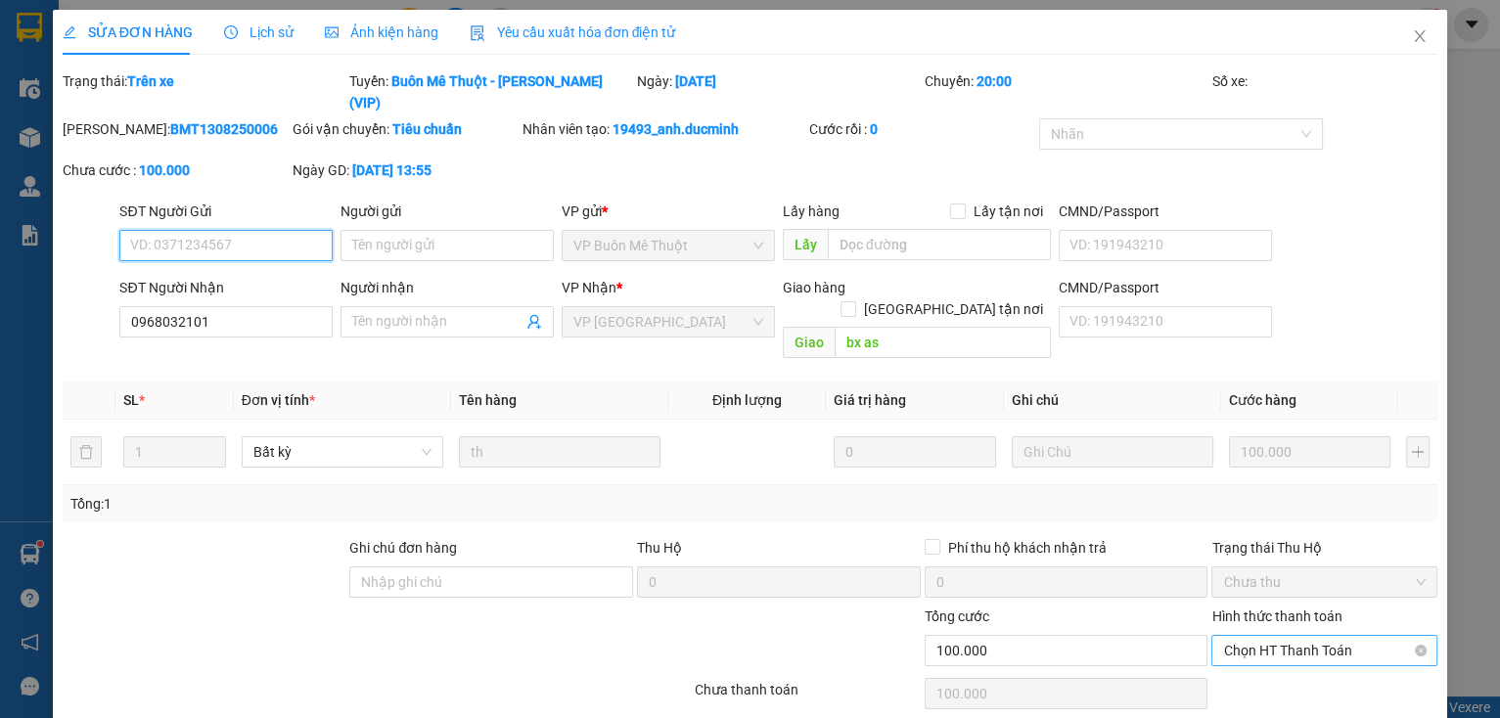
click at [1274, 636] on span "Chọn HT Thanh Toán" at bounding box center [1324, 650] width 203 height 29
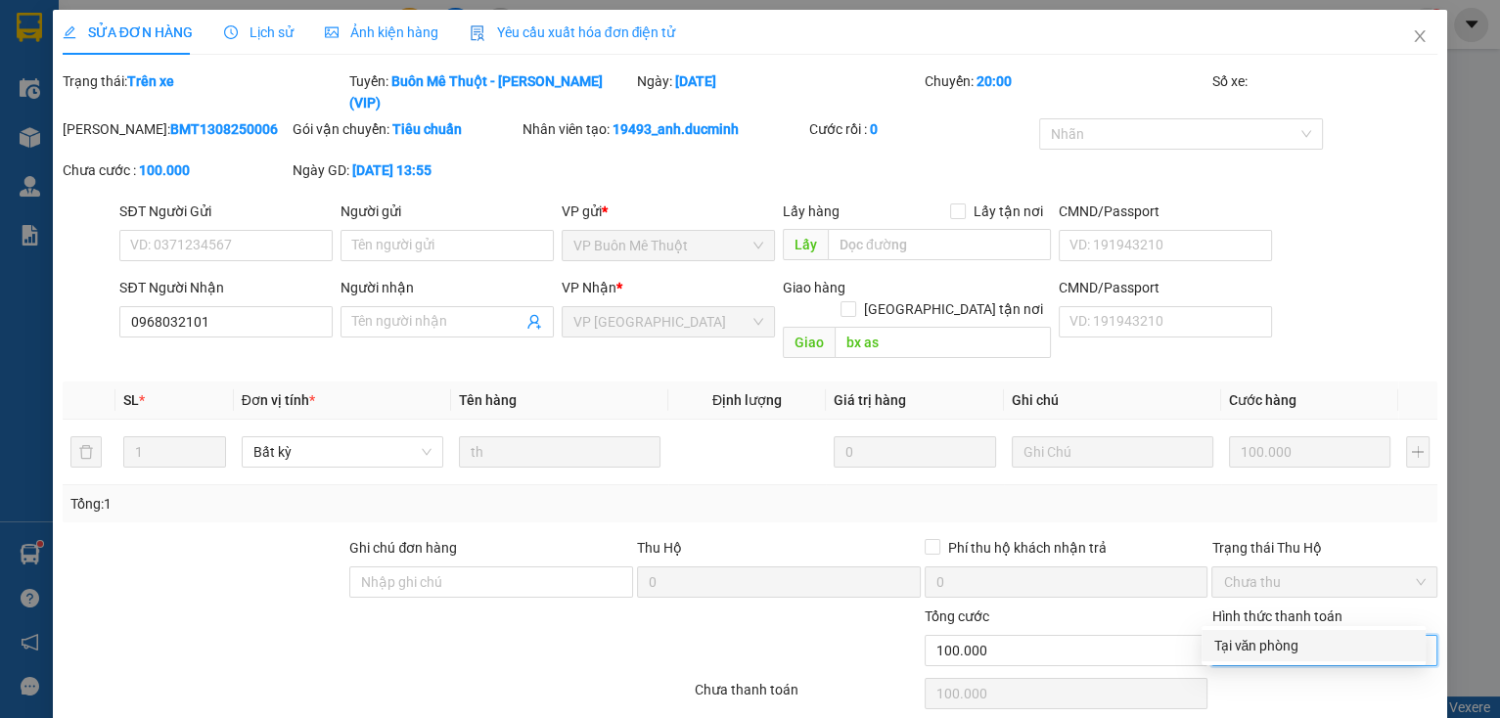
drag, startPoint x: 1264, startPoint y: 637, endPoint x: 1248, endPoint y: 650, distance: 20.2
click at [1260, 642] on div "Tại văn phòng" at bounding box center [1313, 646] width 201 height 22
type input "0"
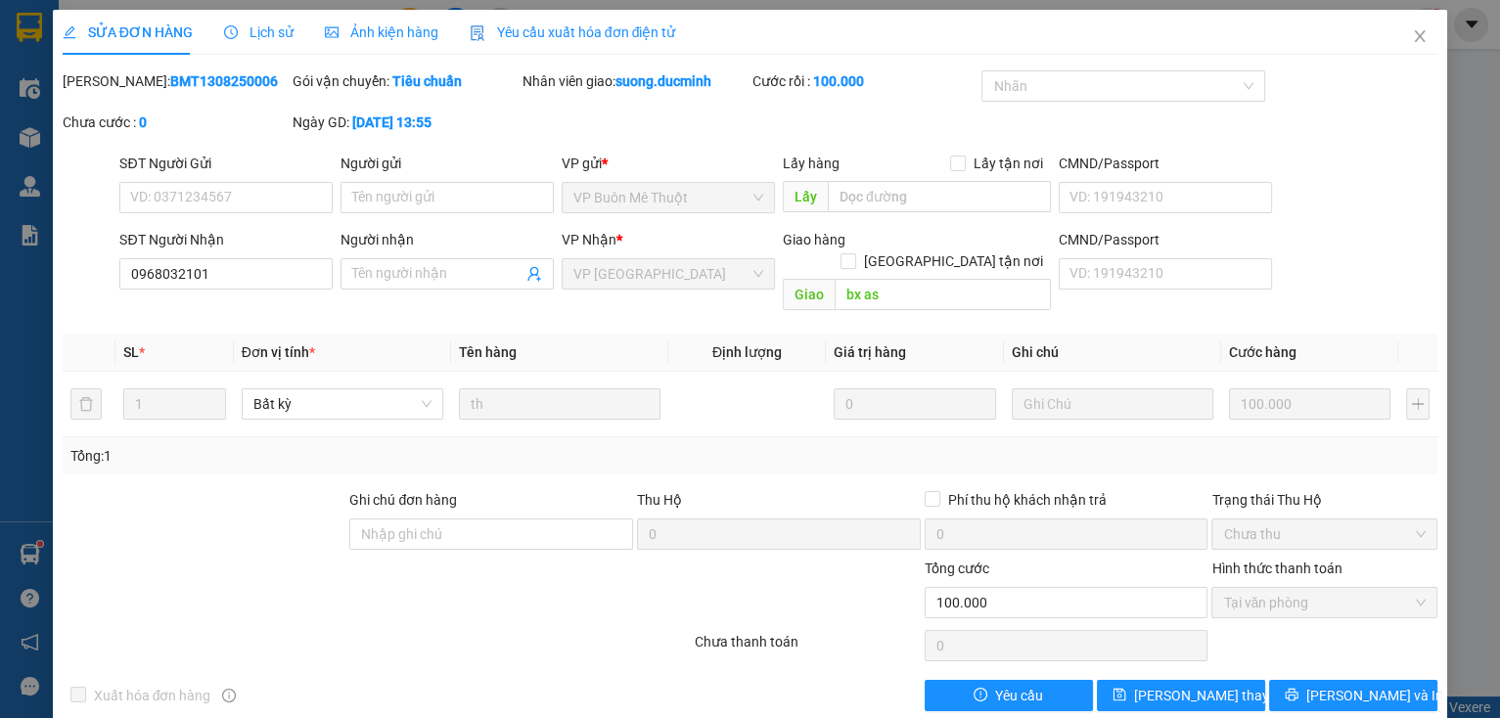
scroll to position [8, 0]
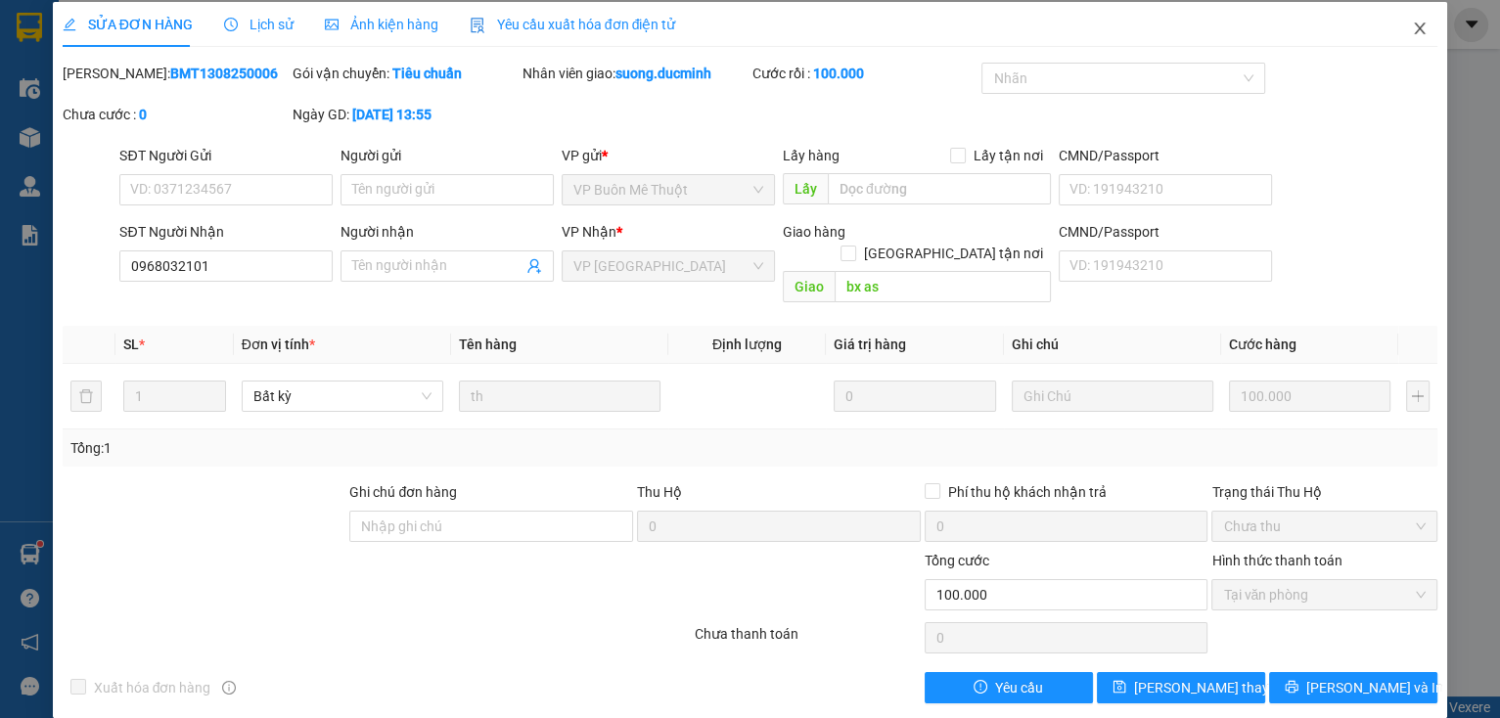
click at [1417, 31] on span "Close" at bounding box center [1419, 29] width 55 height 55
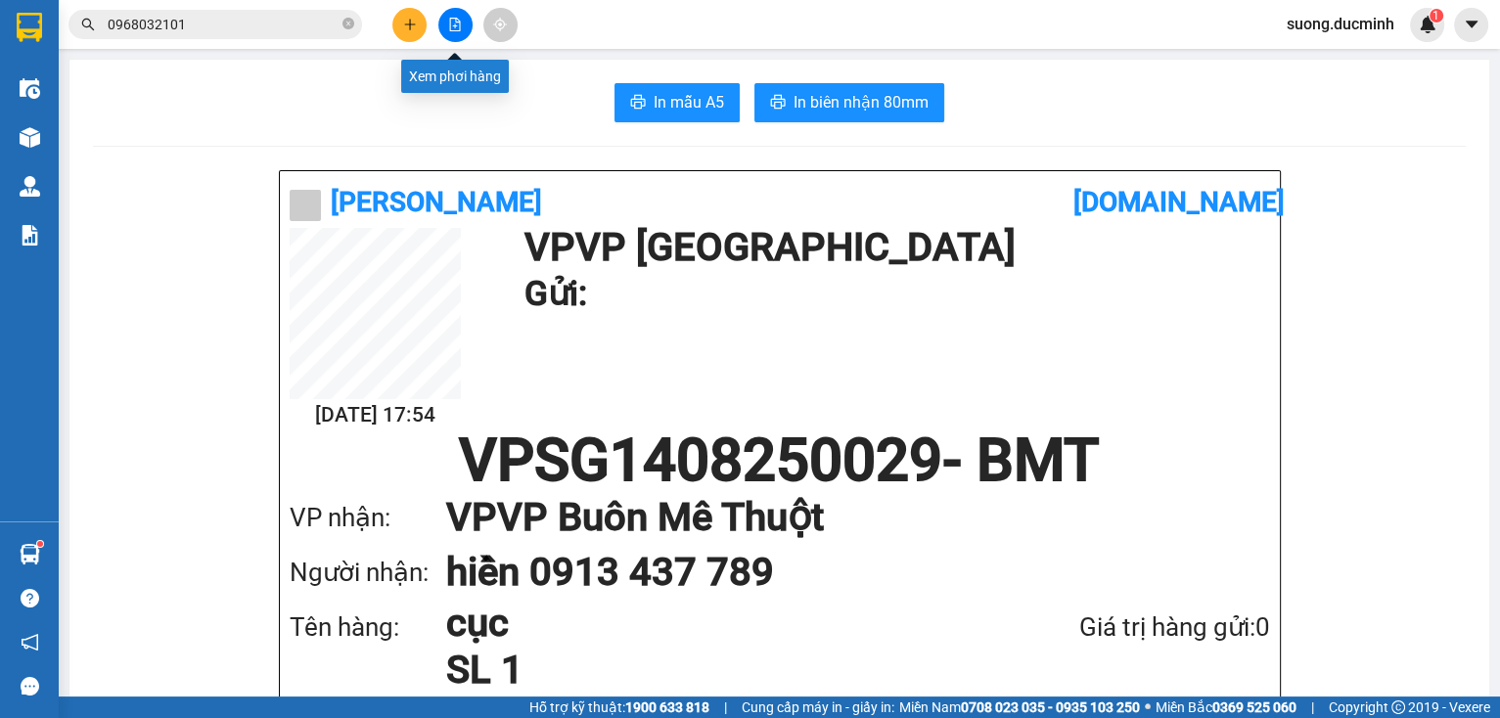
click at [464, 31] on button at bounding box center [455, 25] width 34 height 34
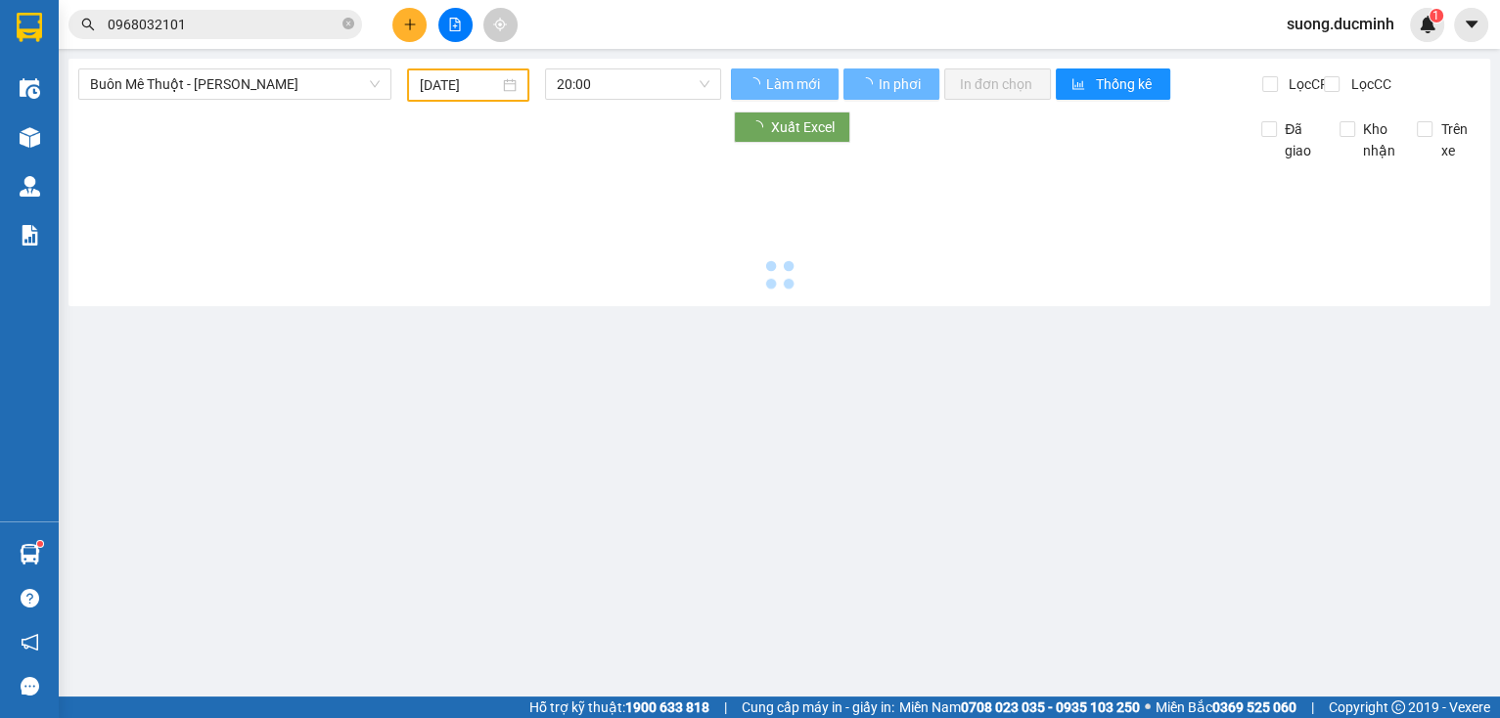
type input "[DATE]"
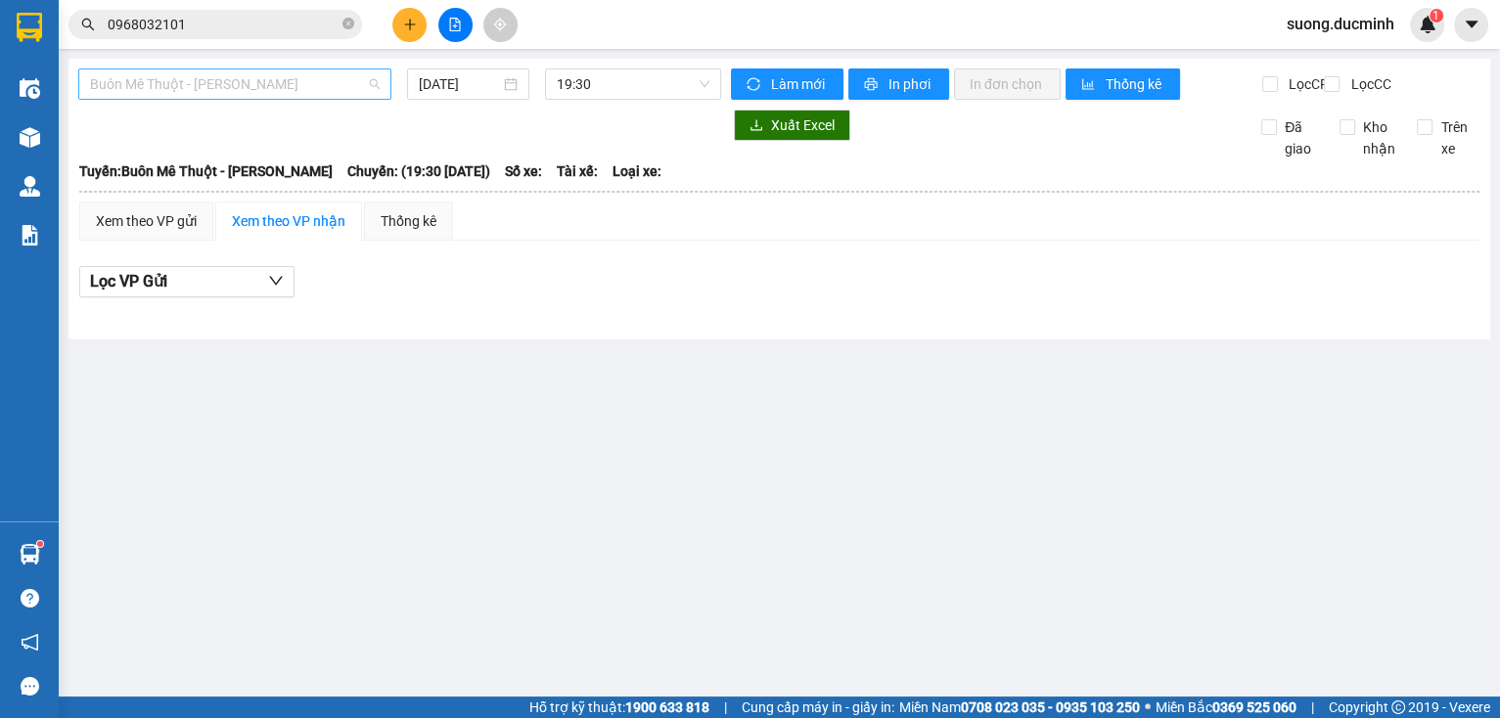
click at [320, 75] on span "Buôn Mê [PERSON_NAME] [PERSON_NAME]" at bounding box center [235, 83] width 290 height 29
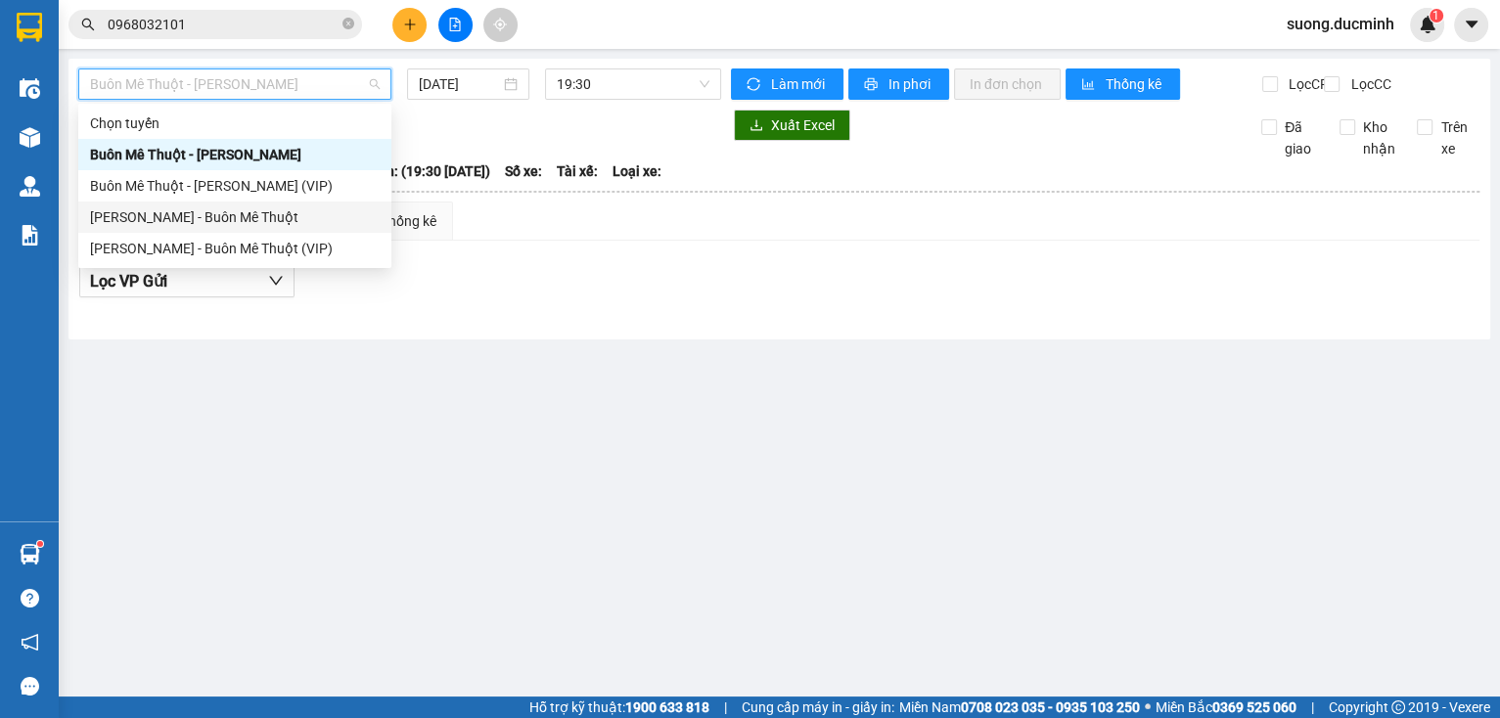
click at [274, 227] on div "[PERSON_NAME] - Buôn Mê Thuột" at bounding box center [235, 217] width 290 height 22
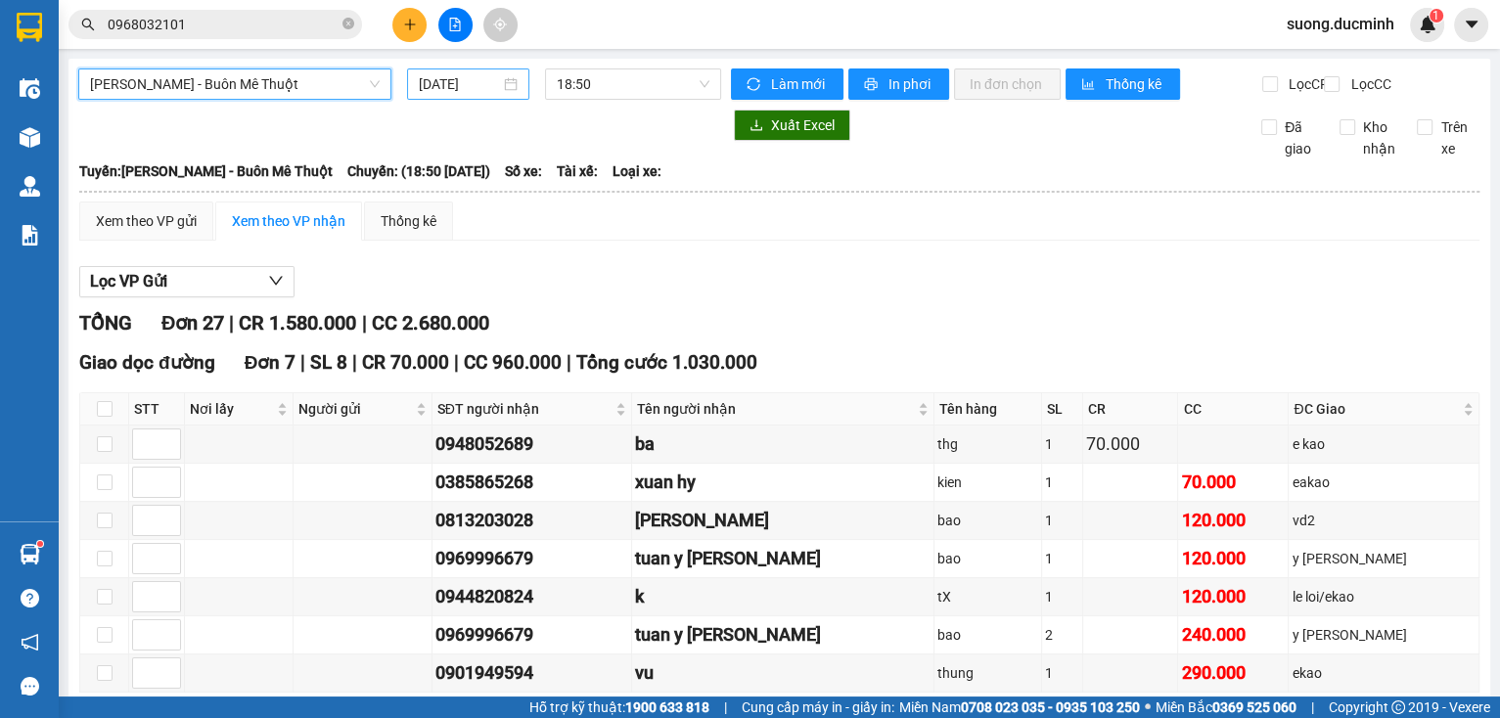
click at [479, 90] on input "[DATE]" at bounding box center [459, 84] width 80 height 22
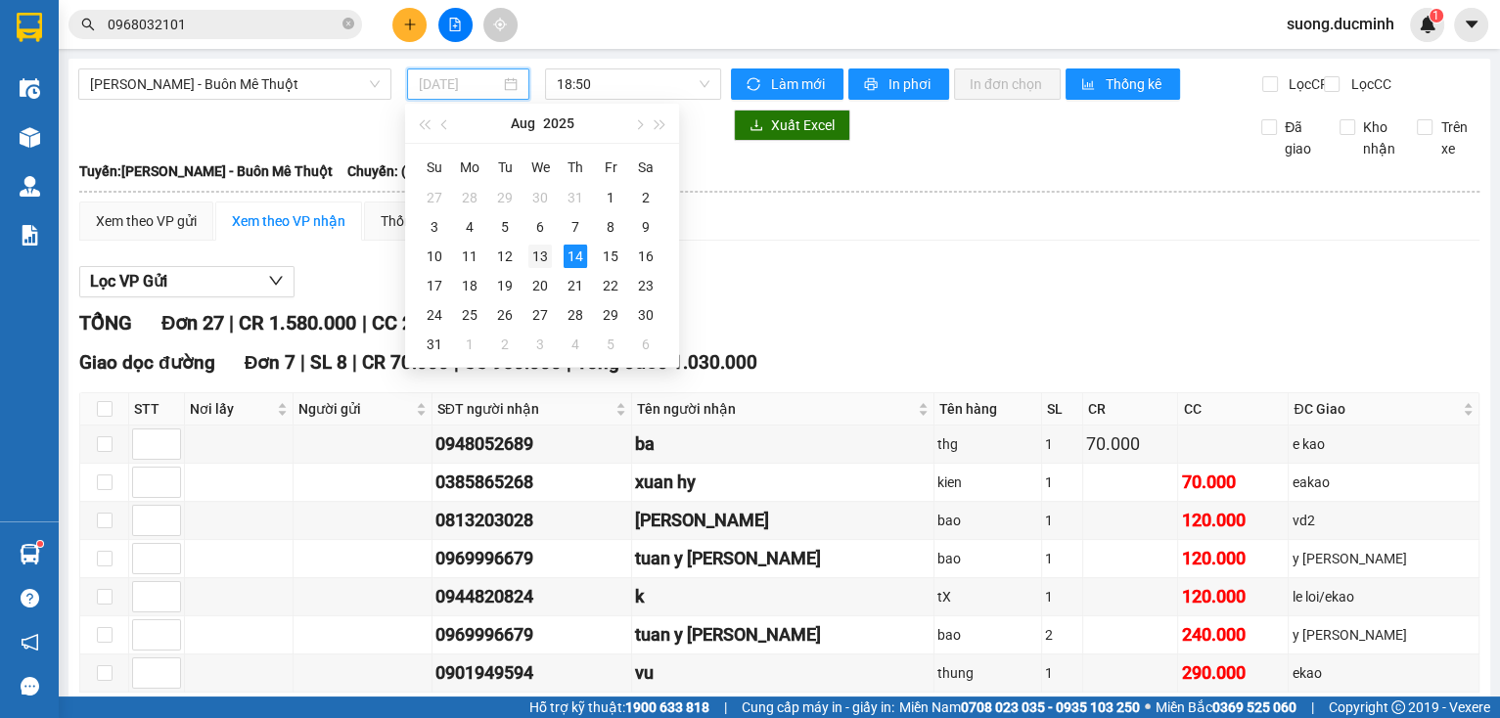
click at [550, 255] on div "13" at bounding box center [539, 256] width 23 height 23
type input "[DATE]"
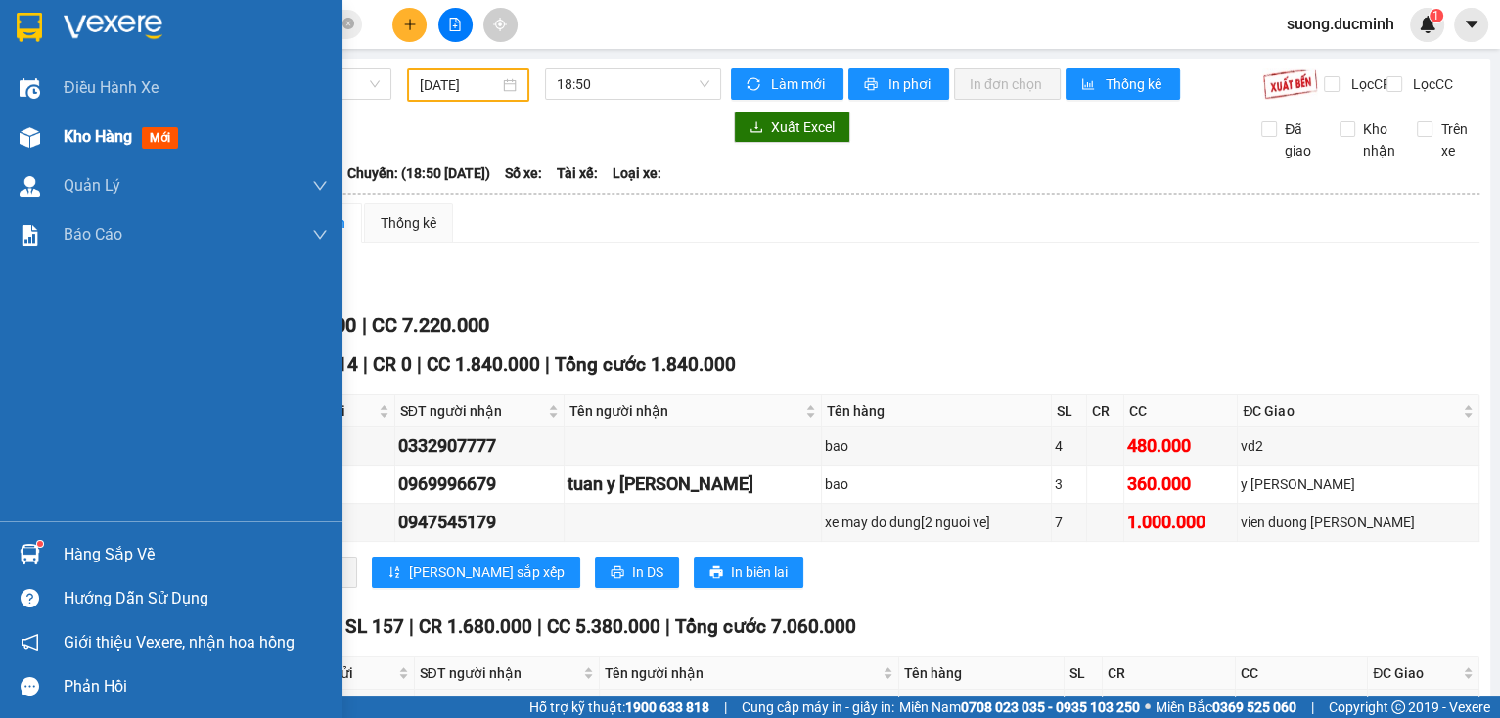
click at [104, 141] on span "Kho hàng" at bounding box center [98, 136] width 68 height 19
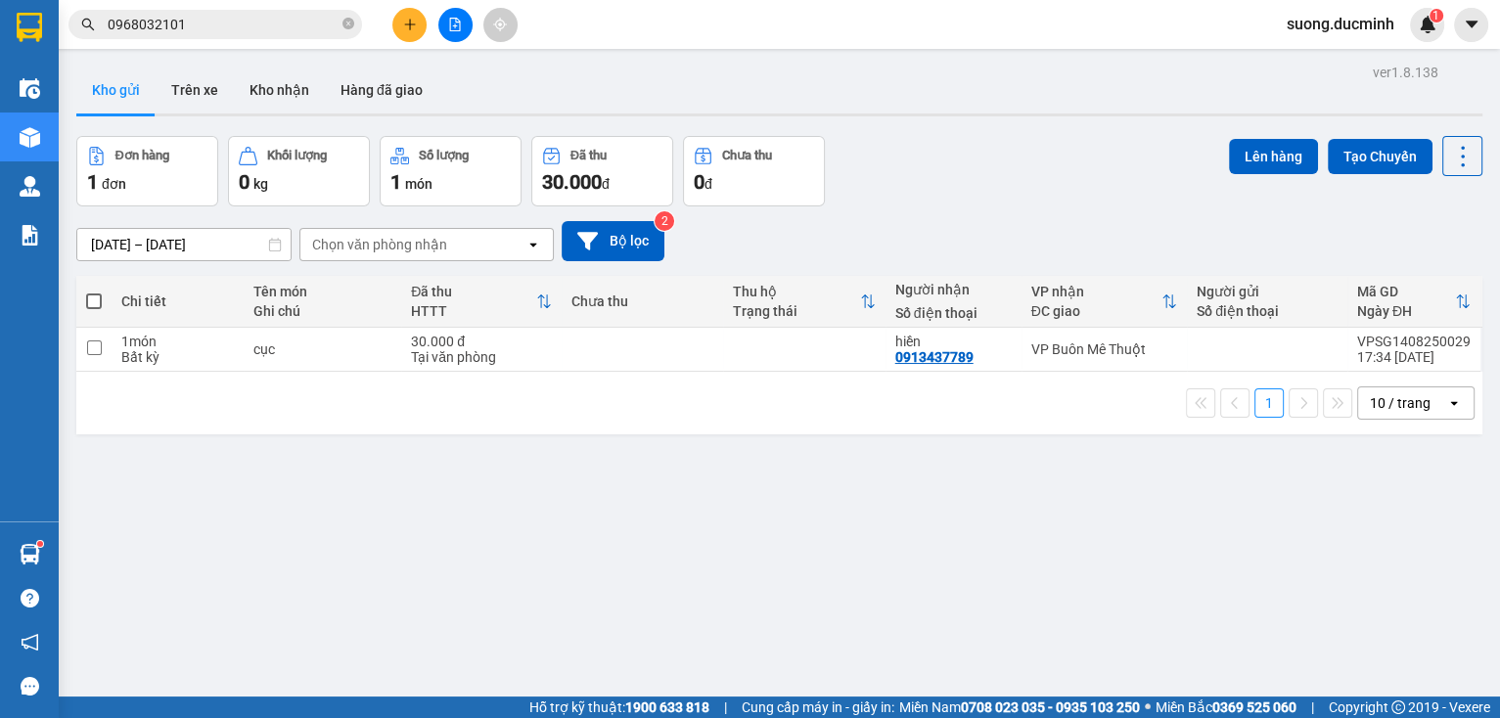
click at [92, 295] on span at bounding box center [94, 301] width 16 height 16
click at [94, 292] on input "checkbox" at bounding box center [94, 292] width 0 height 0
checkbox input "true"
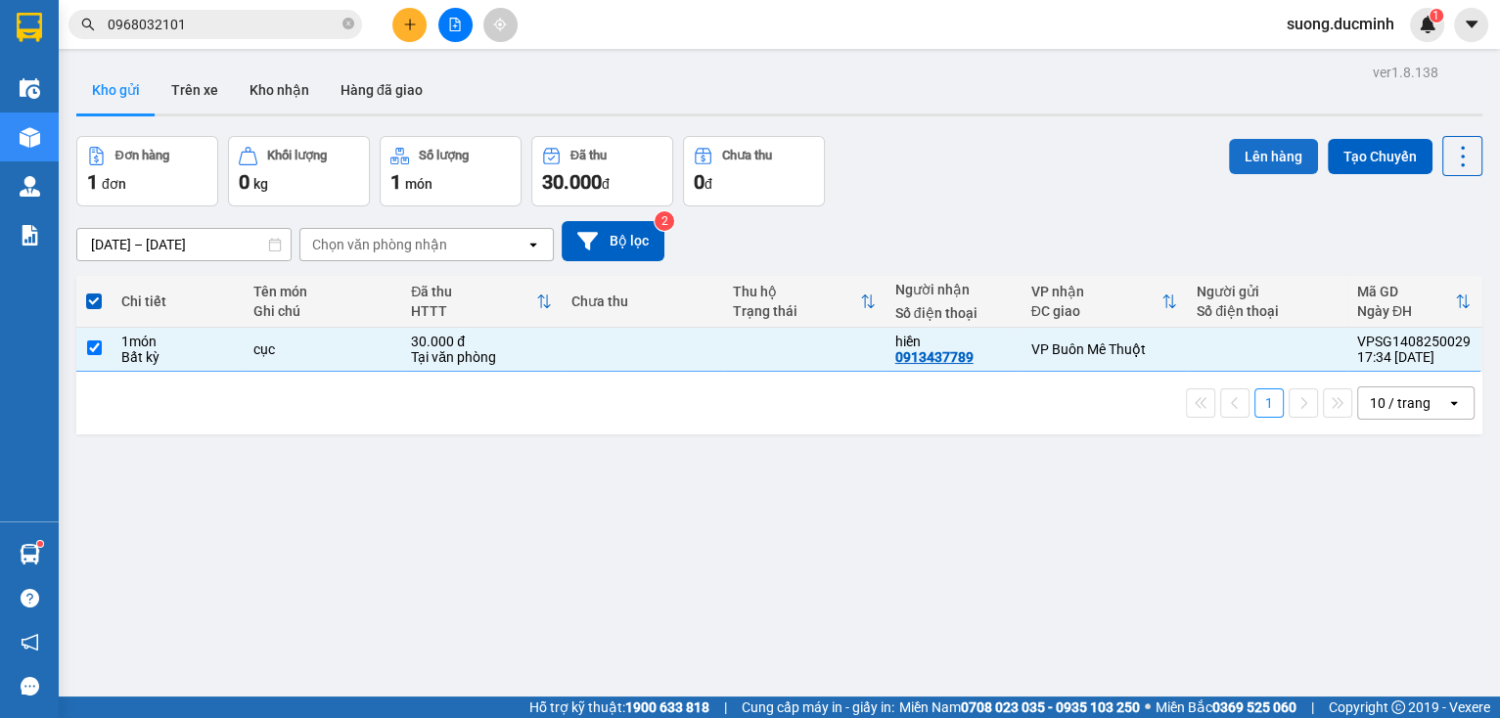
click at [1276, 145] on button "Lên hàng" at bounding box center [1273, 156] width 89 height 35
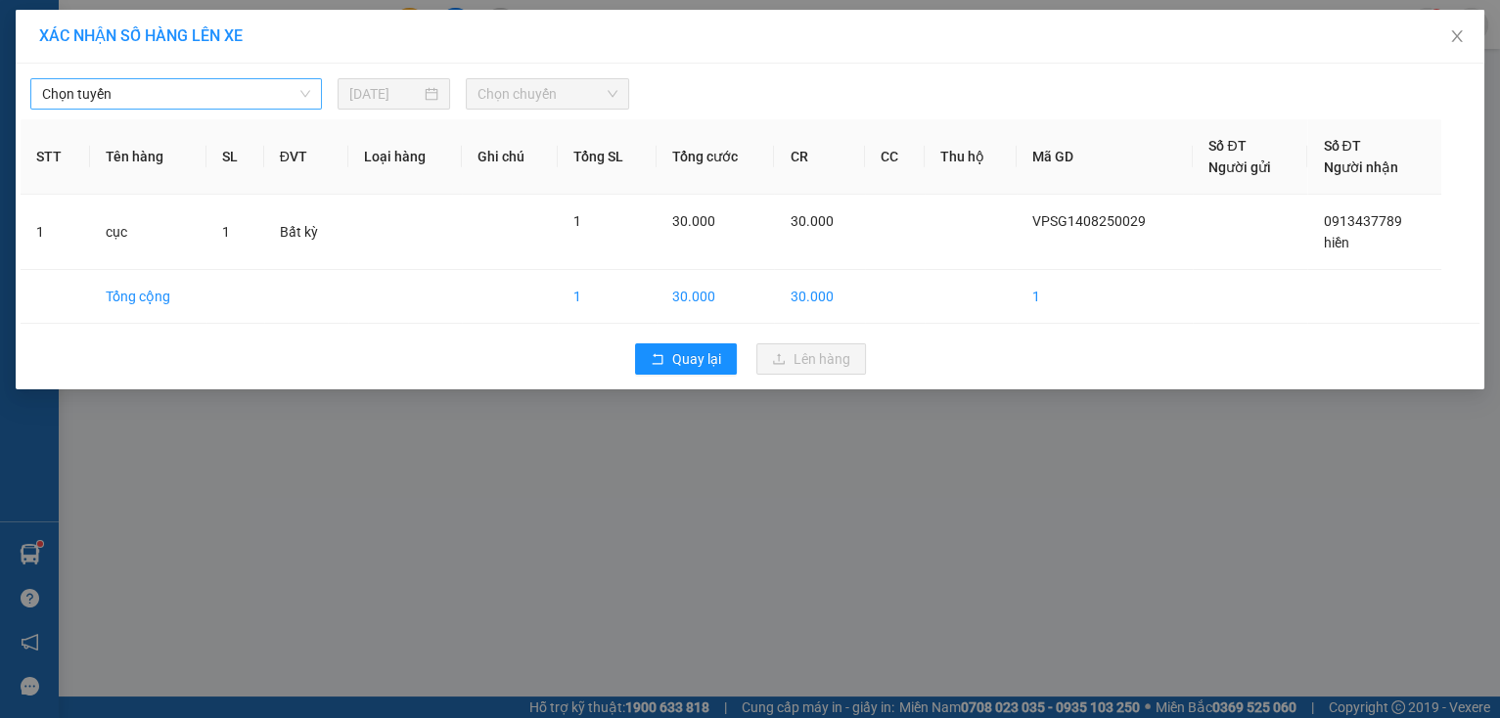
click at [279, 91] on span "Chọn tuyến" at bounding box center [176, 93] width 268 height 29
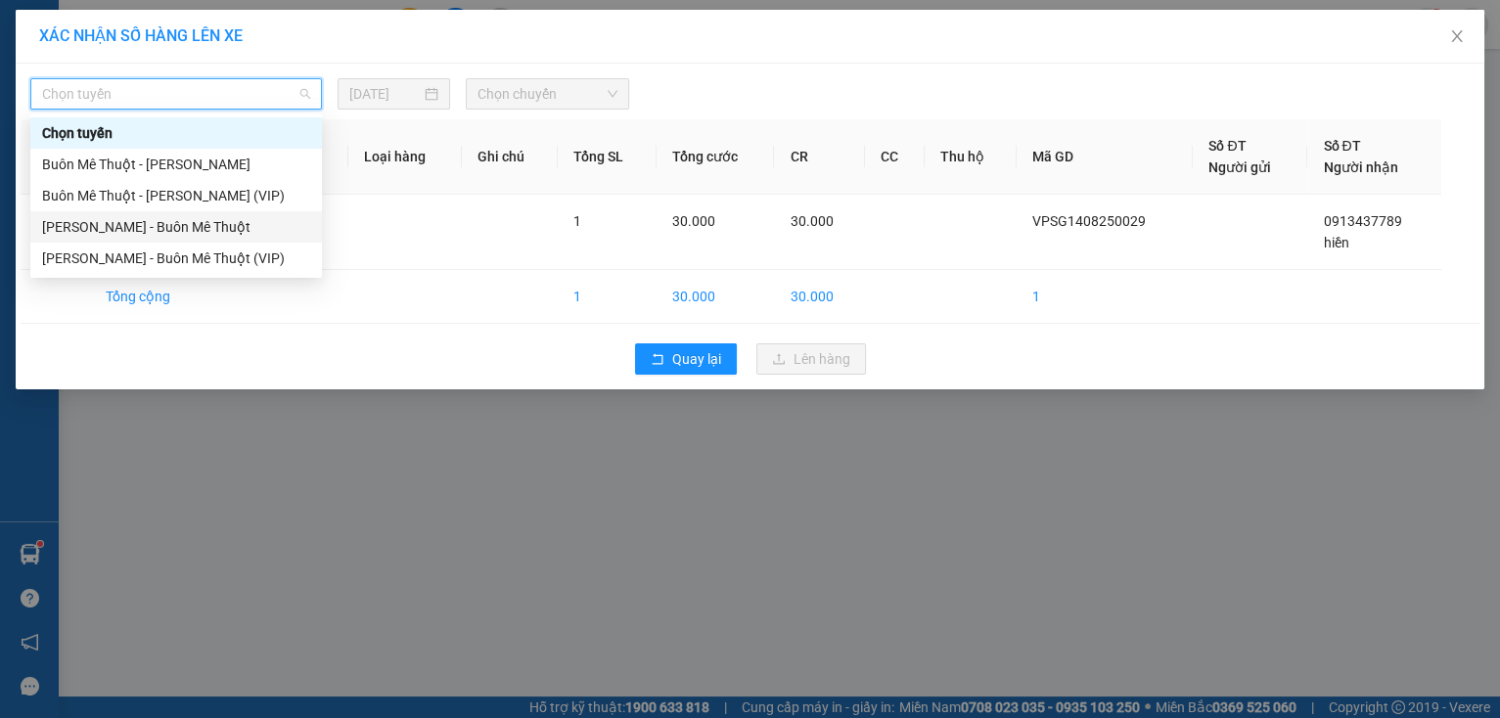
click at [218, 224] on div "[PERSON_NAME] - Buôn Mê Thuột" at bounding box center [176, 227] width 268 height 22
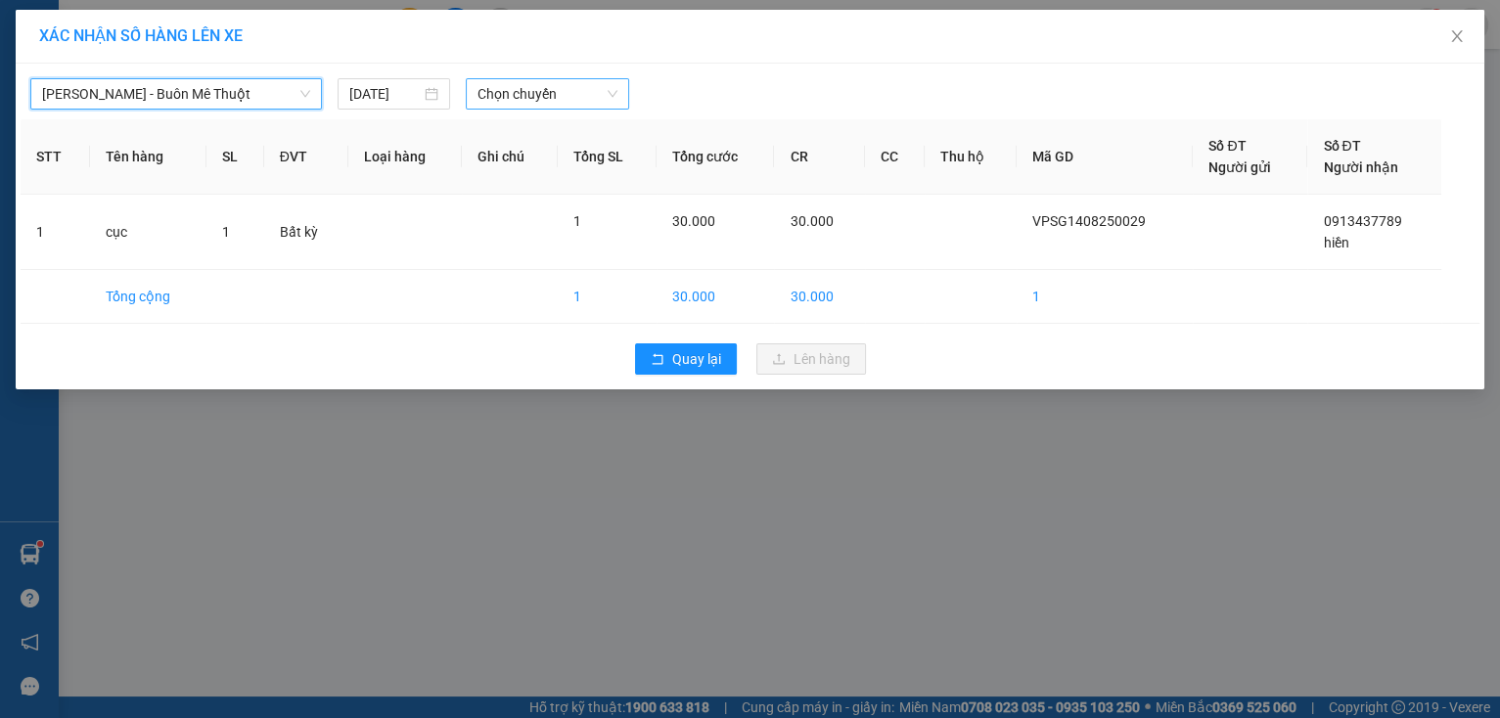
click at [495, 88] on span "Chọn chuyến" at bounding box center [547, 93] width 140 height 29
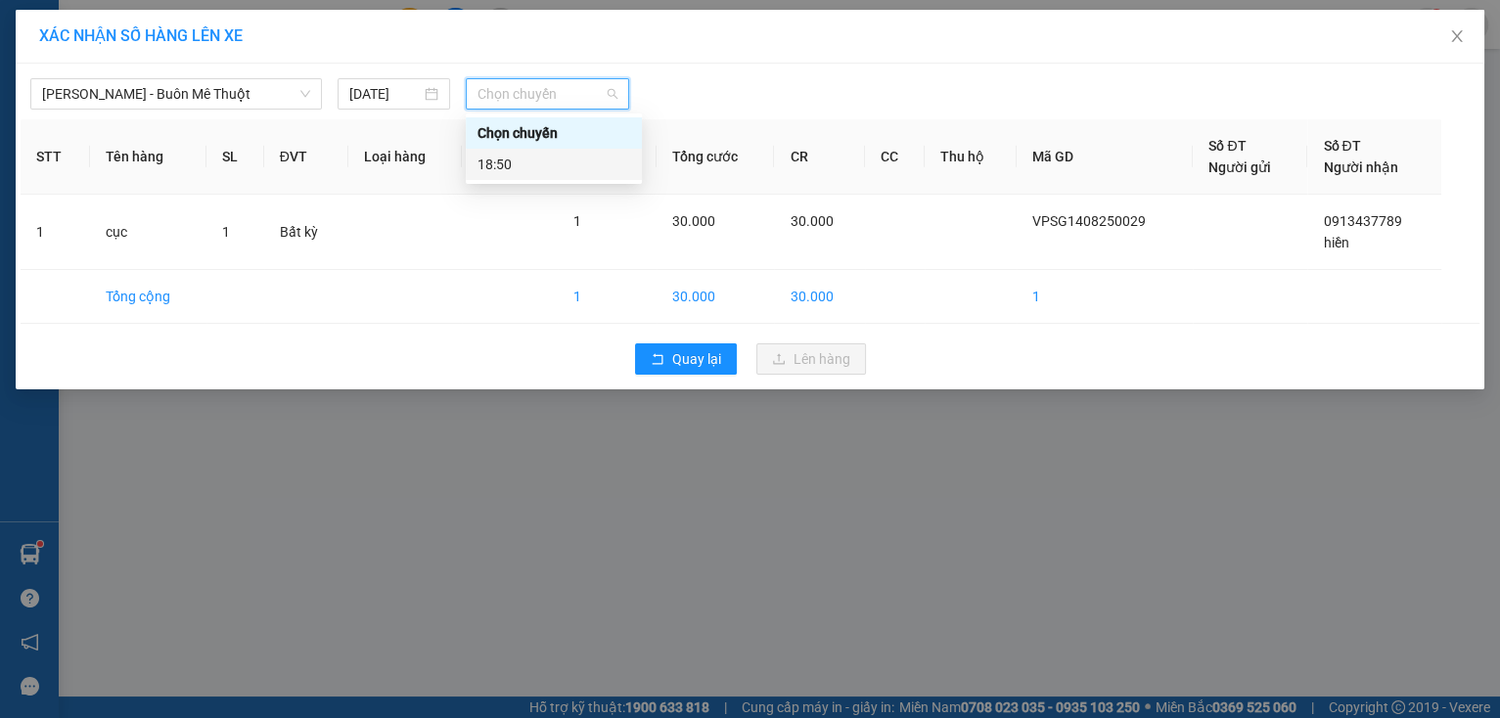
click at [502, 172] on div "18:50" at bounding box center [553, 165] width 153 height 22
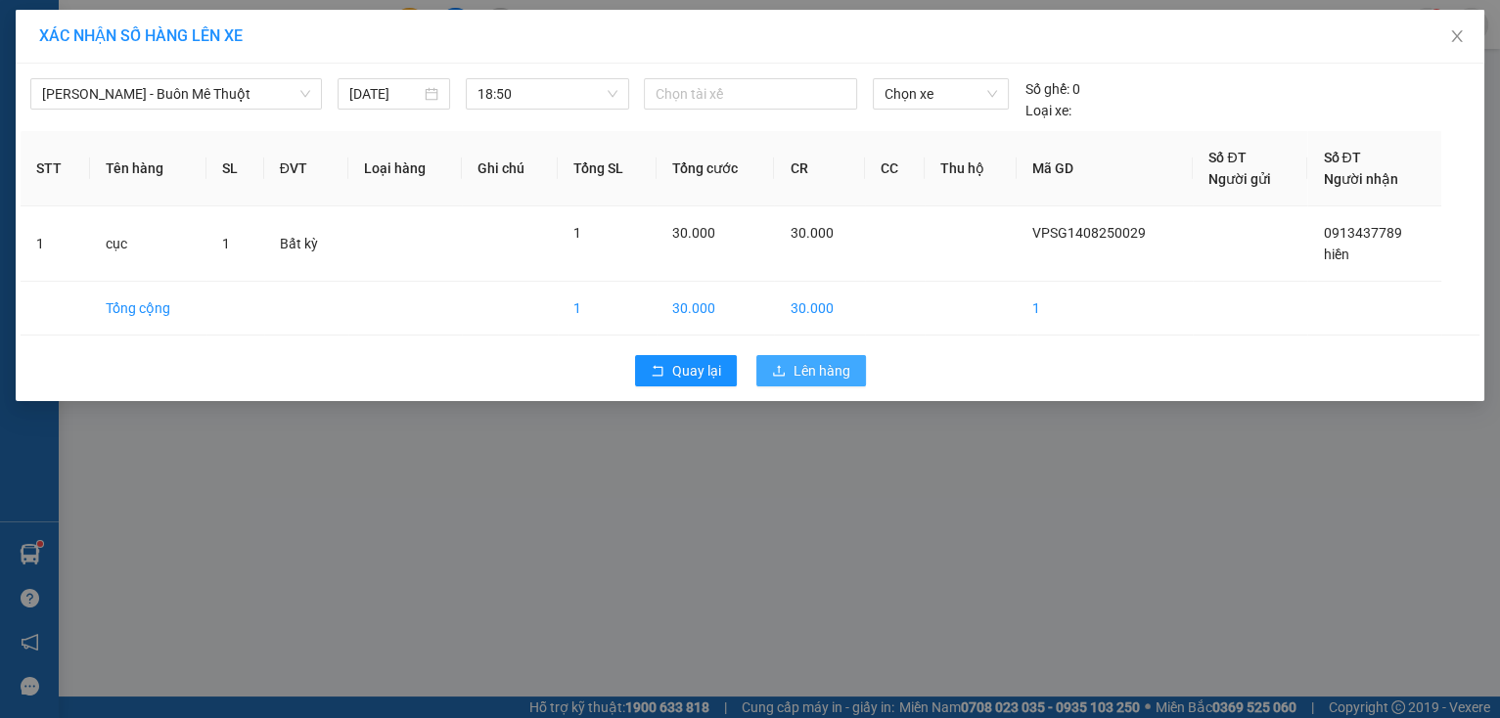
click at [814, 379] on span "Lên hàng" at bounding box center [821, 371] width 57 height 22
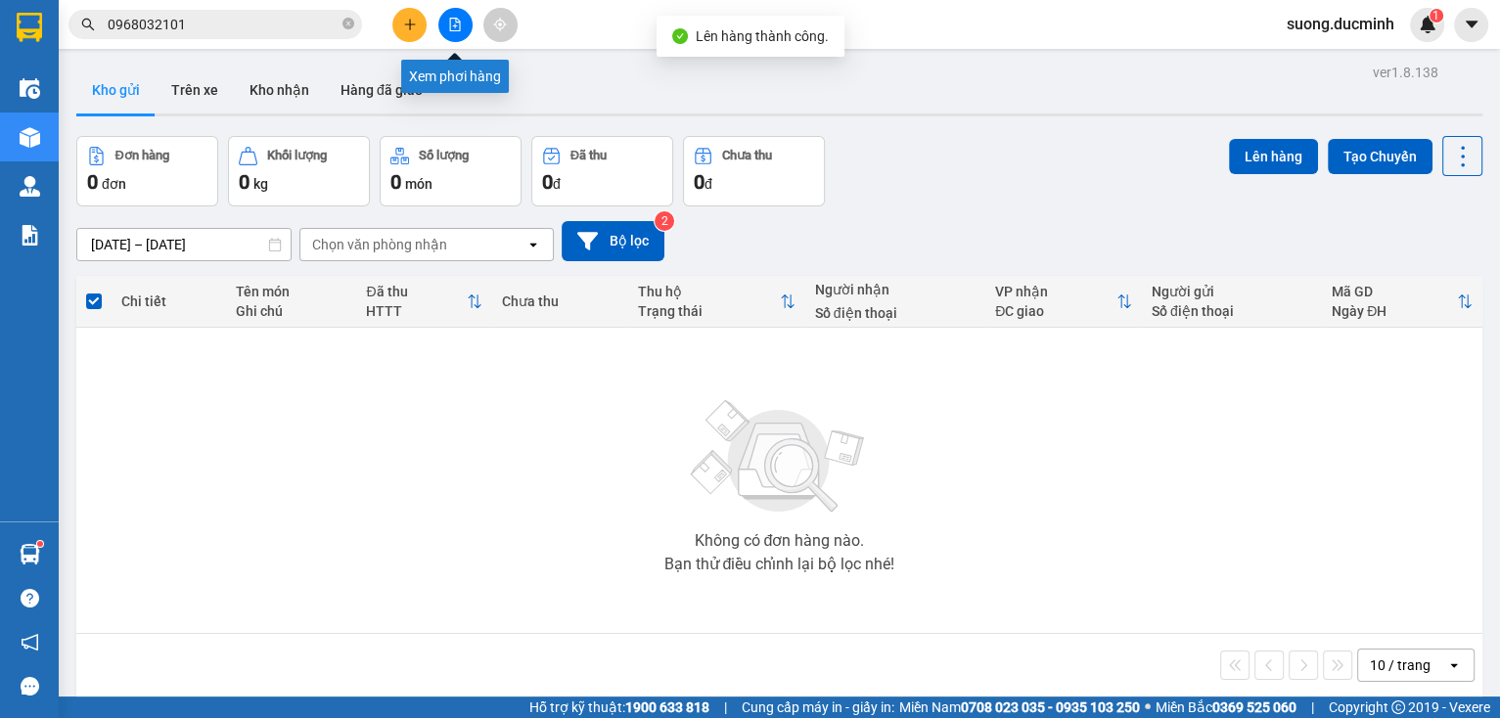
click at [454, 23] on icon "file-add" at bounding box center [455, 25] width 14 height 14
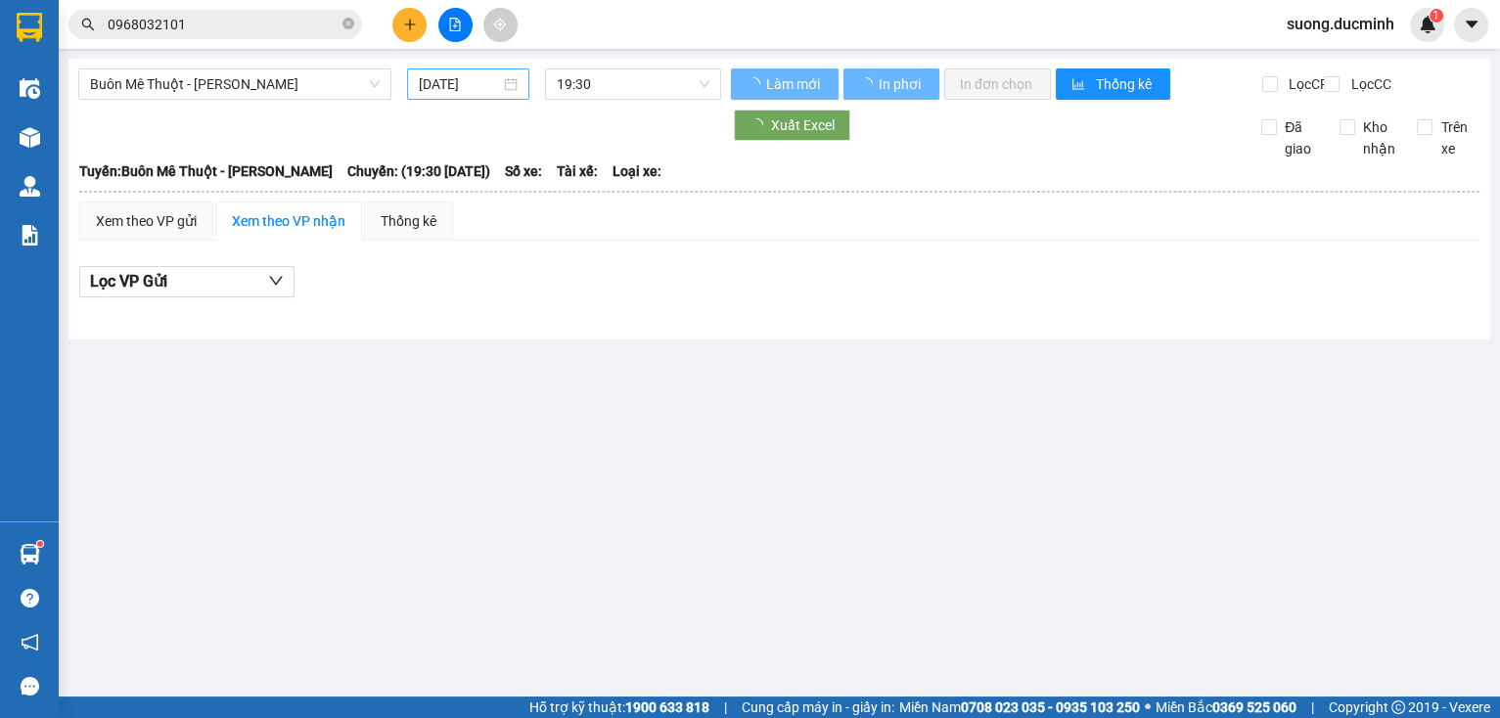
click at [445, 86] on input "[DATE]" at bounding box center [459, 84] width 80 height 22
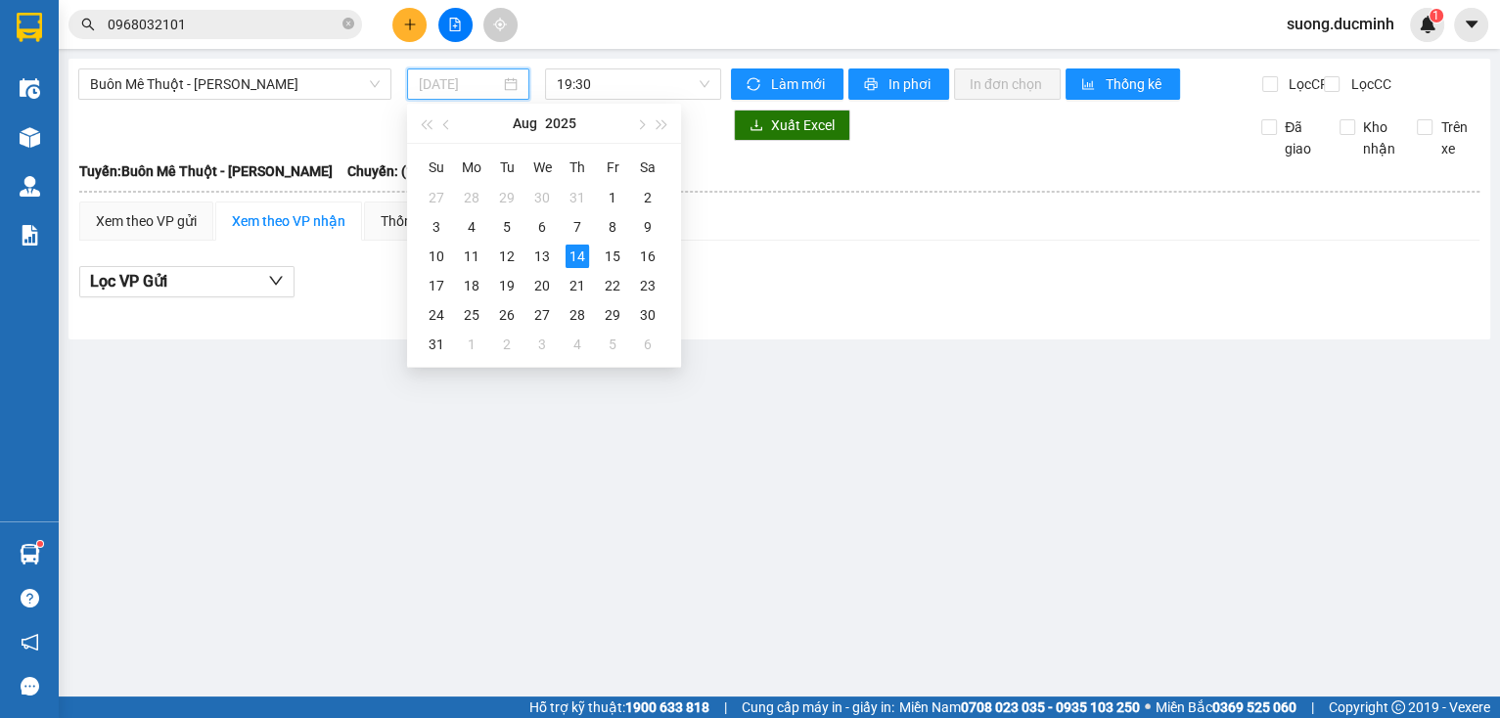
type input "[DATE]"
click at [338, 93] on span "Buôn Mê [PERSON_NAME] [PERSON_NAME]" at bounding box center [235, 83] width 290 height 29
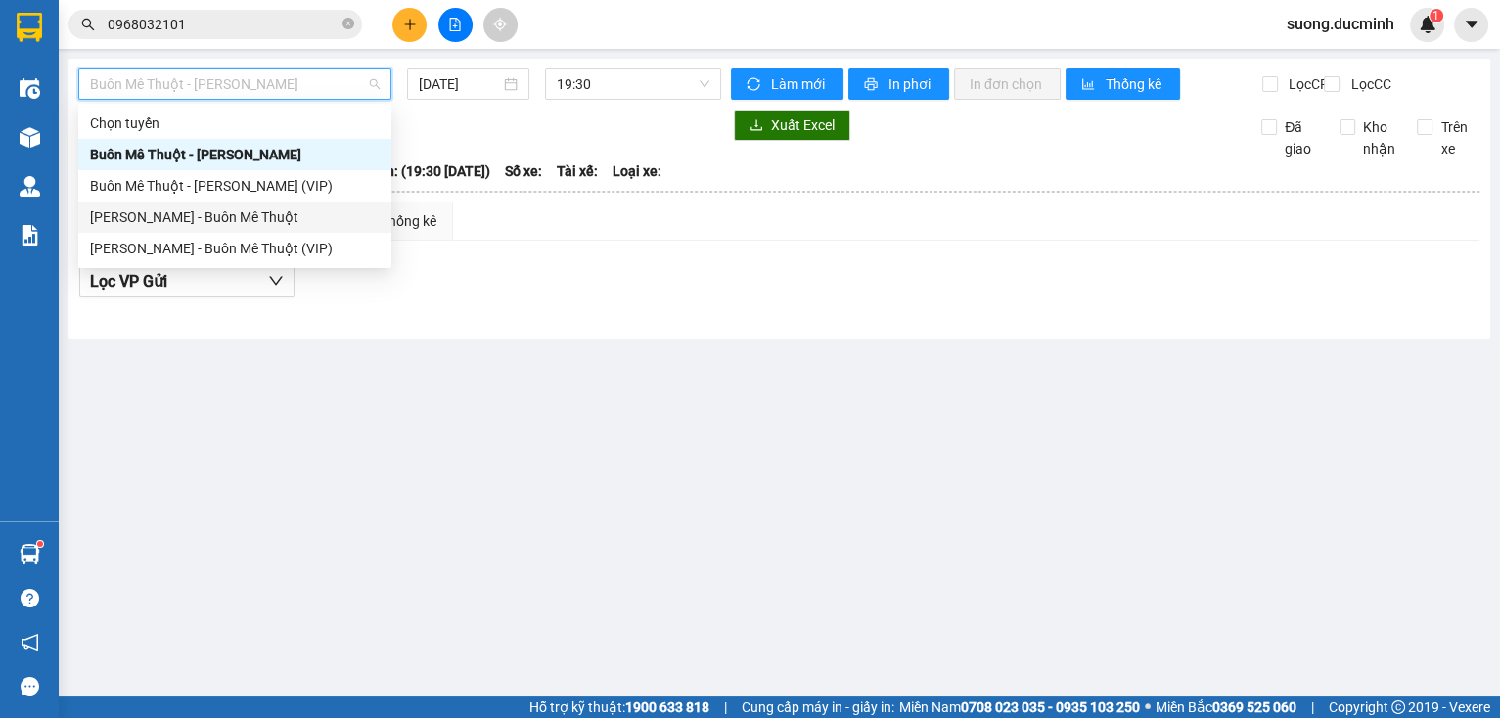
click at [297, 222] on div "[PERSON_NAME] - Buôn Mê Thuột" at bounding box center [235, 217] width 290 height 22
type input "[DATE]"
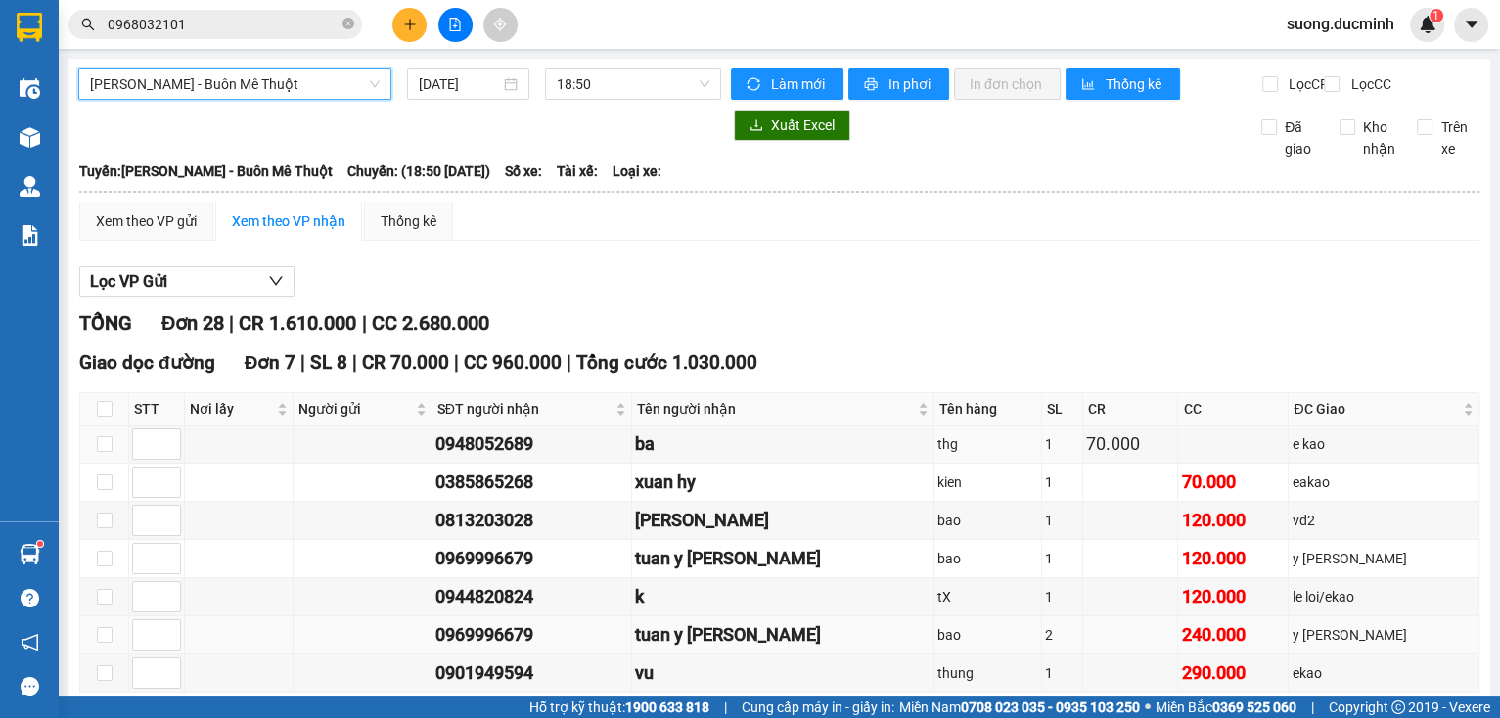
scroll to position [157, 0]
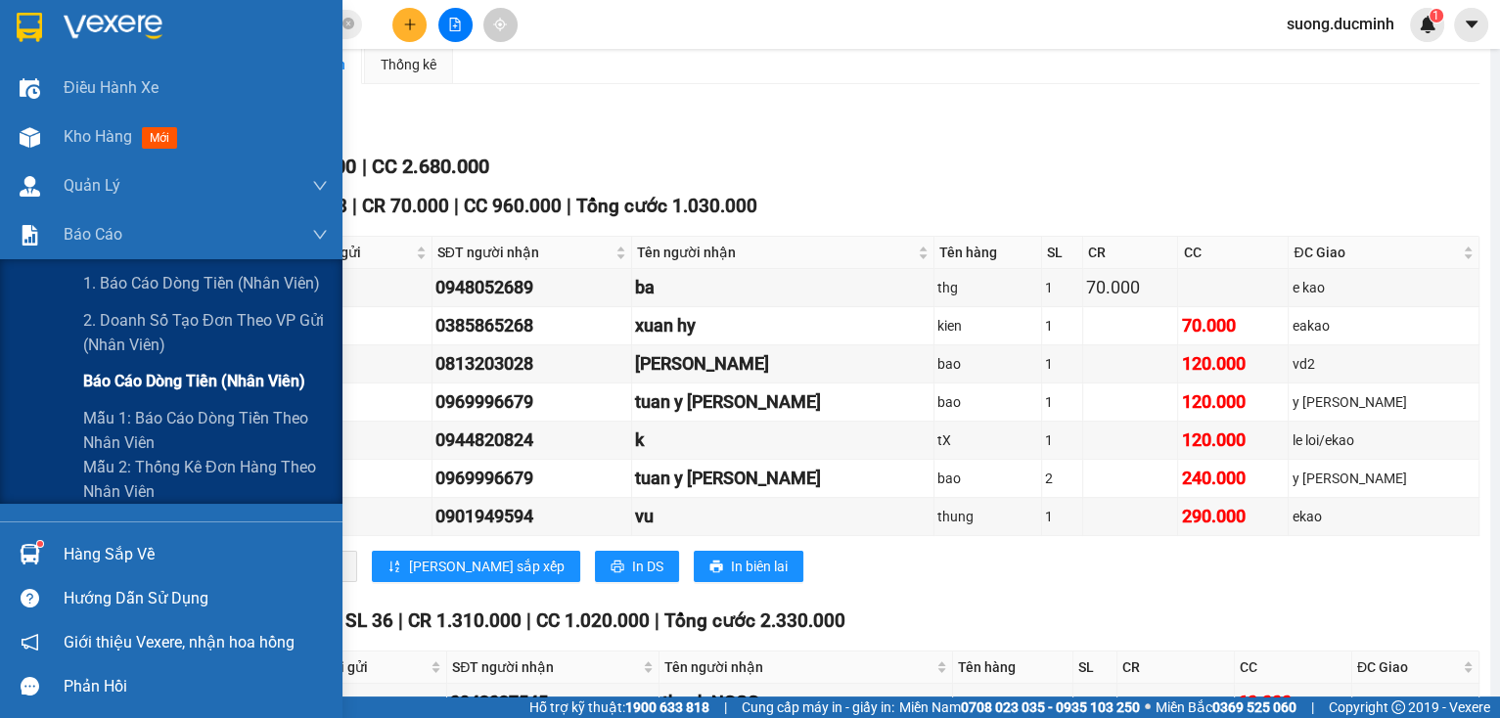
click at [91, 391] on span "Báo cáo dòng tiền (nhân viên)" at bounding box center [194, 381] width 222 height 24
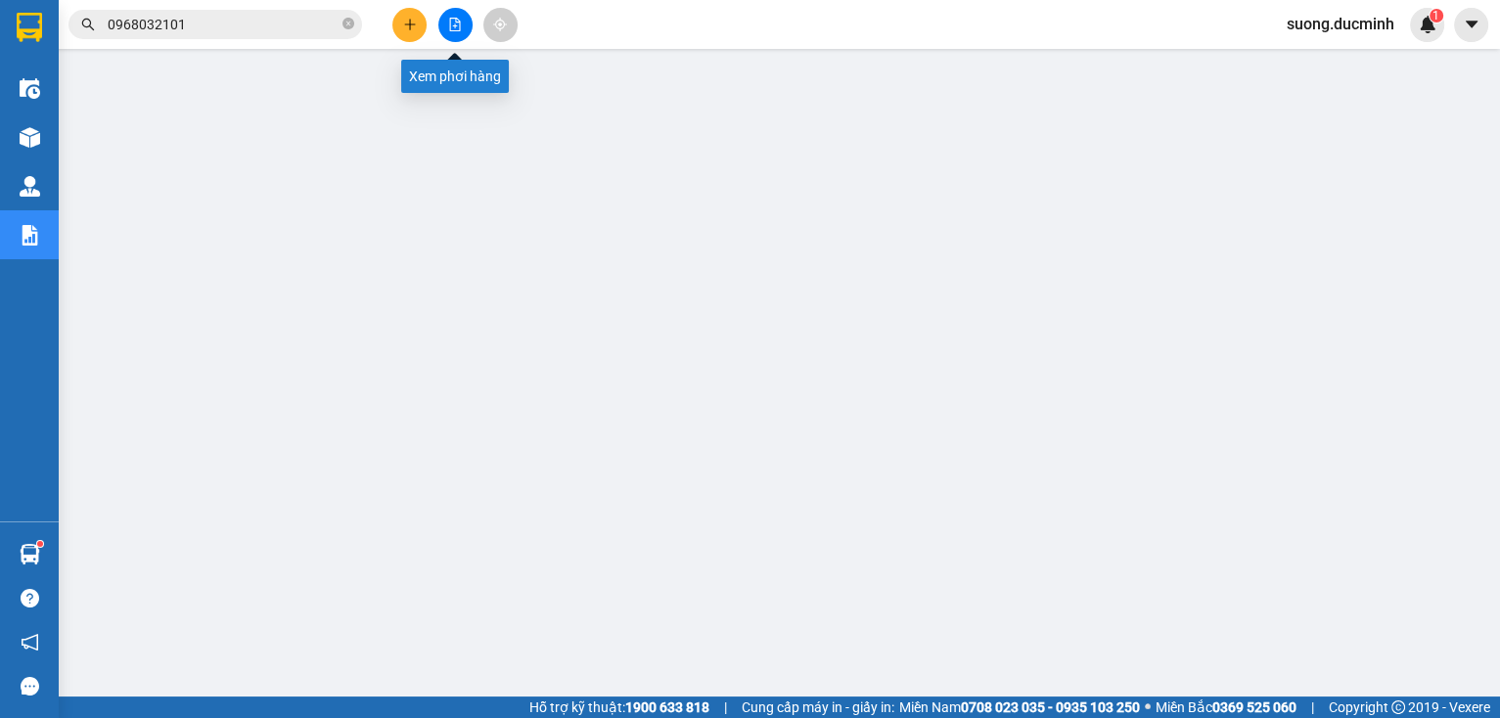
click at [468, 19] on button at bounding box center [455, 25] width 34 height 34
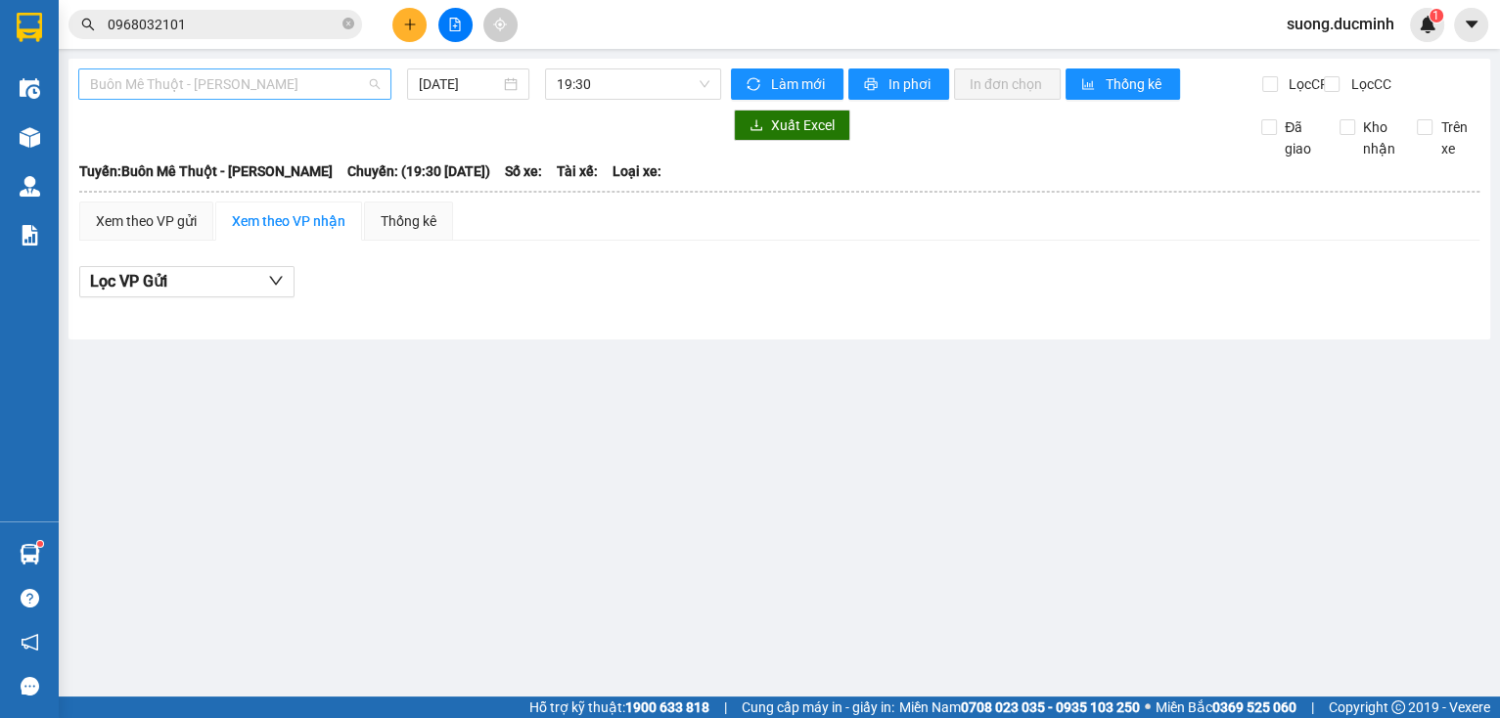
click at [341, 72] on span "Buôn Mê [PERSON_NAME] [PERSON_NAME]" at bounding box center [235, 83] width 290 height 29
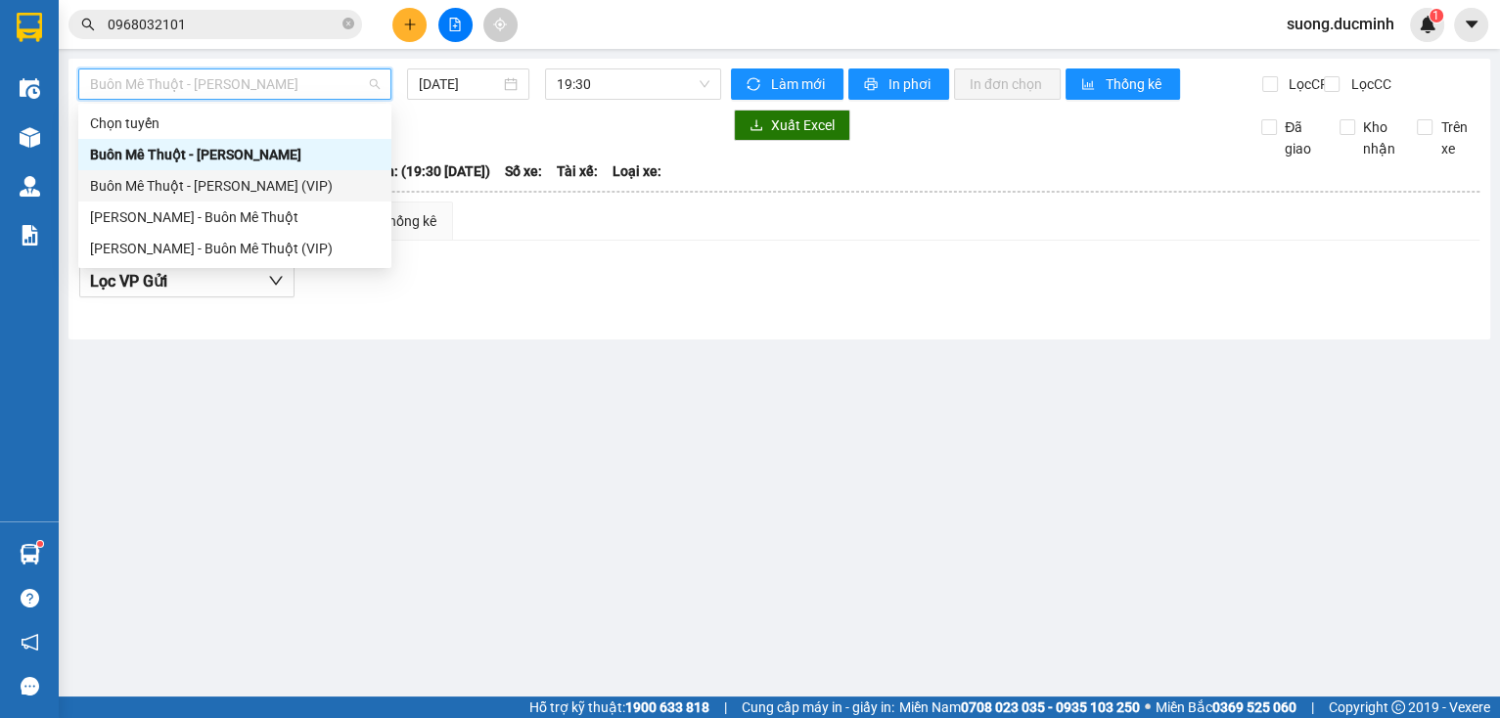
click at [306, 179] on div "Buôn Mê [PERSON_NAME] [PERSON_NAME] (VIP)" at bounding box center [235, 186] width 290 height 22
type input "[DATE]"
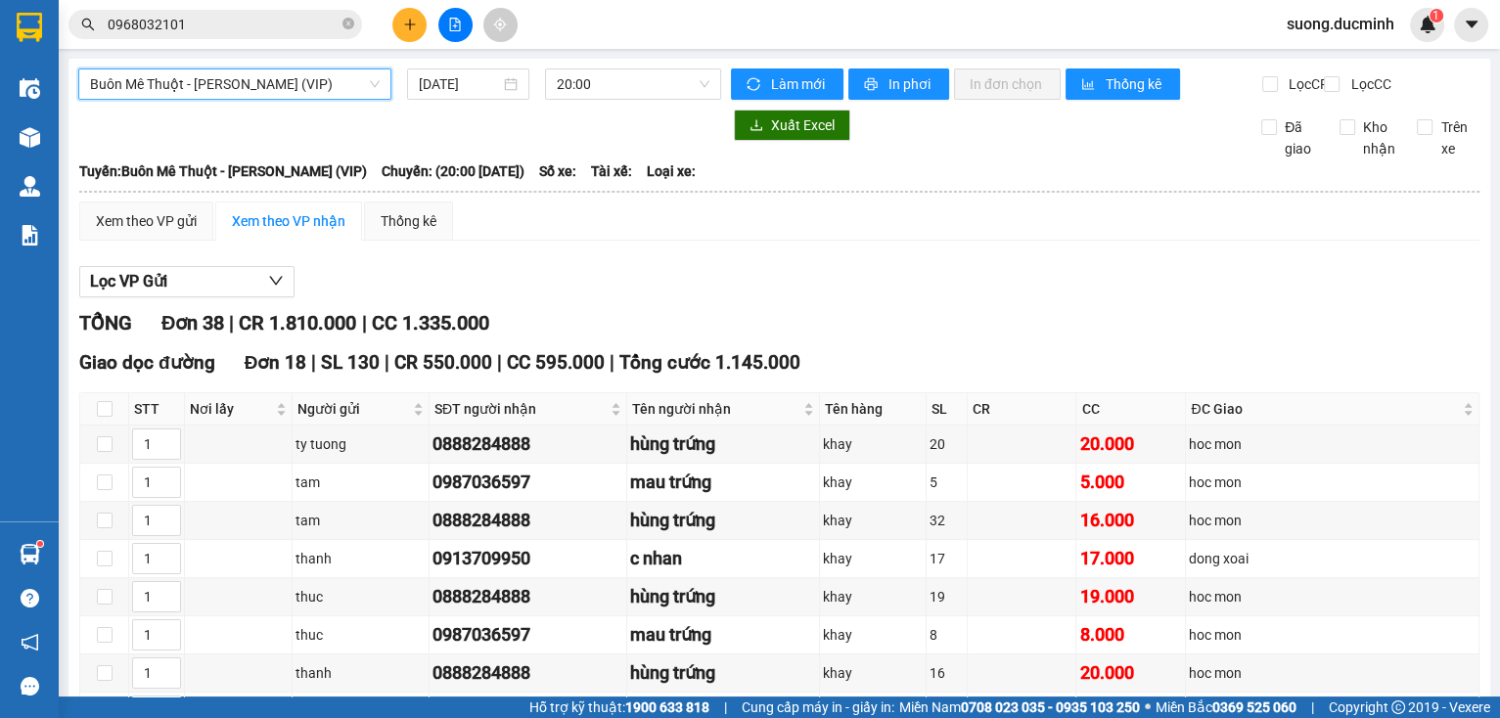
click at [329, 74] on span "Buôn Mê [PERSON_NAME] [PERSON_NAME] (VIP)" at bounding box center [235, 83] width 290 height 29
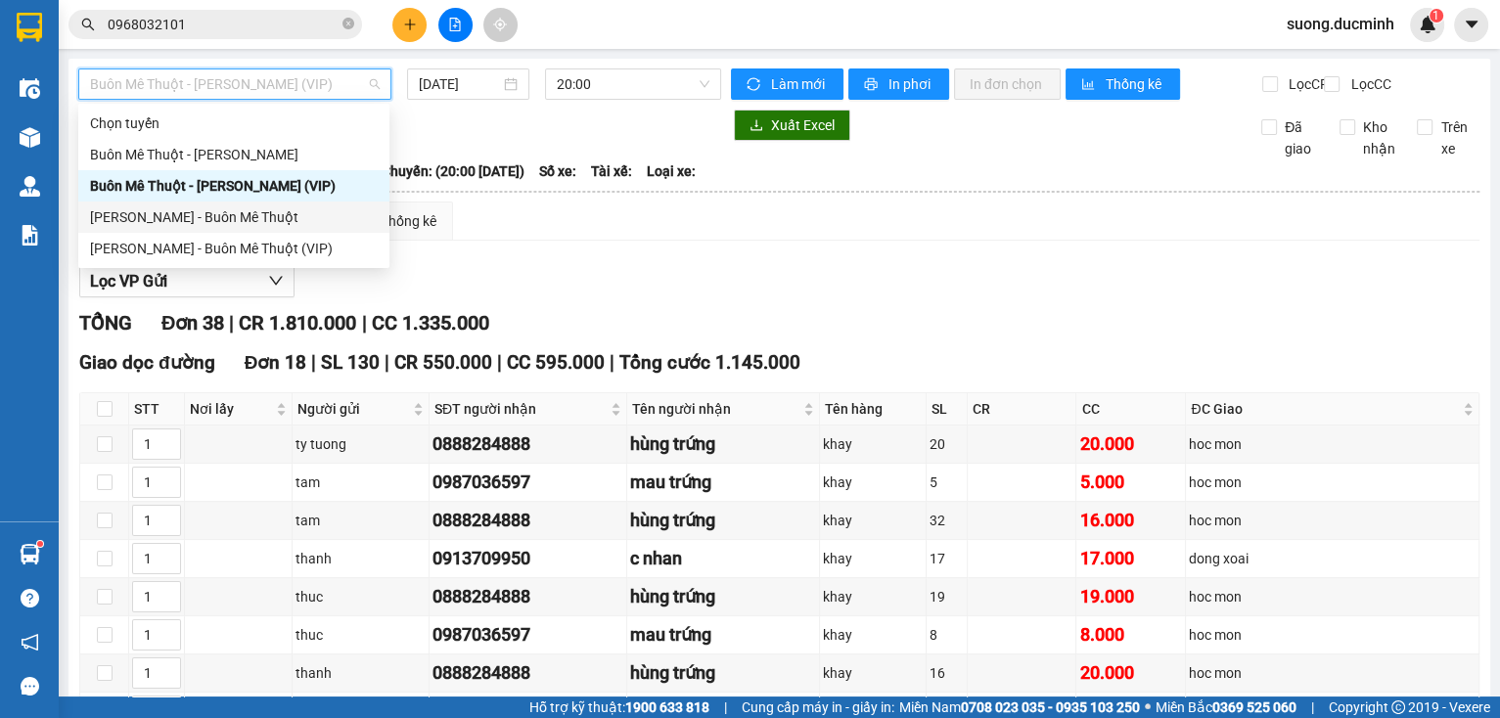
click at [253, 215] on div "[PERSON_NAME] - Buôn Mê Thuột" at bounding box center [234, 217] width 288 height 22
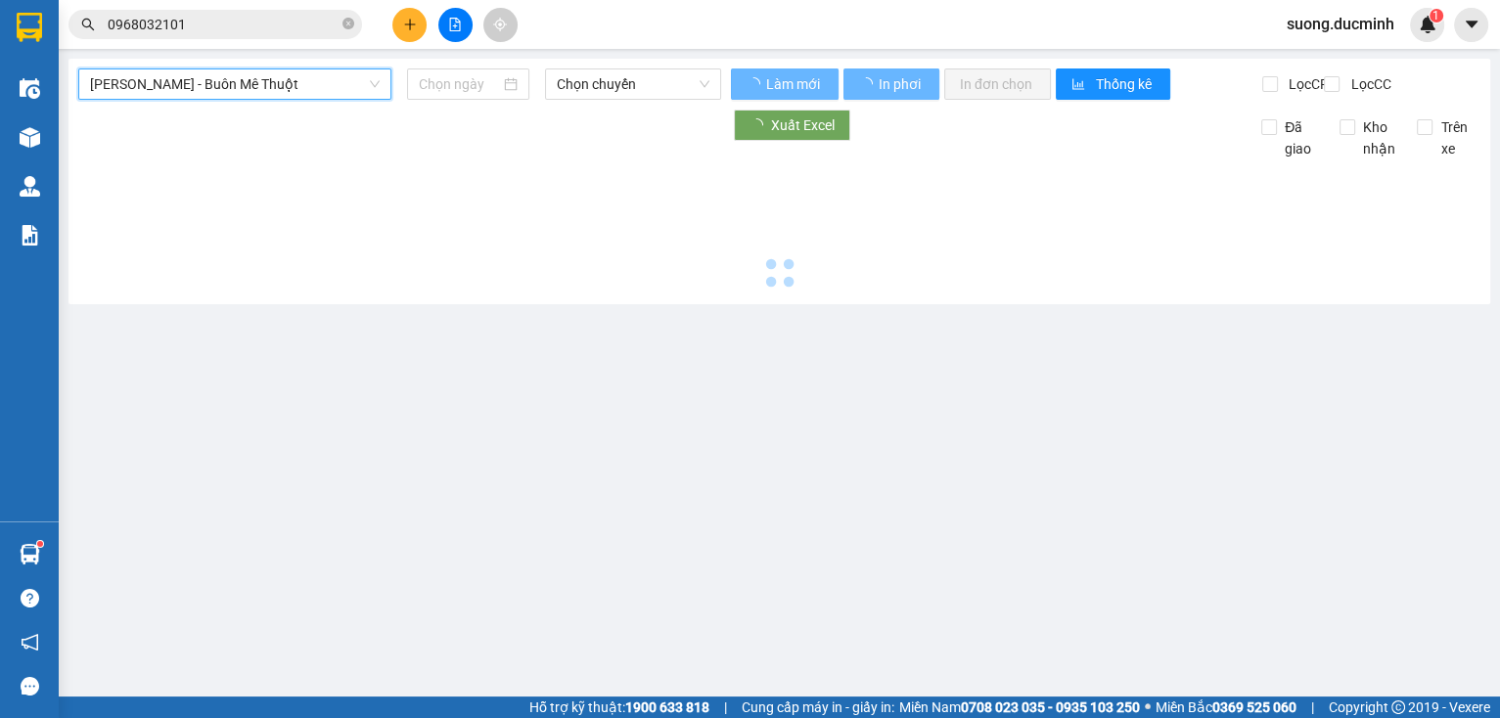
type input "[DATE]"
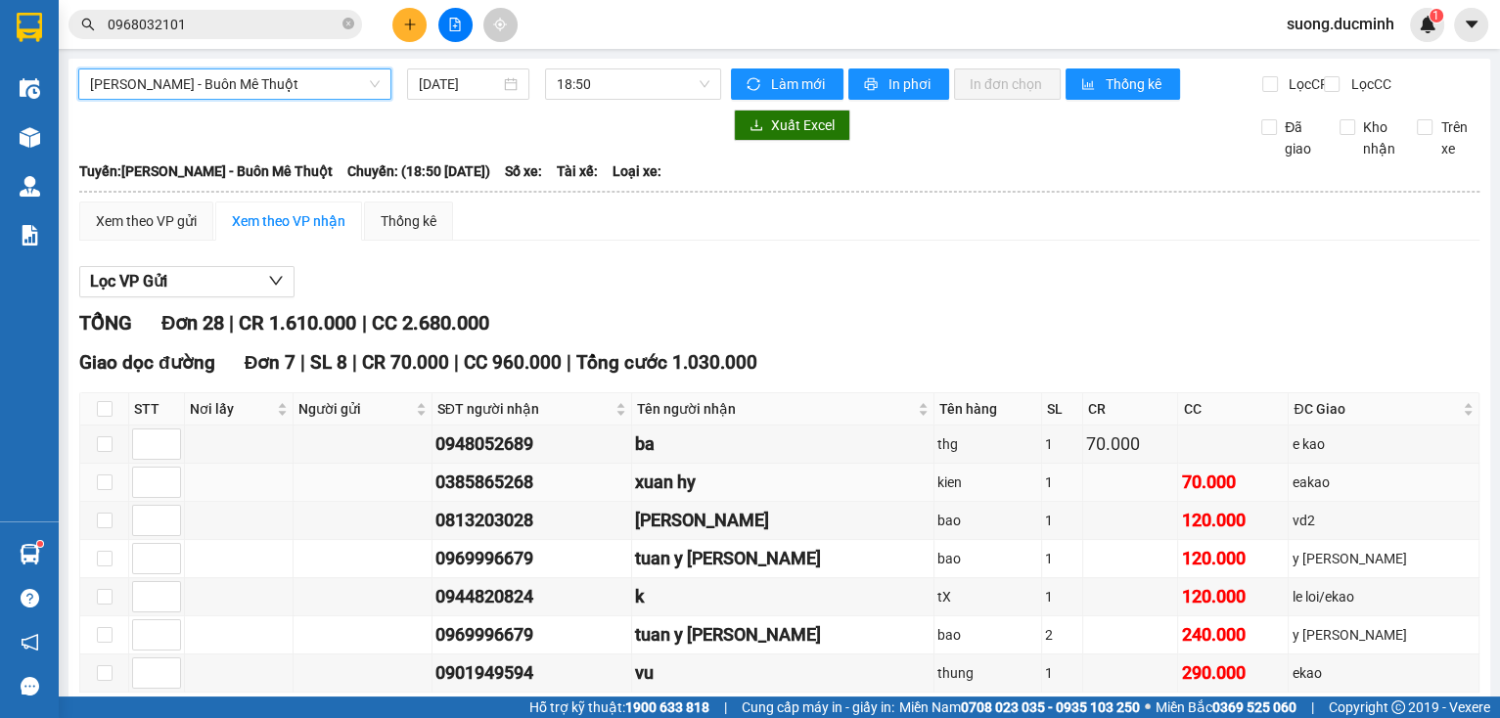
scroll to position [235, 0]
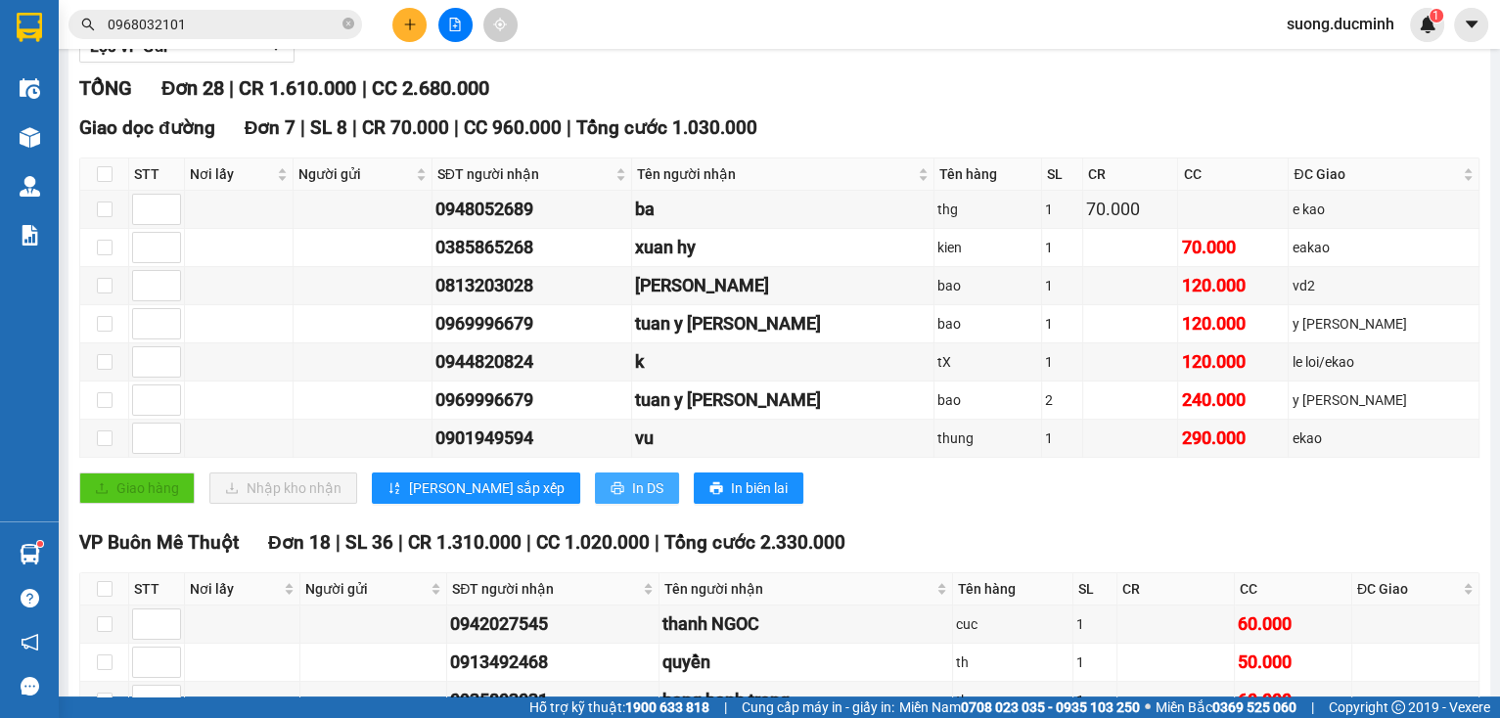
click at [610, 493] on icon "printer" at bounding box center [617, 488] width 14 height 14
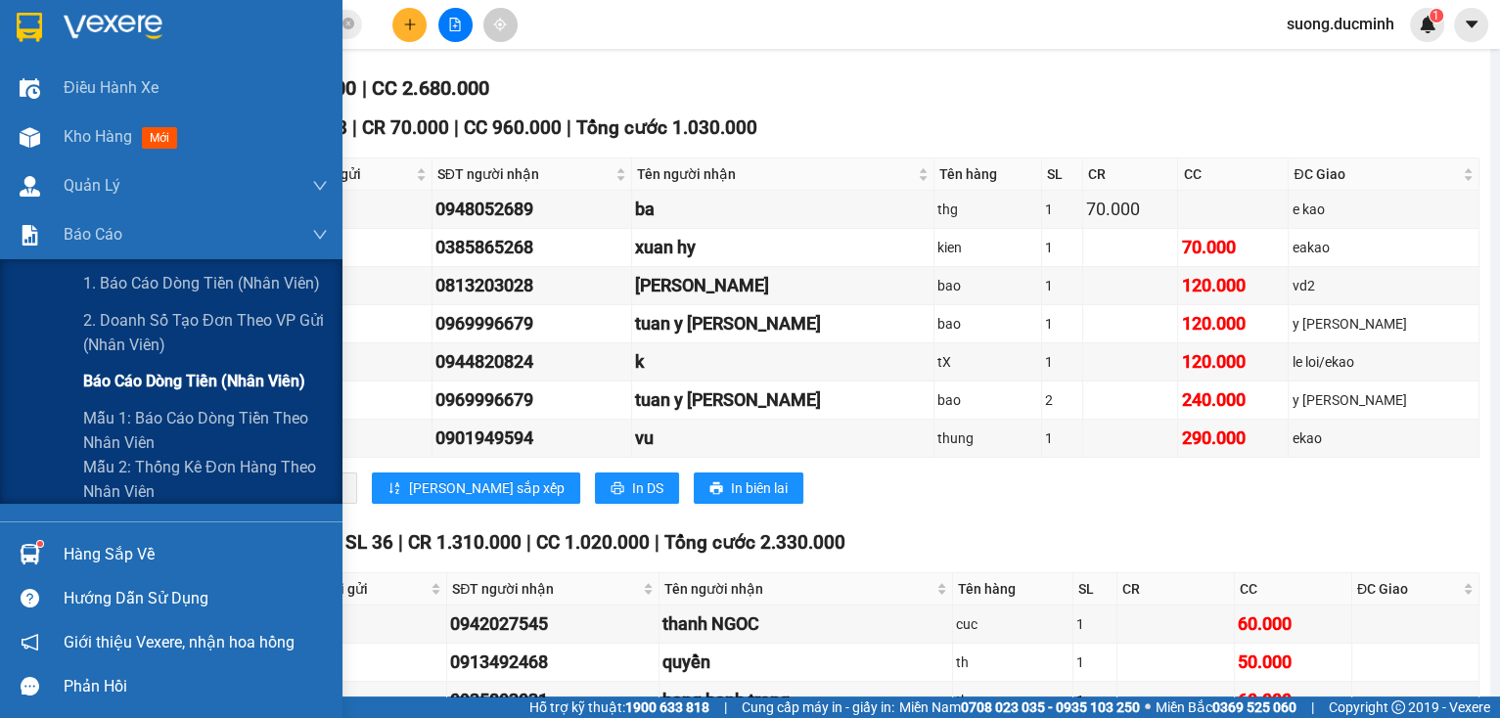
click at [124, 371] on span "Báo cáo dòng tiền (nhân viên)" at bounding box center [194, 381] width 222 height 24
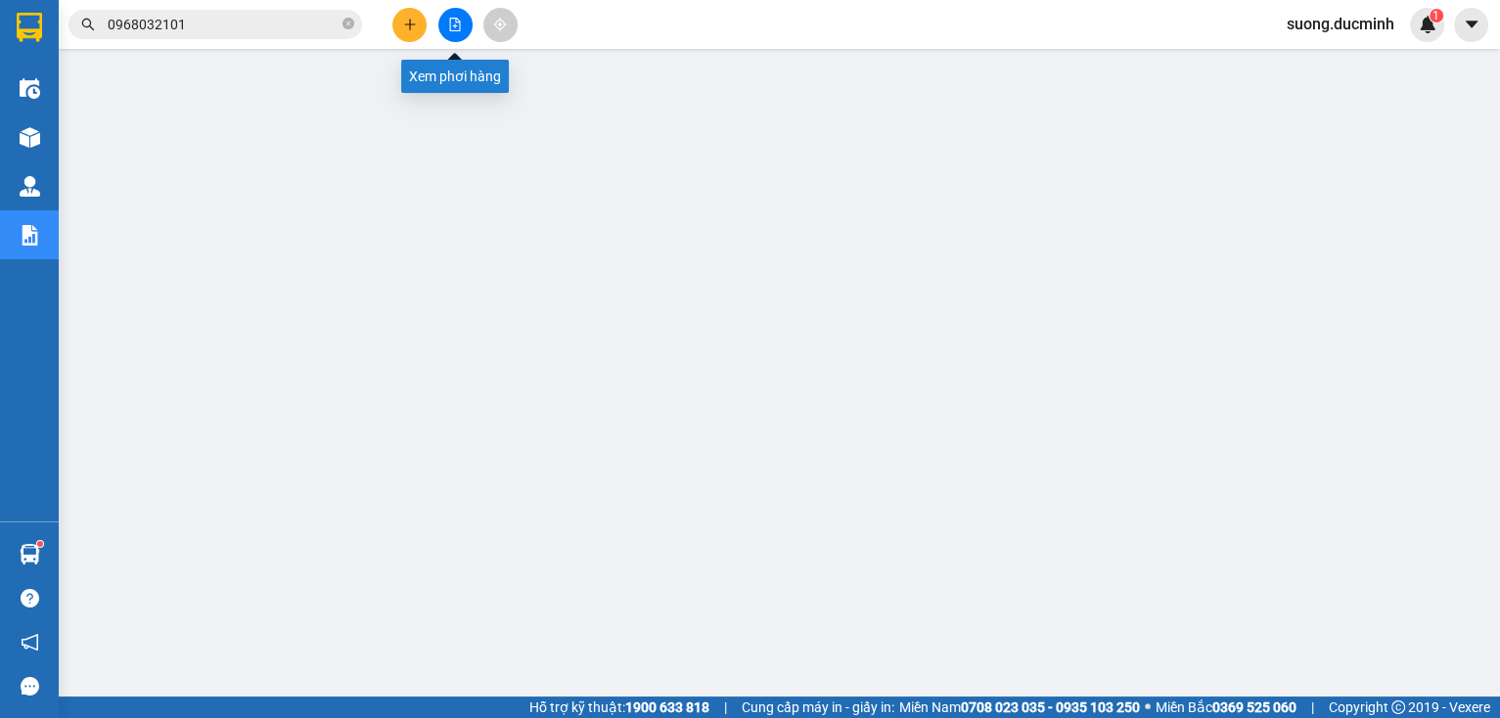
click at [454, 34] on button at bounding box center [455, 25] width 34 height 34
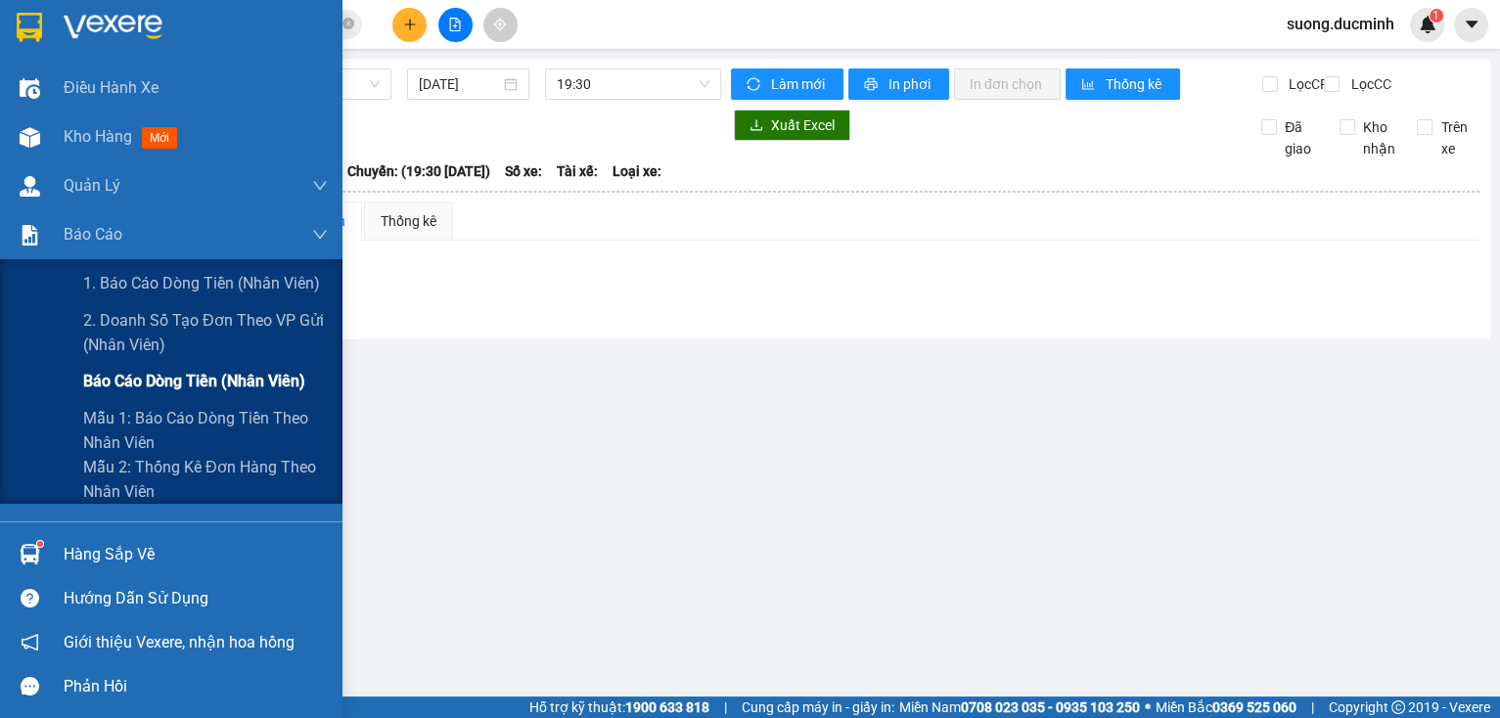
click at [145, 390] on span "Báo cáo dòng tiền (nhân viên)" at bounding box center [194, 381] width 222 height 24
